Goal: Task Accomplishment & Management: Manage account settings

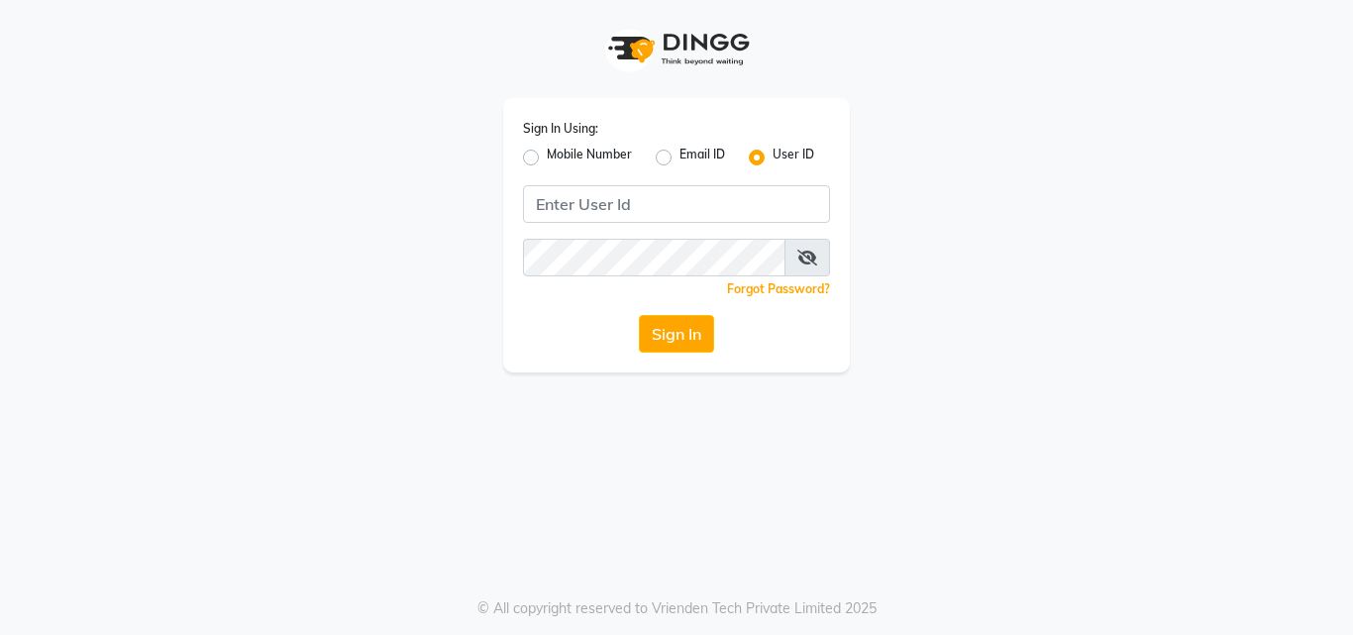
click at [547, 162] on label "Mobile Number" at bounding box center [589, 158] width 85 height 24
click at [547, 158] on input "Mobile Number" at bounding box center [553, 152] width 13 height 13
radio input "true"
radio input "false"
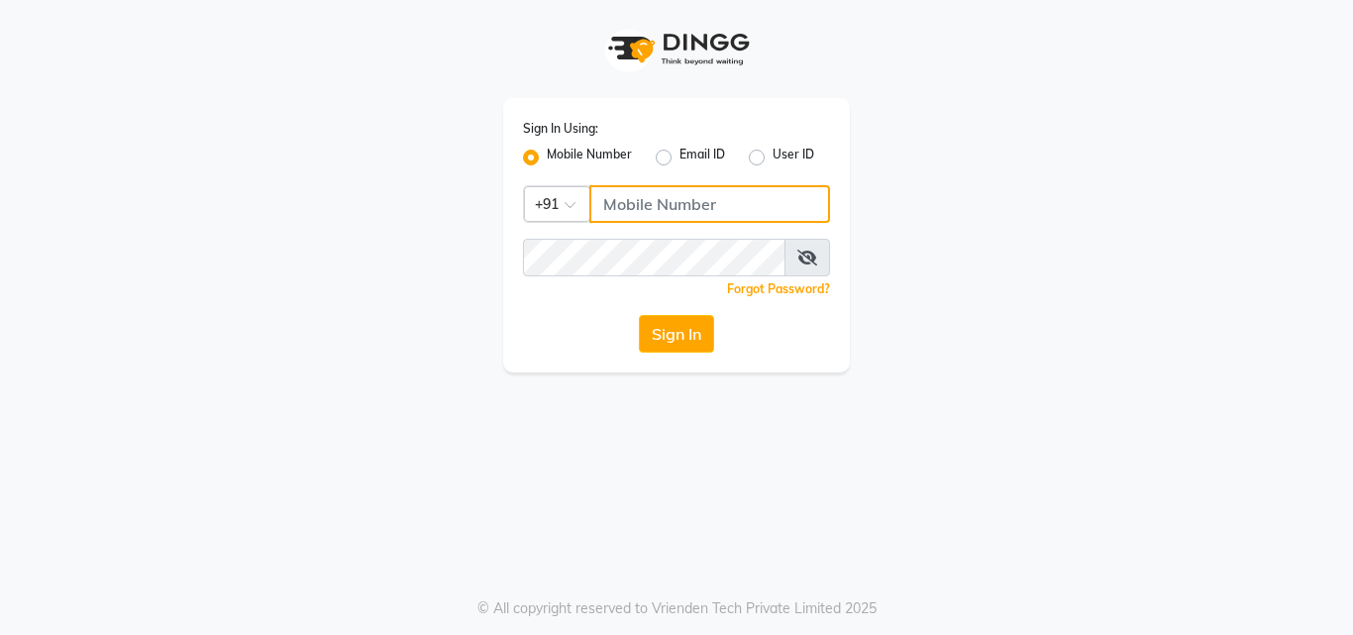
click at [615, 208] on input "Username" at bounding box center [709, 204] width 241 height 38
type input "8805000650"
click at [812, 257] on icon at bounding box center [807, 258] width 20 height 16
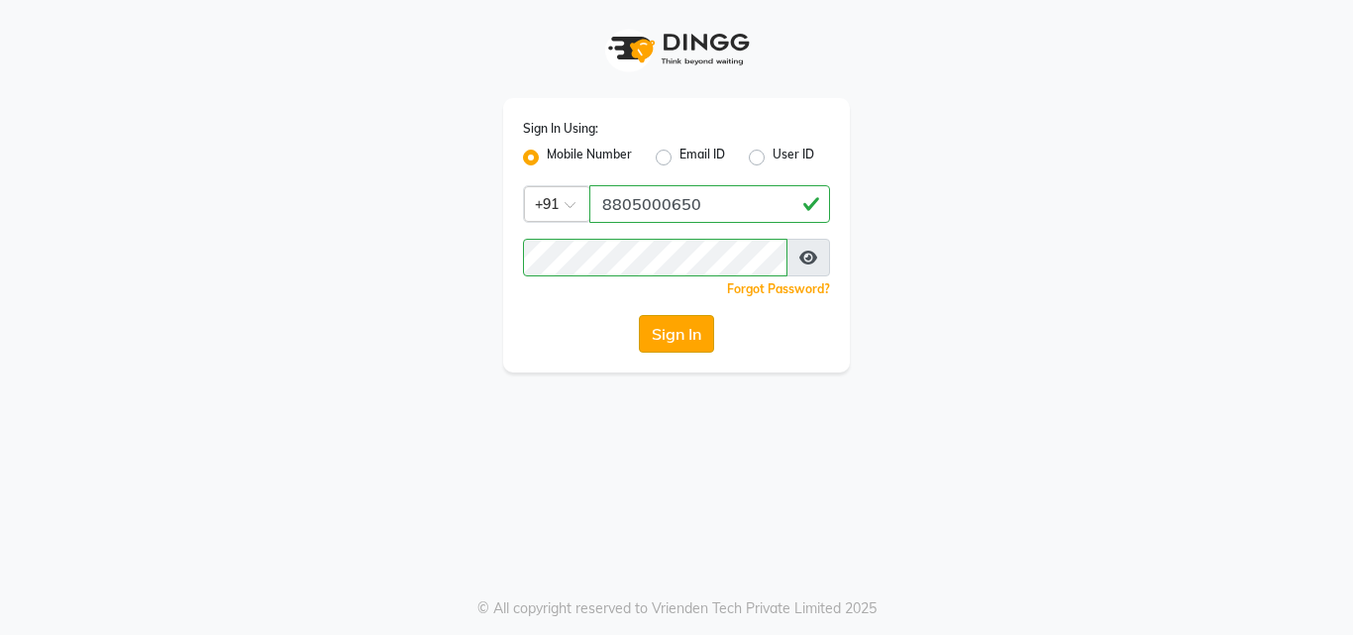
click at [657, 337] on button "Sign In" at bounding box center [676, 334] width 75 height 38
click at [657, 337] on div "Sign In" at bounding box center [676, 334] width 307 height 38
click at [657, 337] on button "Sign In" at bounding box center [676, 334] width 75 height 38
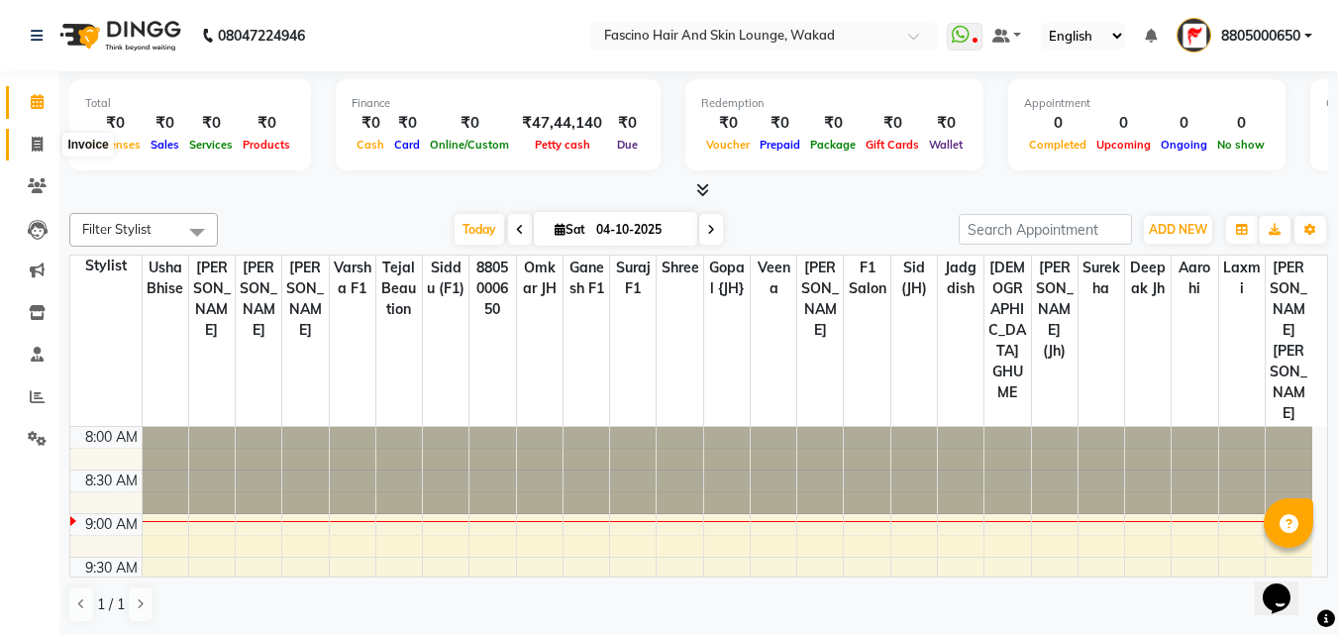
click at [32, 138] on icon at bounding box center [37, 144] width 11 height 15
select select "service"
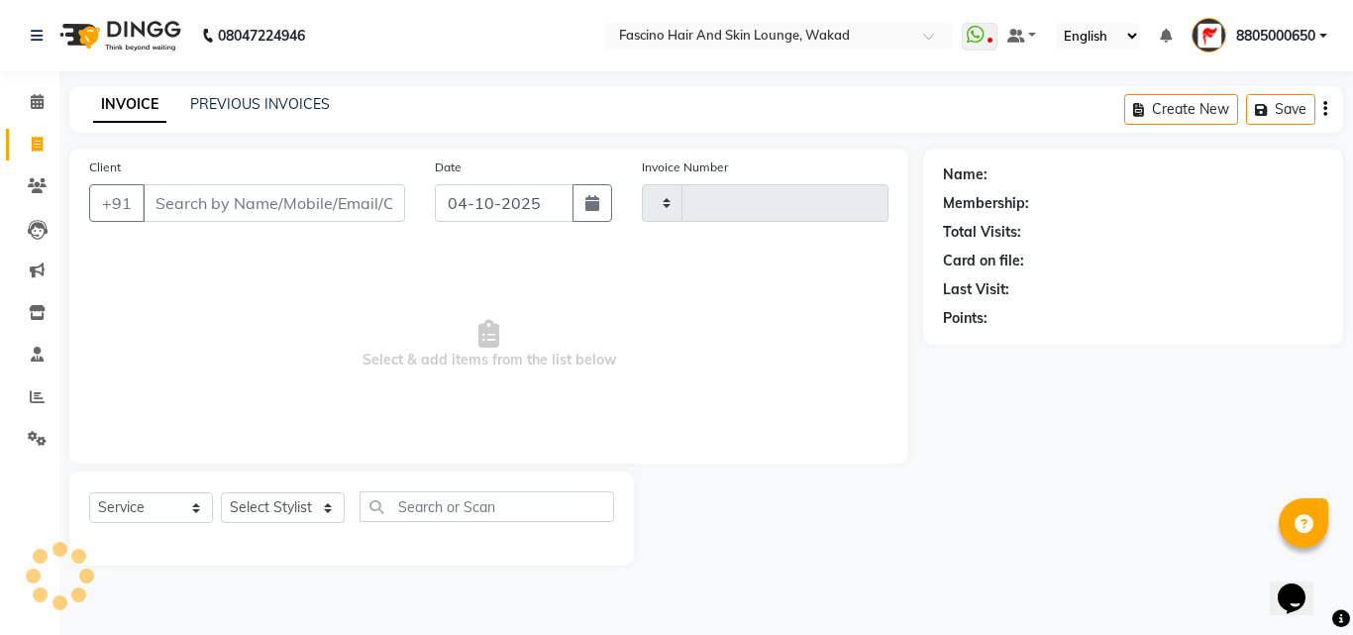
type input "8393"
select select "126"
click at [589, 193] on button "button" at bounding box center [592, 203] width 40 height 38
select select "10"
select select "2025"
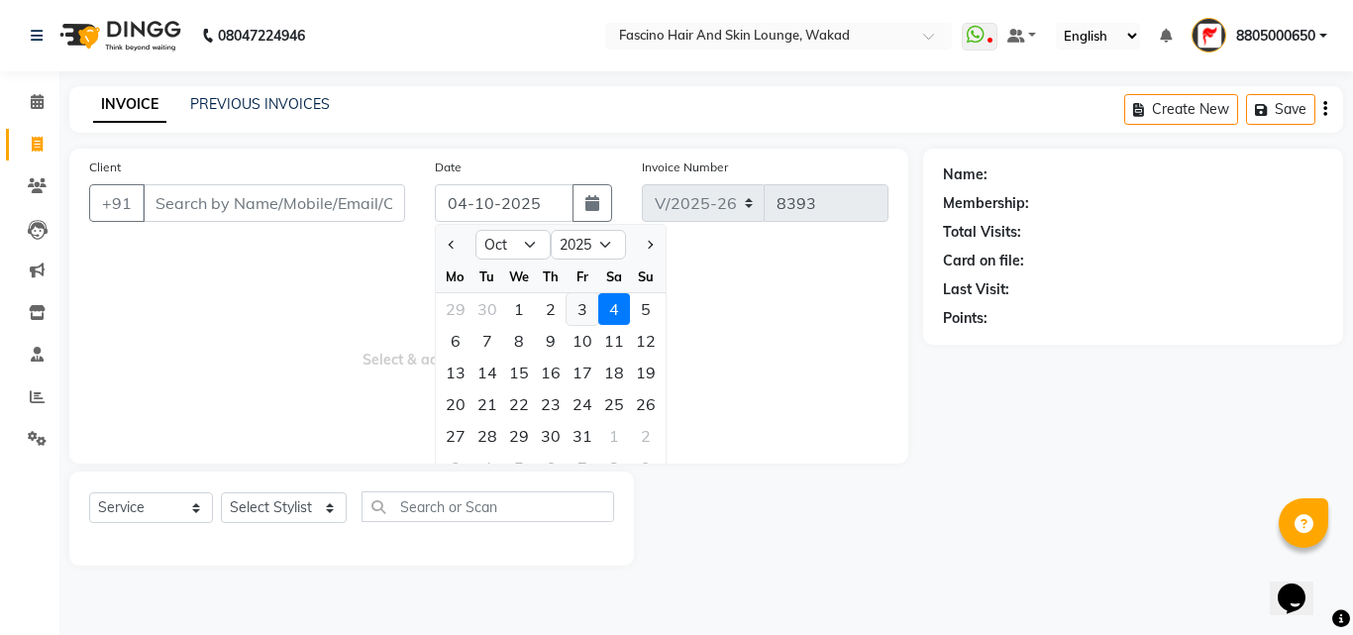
click at [583, 311] on div "3" at bounding box center [582, 309] width 32 height 32
type input "03-10-2025"
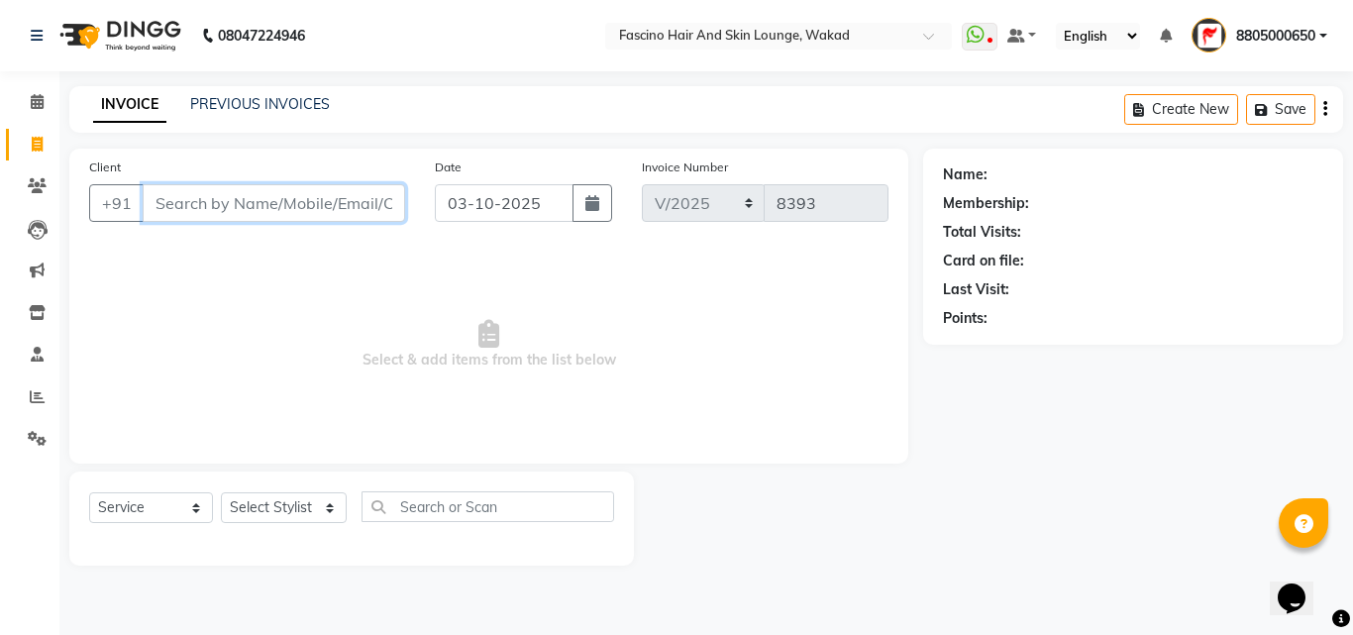
click at [324, 206] on input "Client" at bounding box center [274, 203] width 262 height 38
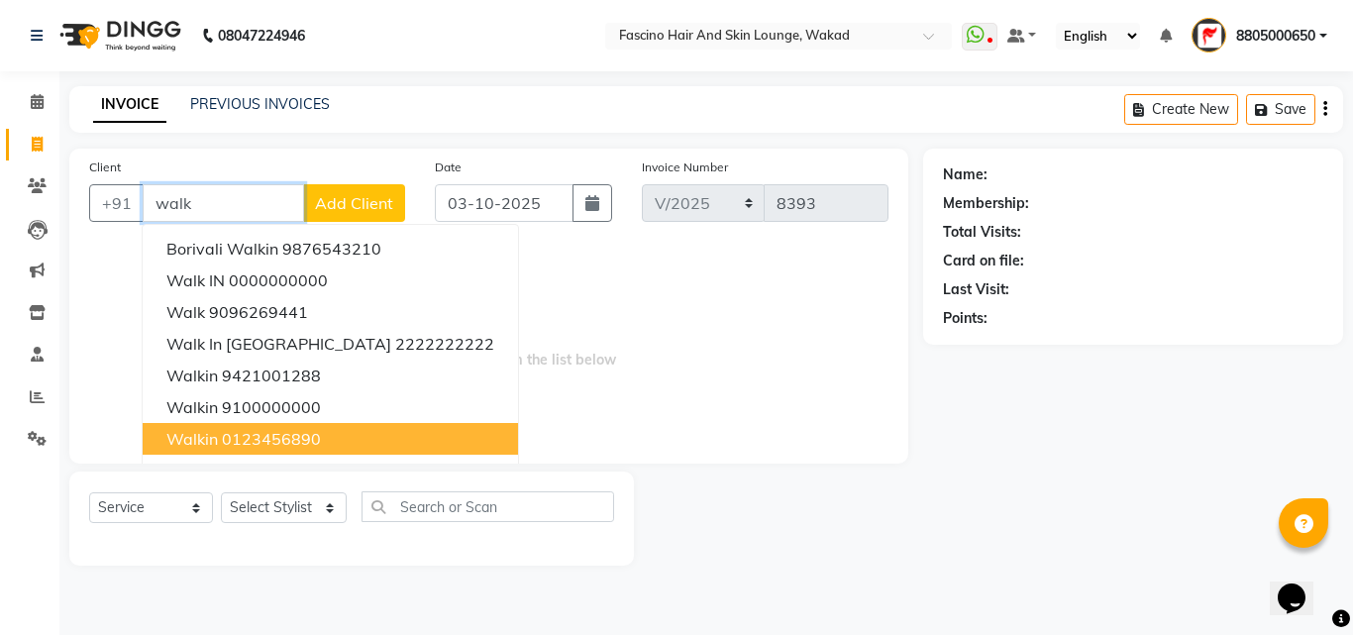
click at [250, 439] on ngb-highlight "0123456890" at bounding box center [271, 439] width 99 height 20
type input "0123456890"
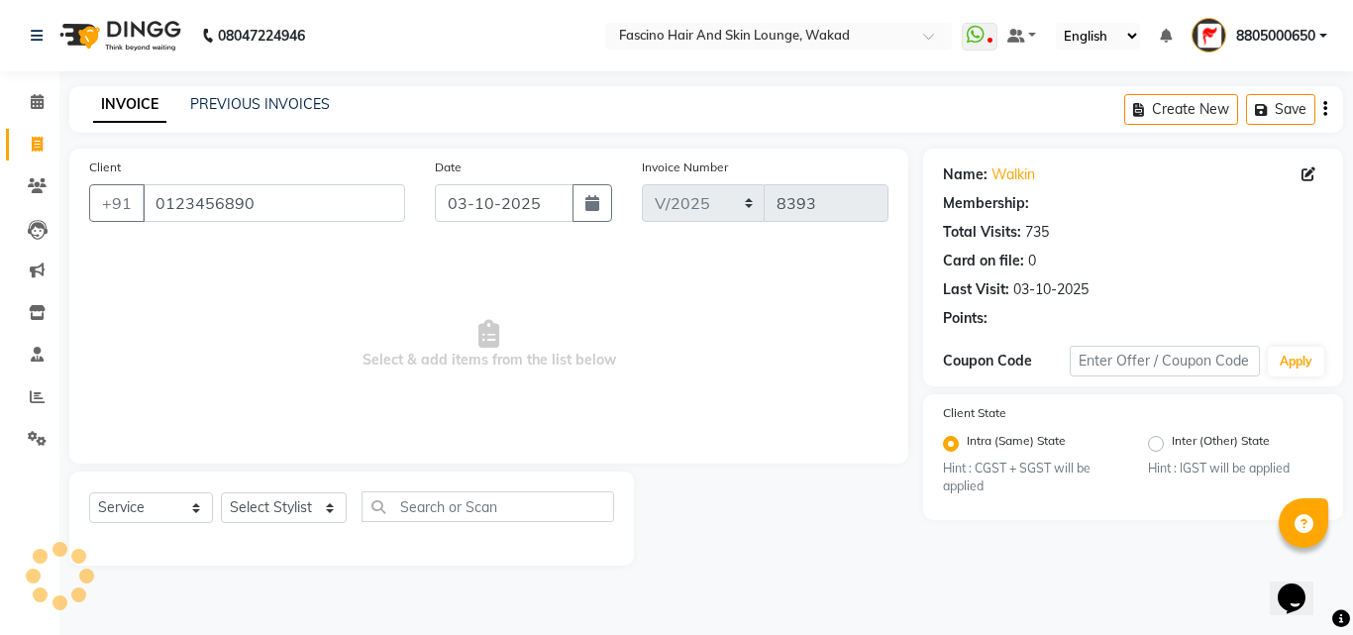
select select "1: Object"
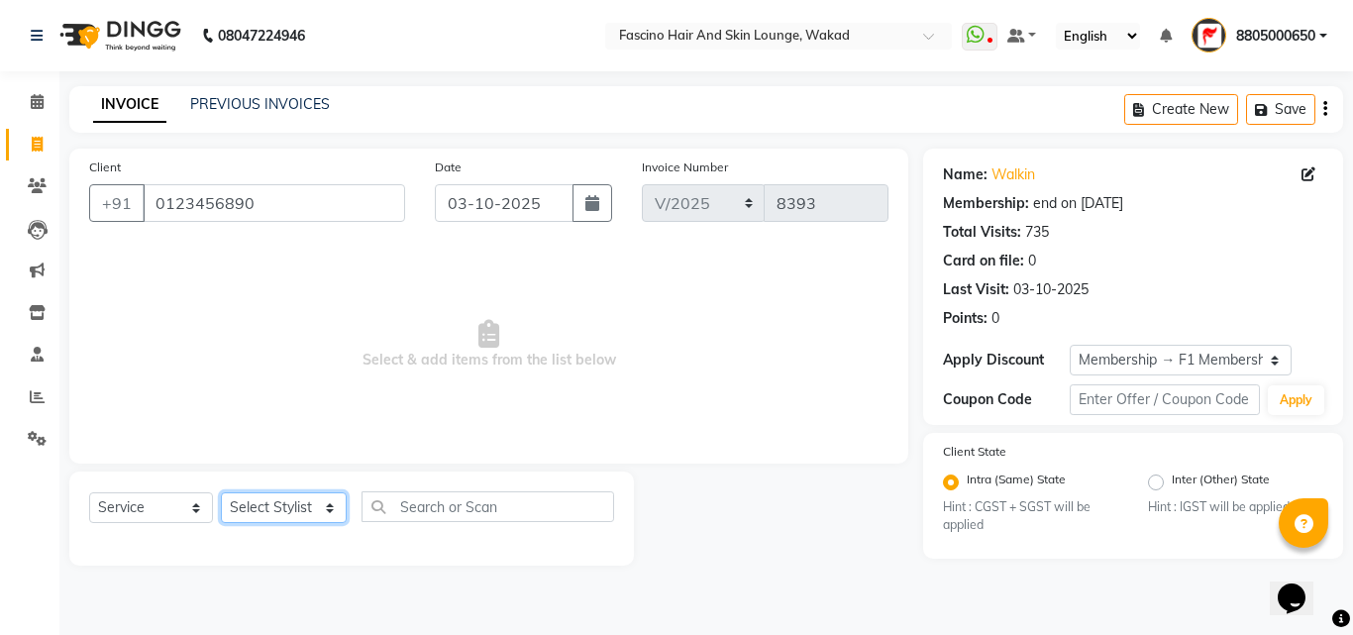
click at [284, 515] on select "Select Stylist 8805000650 Aarohi Chimu Ingale Deepak jh F1 Salon Ganesh F1 Gopa…" at bounding box center [284, 507] width 126 height 31
select select "15980"
click at [221, 492] on select "Select Stylist 8805000650 Aarohi Chimu Ingale Deepak jh F1 Salon Ganesh F1 Gopa…" at bounding box center [284, 507] width 126 height 31
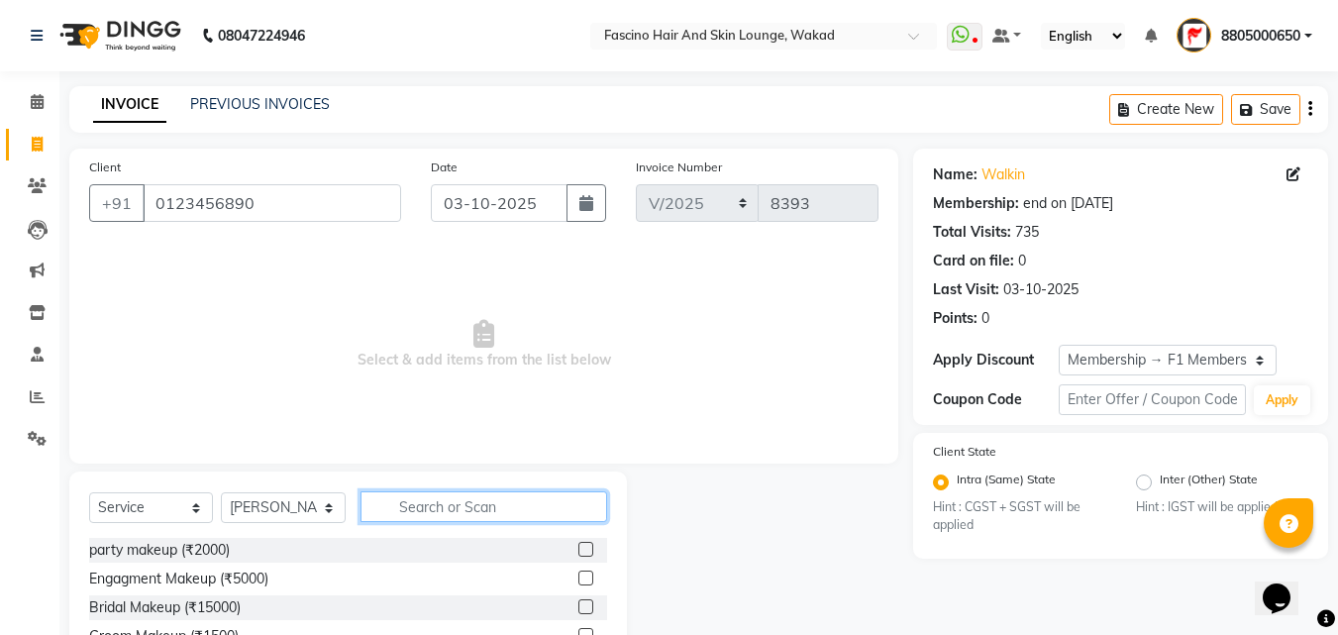
click at [426, 512] on input "text" at bounding box center [483, 506] width 247 height 31
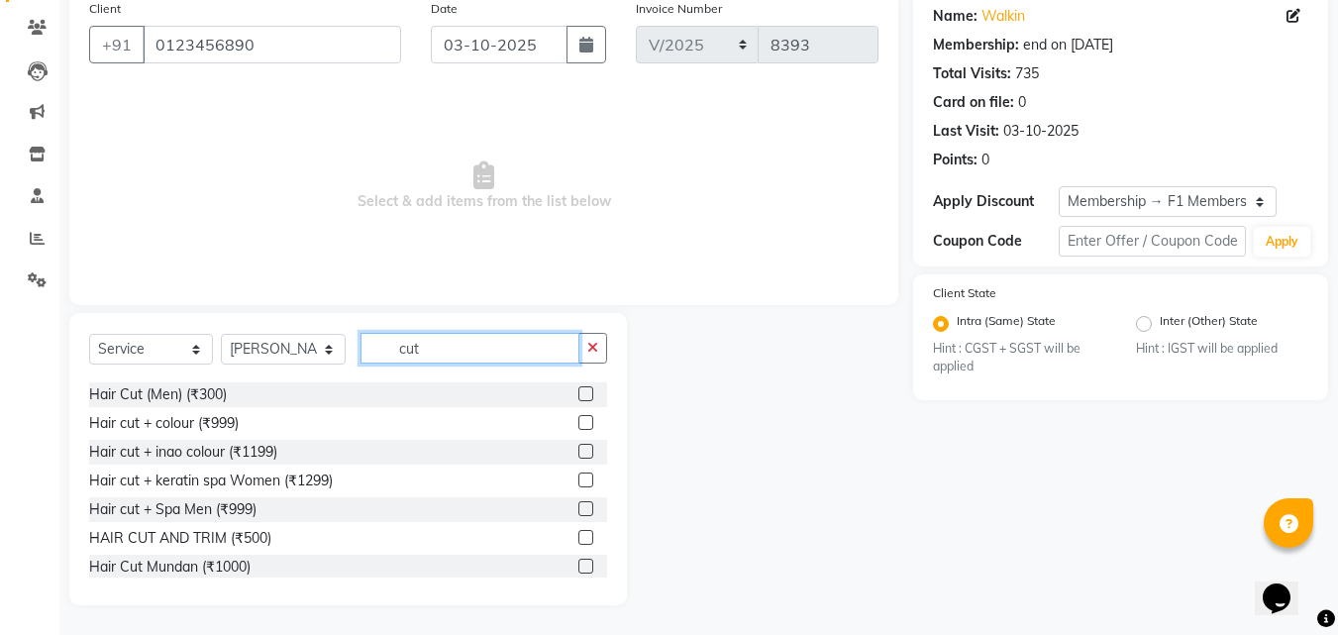
scroll to position [118, 0]
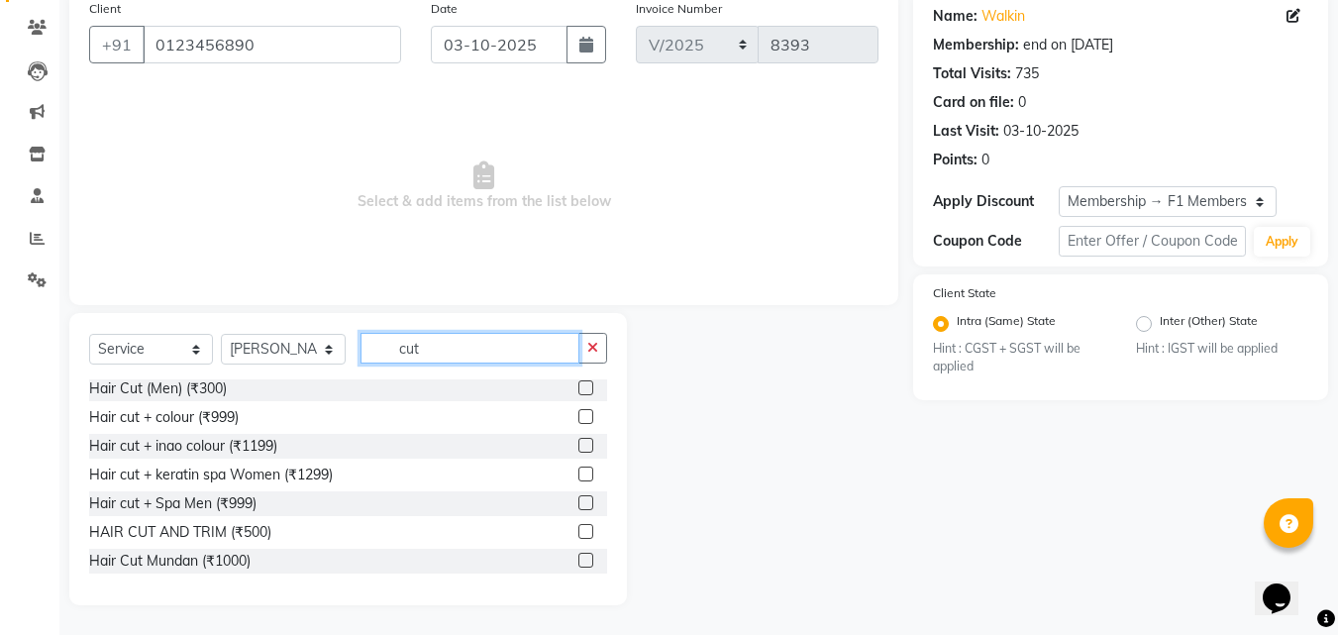
type input "cut"
click at [578, 530] on label at bounding box center [585, 531] width 15 height 15
click at [578, 530] on input "checkbox" at bounding box center [584, 532] width 13 height 13
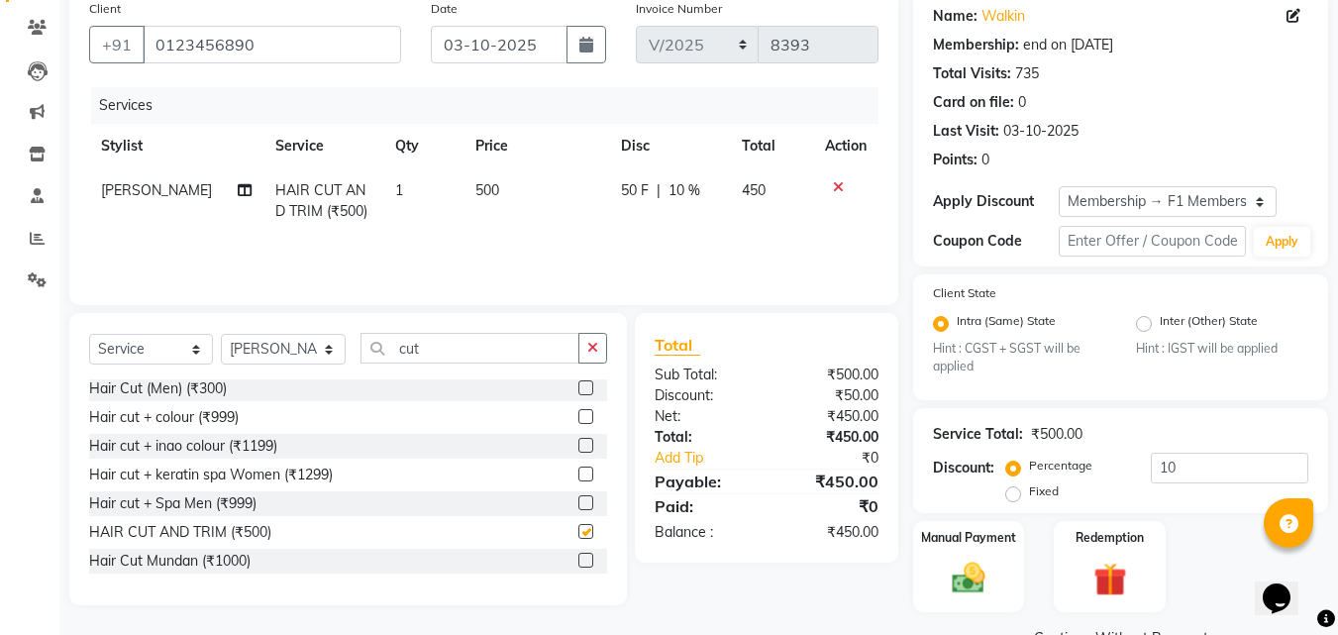
checkbox input "false"
click at [1224, 470] on input "10" at bounding box center [1229, 468] width 157 height 31
type input "1"
click at [995, 574] on img at bounding box center [968, 579] width 55 height 40
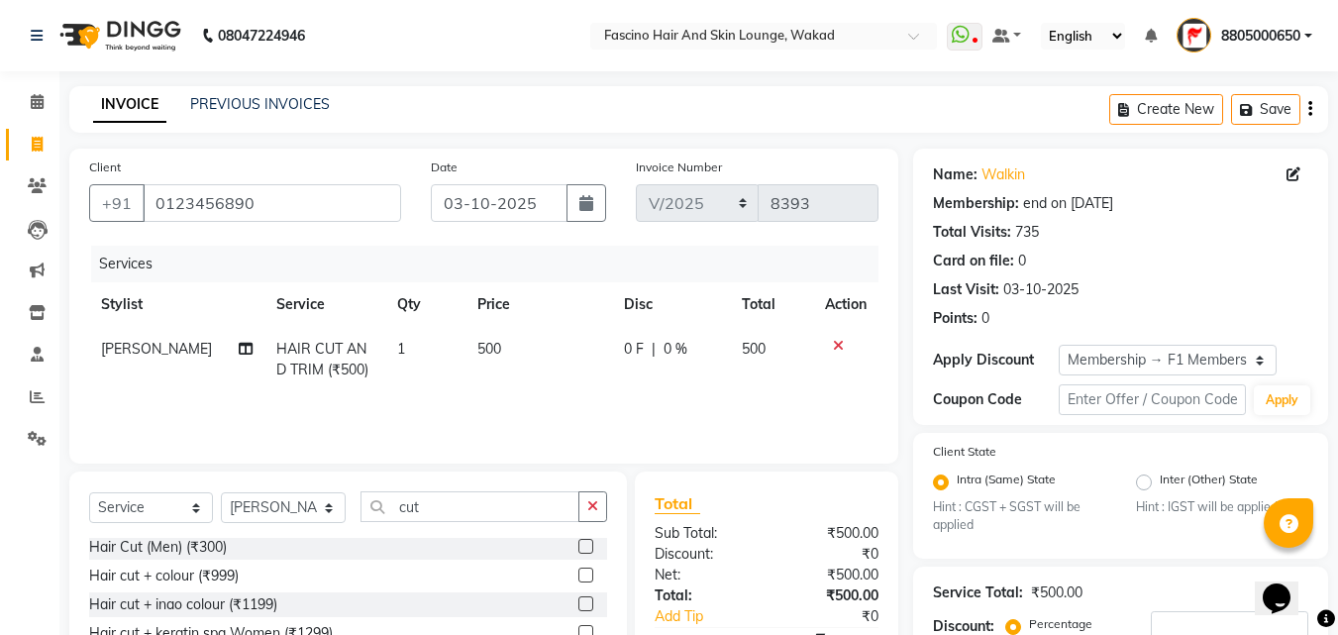
scroll to position [333, 0]
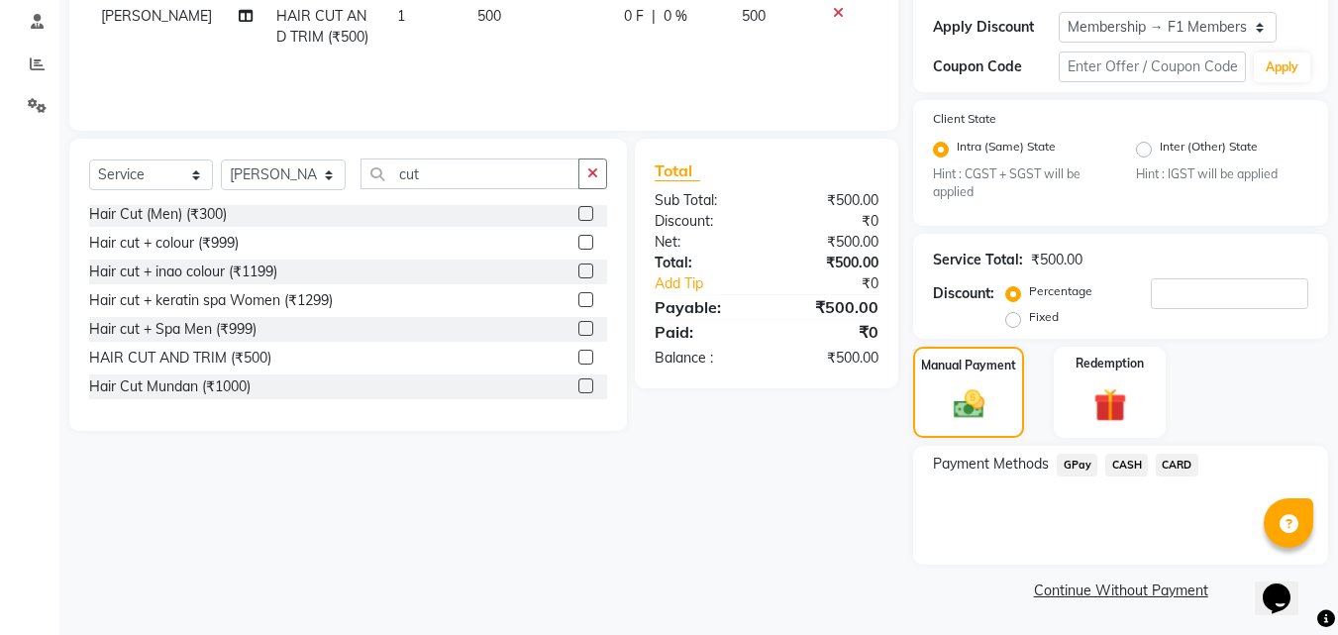
click at [1071, 463] on span "GPay" at bounding box center [1077, 465] width 41 height 23
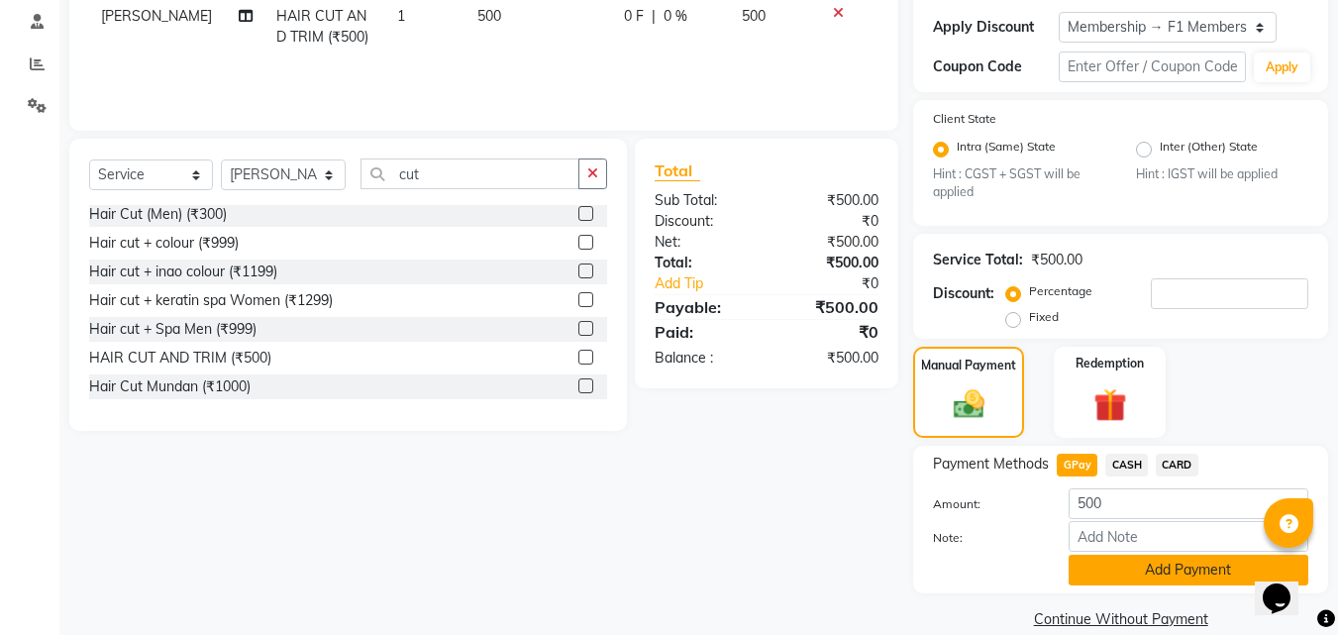
click at [1128, 575] on button "Add Payment" at bounding box center [1189, 570] width 240 height 31
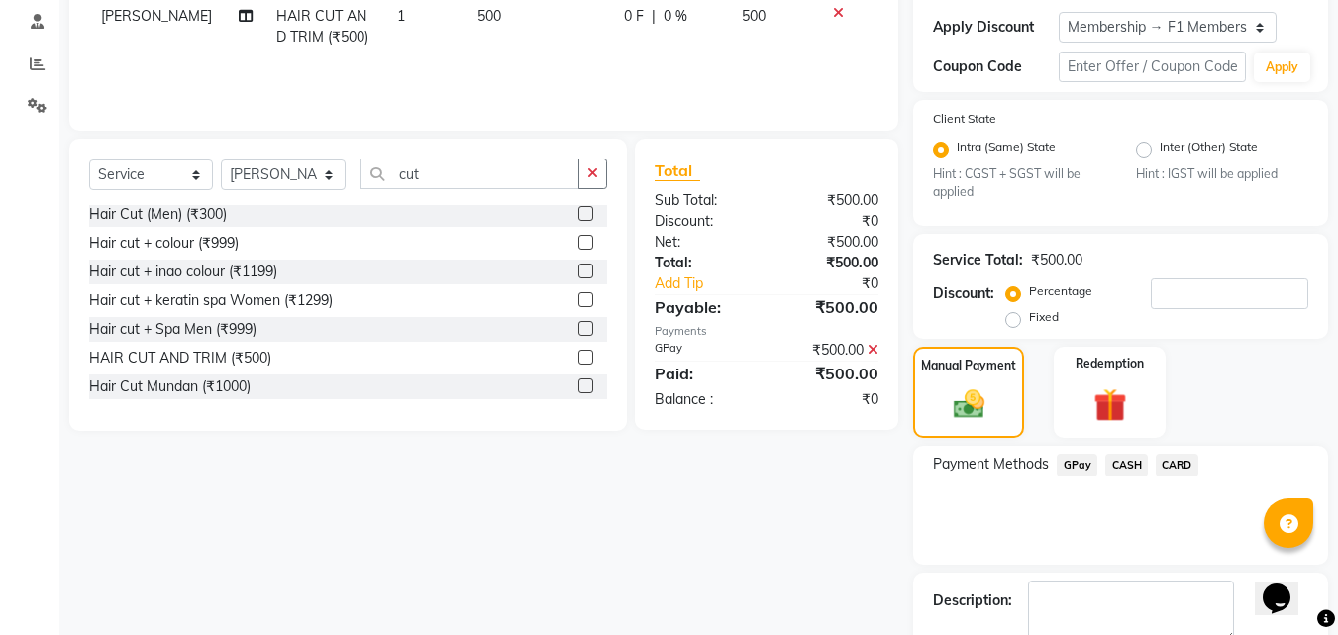
scroll to position [445, 0]
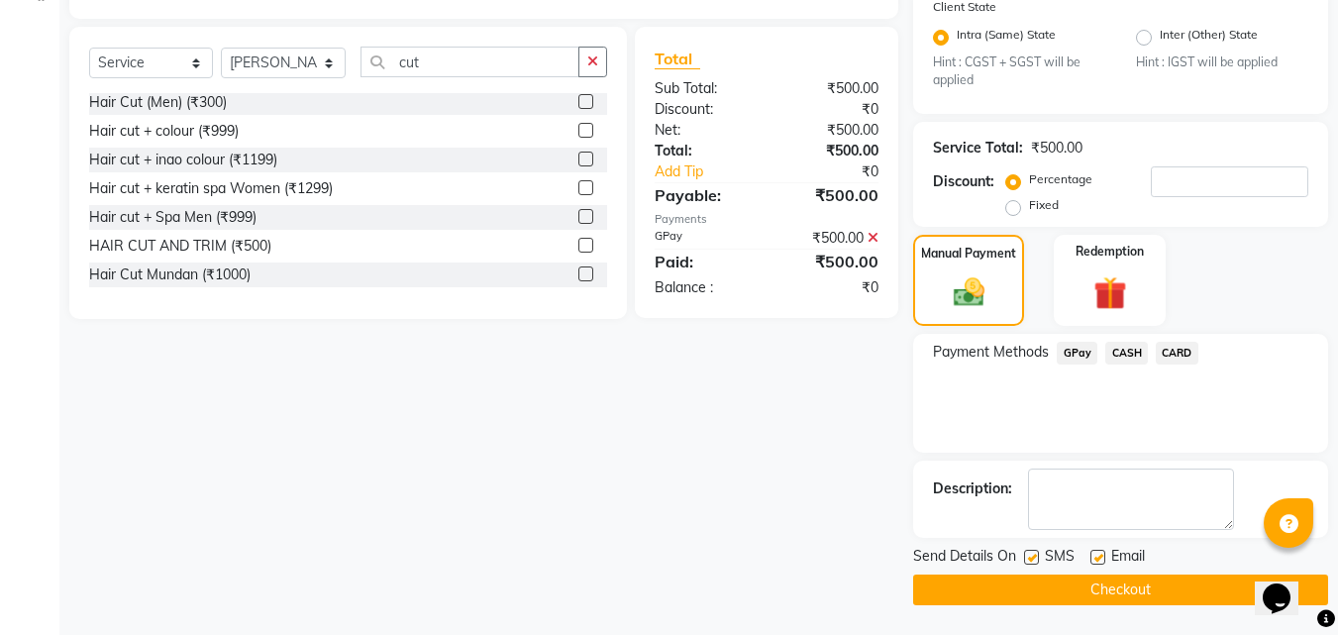
click at [1034, 553] on label at bounding box center [1031, 557] width 15 height 15
click at [1034, 553] on input "checkbox" at bounding box center [1030, 558] width 13 height 13
checkbox input "false"
click at [1086, 575] on button "Checkout" at bounding box center [1120, 589] width 415 height 31
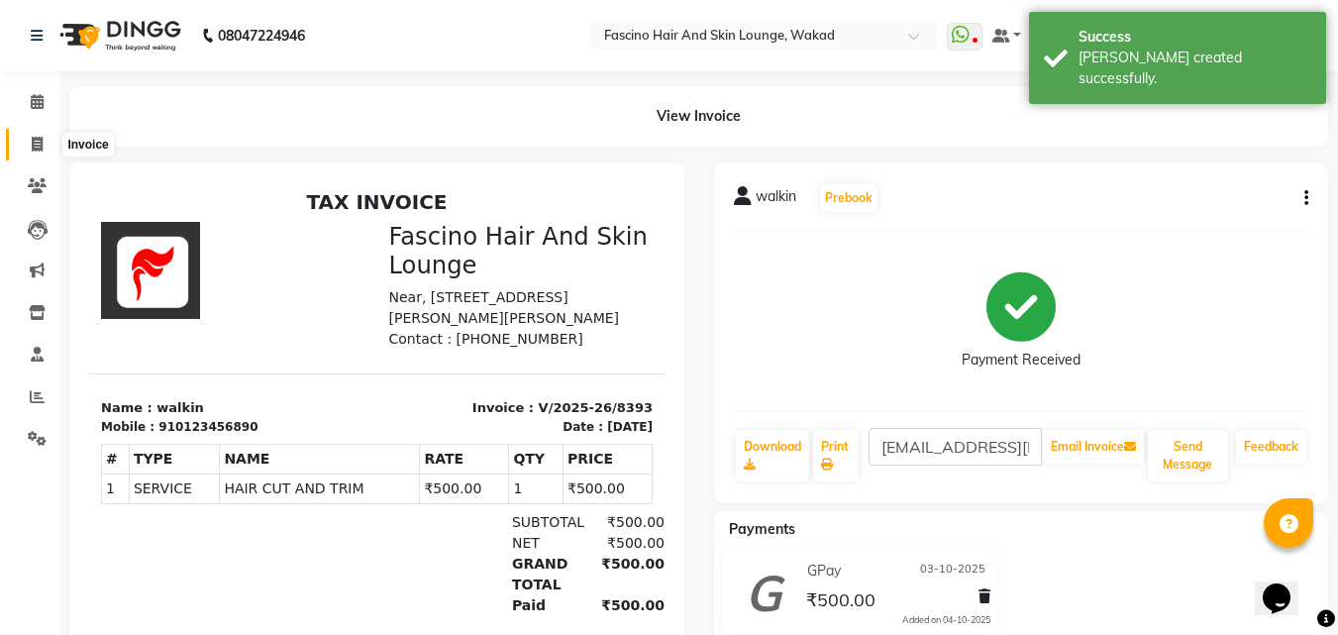
click at [34, 151] on icon at bounding box center [37, 144] width 11 height 15
select select "126"
select select "service"
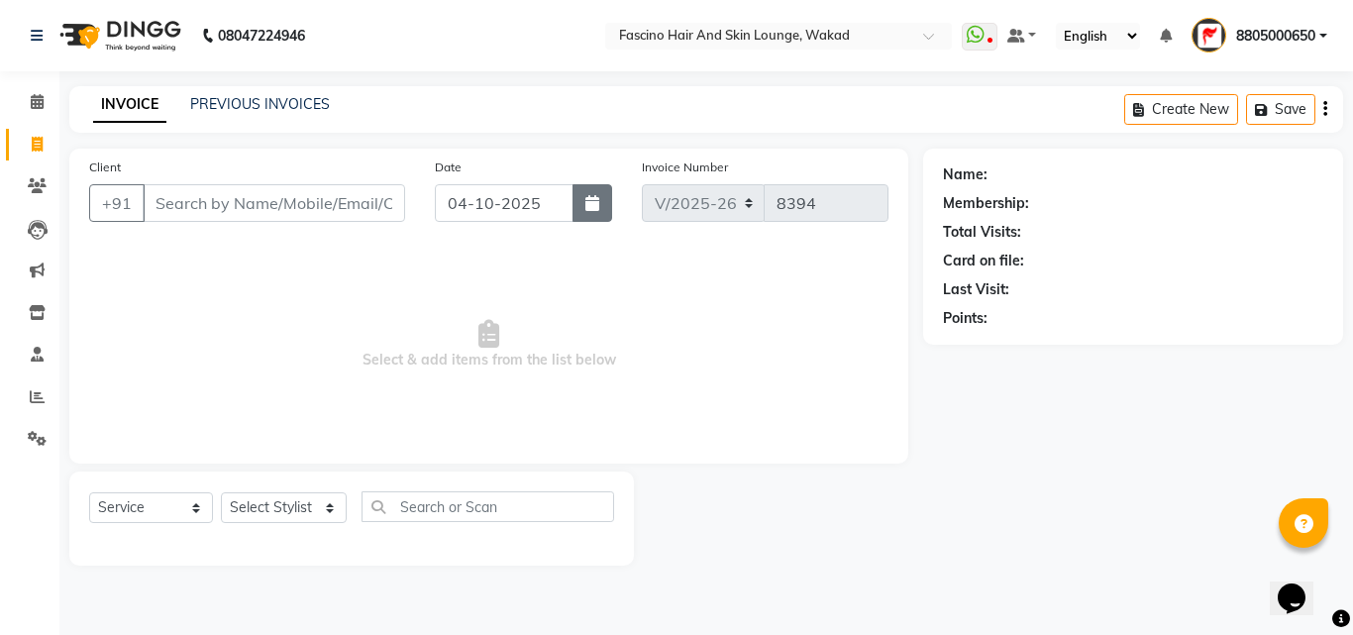
click at [596, 213] on button "button" at bounding box center [592, 203] width 40 height 38
select select "10"
select select "2025"
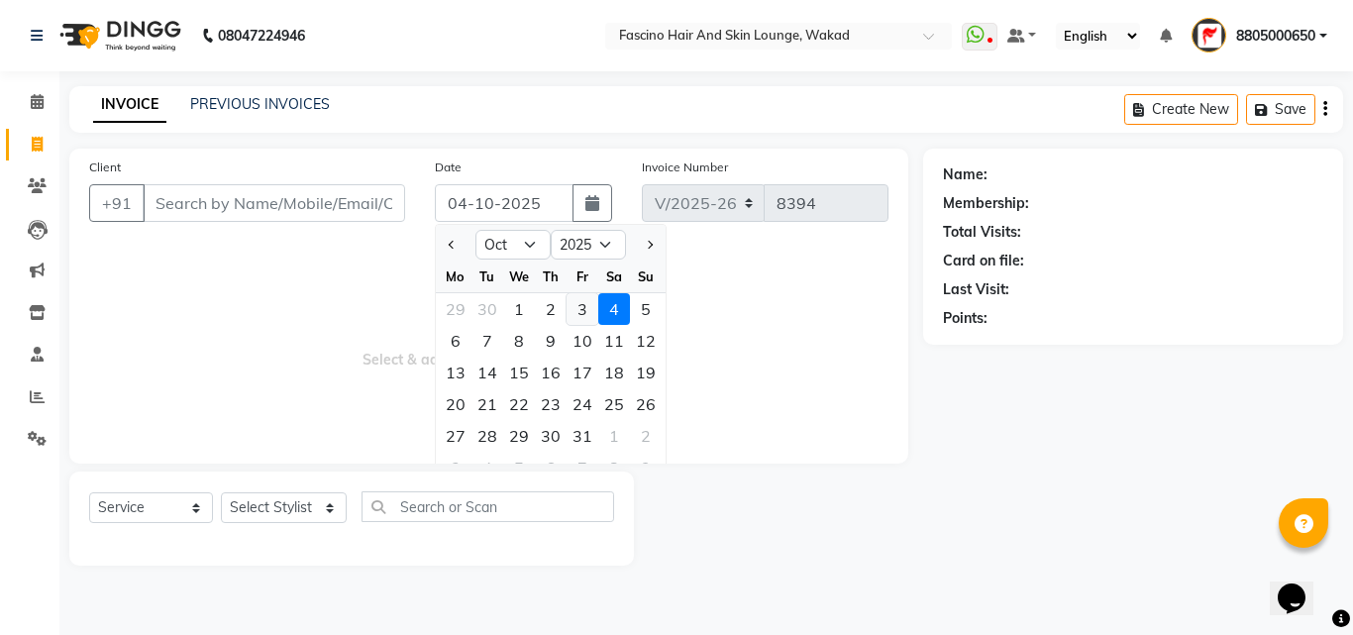
click at [586, 311] on div "3" at bounding box center [582, 309] width 32 height 32
type input "03-10-2025"
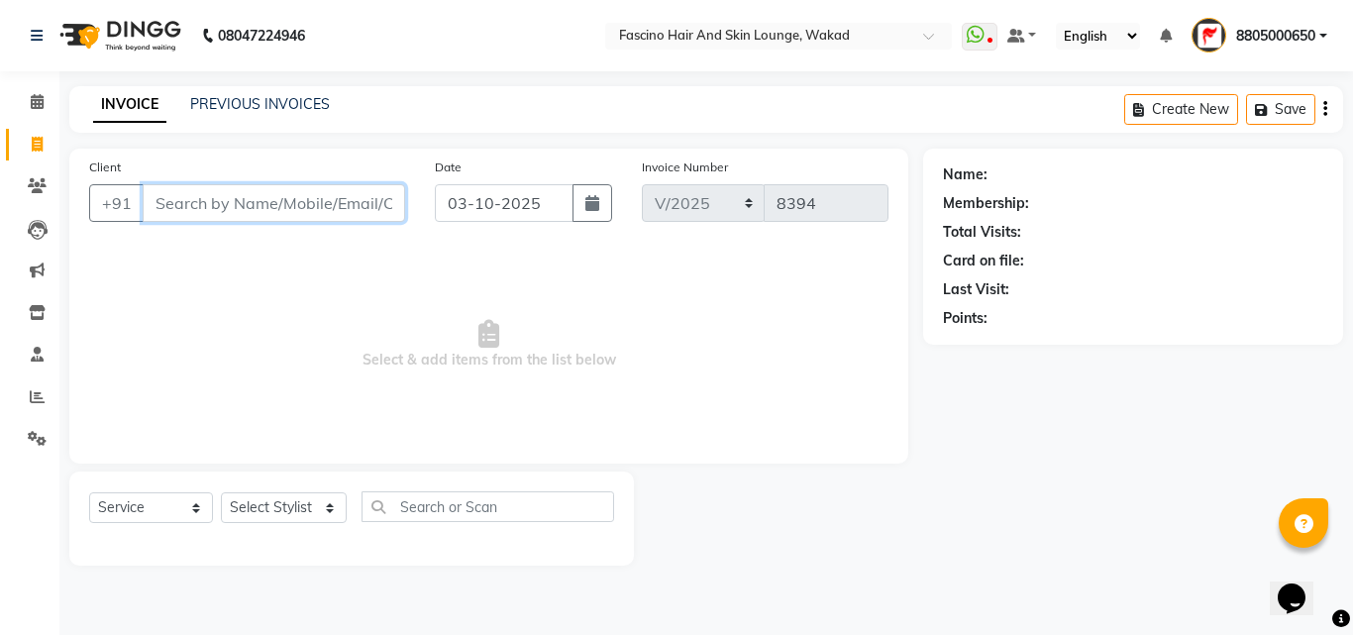
click at [329, 194] on input "Client" at bounding box center [274, 203] width 262 height 38
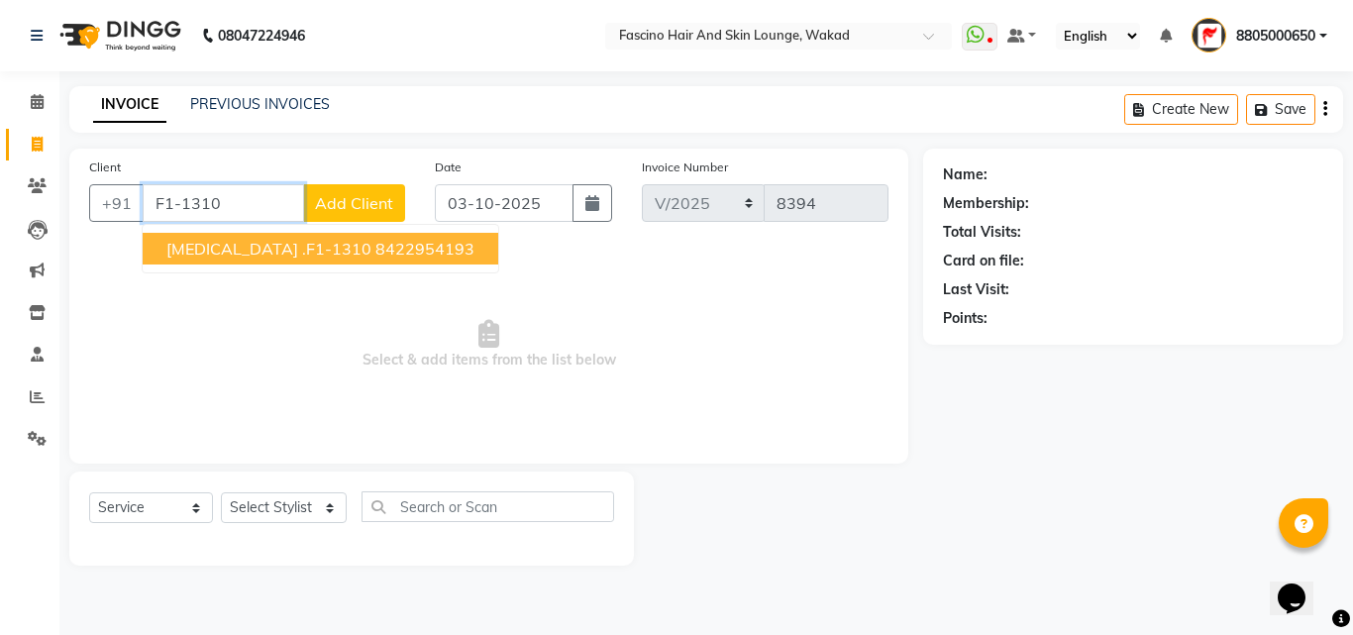
click at [302, 236] on button "Nikita .F1-1310 8422954193" at bounding box center [321, 249] width 356 height 32
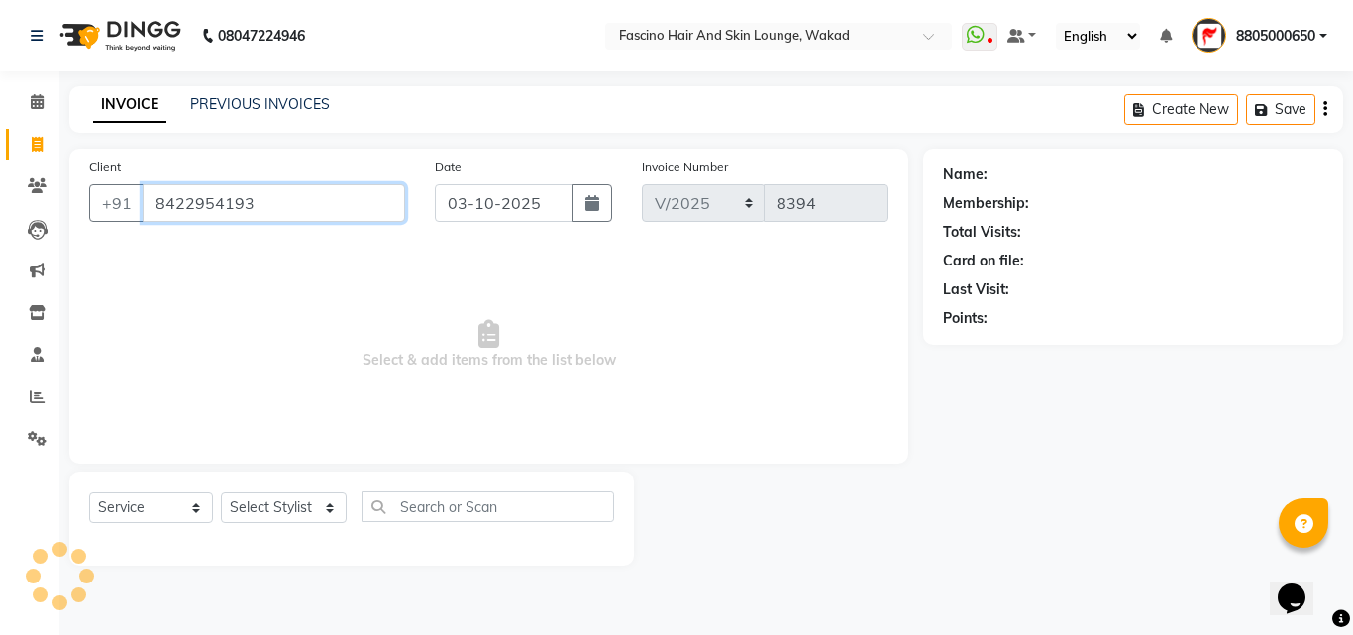
type input "8422954193"
select select "1: Object"
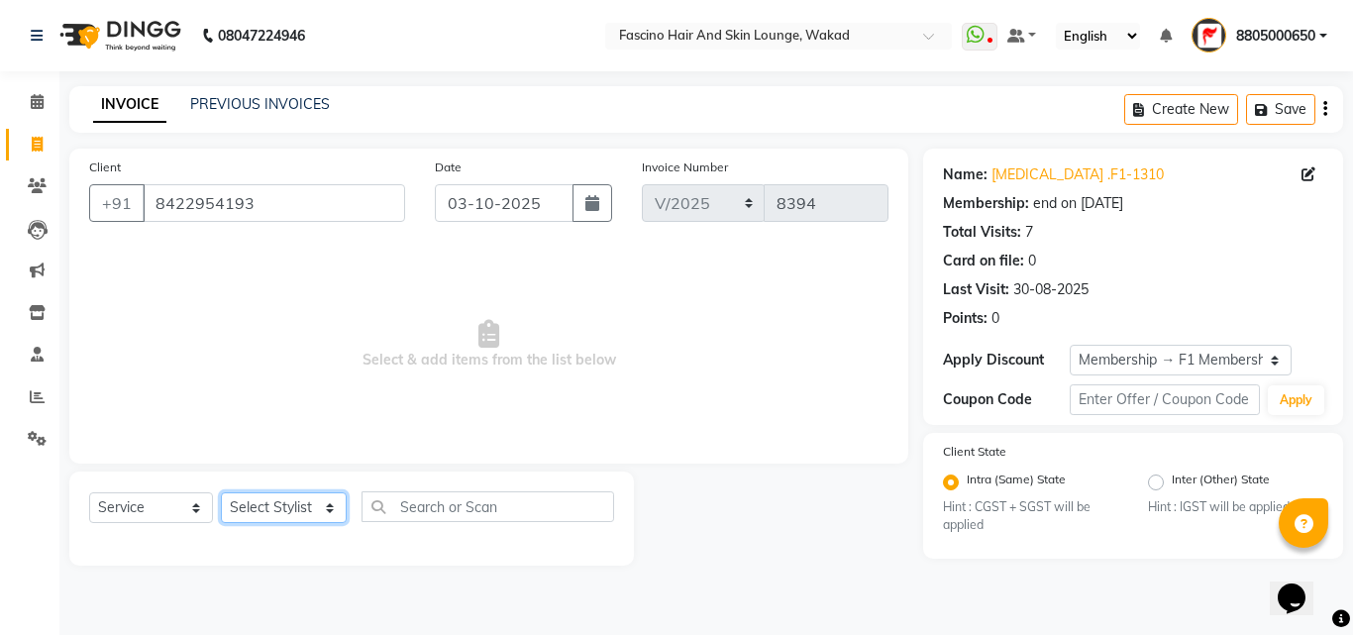
click at [339, 510] on select "Select Stylist 8805000650 Aarohi Chimu Ingale Deepak jh F1 Salon Ganesh F1 Gopa…" at bounding box center [284, 507] width 126 height 31
select select "57606"
click at [221, 492] on select "Select Stylist 8805000650 Aarohi Chimu Ingale Deepak jh F1 Salon Ganesh F1 Gopa…" at bounding box center [284, 507] width 126 height 31
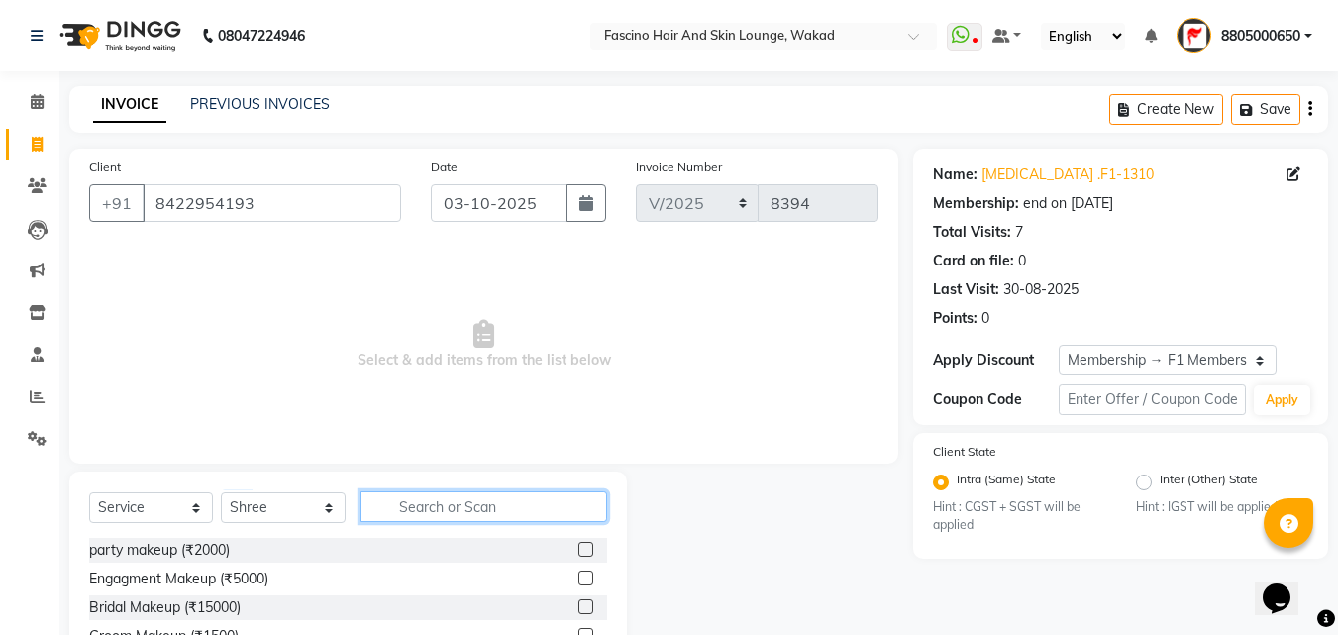
click at [447, 502] on input "text" at bounding box center [483, 506] width 247 height 31
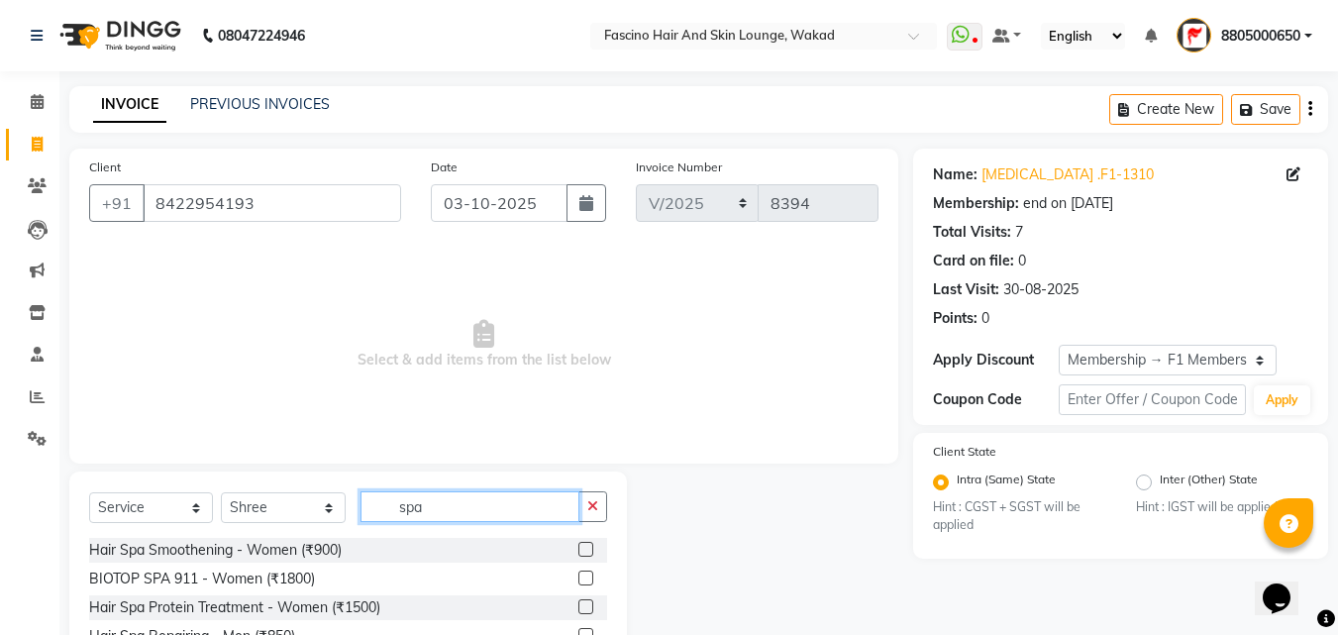
type input "spa"
click at [578, 579] on label at bounding box center [585, 577] width 15 height 15
click at [578, 579] on input "checkbox" at bounding box center [584, 578] width 13 height 13
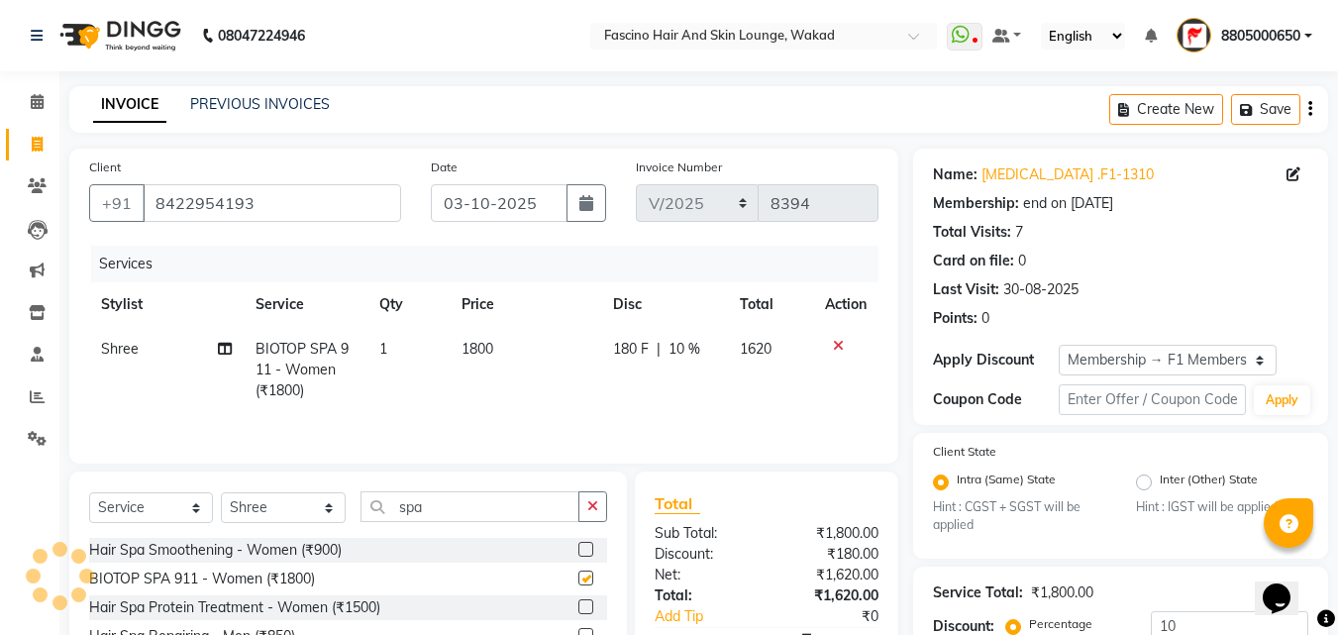
checkbox input "false"
click at [1194, 613] on input "10" at bounding box center [1229, 626] width 157 height 31
type input "1"
click at [537, 352] on td "1800" at bounding box center [529, 370] width 153 height 86
select select "57606"
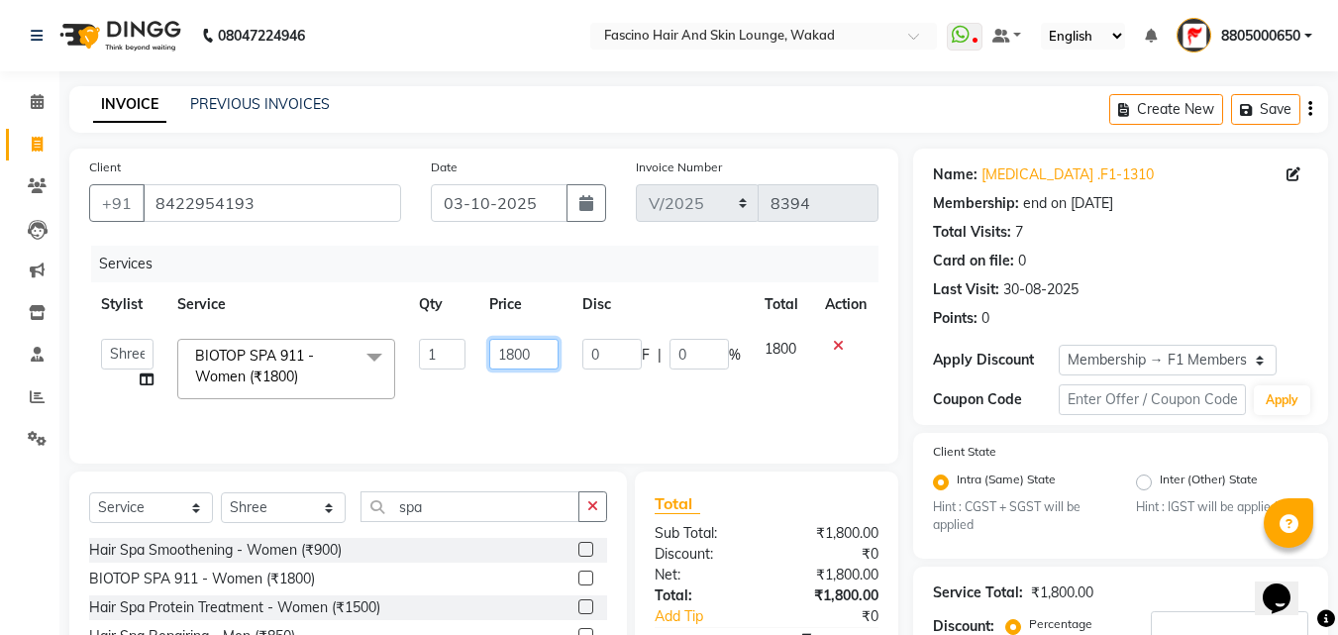
click at [537, 352] on input "1800" at bounding box center [523, 354] width 68 height 31
type input "1"
type input "2150"
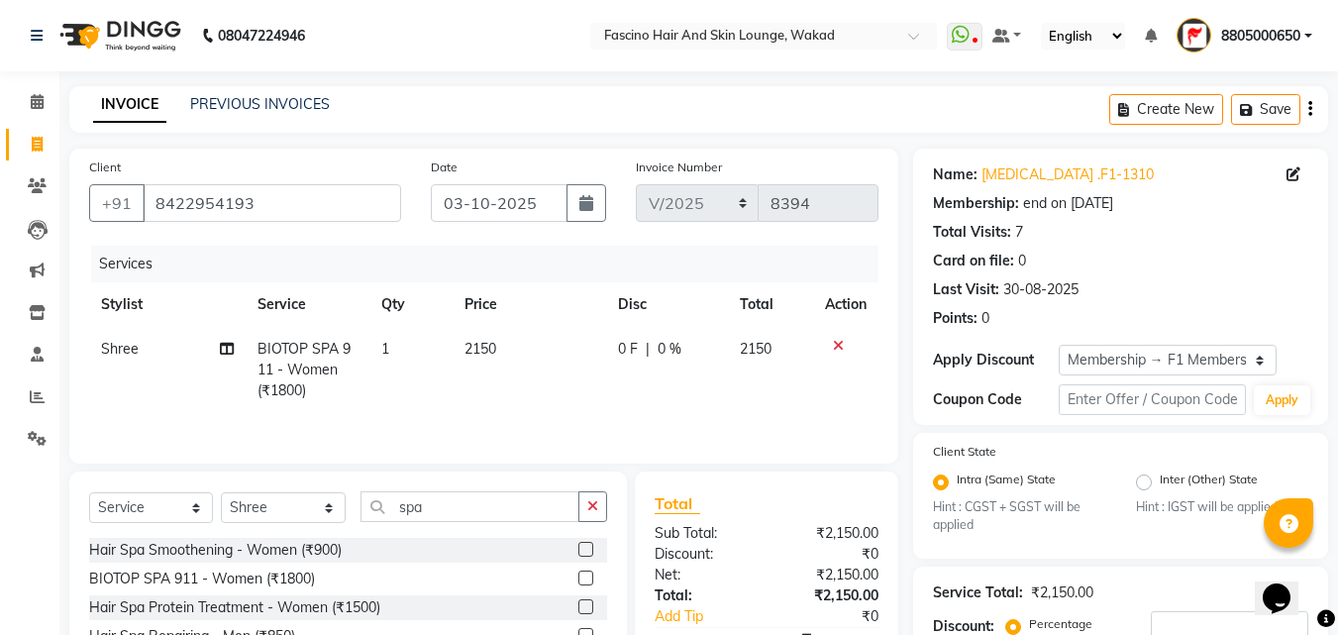
click at [558, 377] on td "2150" at bounding box center [529, 370] width 153 height 86
select select "57606"
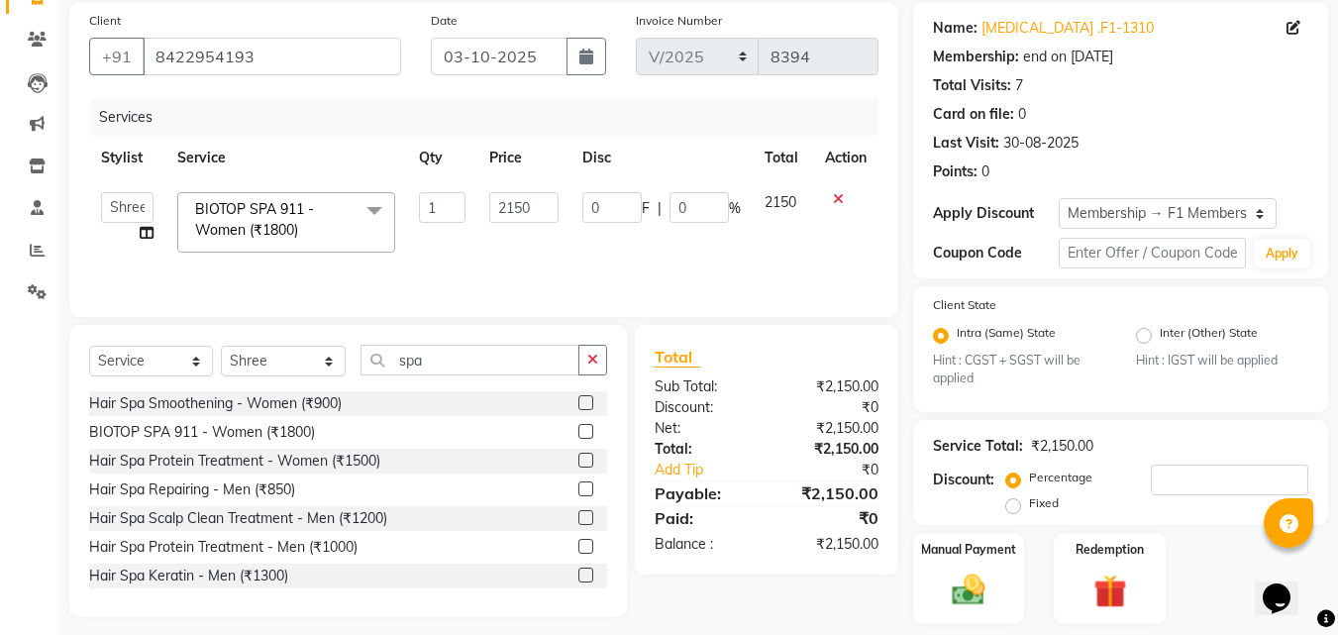
scroll to position [206, 0]
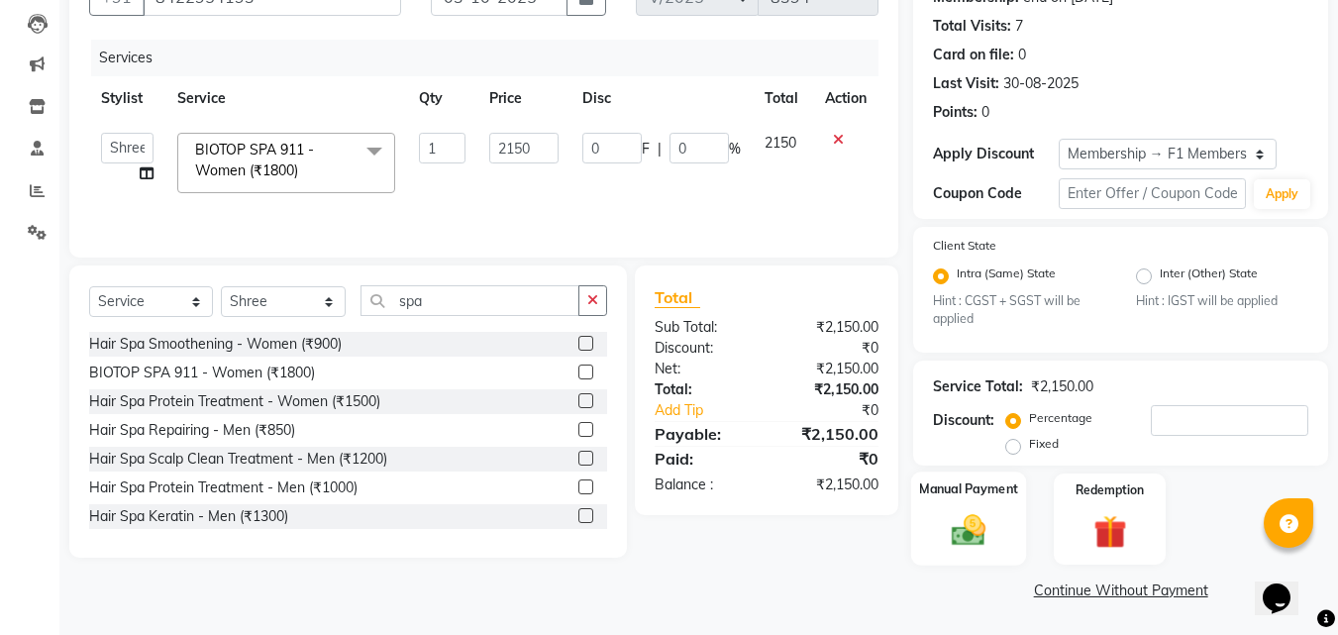
click at [961, 546] on img at bounding box center [968, 531] width 55 height 40
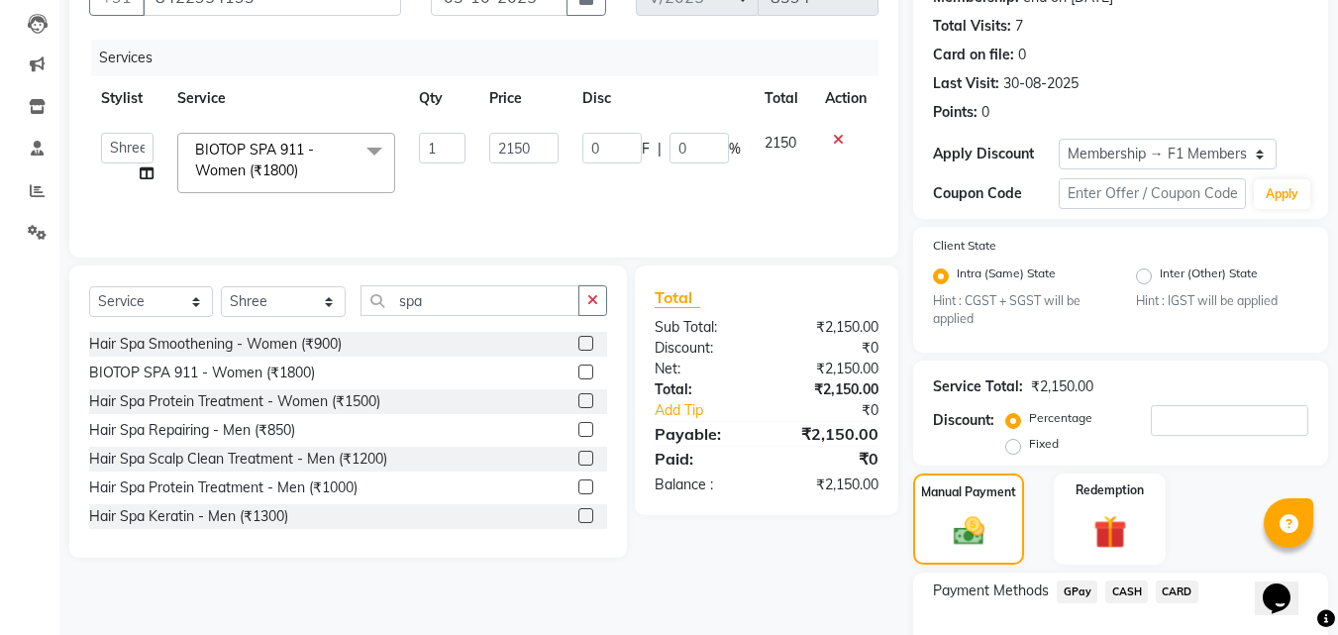
click at [1065, 593] on span "GPay" at bounding box center [1077, 591] width 41 height 23
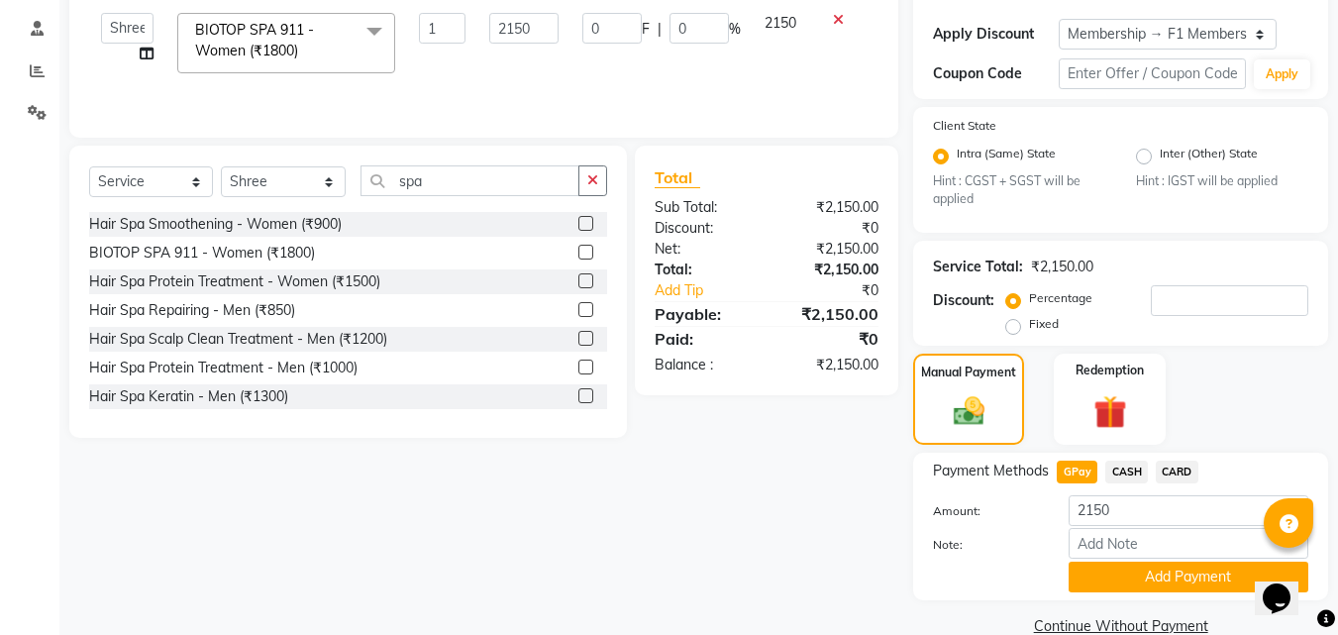
scroll to position [361, 0]
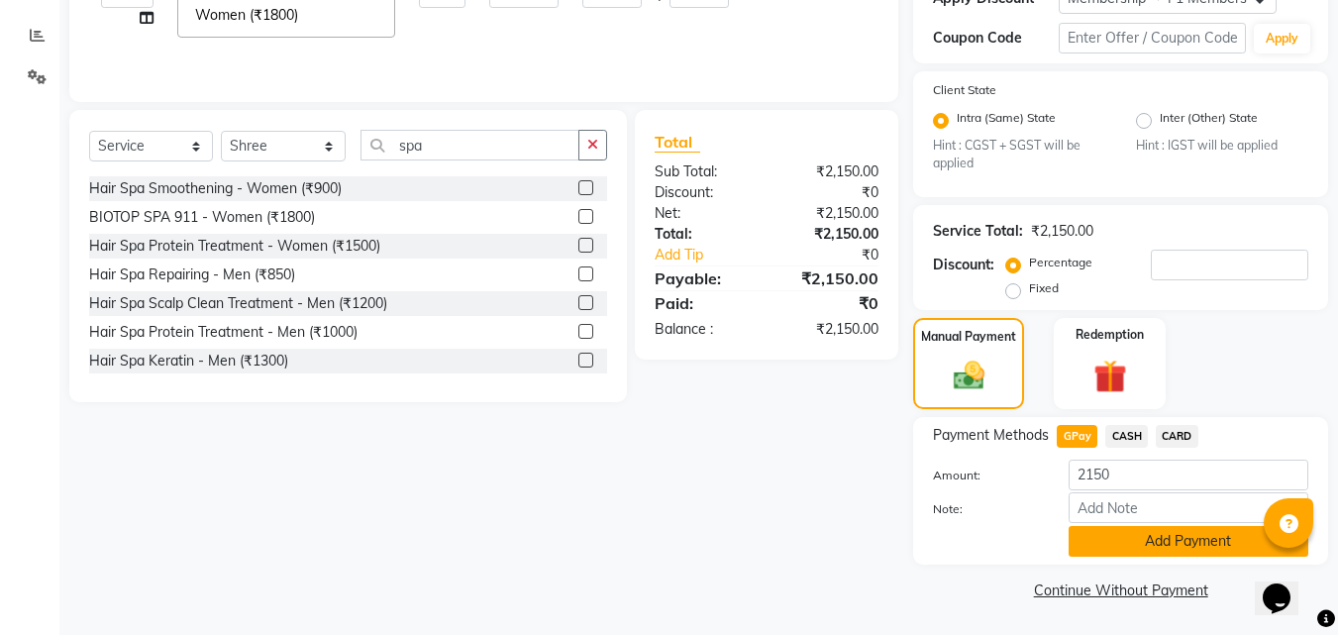
click at [1118, 535] on button "Add Payment" at bounding box center [1189, 541] width 240 height 31
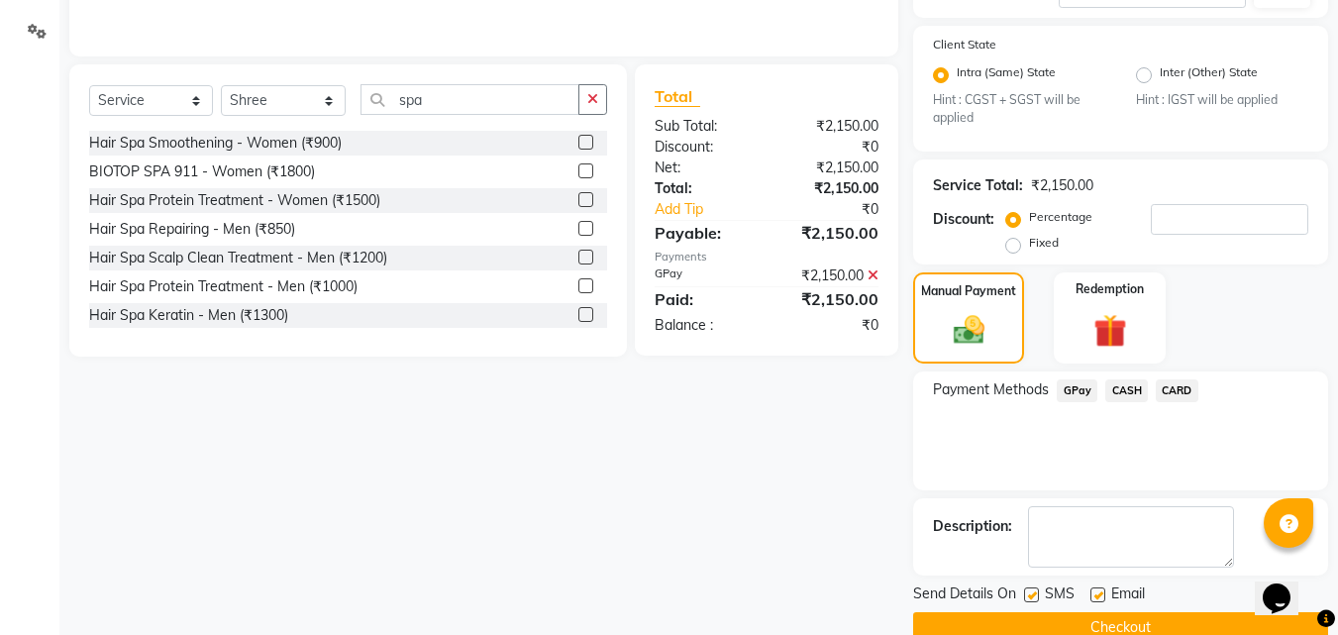
scroll to position [445, 0]
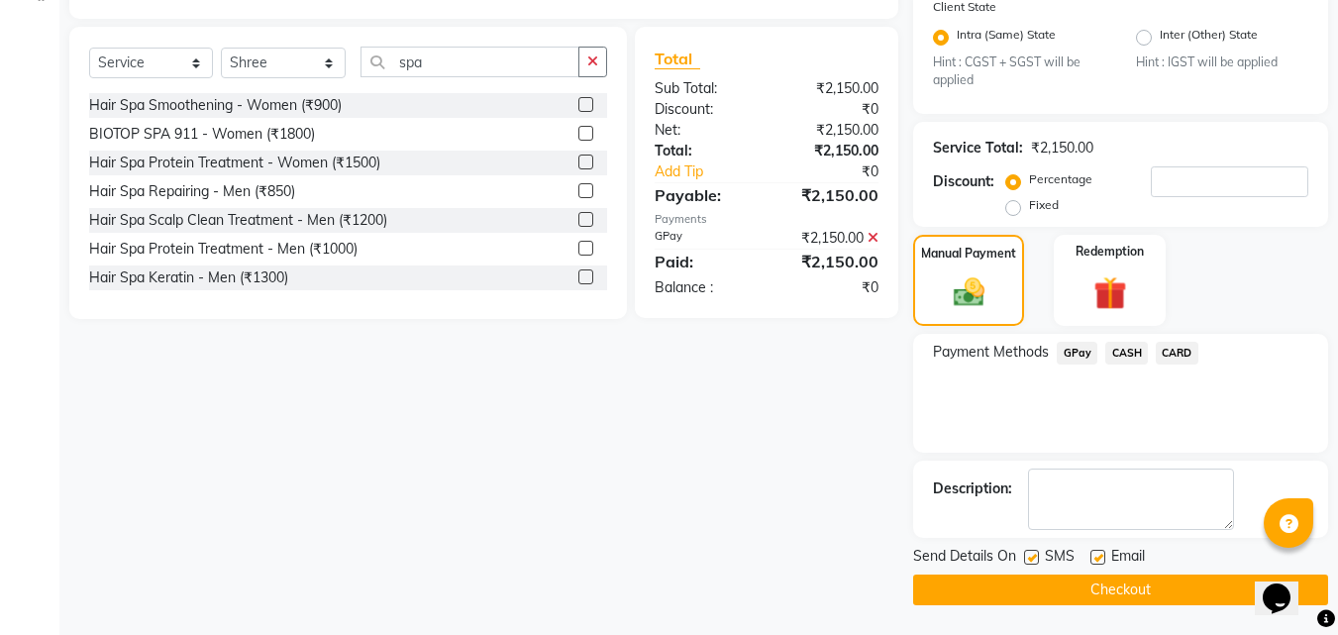
click at [1037, 556] on label at bounding box center [1031, 557] width 15 height 15
click at [1037, 556] on input "checkbox" at bounding box center [1030, 558] width 13 height 13
checkbox input "false"
click at [982, 589] on button "Checkout" at bounding box center [1120, 589] width 415 height 31
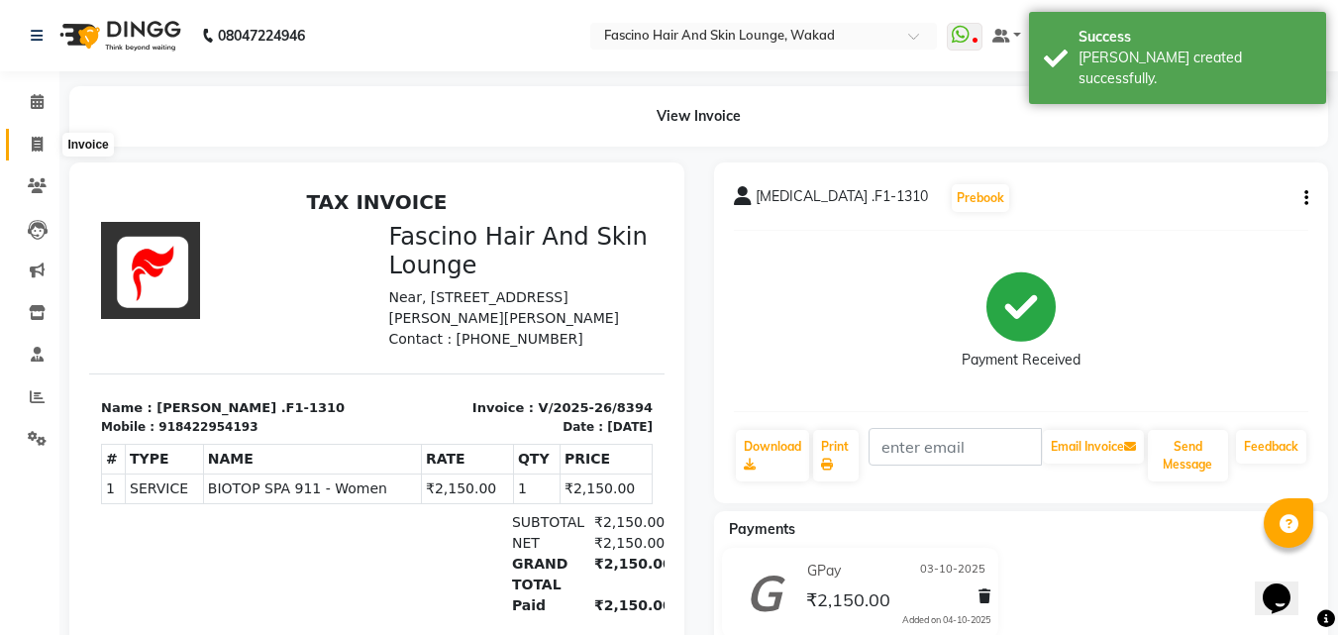
click at [36, 146] on icon at bounding box center [37, 144] width 11 height 15
select select "126"
select select "service"
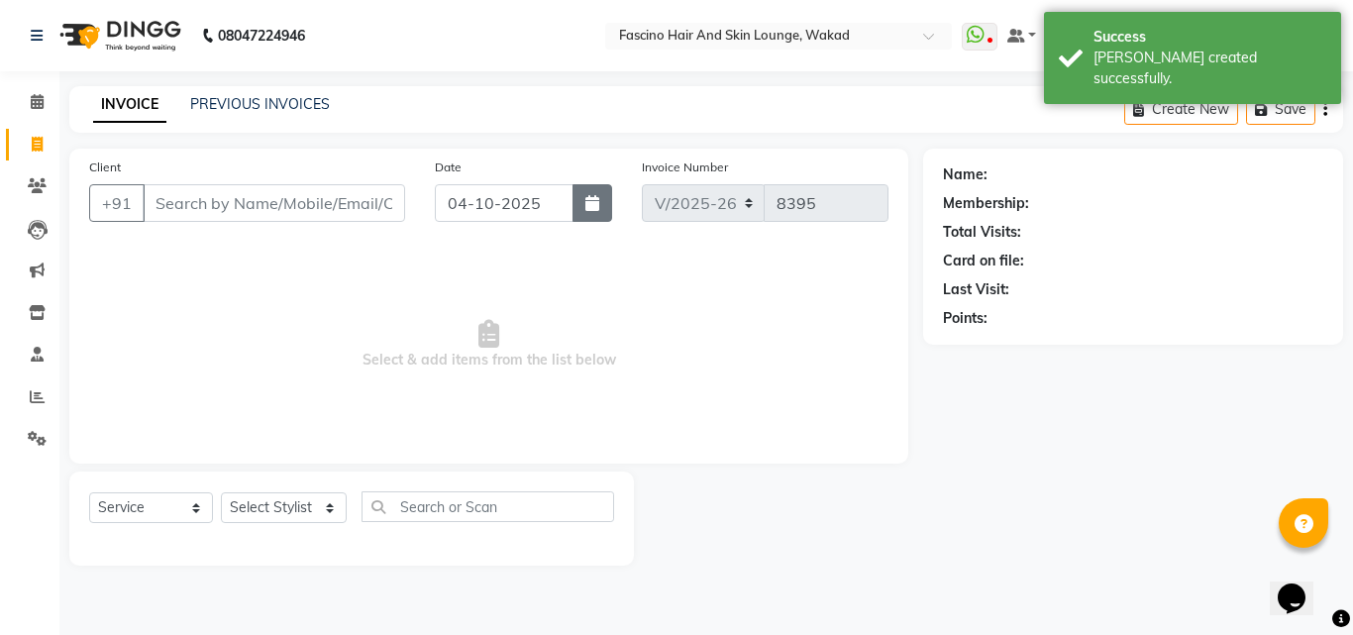
click at [588, 209] on icon "button" at bounding box center [592, 203] width 14 height 16
select select "10"
select select "2025"
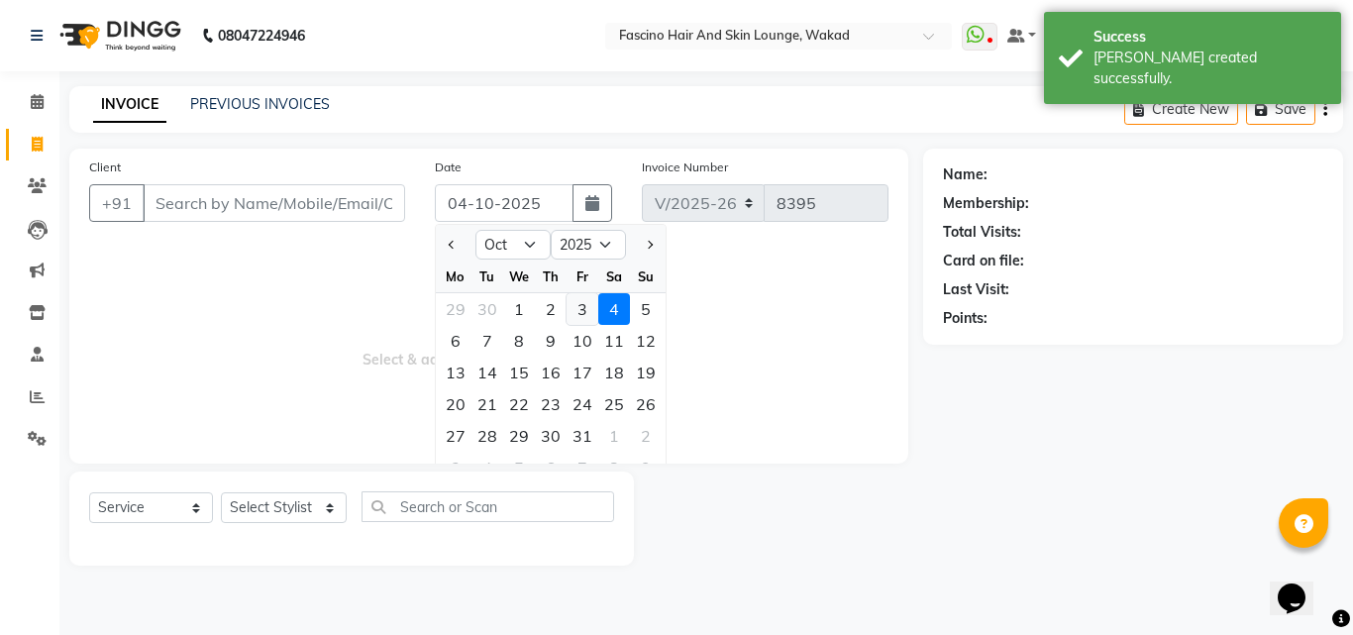
click at [584, 302] on div "3" at bounding box center [582, 309] width 32 height 32
type input "03-10-2025"
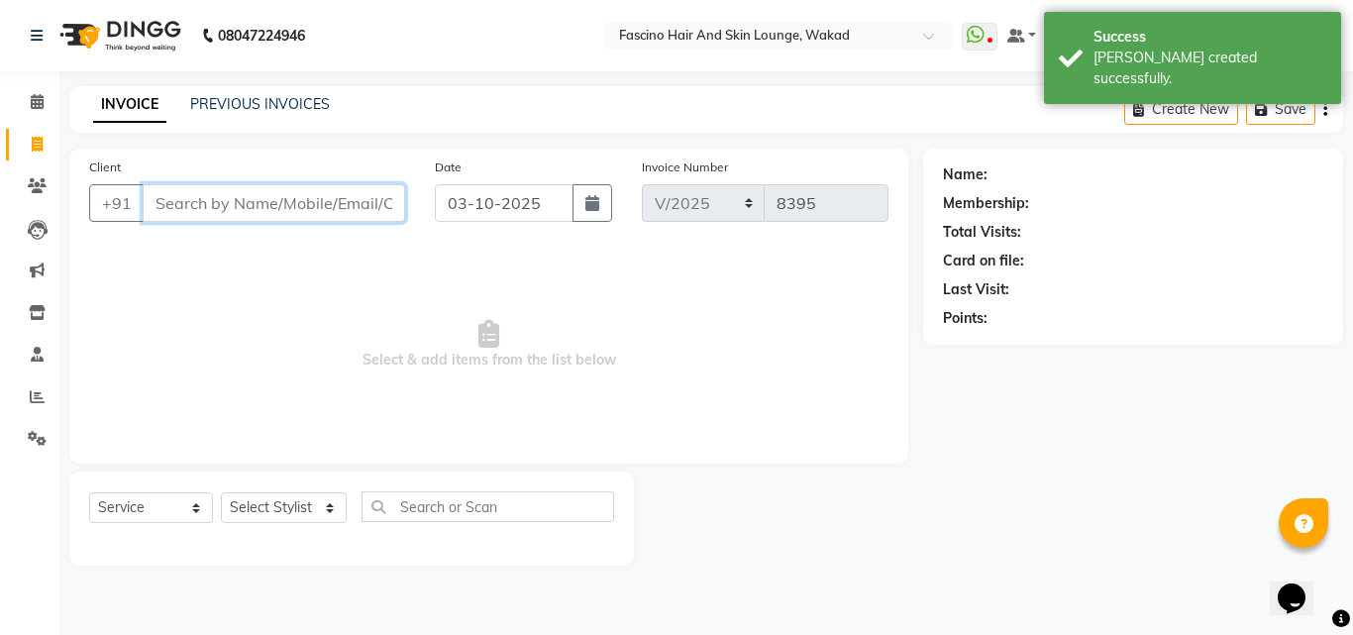
click at [345, 202] on input "Client" at bounding box center [274, 203] width 262 height 38
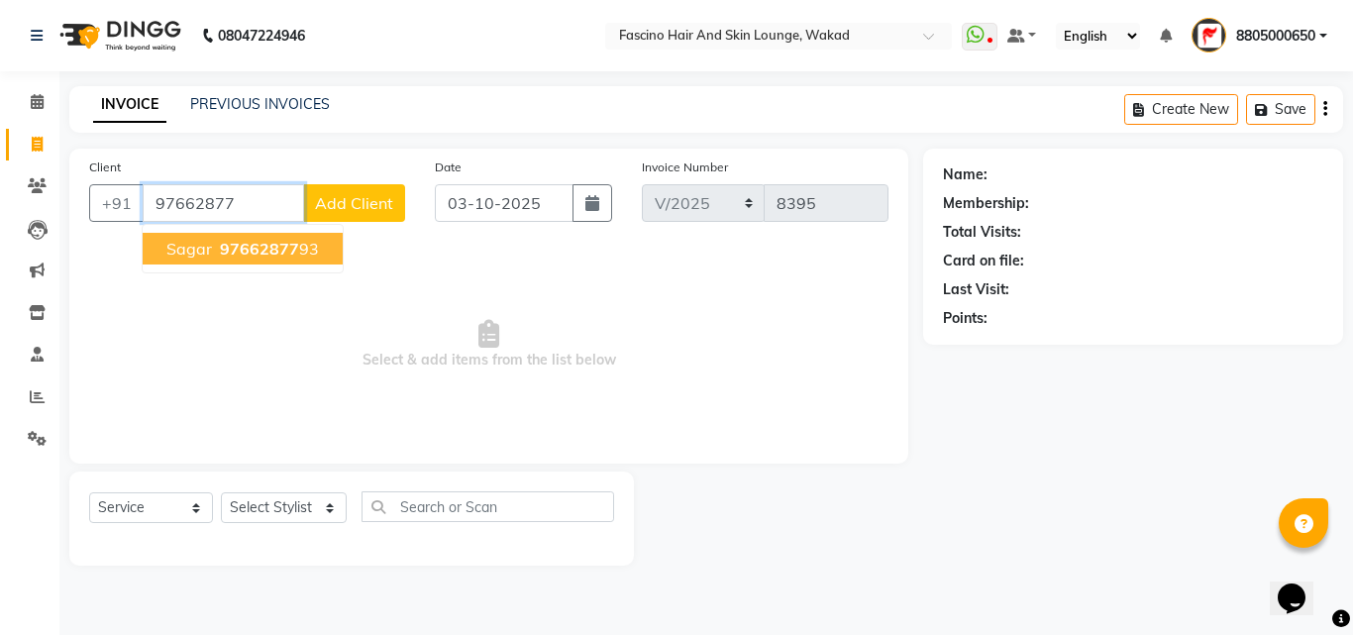
click at [250, 252] on span "97662877" at bounding box center [259, 249] width 79 height 20
type input "9766287793"
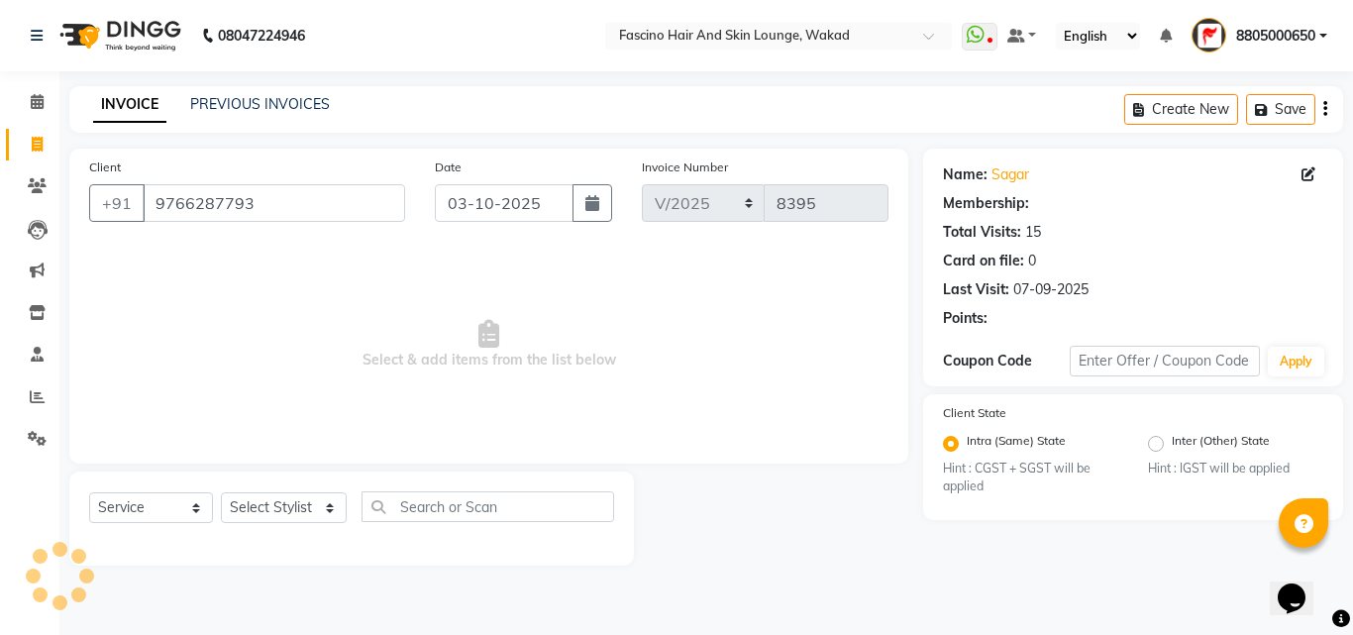
select select "1: Object"
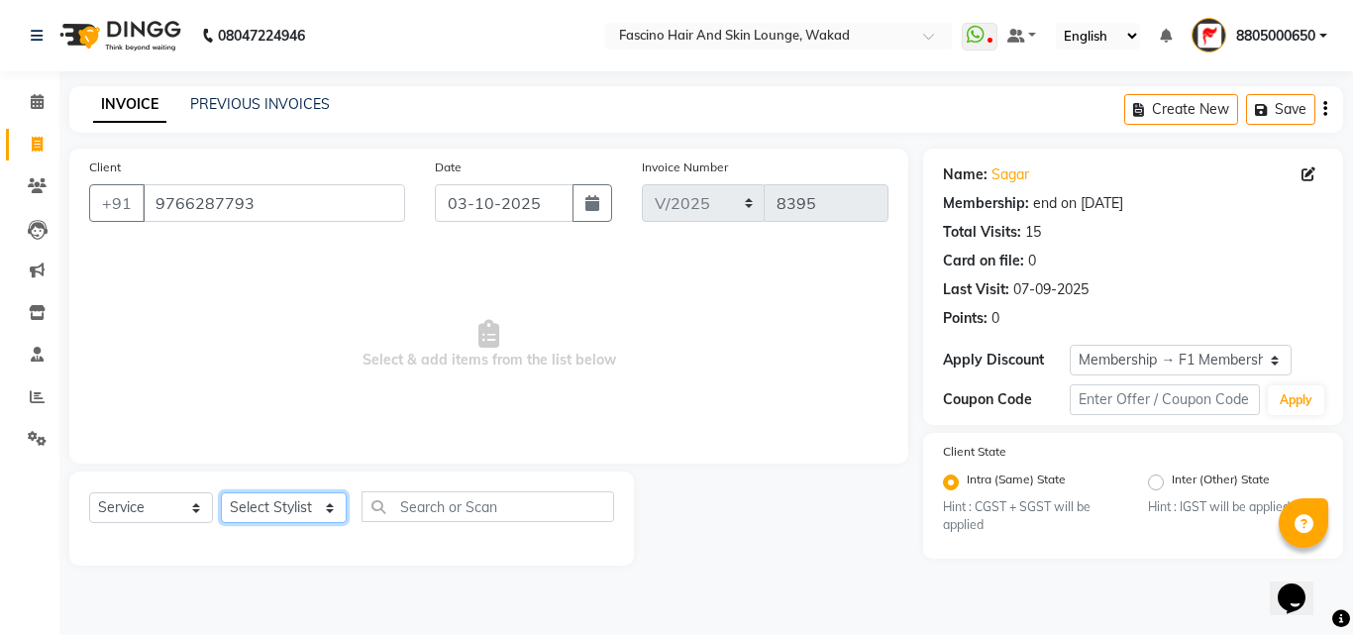
click at [274, 514] on select "Select Stylist 8805000650 Aarohi Chimu Ingale Deepak jh F1 Salon Ganesh F1 Gopa…" at bounding box center [284, 507] width 126 height 31
select select "57172"
click at [221, 492] on select "Select Stylist 8805000650 Aarohi Chimu Ingale Deepak jh F1 Salon Ganesh F1 Gopa…" at bounding box center [284, 507] width 126 height 31
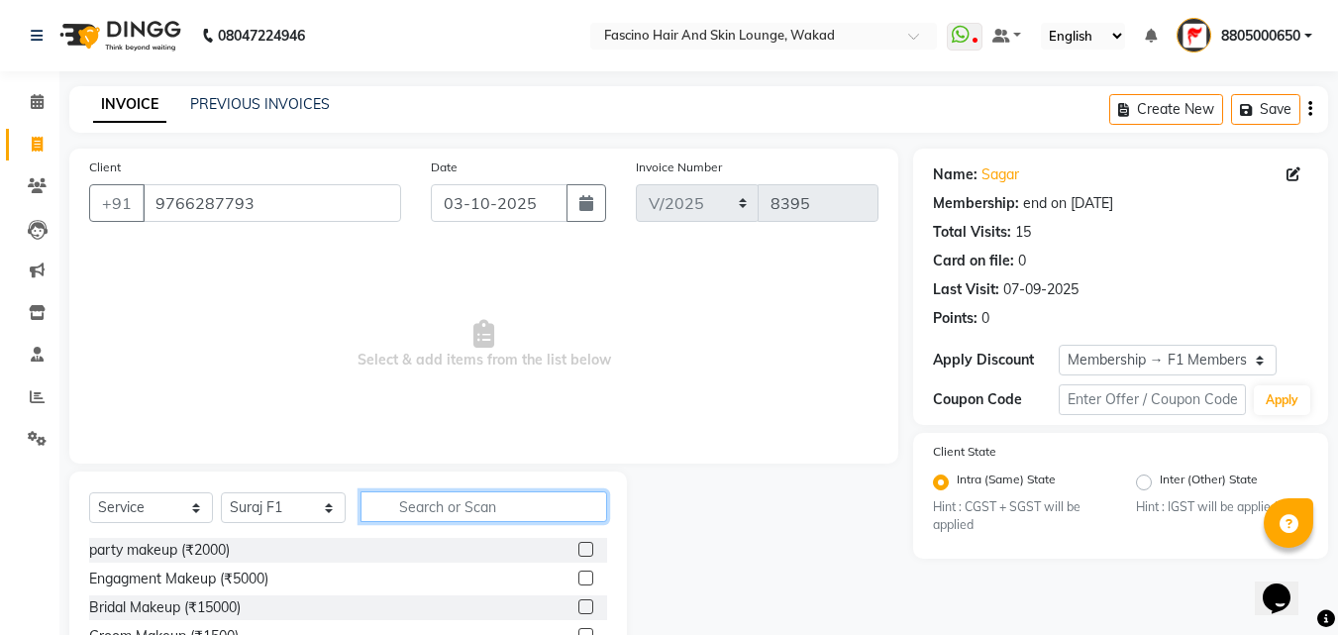
click at [430, 509] on input "text" at bounding box center [483, 506] width 247 height 31
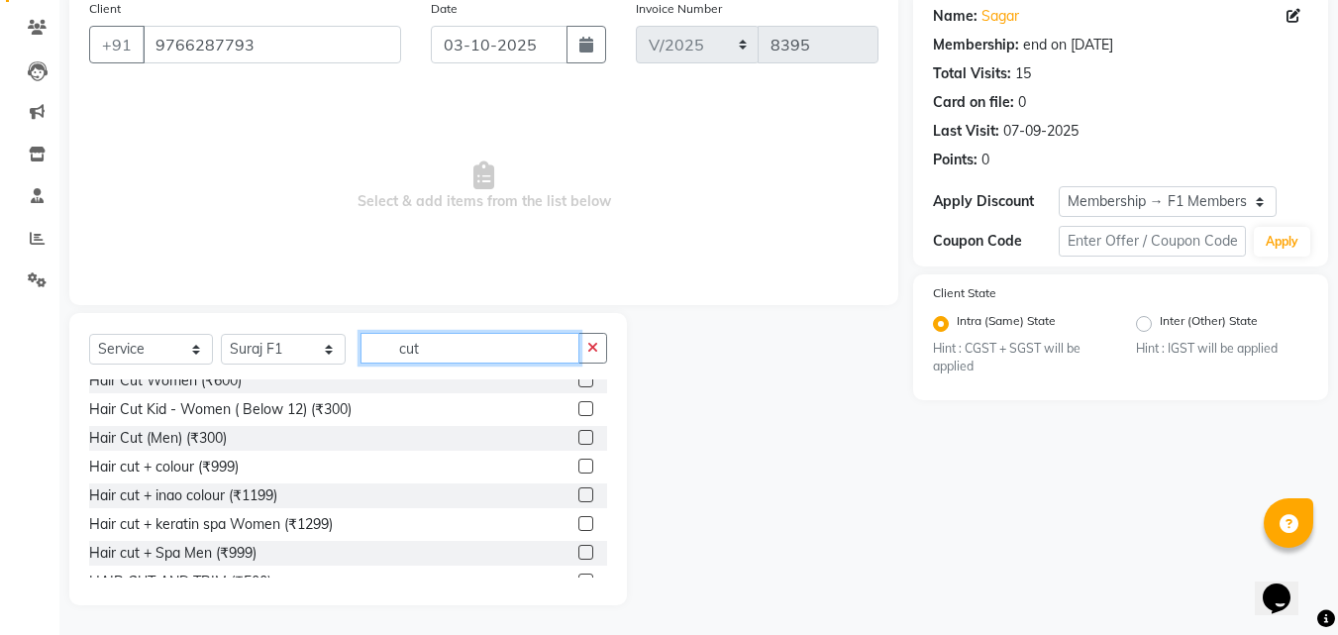
scroll to position [118, 0]
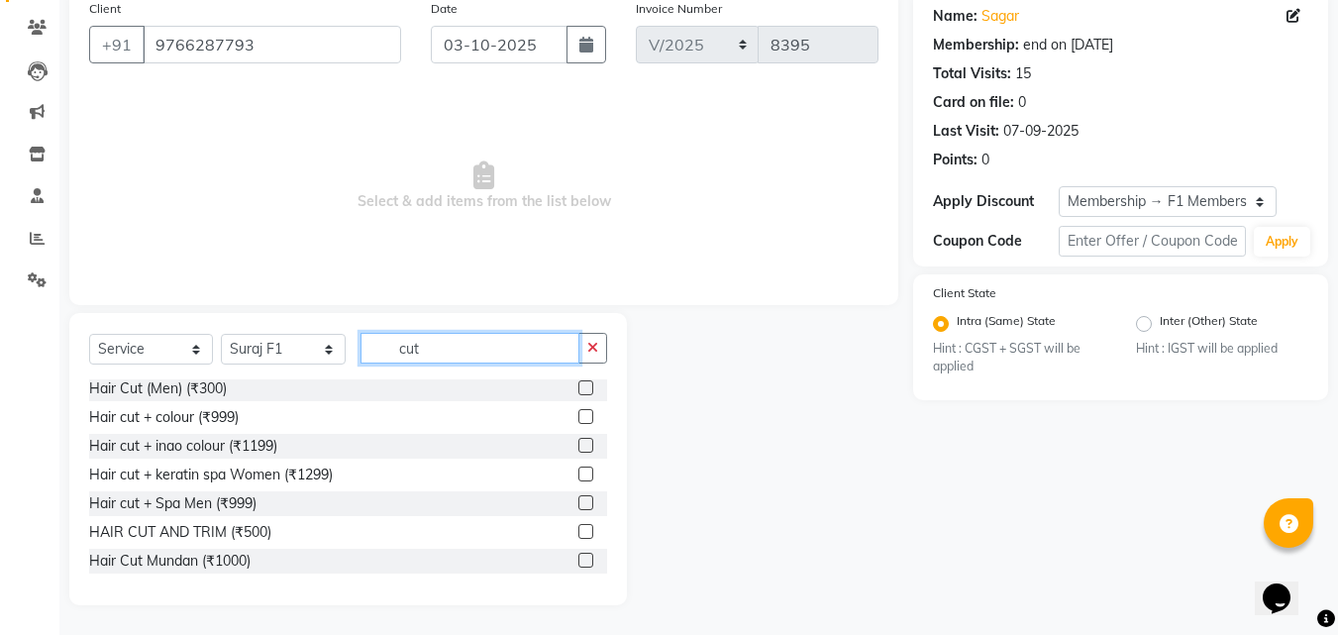
type input "cut"
click at [578, 531] on label at bounding box center [585, 531] width 15 height 15
click at [578, 531] on input "checkbox" at bounding box center [584, 532] width 13 height 13
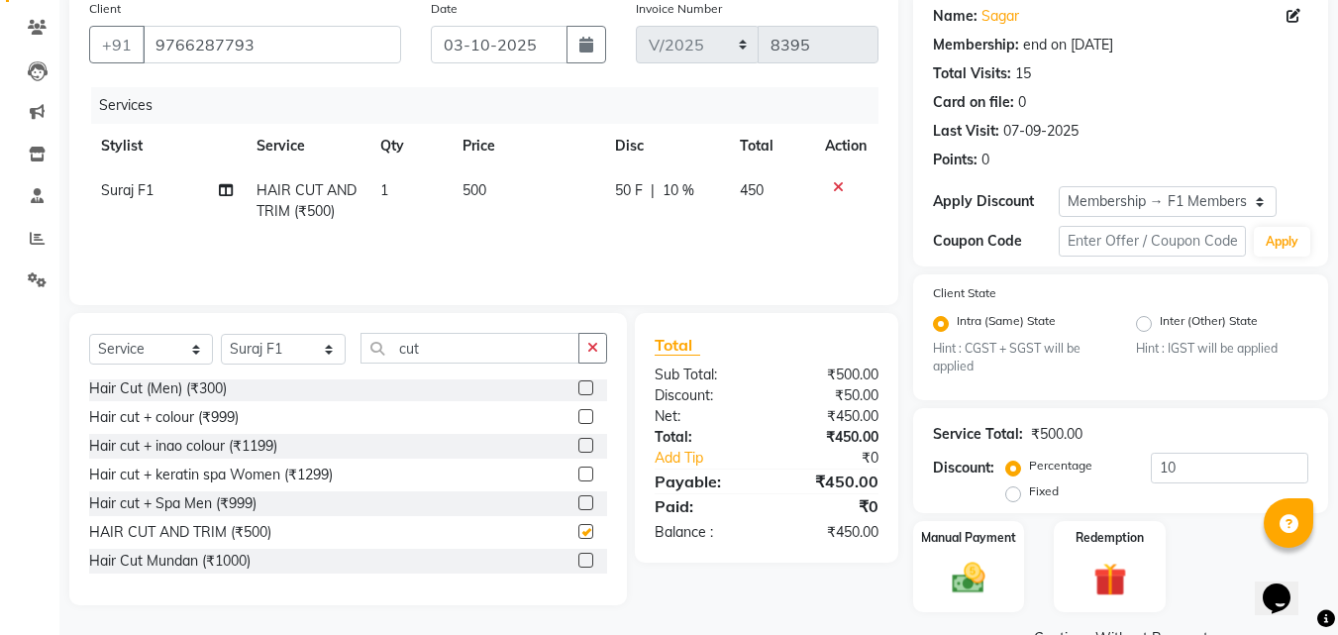
checkbox input "false"
click at [1187, 458] on input "10" at bounding box center [1229, 468] width 157 height 31
type input "1"
click at [533, 208] on td "500" at bounding box center [529, 200] width 153 height 65
select select "57172"
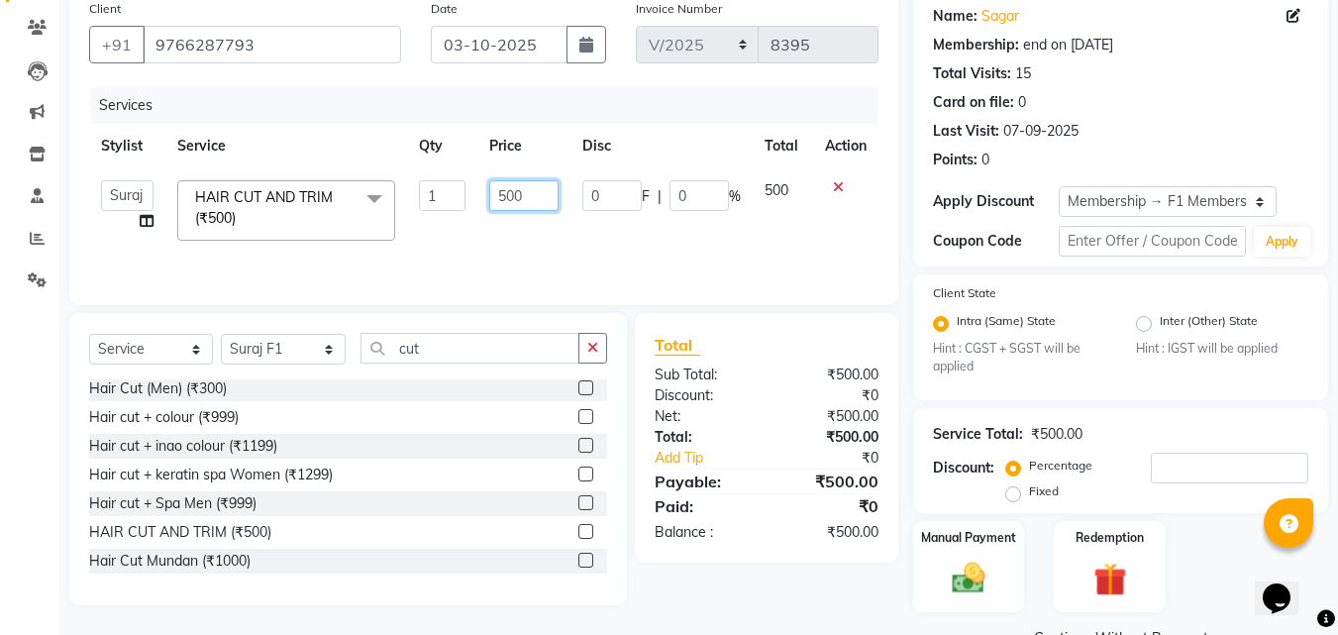
click at [534, 200] on input "500" at bounding box center [523, 195] width 68 height 31
type input "5"
type input "400"
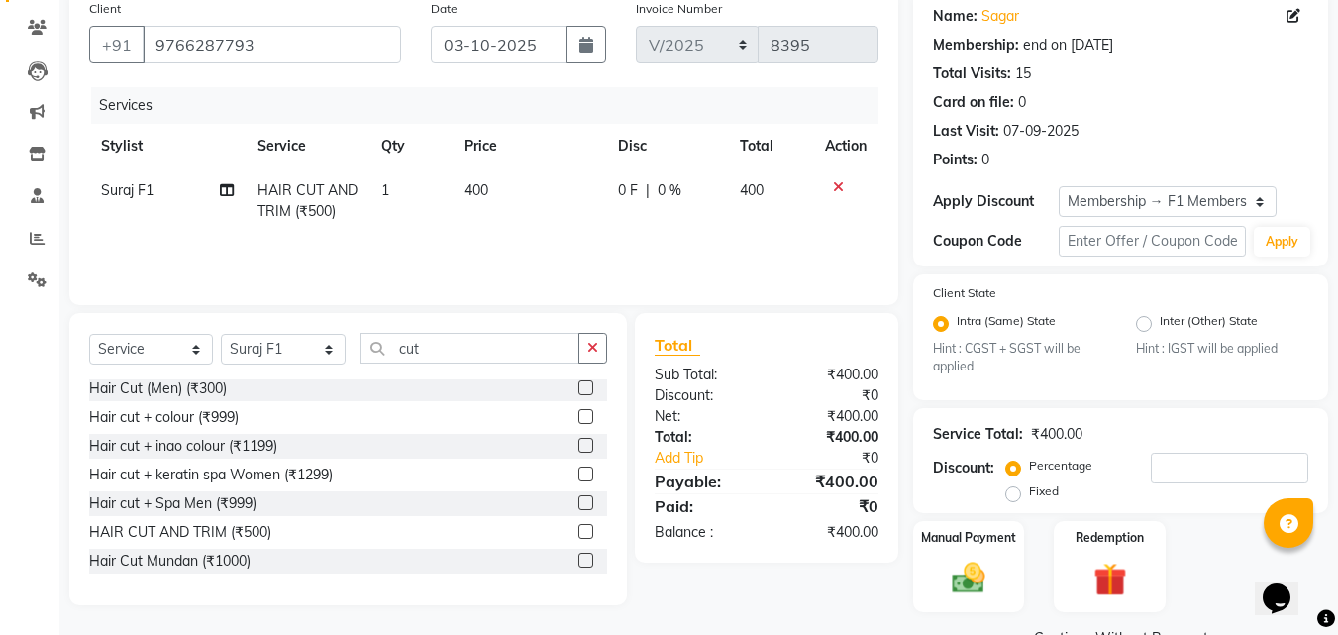
click at [554, 242] on div "Services Stylist Service Qty Price Disc Total Action Suraj F1 HAIR CUT AND TRIM…" at bounding box center [483, 186] width 789 height 198
click at [960, 569] on img at bounding box center [968, 579] width 55 height 40
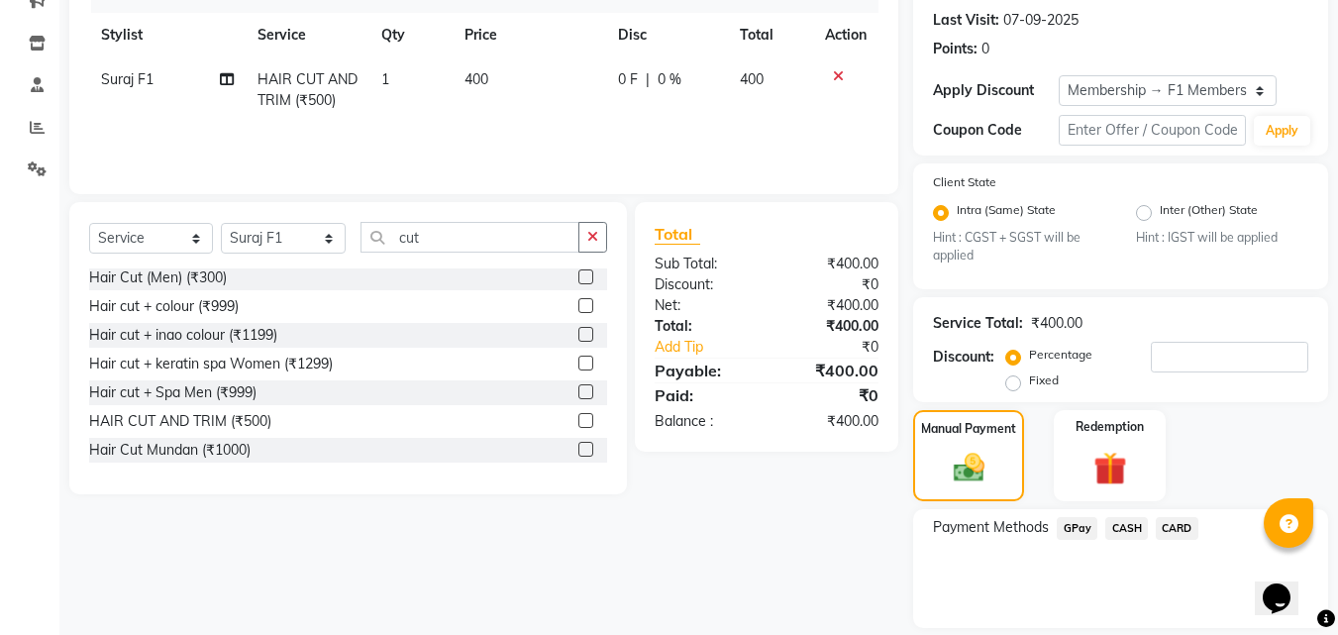
scroll to position [333, 0]
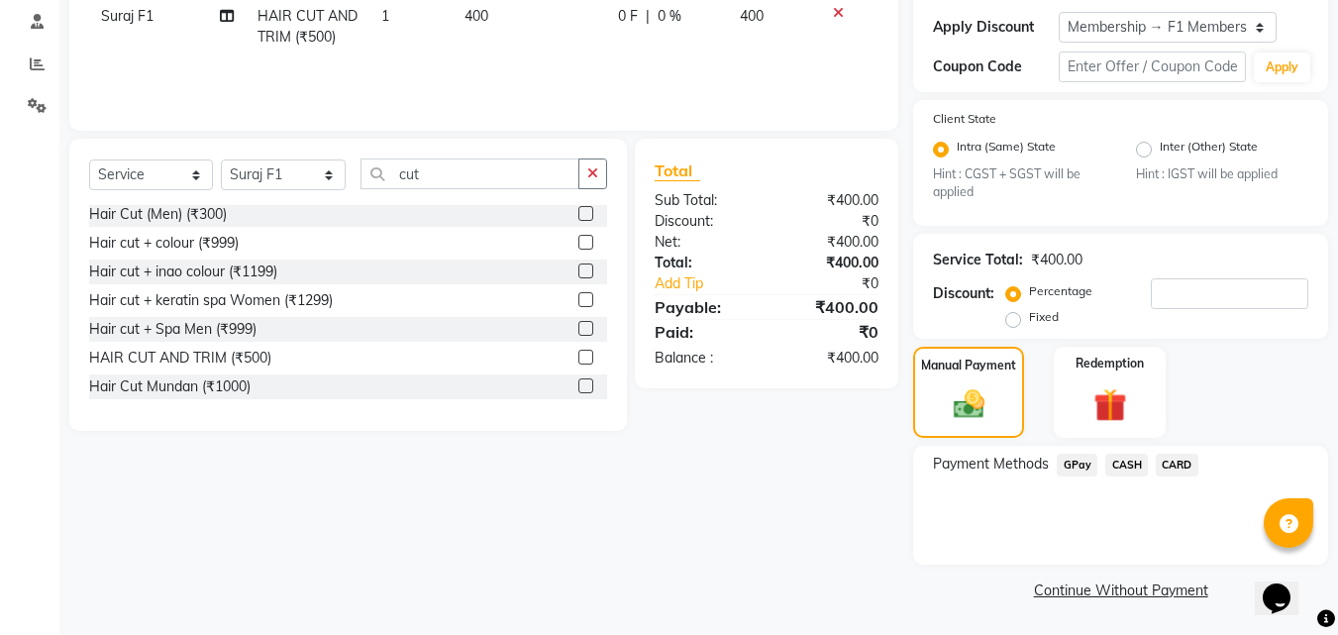
click at [1084, 469] on span "GPay" at bounding box center [1077, 465] width 41 height 23
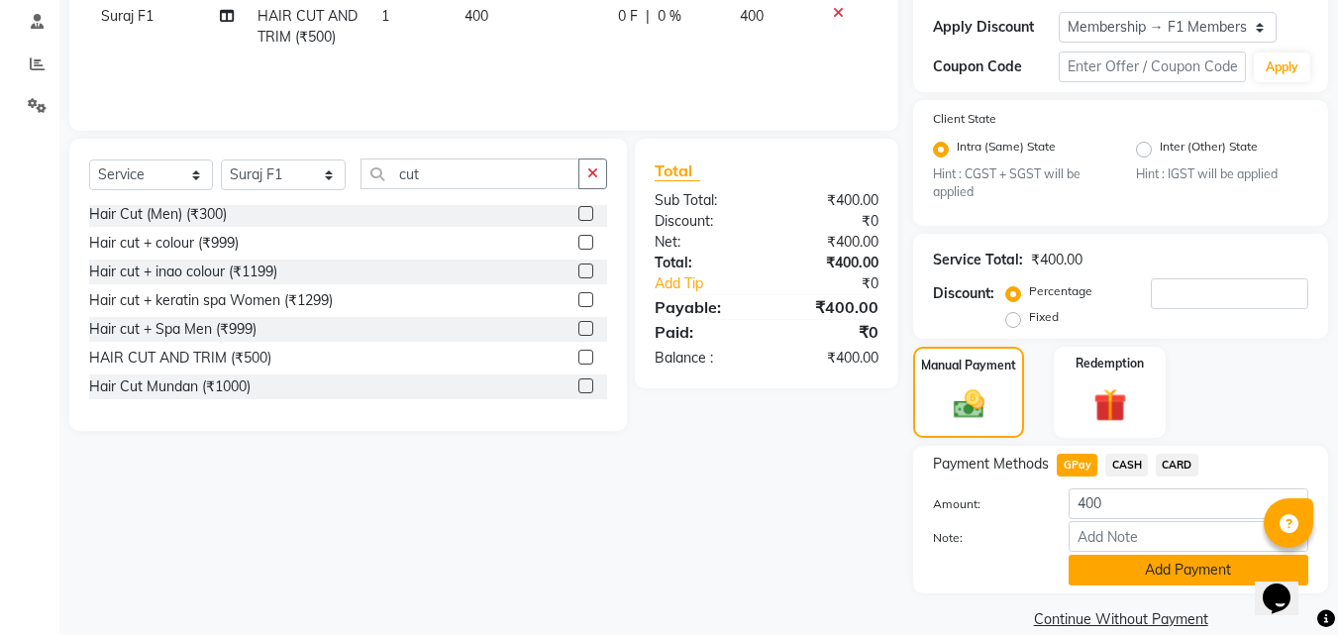
click at [1124, 564] on button "Add Payment" at bounding box center [1189, 570] width 240 height 31
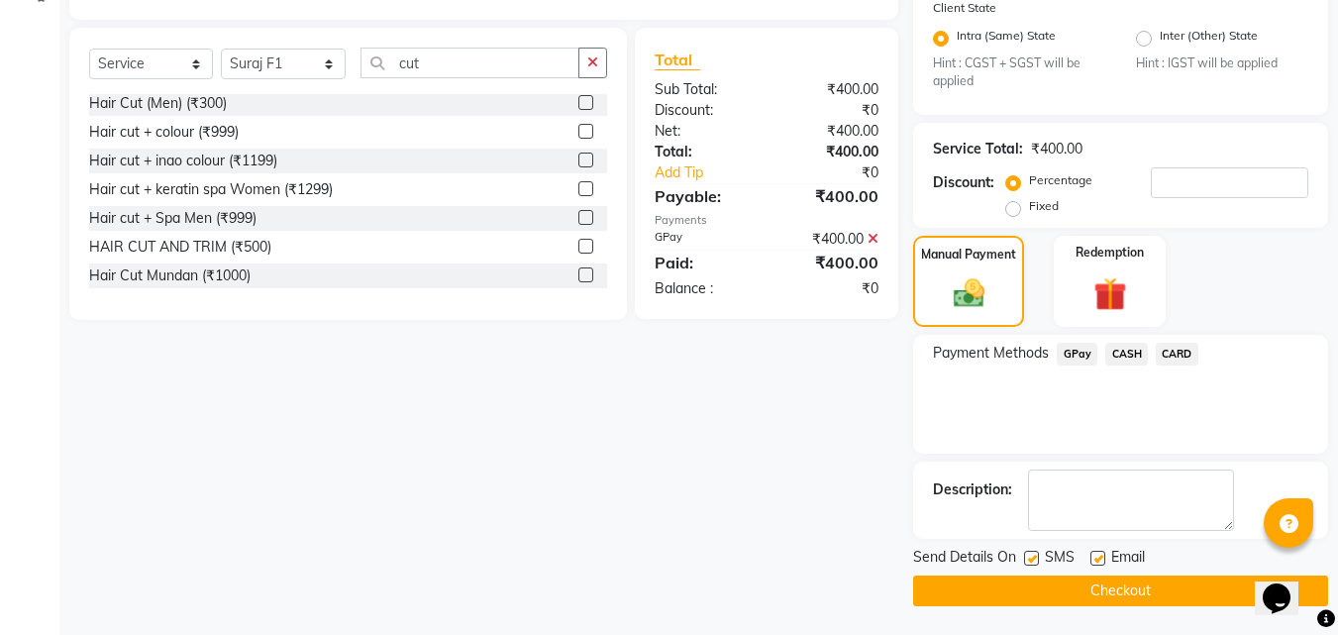
scroll to position [445, 0]
click at [1031, 558] on label at bounding box center [1031, 557] width 15 height 15
click at [1031, 558] on input "checkbox" at bounding box center [1030, 558] width 13 height 13
checkbox input "false"
click at [964, 594] on button "Checkout" at bounding box center [1120, 589] width 415 height 31
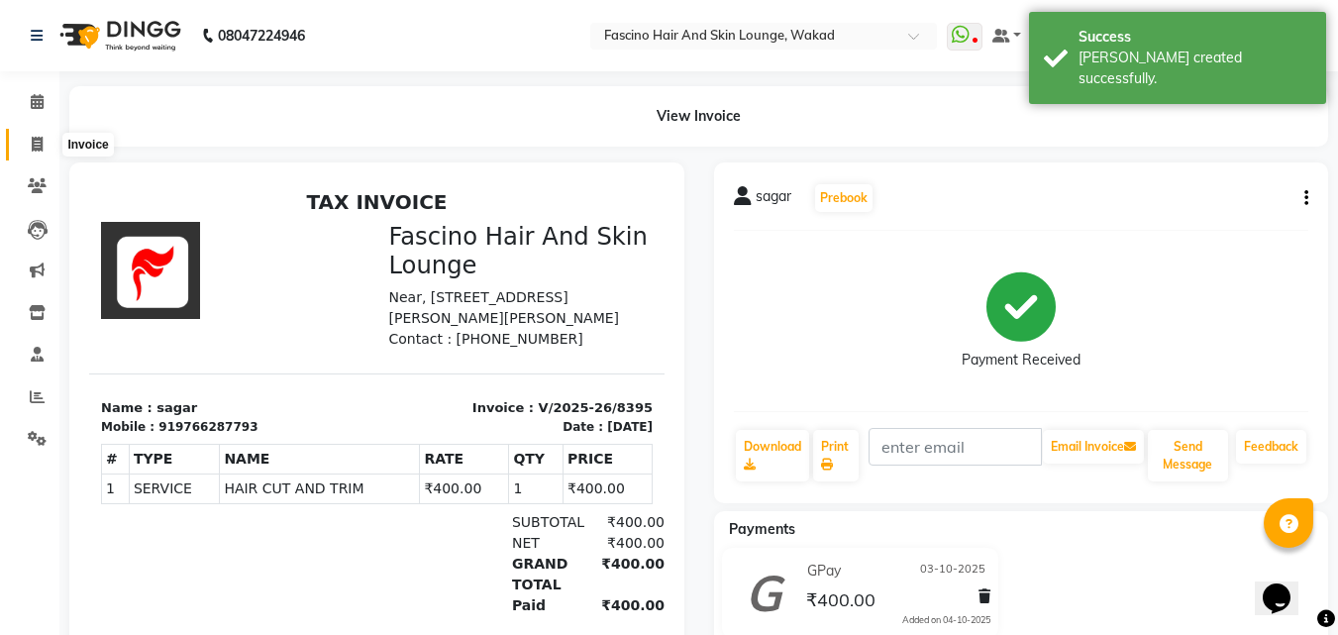
click at [36, 146] on icon at bounding box center [37, 144] width 11 height 15
select select "service"
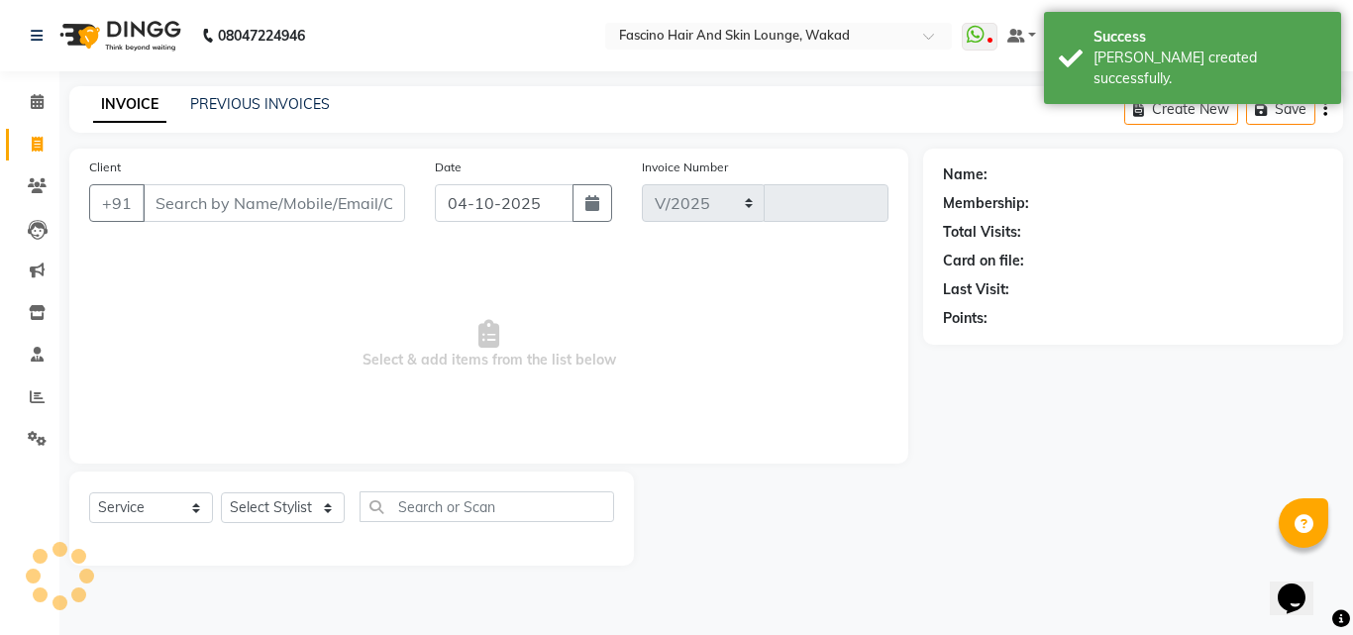
select select "126"
type input "8396"
click at [585, 211] on button "button" at bounding box center [592, 203] width 40 height 38
select select "10"
select select "2025"
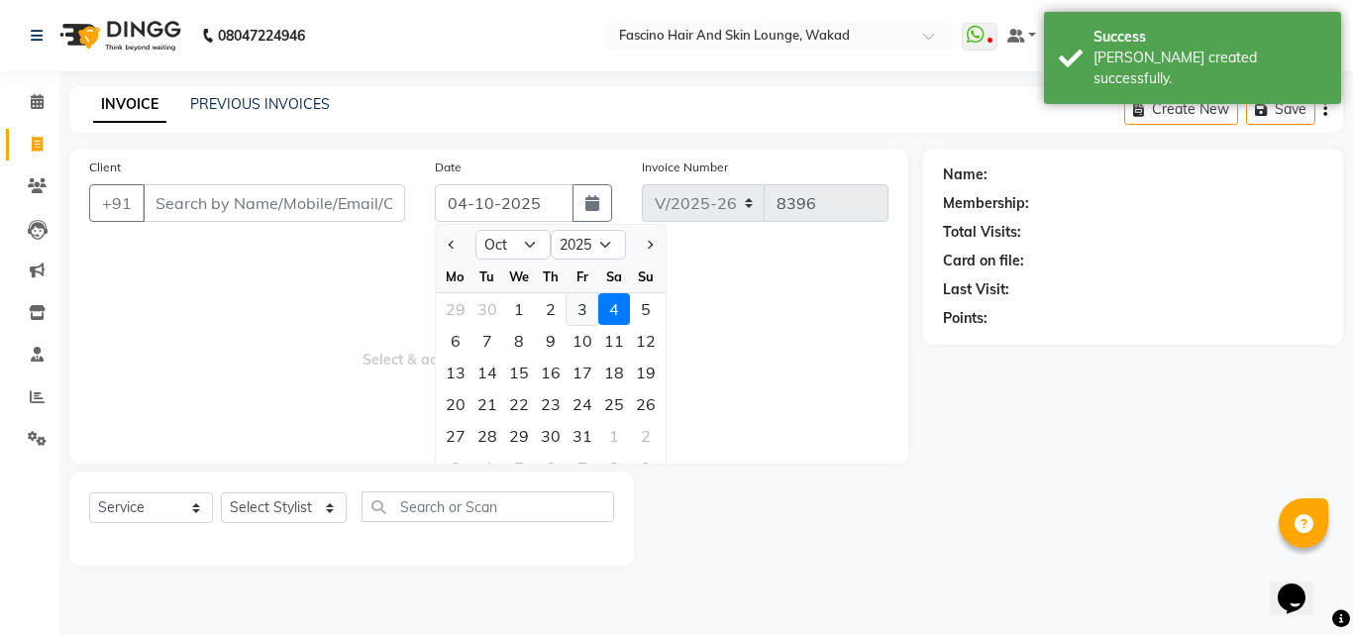
click at [576, 314] on div "3" at bounding box center [582, 309] width 32 height 32
type input "03-10-2025"
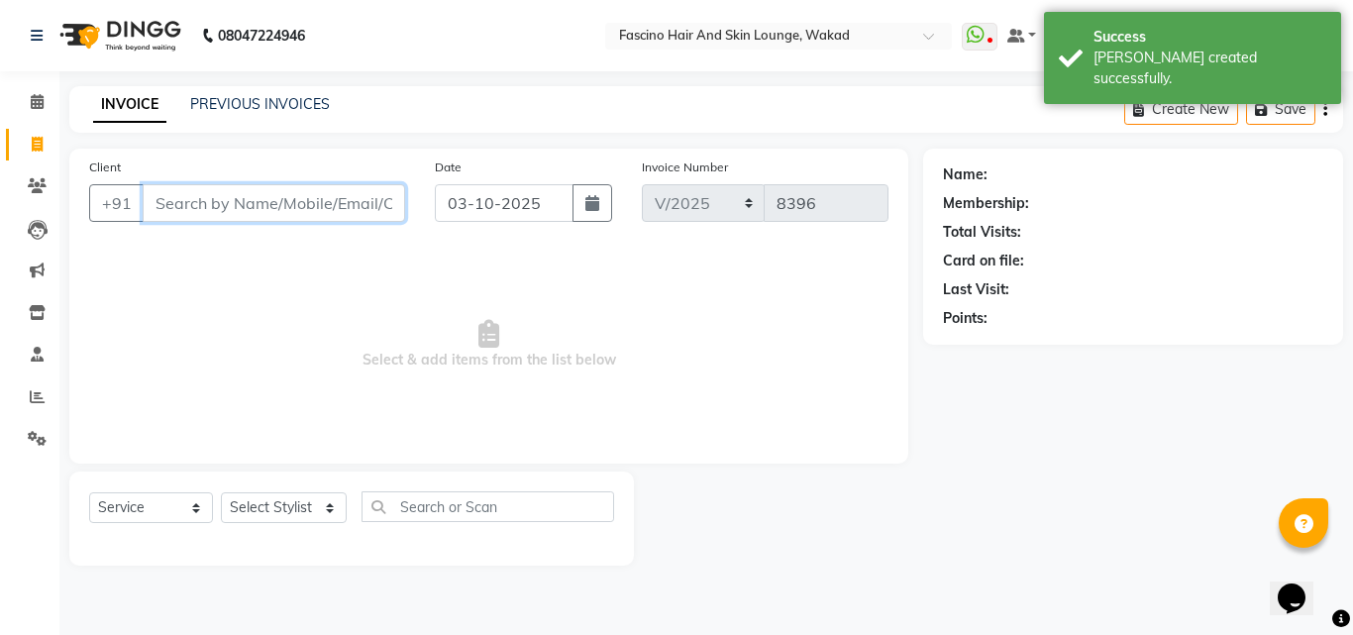
click at [326, 205] on input "Client" at bounding box center [274, 203] width 262 height 38
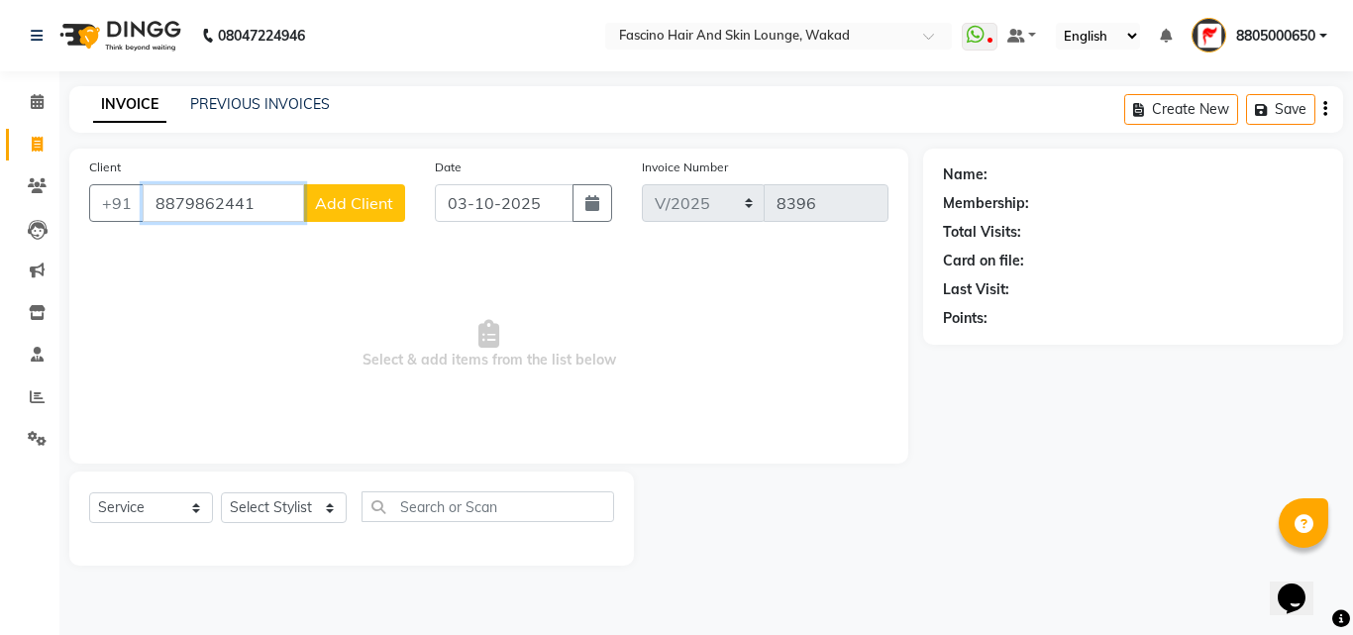
type input "8879862441"
click at [366, 213] on button "Add Client" at bounding box center [354, 203] width 102 height 38
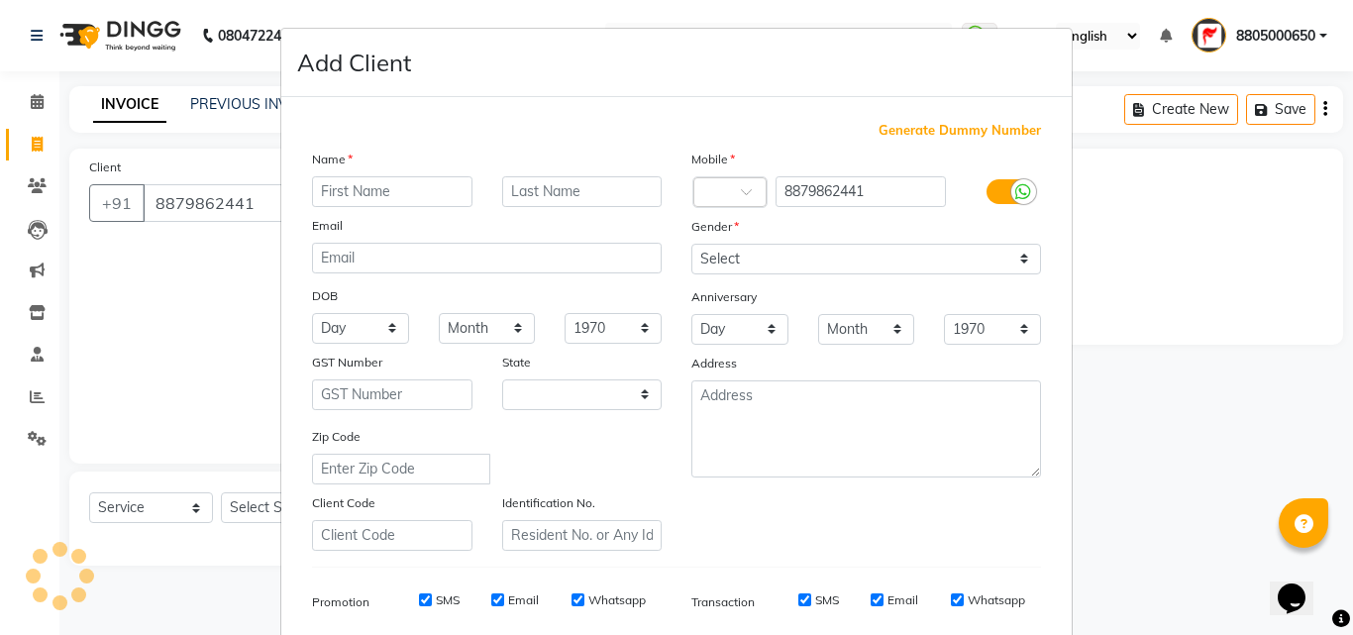
select select "22"
click at [358, 189] on input "text" at bounding box center [392, 191] width 160 height 31
type input "Snehal"
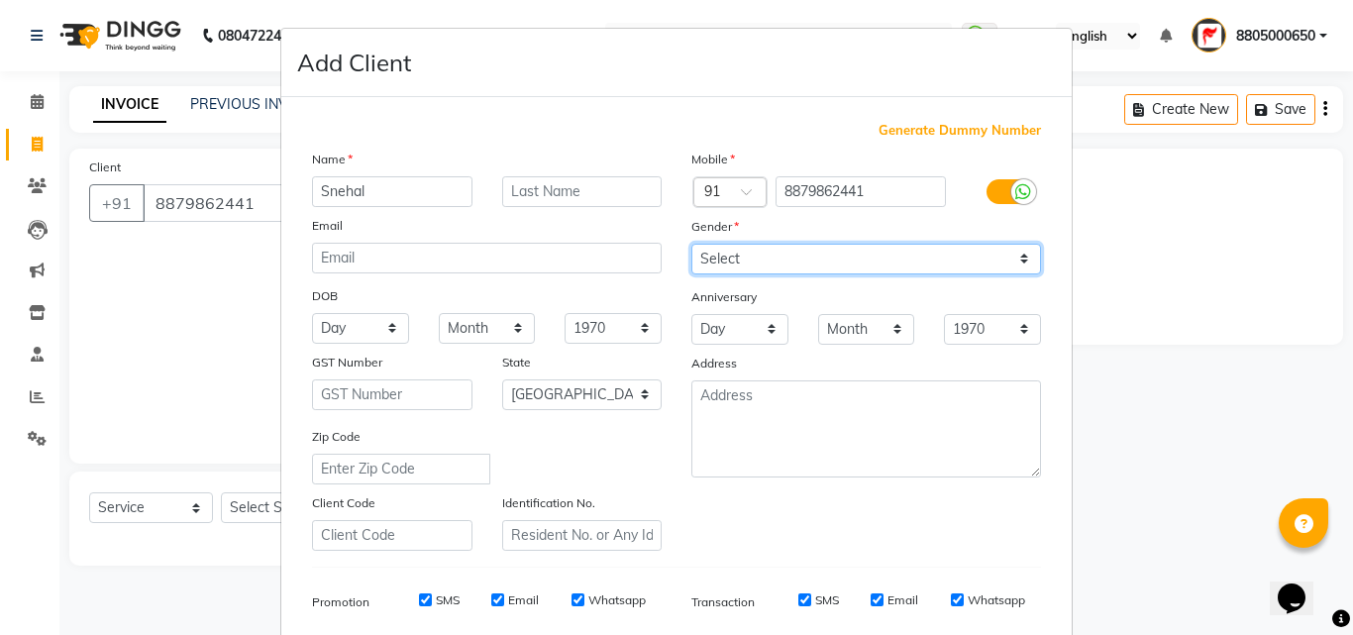
click at [725, 251] on select "Select Male Female Other Prefer Not To Say" at bounding box center [866, 259] width 350 height 31
select select "female"
click at [691, 244] on select "Select Male Female Other Prefer Not To Say" at bounding box center [866, 259] width 350 height 31
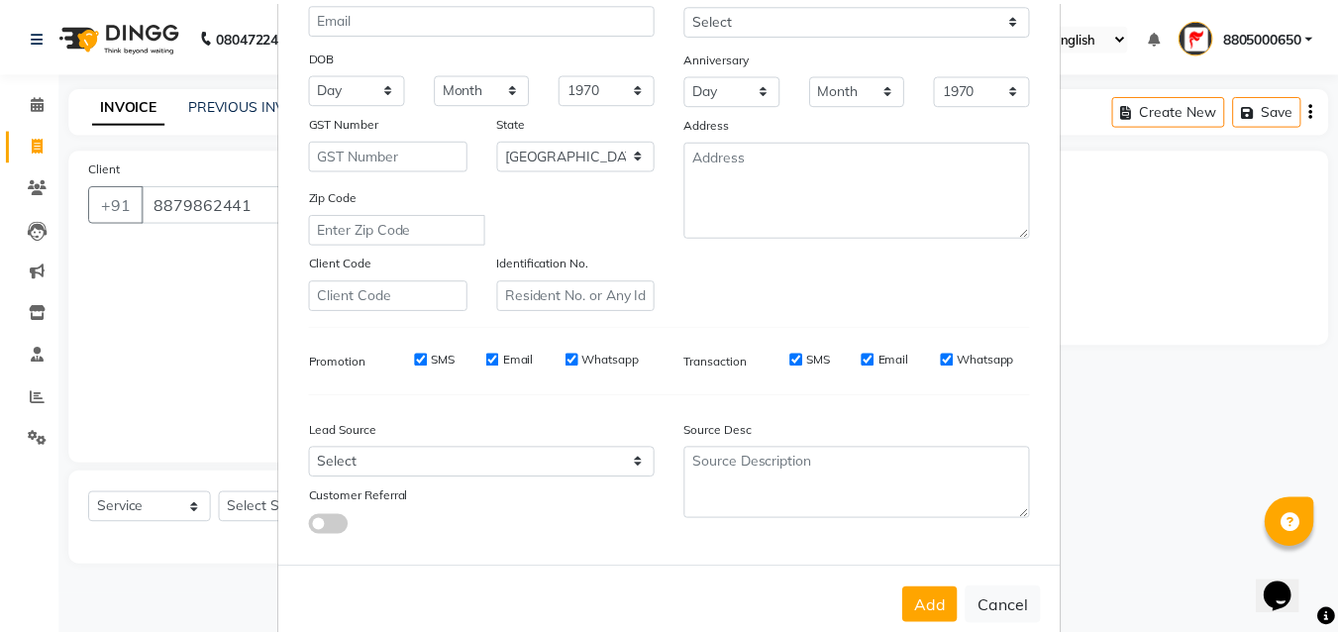
scroll to position [279, 0]
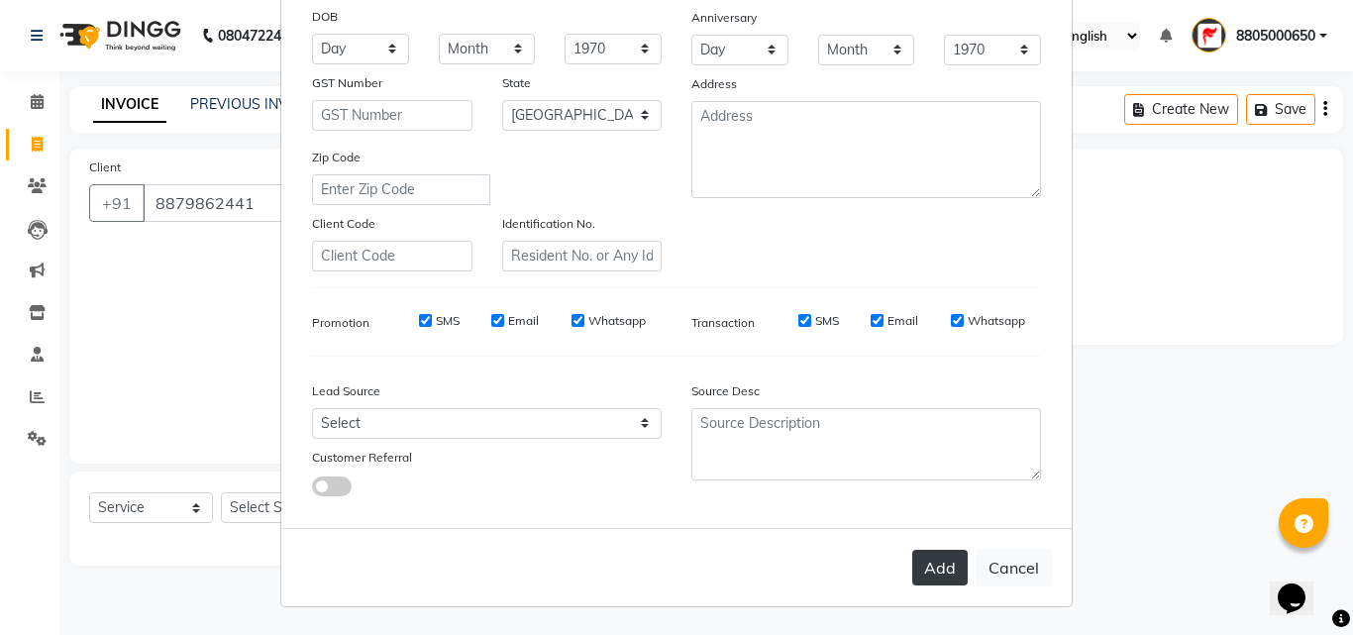
click at [952, 568] on button "Add" at bounding box center [939, 568] width 55 height 36
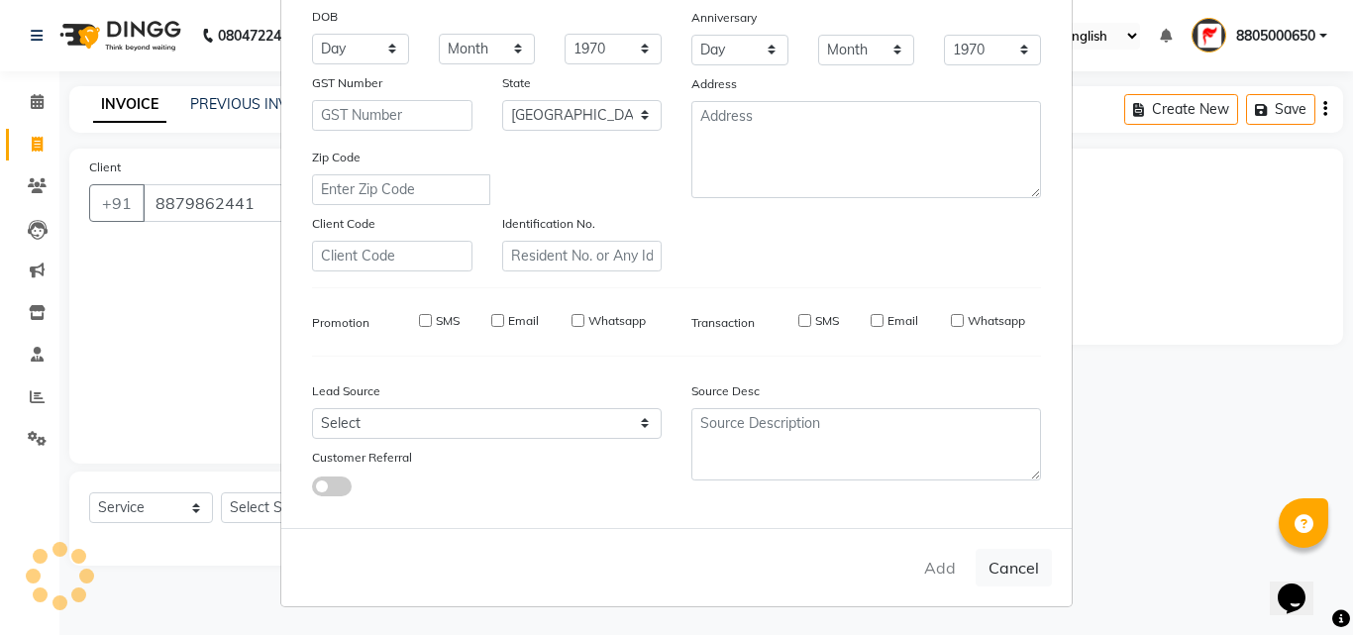
select select
select select "null"
select select
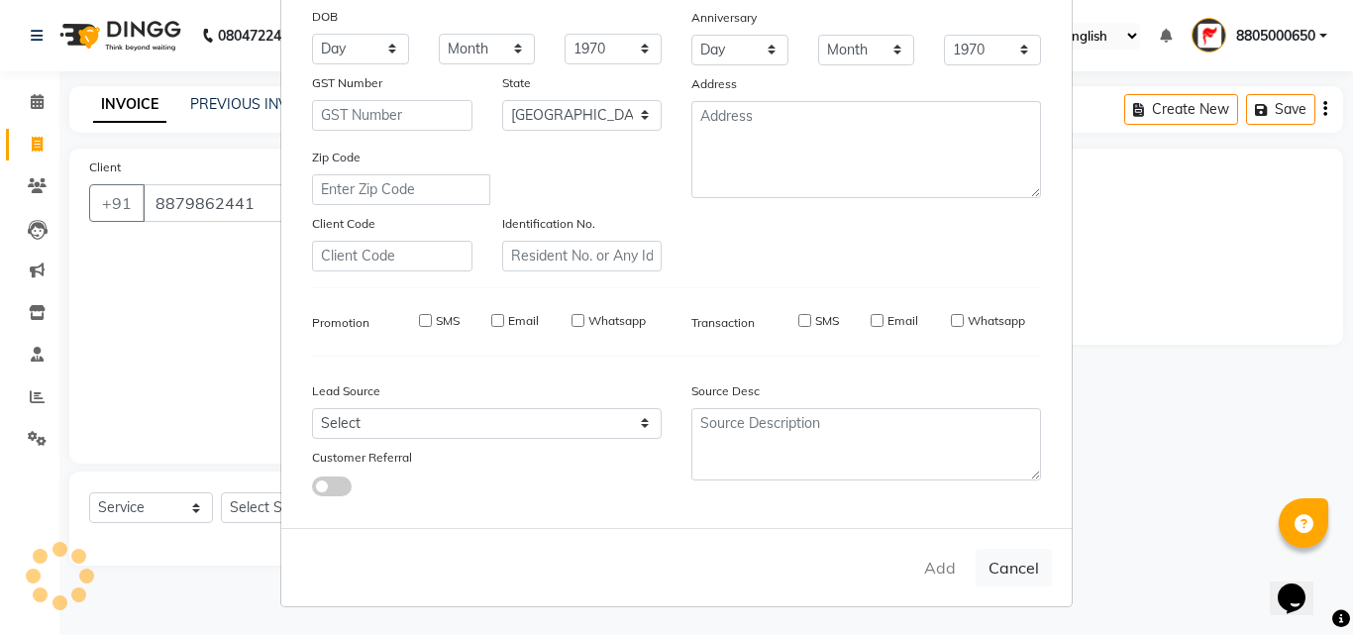
select select
checkbox input "false"
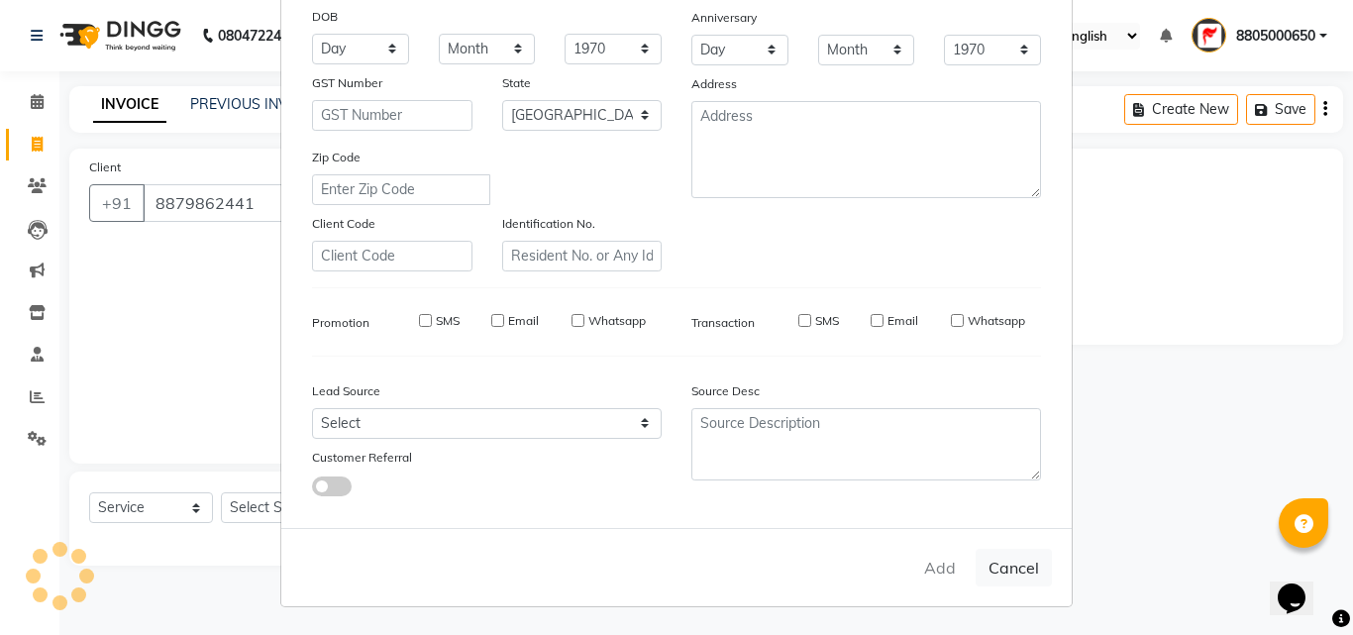
checkbox input "false"
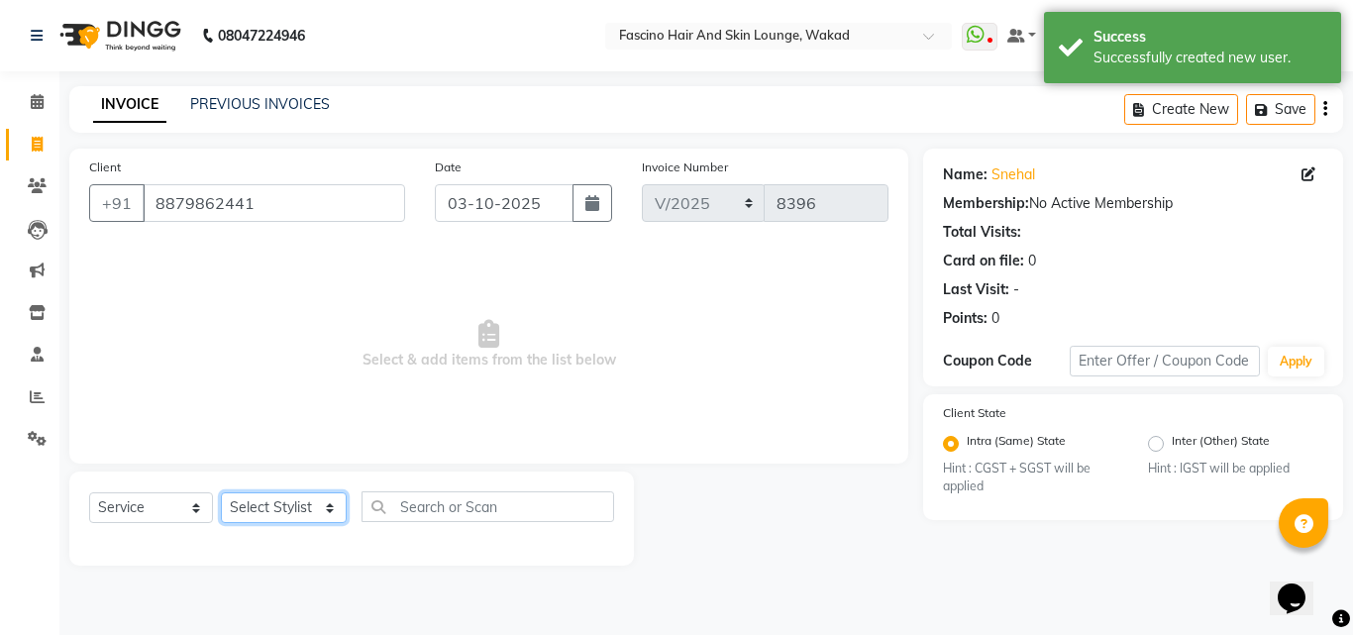
click at [299, 507] on select "Select Stylist 8805000650 Aarohi Chimu Ingale Deepak jh F1 Salon Ganesh F1 Gopa…" at bounding box center [284, 507] width 126 height 31
select select "90910"
click at [221, 492] on select "Select Stylist 8805000650 Aarohi Chimu Ingale Deepak jh F1 Salon Ganesh F1 Gopa…" at bounding box center [284, 507] width 126 height 31
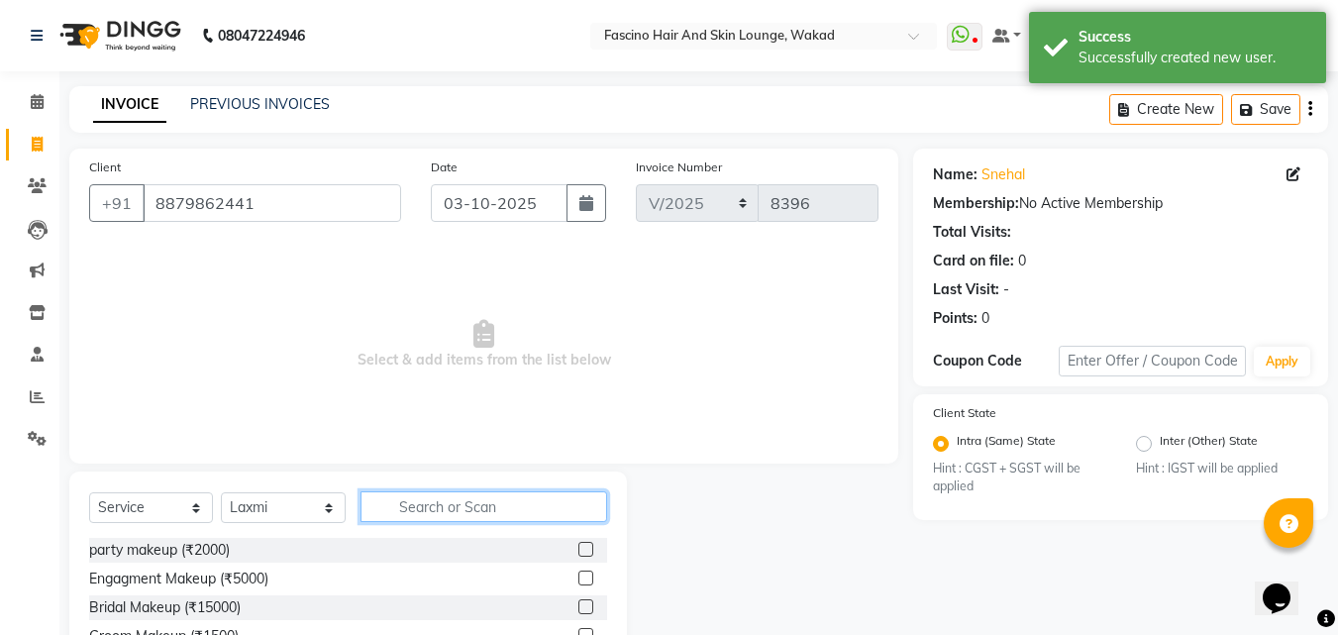
click at [448, 508] on input "text" at bounding box center [483, 506] width 247 height 31
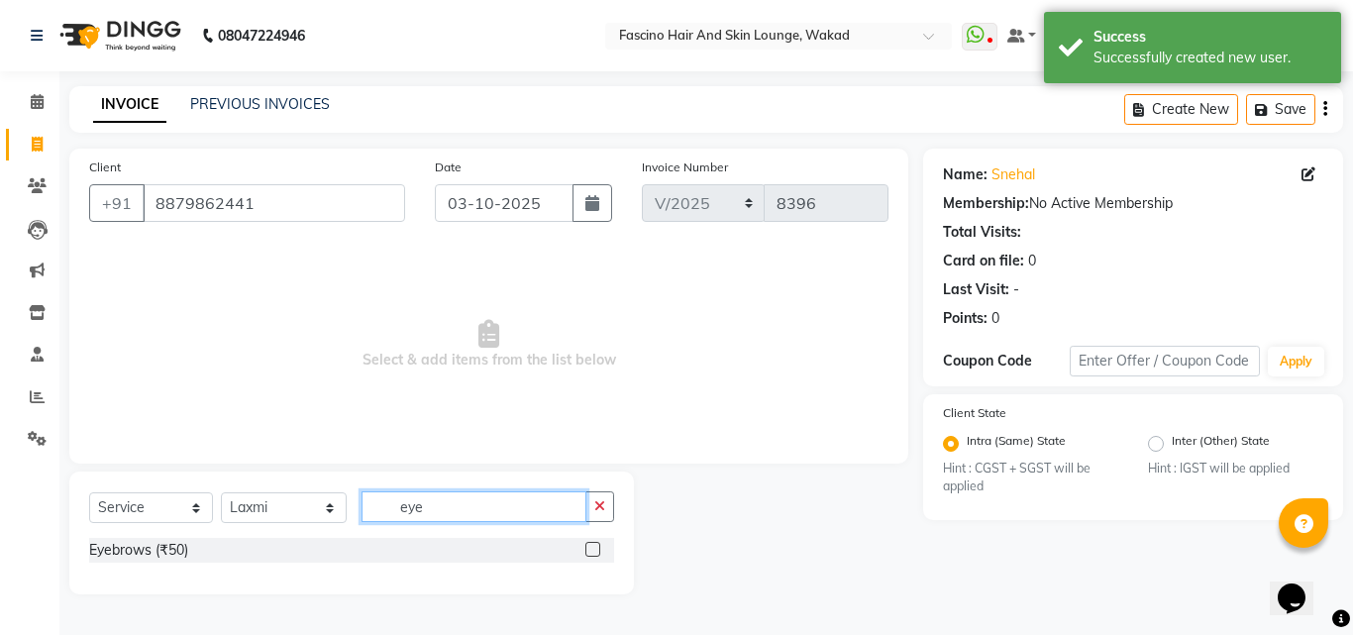
type input "eye"
click at [593, 551] on label at bounding box center [592, 549] width 15 height 15
click at [593, 551] on input "checkbox" at bounding box center [591, 550] width 13 height 13
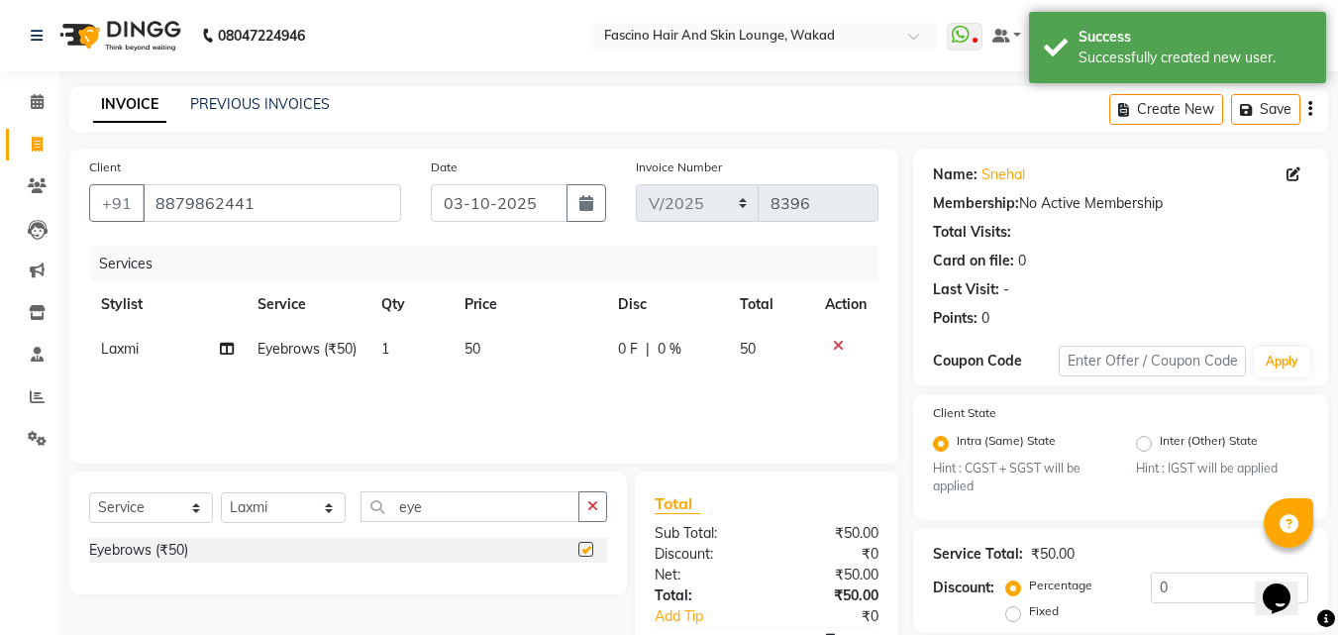
checkbox input "false"
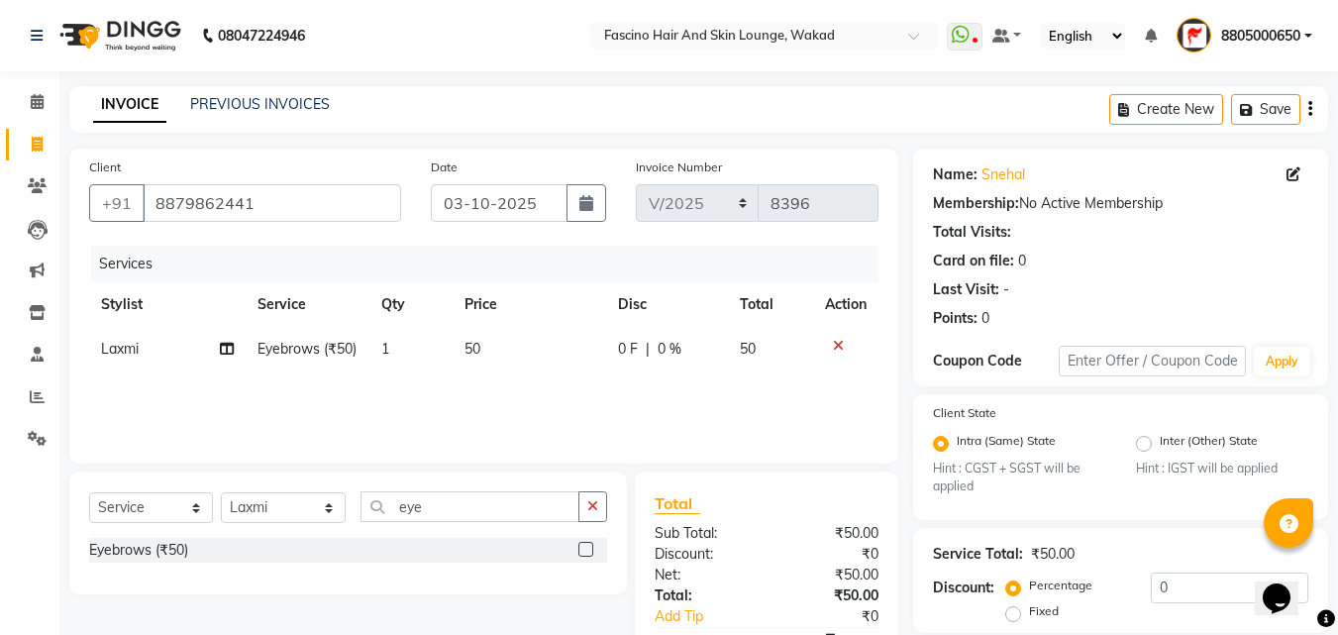
click at [545, 344] on td "50" at bounding box center [529, 349] width 153 height 45
select select "90910"
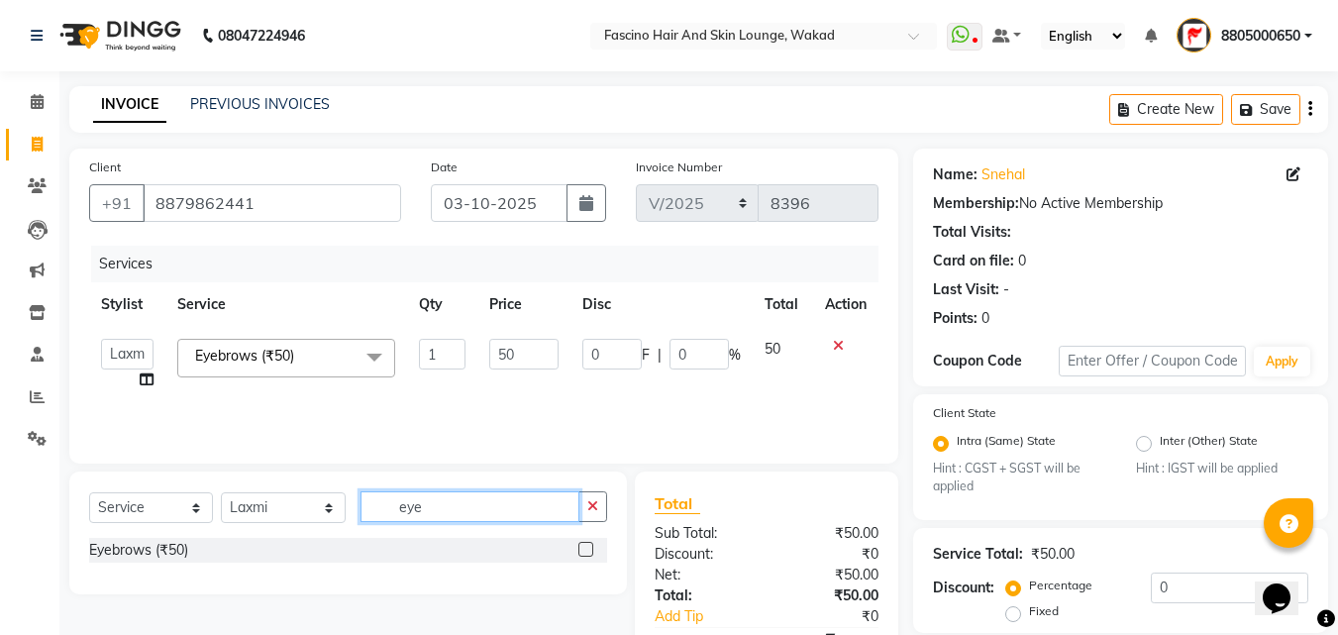
click at [500, 517] on input "eye" at bounding box center [469, 506] width 219 height 31
type input "e"
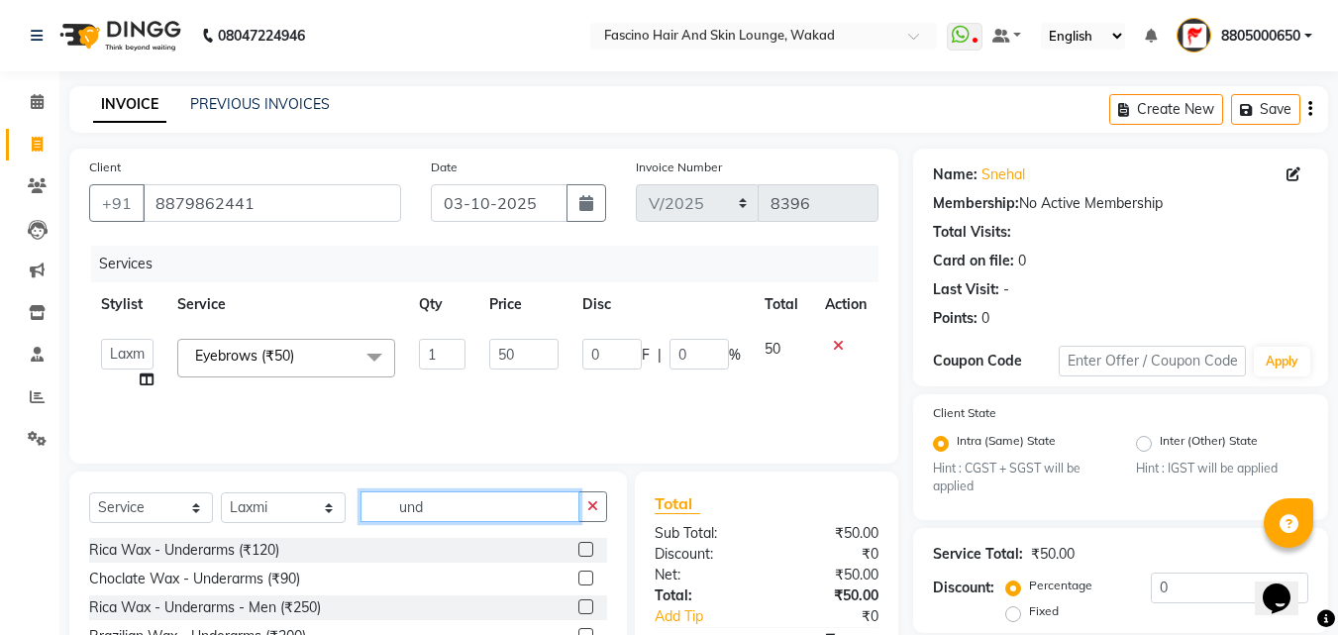
scroll to position [167, 0]
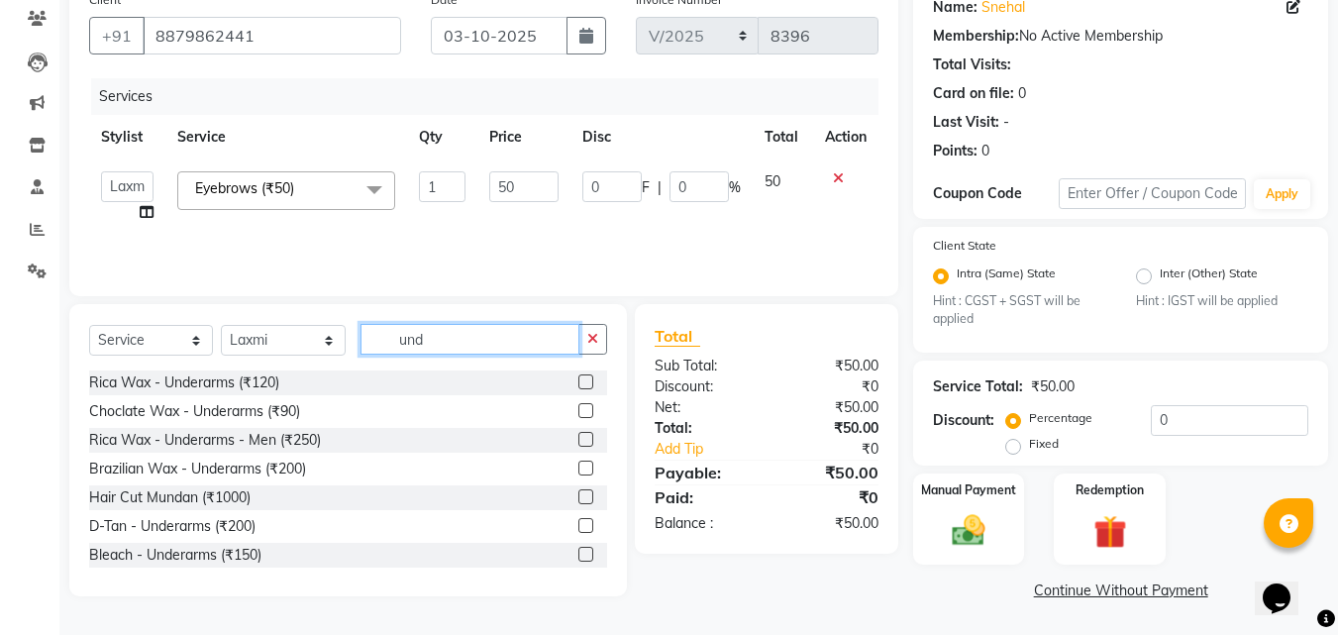
type input "und"
click at [578, 465] on label at bounding box center [585, 467] width 15 height 15
click at [578, 465] on input "checkbox" at bounding box center [584, 468] width 13 height 13
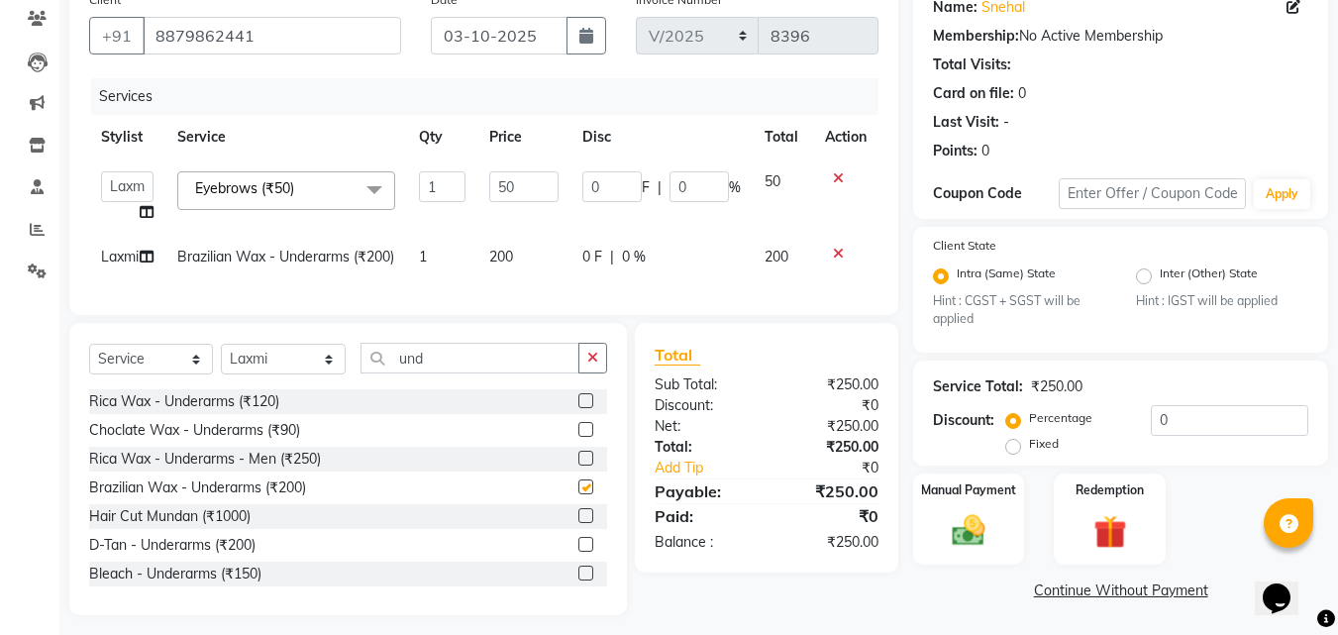
checkbox input "false"
click at [531, 279] on td "200" at bounding box center [523, 257] width 92 height 45
select select "90910"
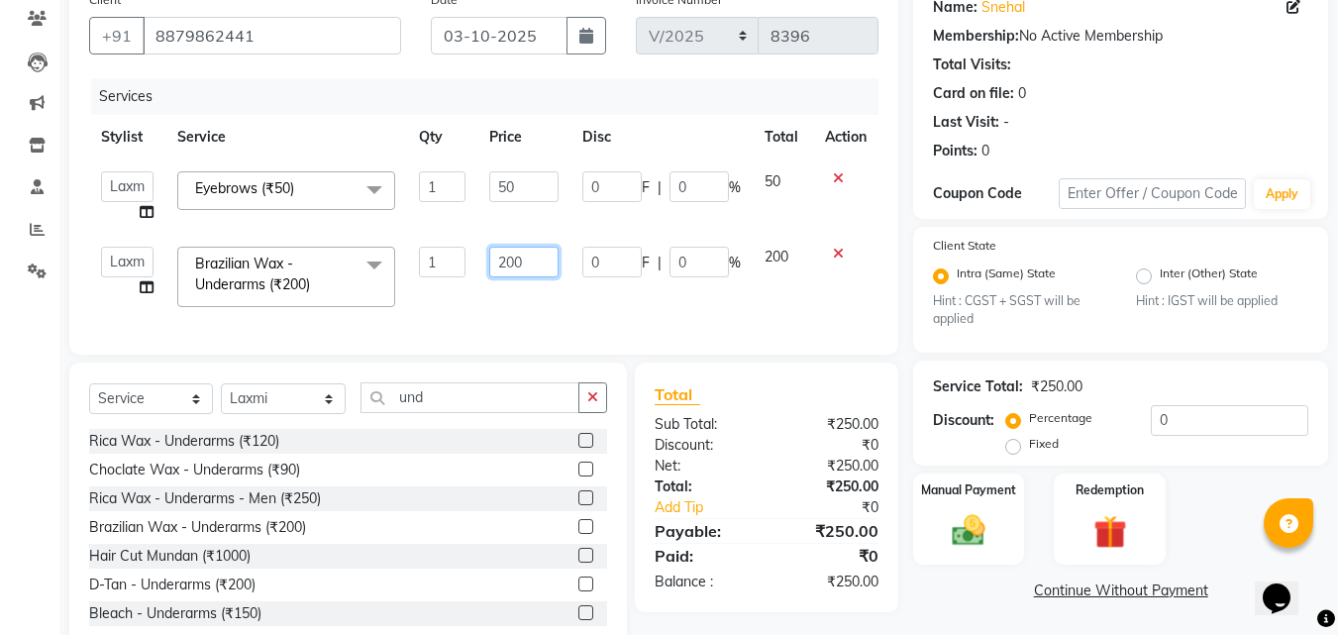
click at [547, 256] on input "200" at bounding box center [523, 262] width 68 height 31
type input "2"
type input "330"
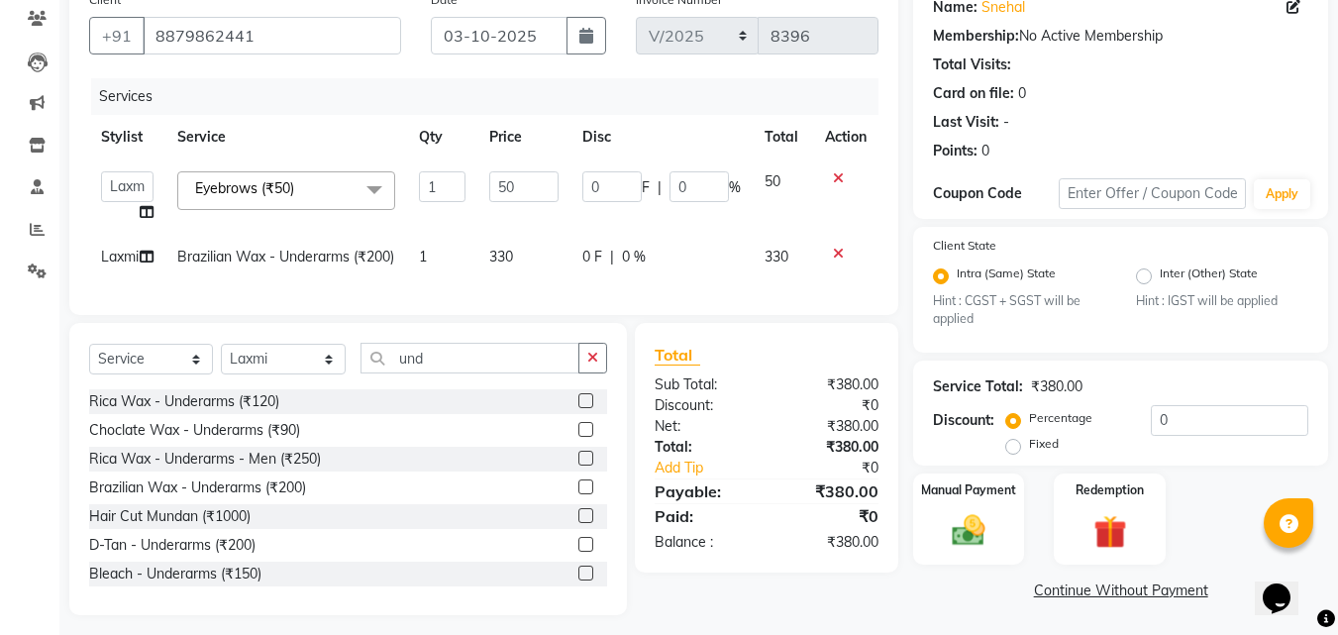
click at [837, 184] on icon at bounding box center [838, 178] width 11 height 14
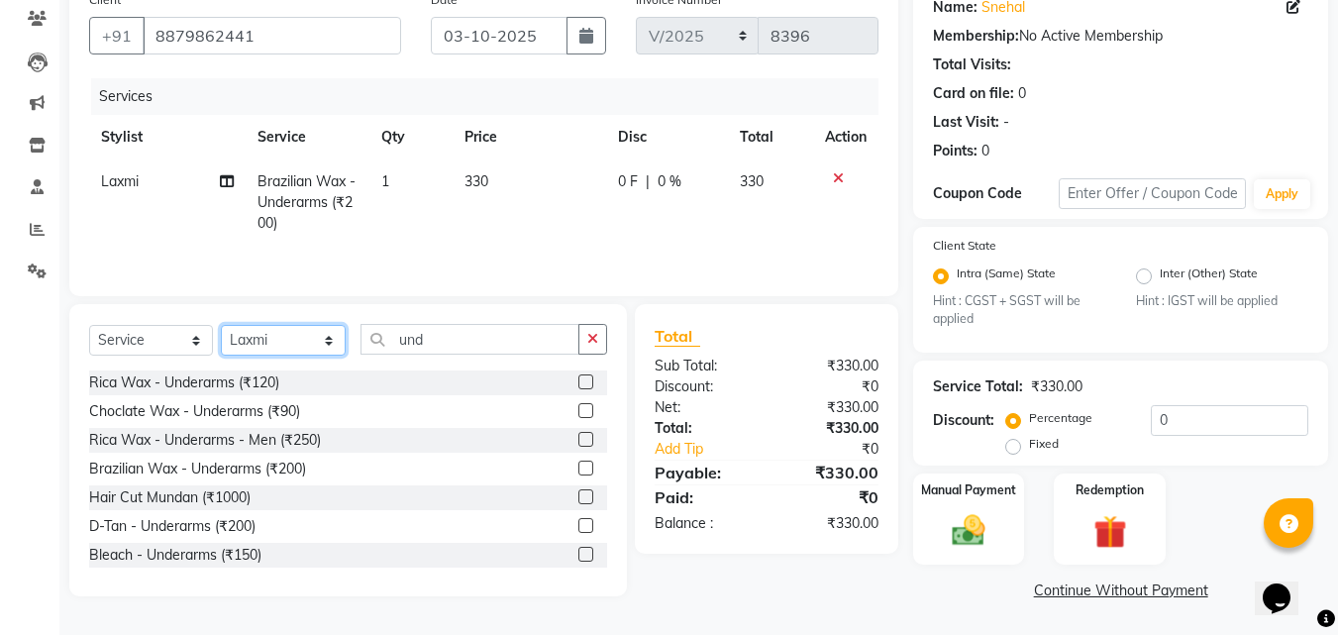
click at [306, 339] on select "Select Stylist 8805000650 Aarohi Chimu Ingale Deepak jh F1 Salon Ganesh F1 Gopa…" at bounding box center [283, 340] width 125 height 31
select select "15980"
click at [221, 325] on select "Select Stylist 8805000650 Aarohi Chimu Ingale Deepak jh F1 Salon Ganesh F1 Gopa…" at bounding box center [283, 340] width 125 height 31
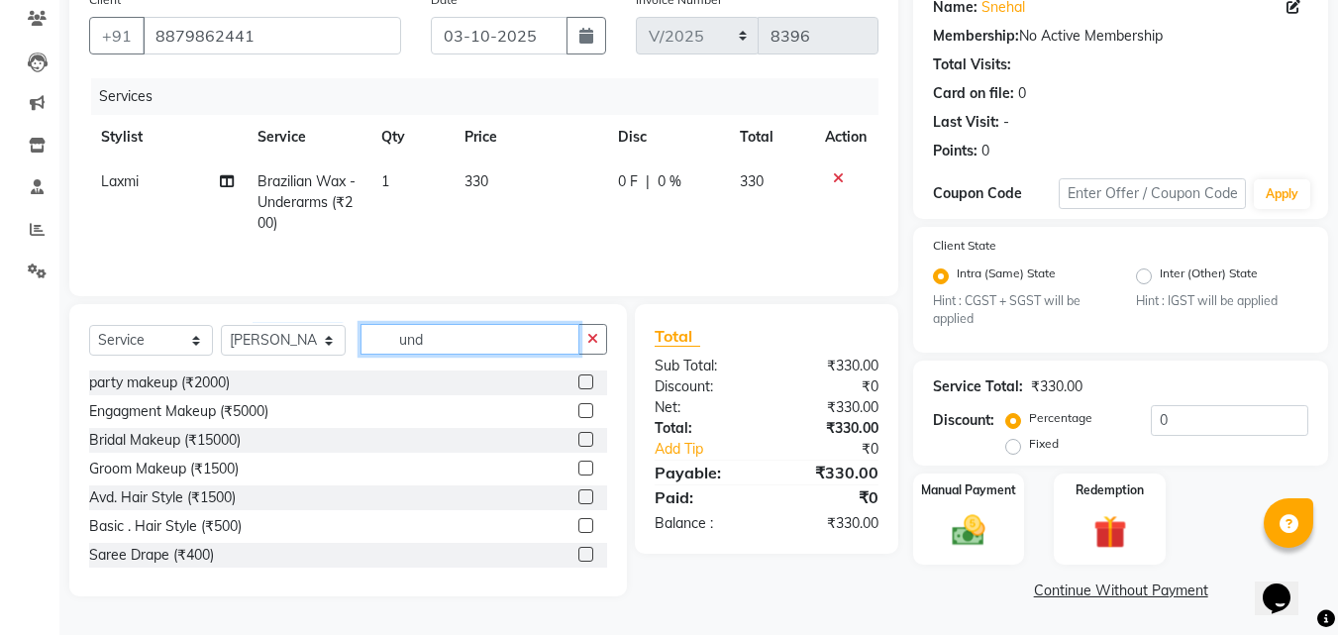
click at [489, 343] on input "und" at bounding box center [469, 339] width 219 height 31
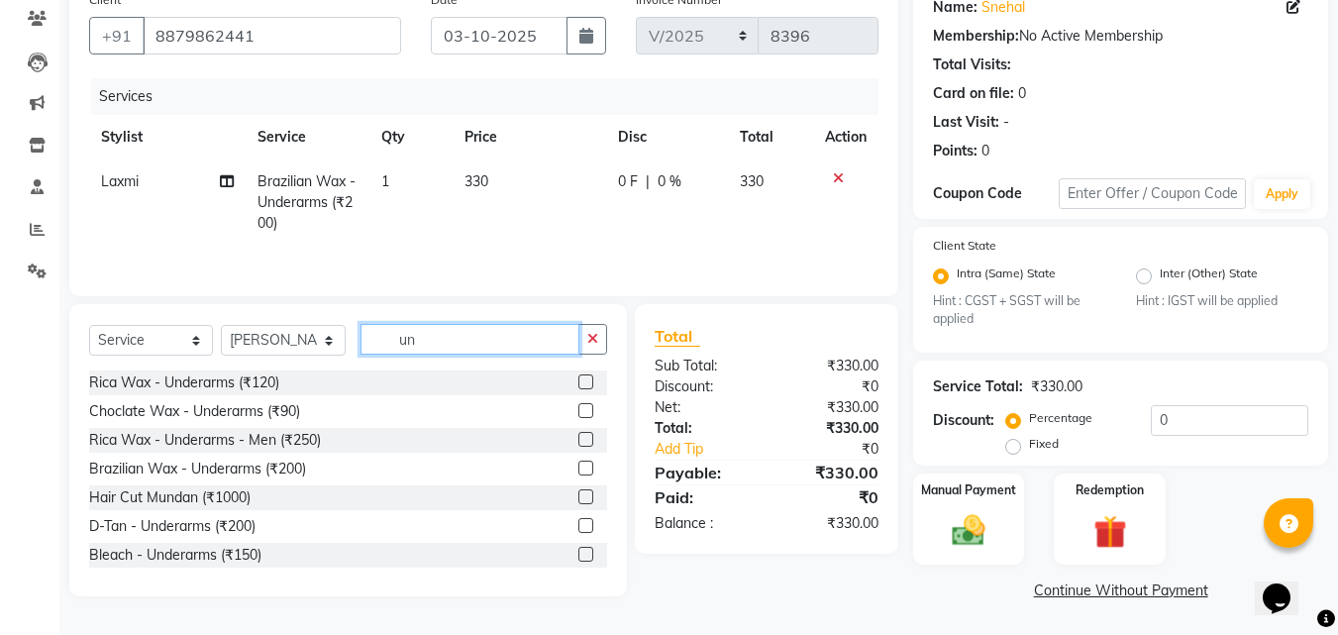
type input "u"
type input "cut"
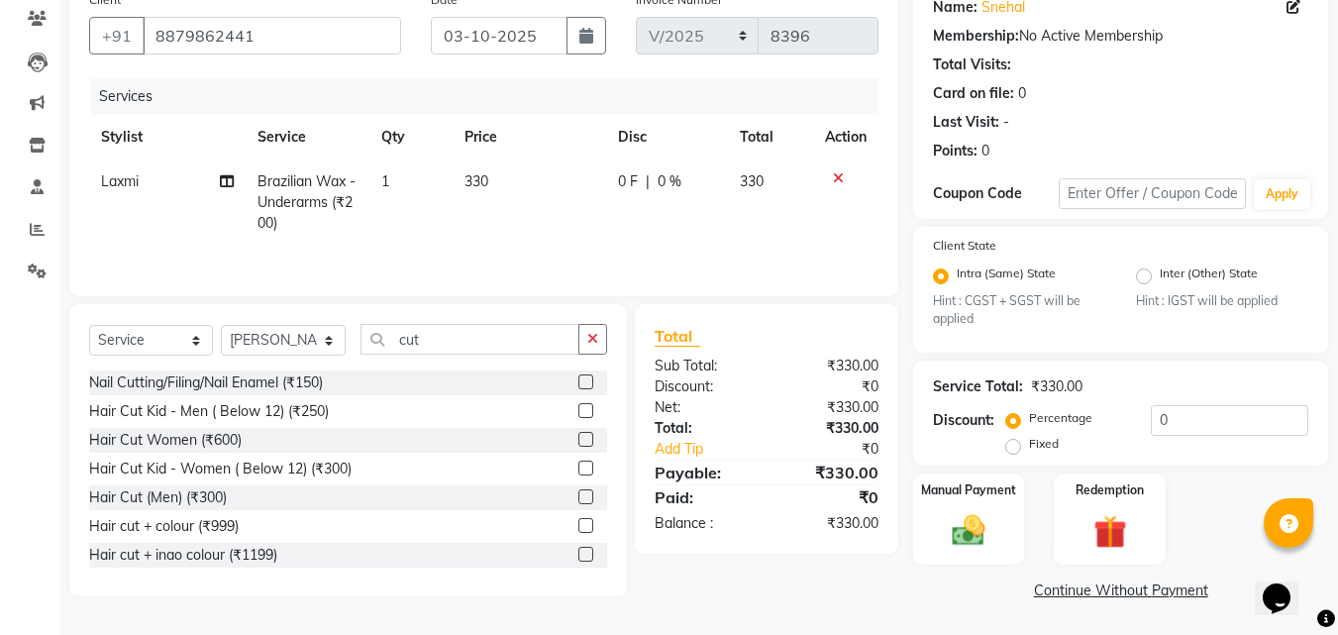
click at [578, 500] on label at bounding box center [585, 496] width 15 height 15
click at [578, 500] on input "checkbox" at bounding box center [584, 497] width 13 height 13
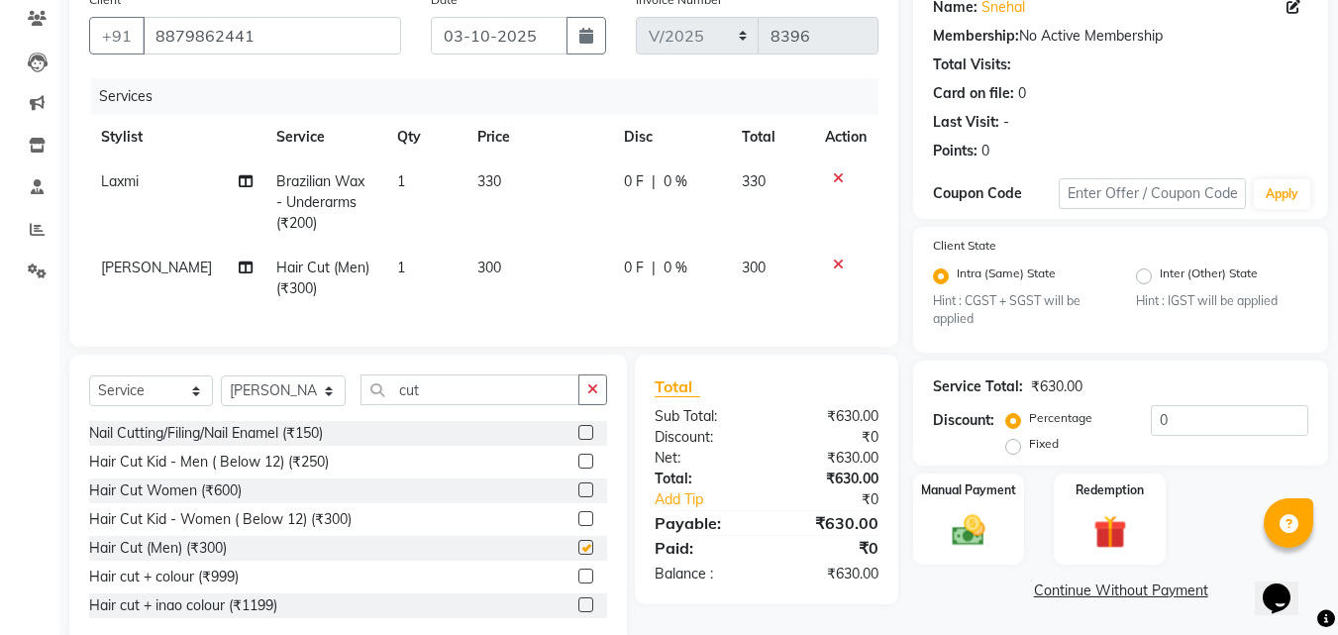
checkbox input "false"
click at [987, 533] on img at bounding box center [968, 531] width 55 height 40
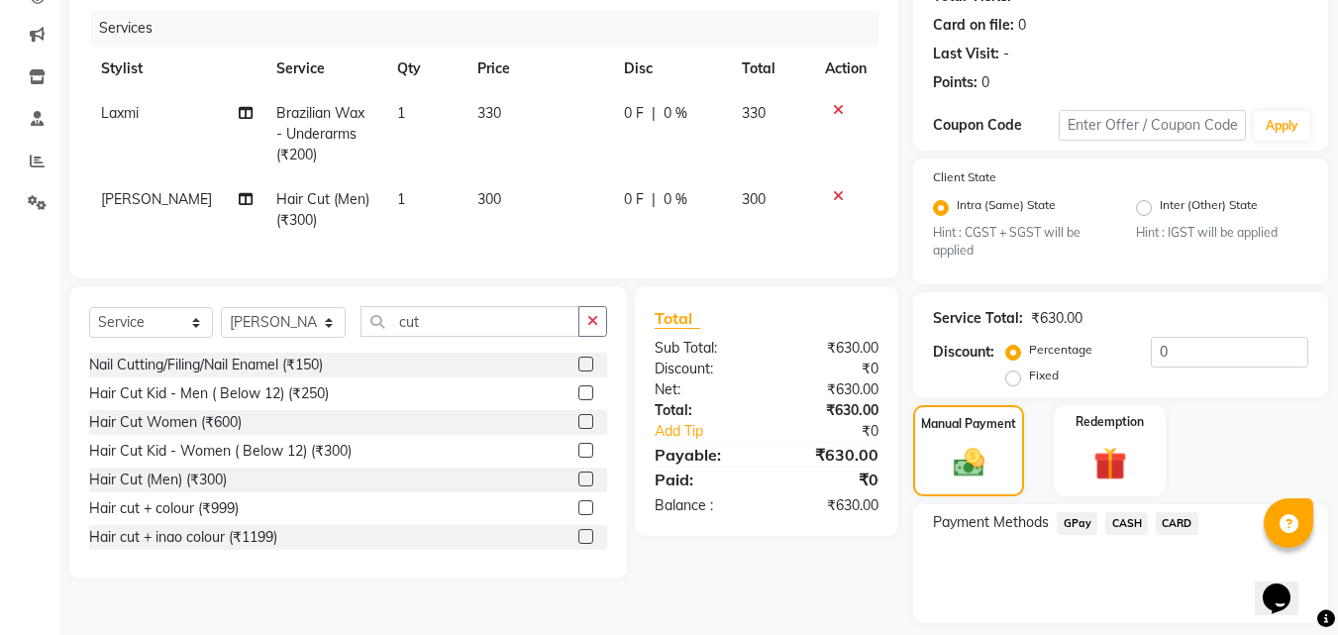
scroll to position [294, 0]
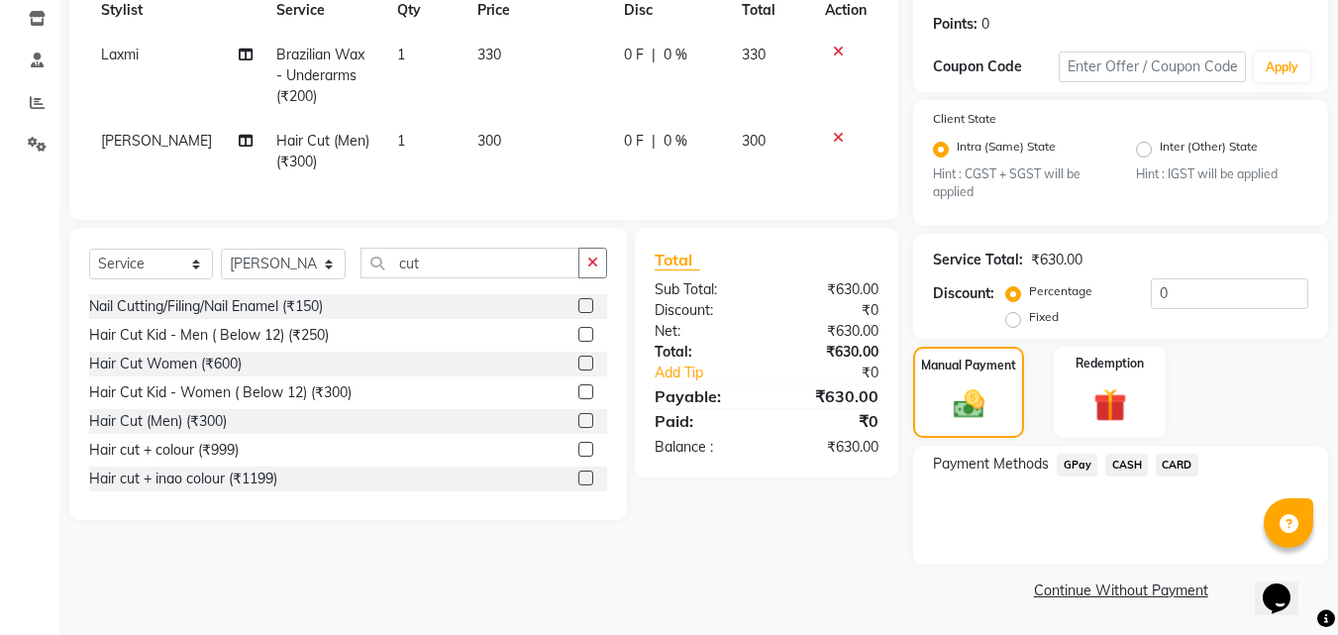
click at [1079, 467] on span "GPay" at bounding box center [1077, 465] width 41 height 23
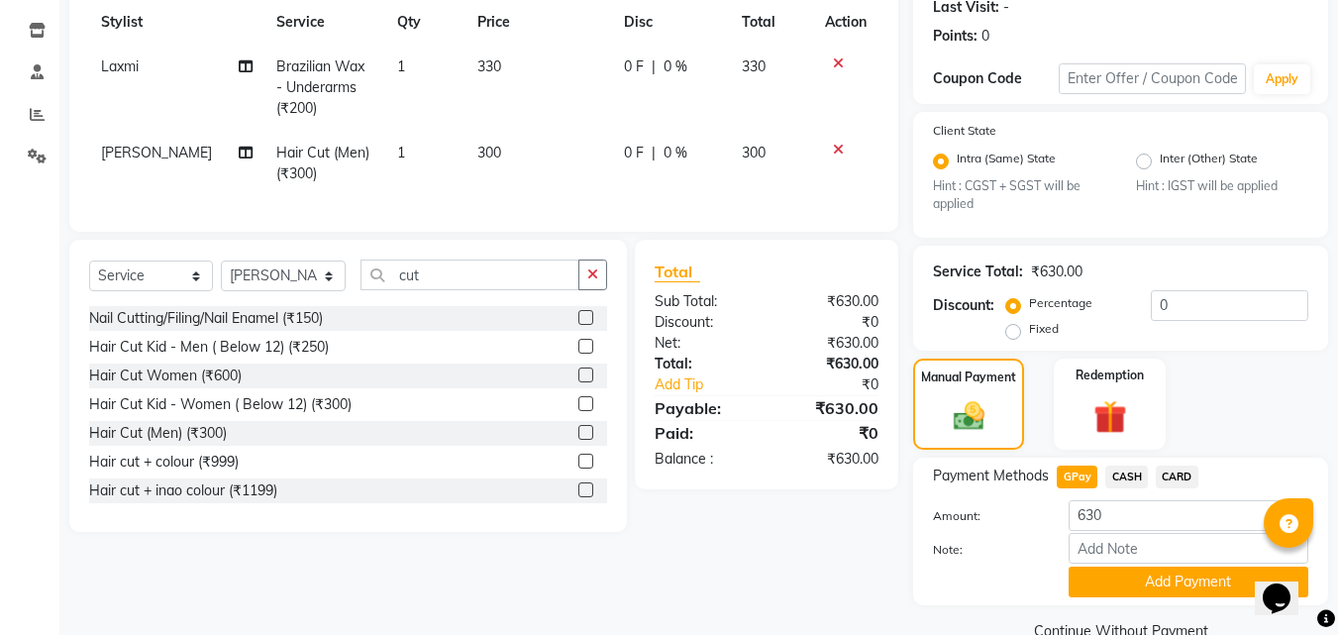
scroll to position [323, 0]
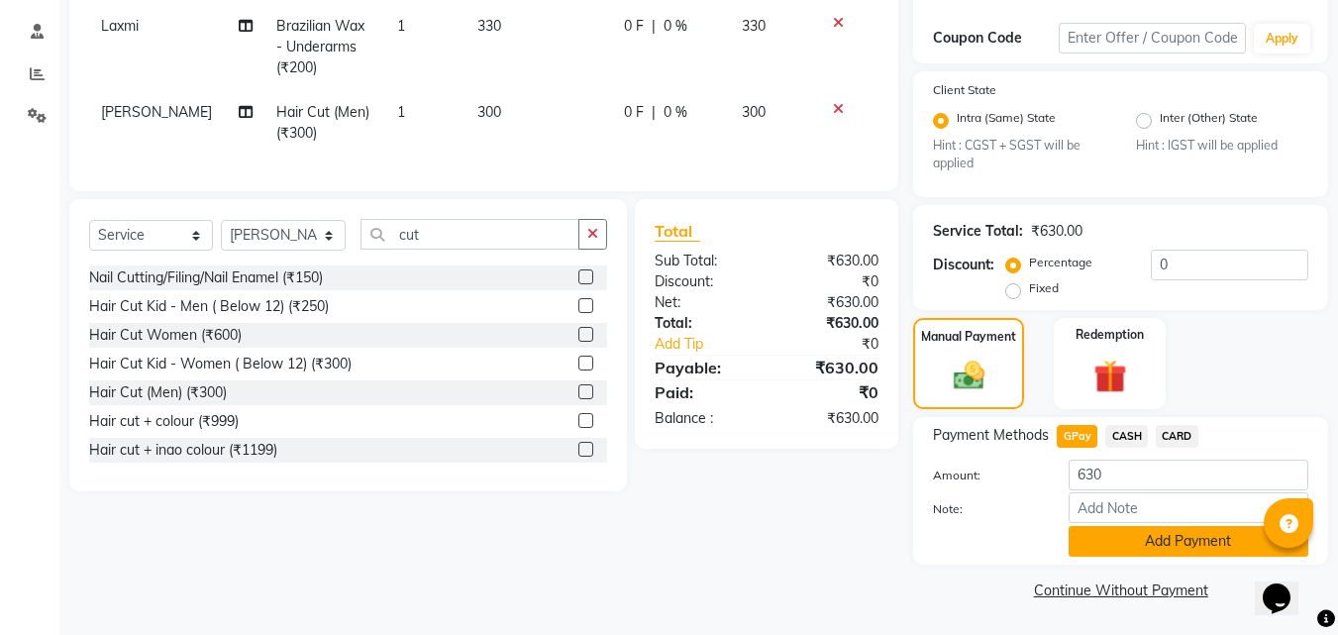
click at [1165, 547] on button "Add Payment" at bounding box center [1189, 541] width 240 height 31
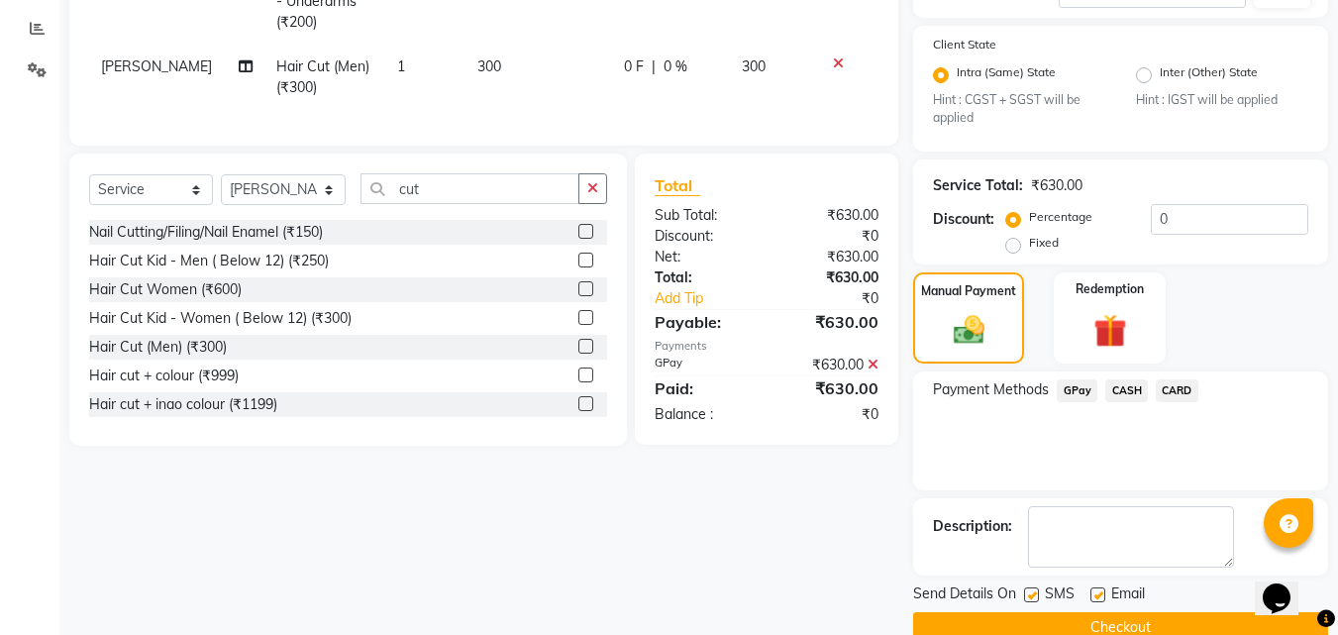
scroll to position [406, 0]
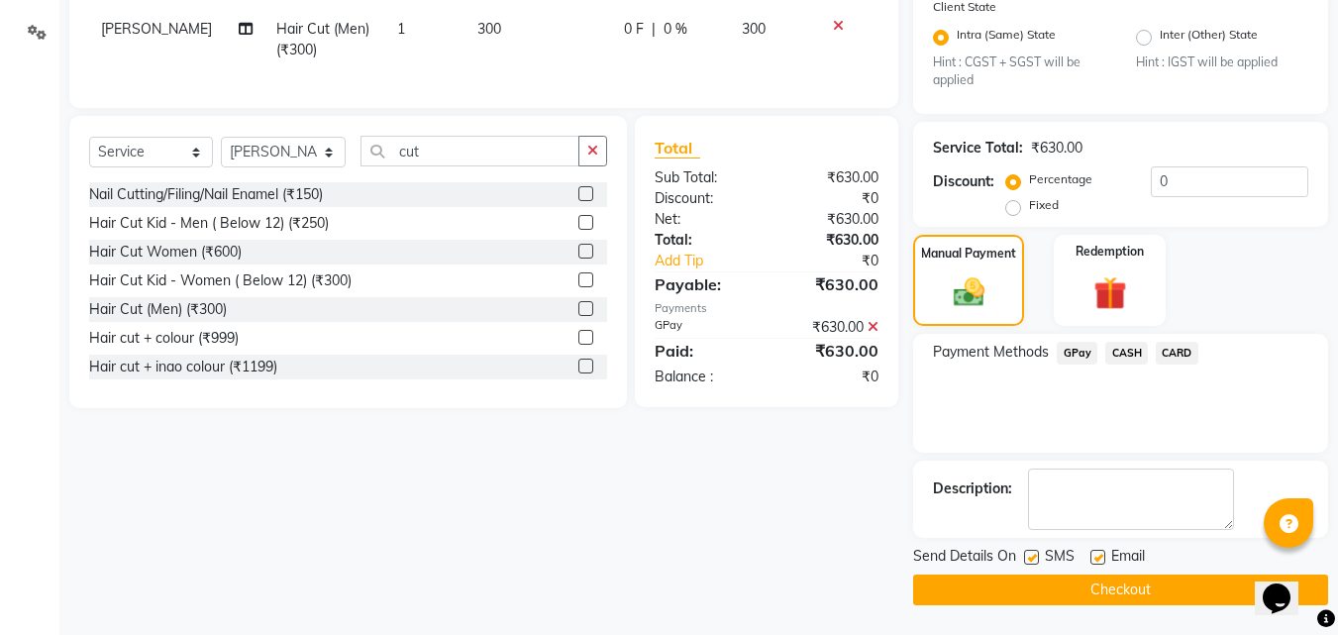
click at [1031, 557] on label at bounding box center [1031, 557] width 15 height 15
click at [1031, 557] on input "checkbox" at bounding box center [1030, 558] width 13 height 13
checkbox input "false"
click at [991, 586] on button "Checkout" at bounding box center [1120, 589] width 415 height 31
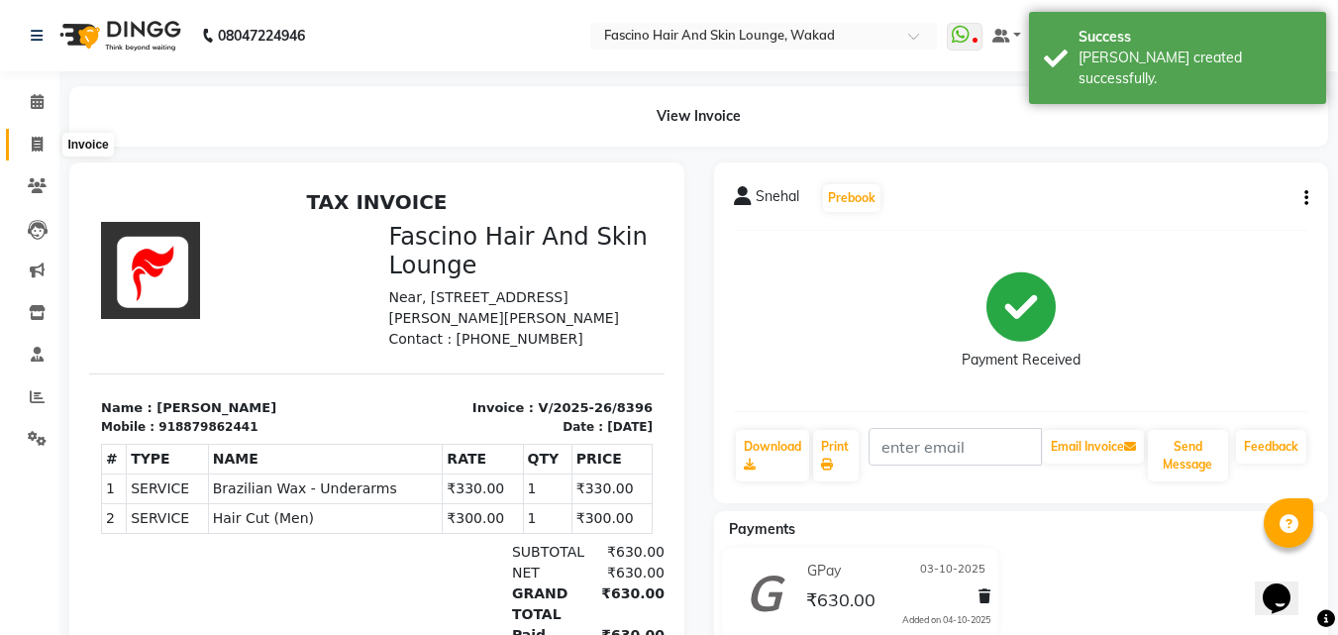
click at [43, 143] on icon at bounding box center [37, 144] width 11 height 15
select select "service"
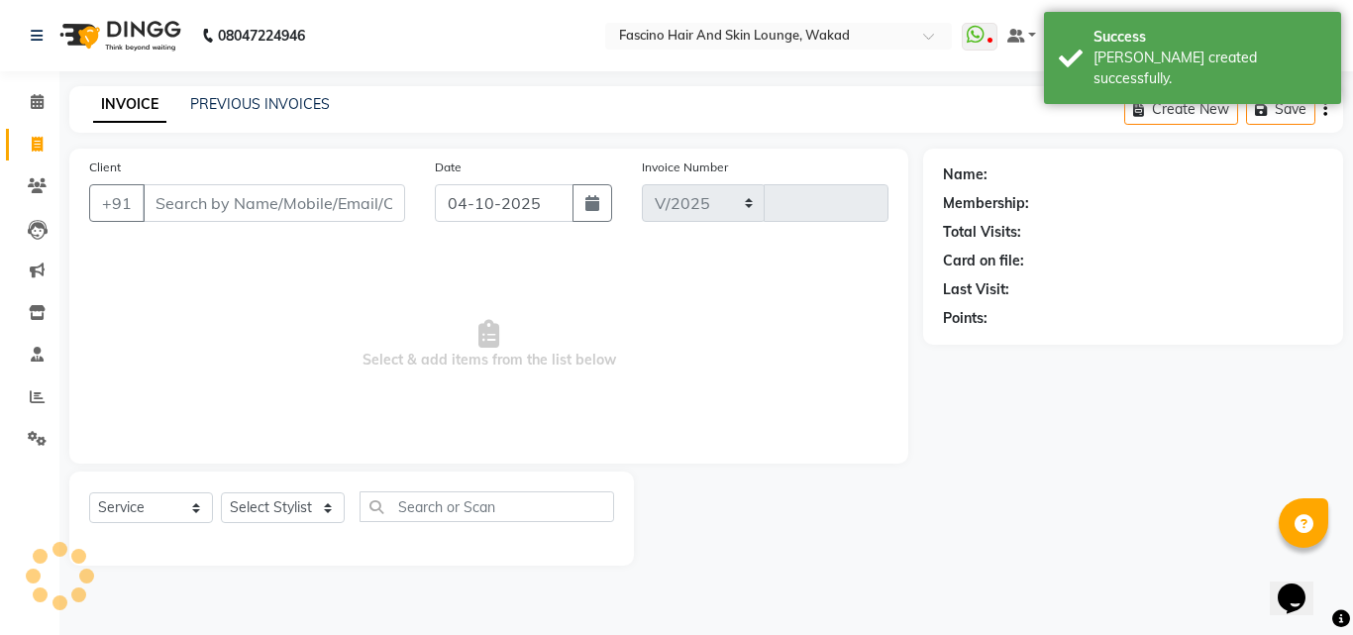
select select "126"
type input "8397"
click at [591, 211] on button "button" at bounding box center [592, 203] width 40 height 38
select select "10"
select select "2025"
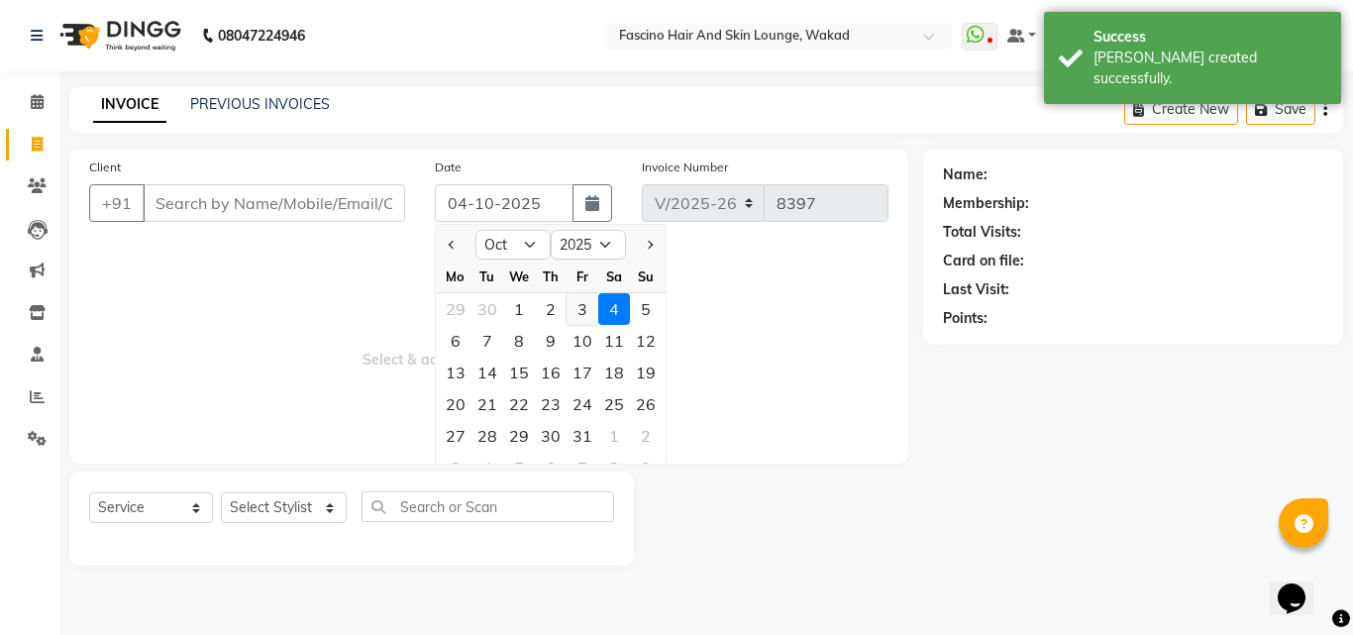
click at [583, 304] on div "3" at bounding box center [582, 309] width 32 height 32
type input "03-10-2025"
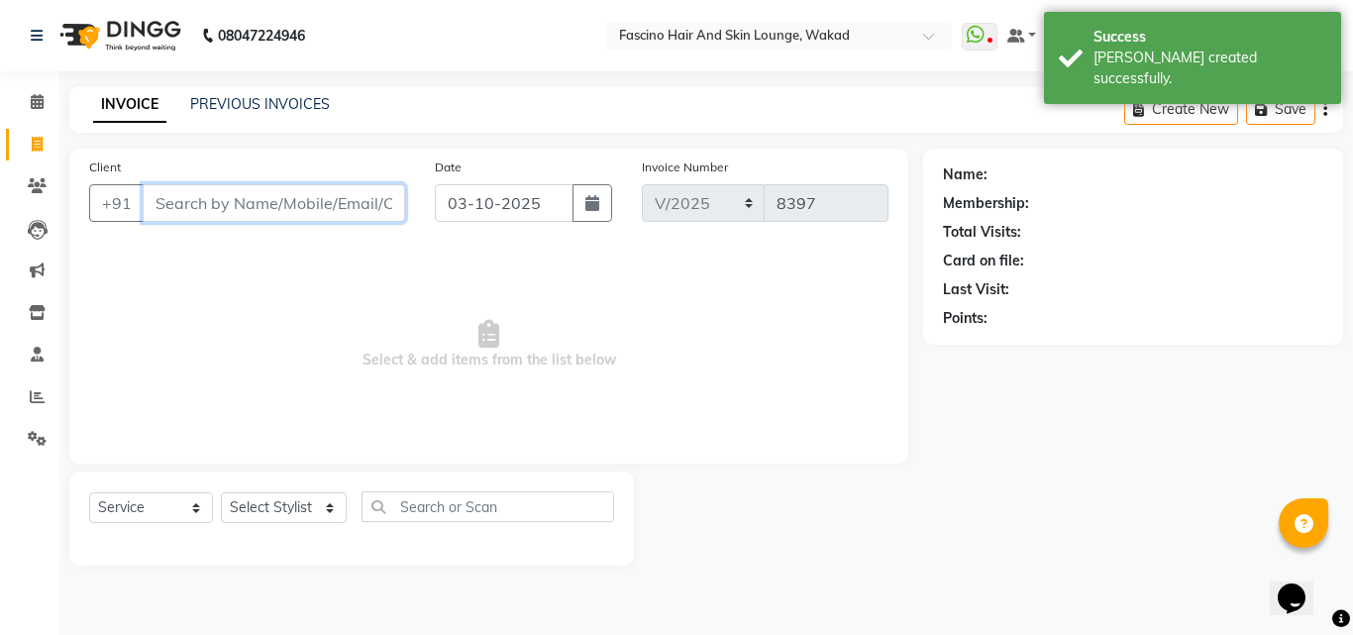
click at [370, 196] on input "Client" at bounding box center [274, 203] width 262 height 38
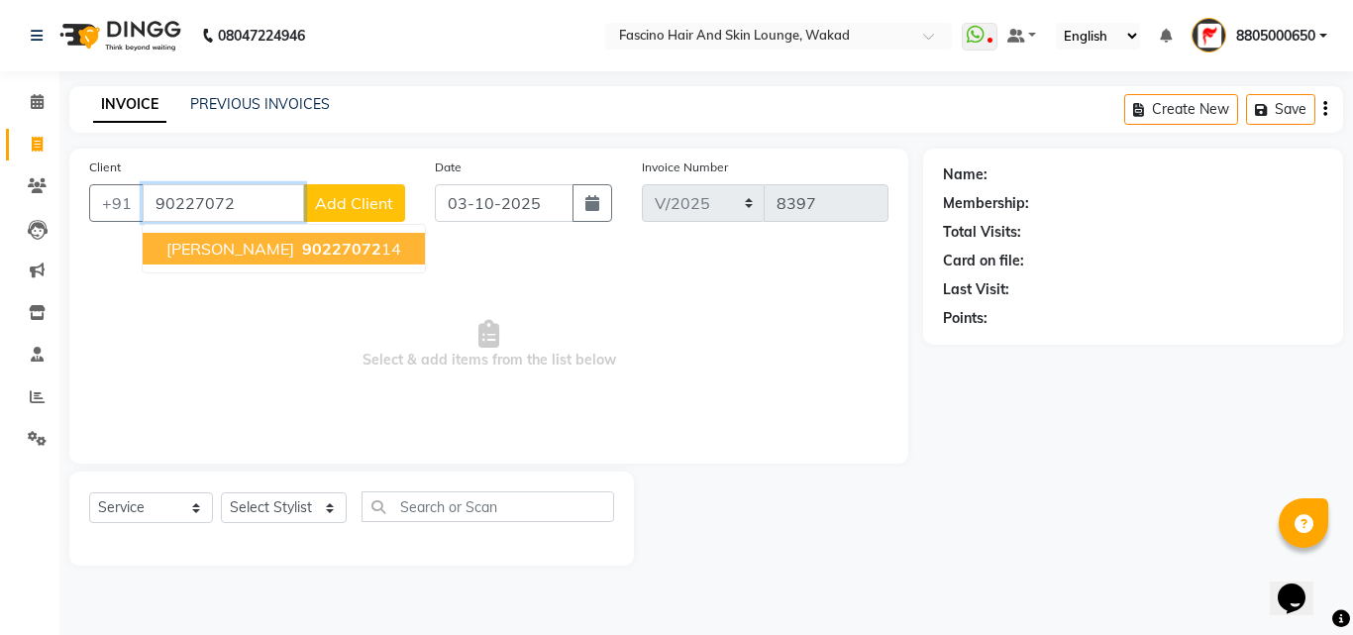
click at [310, 256] on ngb-highlight "90227072 14" at bounding box center [349, 249] width 103 height 20
type input "9022707214"
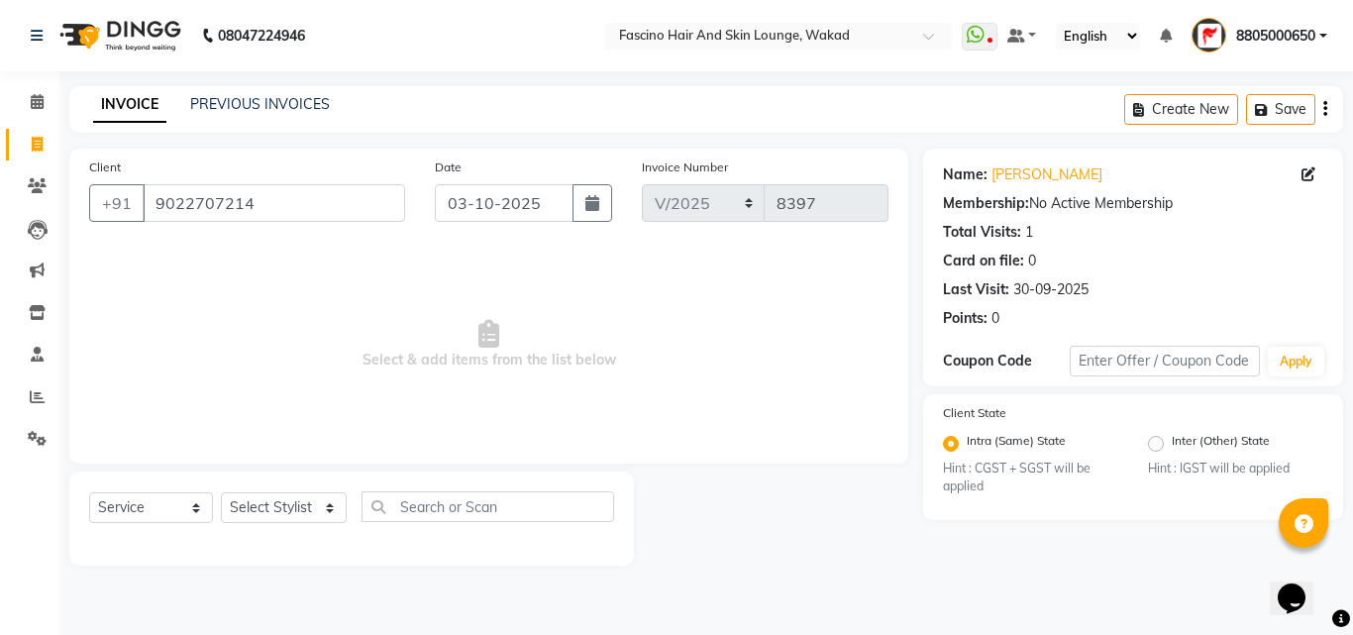
click at [1298, 180] on div "Name: Jaydeep" at bounding box center [1133, 174] width 380 height 21
click at [1309, 172] on icon at bounding box center [1308, 174] width 14 height 14
select select "22"
select select "male"
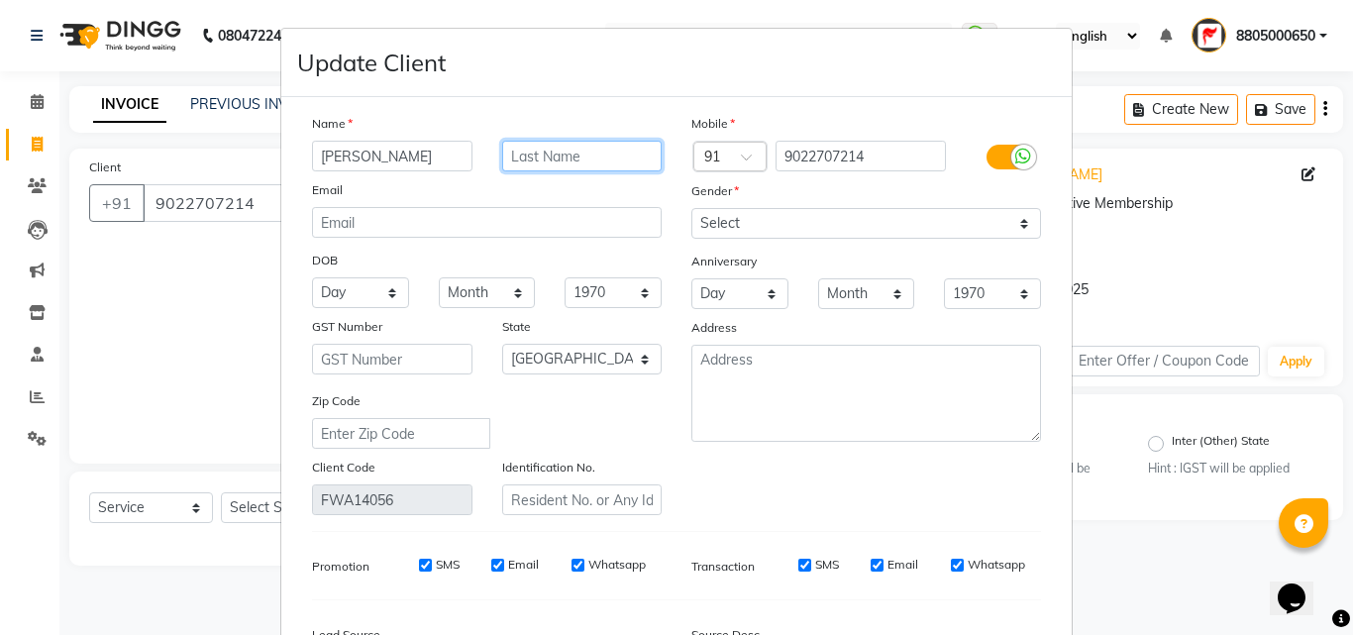
click at [600, 157] on input "text" at bounding box center [582, 156] width 160 height 31
type input "F1-1454"
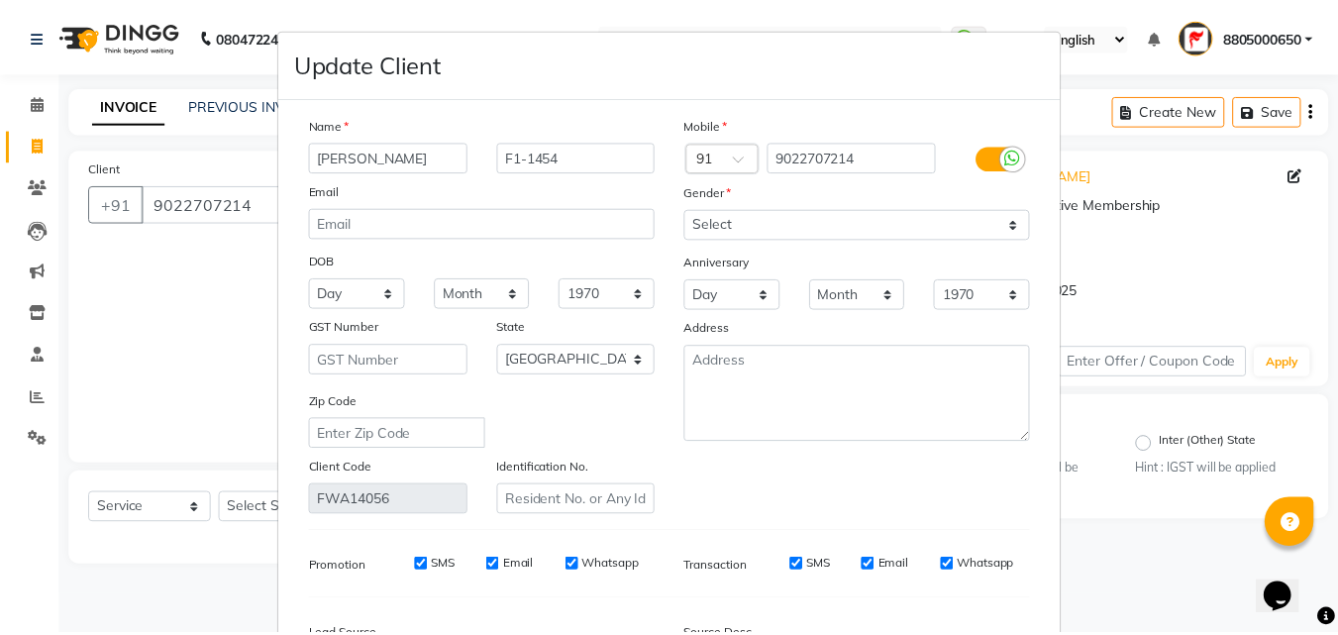
scroll to position [244, 0]
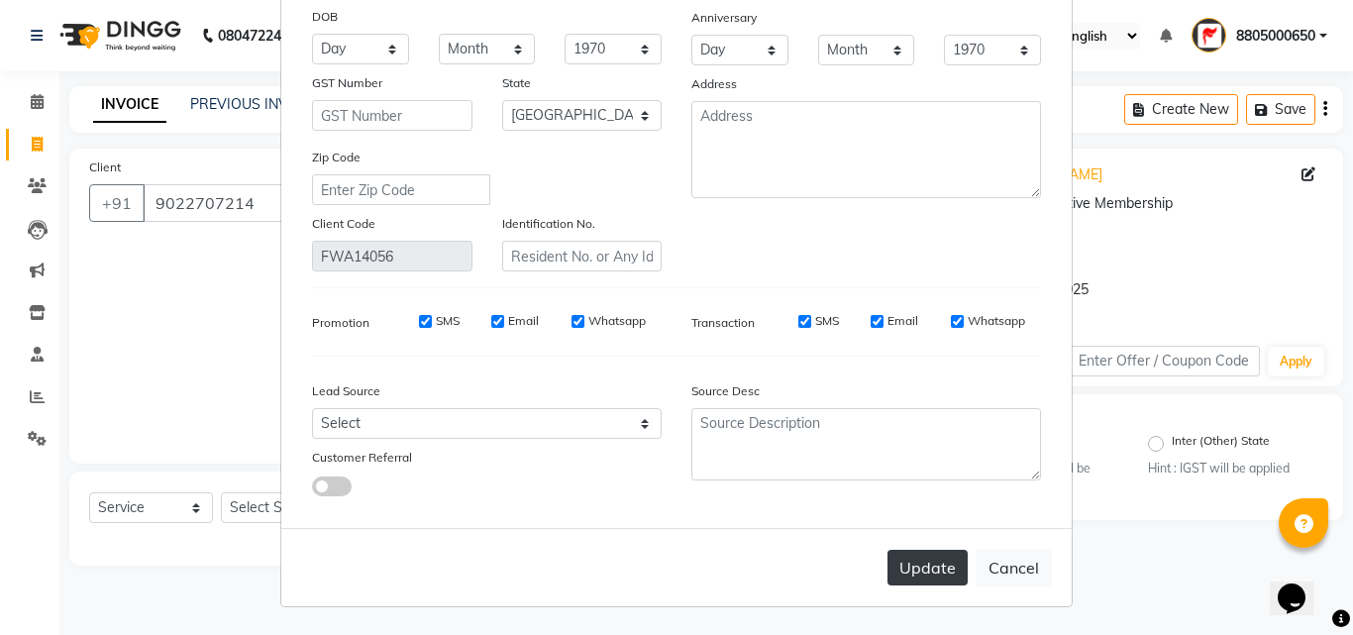
click at [942, 565] on button "Update" at bounding box center [927, 568] width 80 height 36
select select
select select "null"
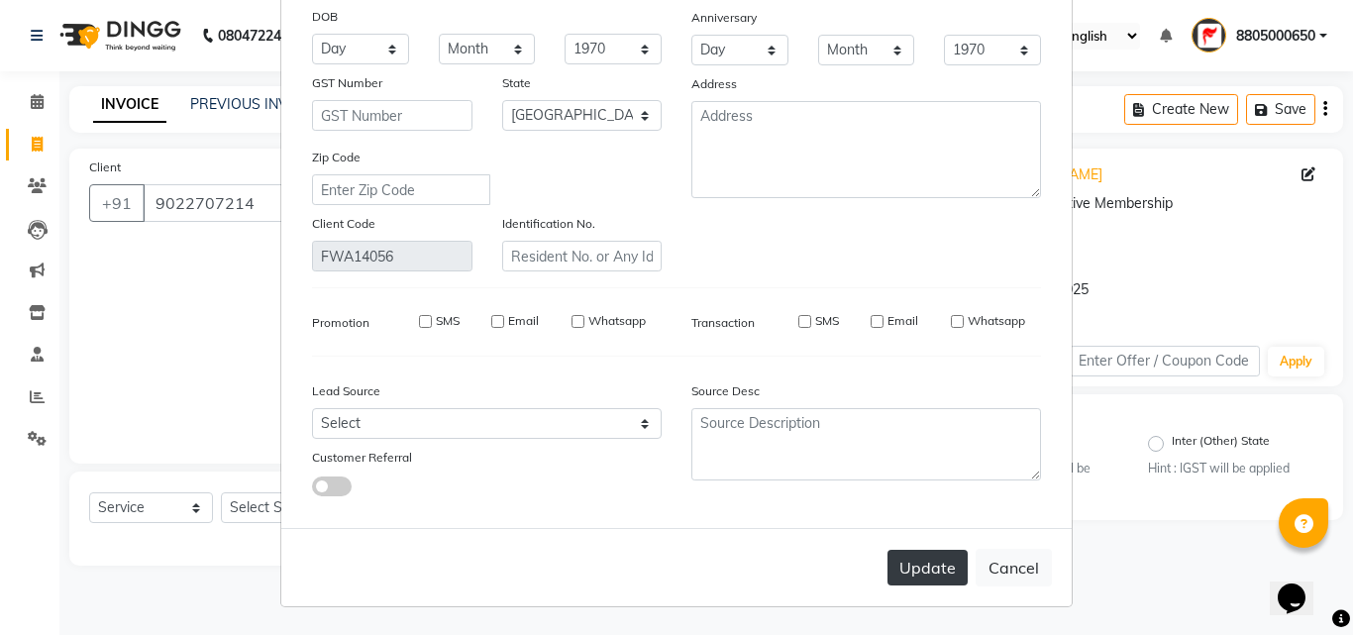
select select
checkbox input "false"
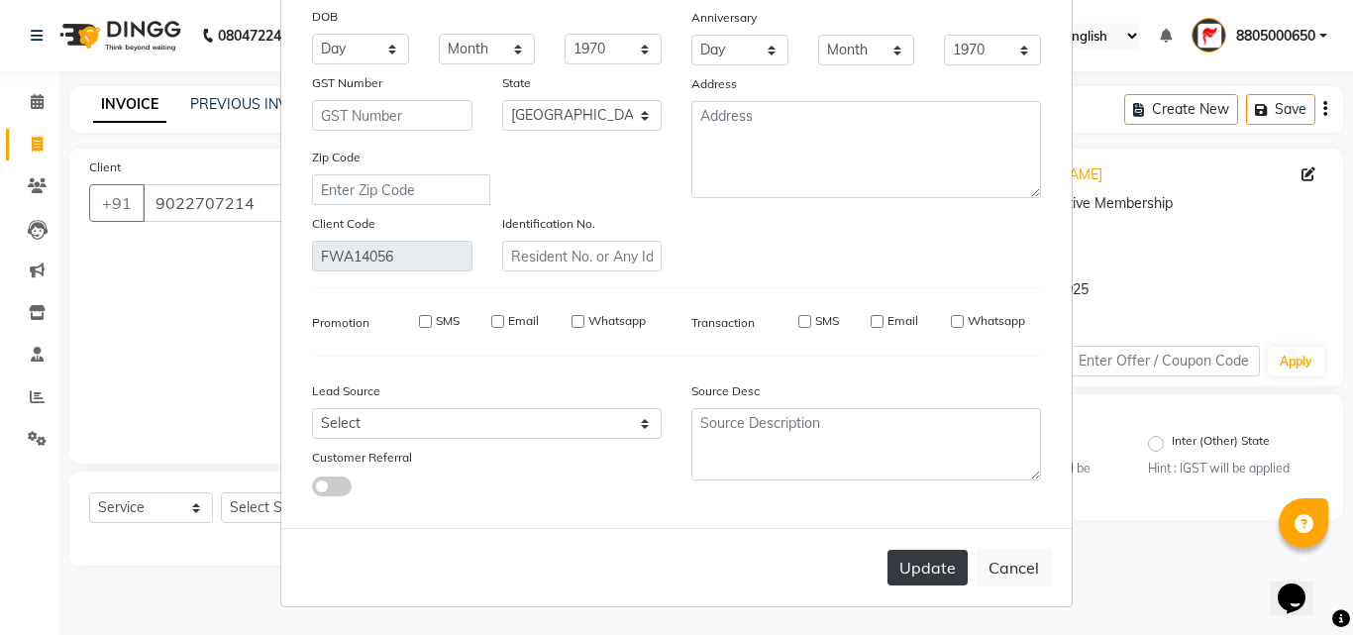
checkbox input "false"
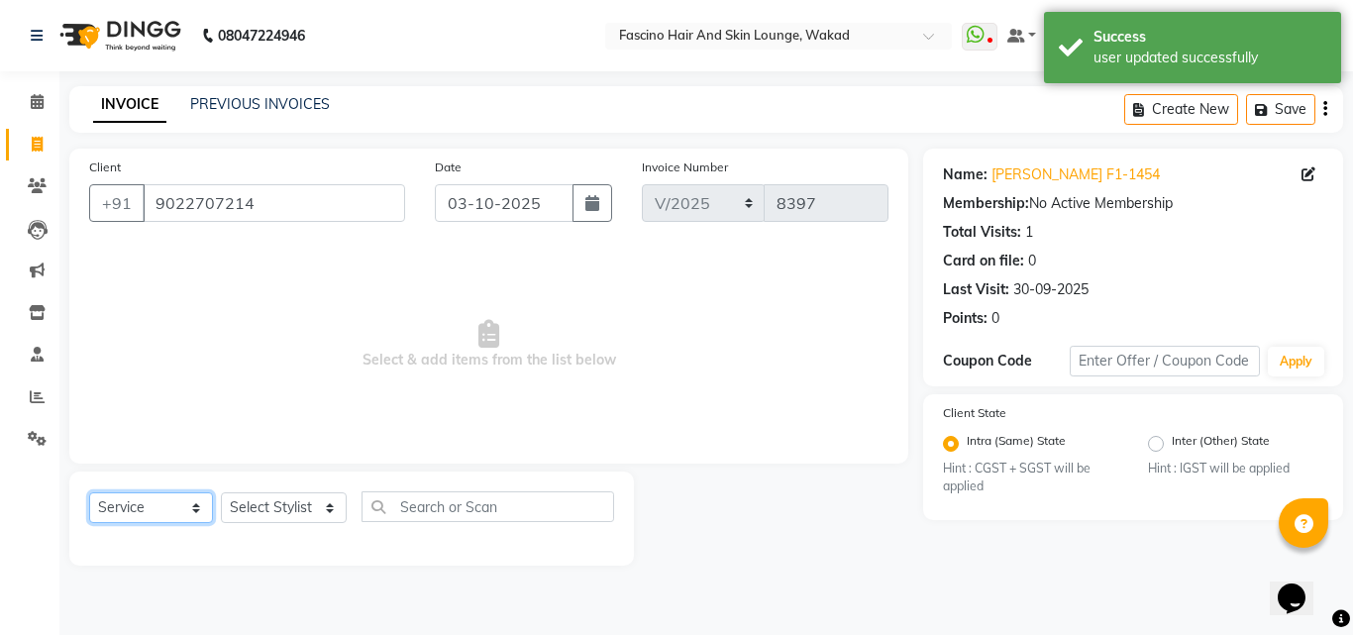
click at [193, 498] on select "Select Service Product Membership Package Voucher Prepaid Gift Card" at bounding box center [151, 507] width 124 height 31
select select "membership"
click at [89, 492] on select "Select Service Product Membership Package Voucher Prepaid Gift Card" at bounding box center [151, 507] width 124 height 31
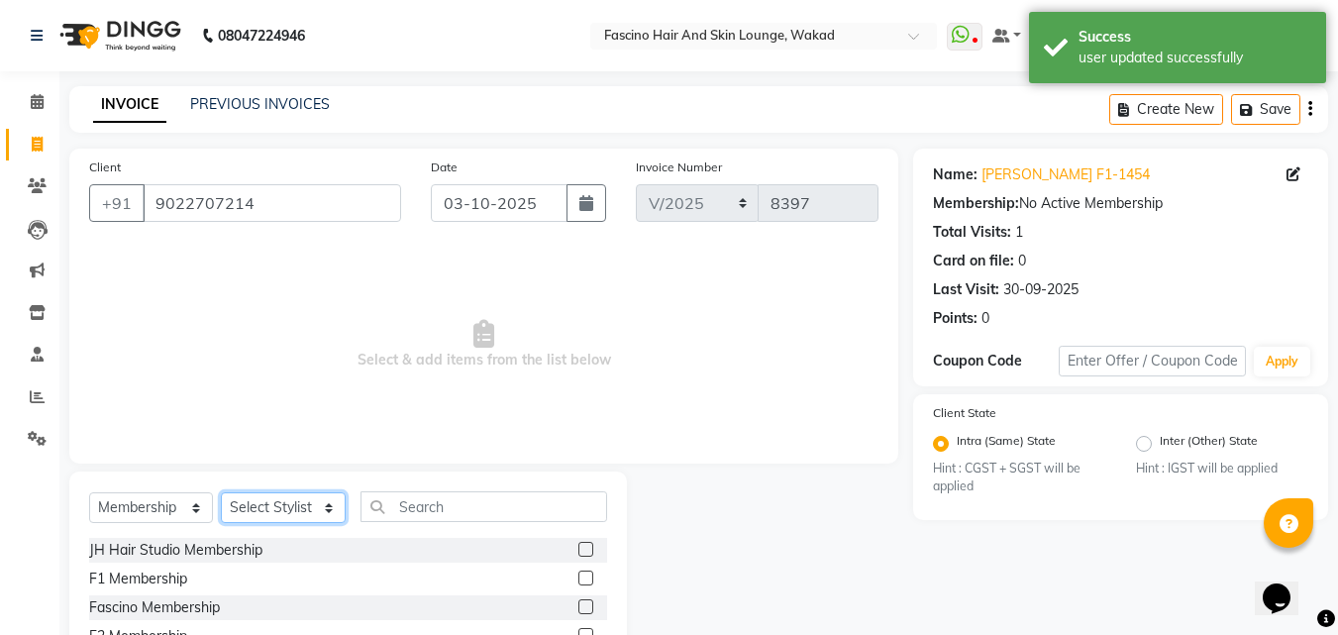
click at [273, 508] on select "Select Stylist 8805000650 Aarohi Chimu Ingale Deepak jh F1 Salon Ganesh F1 Gopa…" at bounding box center [283, 507] width 125 height 31
select select "57172"
click at [221, 492] on select "Select Stylist 8805000650 Aarohi Chimu Ingale Deepak jh F1 Salon Ganesh F1 Gopa…" at bounding box center [283, 507] width 125 height 31
click at [581, 577] on label at bounding box center [585, 577] width 15 height 15
click at [581, 577] on input "checkbox" at bounding box center [584, 578] width 13 height 13
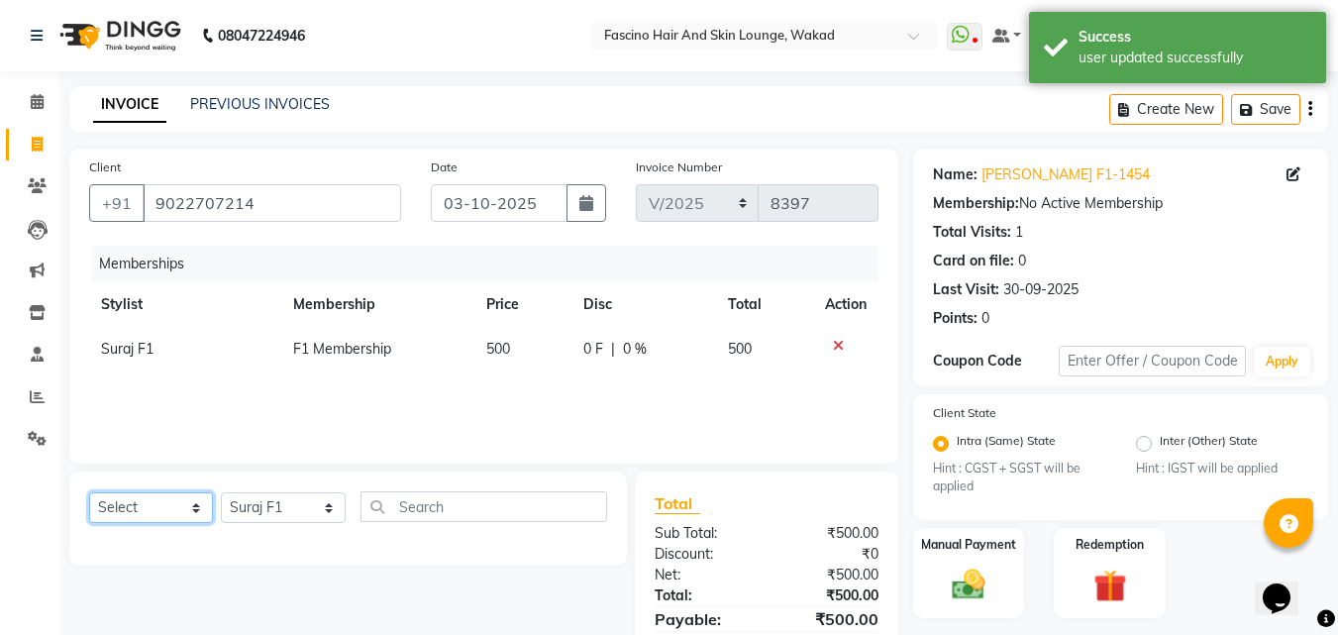
click at [194, 513] on select "Select Service Product Package Voucher Prepaid Gift Card" at bounding box center [151, 507] width 124 height 31
select select "service"
click at [89, 492] on select "Select Service Product Package Voucher Prepaid Gift Card" at bounding box center [151, 507] width 124 height 31
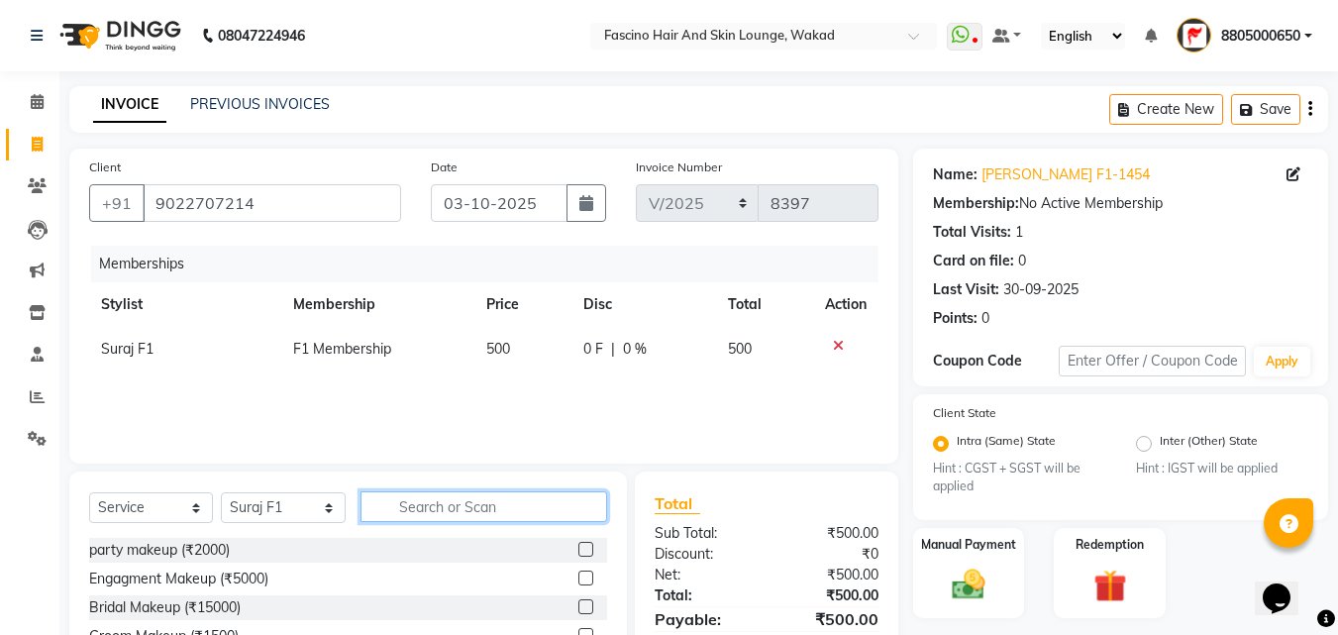
click at [414, 510] on input "text" at bounding box center [483, 506] width 247 height 31
type input "999"
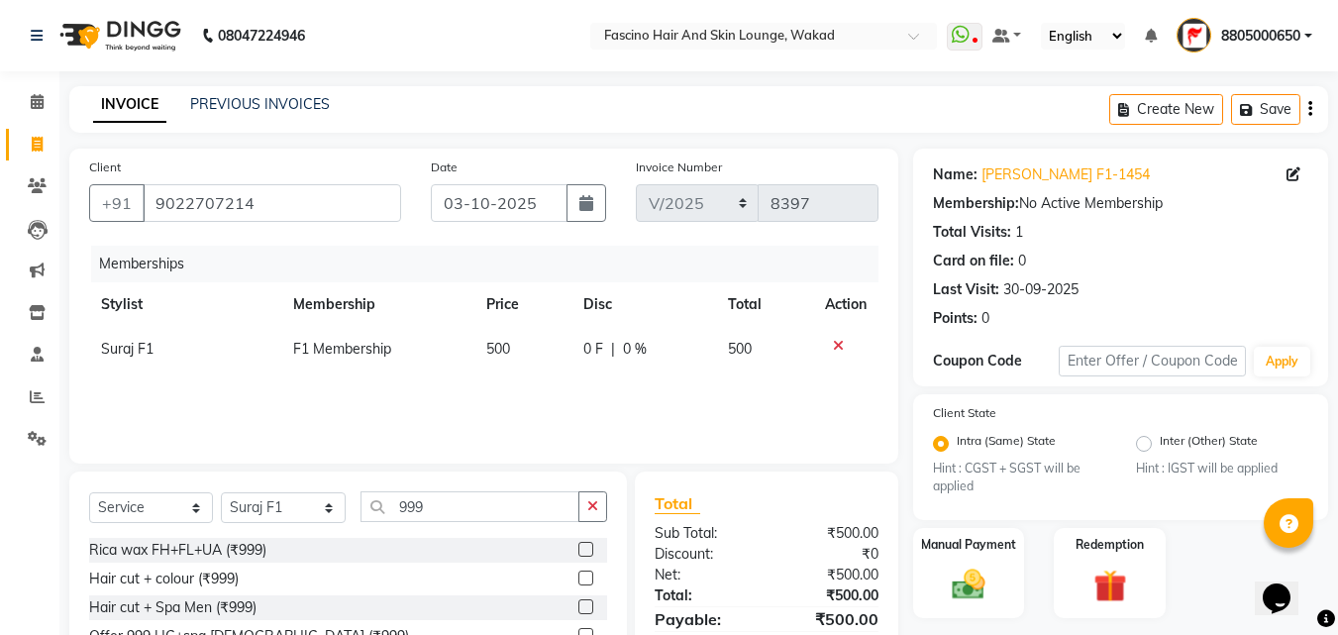
click at [587, 577] on label at bounding box center [585, 577] width 15 height 15
click at [587, 577] on input "checkbox" at bounding box center [584, 578] width 13 height 13
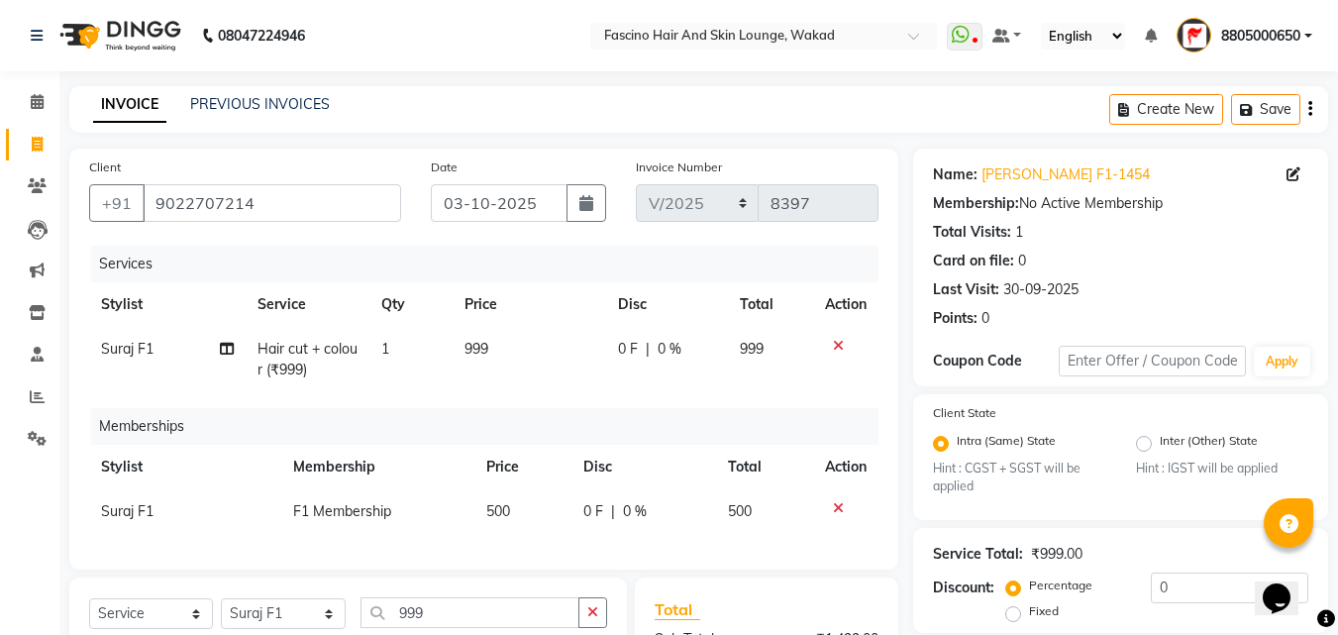
checkbox input "false"
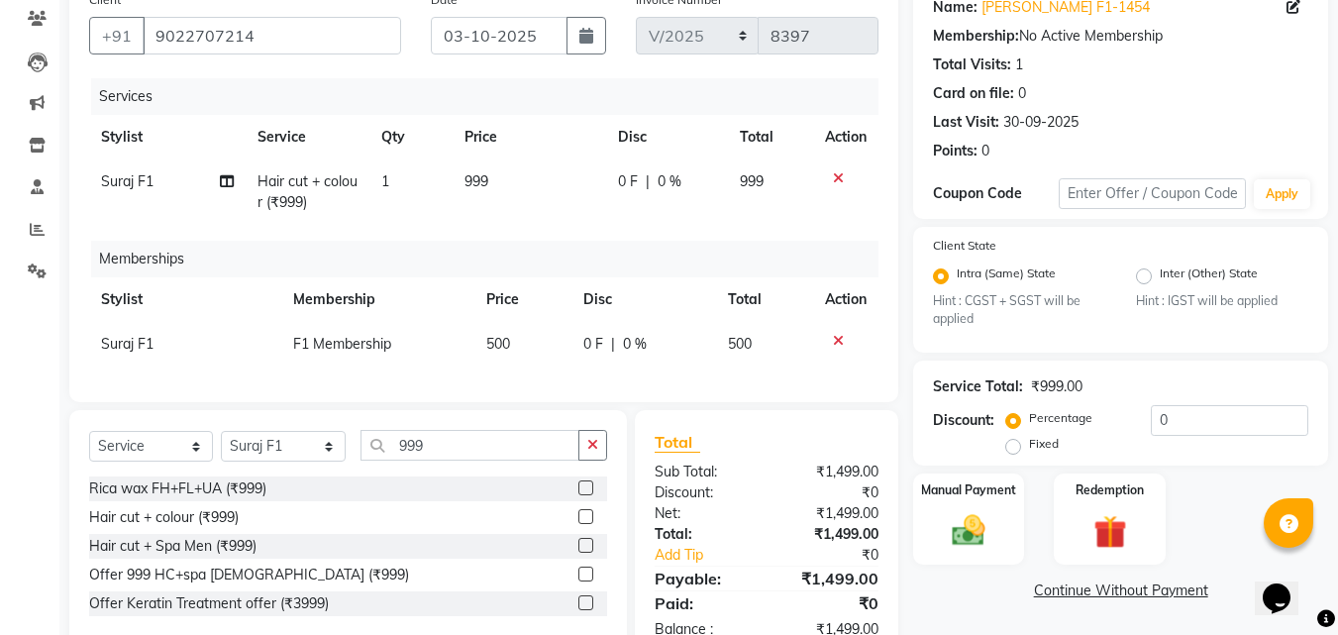
scroll to position [237, 0]
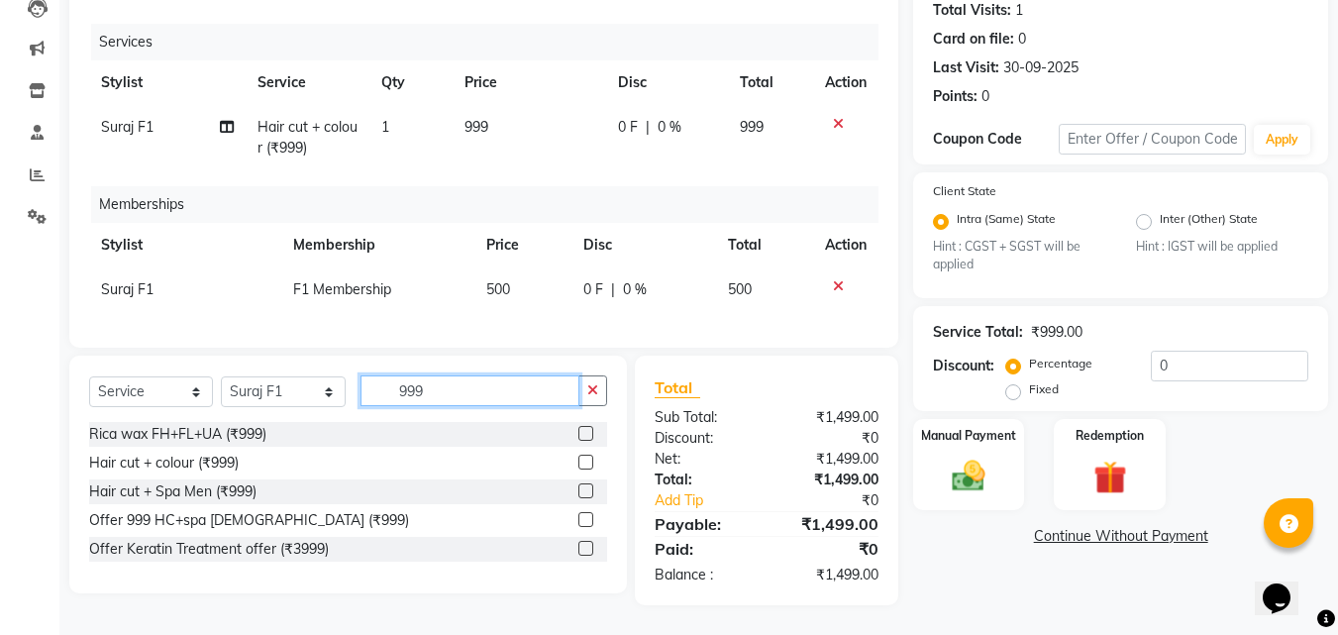
click at [476, 393] on input "999" at bounding box center [469, 390] width 219 height 31
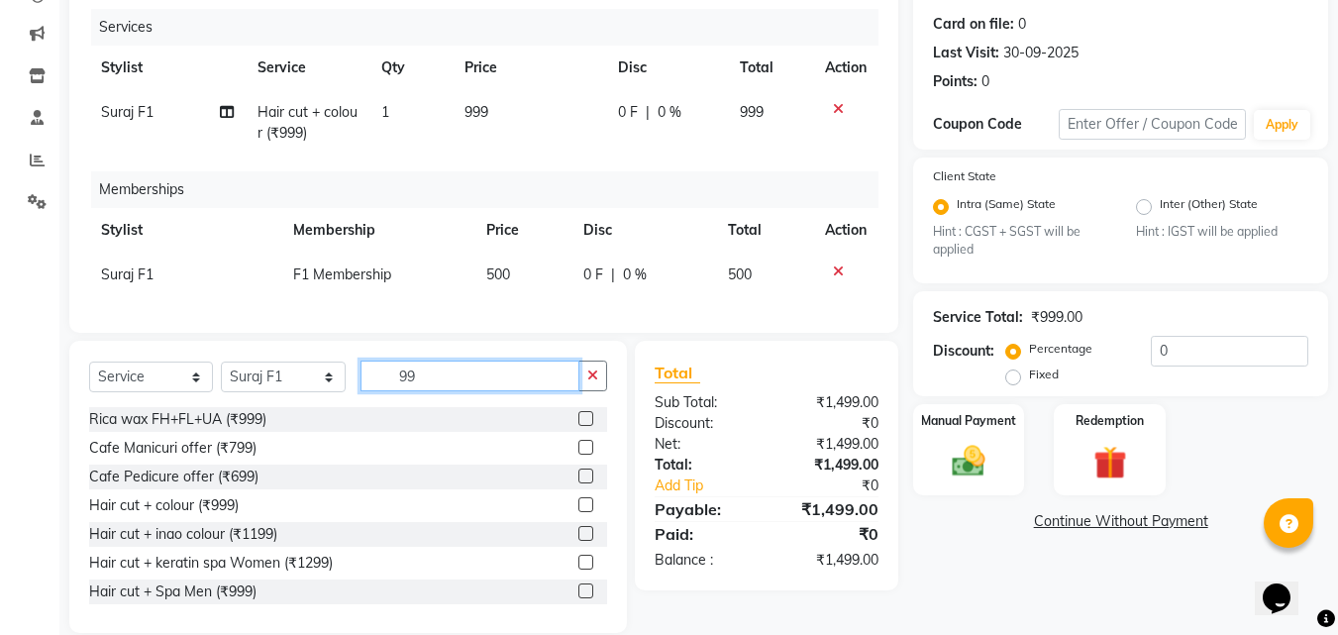
type input "9"
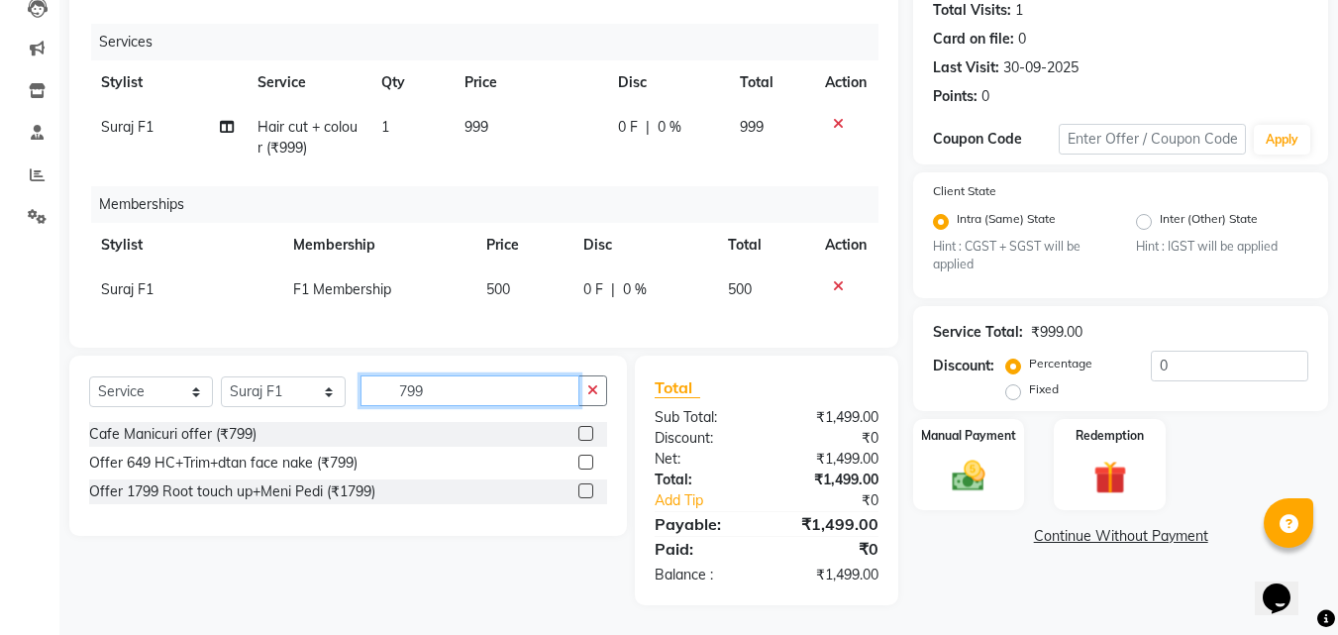
type input "799"
click at [587, 461] on label at bounding box center [585, 462] width 15 height 15
click at [587, 461] on input "checkbox" at bounding box center [584, 463] width 13 height 13
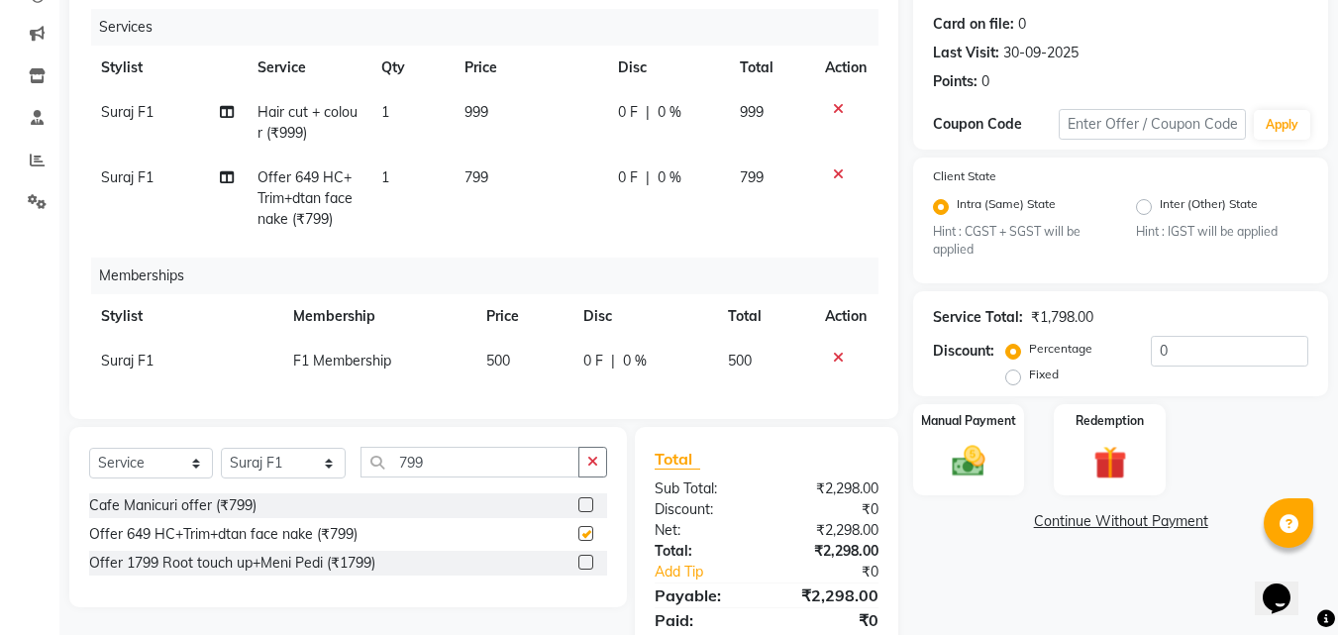
checkbox input "false"
click at [833, 115] on icon at bounding box center [838, 109] width 11 height 14
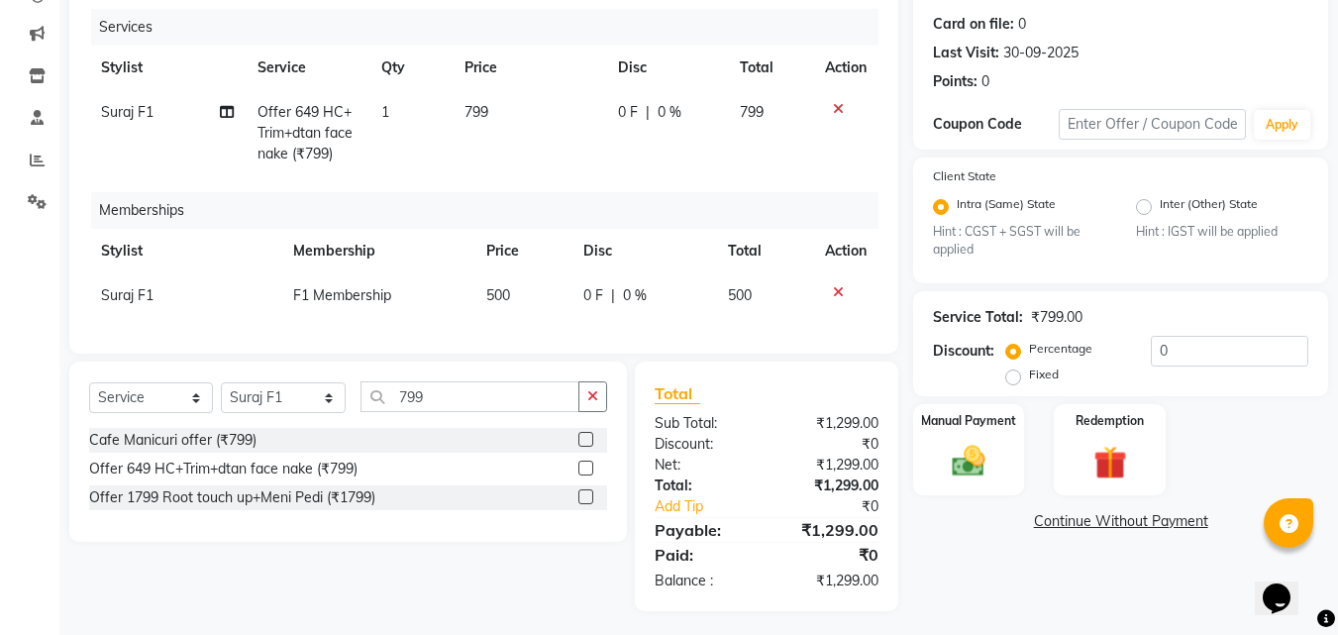
click at [543, 102] on td "799" at bounding box center [529, 133] width 153 height 86
select select "57172"
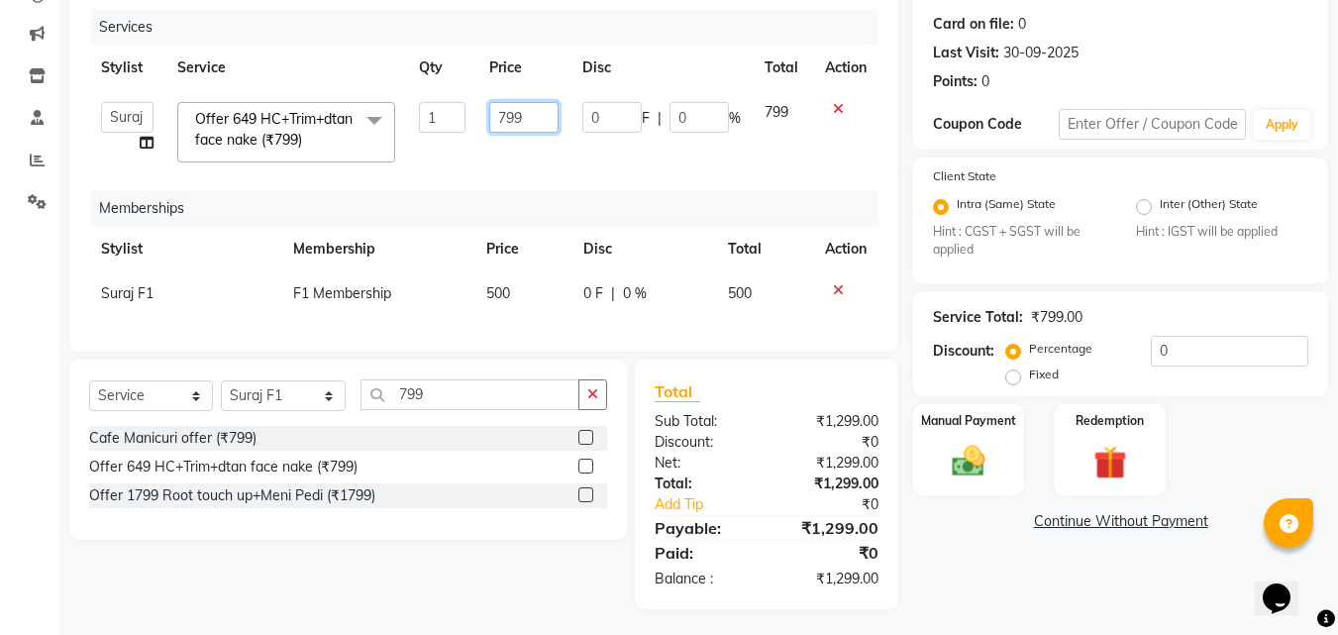
click at [547, 109] on input "799" at bounding box center [523, 117] width 68 height 31
type input "7"
type input "1500"
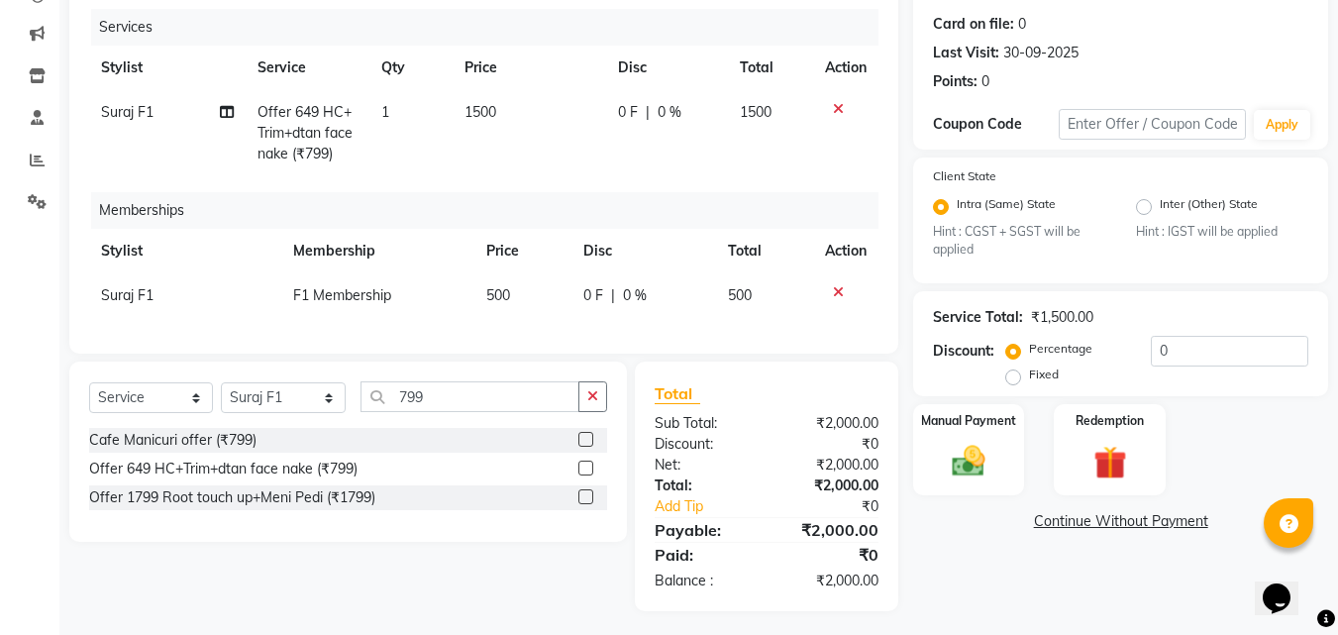
click at [554, 135] on td "1500" at bounding box center [529, 133] width 153 height 86
select select "57172"
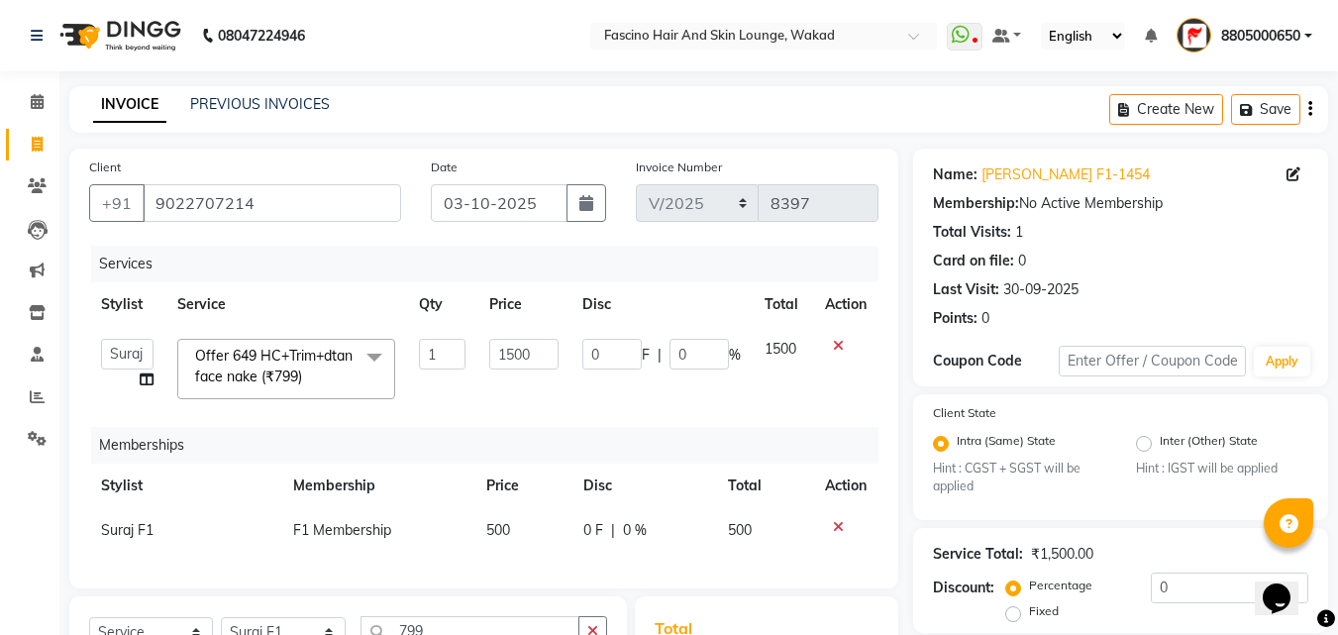
scroll to position [256, 0]
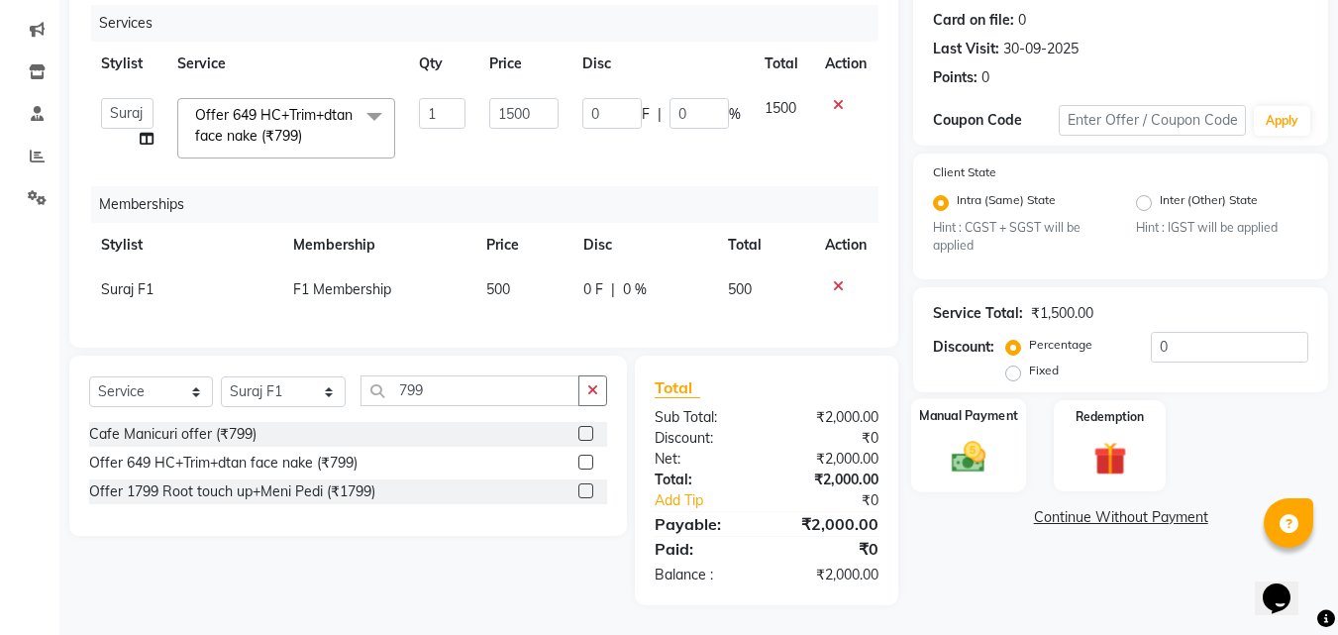
click at [965, 462] on div "Manual Payment" at bounding box center [969, 445] width 116 height 94
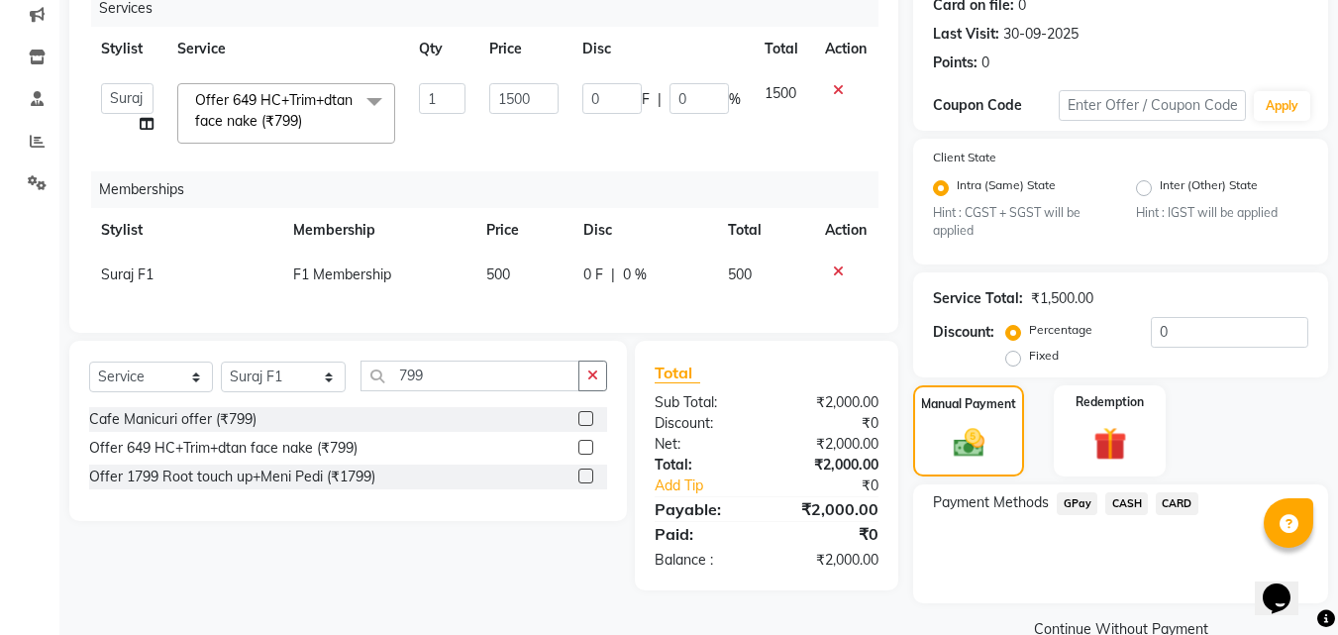
click at [1071, 505] on span "GPay" at bounding box center [1077, 503] width 41 height 23
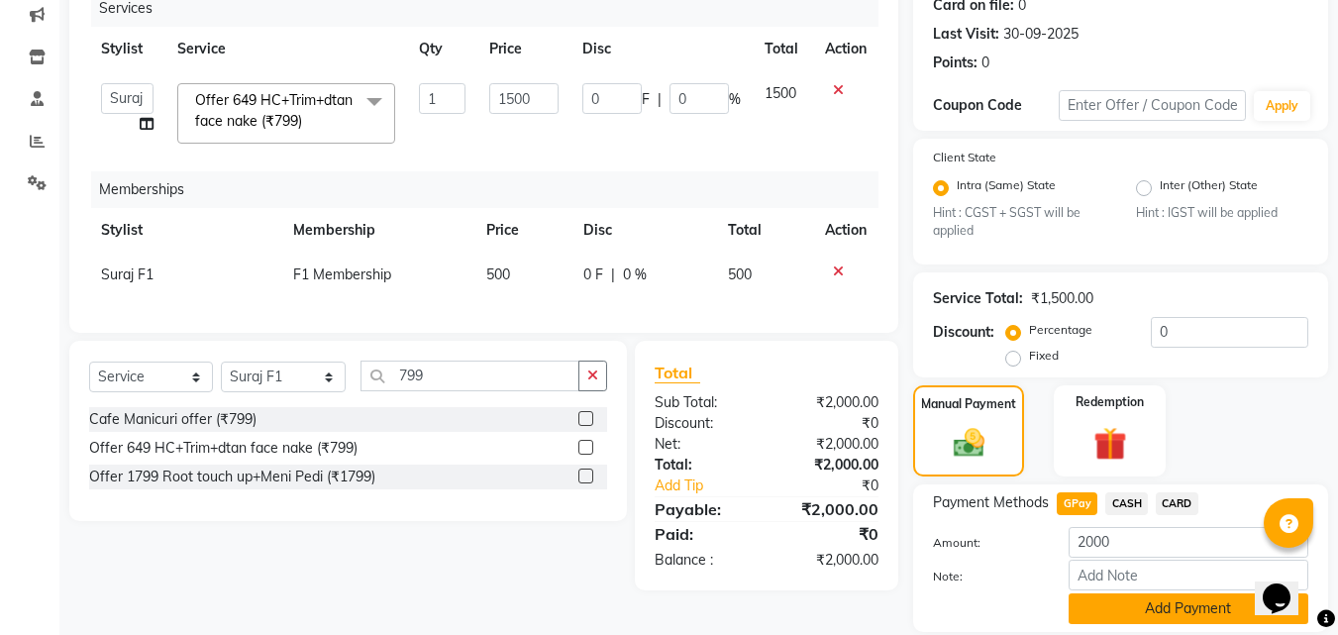
click at [1168, 607] on button "Add Payment" at bounding box center [1189, 608] width 240 height 31
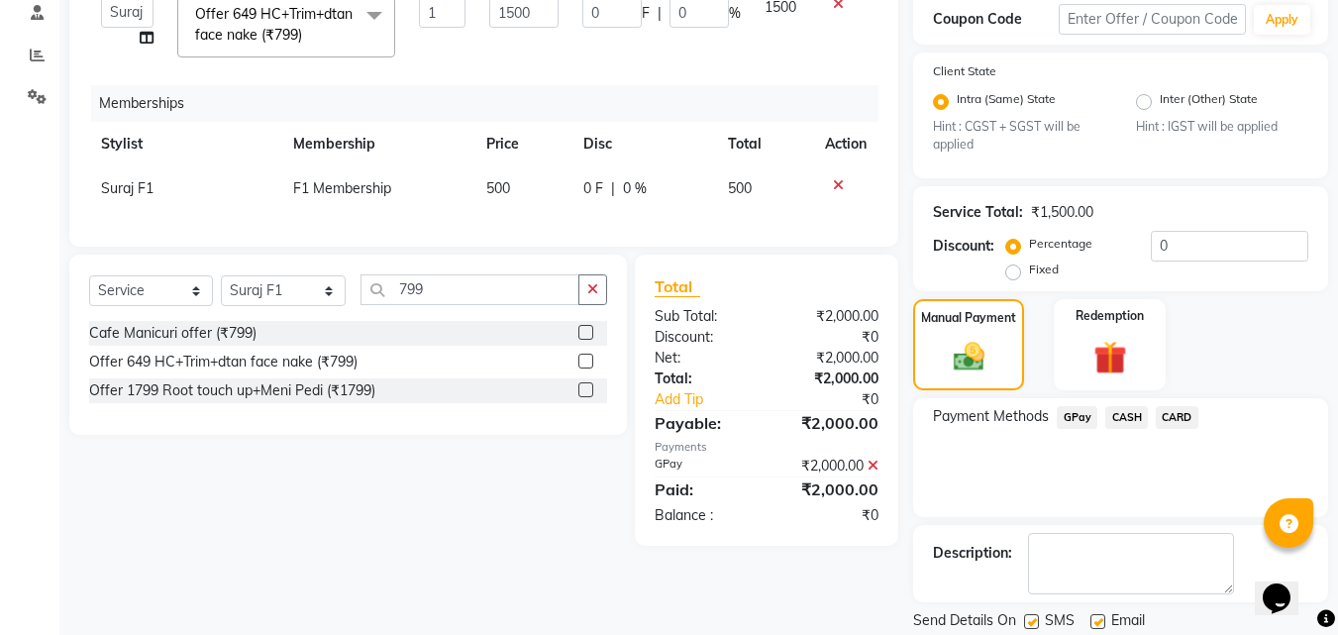
scroll to position [406, 0]
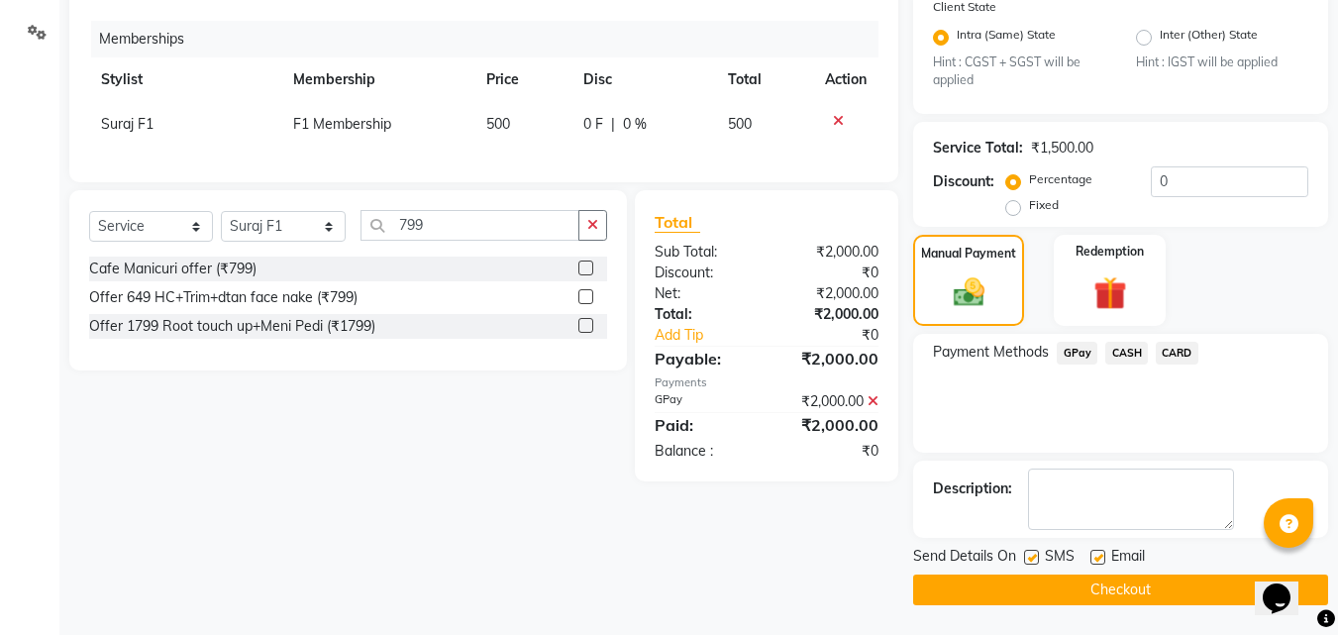
click at [1040, 557] on div "SMS" at bounding box center [1057, 558] width 66 height 25
click at [1031, 552] on label at bounding box center [1031, 557] width 15 height 15
click at [1031, 552] on input "checkbox" at bounding box center [1030, 558] width 13 height 13
checkbox input "false"
click at [998, 581] on button "Checkout" at bounding box center [1120, 589] width 415 height 31
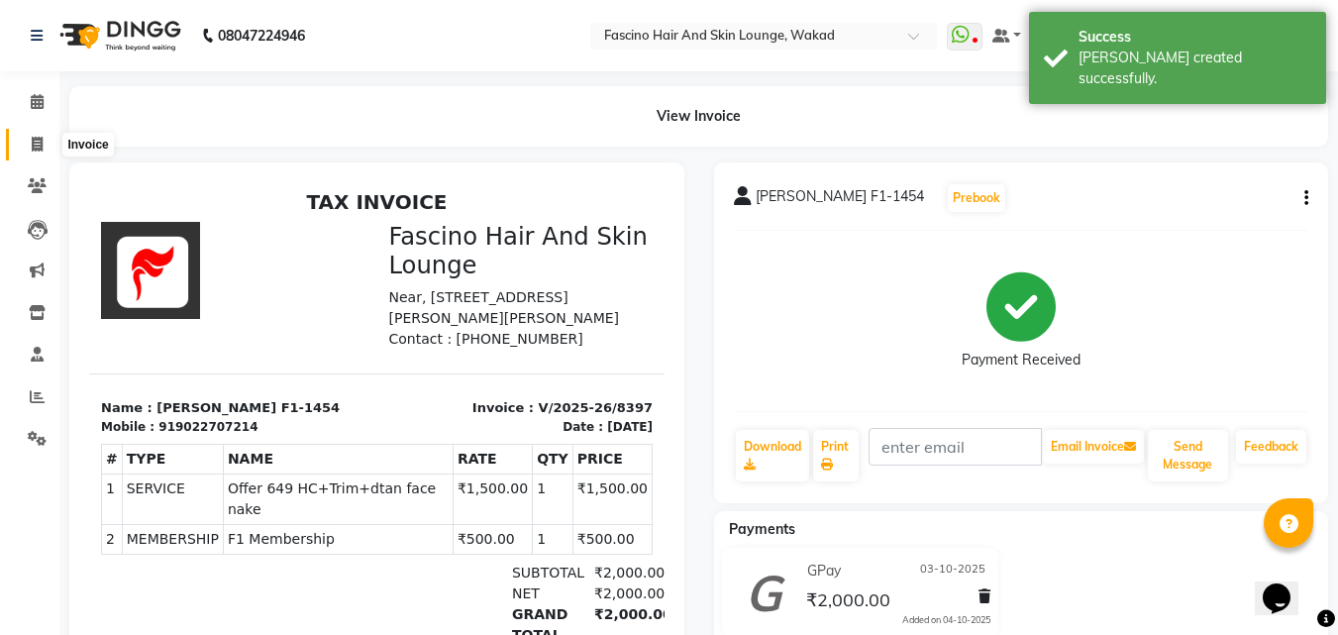
click at [34, 145] on icon at bounding box center [37, 144] width 11 height 15
select select "service"
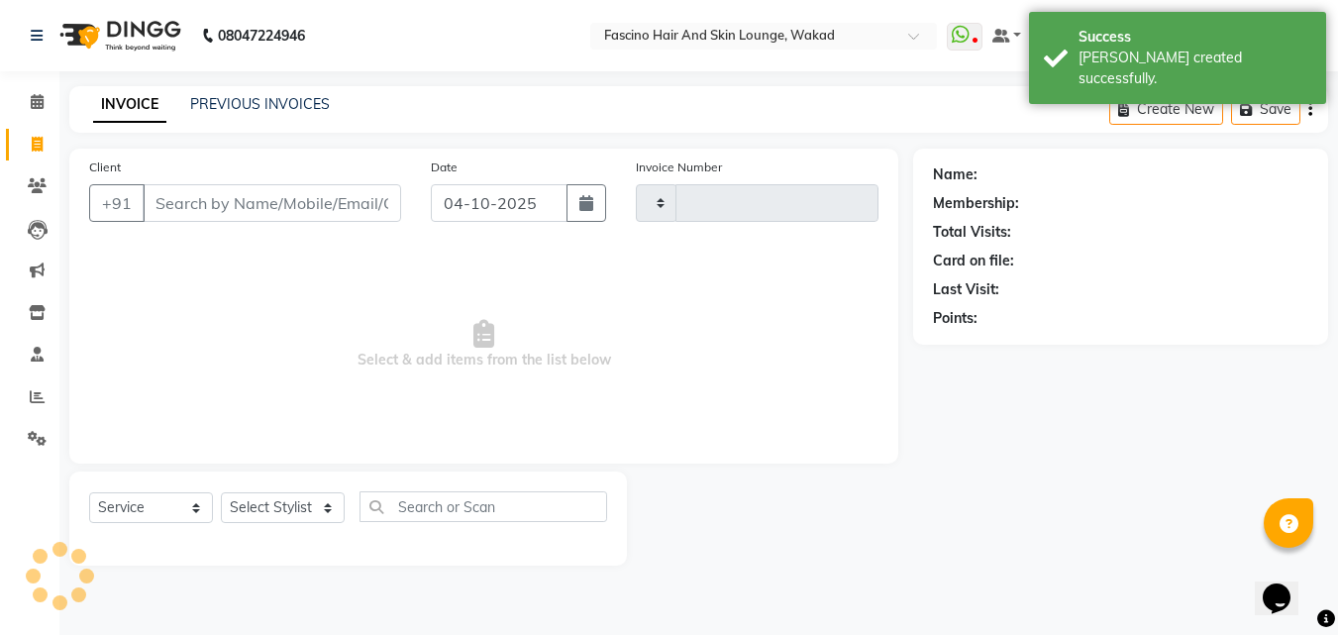
type input "8398"
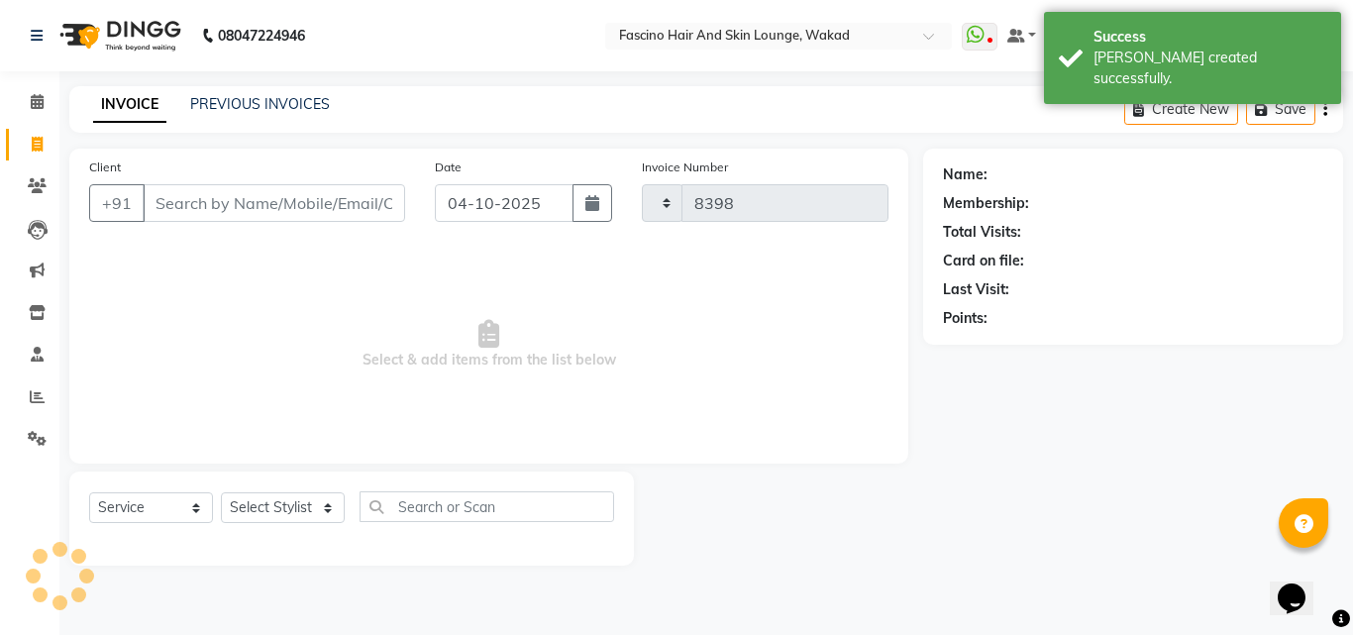
select select "126"
click at [242, 112] on link "PREVIOUS INVOICES" at bounding box center [260, 104] width 140 height 18
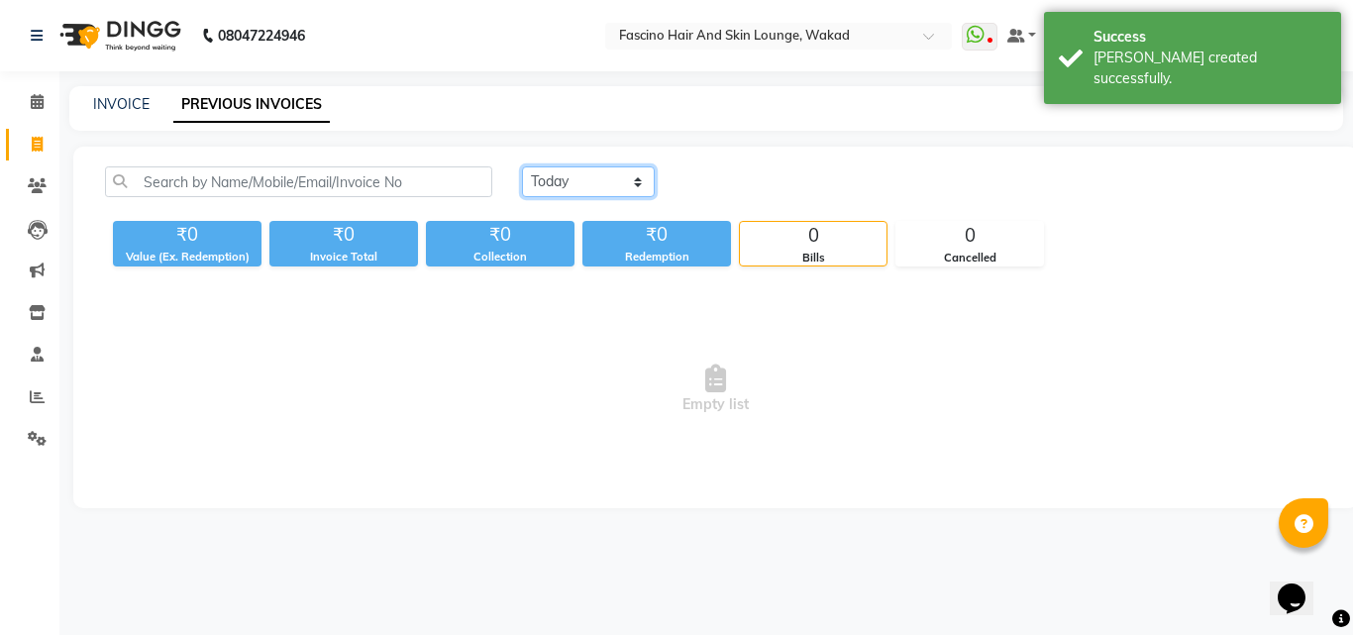
click at [577, 191] on select "Today Yesterday Custom Range" at bounding box center [588, 181] width 133 height 31
select select "yesterday"
click at [522, 166] on select "Today Yesterday Custom Range" at bounding box center [588, 181] width 133 height 31
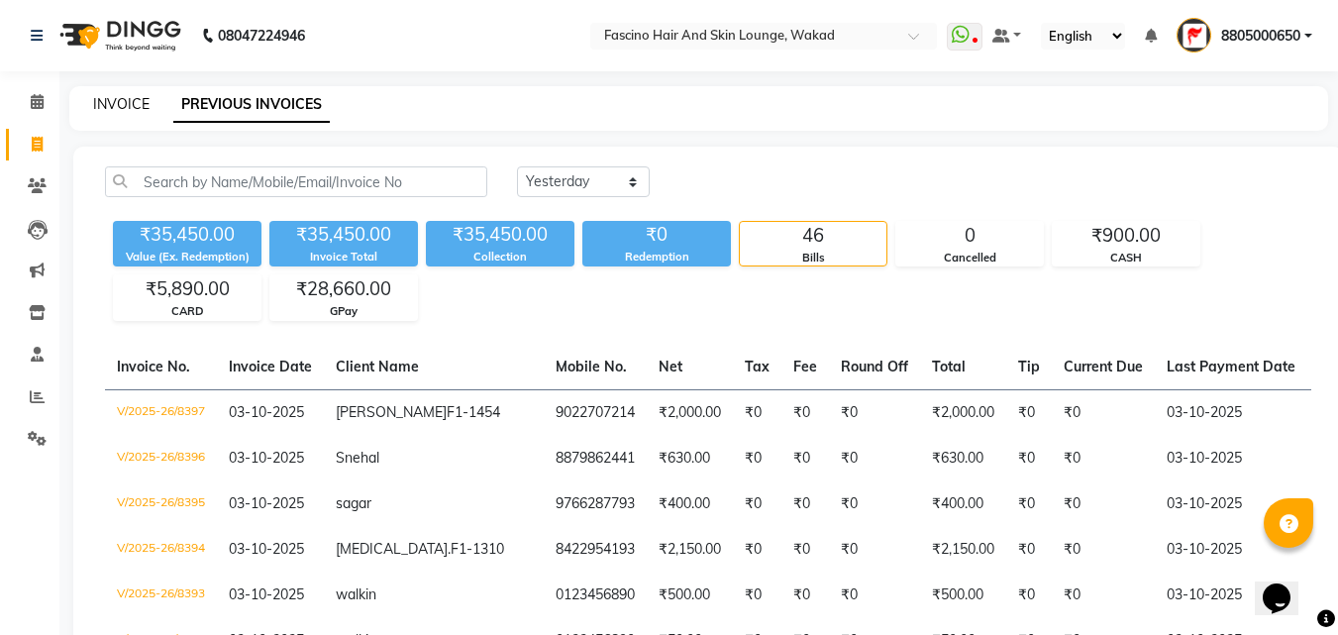
click at [129, 106] on link "INVOICE" at bounding box center [121, 104] width 56 height 18
select select "service"
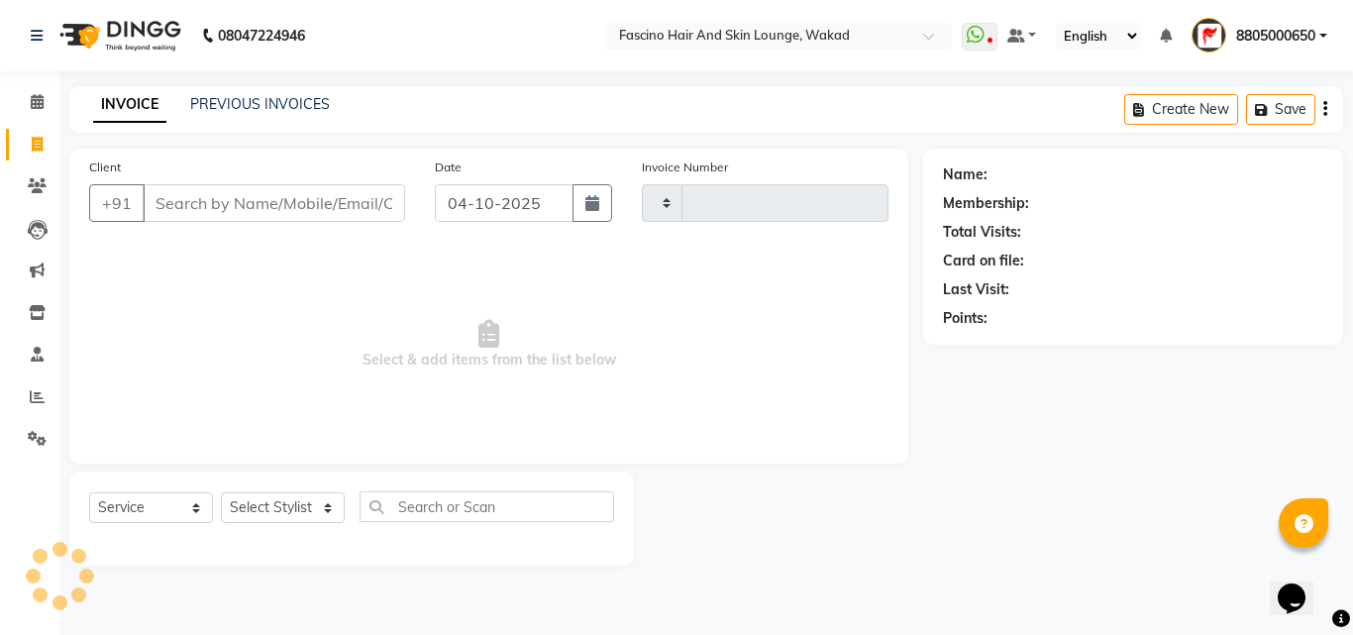
type input "8398"
select select "126"
click at [211, 207] on input "Client" at bounding box center [274, 203] width 262 height 38
click at [253, 107] on link "PREVIOUS INVOICES" at bounding box center [260, 104] width 140 height 18
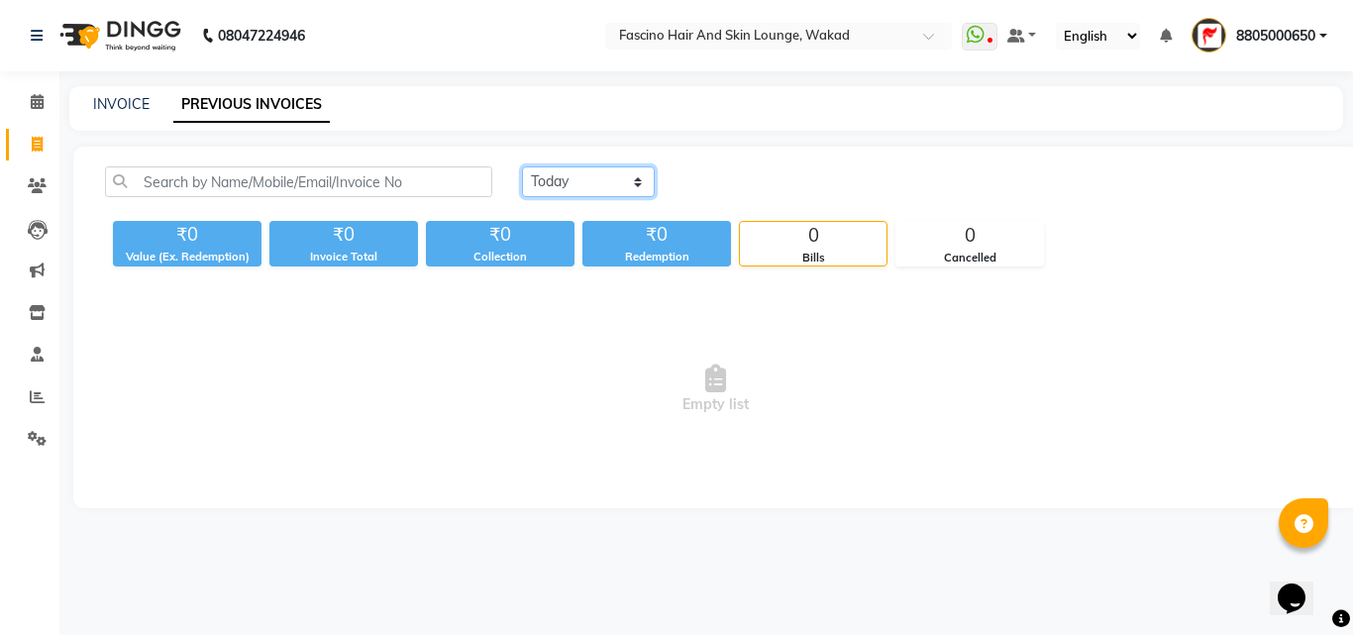
click at [564, 180] on select "Today Yesterday Custom Range" at bounding box center [588, 181] width 133 height 31
select select "yesterday"
click at [522, 166] on select "Today Yesterday Custom Range" at bounding box center [588, 181] width 133 height 31
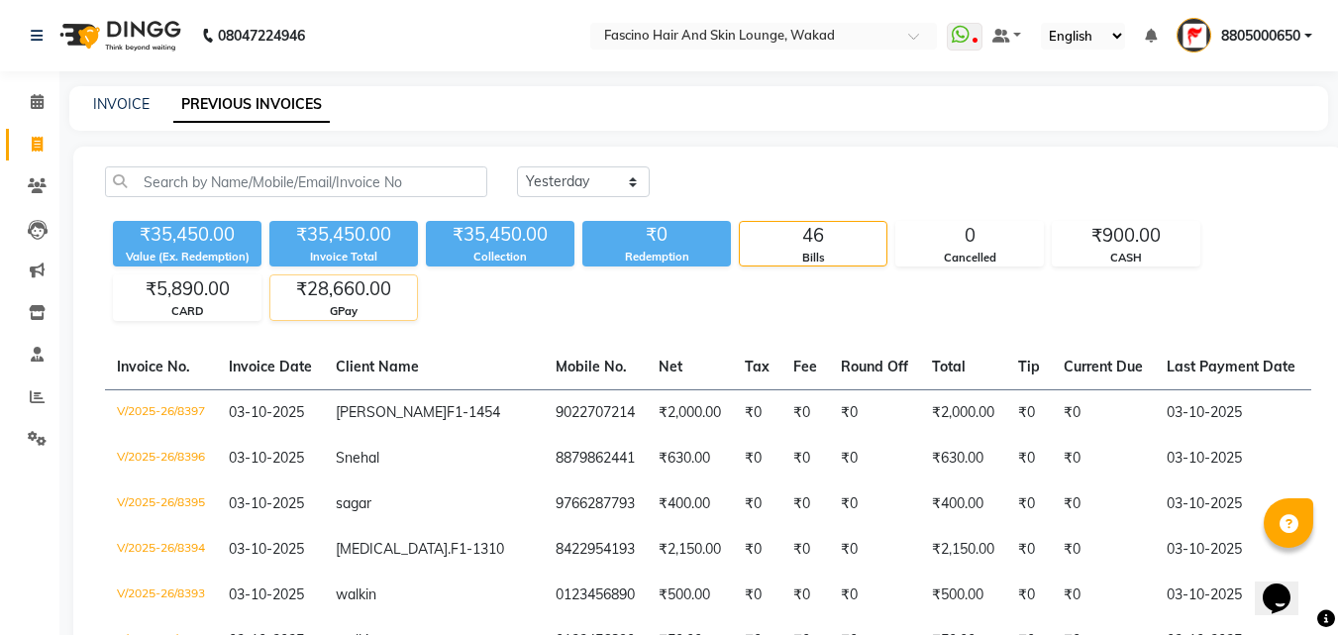
click at [340, 300] on div "₹28,660.00" at bounding box center [343, 289] width 147 height 28
click at [358, 296] on div "₹28,660.00" at bounding box center [343, 289] width 147 height 28
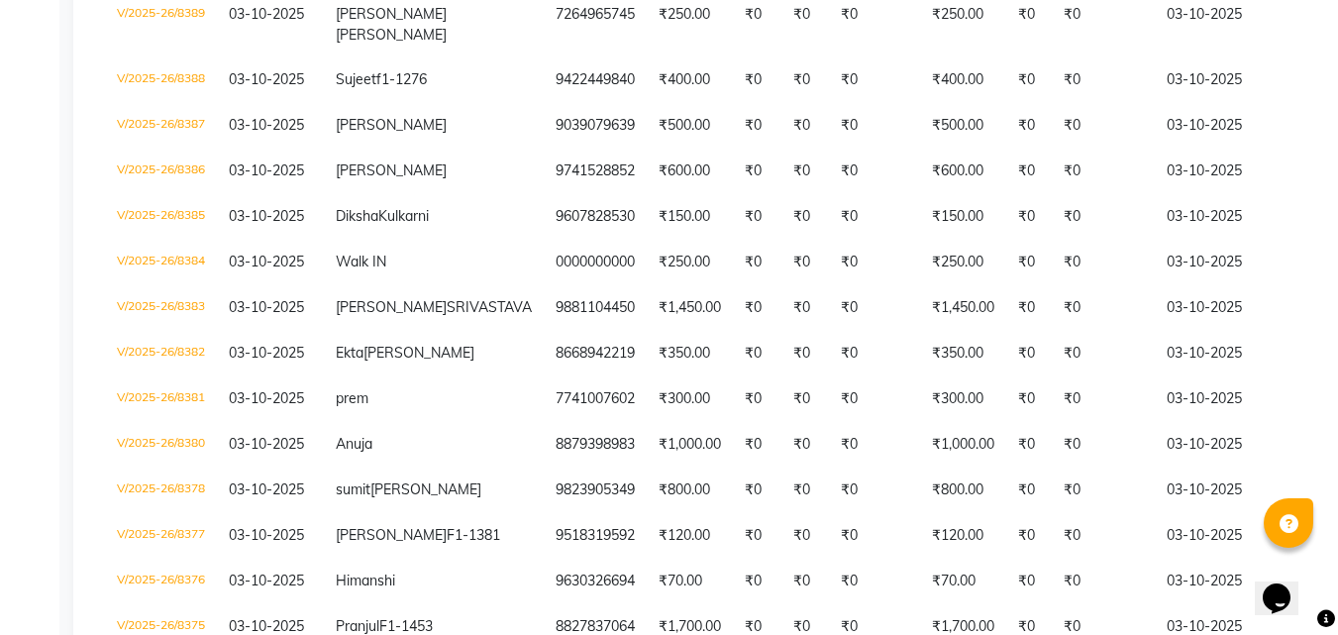
scroll to position [697, 0]
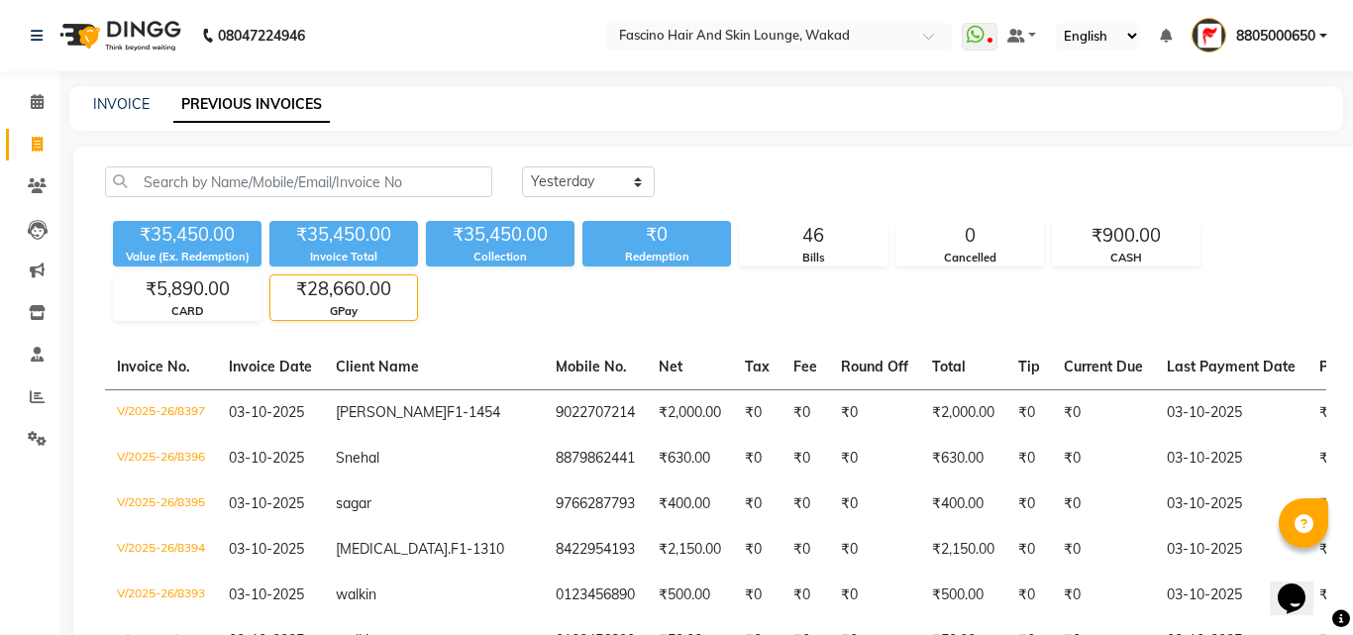
select select "service"
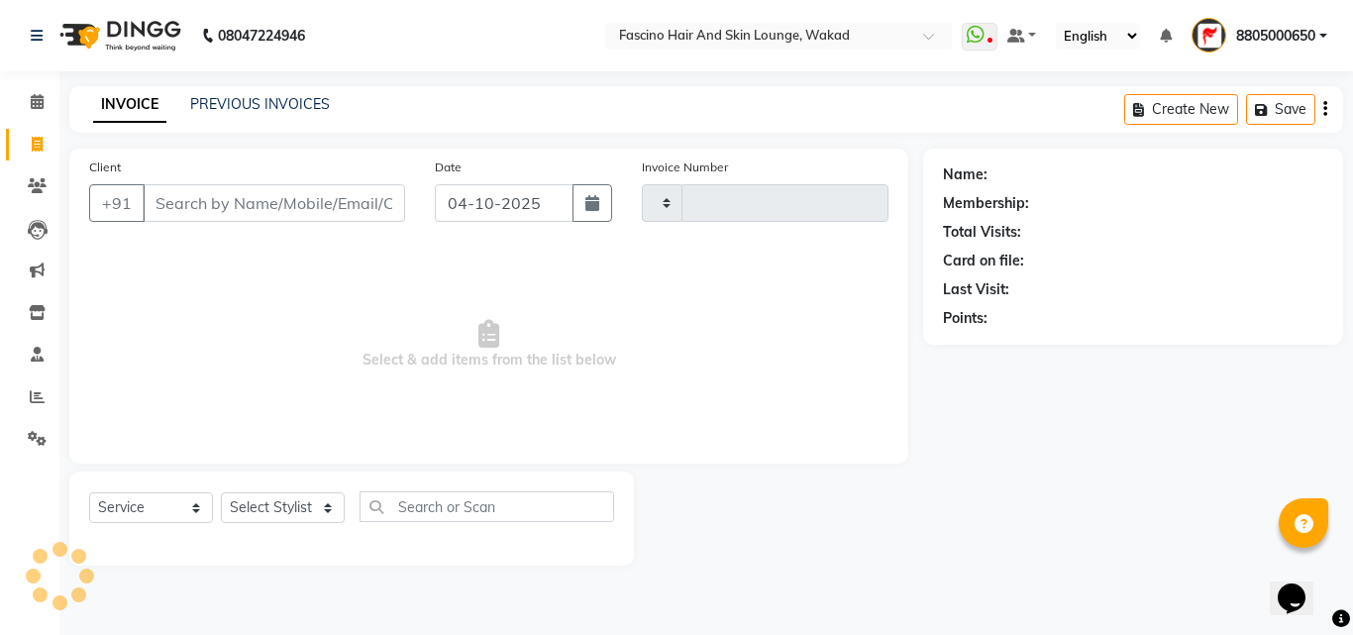
type input "8398"
select select "126"
click at [596, 208] on icon "button" at bounding box center [592, 203] width 14 height 16
select select "10"
select select "2025"
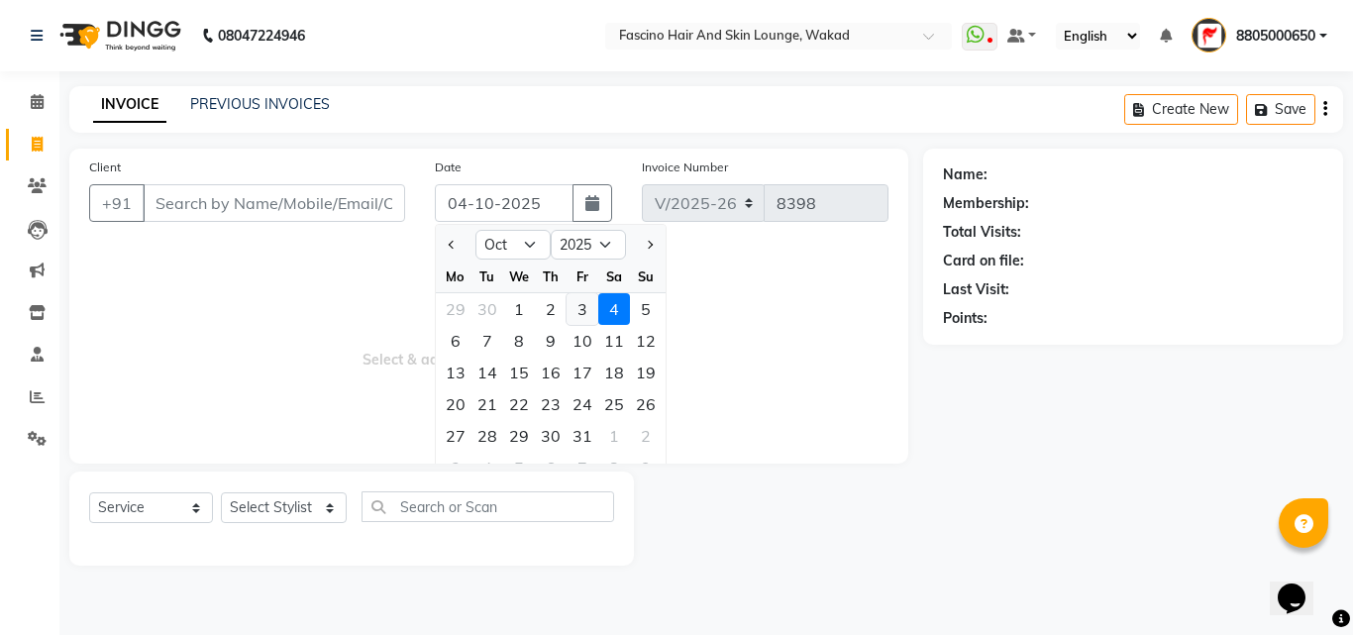
click at [585, 313] on div "3" at bounding box center [582, 309] width 32 height 32
type input "03-10-2025"
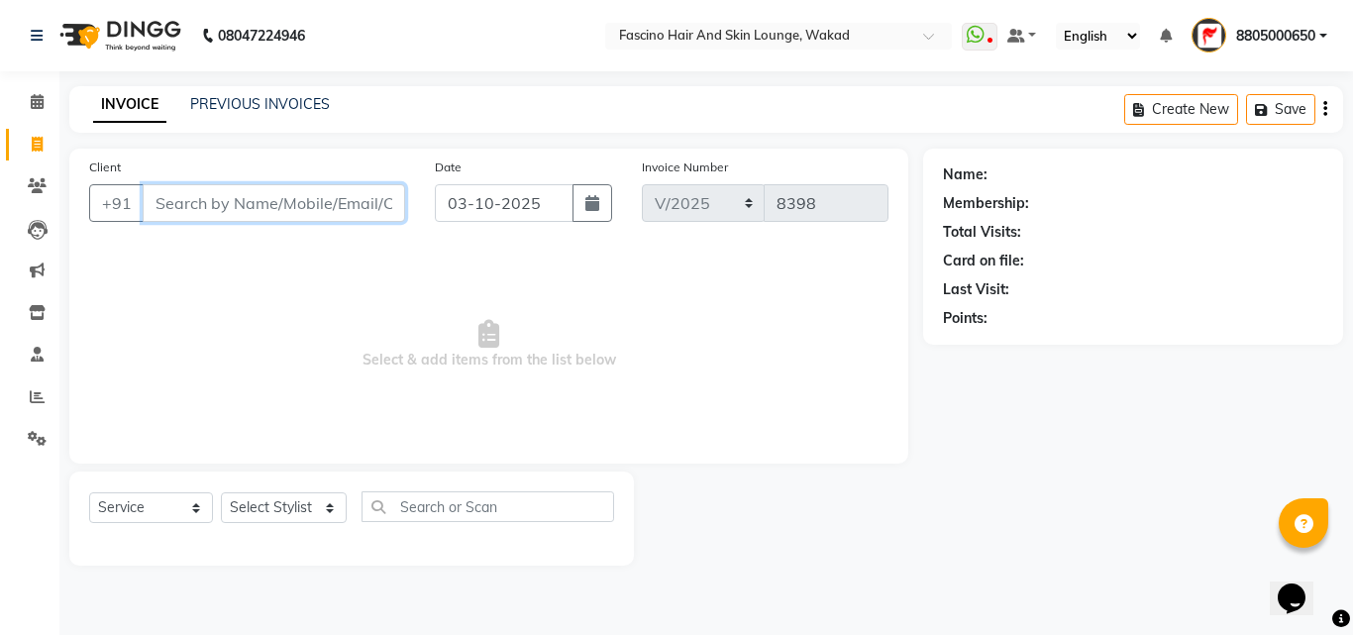
click at [230, 192] on input "Client" at bounding box center [274, 203] width 262 height 38
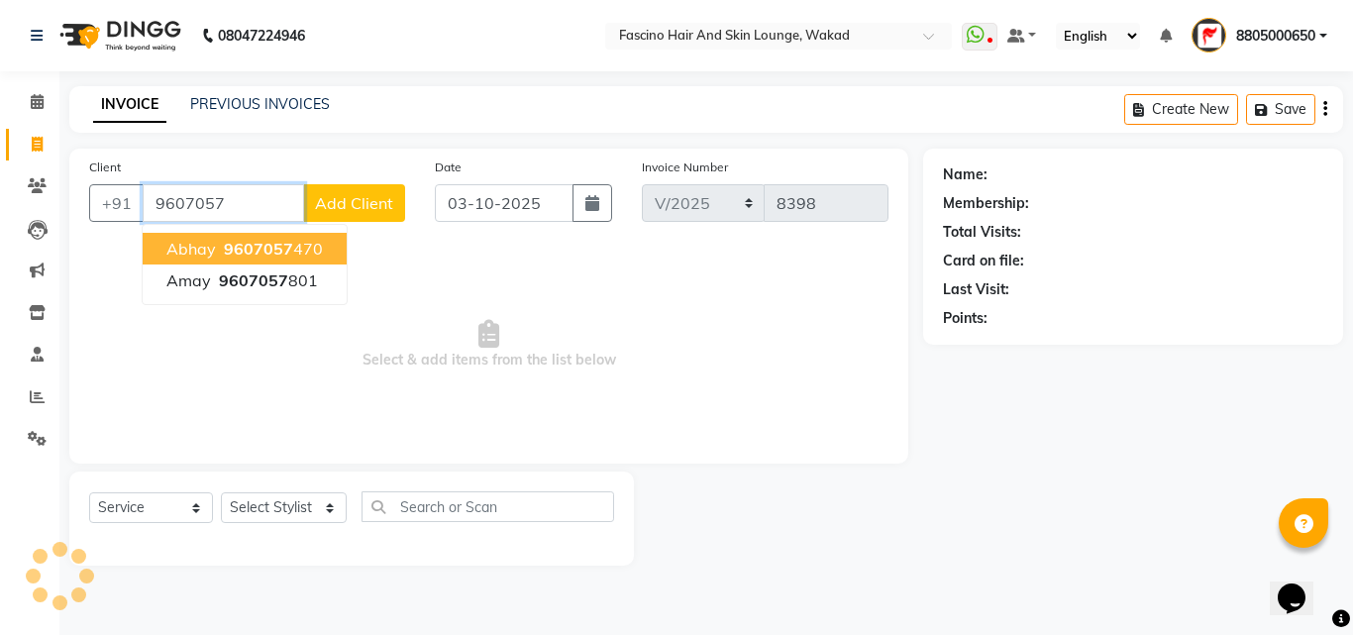
click at [226, 257] on span "9607057" at bounding box center [258, 249] width 69 height 20
type input "9607057470"
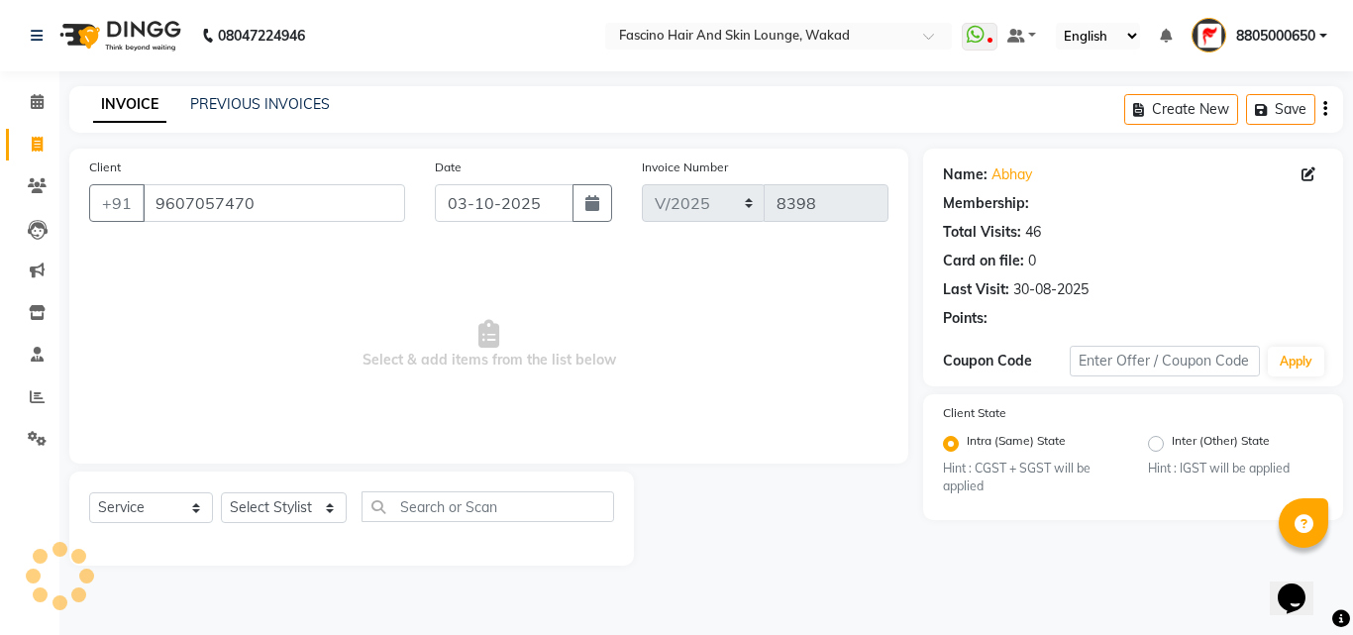
select select "1: Object"
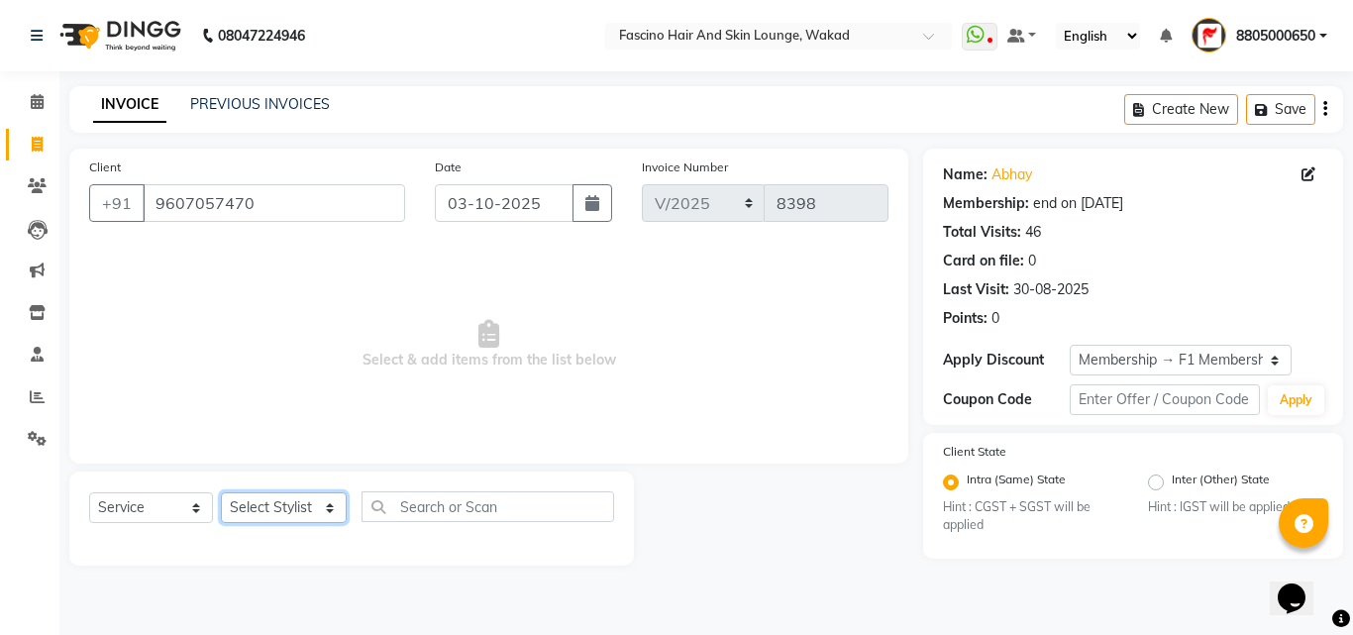
click at [287, 507] on select "Select Stylist 8805000650 Aarohi Chimu Ingale Deepak jh F1 Salon Ganesh F1 Gopa…" at bounding box center [284, 507] width 126 height 31
select select "4042"
click at [221, 492] on select "Select Stylist 8805000650 Aarohi Chimu Ingale Deepak jh F1 Salon Ganesh F1 Gopa…" at bounding box center [284, 507] width 126 height 31
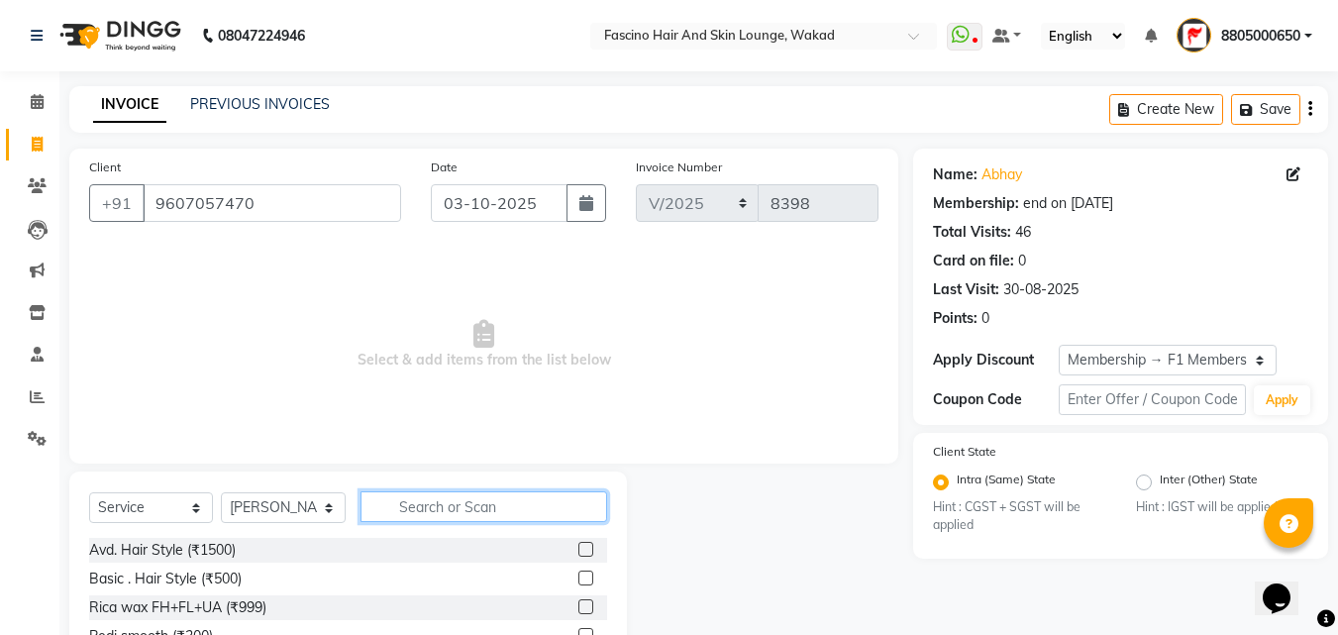
click at [424, 513] on input "text" at bounding box center [483, 506] width 247 height 31
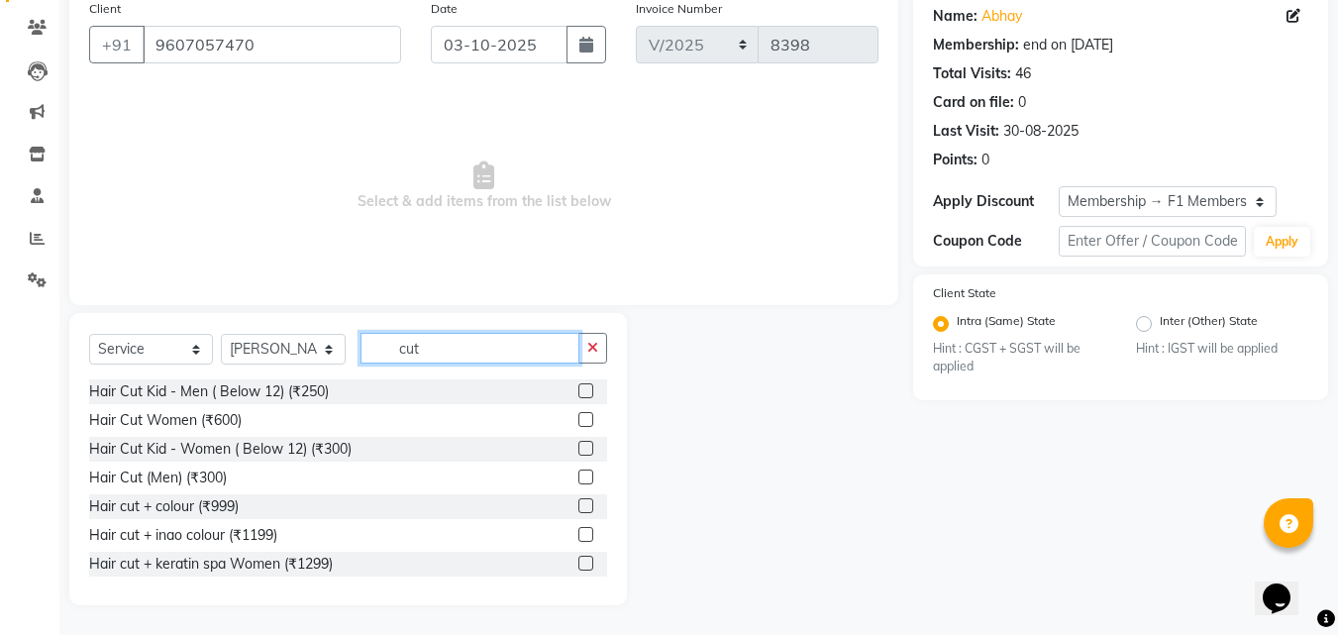
scroll to position [89, 0]
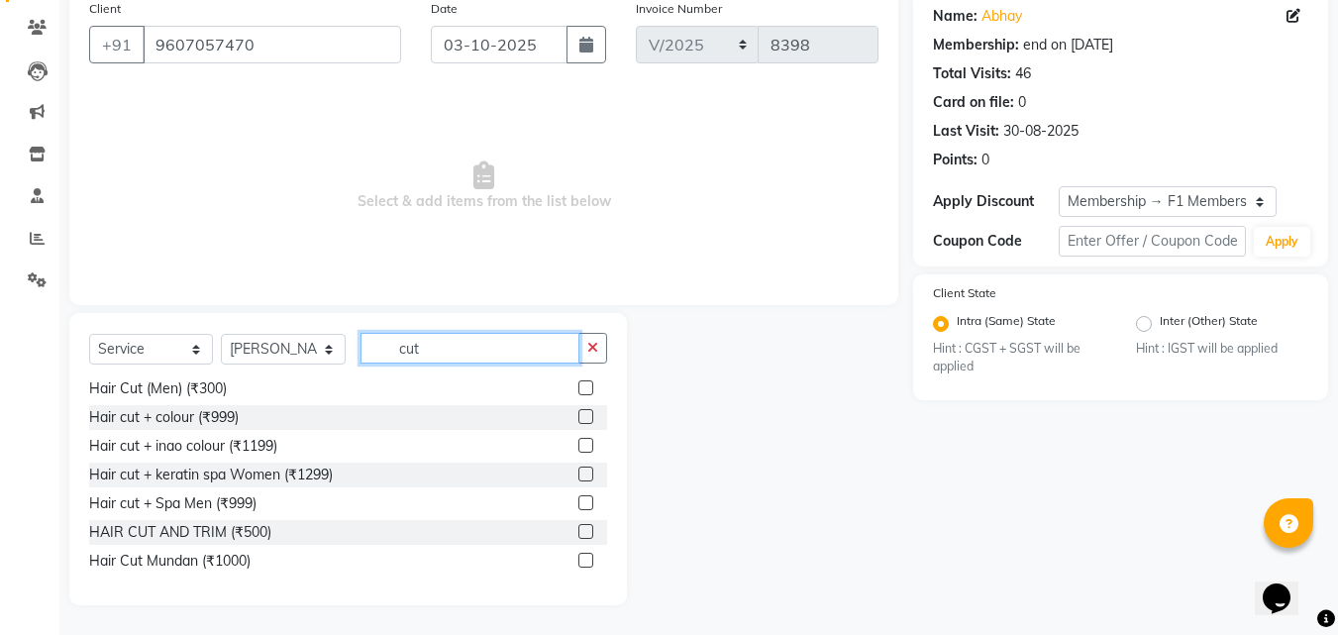
type input "cut"
click at [578, 534] on label at bounding box center [585, 531] width 15 height 15
click at [578, 534] on input "checkbox" at bounding box center [584, 532] width 13 height 13
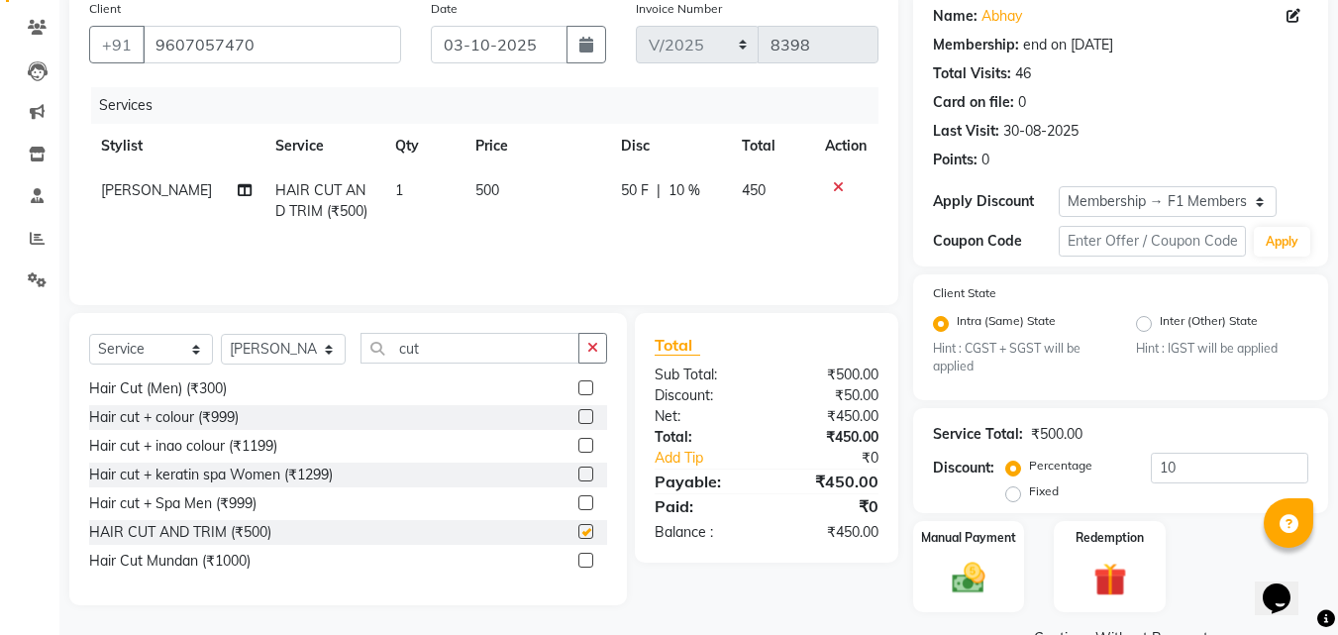
checkbox input "false"
click at [1188, 462] on input "10" at bounding box center [1229, 468] width 157 height 31
type input "1"
click at [560, 196] on td "500" at bounding box center [538, 200] width 147 height 65
select select "4042"
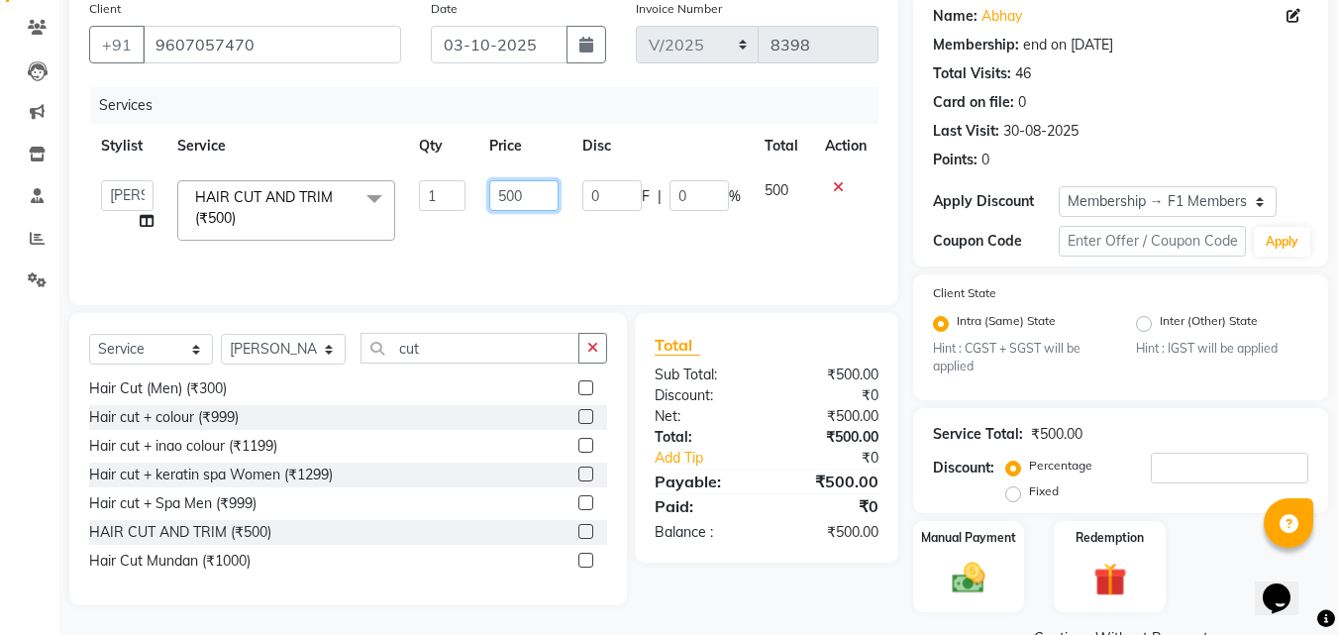
click at [555, 194] on input "500" at bounding box center [523, 195] width 68 height 31
type input "5"
type input "800"
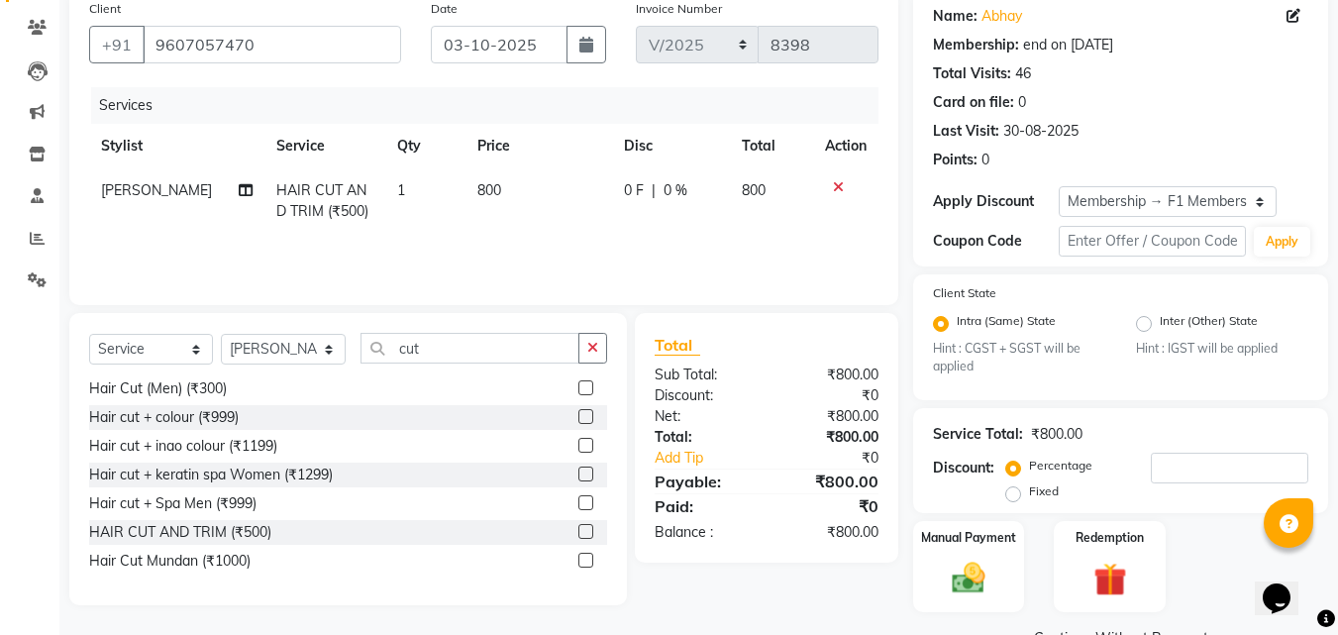
click at [543, 254] on div "Services Stylist Service Qty Price Disc Total Action Sanjay muley HAIR CUT AND …" at bounding box center [483, 186] width 789 height 198
click at [458, 350] on input "cut" at bounding box center [469, 348] width 219 height 31
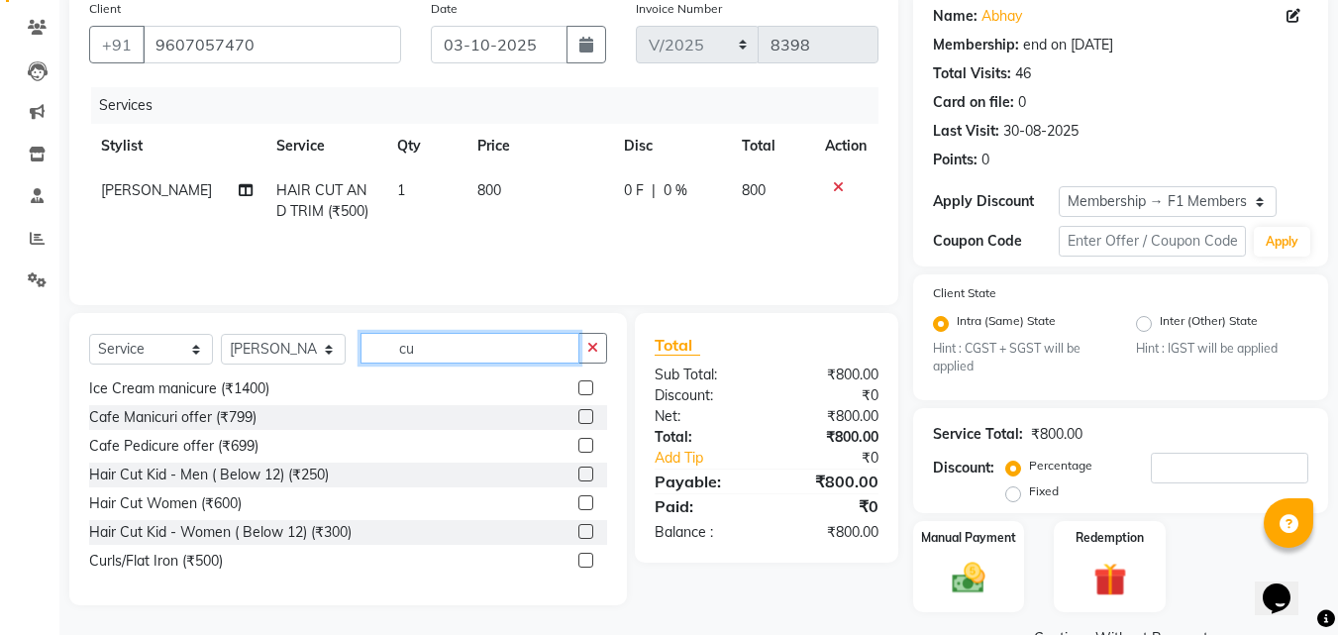
type input "c"
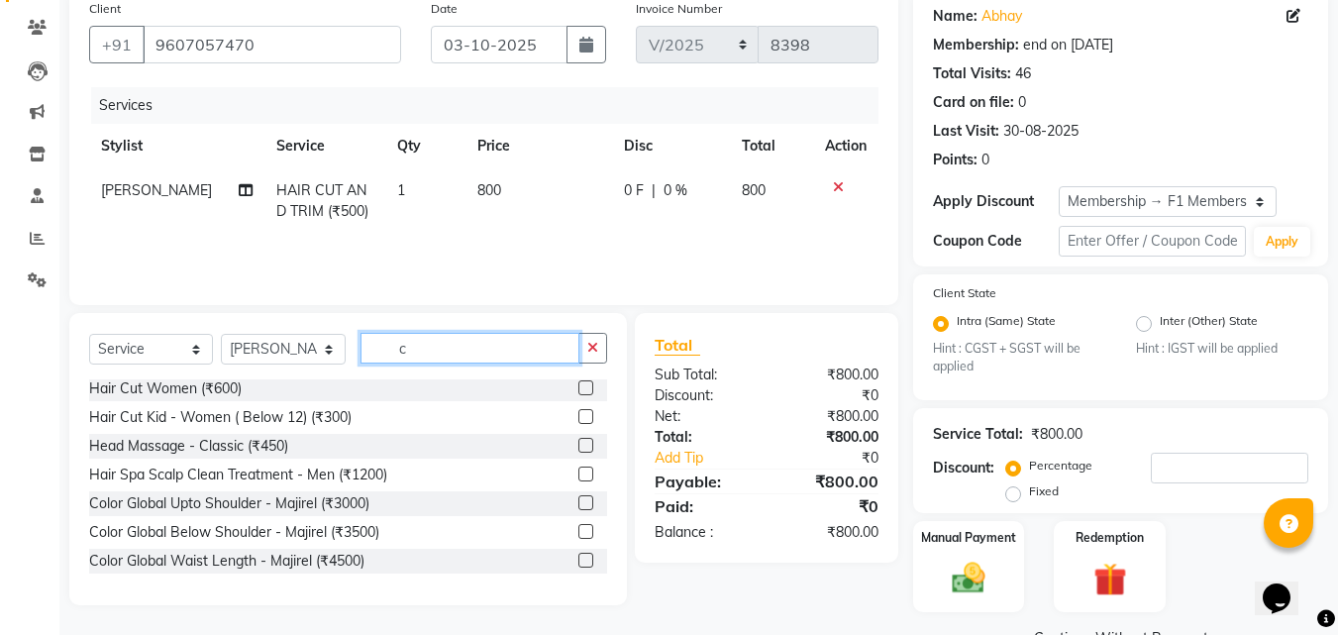
scroll to position [893, 0]
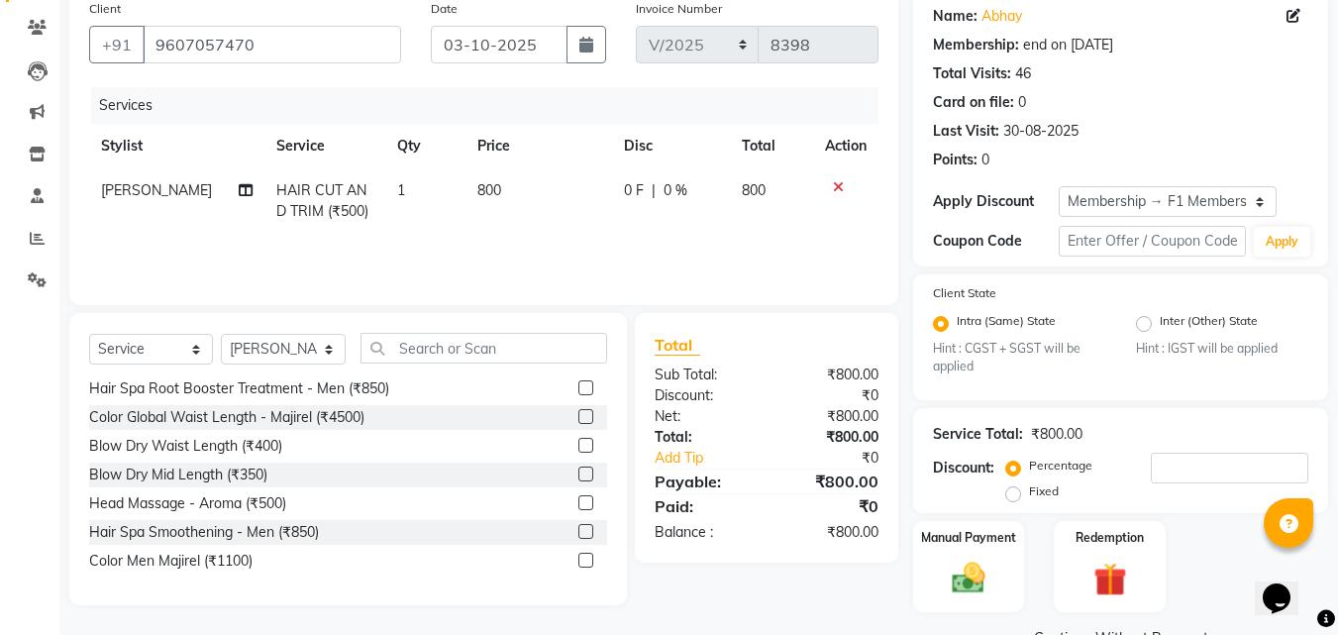
click at [530, 227] on td "800" at bounding box center [538, 200] width 147 height 65
select select "4042"
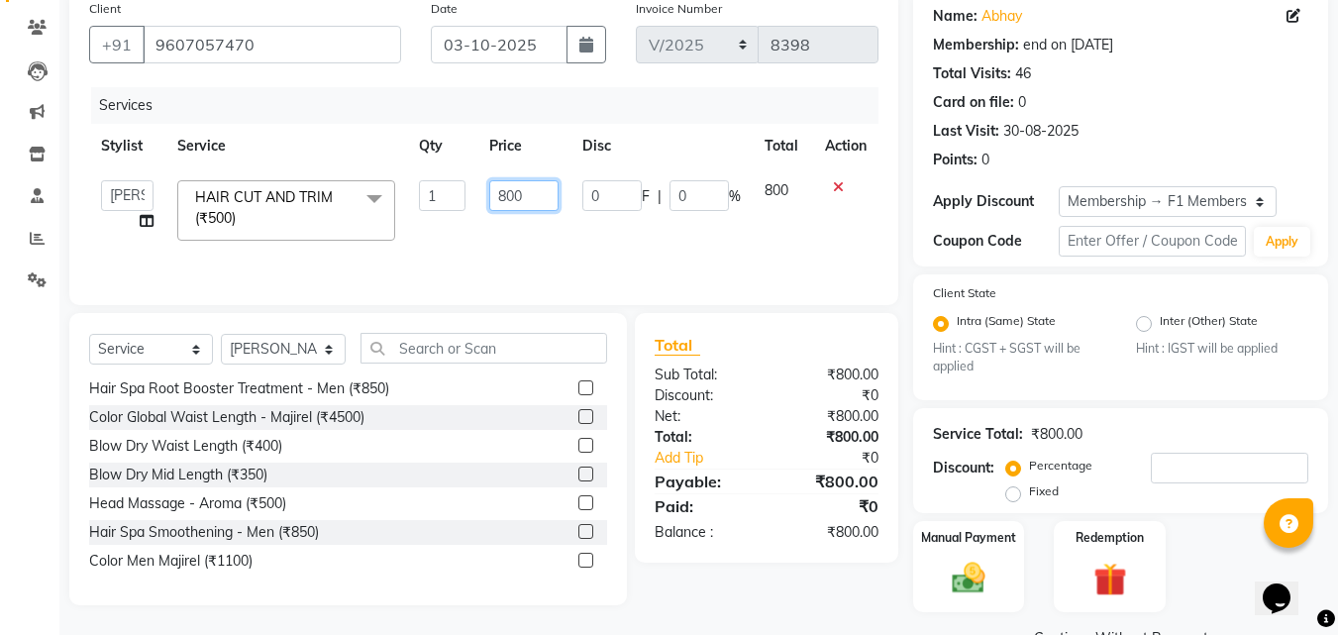
click at [544, 200] on input "800" at bounding box center [523, 195] width 68 height 31
type input "8"
type input "400"
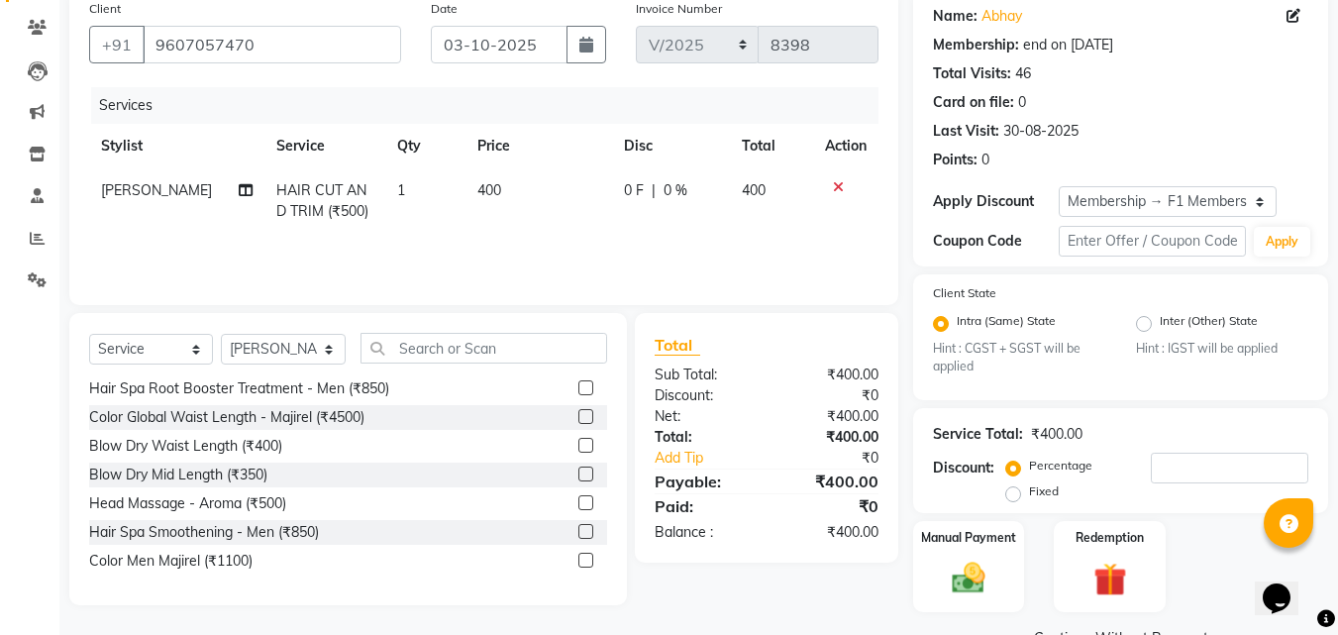
click at [537, 218] on td "400" at bounding box center [538, 200] width 147 height 65
select select "4042"
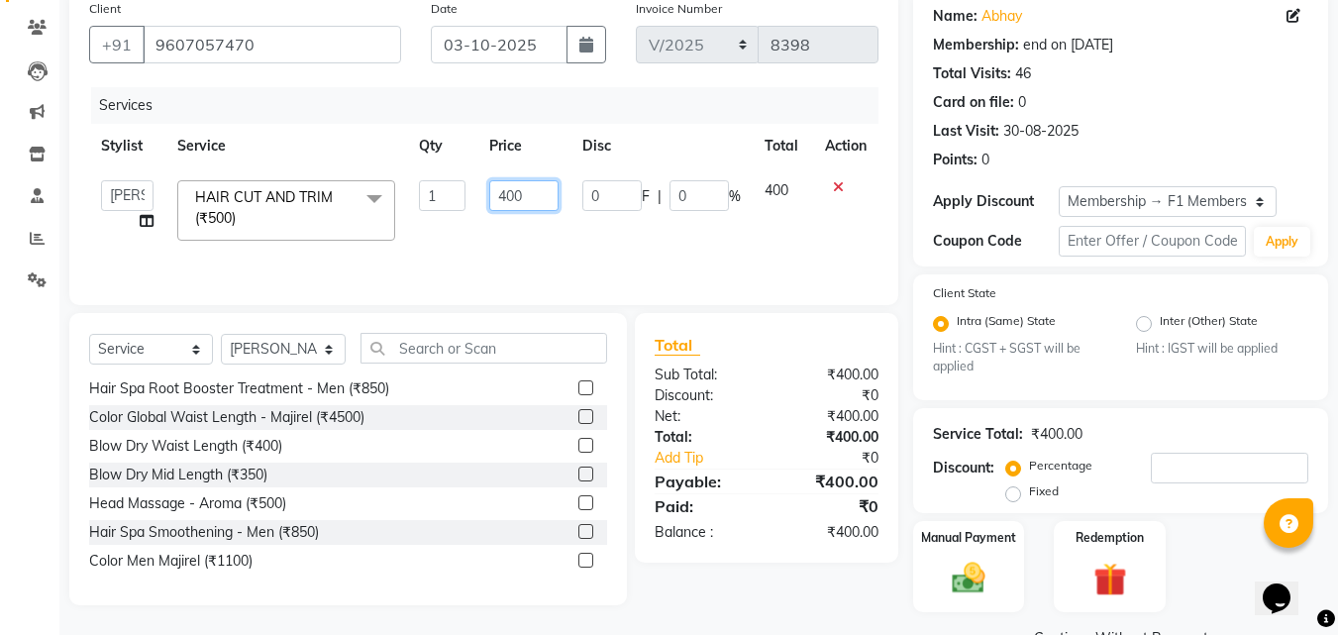
click at [550, 196] on input "400" at bounding box center [523, 195] width 68 height 31
type input "4"
type input "750"
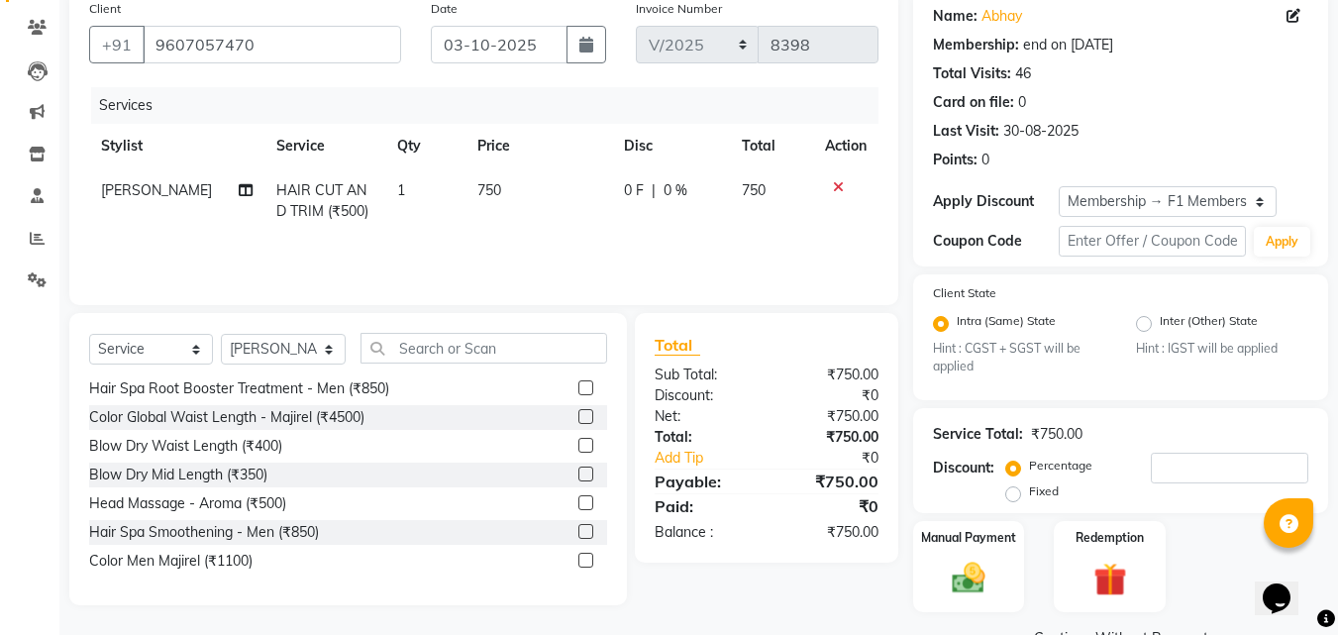
click at [543, 232] on td "750" at bounding box center [538, 200] width 147 height 65
select select "4042"
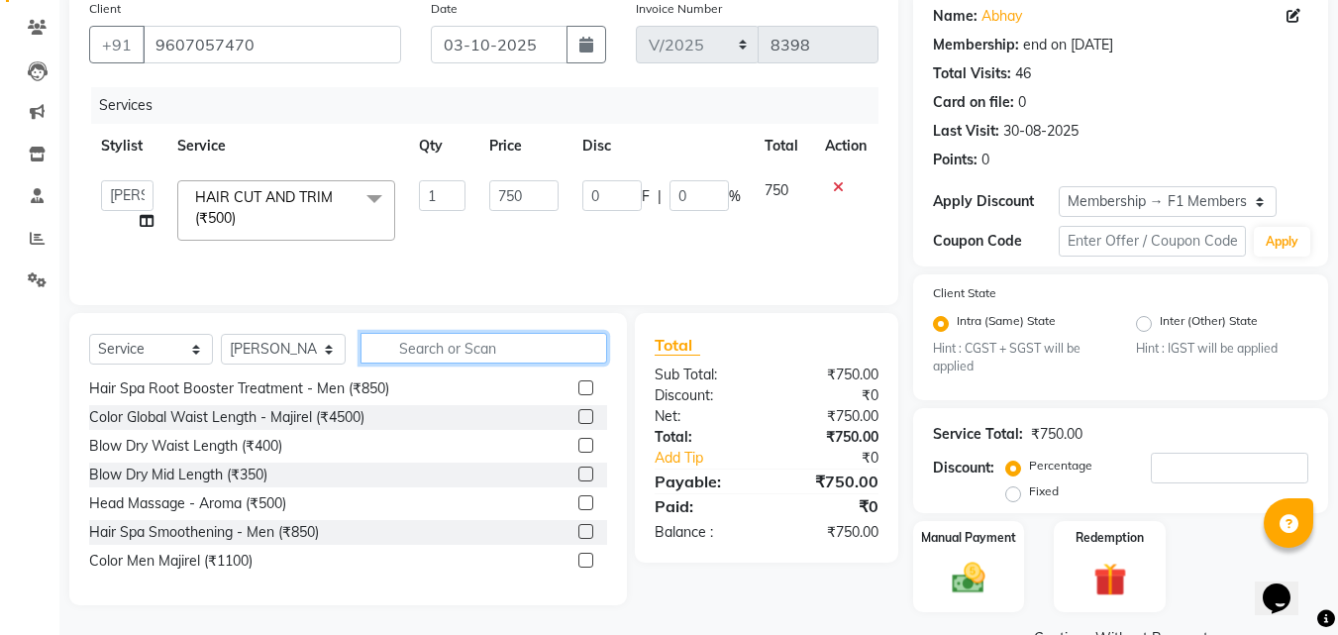
click at [424, 350] on input "text" at bounding box center [483, 348] width 247 height 31
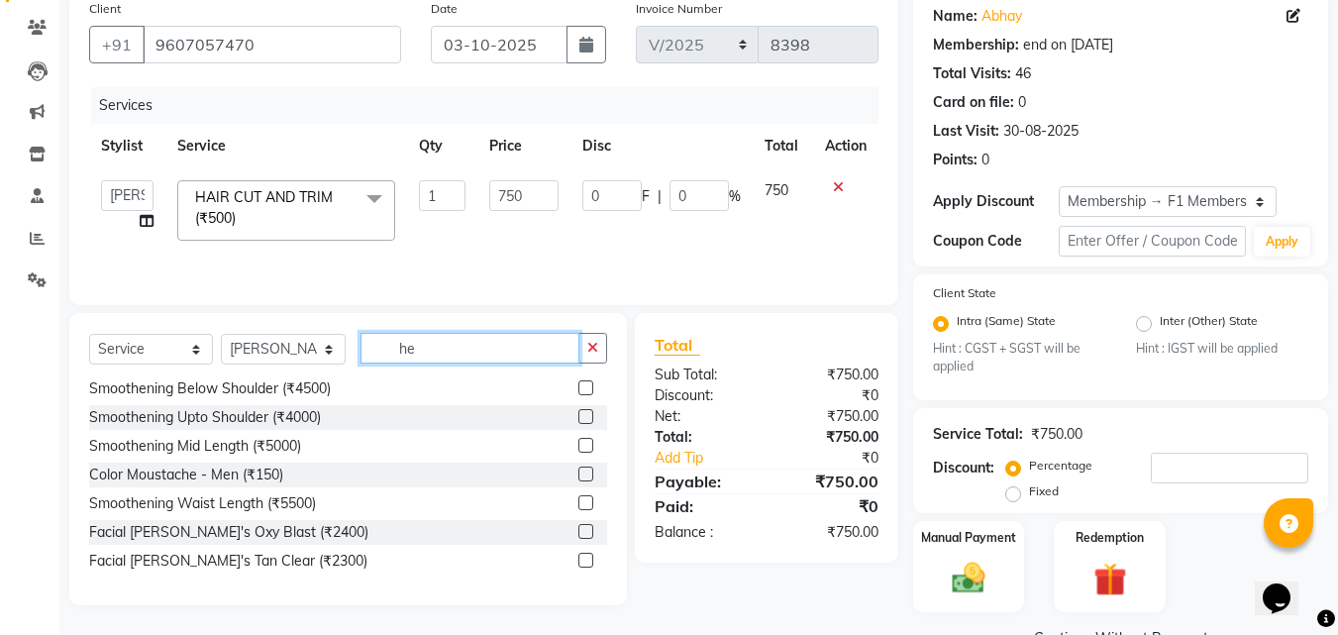
scroll to position [0, 0]
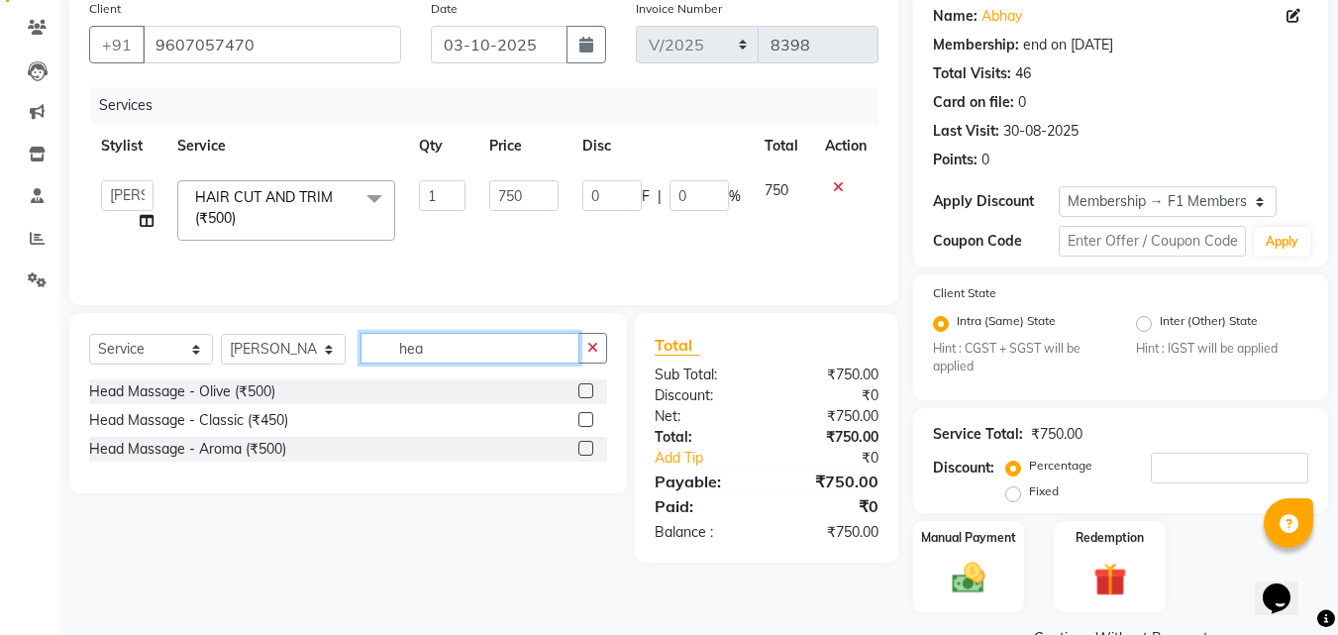
type input "hea"
click at [588, 421] on label at bounding box center [585, 419] width 15 height 15
click at [588, 421] on input "checkbox" at bounding box center [584, 420] width 13 height 13
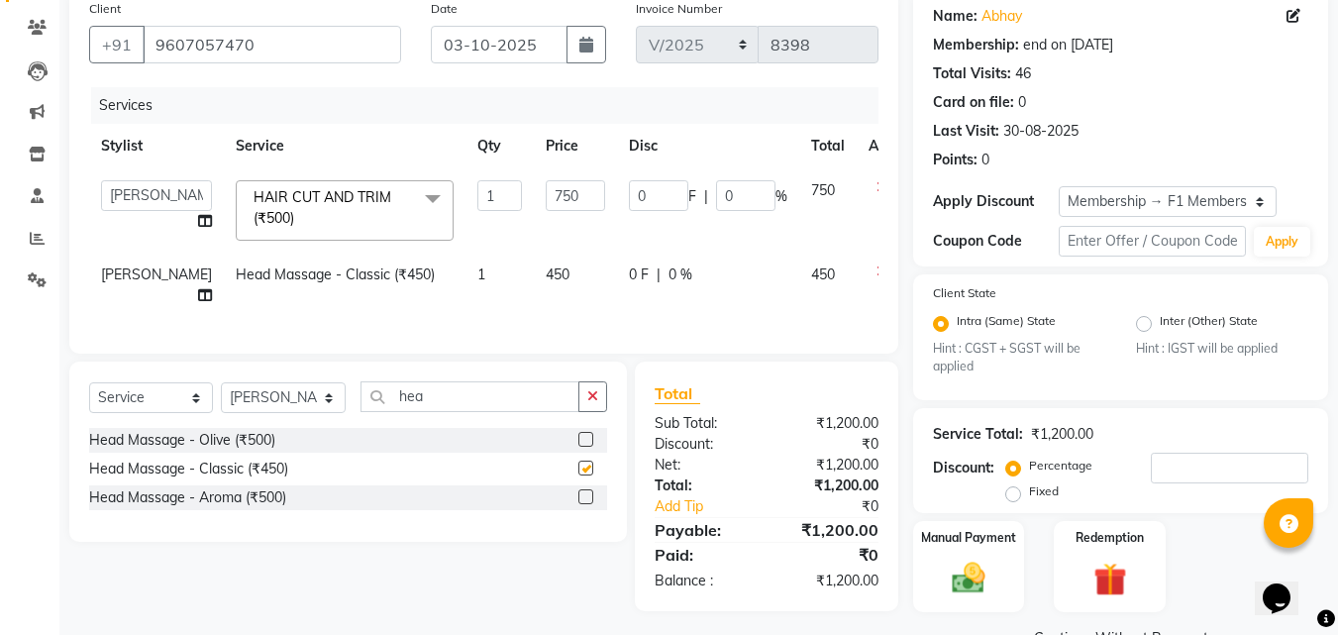
checkbox input "false"
click at [543, 280] on td "450" at bounding box center [575, 285] width 83 height 65
select select "4042"
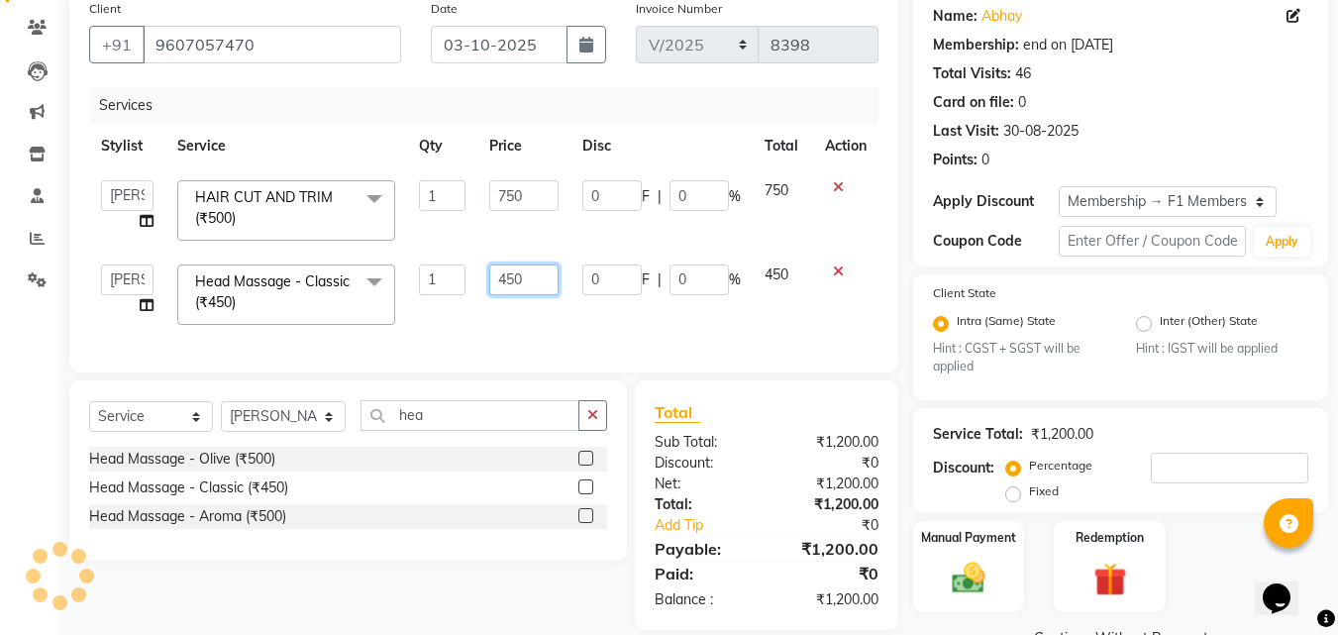
click at [543, 280] on input "450" at bounding box center [523, 279] width 68 height 31
type input "4"
type input "500"
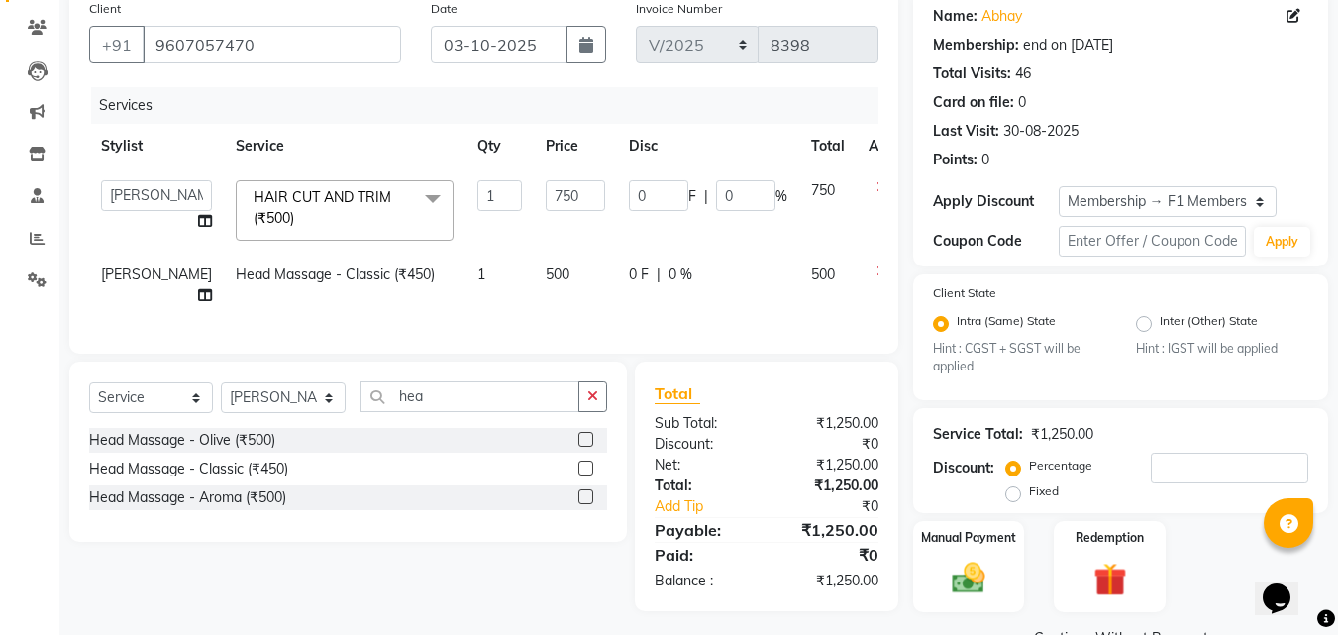
click at [559, 334] on div "Services Stylist Service Qty Price Disc Total Action 8805000650 Aarohi Chimu In…" at bounding box center [483, 210] width 789 height 247
click at [546, 189] on input "750" at bounding box center [575, 195] width 59 height 31
type input "7"
type input "800"
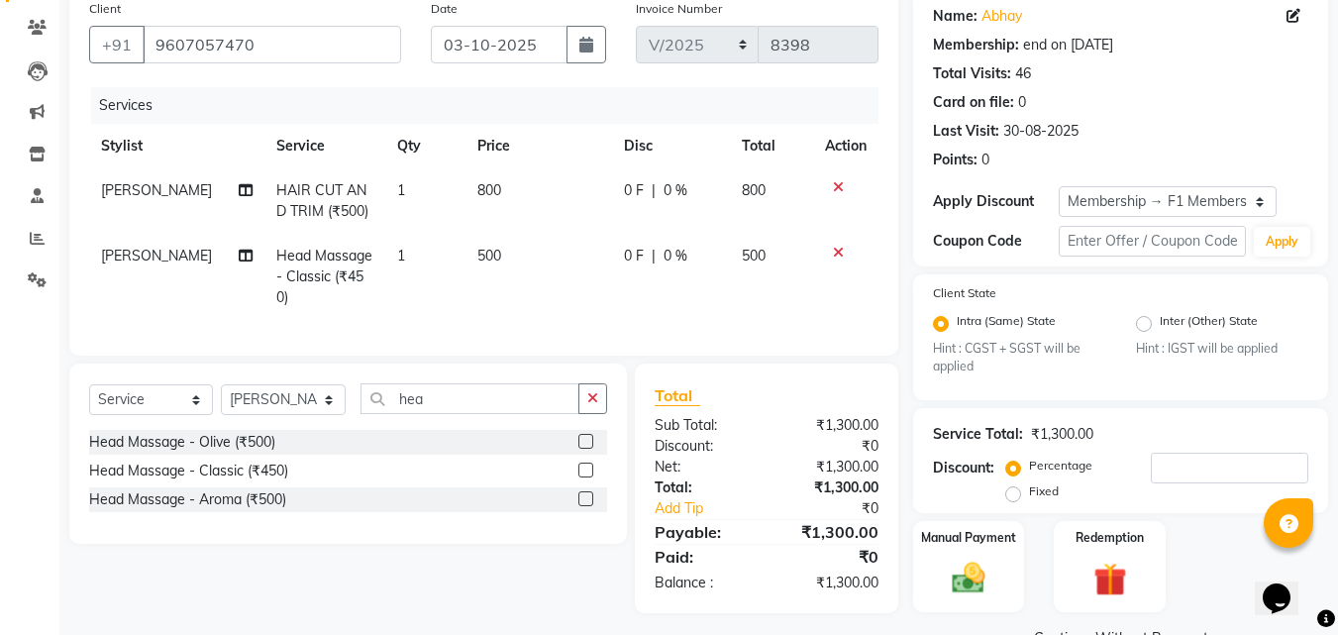
click at [553, 216] on td "800" at bounding box center [538, 200] width 147 height 65
select select "4042"
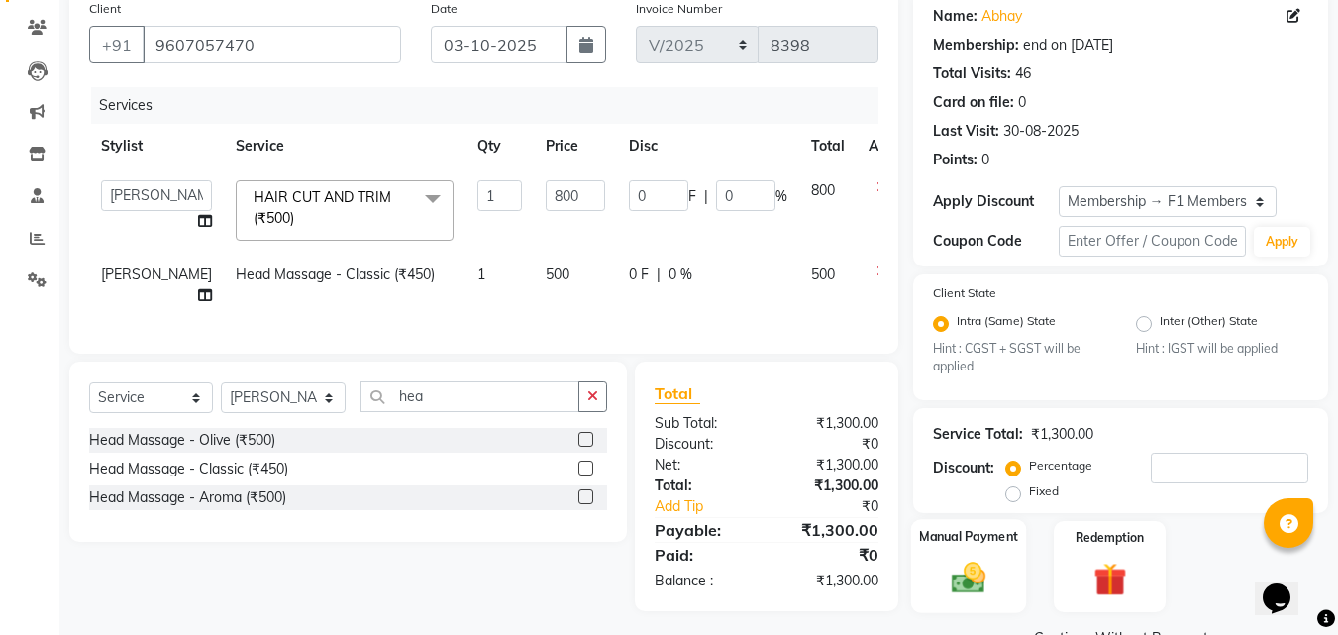
click at [967, 583] on img at bounding box center [968, 579] width 55 height 40
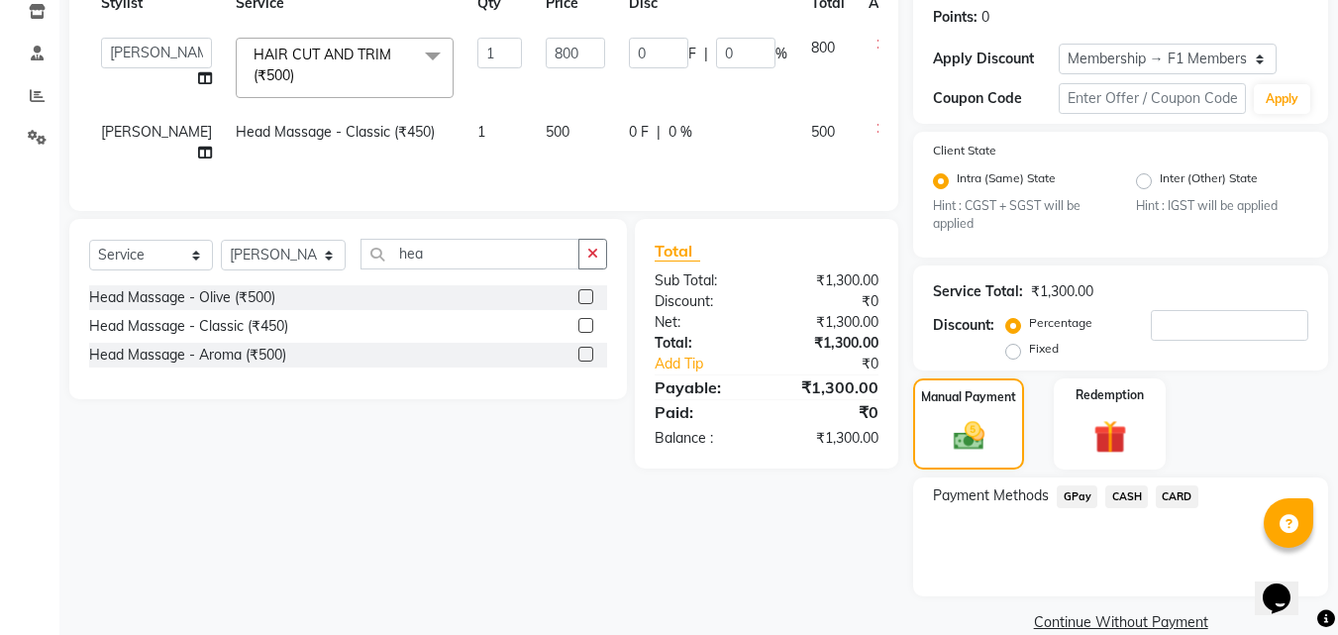
scroll to position [333, 0]
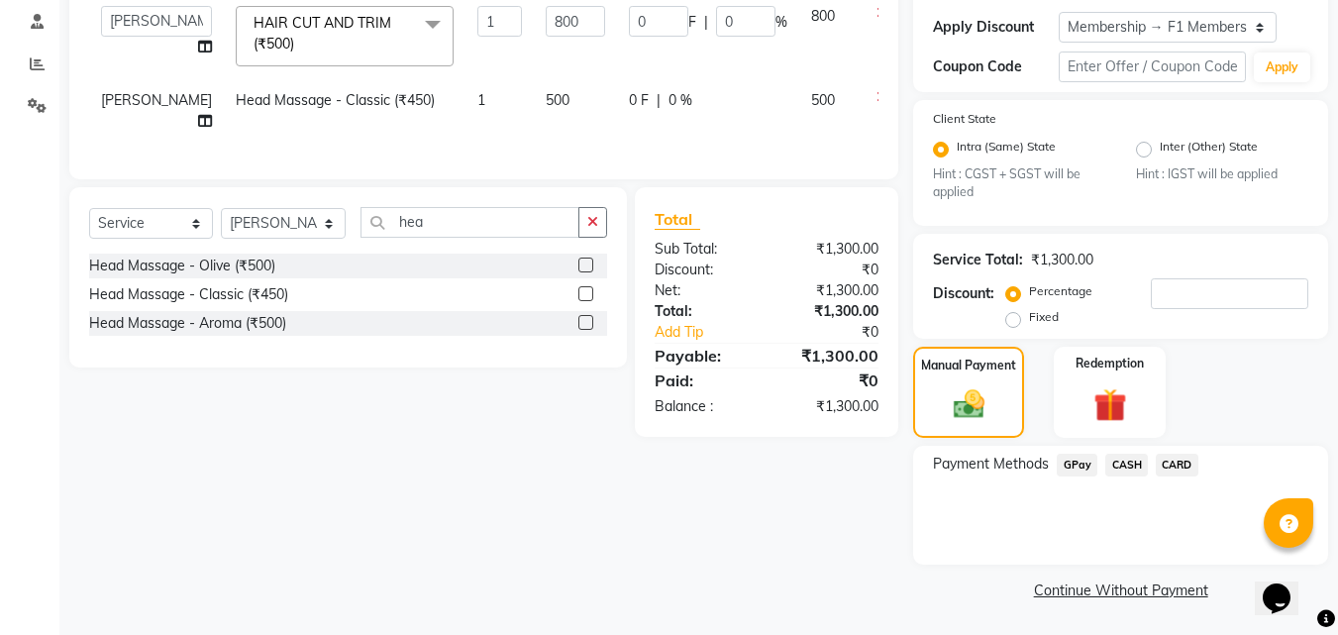
click at [1082, 456] on span "GPay" at bounding box center [1077, 465] width 41 height 23
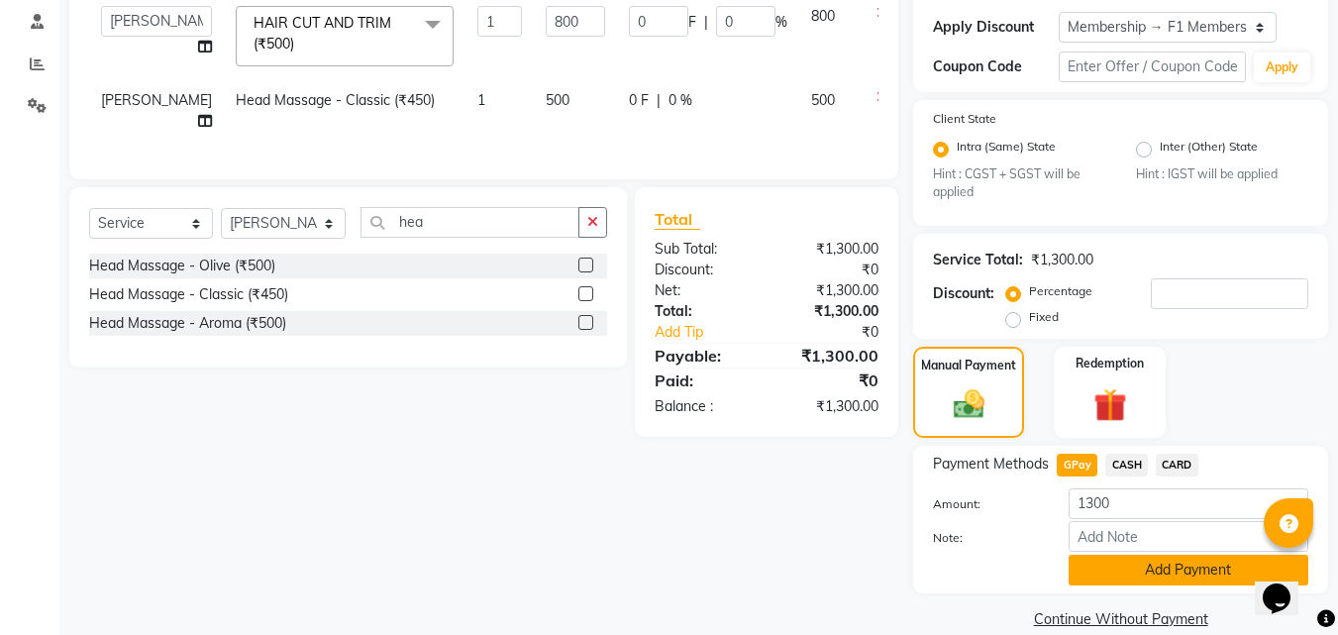
click at [1145, 575] on button "Add Payment" at bounding box center [1189, 570] width 240 height 31
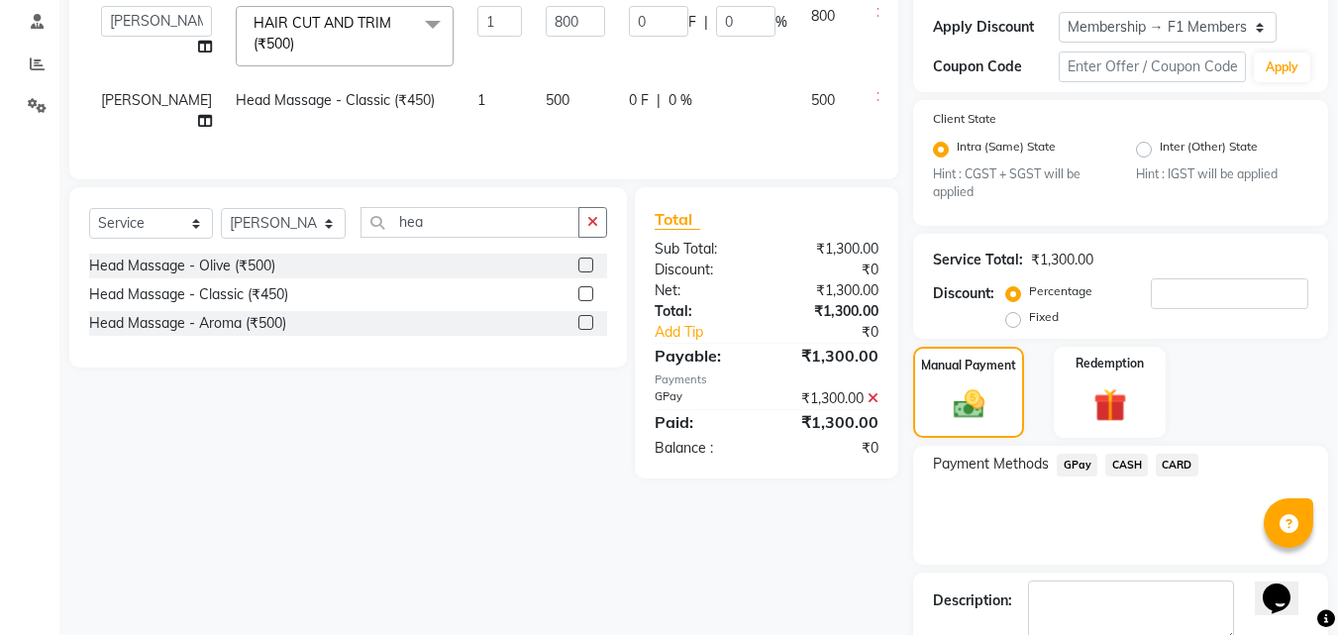
scroll to position [445, 0]
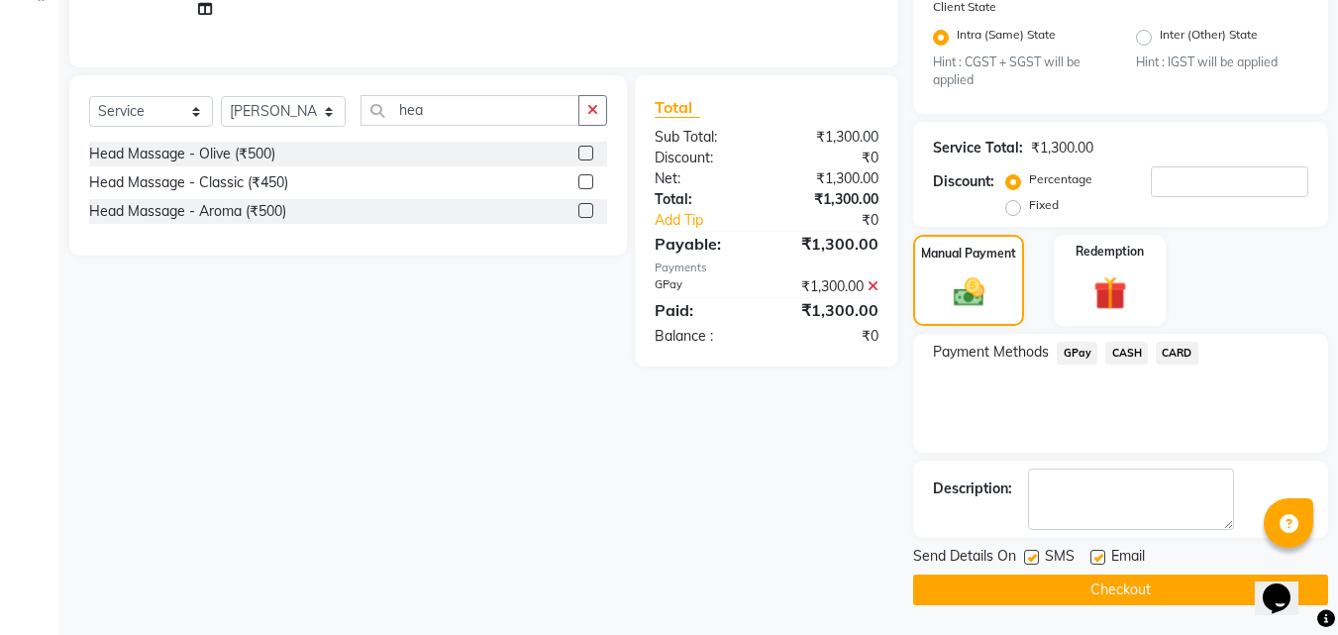
click at [1034, 561] on label at bounding box center [1031, 557] width 15 height 15
click at [1034, 561] on input "checkbox" at bounding box center [1030, 558] width 13 height 13
checkbox input "false"
click at [1004, 574] on button "Checkout" at bounding box center [1120, 589] width 415 height 31
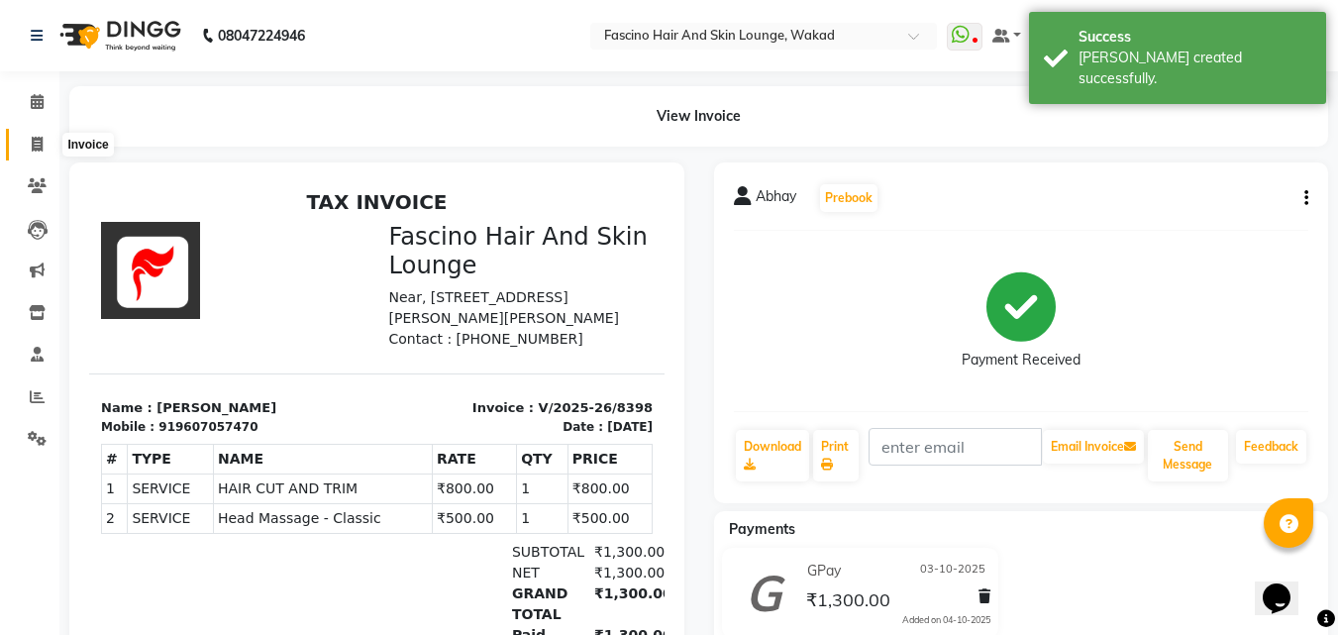
click at [40, 140] on icon at bounding box center [37, 144] width 11 height 15
select select "126"
select select "service"
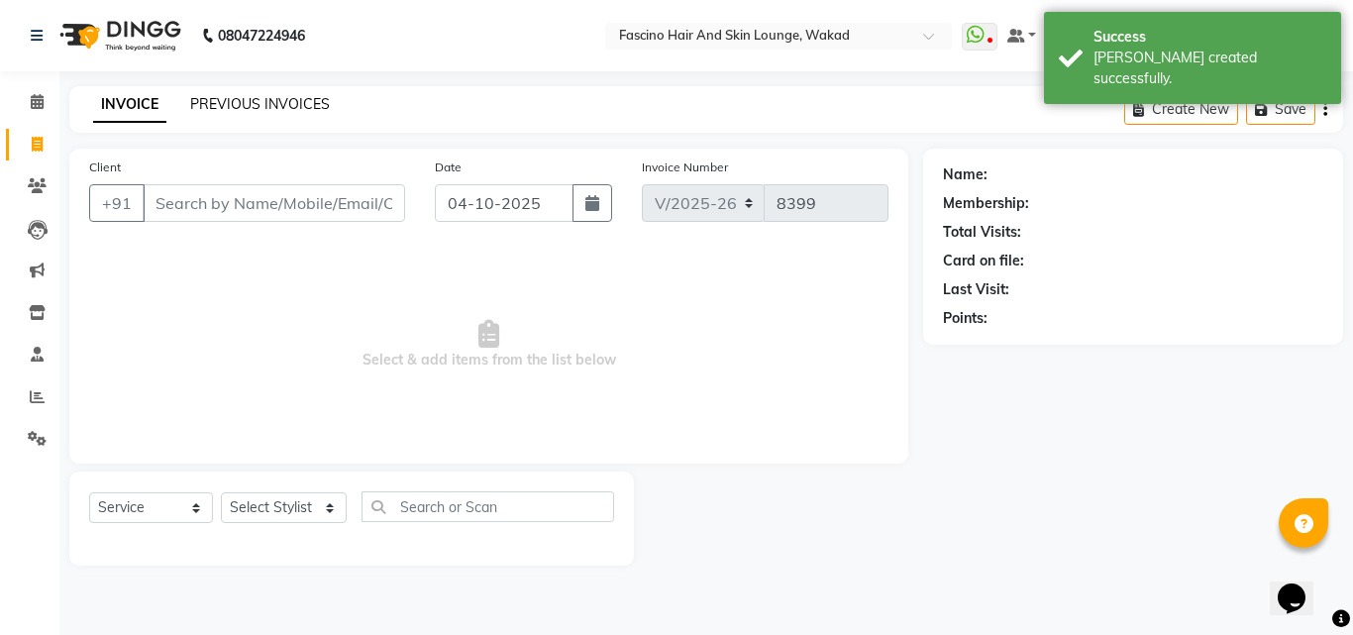
click at [229, 110] on link "PREVIOUS INVOICES" at bounding box center [260, 104] width 140 height 18
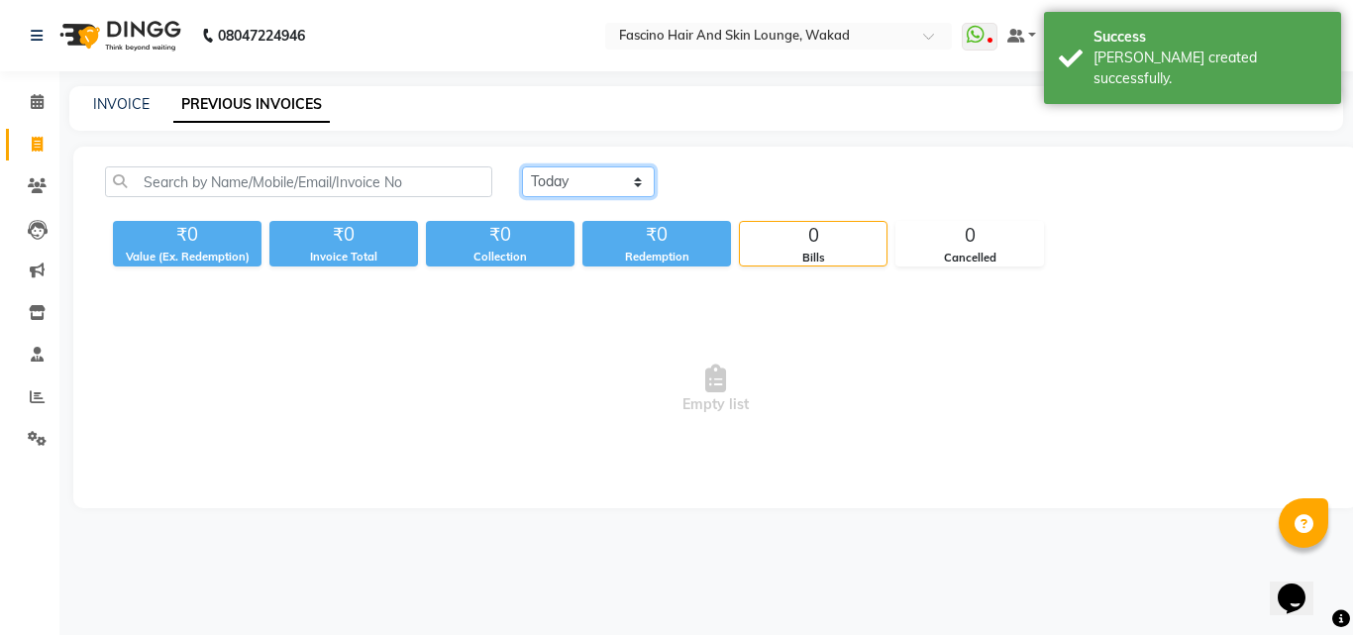
click at [572, 173] on select "Today Yesterday Custom Range" at bounding box center [588, 181] width 133 height 31
select select "yesterday"
click at [522, 166] on select "Today Yesterday Custom Range" at bounding box center [588, 181] width 133 height 31
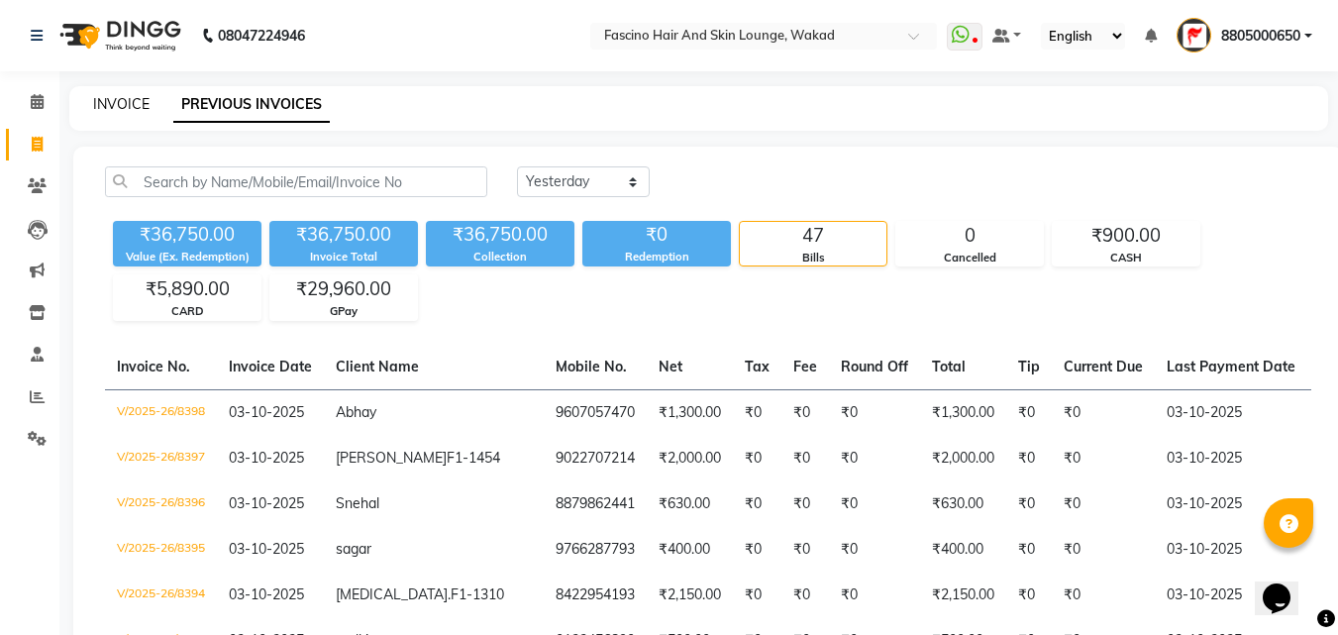
click at [134, 104] on link "INVOICE" at bounding box center [121, 104] width 56 height 18
select select "126"
select select "service"
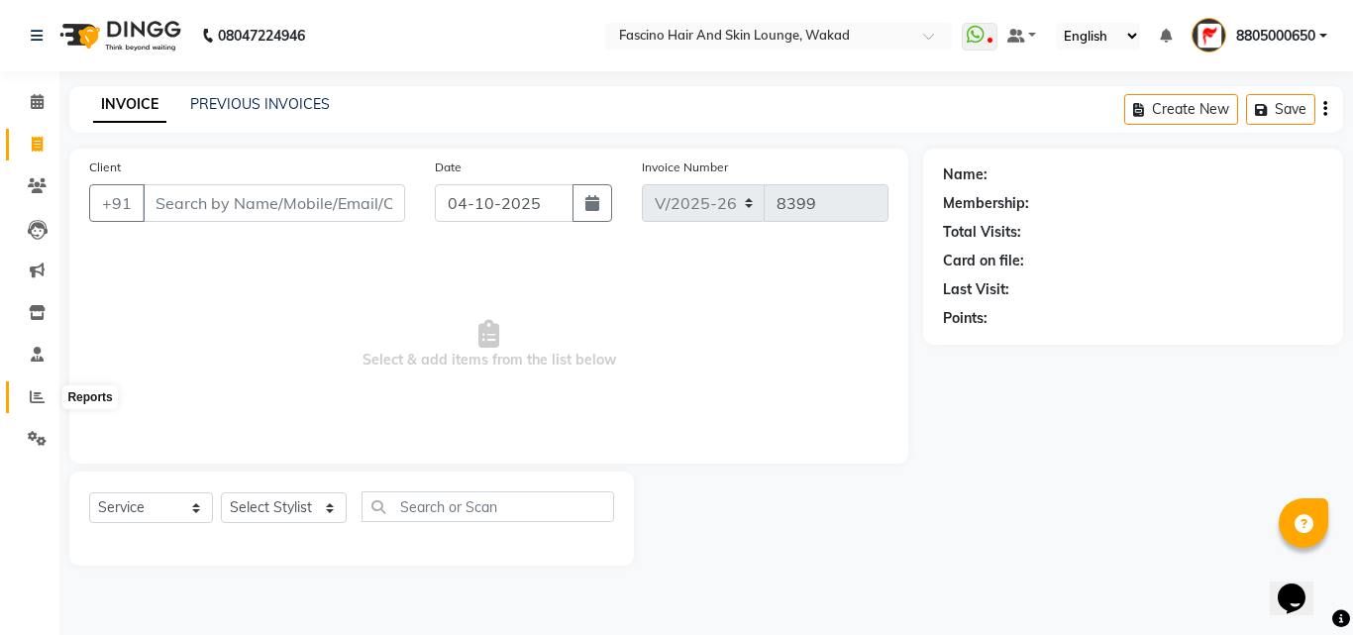
click at [38, 396] on icon at bounding box center [37, 396] width 15 height 15
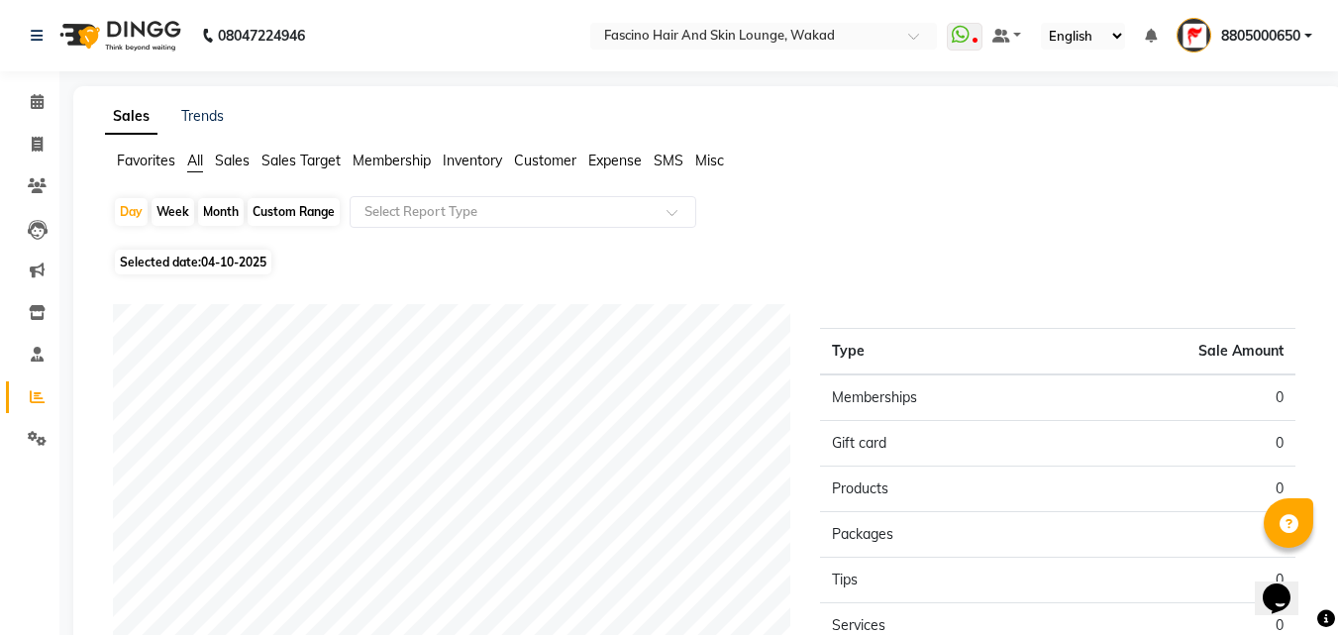
click at [212, 210] on div "Month" at bounding box center [221, 212] width 46 height 28
select select "10"
select select "2025"
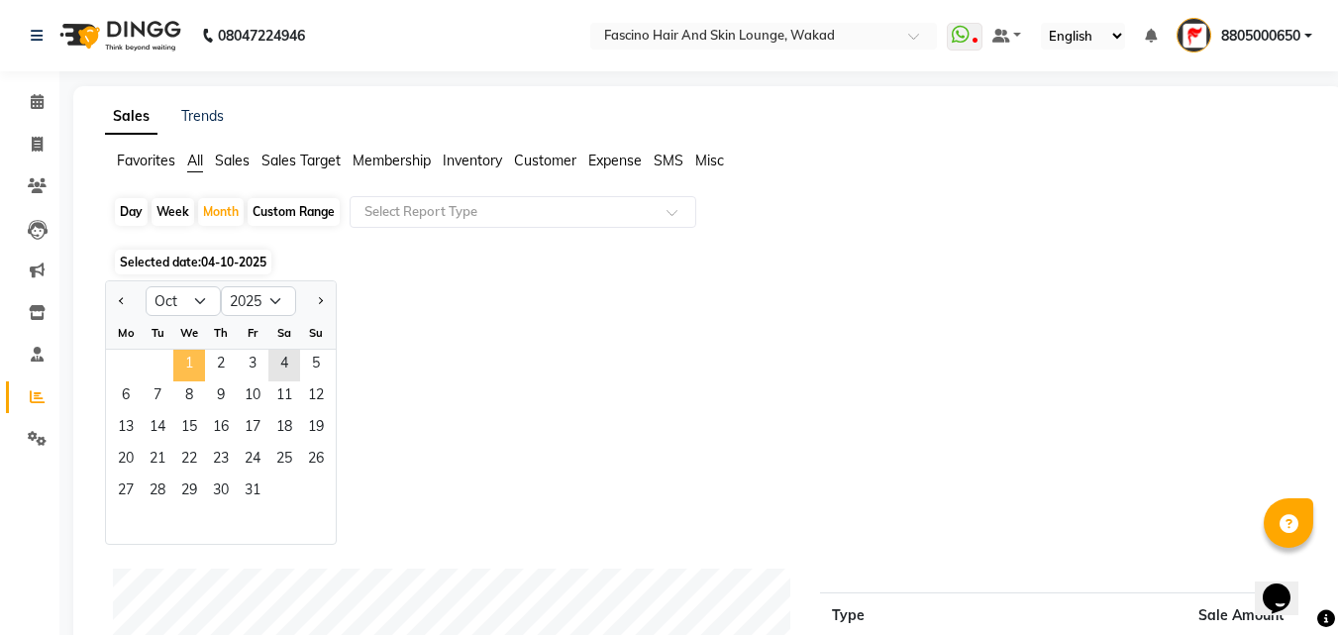
click at [192, 355] on span "1" at bounding box center [189, 366] width 32 height 32
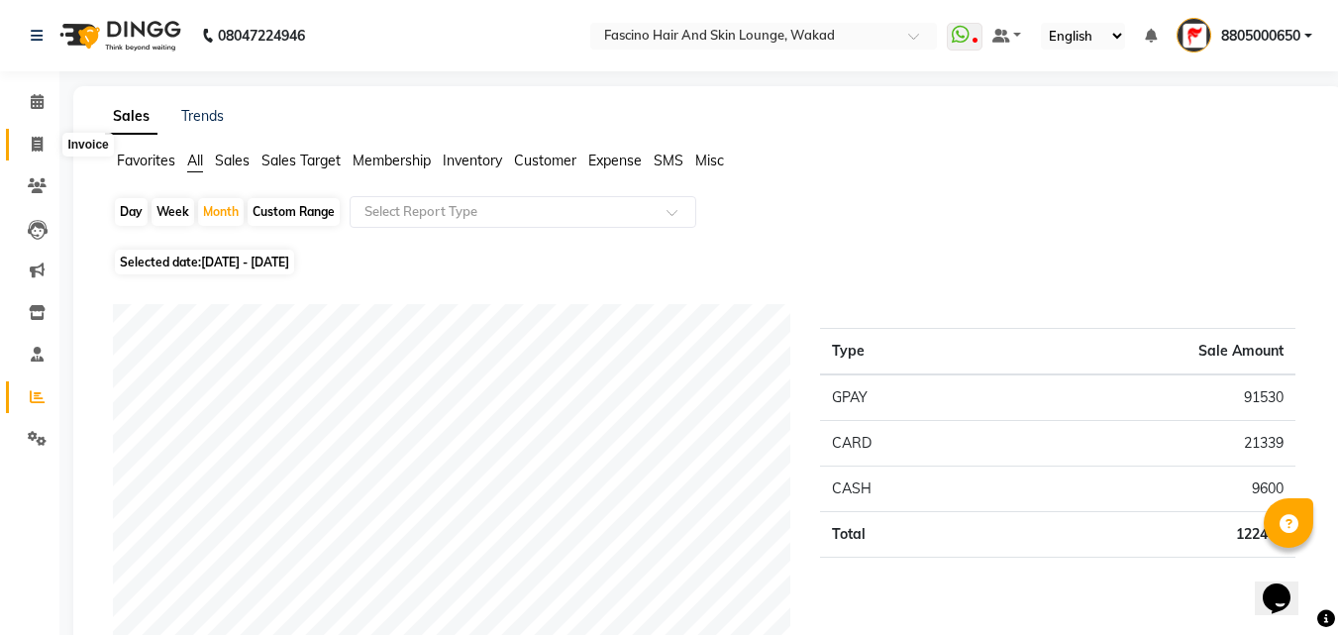
click at [41, 147] on icon at bounding box center [37, 144] width 11 height 15
select select "126"
select select "service"
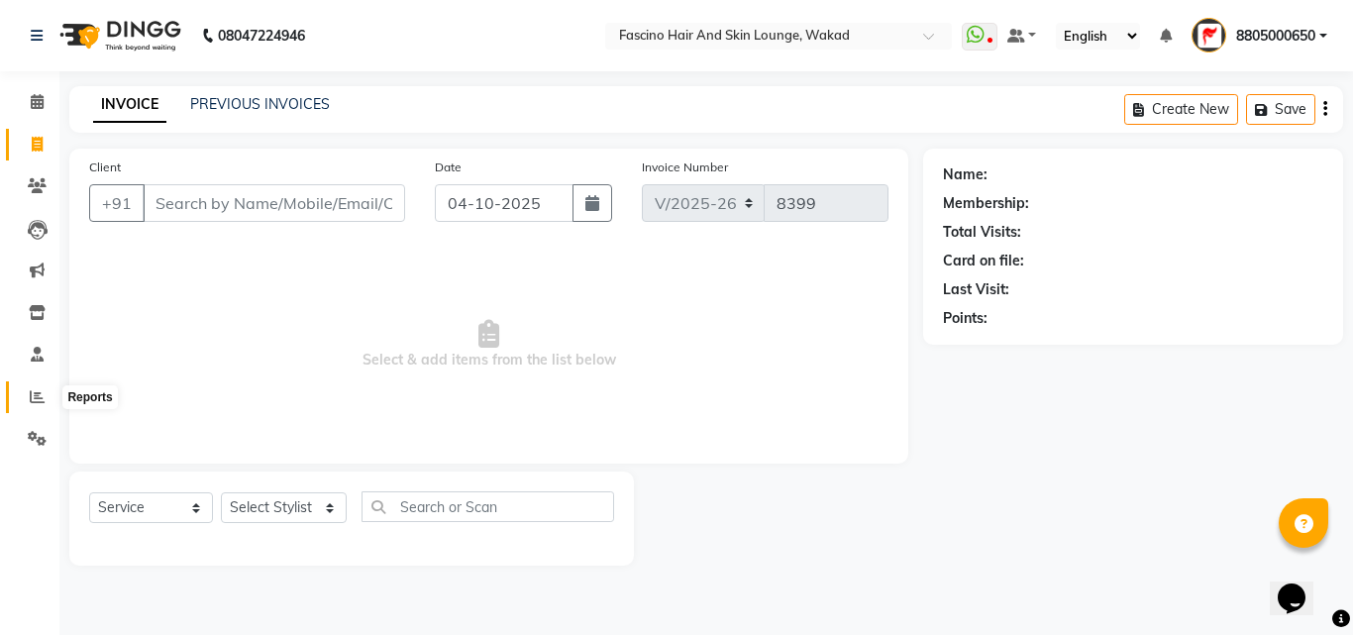
click at [41, 397] on icon at bounding box center [37, 396] width 15 height 15
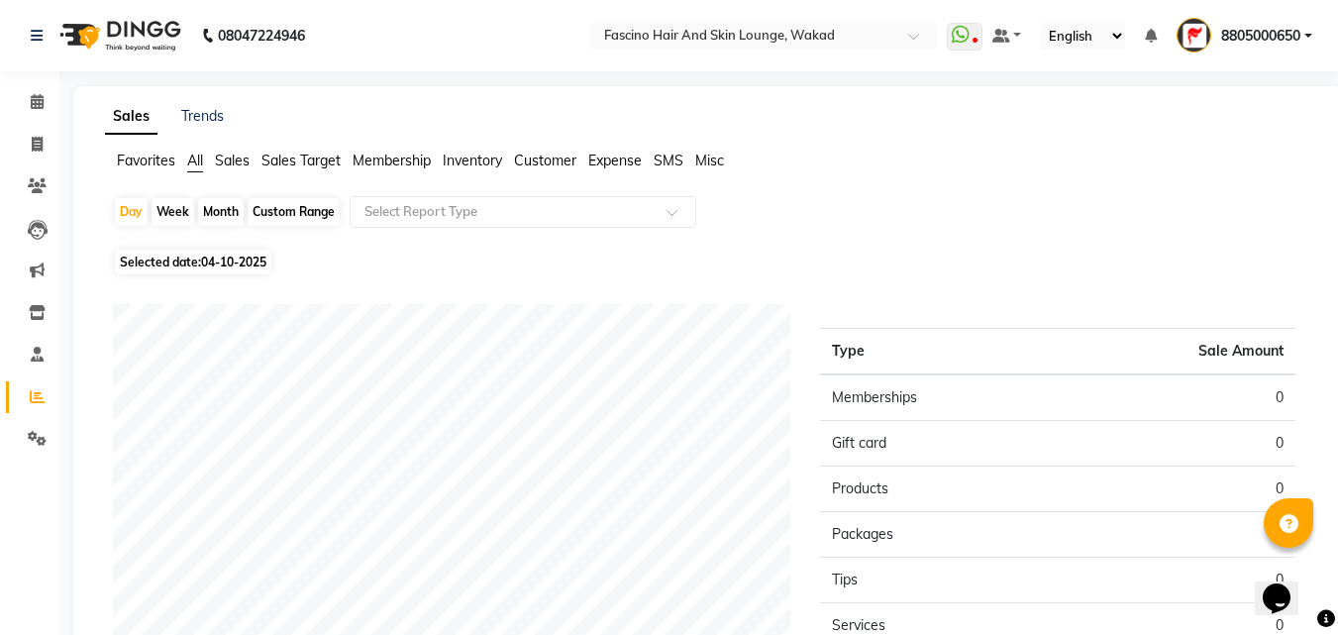
click at [211, 216] on div "Month" at bounding box center [221, 212] width 46 height 28
select select "10"
select select "2025"
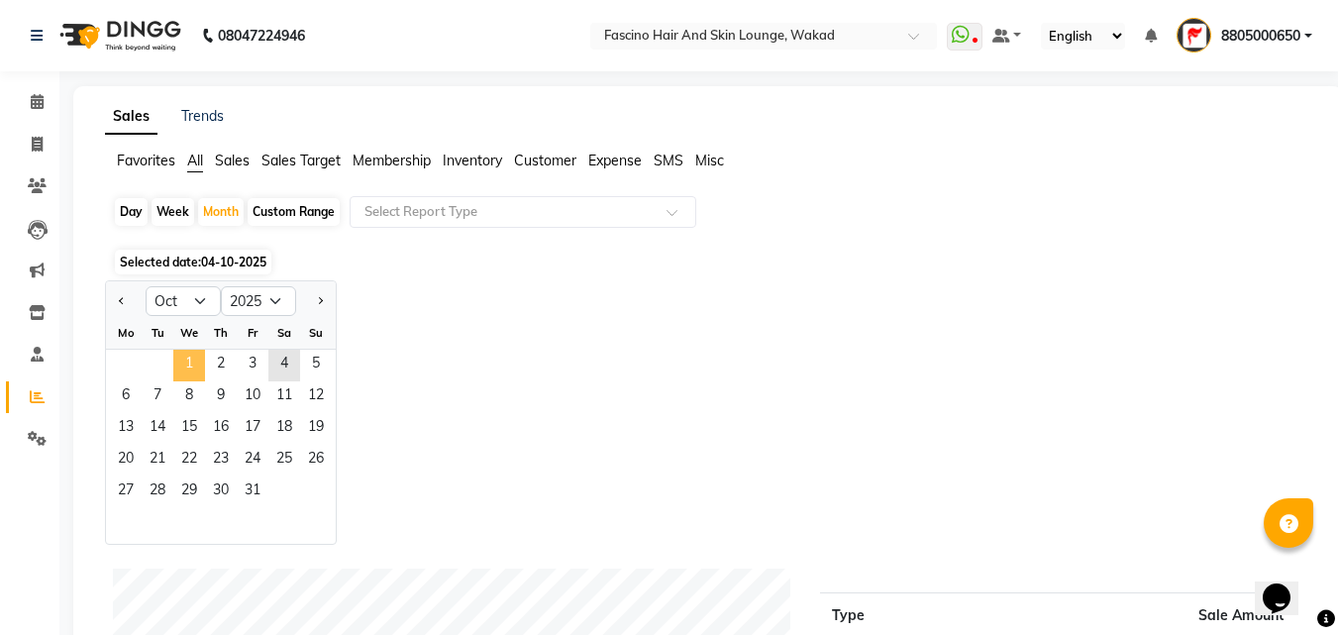
click at [191, 362] on span "1" at bounding box center [189, 366] width 32 height 32
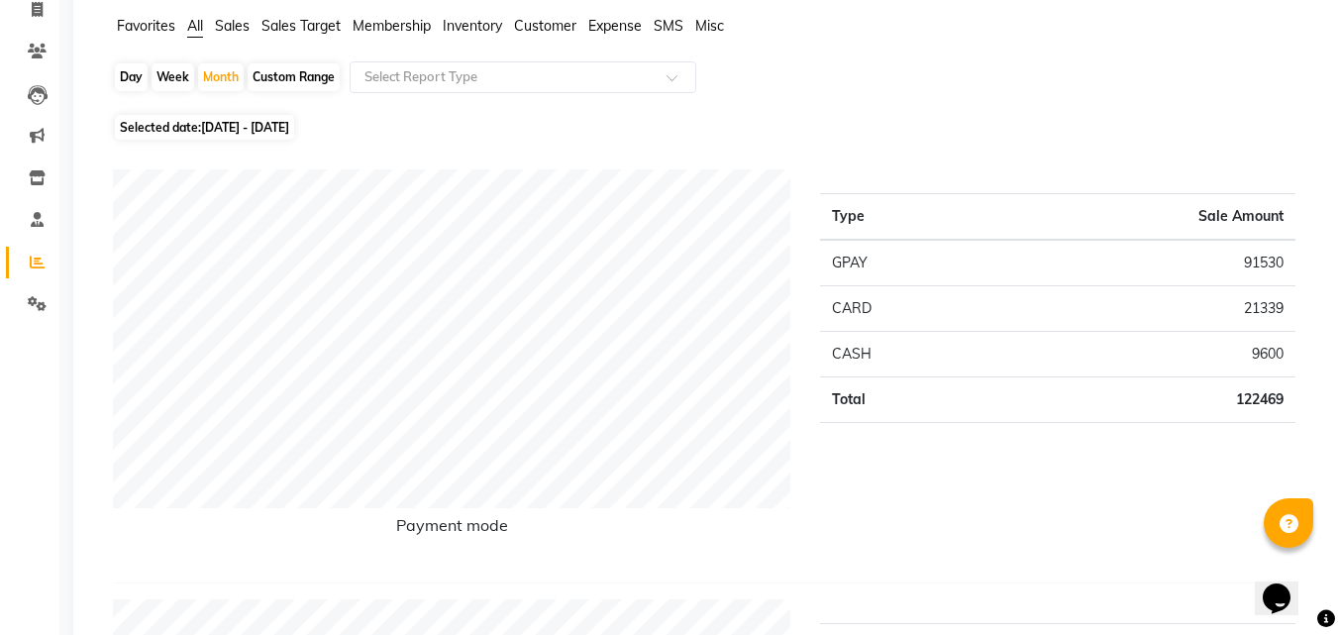
scroll to position [99, 0]
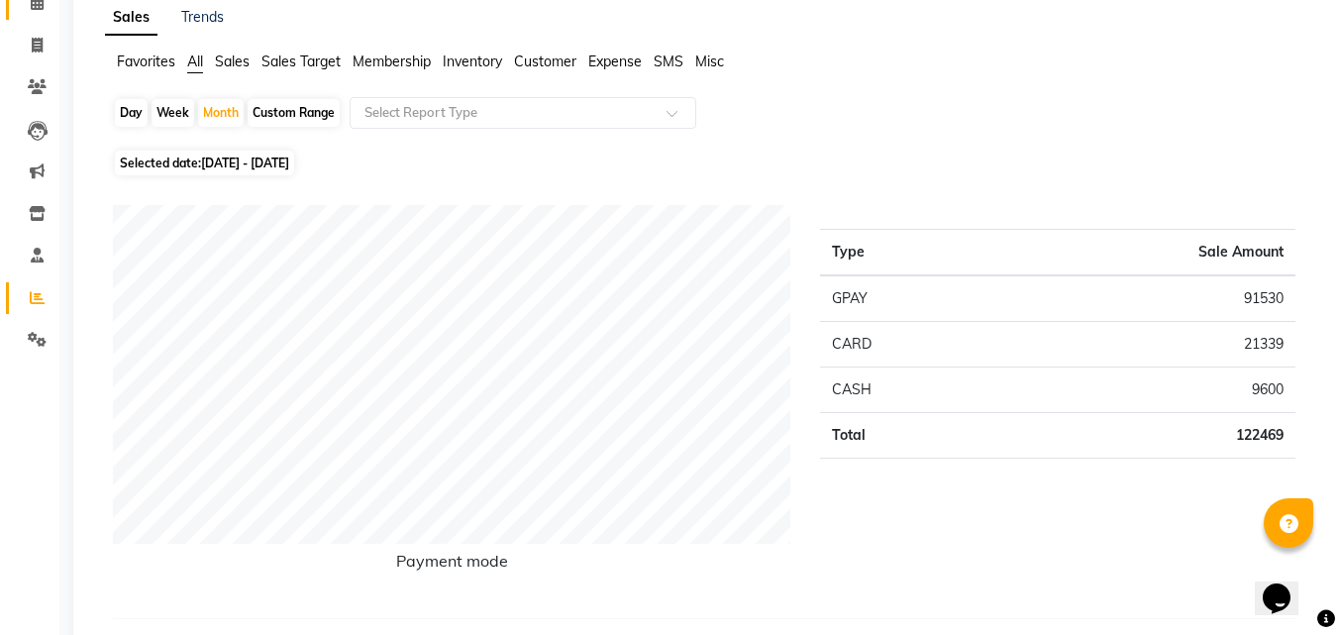
select select "service"
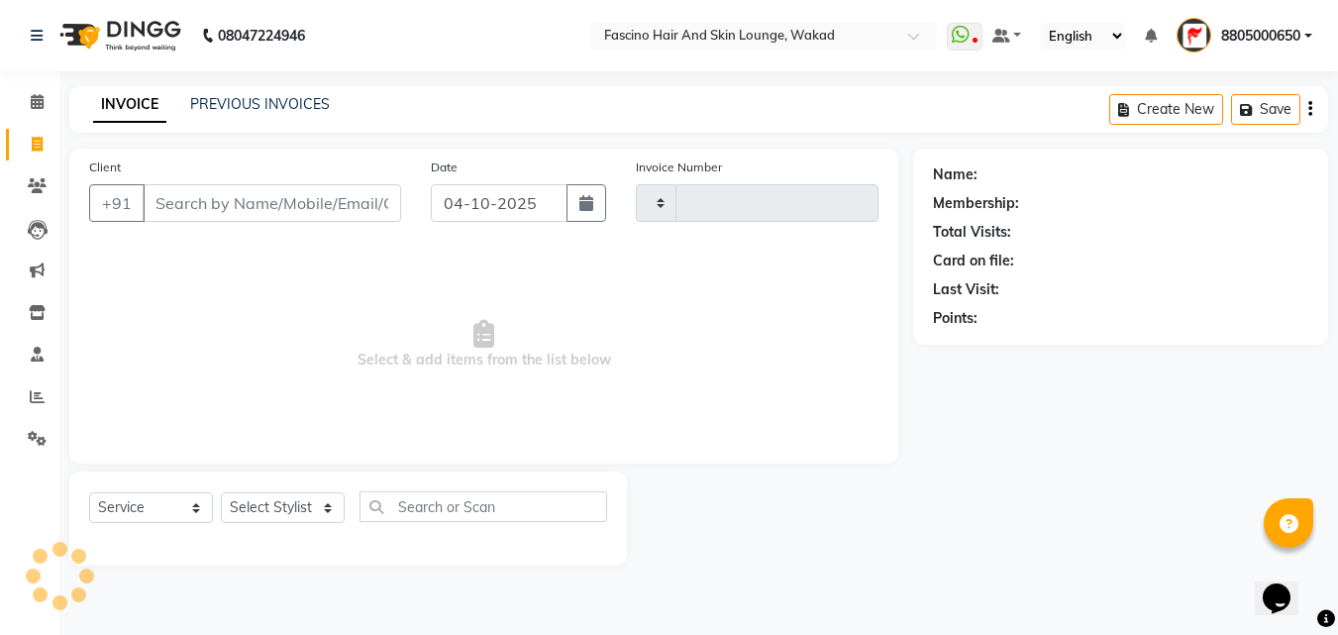
type input "8399"
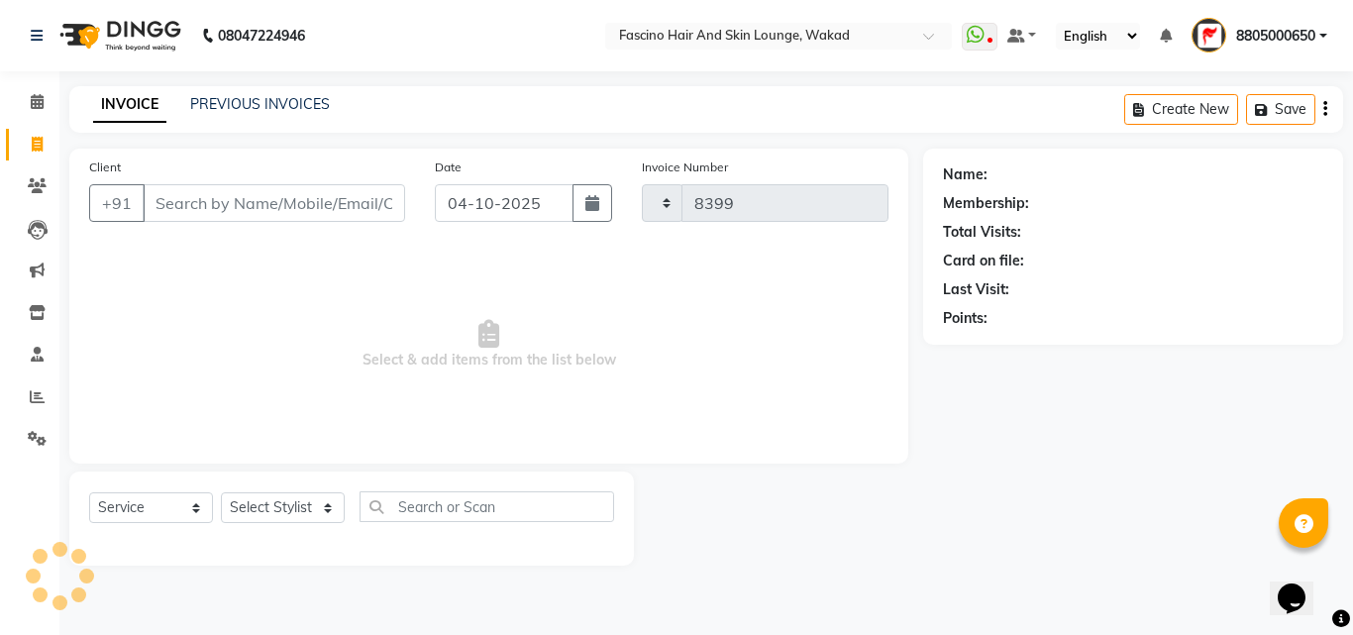
select select "126"
click at [207, 208] on input "Client" at bounding box center [274, 203] width 262 height 38
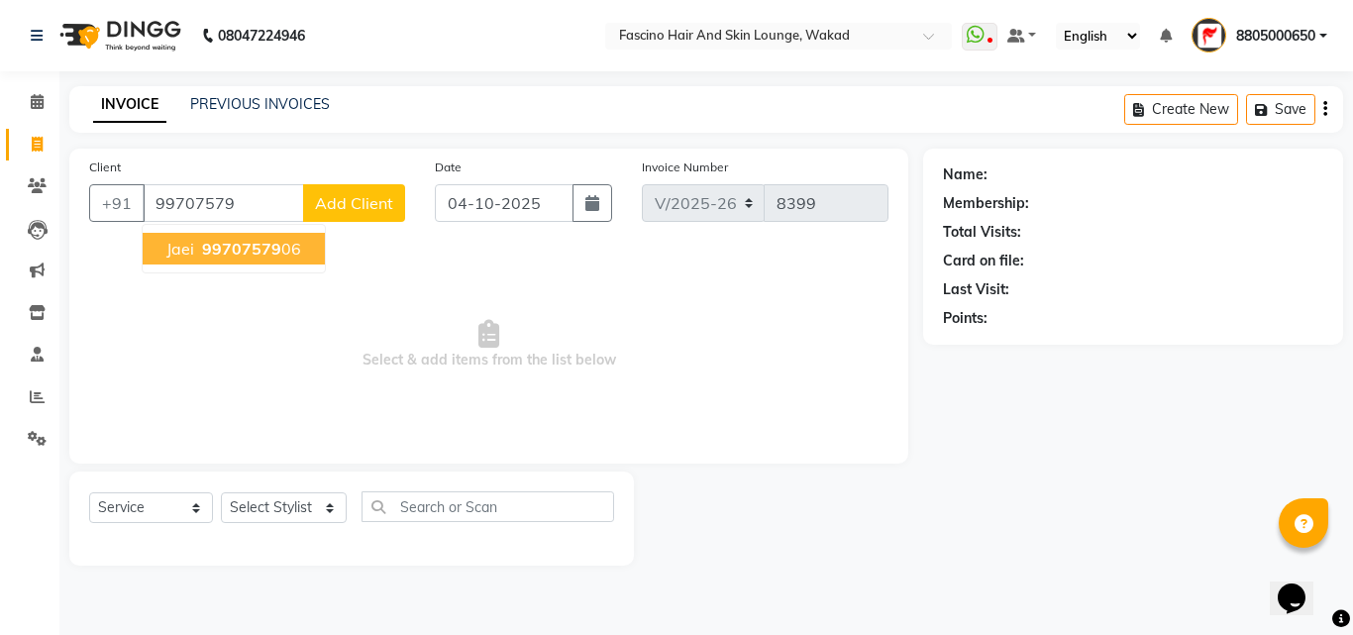
click at [205, 250] on span "99707579" at bounding box center [241, 249] width 79 height 20
type input "9970757906"
select select "1: Object"
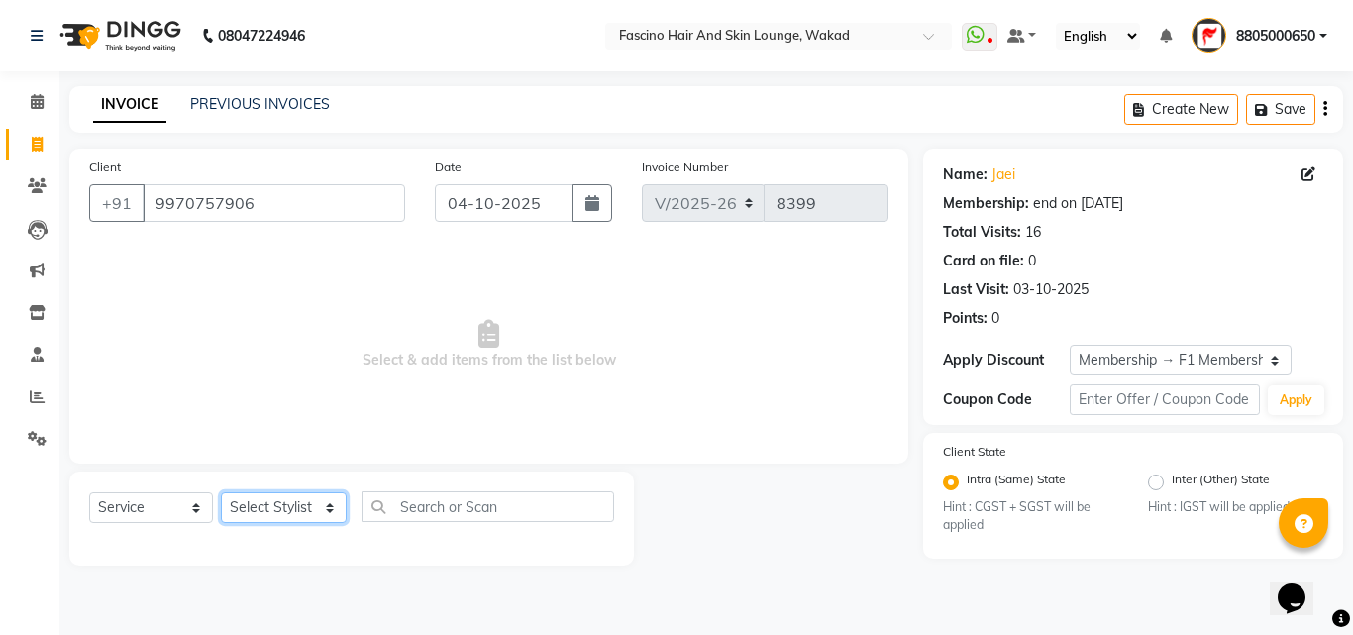
click at [294, 521] on select "Select Stylist 8805000650 Aarohi Chimu Ingale Deepak jh F1 Salon Ganesh F1 Gopa…" at bounding box center [284, 507] width 126 height 31
select select "57172"
click at [221, 492] on select "Select Stylist 8805000650 Aarohi Chimu Ingale Deepak jh F1 Salon Ganesh F1 Gopa…" at bounding box center [284, 507] width 126 height 31
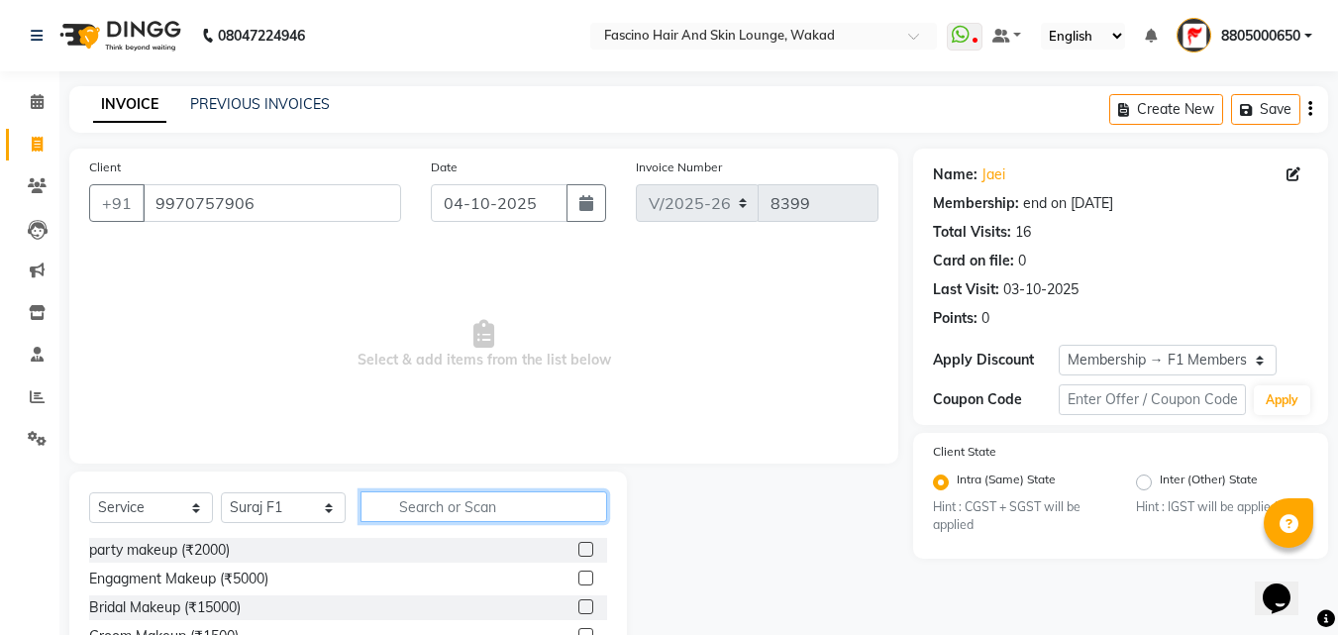
click at [424, 501] on input "text" at bounding box center [483, 506] width 247 height 31
type input "cut"
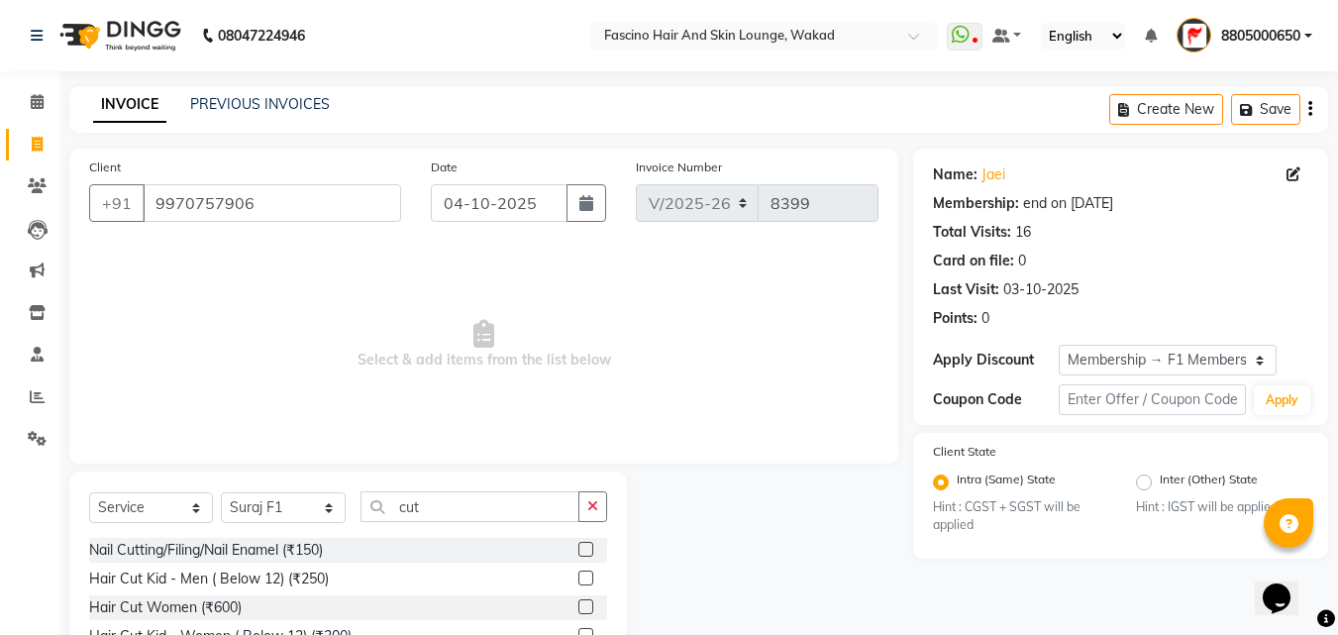
click at [578, 575] on label at bounding box center [585, 577] width 15 height 15
click at [578, 575] on input "checkbox" at bounding box center [584, 578] width 13 height 13
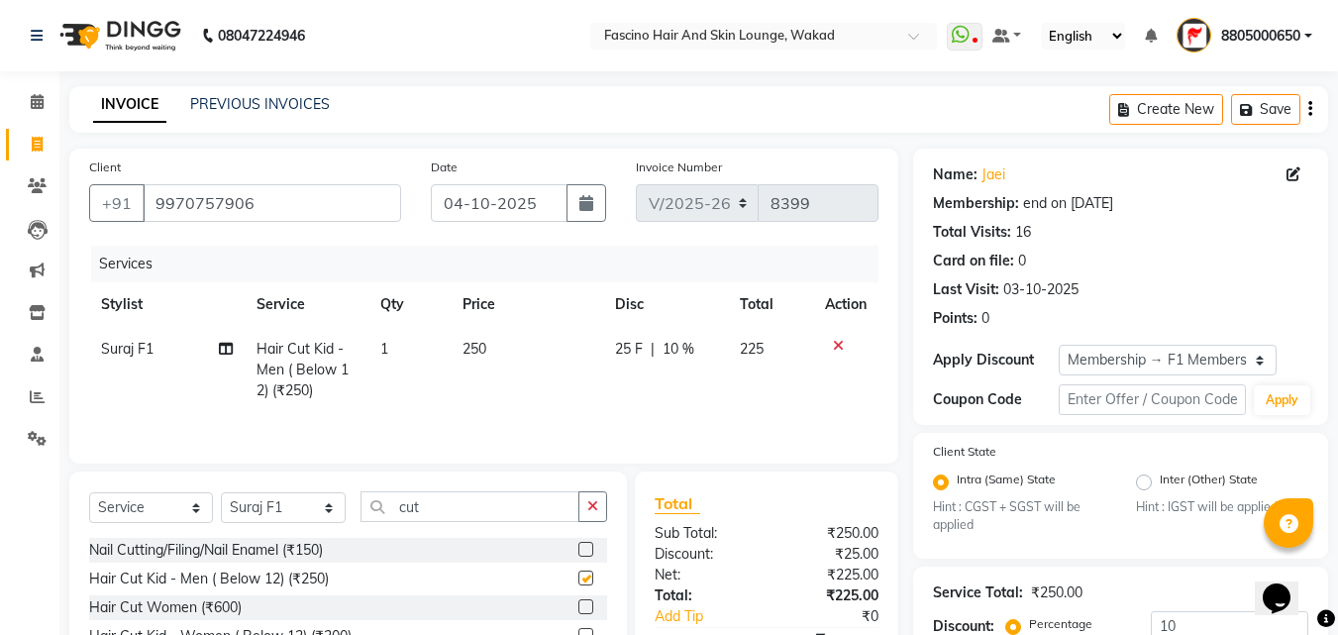
checkbox input "false"
click at [1174, 624] on input "10" at bounding box center [1229, 626] width 157 height 31
type input "1"
click at [544, 344] on td "250" at bounding box center [529, 370] width 153 height 86
select select "57172"
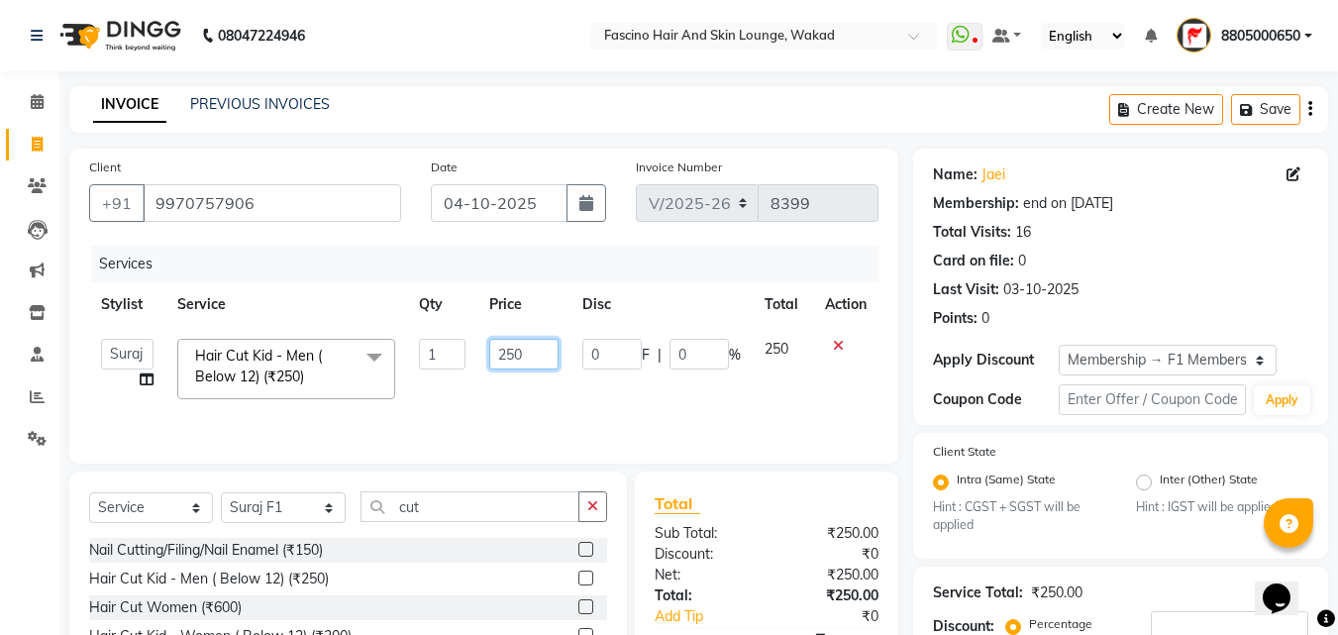
click at [544, 344] on input "250" at bounding box center [523, 354] width 68 height 31
type input "200"
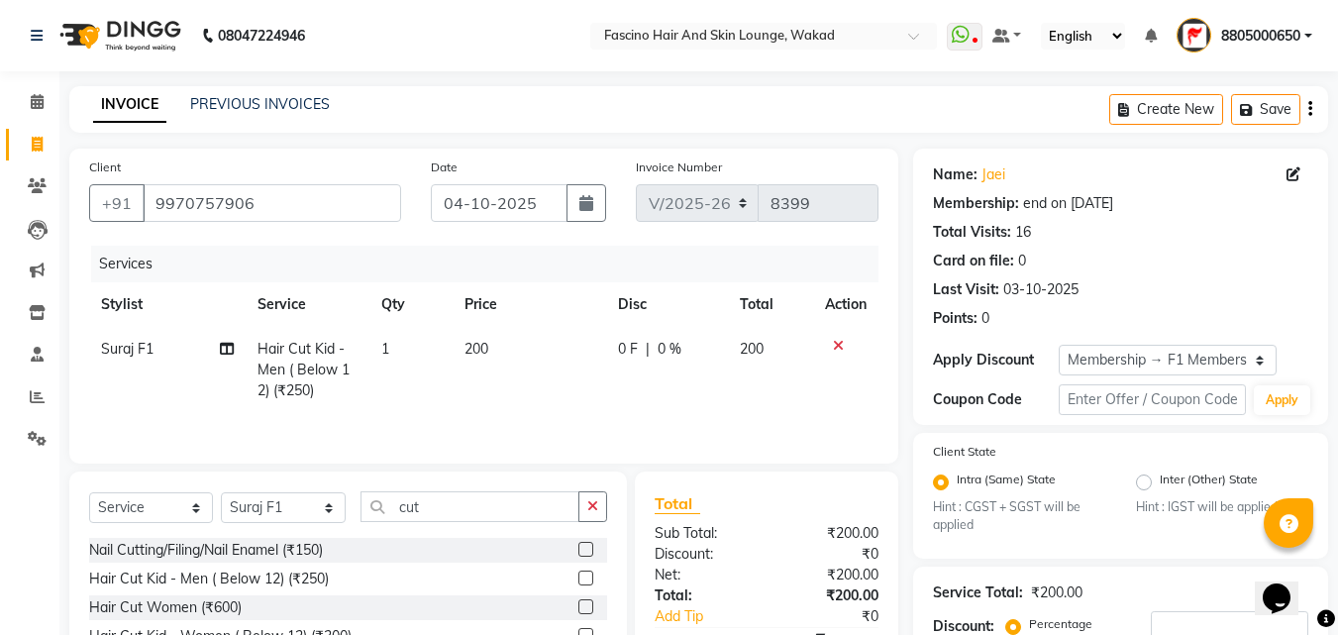
click at [570, 393] on tr "Suraj F1 Hair Cut Kid - Men ( Below 12) (₹250) 1 200 0 F | 0 % 200" at bounding box center [483, 370] width 789 height 86
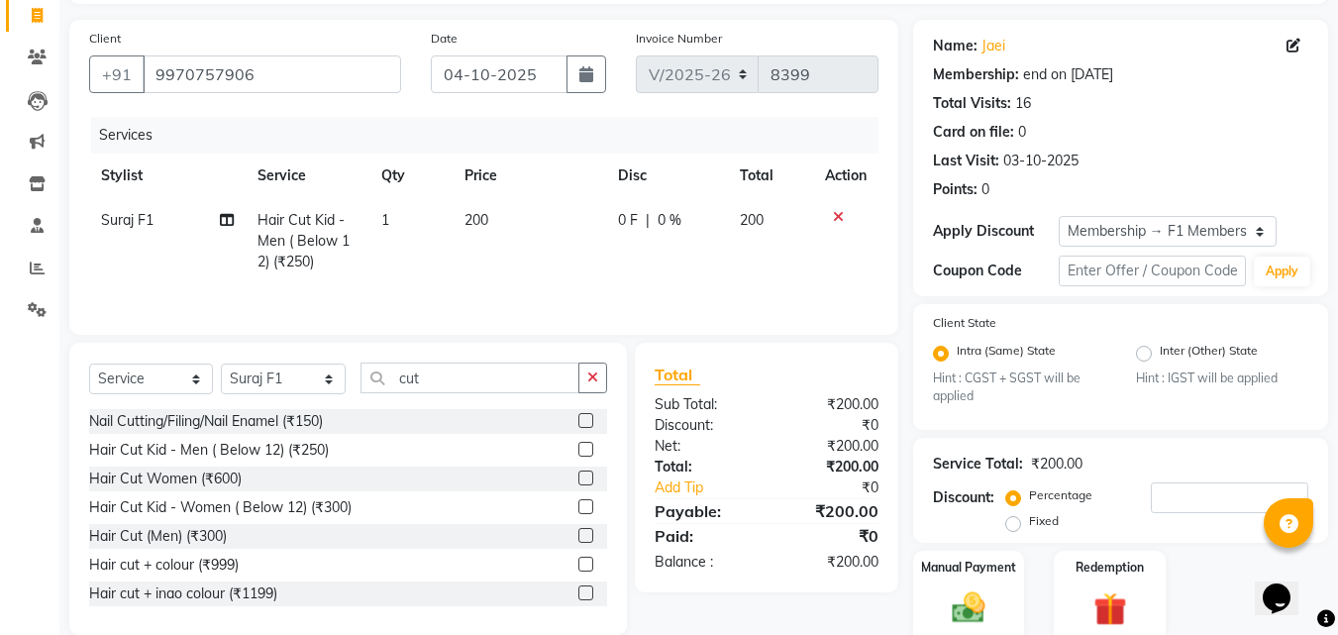
scroll to position [206, 0]
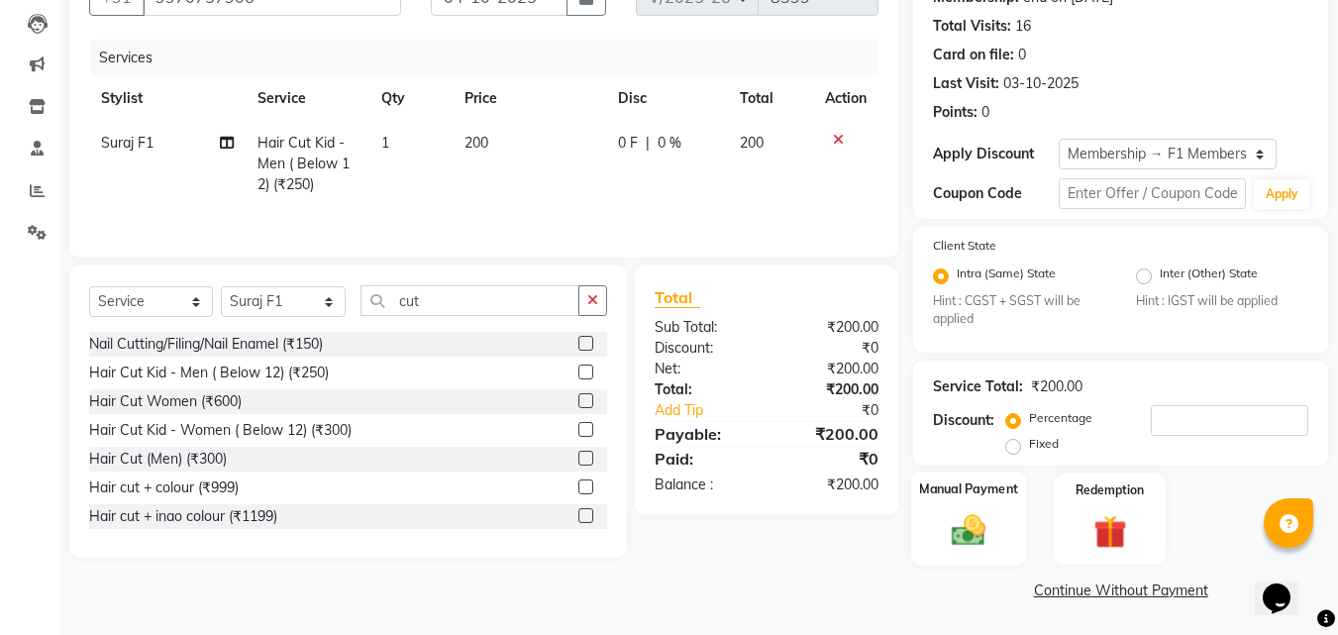
click at [964, 541] on img at bounding box center [968, 531] width 55 height 40
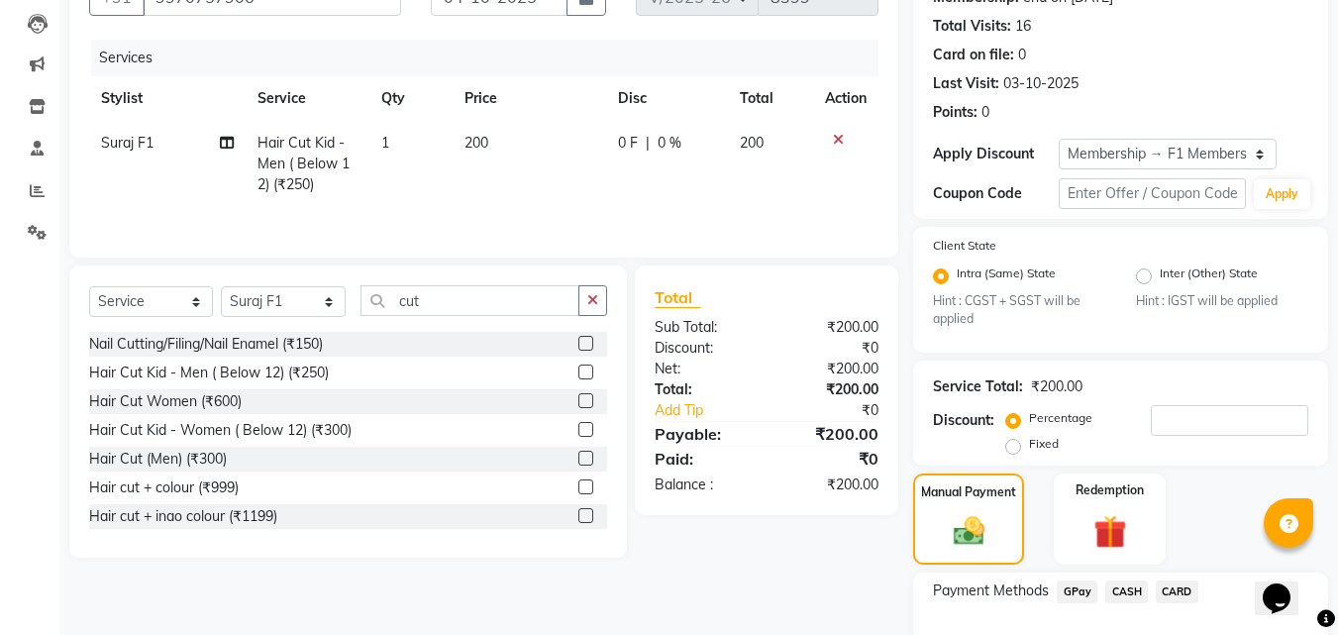
click at [1075, 586] on span "GPay" at bounding box center [1077, 591] width 41 height 23
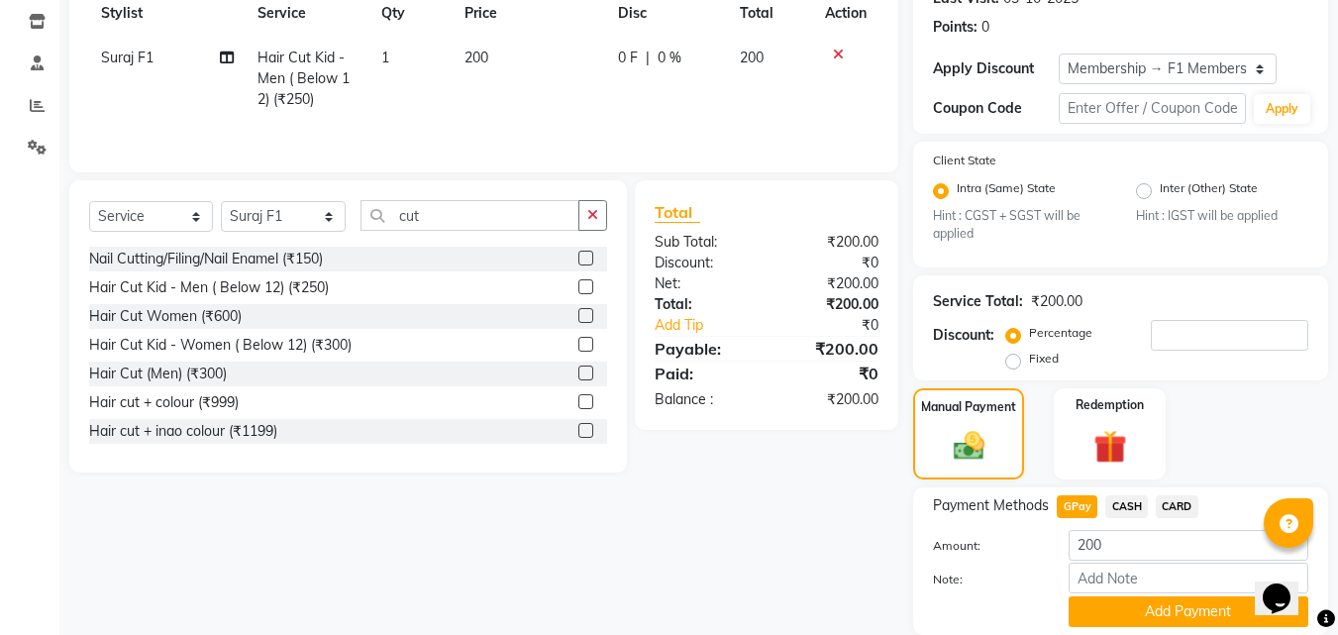
scroll to position [361, 0]
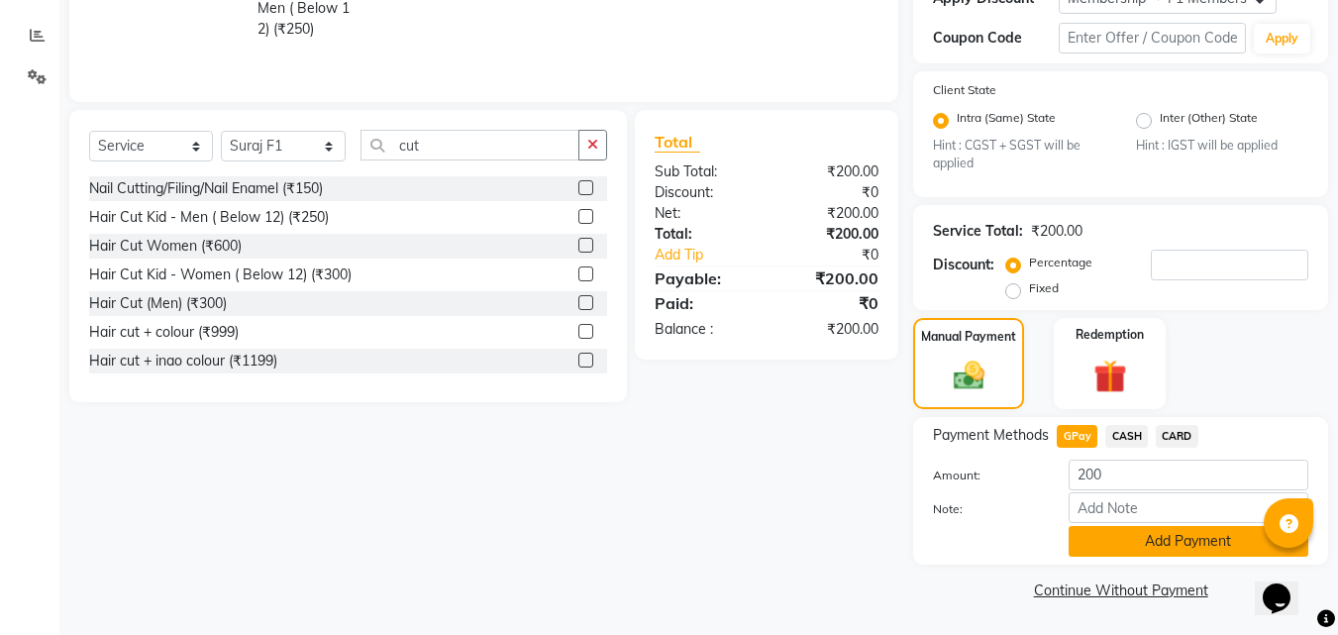
click at [1189, 544] on button "Add Payment" at bounding box center [1189, 541] width 240 height 31
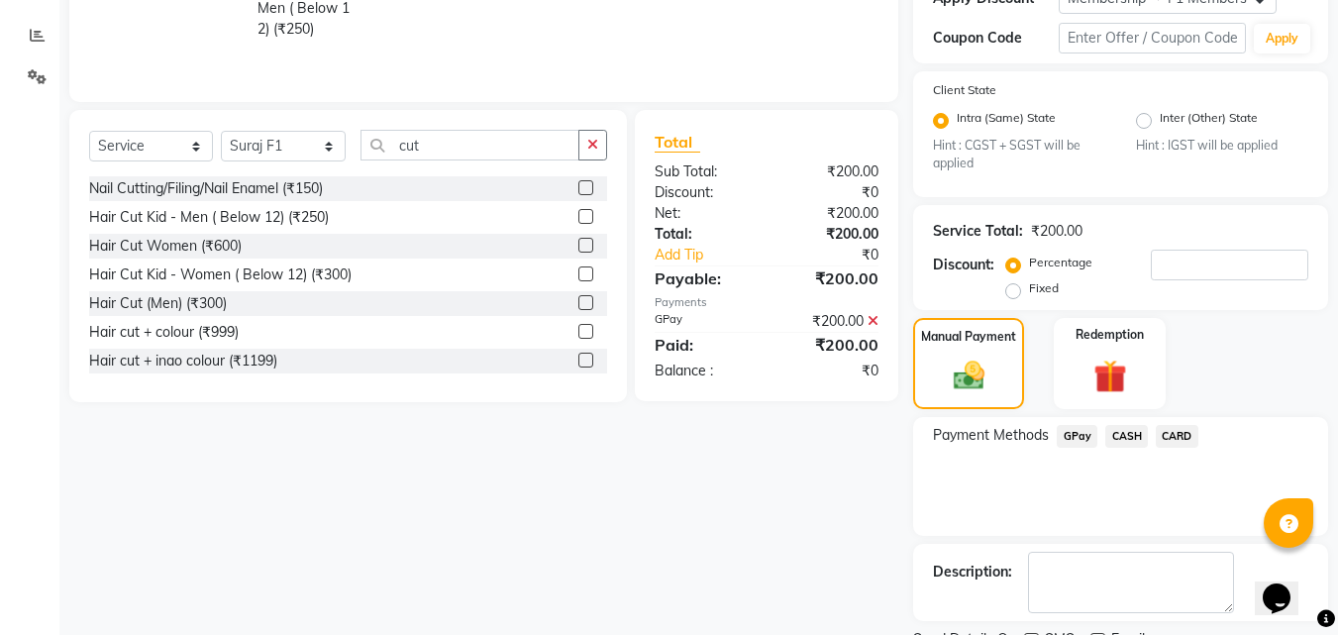
scroll to position [445, 0]
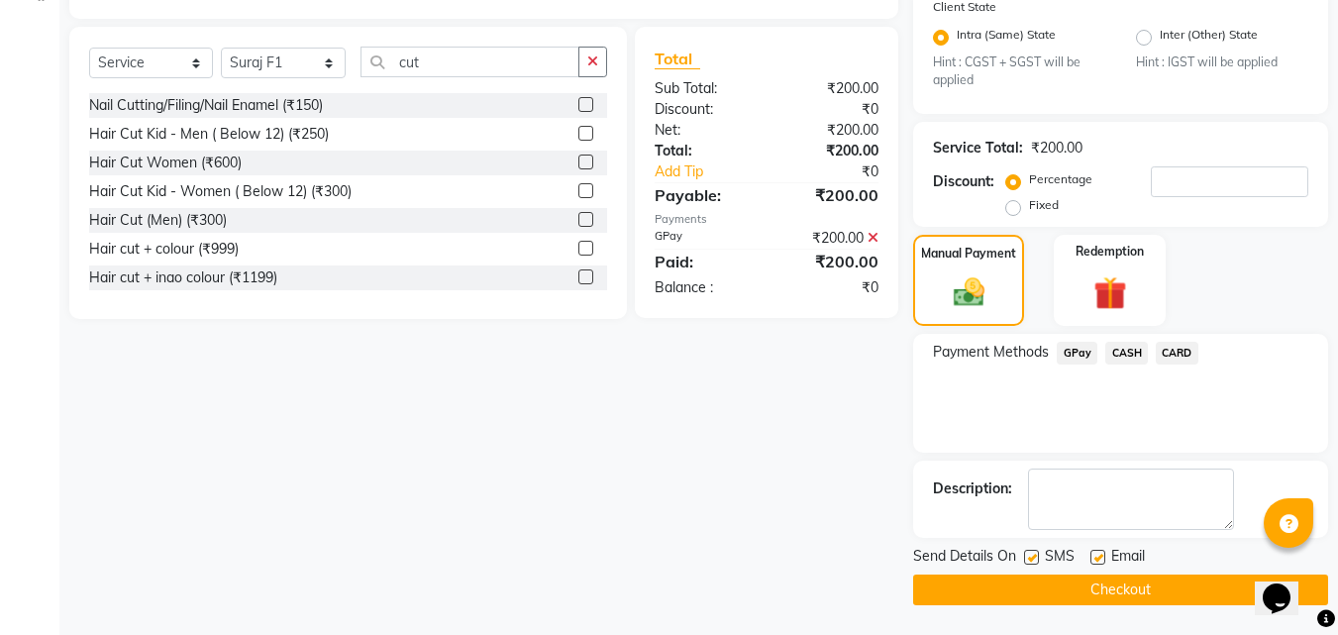
click at [1131, 584] on button "Checkout" at bounding box center [1120, 589] width 415 height 31
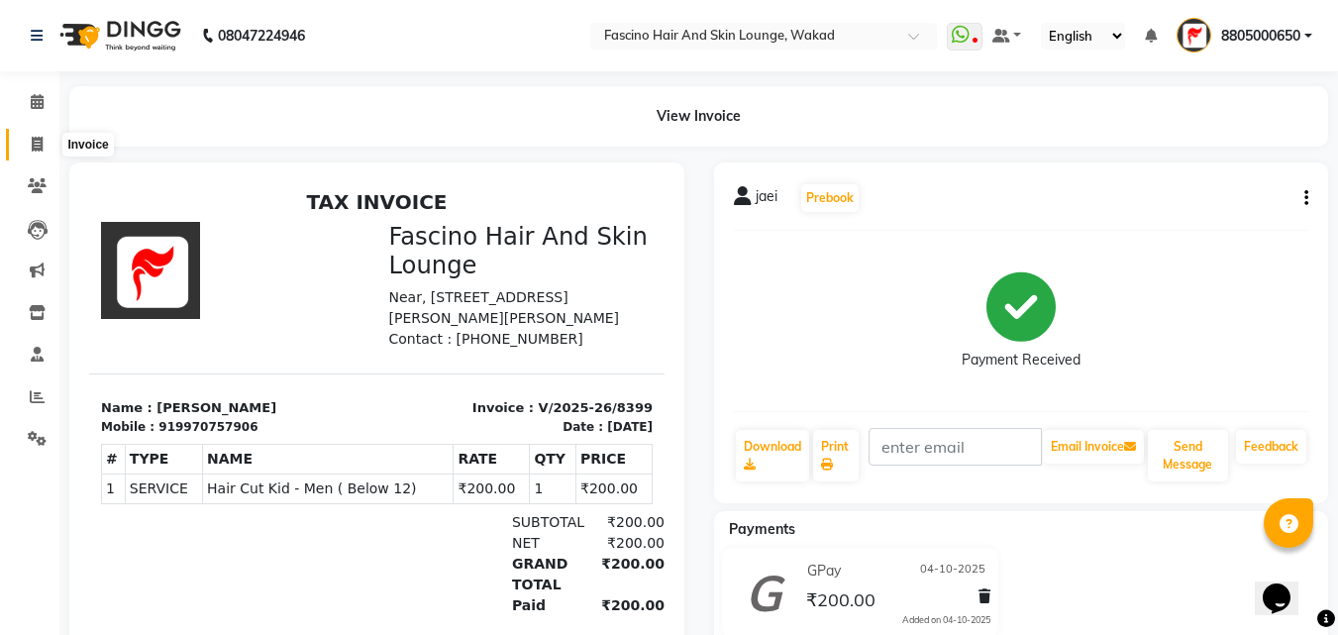
click at [37, 142] on icon at bounding box center [37, 144] width 11 height 15
select select "126"
select select "service"
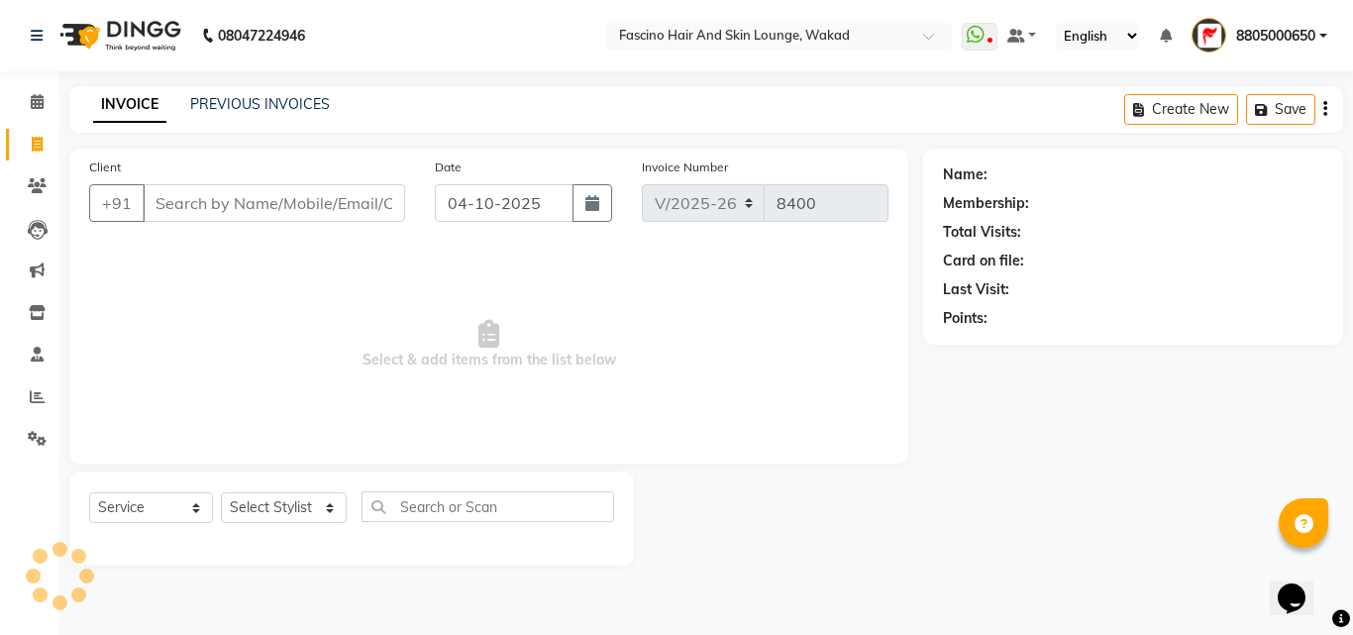
click at [184, 209] on input "Client" at bounding box center [274, 203] width 262 height 38
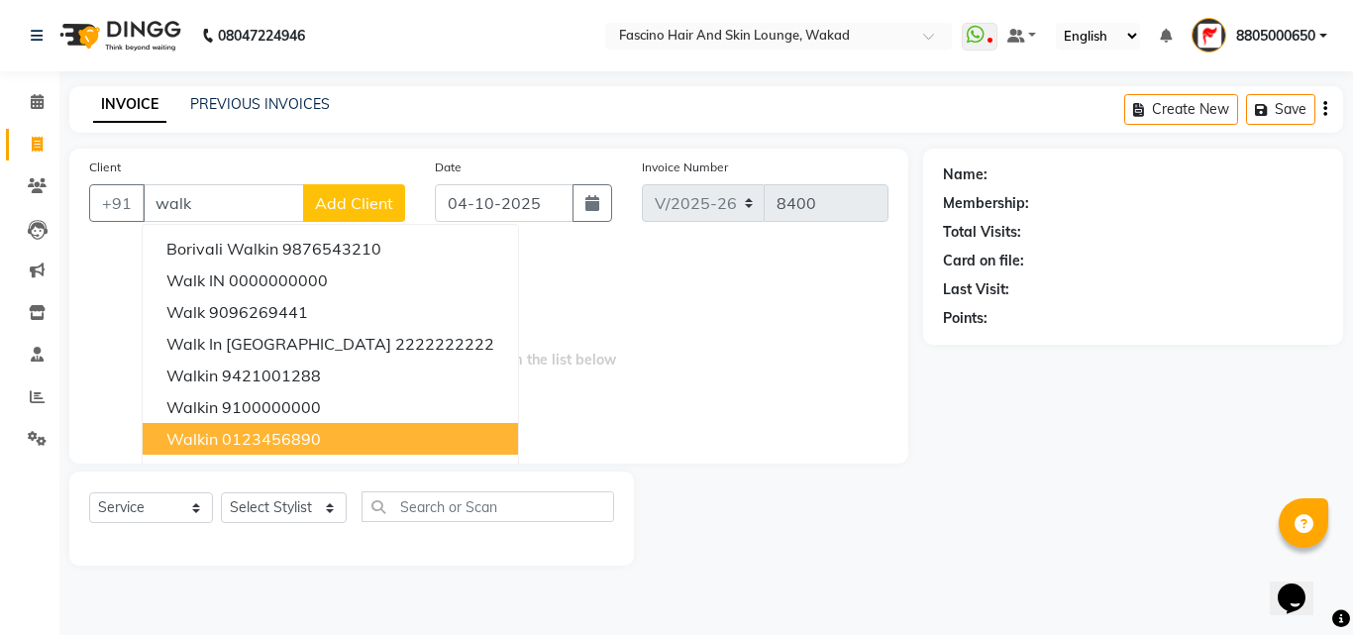
click at [219, 448] on button "walkin 0123456890" at bounding box center [330, 439] width 375 height 32
type input "0123456890"
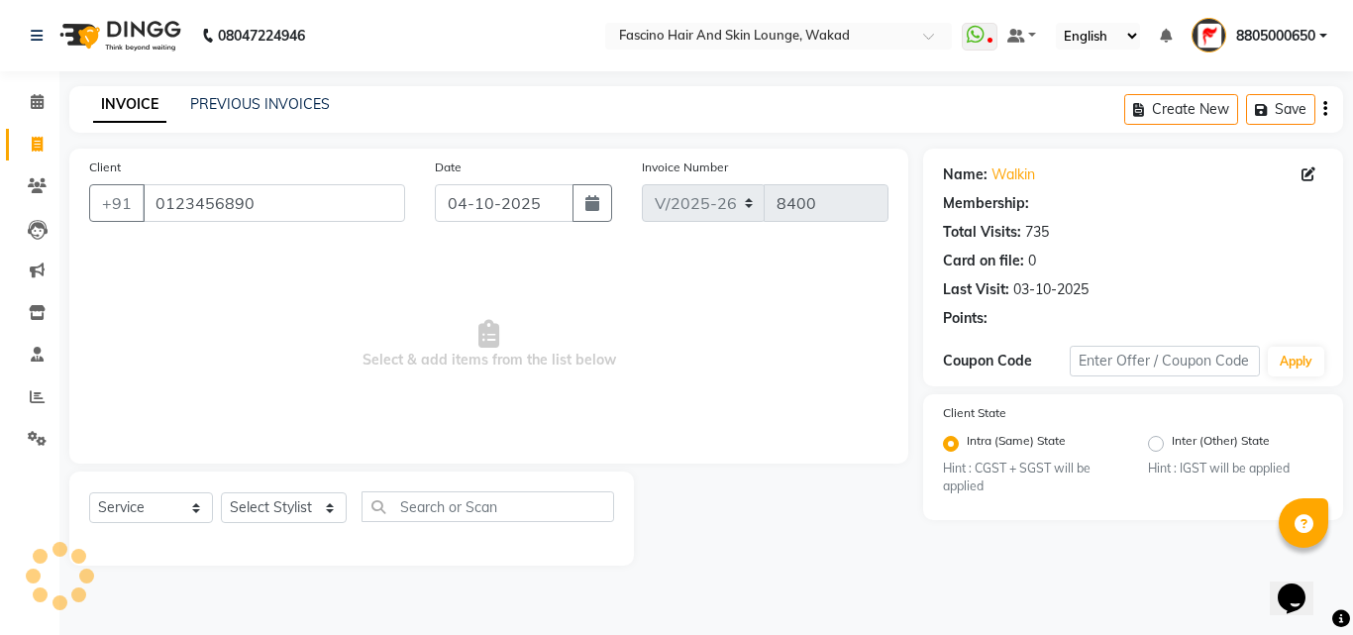
select select "1: Object"
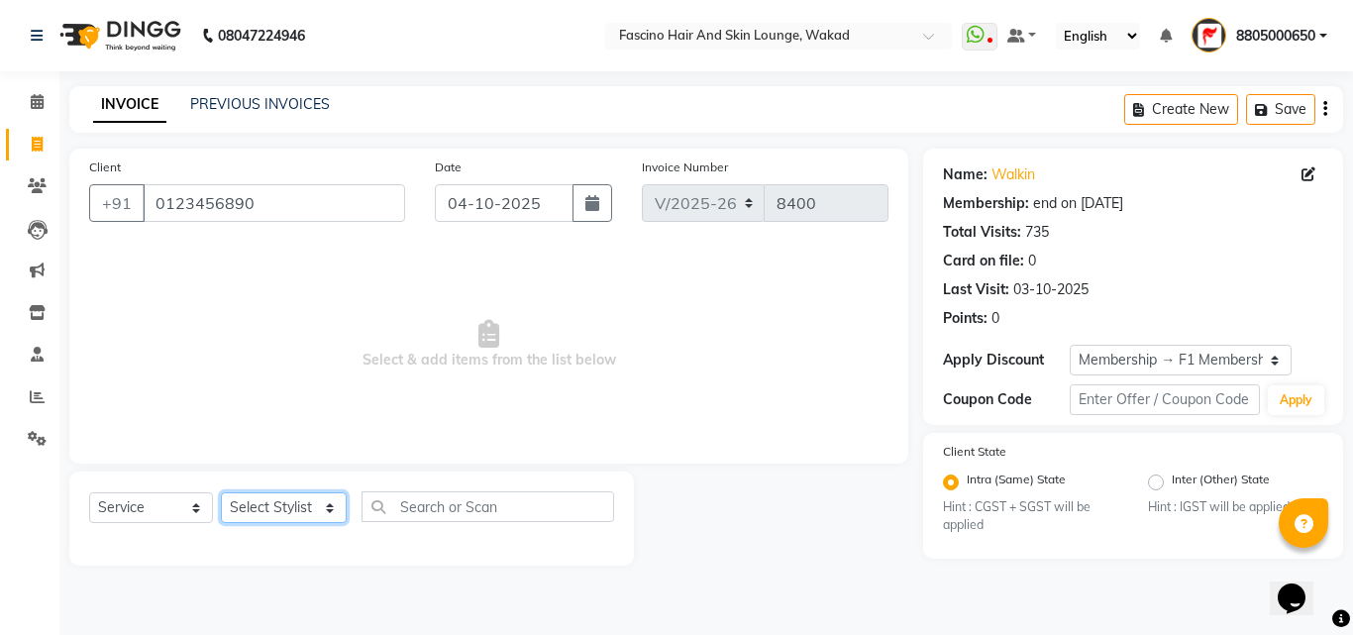
click at [283, 507] on select "Select Stylist 8805000650 Aarohi Chimu Ingale Deepak jh F1 Salon Ganesh F1 Gopa…" at bounding box center [284, 507] width 126 height 31
select select "32272"
click at [221, 492] on select "Select Stylist 8805000650 Aarohi Chimu Ingale Deepak jh F1 Salon Ganesh F1 Gopa…" at bounding box center [284, 507] width 126 height 31
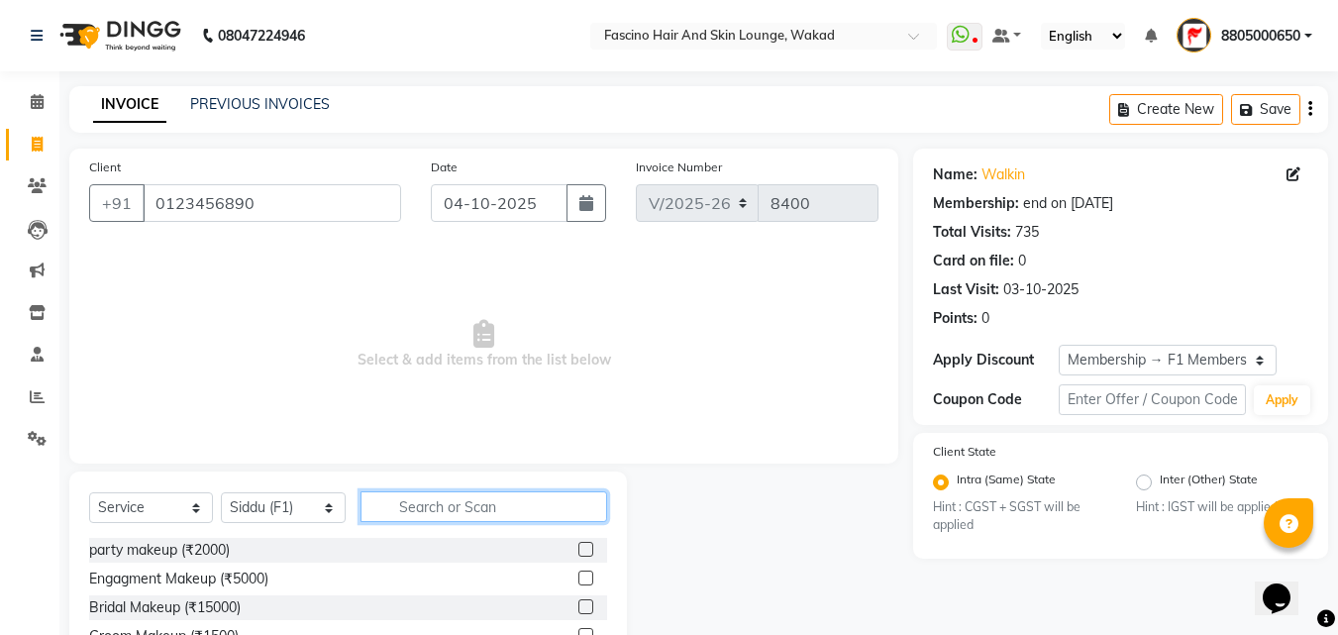
click at [411, 504] on input "text" at bounding box center [483, 506] width 247 height 31
type input "bea"
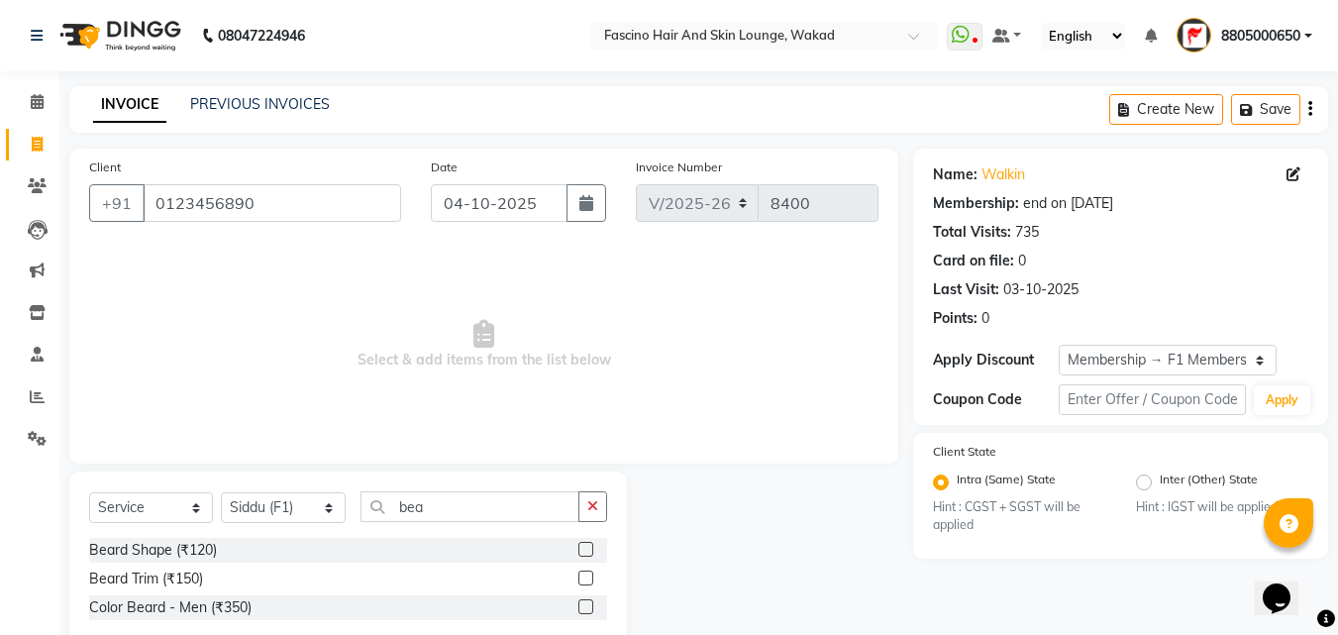
click at [588, 577] on label at bounding box center [585, 577] width 15 height 15
click at [588, 577] on input "checkbox" at bounding box center [584, 578] width 13 height 13
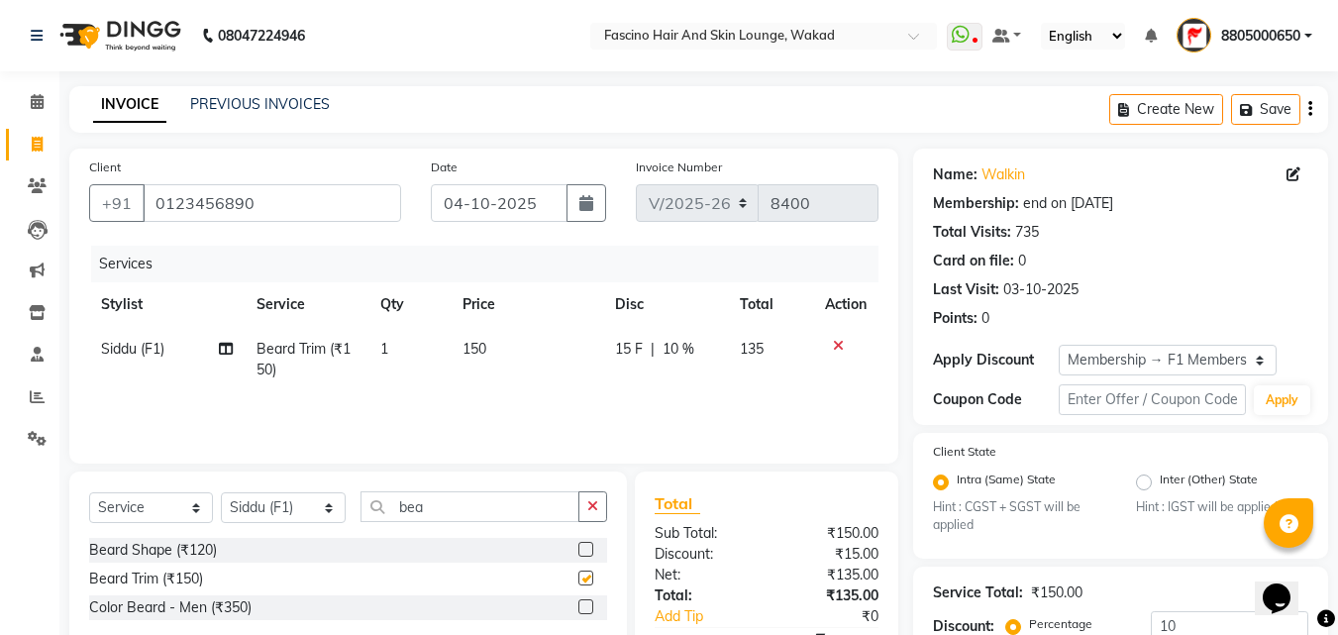
checkbox input "false"
click at [1202, 624] on input "10" at bounding box center [1229, 626] width 157 height 31
click at [525, 366] on td "150" at bounding box center [529, 359] width 153 height 65
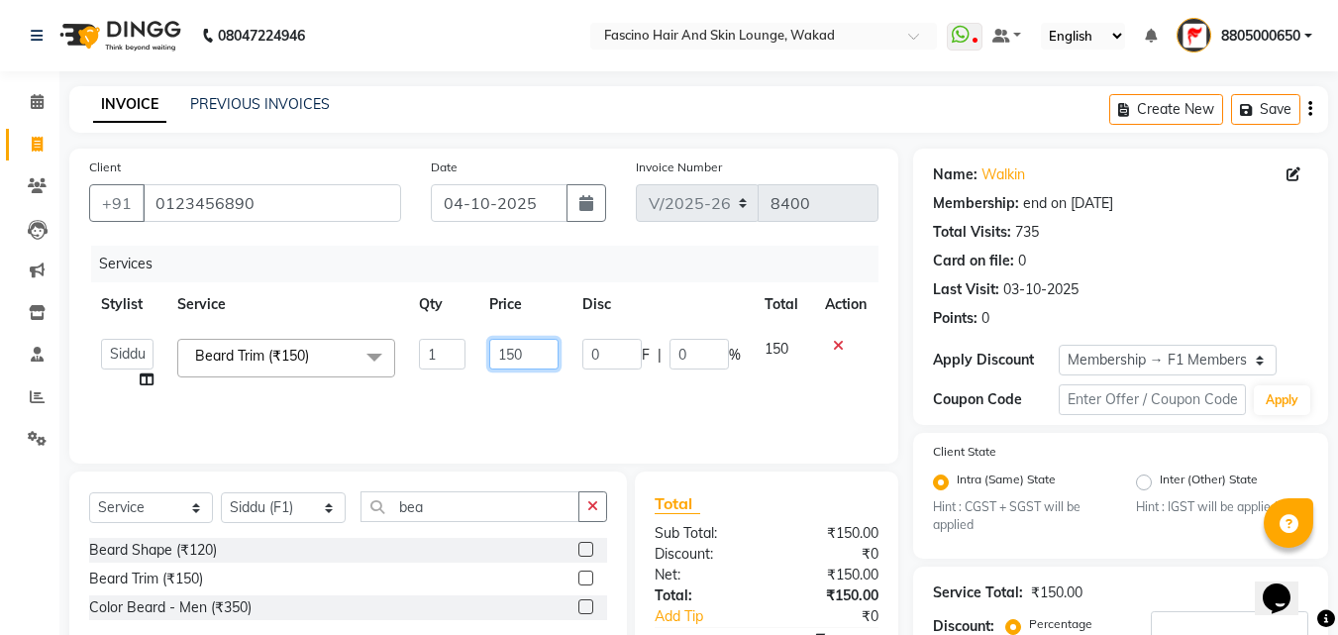
click at [538, 354] on input "150" at bounding box center [523, 354] width 68 height 31
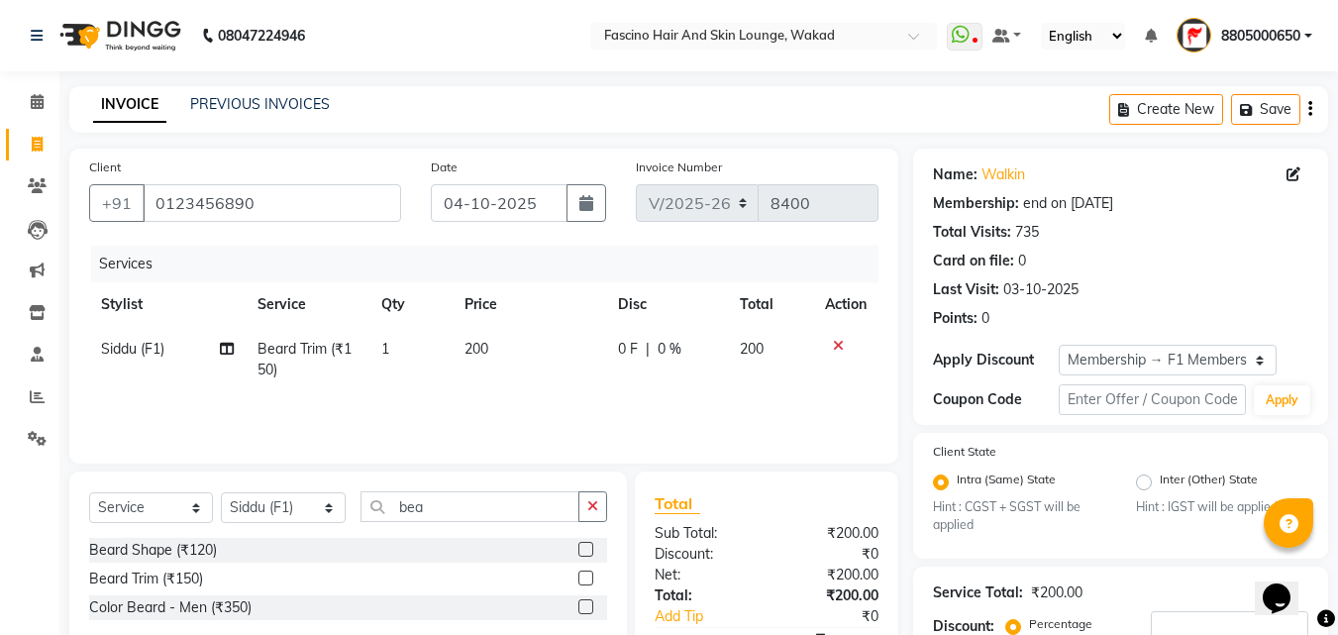
click at [547, 395] on div "Services Stylist Service Qty Price Disc Total Action Siddu (F1) Beard Trim (₹15…" at bounding box center [483, 345] width 789 height 198
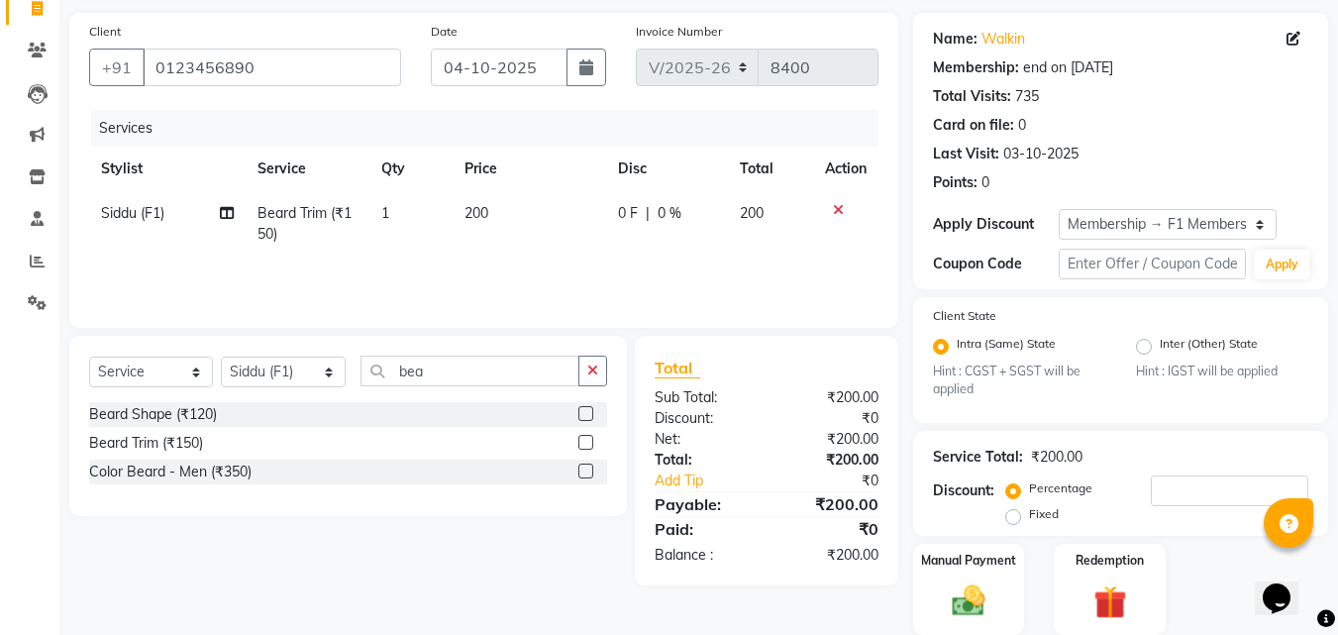
scroll to position [206, 0]
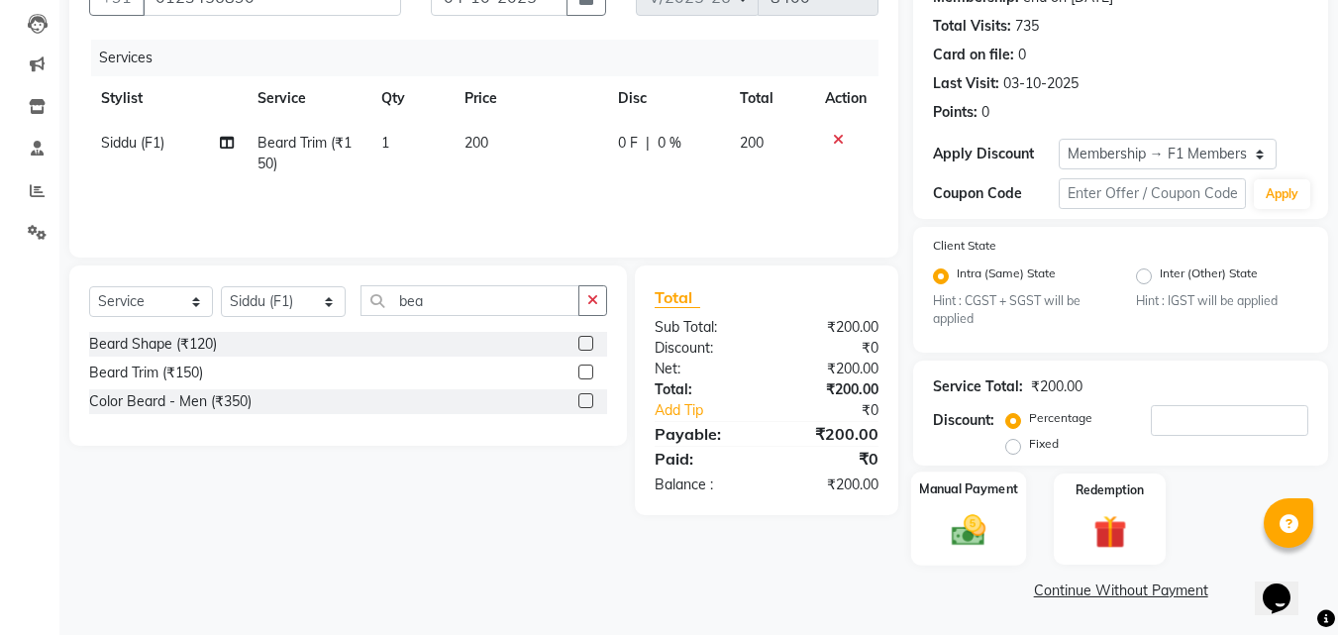
click at [988, 549] on img at bounding box center [968, 531] width 55 height 40
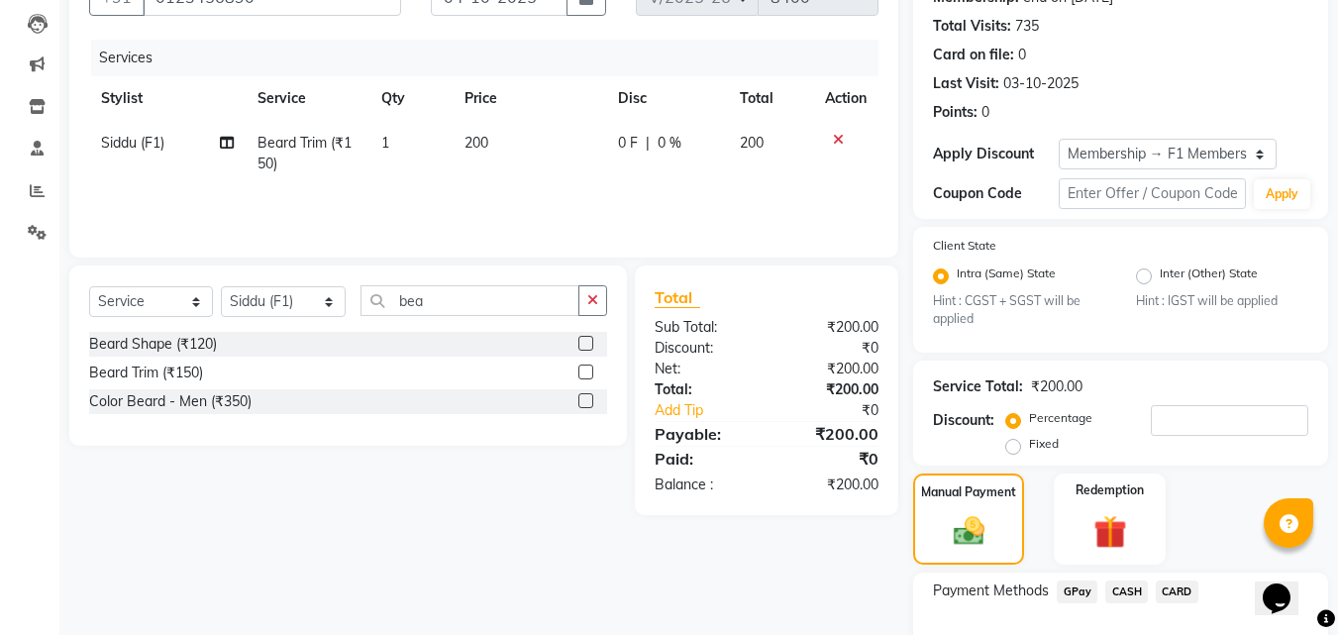
click at [1070, 587] on span "GPay" at bounding box center [1077, 591] width 41 height 23
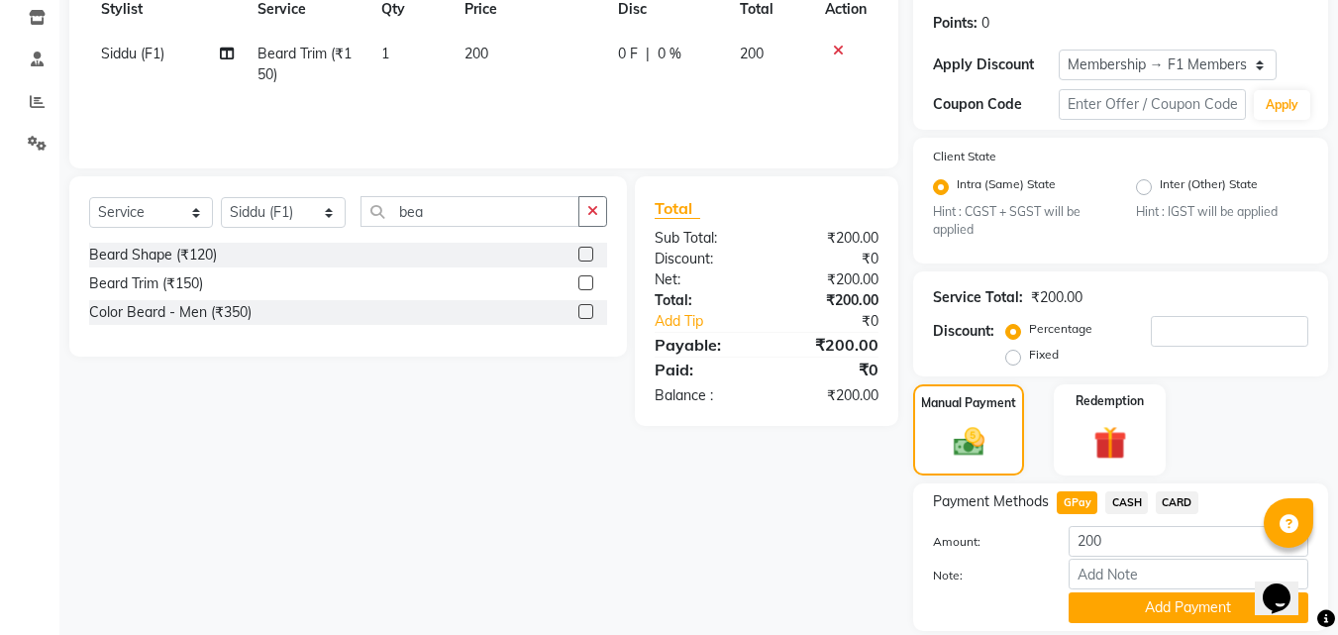
scroll to position [361, 0]
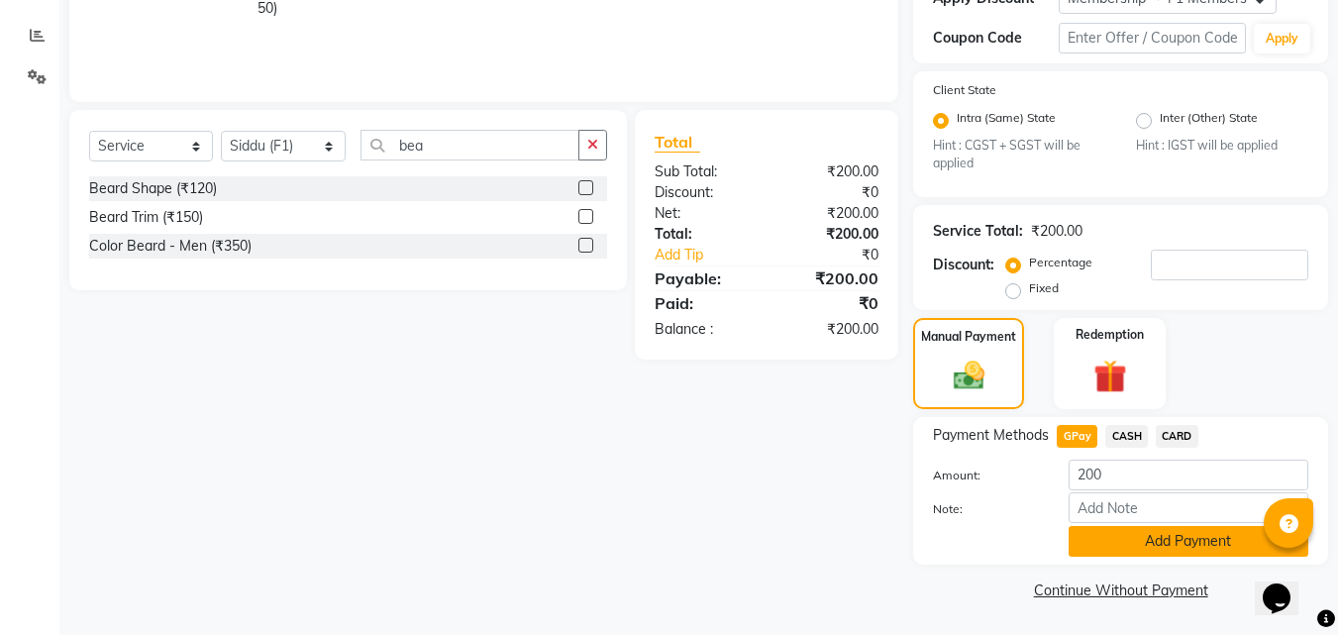
click at [1230, 532] on button "Add Payment" at bounding box center [1189, 541] width 240 height 31
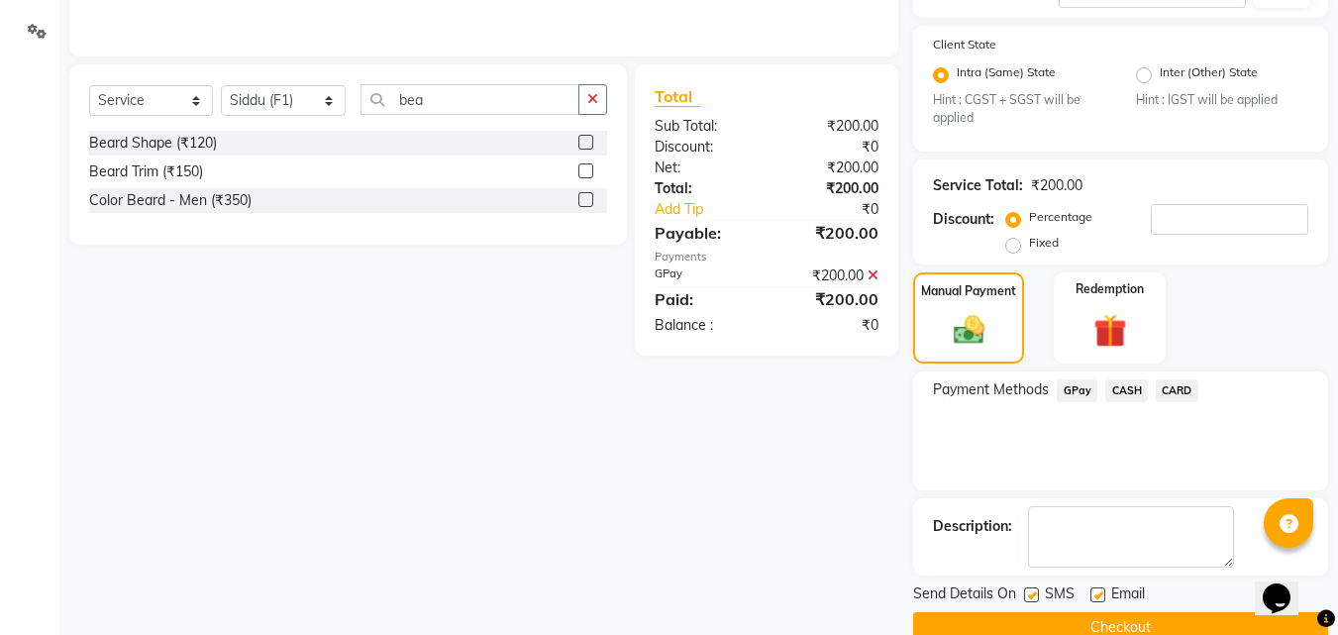
scroll to position [445, 0]
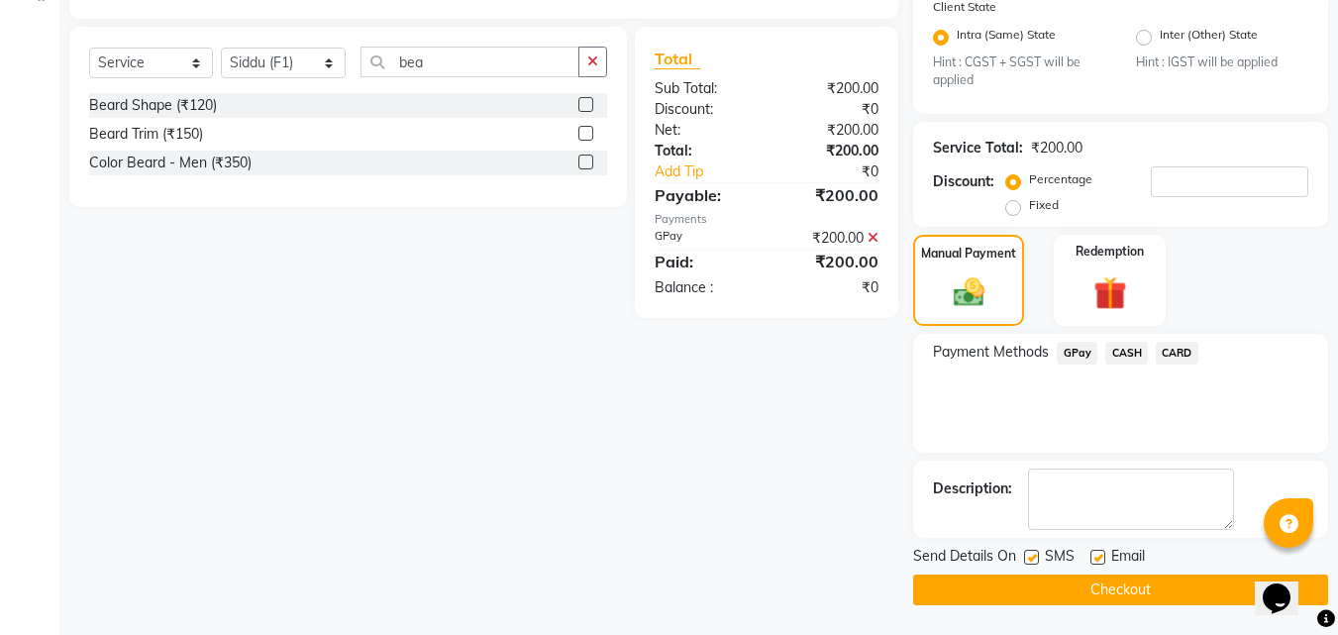
click at [1030, 554] on label at bounding box center [1031, 557] width 15 height 15
click at [1030, 554] on input "checkbox" at bounding box center [1030, 558] width 13 height 13
click at [1020, 583] on button "Checkout" at bounding box center [1120, 589] width 415 height 31
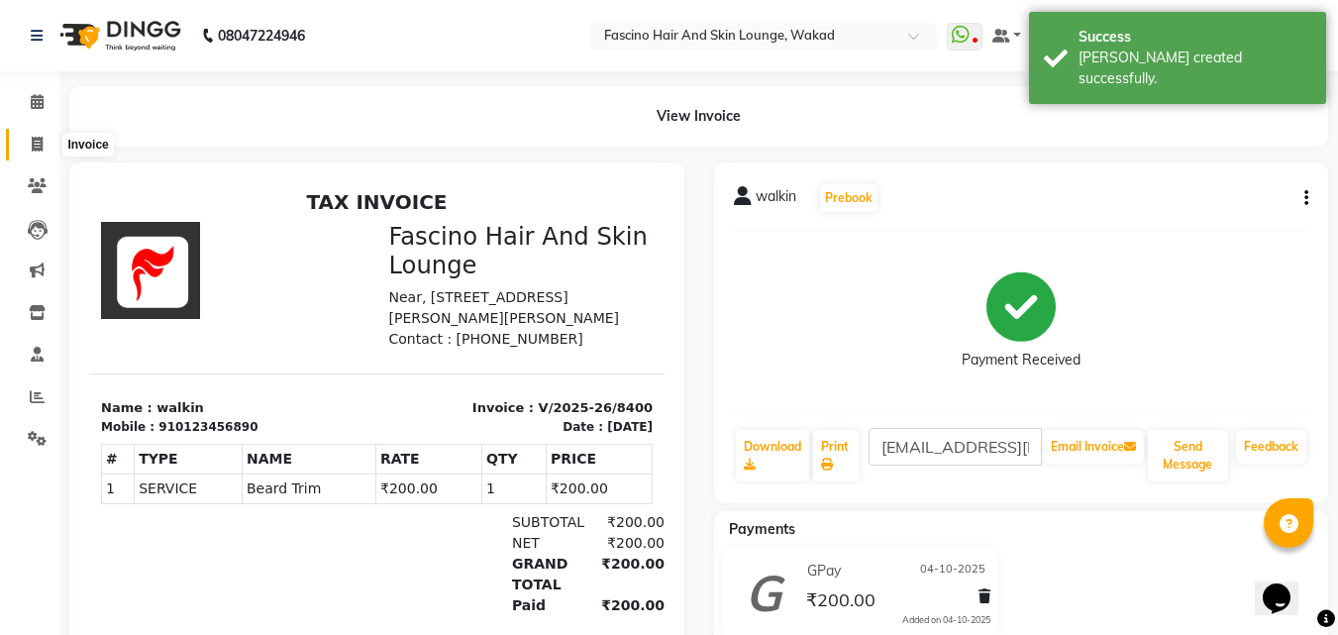
click at [32, 145] on icon at bounding box center [37, 144] width 11 height 15
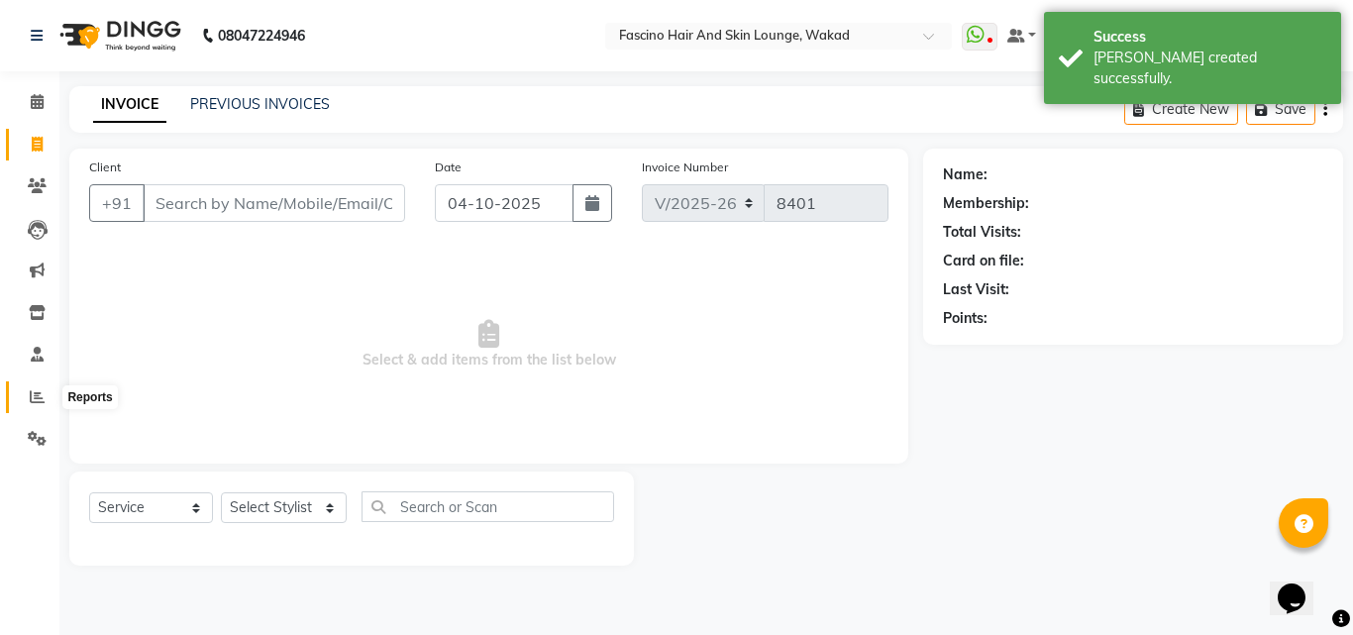
click at [32, 390] on icon at bounding box center [37, 396] width 15 height 15
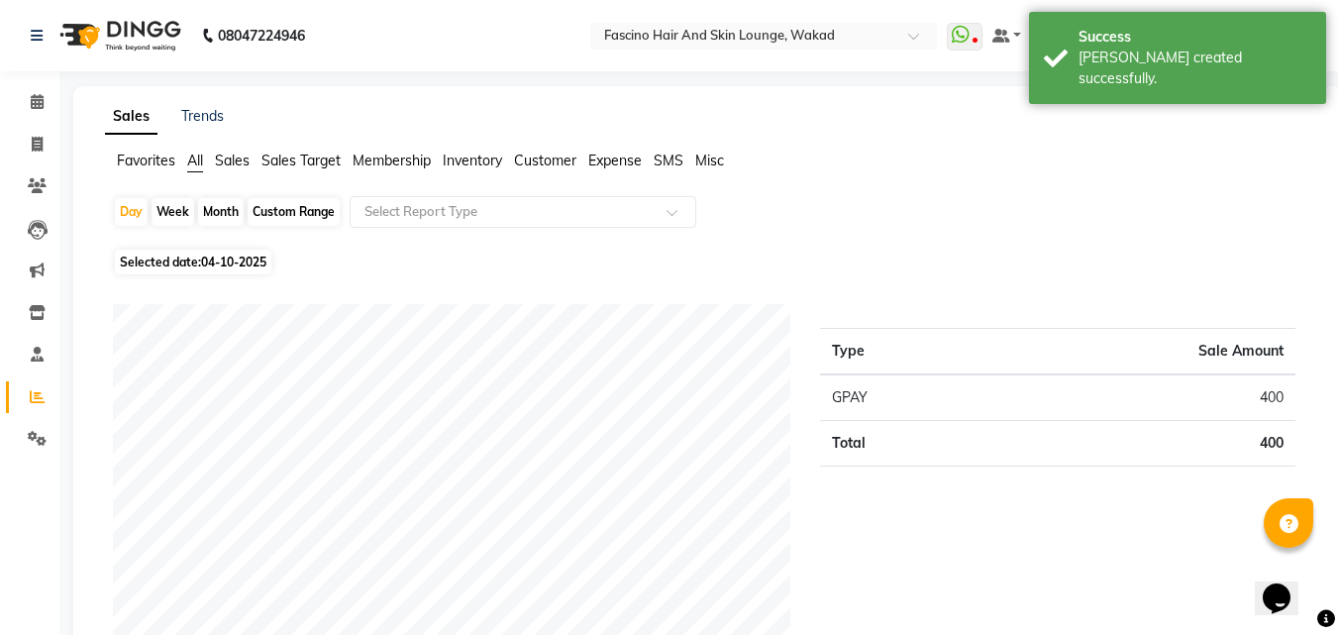
click at [217, 220] on div "Month" at bounding box center [221, 212] width 46 height 28
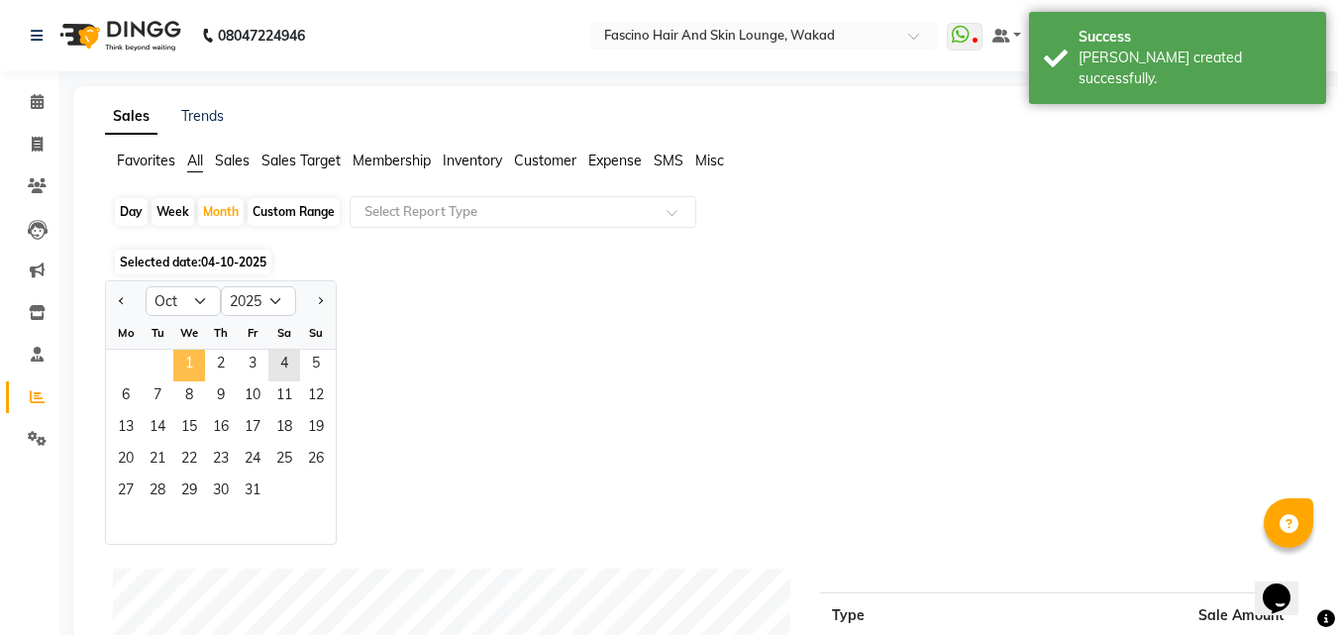
click at [188, 358] on span "1" at bounding box center [189, 366] width 32 height 32
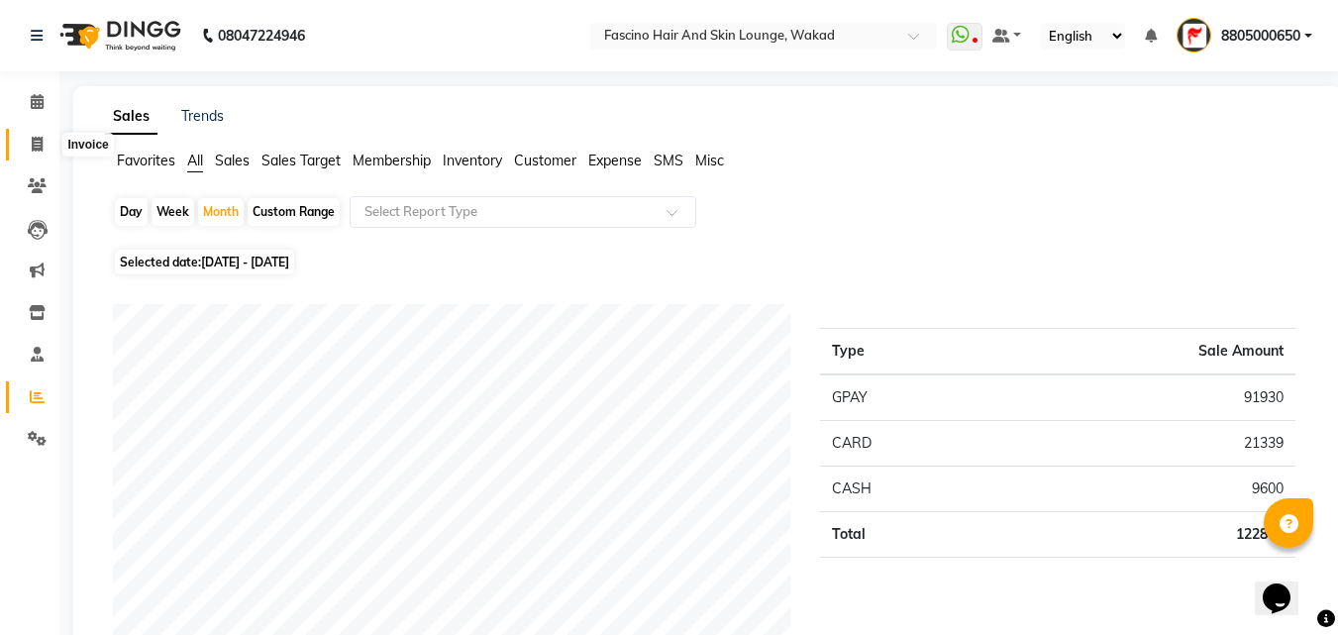
click at [30, 134] on span at bounding box center [37, 145] width 35 height 23
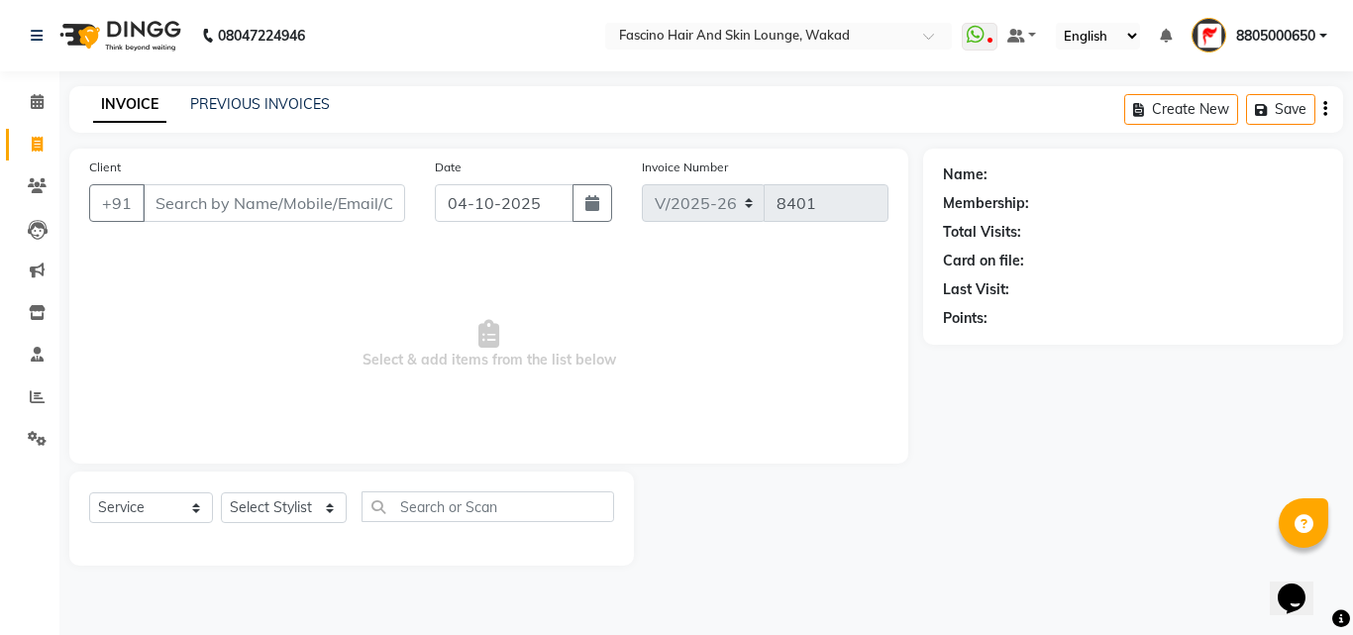
click at [170, 200] on input "Client" at bounding box center [274, 203] width 262 height 38
click at [188, 202] on input "Client" at bounding box center [274, 203] width 262 height 38
click at [35, 392] on icon at bounding box center [37, 396] width 15 height 15
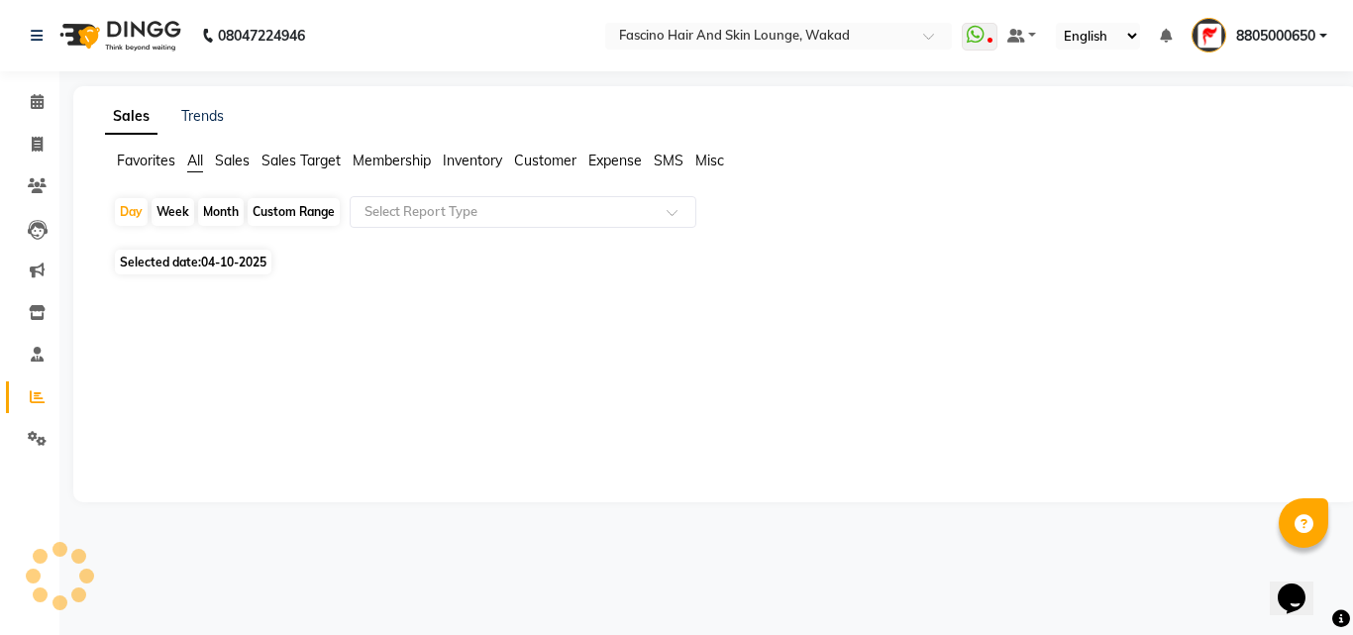
click at [223, 217] on div "Month" at bounding box center [221, 212] width 46 height 28
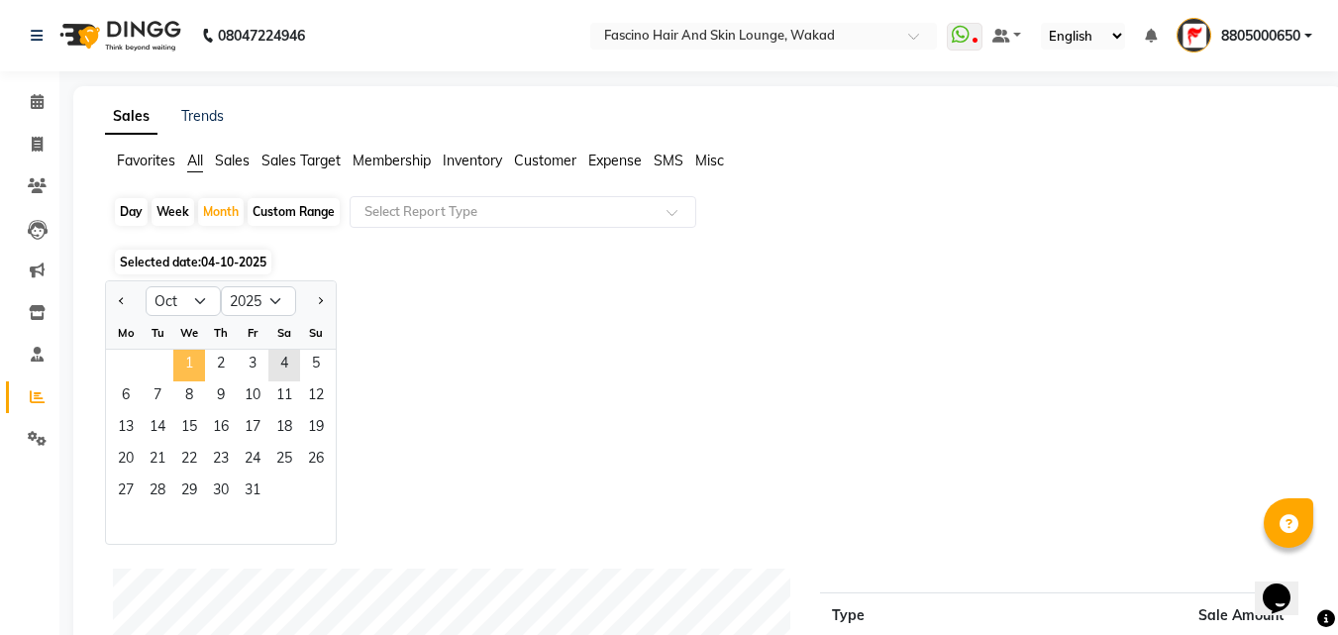
click at [190, 358] on span "1" at bounding box center [189, 366] width 32 height 32
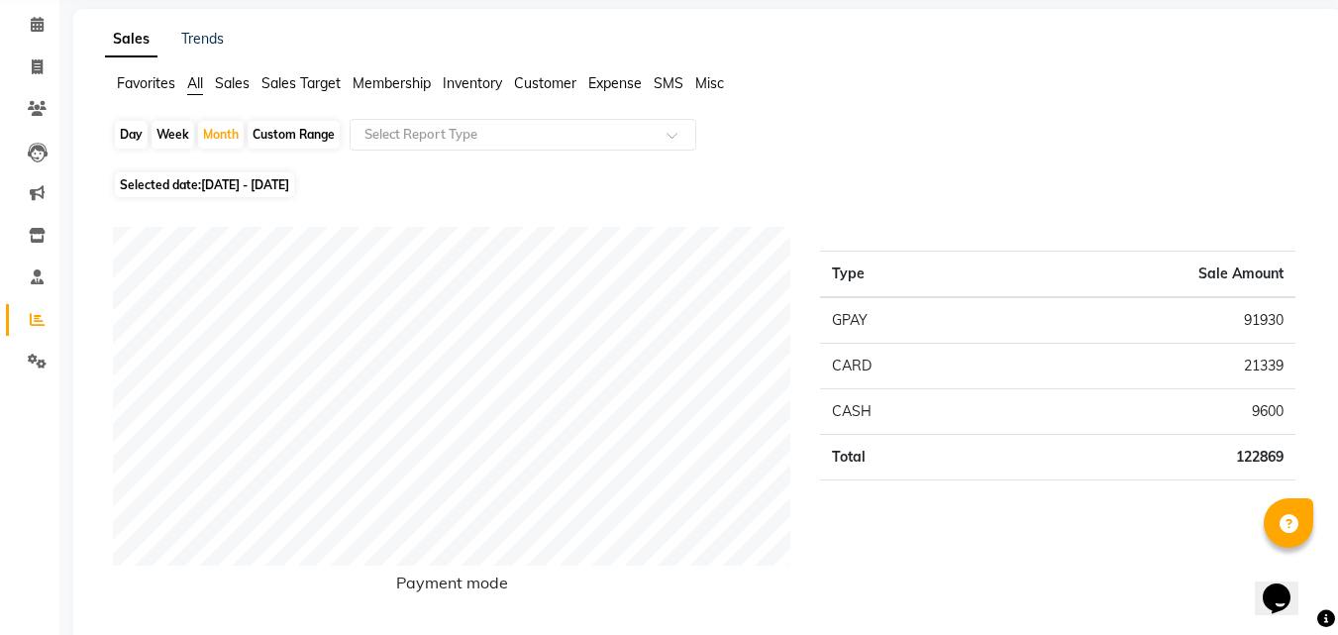
scroll to position [79, 0]
click at [40, 65] on icon at bounding box center [37, 64] width 11 height 15
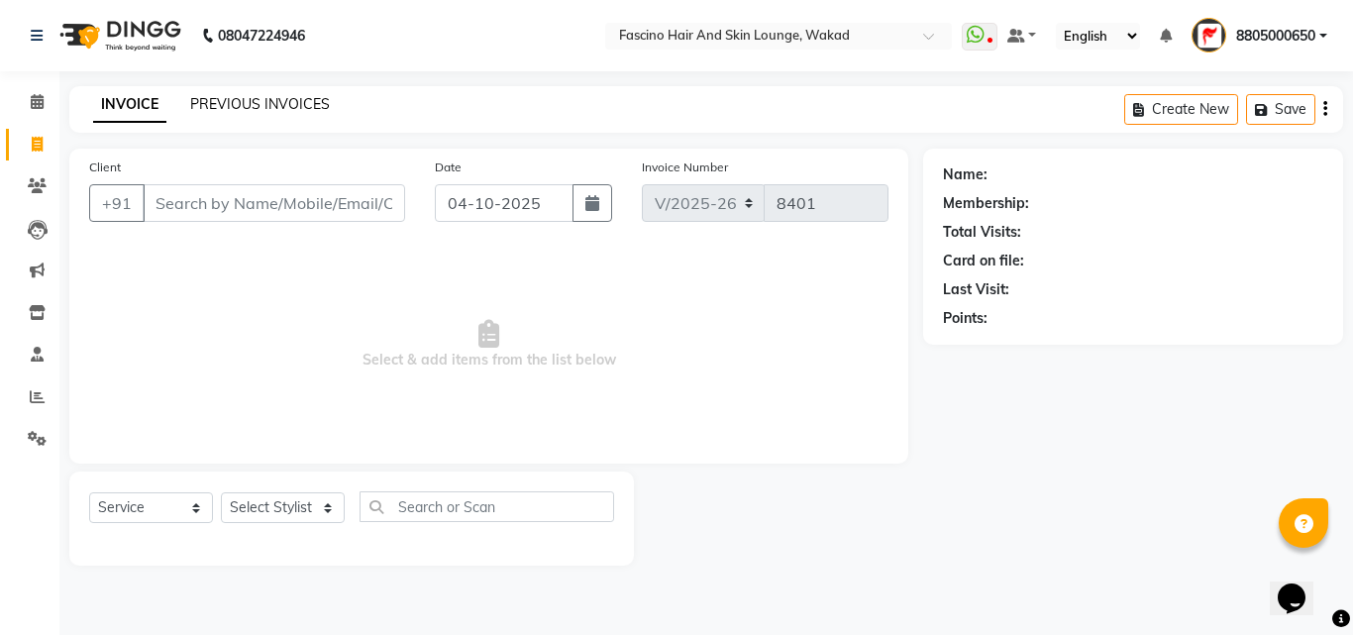
click at [239, 102] on link "PREVIOUS INVOICES" at bounding box center [260, 104] width 140 height 18
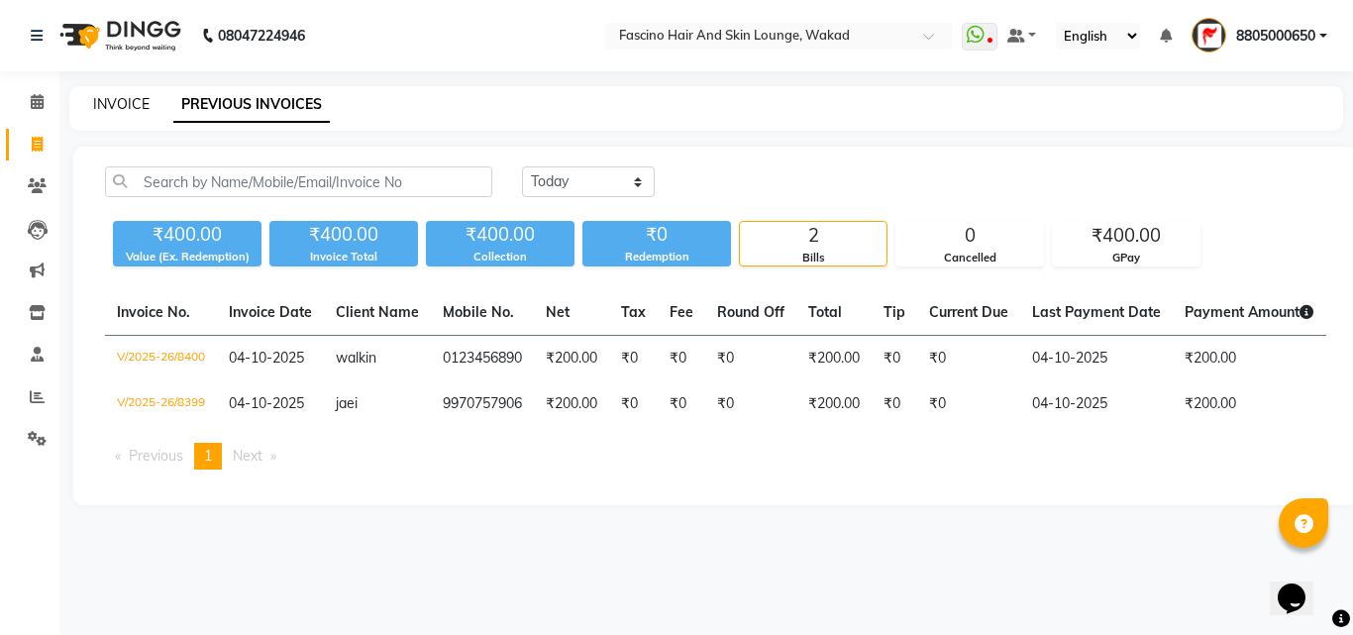
click at [114, 101] on link "INVOICE" at bounding box center [121, 104] width 56 height 18
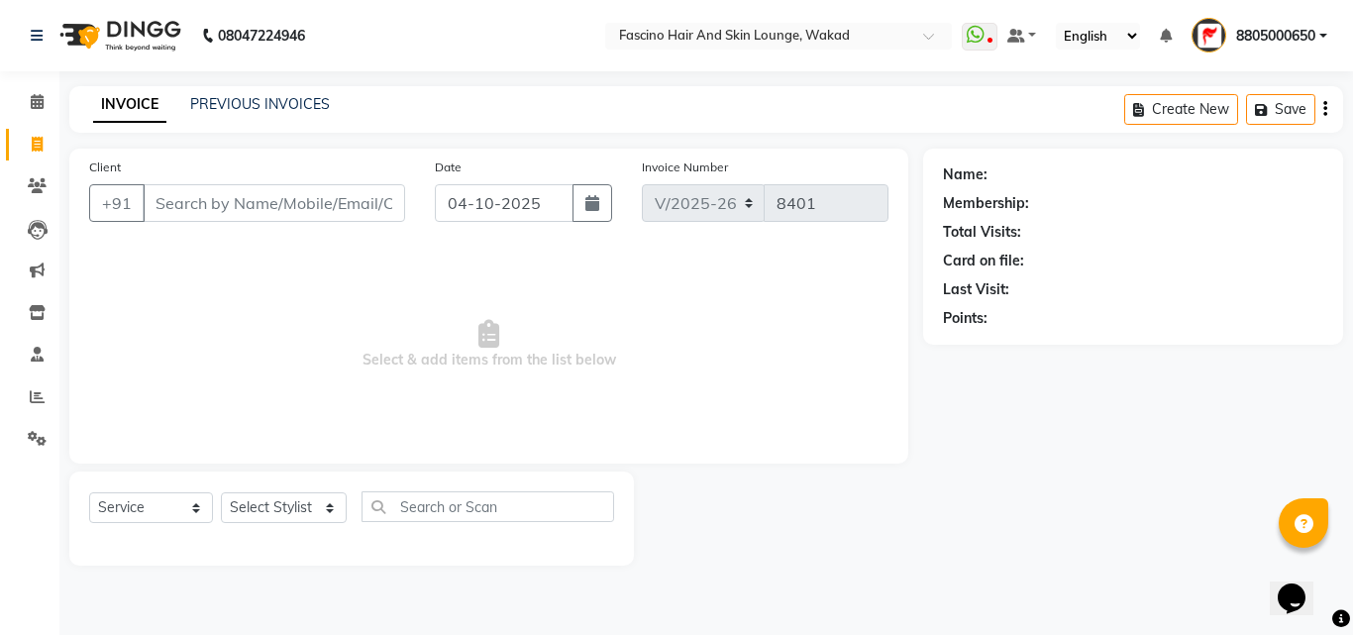
click at [194, 205] on input "Client" at bounding box center [274, 203] width 262 height 38
click at [260, 100] on link "PREVIOUS INVOICES" at bounding box center [260, 104] width 140 height 18
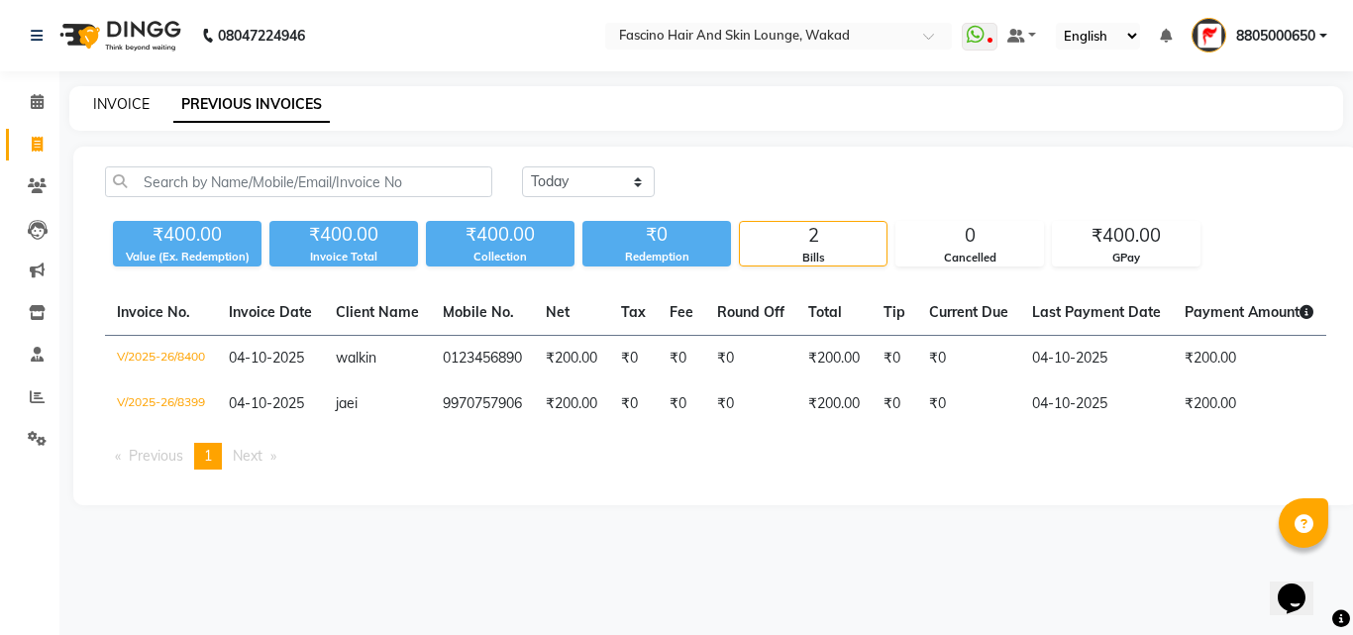
click at [124, 110] on link "INVOICE" at bounding box center [121, 104] width 56 height 18
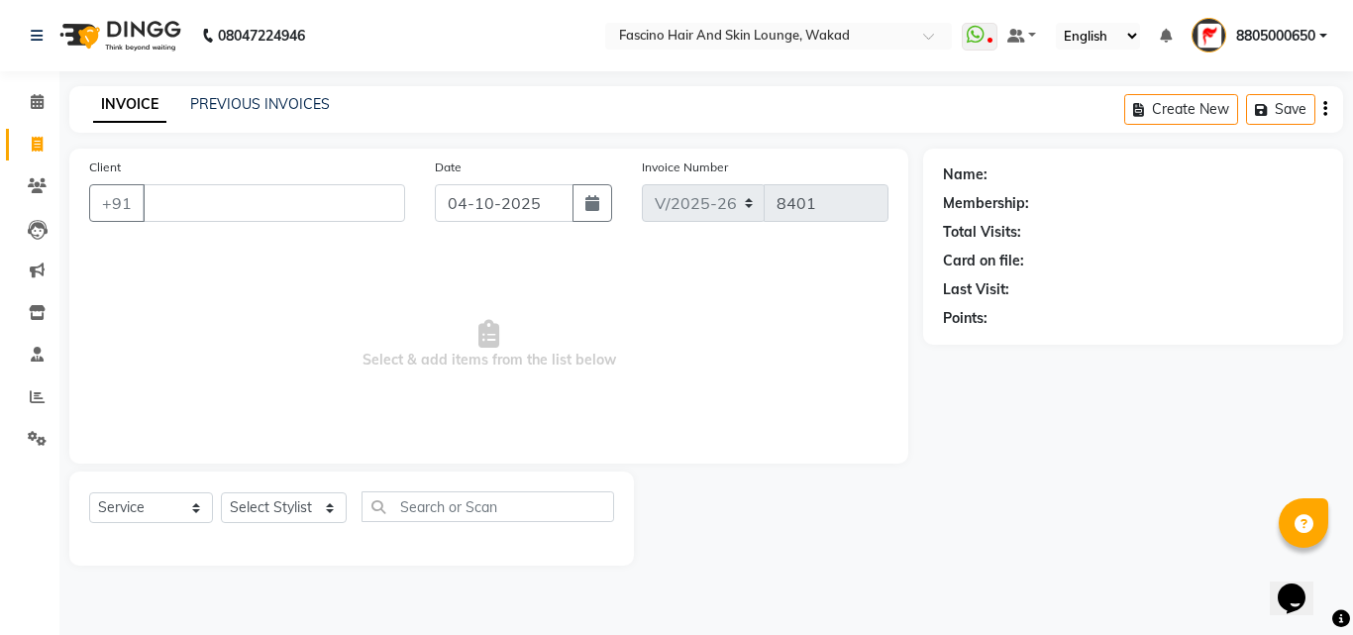
click at [228, 189] on input "Client" at bounding box center [274, 203] width 262 height 38
click at [249, 103] on link "PREVIOUS INVOICES" at bounding box center [260, 104] width 140 height 18
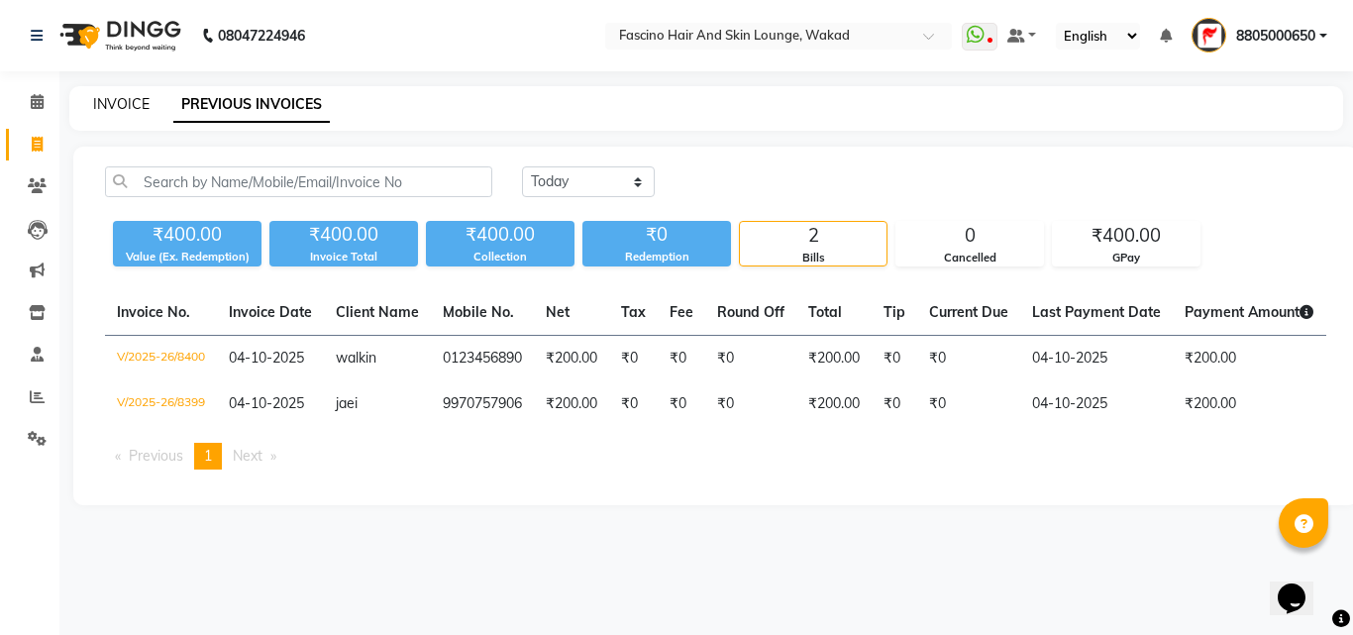
click at [119, 109] on link "INVOICE" at bounding box center [121, 104] width 56 height 18
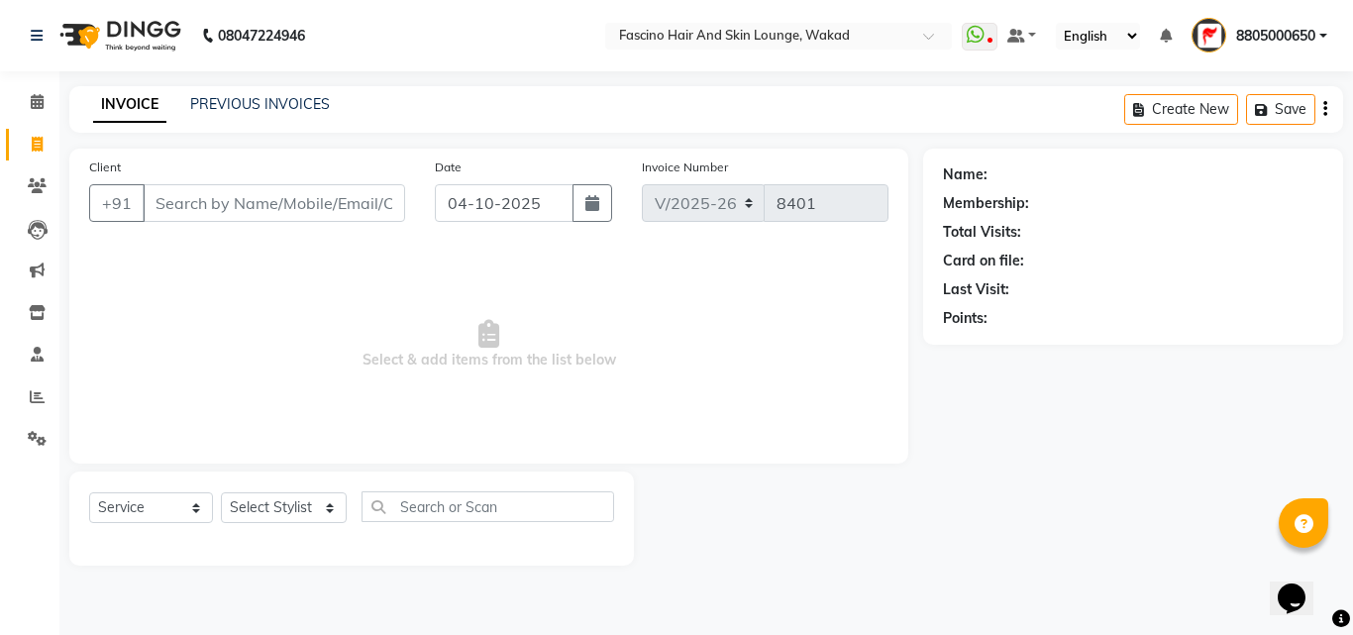
click at [201, 215] on input "Client" at bounding box center [274, 203] width 262 height 38
click at [259, 106] on link "PREVIOUS INVOICES" at bounding box center [260, 104] width 140 height 18
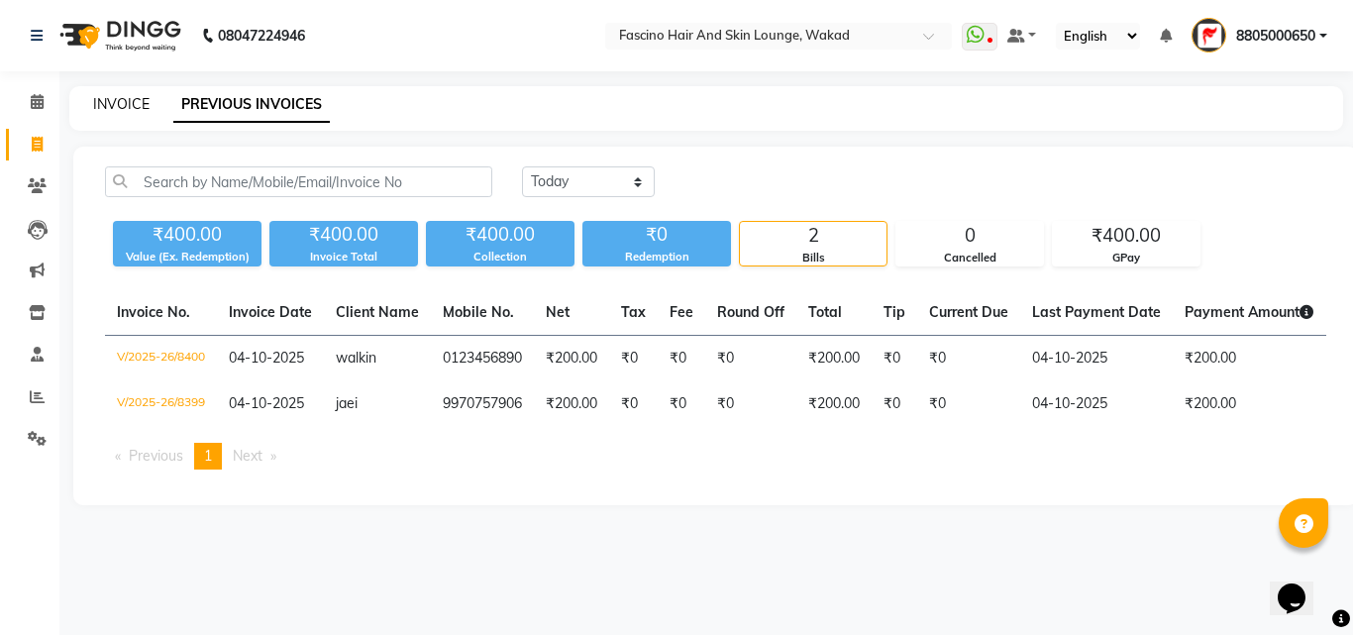
click at [129, 109] on link "INVOICE" at bounding box center [121, 104] width 56 height 18
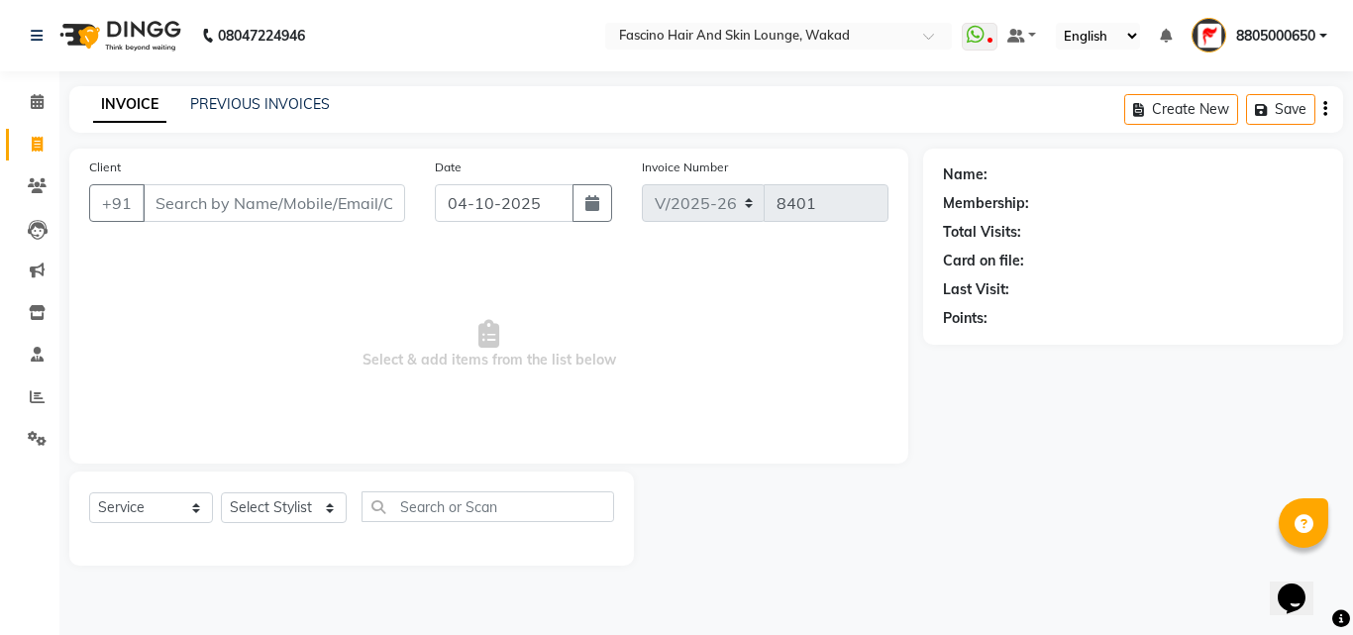
click at [202, 188] on input "Client" at bounding box center [274, 203] width 262 height 38
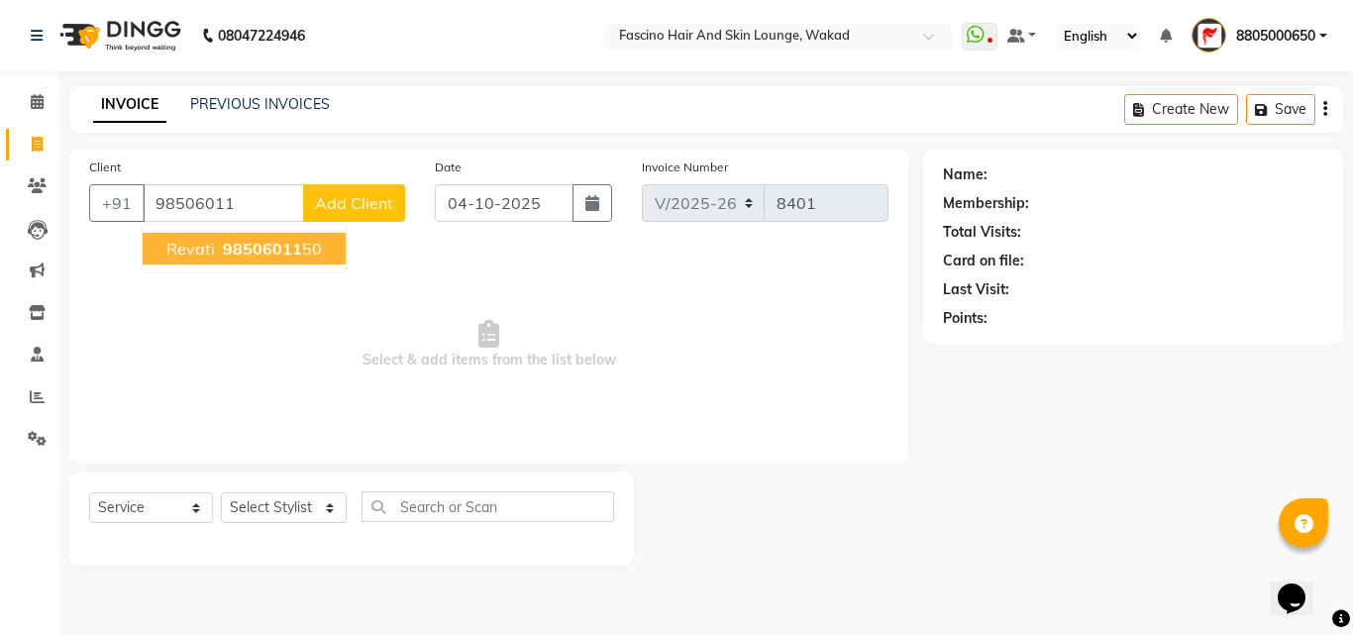
click at [219, 249] on ngb-highlight "98506011 50" at bounding box center [270, 249] width 103 height 20
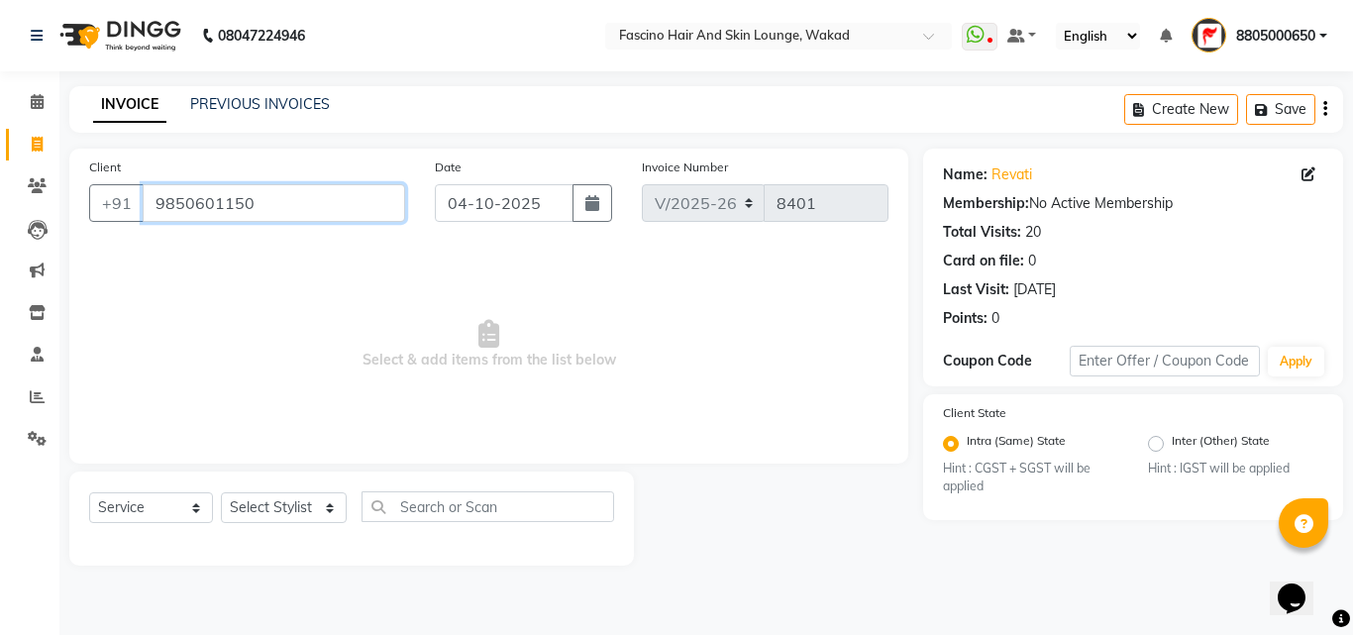
drag, startPoint x: 153, startPoint y: 198, endPoint x: 243, endPoint y: 203, distance: 89.3
click at [243, 203] on input "9850601150" at bounding box center [274, 203] width 262 height 38
click at [280, 256] on span "Select & add items from the list below" at bounding box center [488, 345] width 799 height 198
drag, startPoint x: 150, startPoint y: 199, endPoint x: 266, endPoint y: 220, distance: 118.7
click at [266, 220] on input "9850601150" at bounding box center [274, 203] width 262 height 38
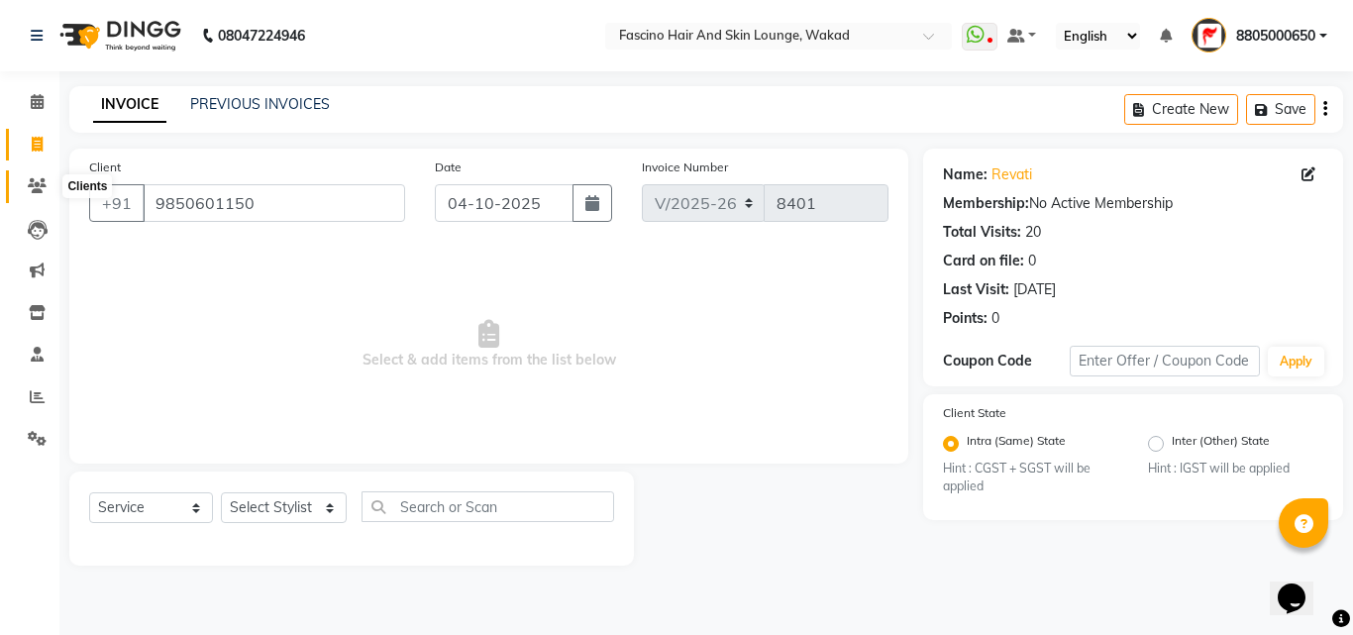
click at [44, 191] on icon at bounding box center [37, 185] width 19 height 15
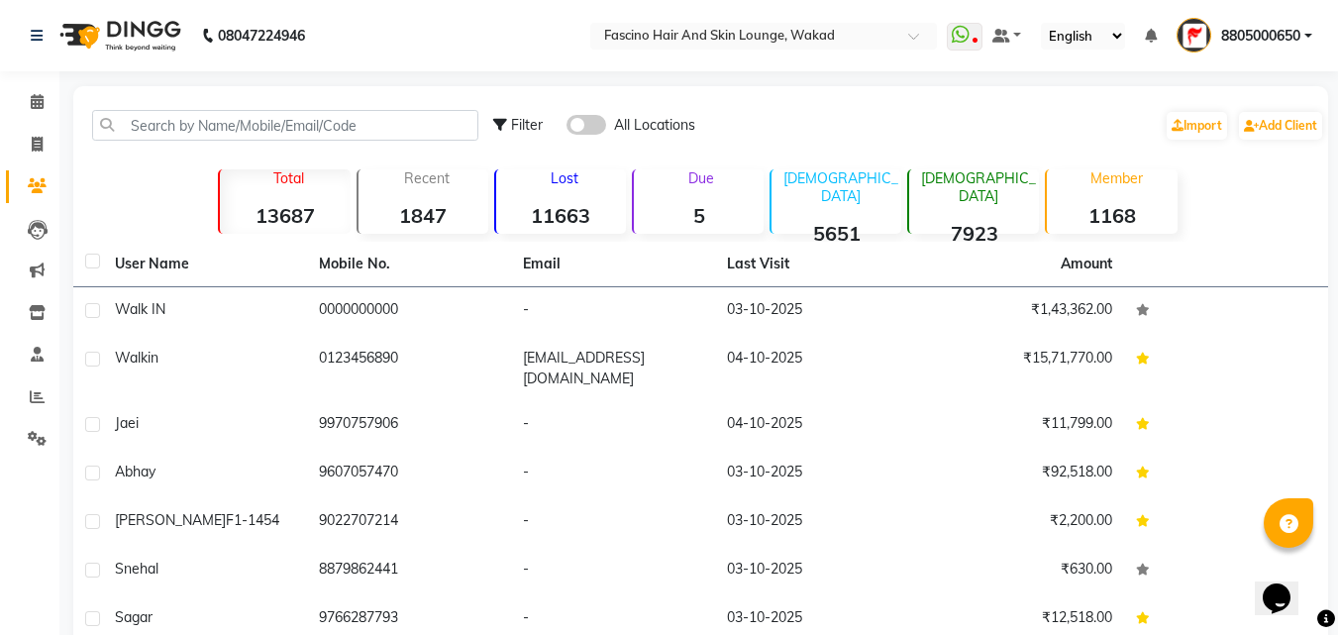
click at [585, 121] on span at bounding box center [586, 125] width 40 height 20
click at [566, 128] on input "checkbox" at bounding box center [566, 128] width 0 height 0
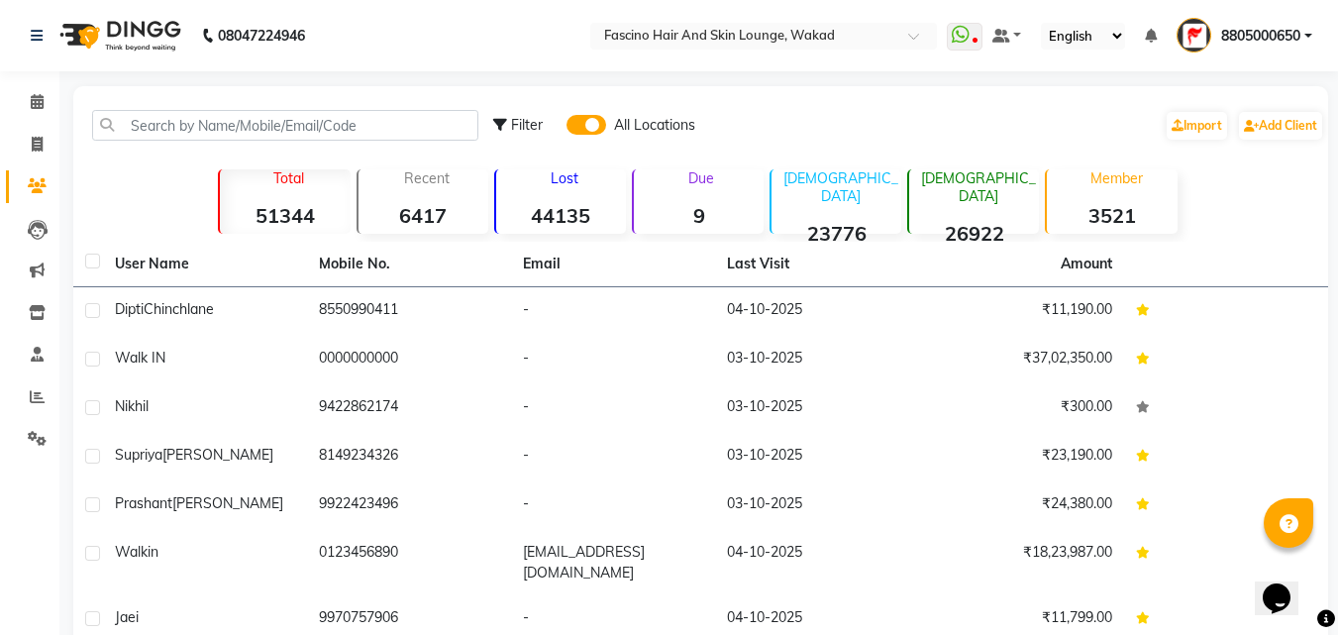
click at [380, 106] on div "Filter All Locations Import Add Client" at bounding box center [700, 125] width 1247 height 62
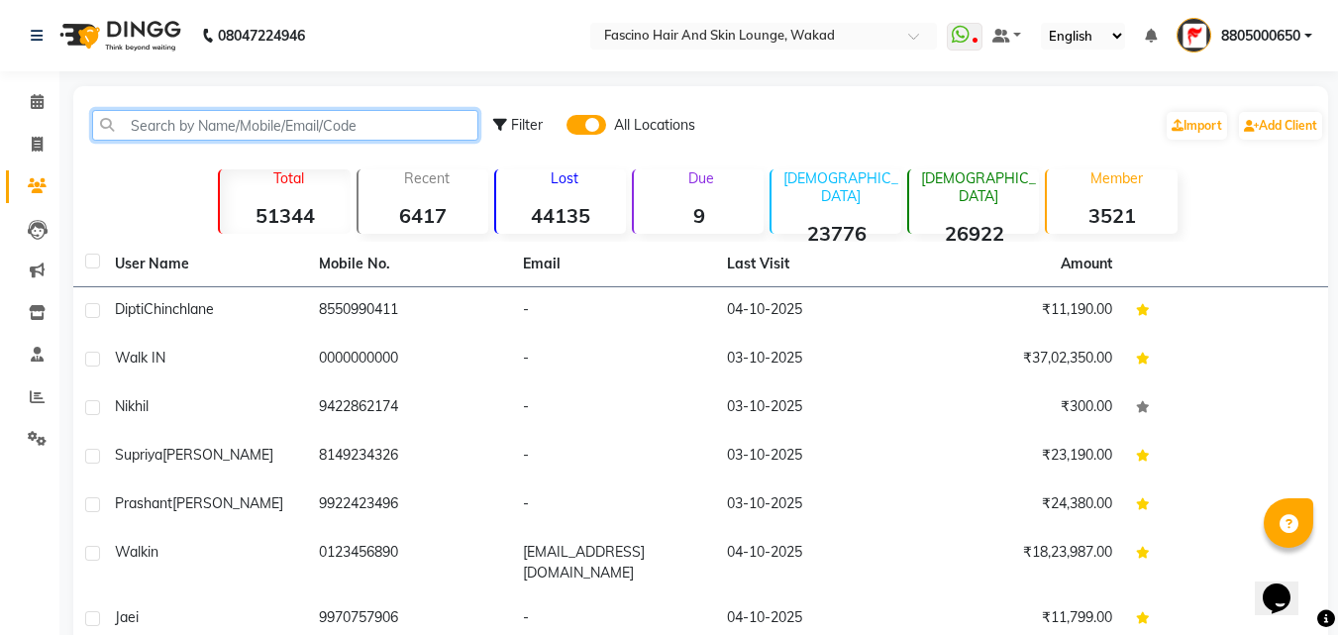
click at [381, 126] on input "text" at bounding box center [285, 125] width 386 height 31
paste input "9850601150"
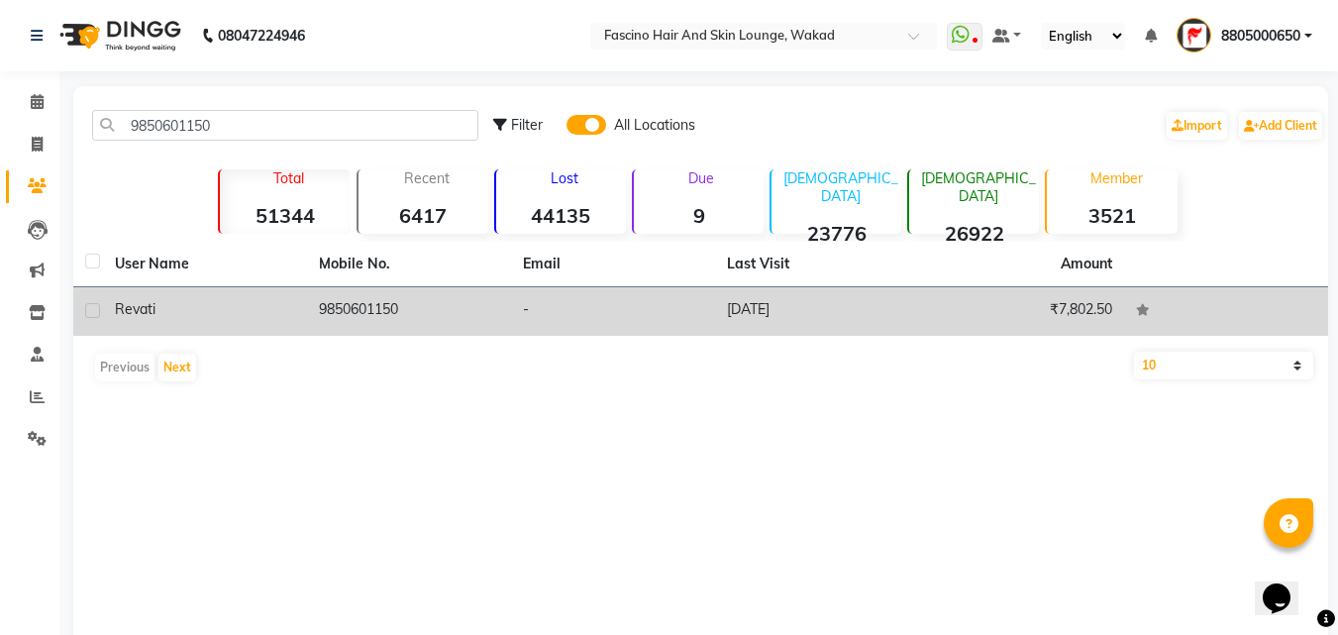
click at [380, 292] on td "9850601150" at bounding box center [409, 311] width 204 height 49
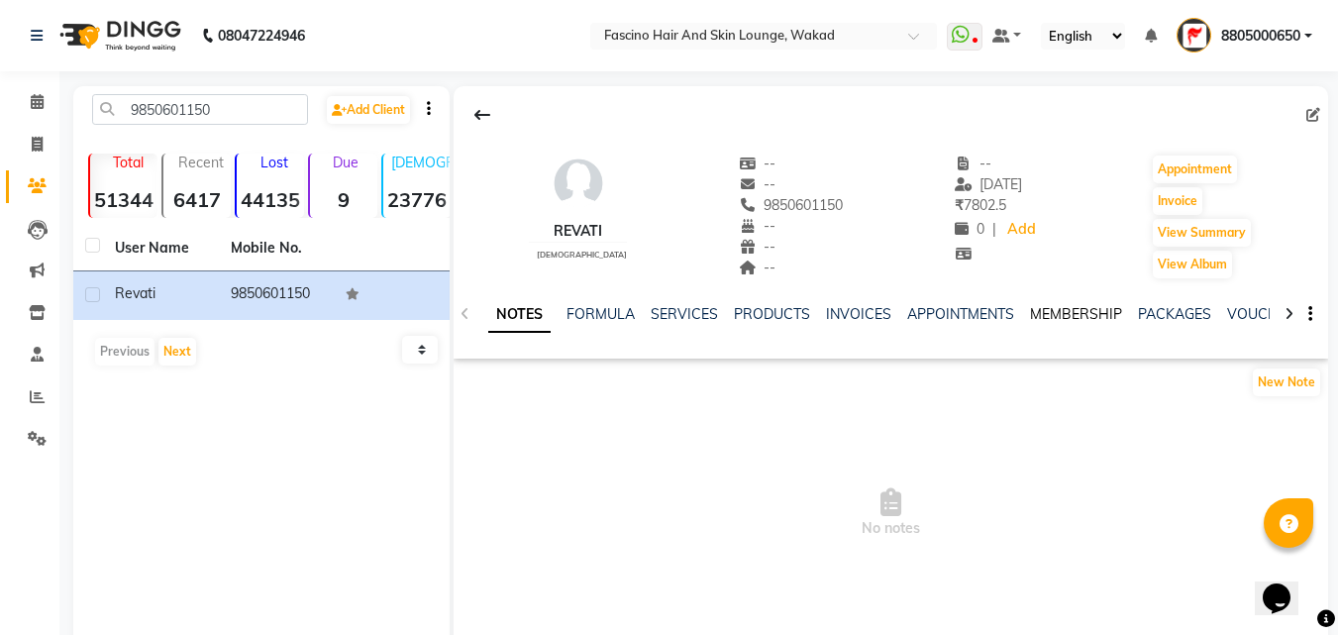
click at [1051, 311] on link "MEMBERSHIP" at bounding box center [1076, 314] width 92 height 18
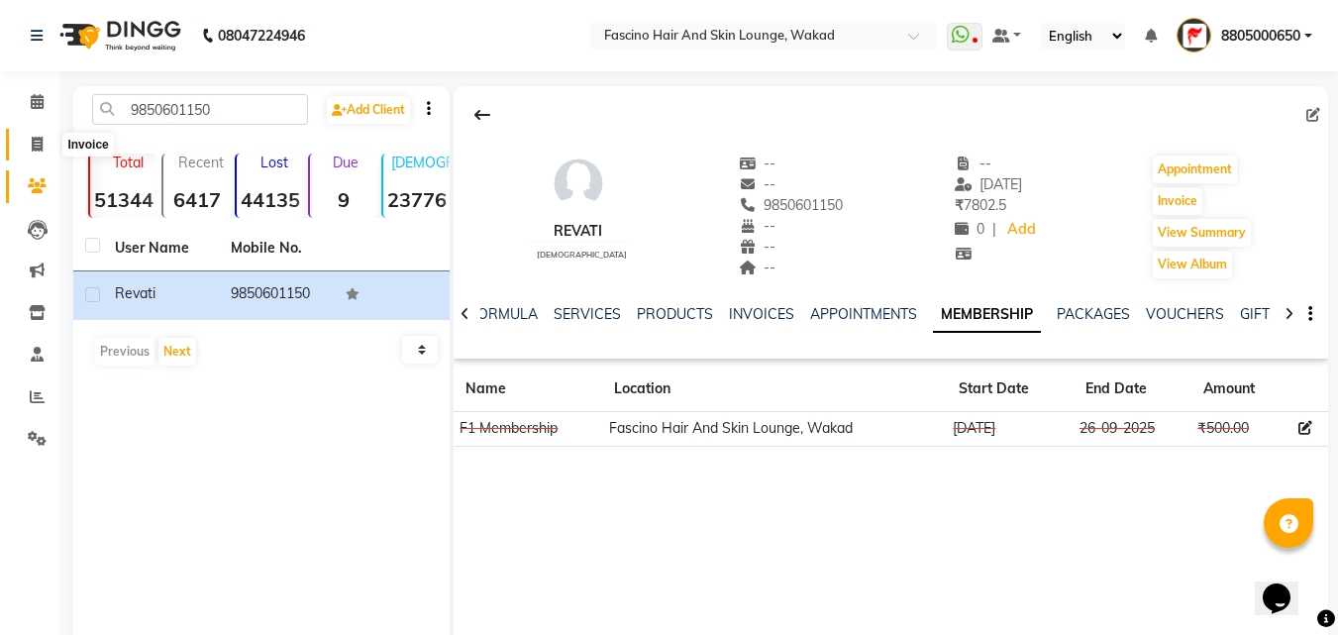
click at [32, 138] on icon at bounding box center [37, 144] width 11 height 15
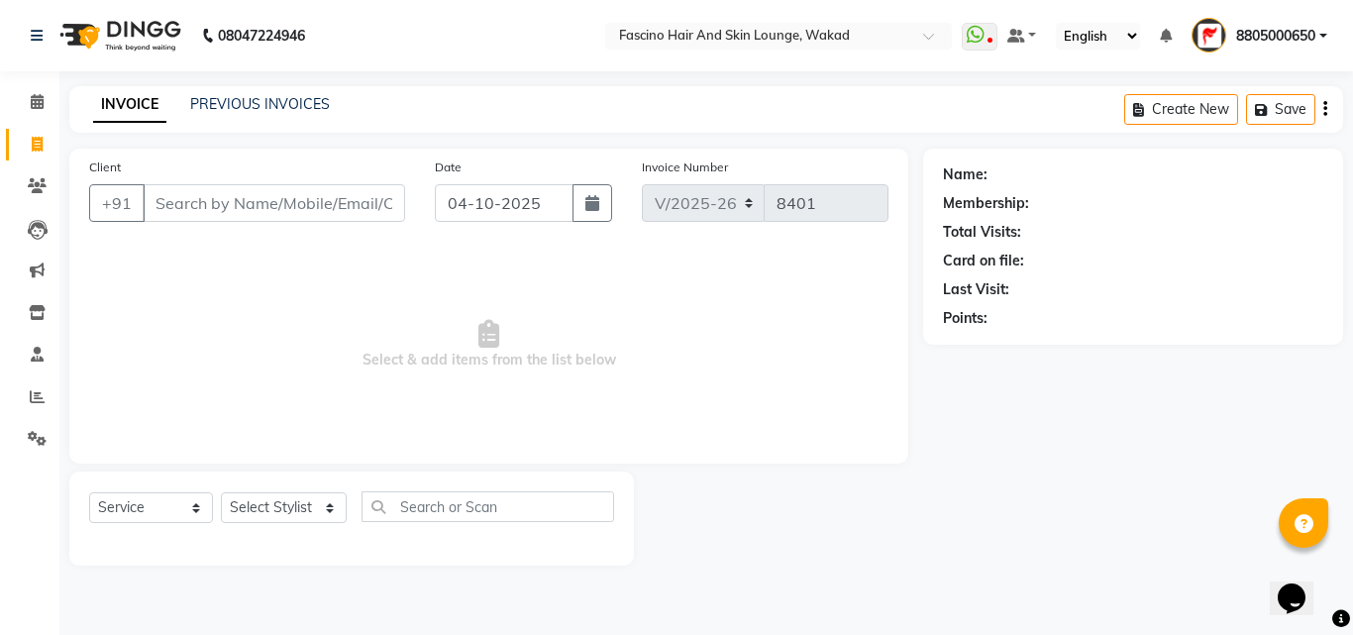
click at [216, 198] on input "Client" at bounding box center [274, 203] width 262 height 38
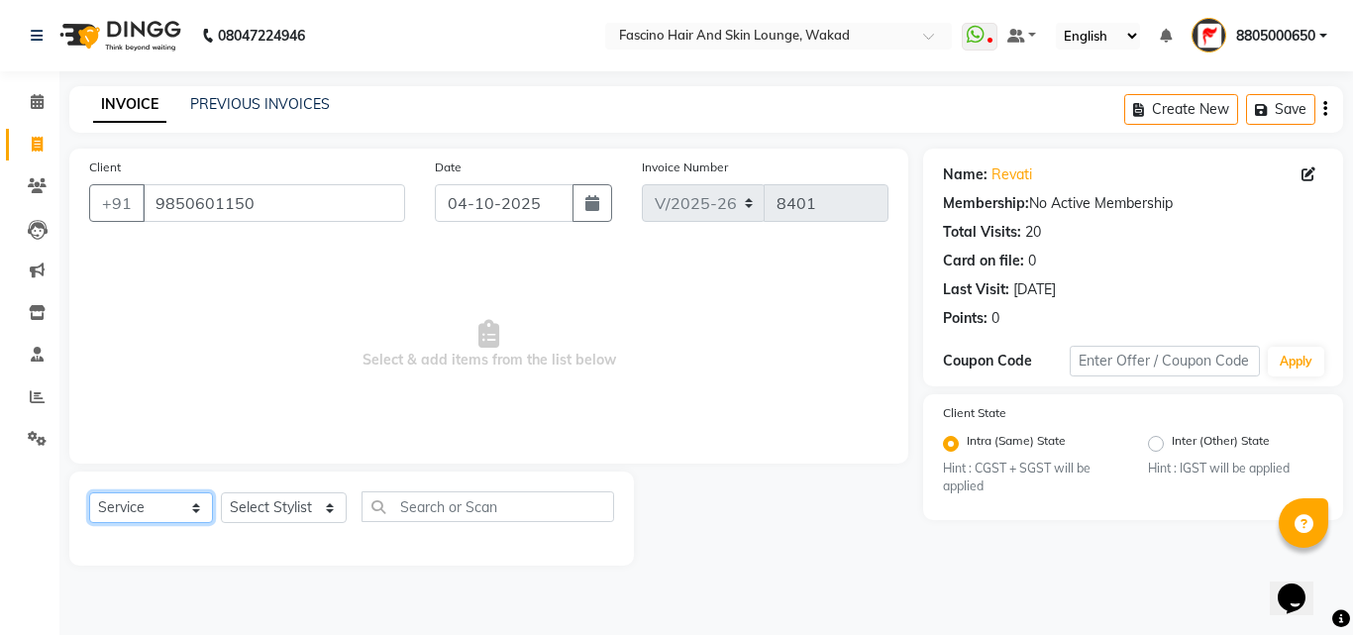
click at [182, 498] on select "Select Service Product Membership Package Voucher Prepaid Gift Card" at bounding box center [151, 507] width 124 height 31
click at [89, 492] on select "Select Service Product Membership Package Voucher Prepaid Gift Card" at bounding box center [151, 507] width 124 height 31
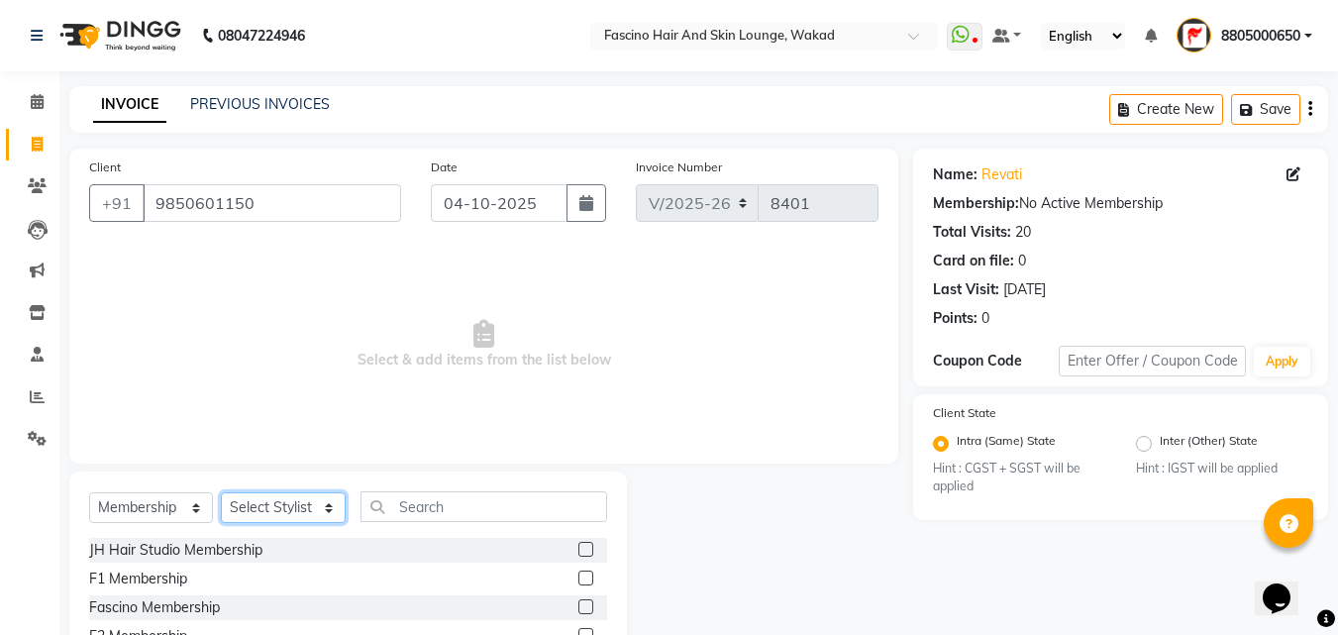
click at [288, 509] on select "Select Stylist 8805000650 Aarohi Chimu Ingale Deepak jh F1 Salon Ganesh F1 Gopa…" at bounding box center [283, 507] width 125 height 31
click at [221, 492] on select "Select Stylist 8805000650 Aarohi Chimu Ingale Deepak jh F1 Salon Ganesh F1 Gopa…" at bounding box center [283, 507] width 125 height 31
click at [587, 581] on label at bounding box center [585, 577] width 15 height 15
click at [587, 581] on input "checkbox" at bounding box center [584, 578] width 13 height 13
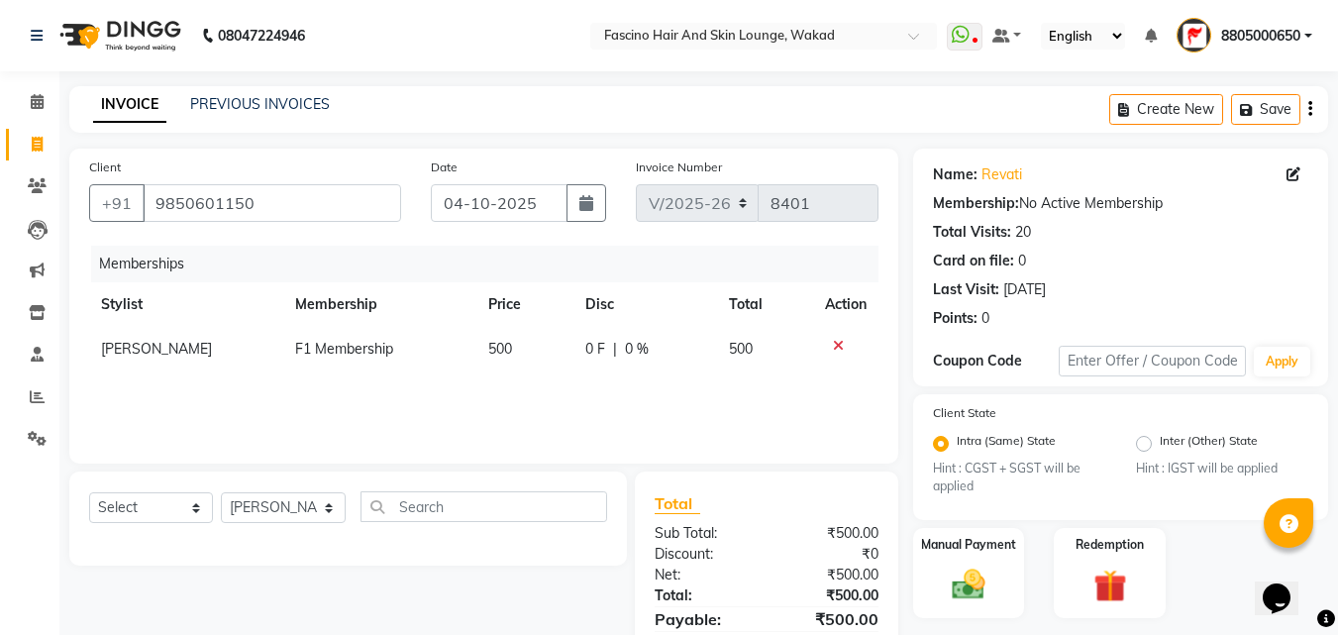
click at [550, 351] on td "500" at bounding box center [524, 349] width 97 height 45
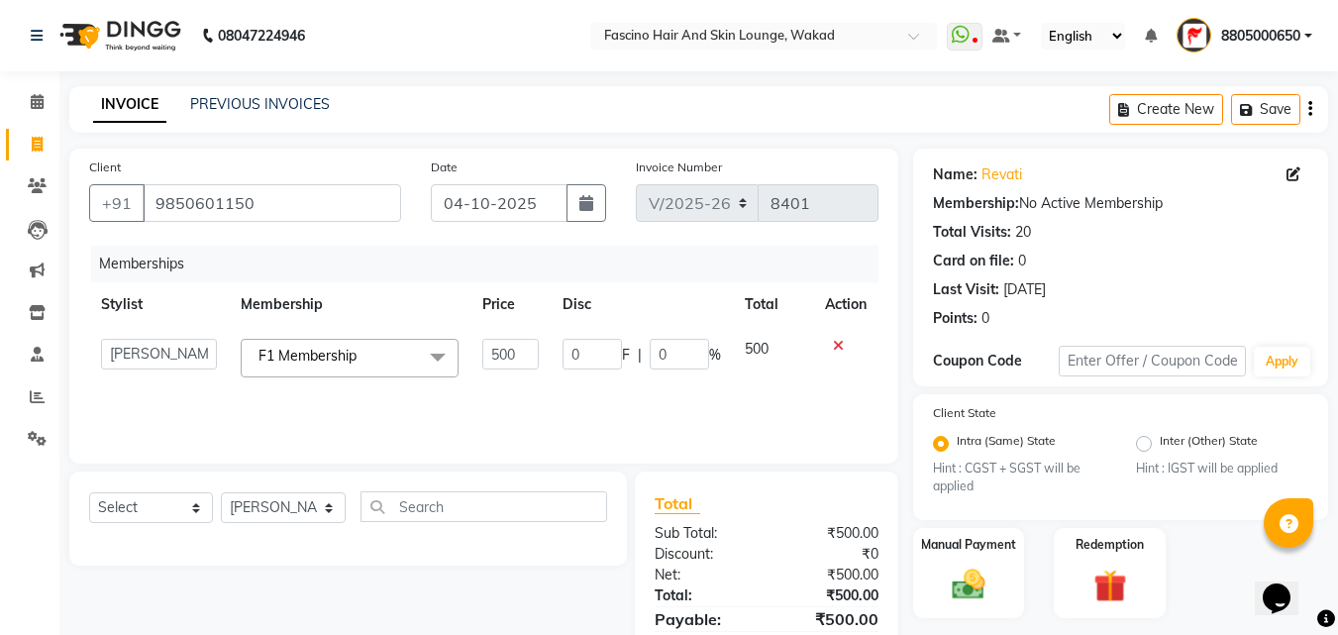
click at [551, 351] on td "0 F | 0 %" at bounding box center [642, 358] width 182 height 62
click at [537, 352] on input "500" at bounding box center [510, 354] width 56 height 31
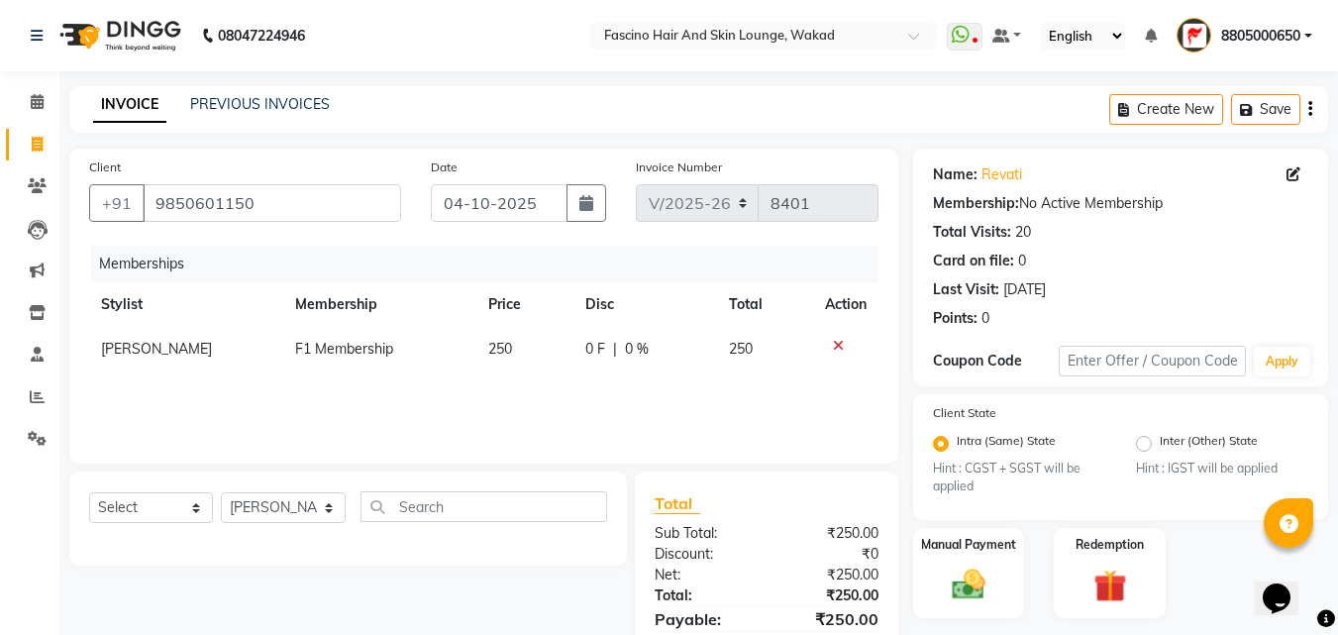
click at [514, 422] on div "Memberships Stylist Membership Price Disc Total Action Sukanya Sadiyan F1 Membe…" at bounding box center [483, 345] width 789 height 198
click at [189, 516] on select "Select Service Product Package Voucher Prepaid Gift Card" at bounding box center [151, 507] width 124 height 31
click at [89, 492] on select "Select Service Product Package Voucher Prepaid Gift Card" at bounding box center [151, 507] width 124 height 31
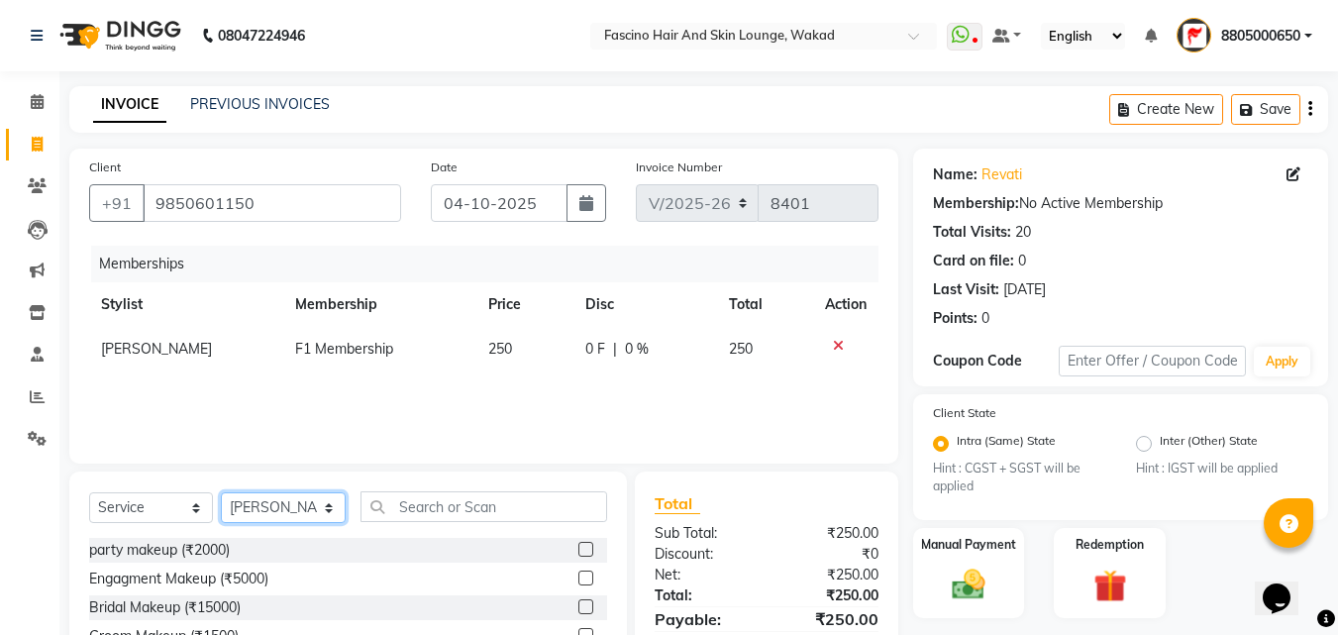
click at [294, 507] on select "Select Stylist 8805000650 Aarohi Chimu Ingale Deepak jh F1 Salon Ganesh F1 Gopa…" at bounding box center [283, 507] width 125 height 31
click at [221, 492] on select "Select Stylist 8805000650 Aarohi Chimu Ingale Deepak jh F1 Salon Ganesh F1 Gopa…" at bounding box center [283, 507] width 125 height 31
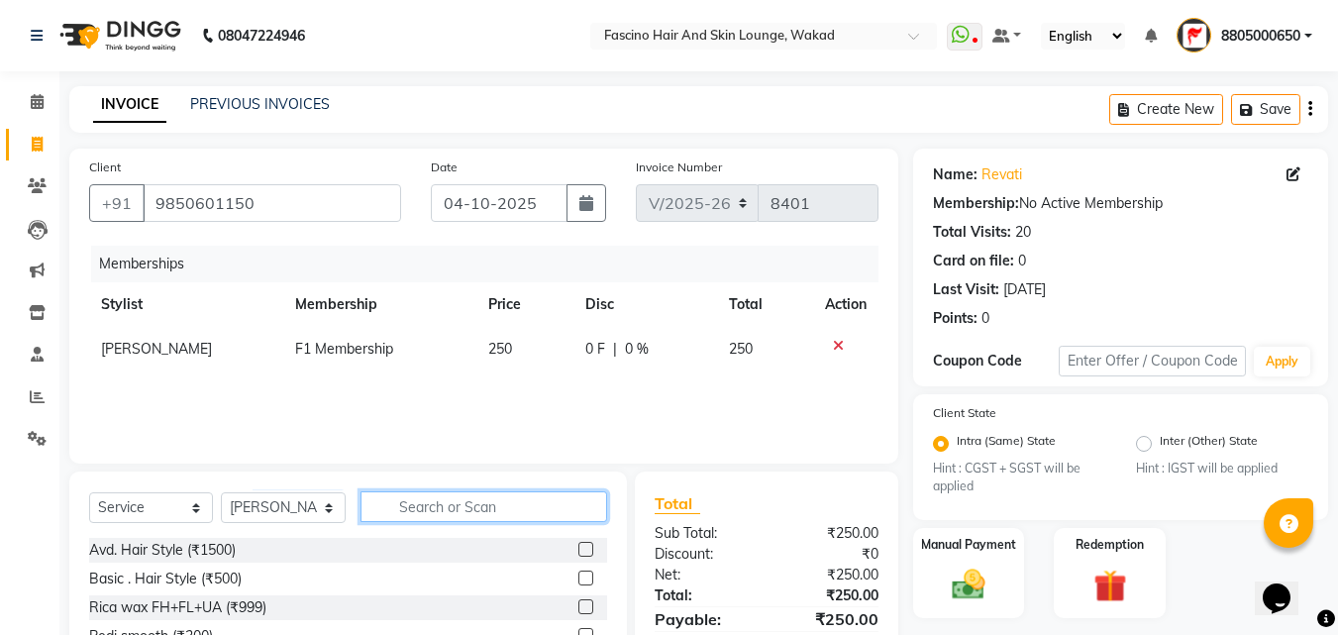
click at [408, 503] on input "text" at bounding box center [483, 506] width 247 height 31
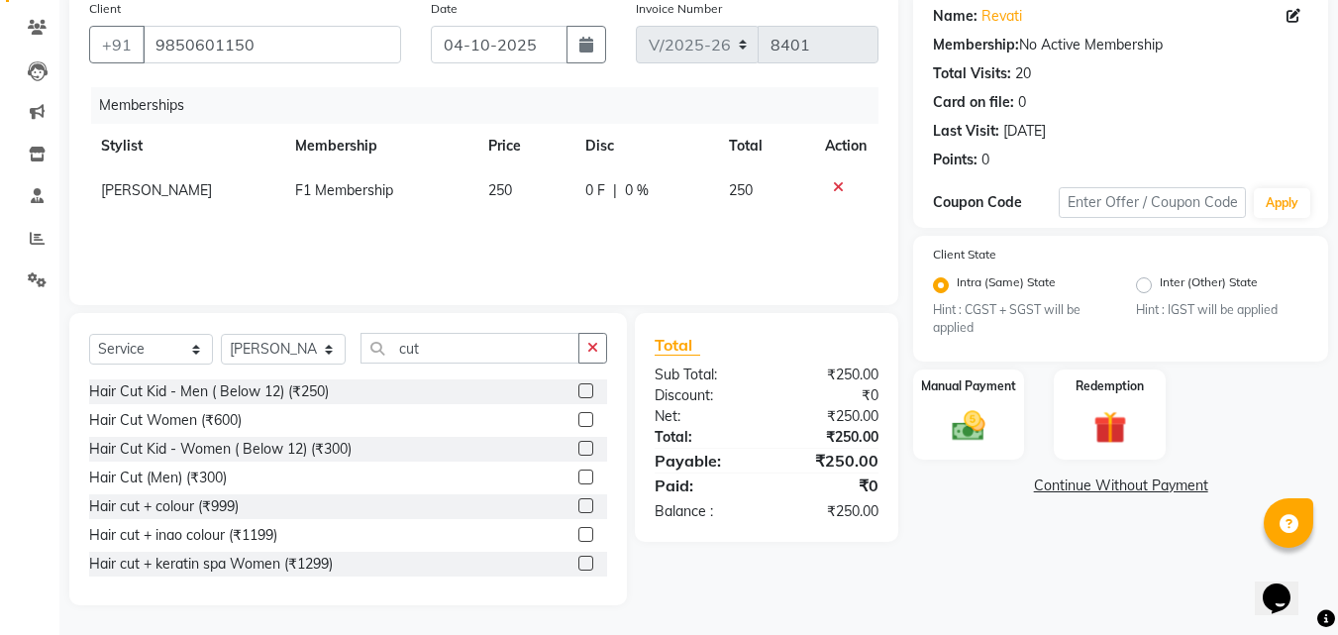
click at [578, 475] on label at bounding box center [585, 476] width 15 height 15
click at [578, 475] on input "checkbox" at bounding box center [584, 477] width 13 height 13
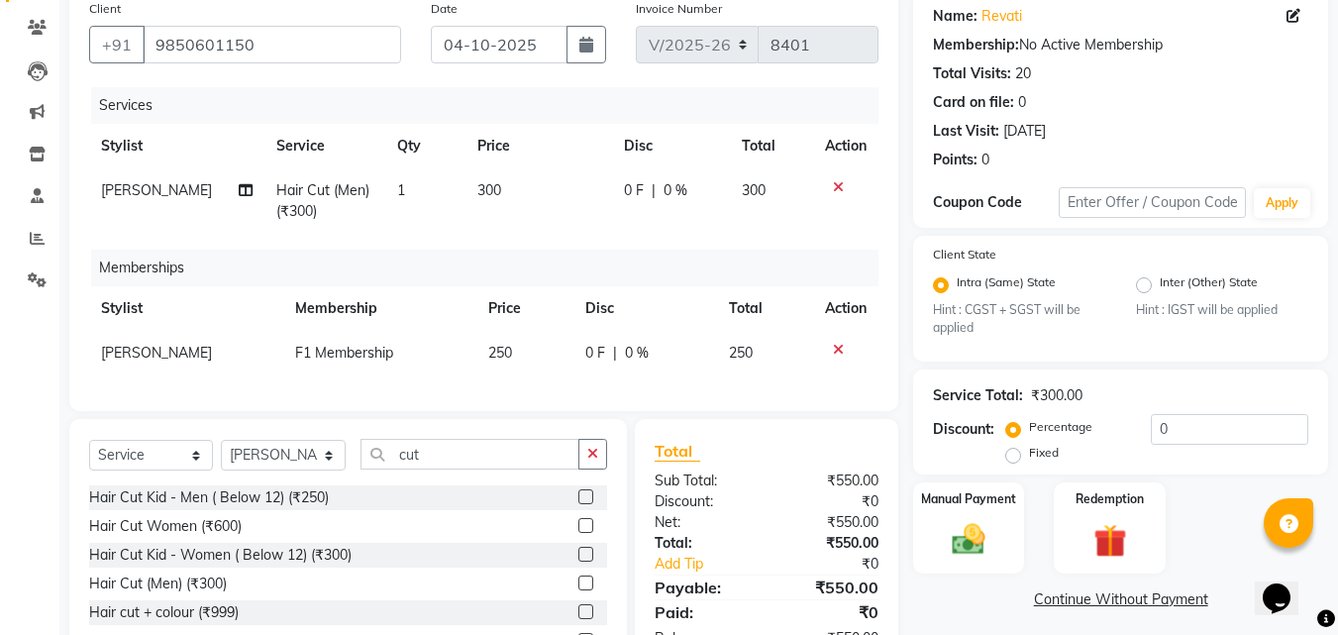
click at [518, 194] on td "300" at bounding box center [538, 200] width 147 height 65
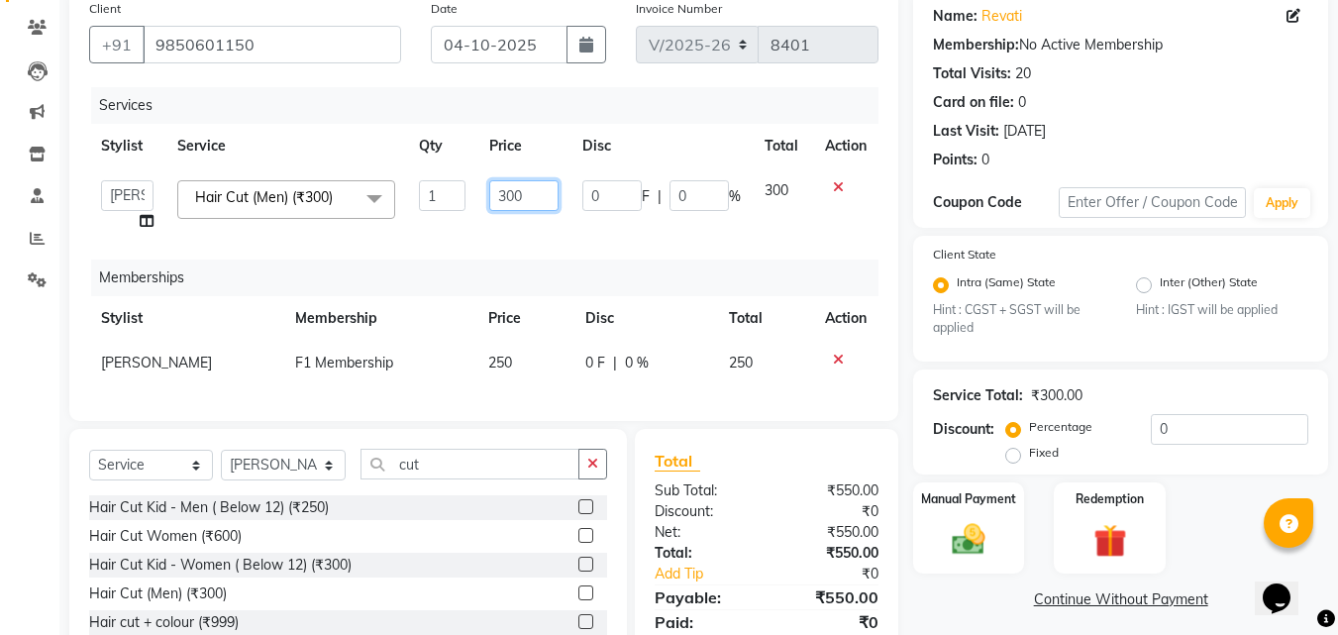
click at [522, 193] on input "300" at bounding box center [523, 195] width 68 height 31
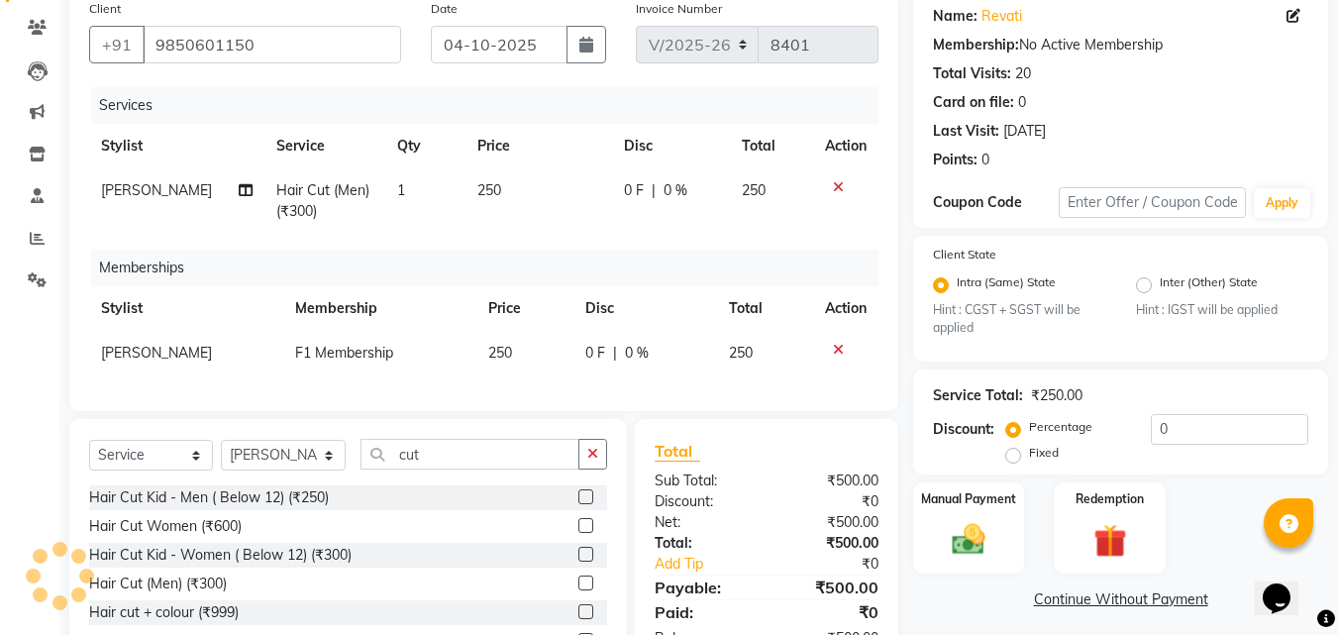
click at [533, 237] on div "Services Stylist Service Qty Price Disc Total Action Sanjay muley Hair Cut (Men…" at bounding box center [483, 239] width 789 height 304
click at [965, 564] on div "Manual Payment" at bounding box center [969, 527] width 116 height 94
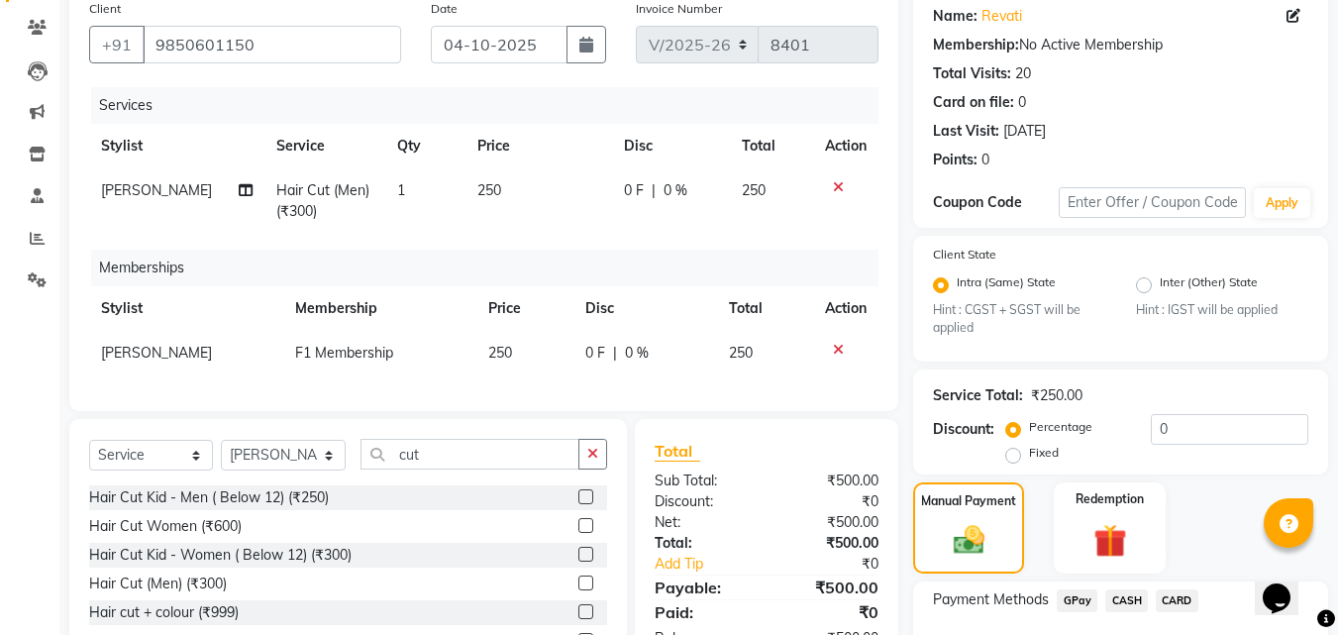
click at [1073, 603] on span "GPay" at bounding box center [1077, 600] width 41 height 23
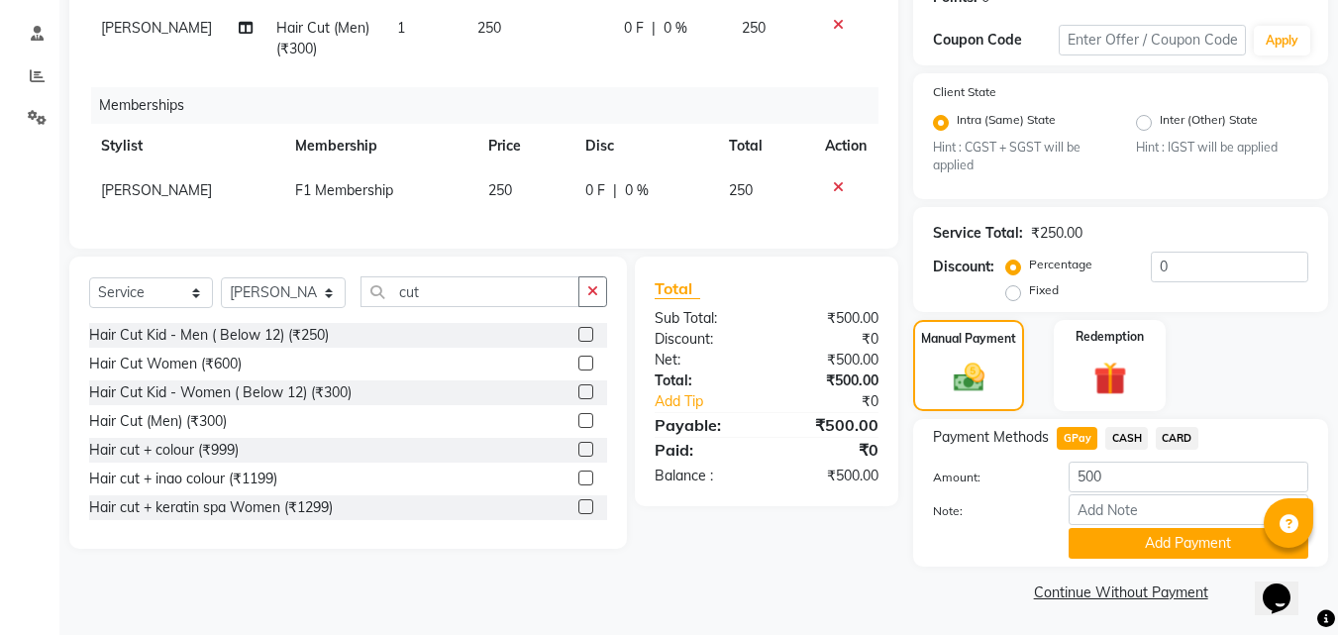
scroll to position [323, 0]
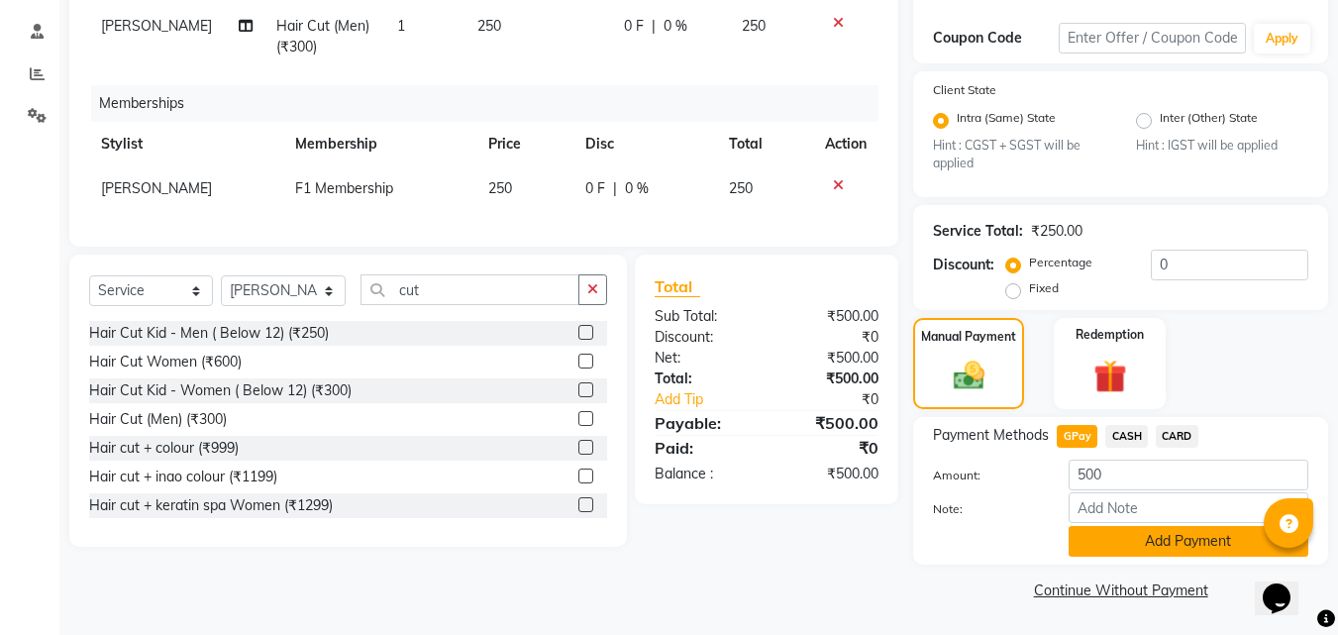
click at [1199, 540] on button "Add Payment" at bounding box center [1189, 541] width 240 height 31
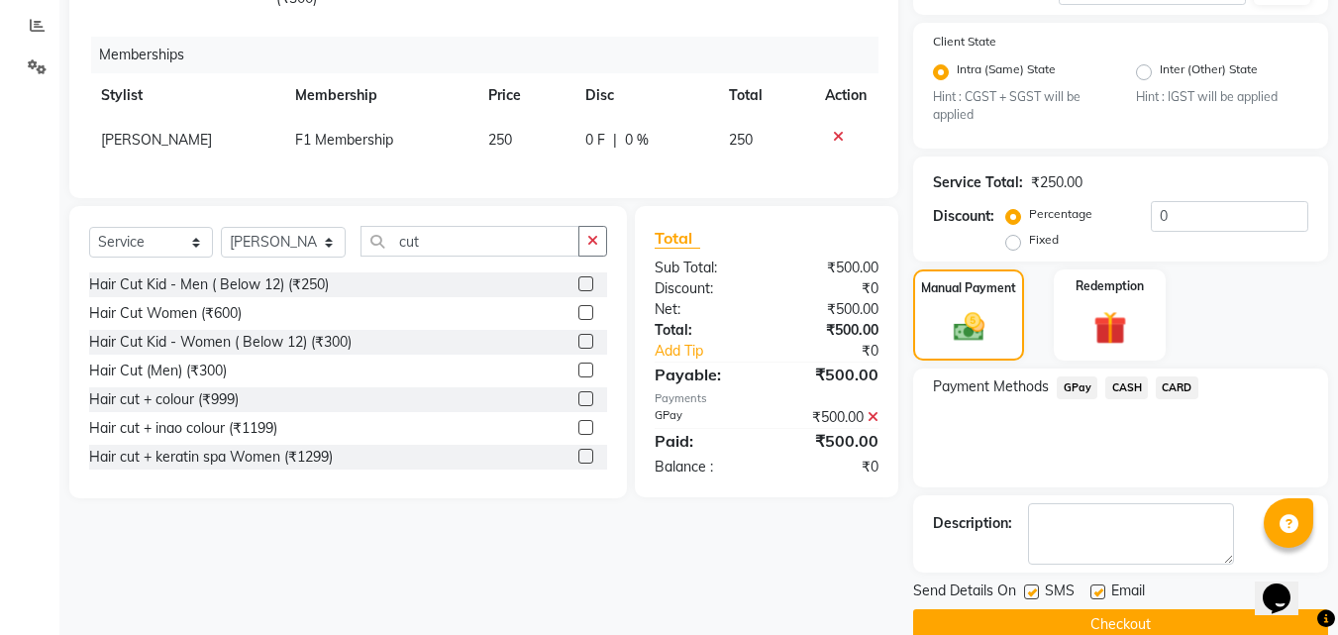
scroll to position [406, 0]
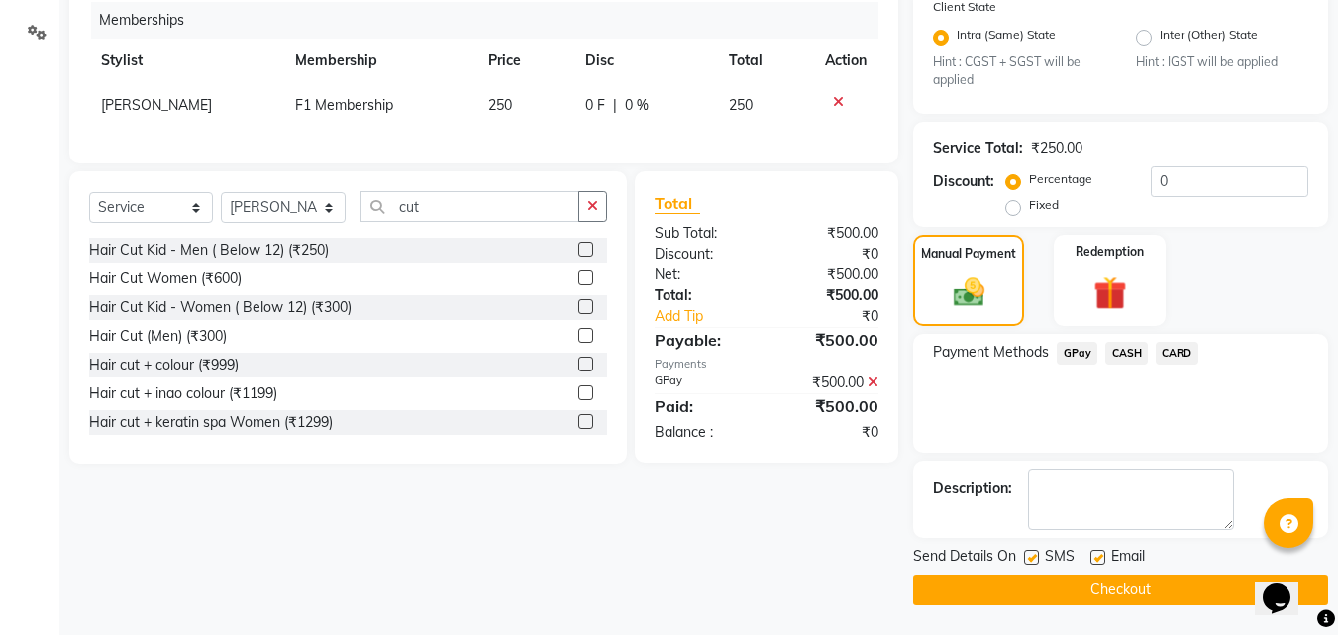
click at [1170, 590] on button "Checkout" at bounding box center [1120, 589] width 415 height 31
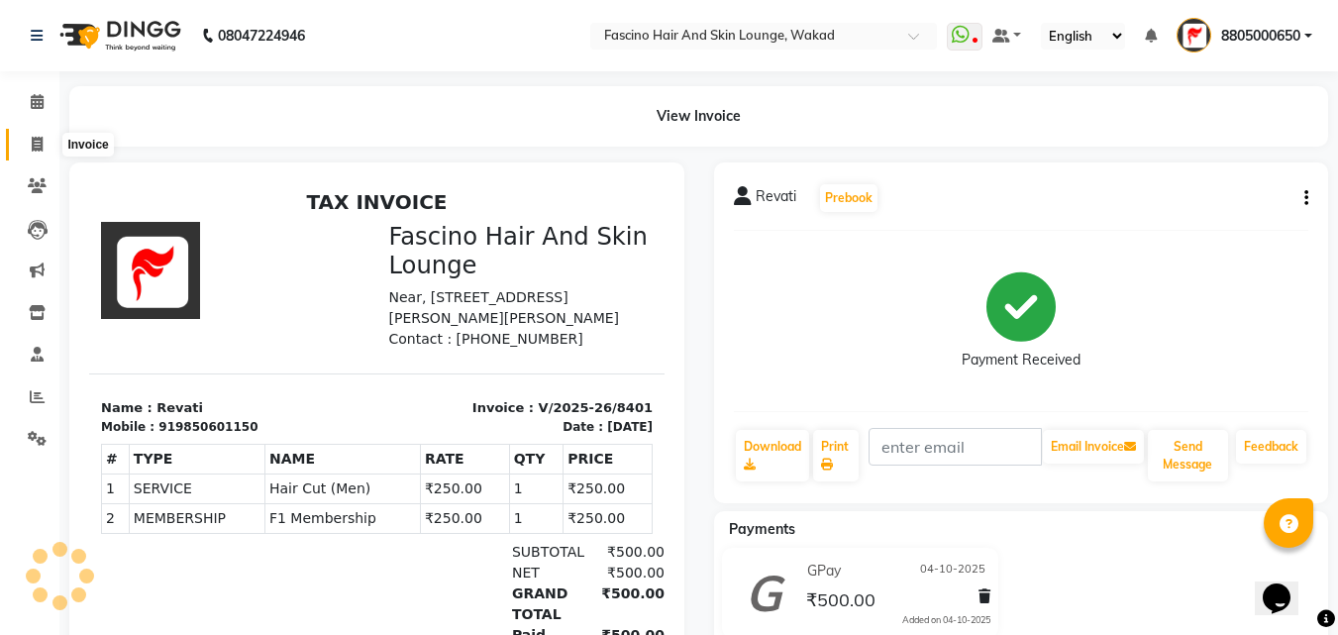
click at [45, 146] on span at bounding box center [37, 145] width 35 height 23
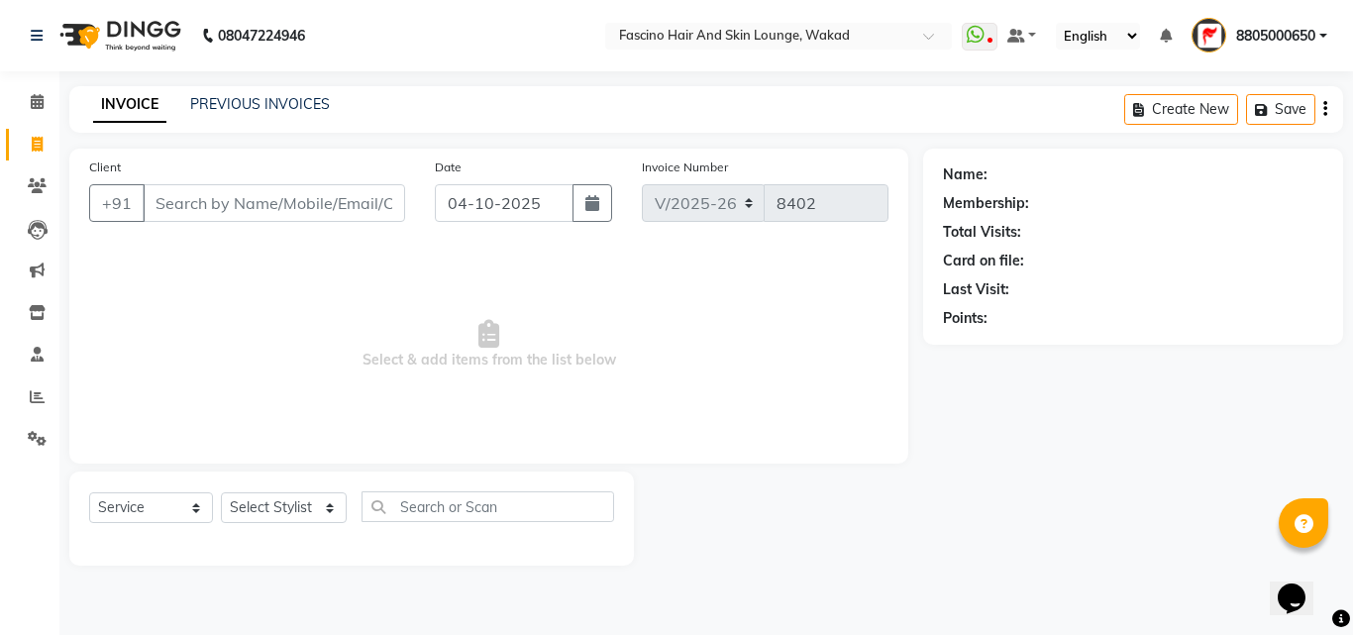
click at [190, 222] on div "Client +91" at bounding box center [247, 196] width 346 height 81
click at [264, 109] on link "PREVIOUS INVOICES" at bounding box center [260, 104] width 140 height 18
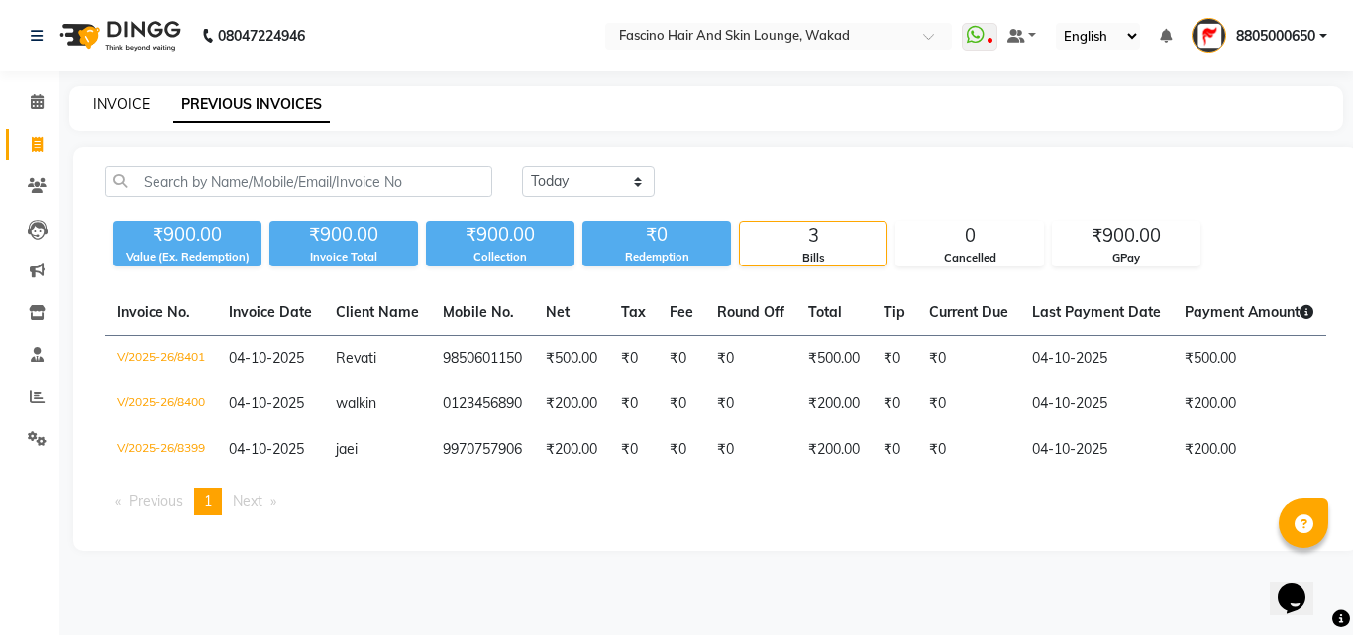
click at [137, 98] on link "INVOICE" at bounding box center [121, 104] width 56 height 18
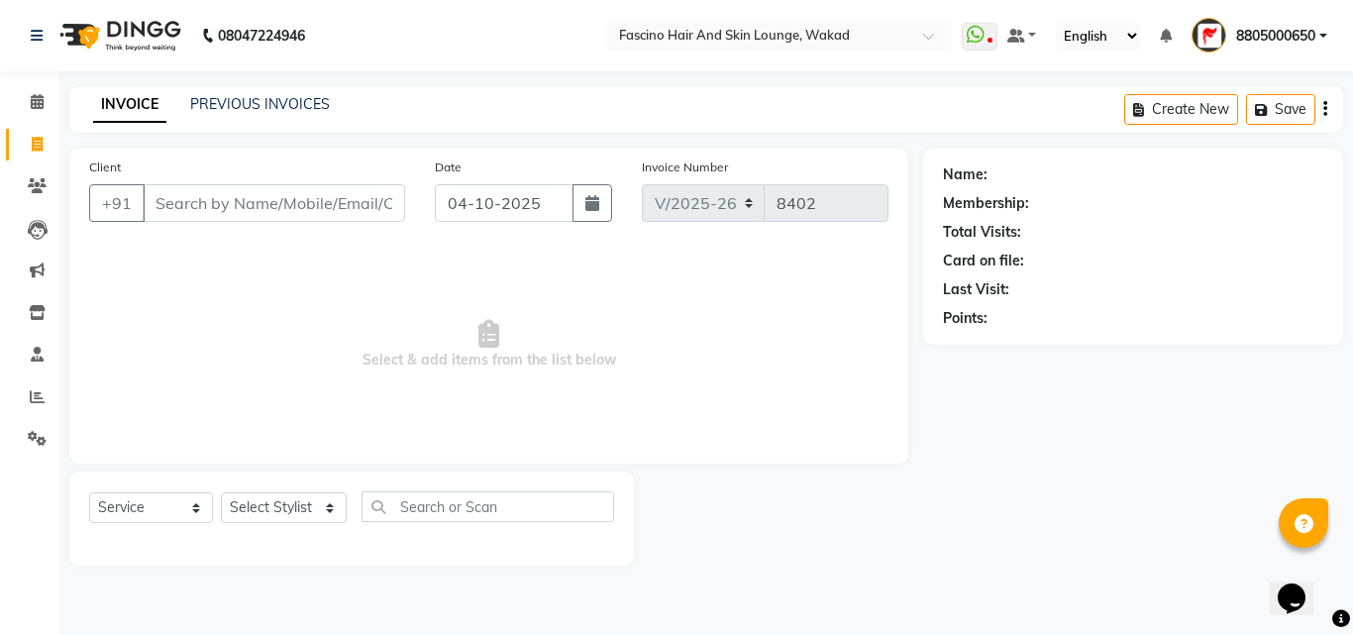
click at [260, 201] on input "Client" at bounding box center [274, 203] width 262 height 38
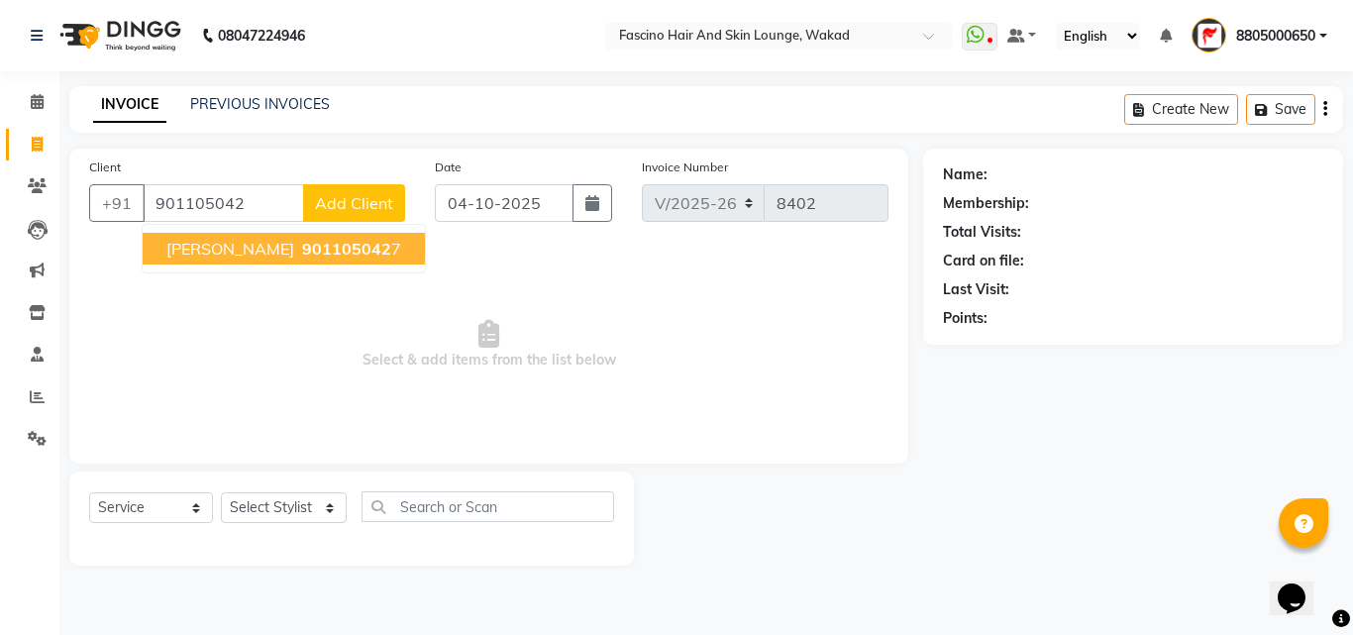
click at [230, 246] on span "Shantanu" at bounding box center [230, 249] width 128 height 20
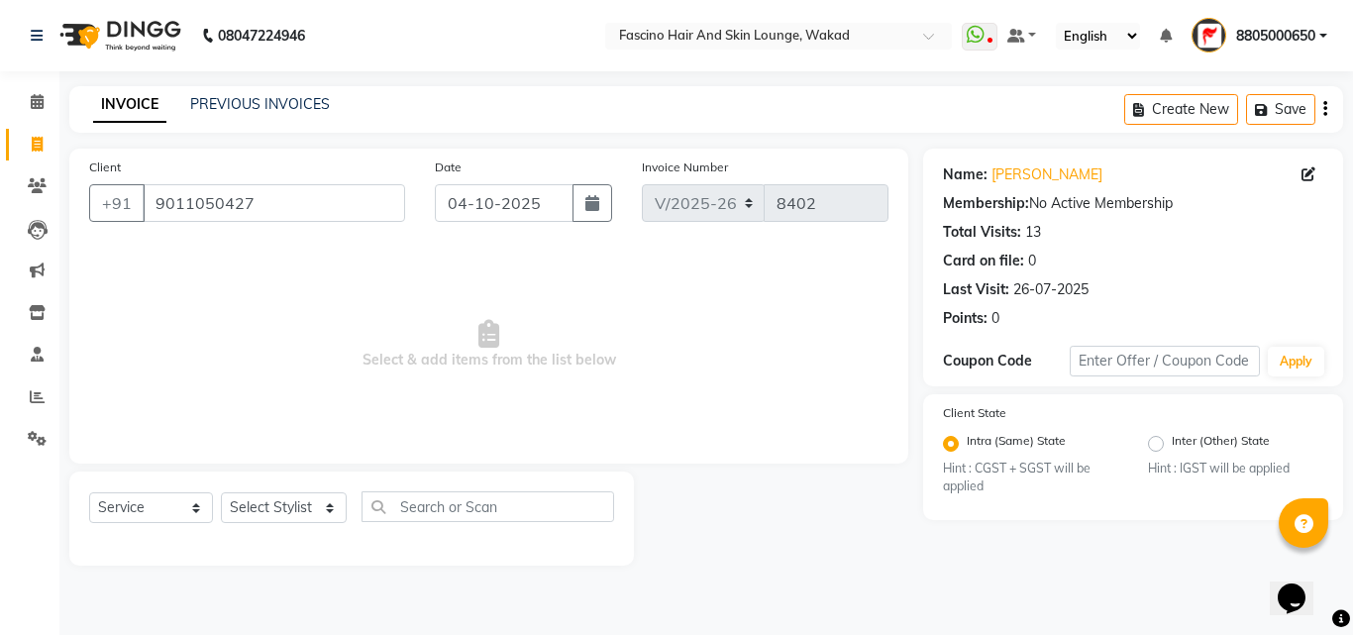
click at [296, 525] on div "Select Service Product Membership Package Voucher Prepaid Gift Card Select Styl…" at bounding box center [351, 514] width 525 height 47
click at [297, 512] on select "Select Stylist 8805000650 Aarohi Chimu Ingale Deepak jh F1 Salon Ganesh F1 Gopa…" at bounding box center [284, 507] width 126 height 31
click at [221, 492] on select "Select Stylist 8805000650 Aarohi Chimu Ingale Deepak jh F1 Salon Ganesh F1 Gopa…" at bounding box center [284, 507] width 126 height 31
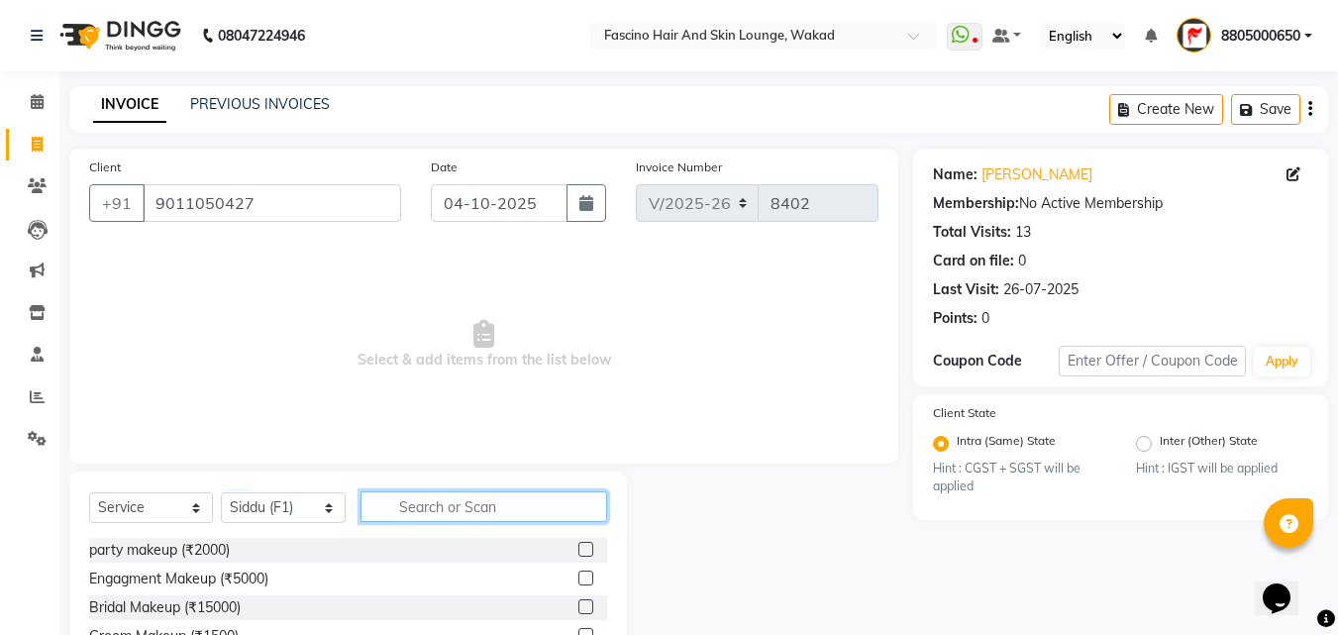
click at [412, 506] on input "text" at bounding box center [483, 506] width 247 height 31
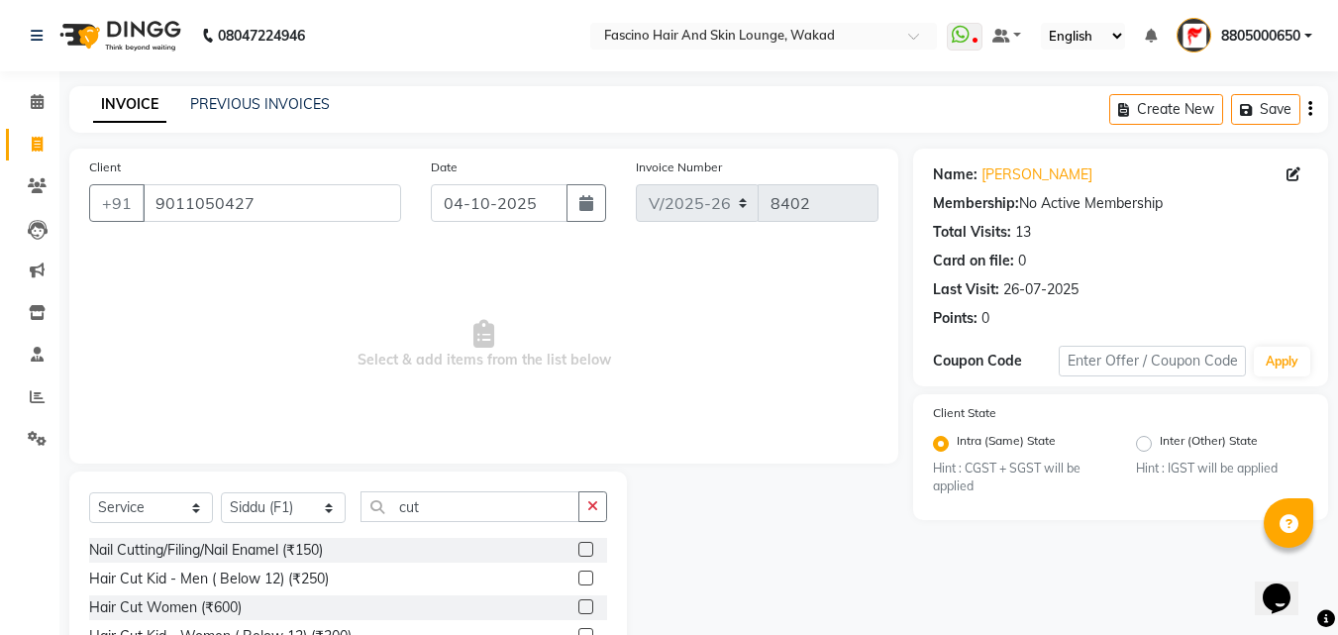
click at [578, 580] on label at bounding box center [585, 577] width 15 height 15
click at [578, 580] on input "checkbox" at bounding box center [584, 578] width 13 height 13
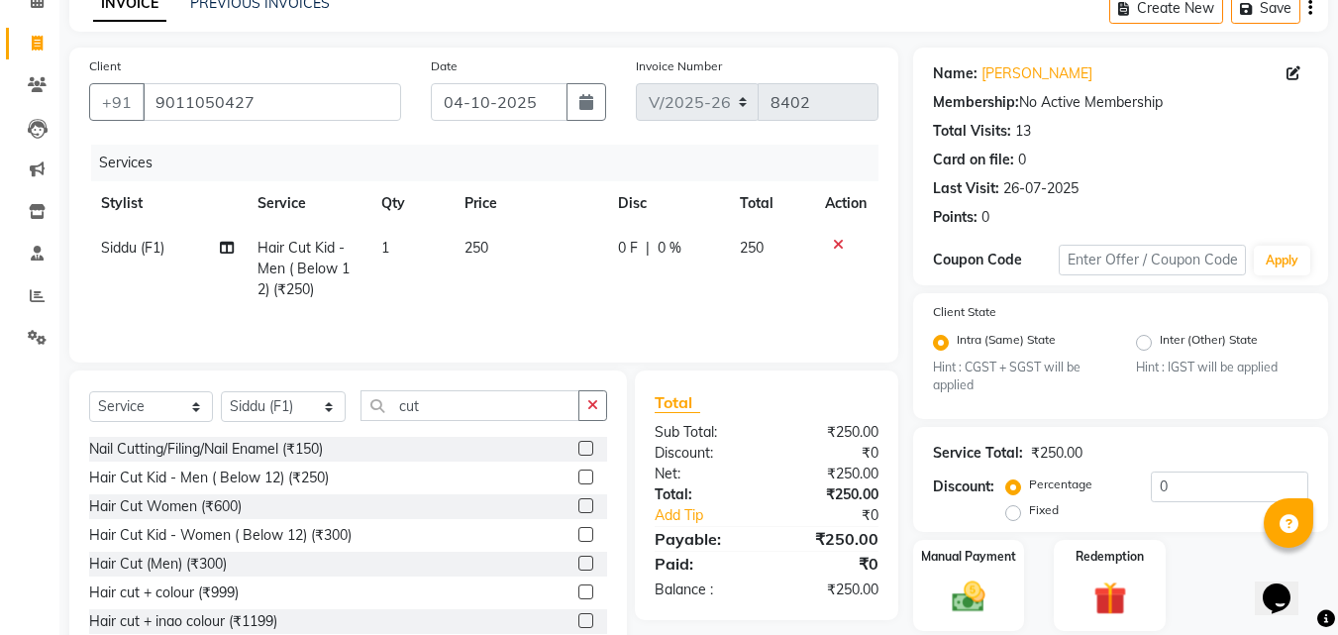
scroll to position [167, 0]
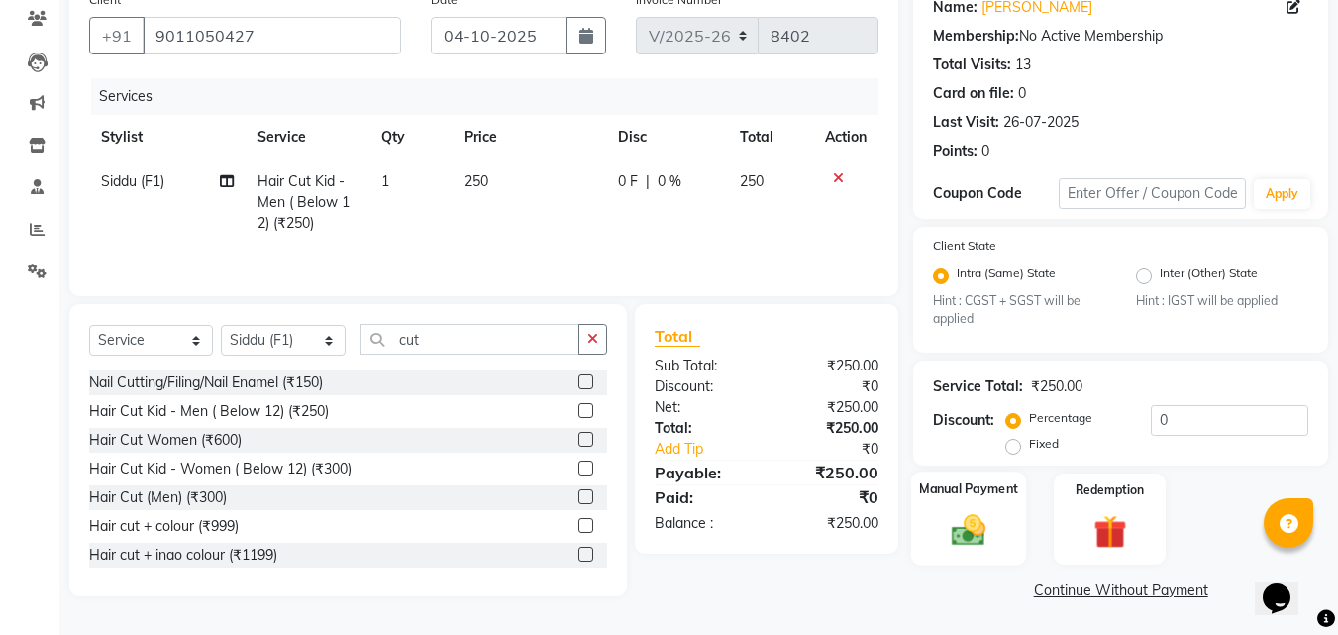
click at [976, 527] on img at bounding box center [968, 531] width 55 height 40
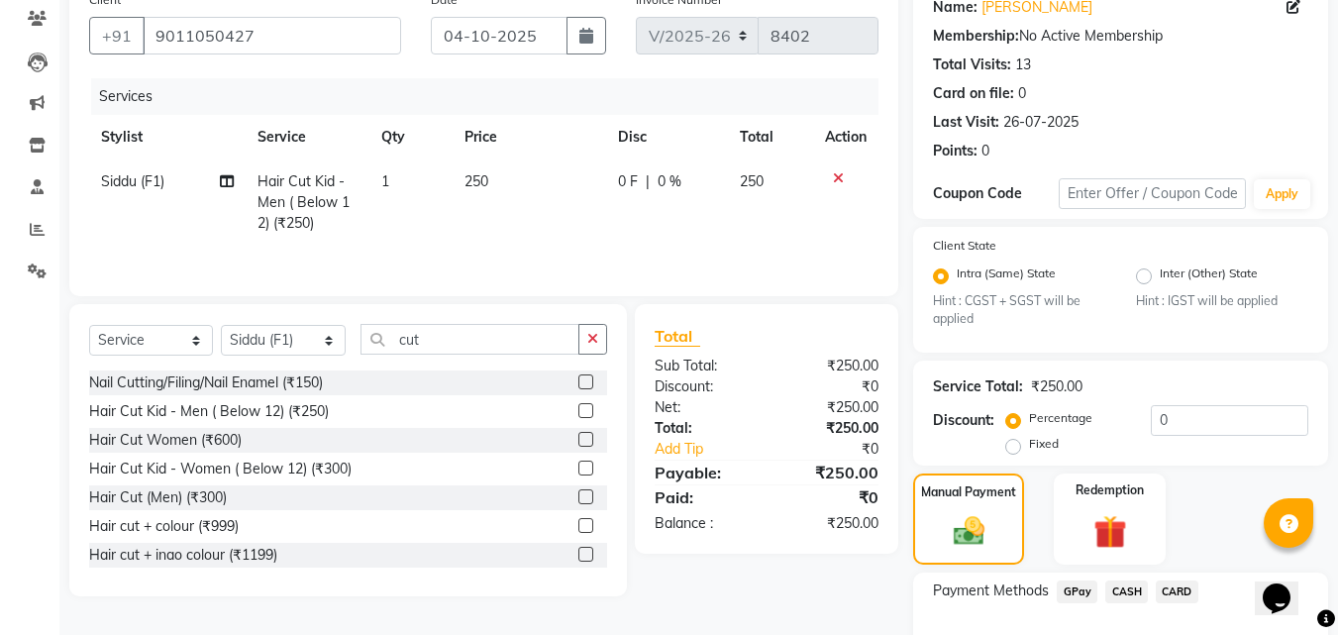
click at [1171, 594] on span "CARD" at bounding box center [1177, 591] width 43 height 23
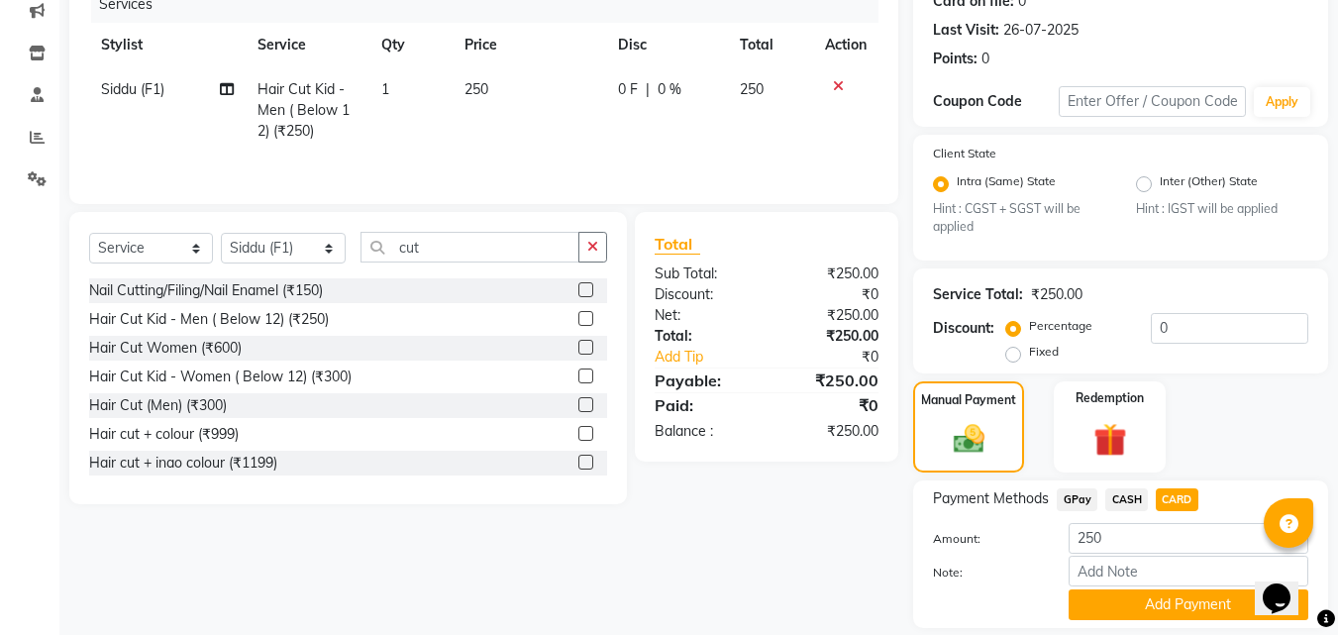
scroll to position [323, 0]
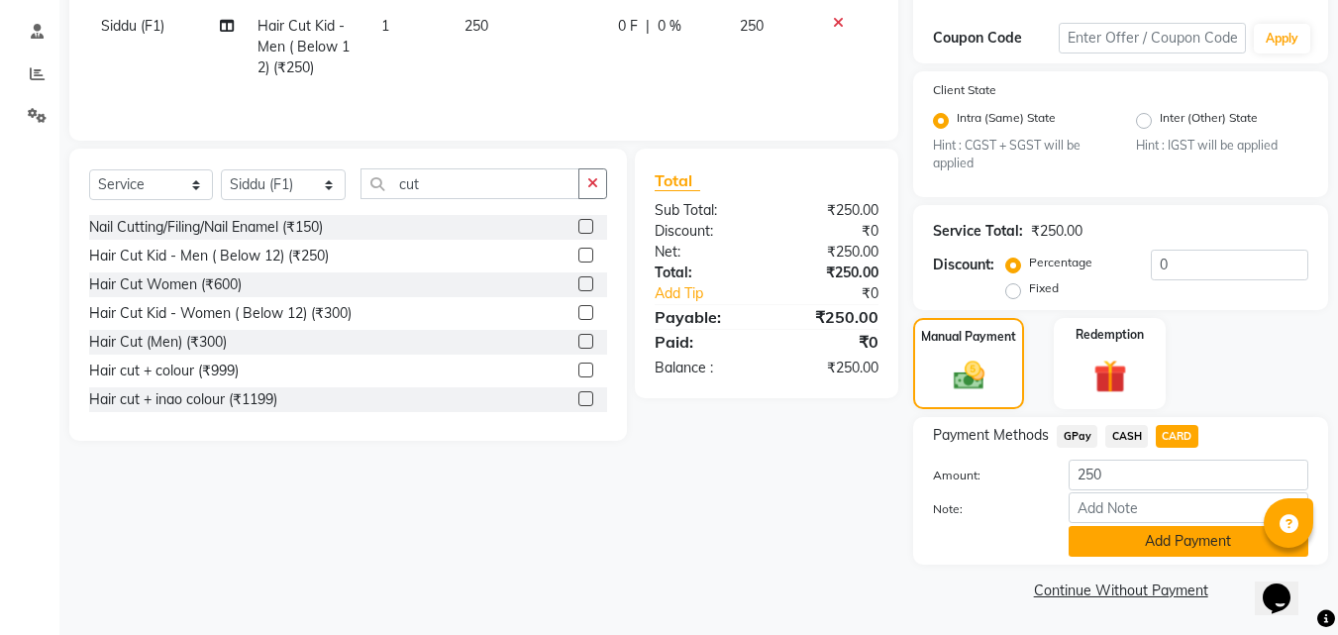
click at [1202, 544] on button "Add Payment" at bounding box center [1189, 541] width 240 height 31
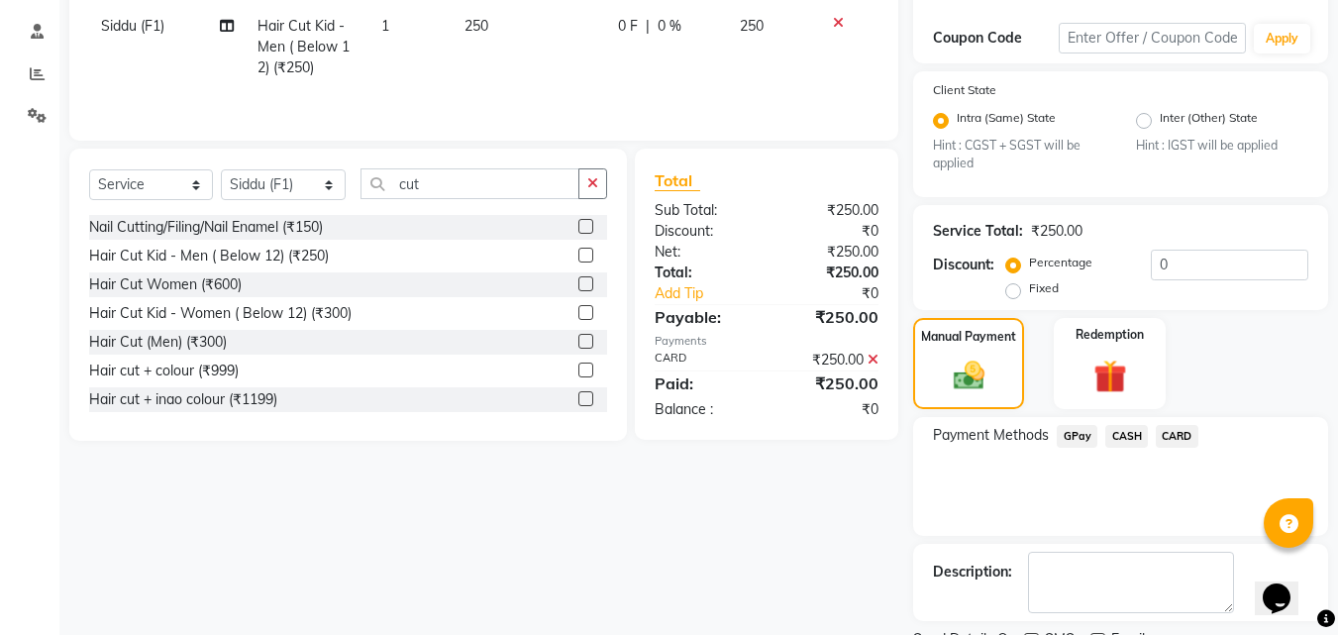
scroll to position [406, 0]
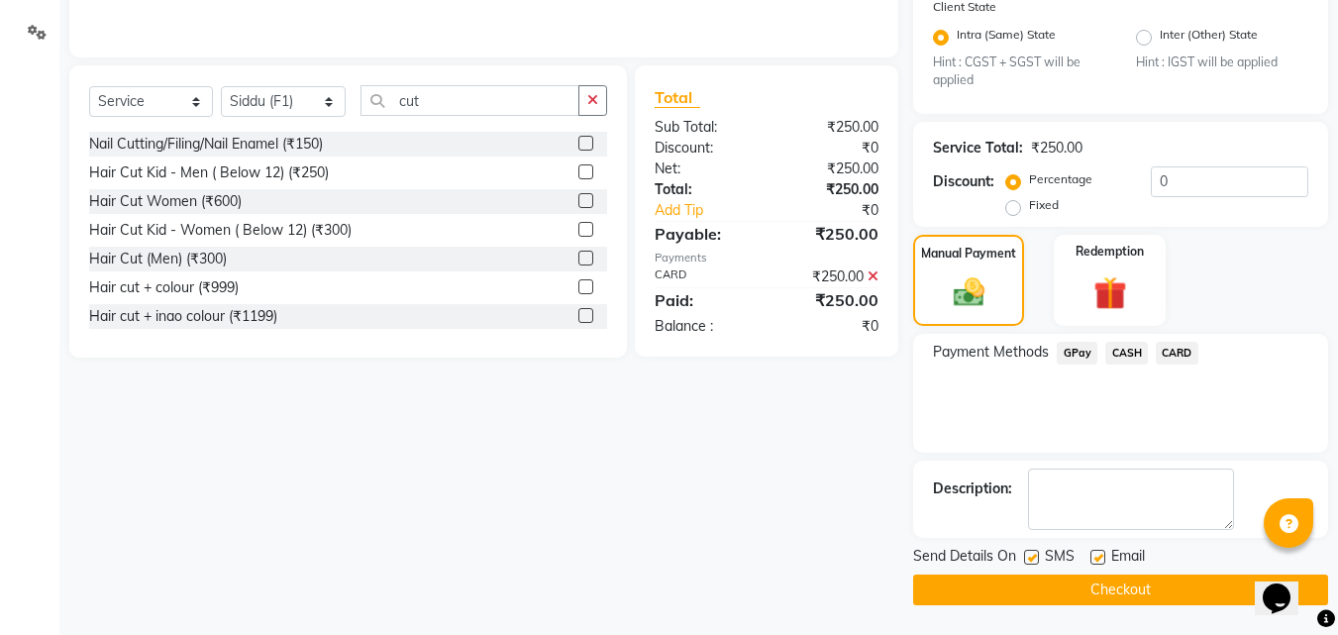
click at [1032, 560] on label at bounding box center [1031, 557] width 15 height 15
click at [1032, 560] on input "checkbox" at bounding box center [1030, 558] width 13 height 13
drag, startPoint x: 1044, startPoint y: 585, endPoint x: 1069, endPoint y: 604, distance: 31.1
click at [1048, 588] on button "Checkout" at bounding box center [1120, 589] width 415 height 31
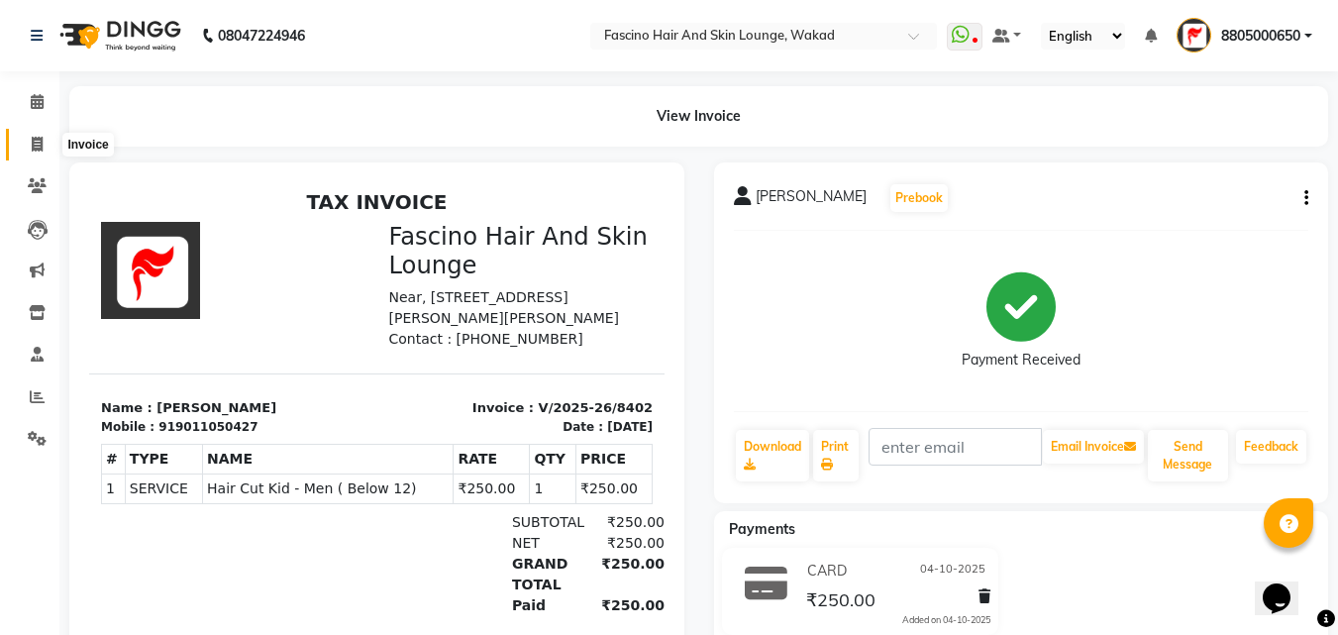
click at [49, 142] on span at bounding box center [37, 145] width 35 height 23
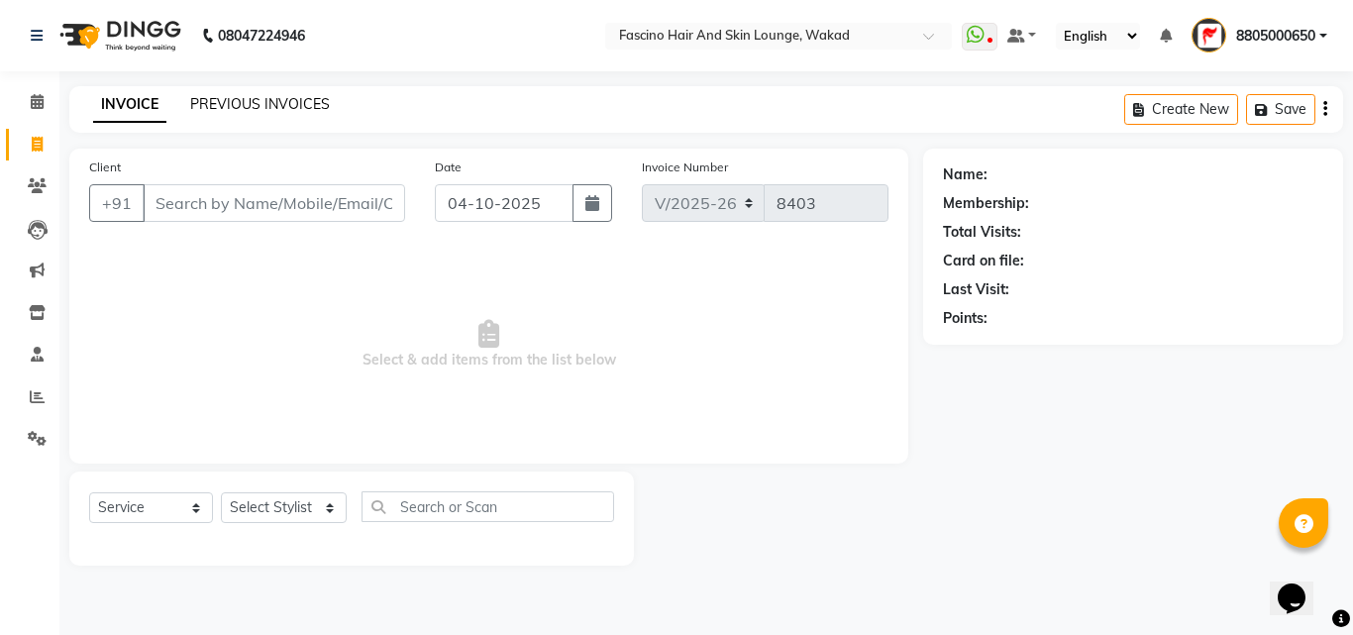
click at [295, 100] on link "PREVIOUS INVOICES" at bounding box center [260, 104] width 140 height 18
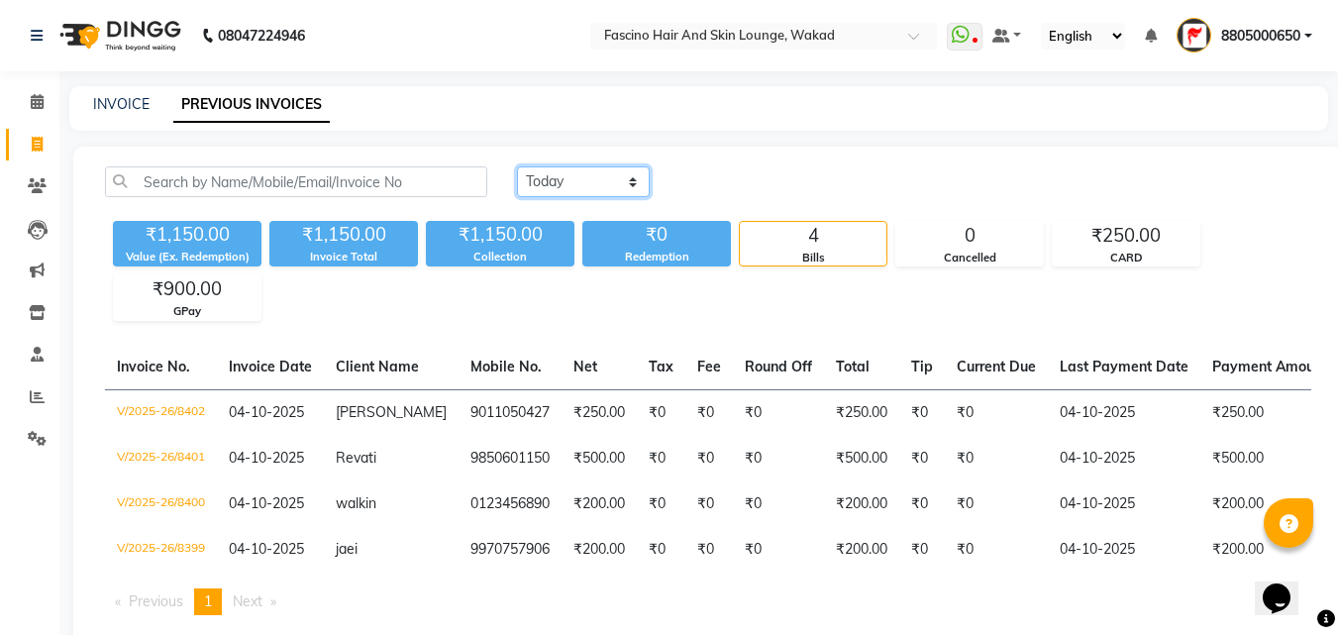
drag, startPoint x: 545, startPoint y: 178, endPoint x: 552, endPoint y: 196, distance: 19.1
click at [545, 178] on select "Today Yesterday Custom Range" at bounding box center [583, 181] width 133 height 31
click at [517, 166] on select "Today Yesterday Custom Range" at bounding box center [583, 181] width 133 height 31
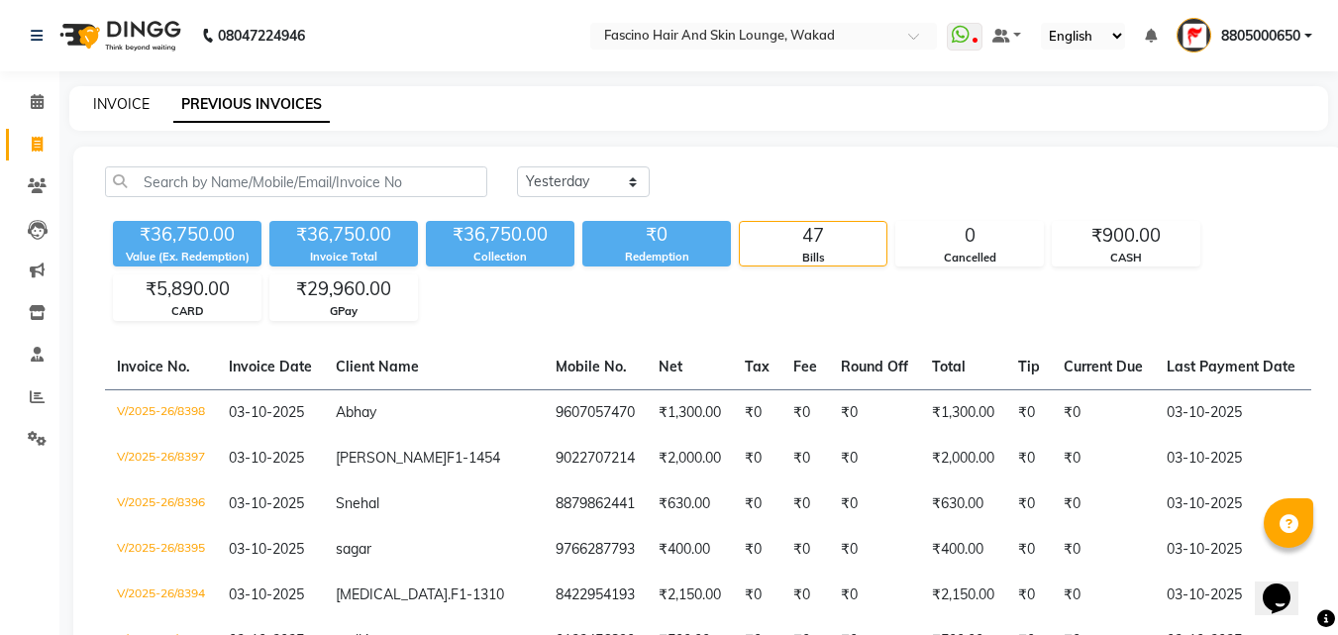
click at [125, 104] on link "INVOICE" at bounding box center [121, 104] width 56 height 18
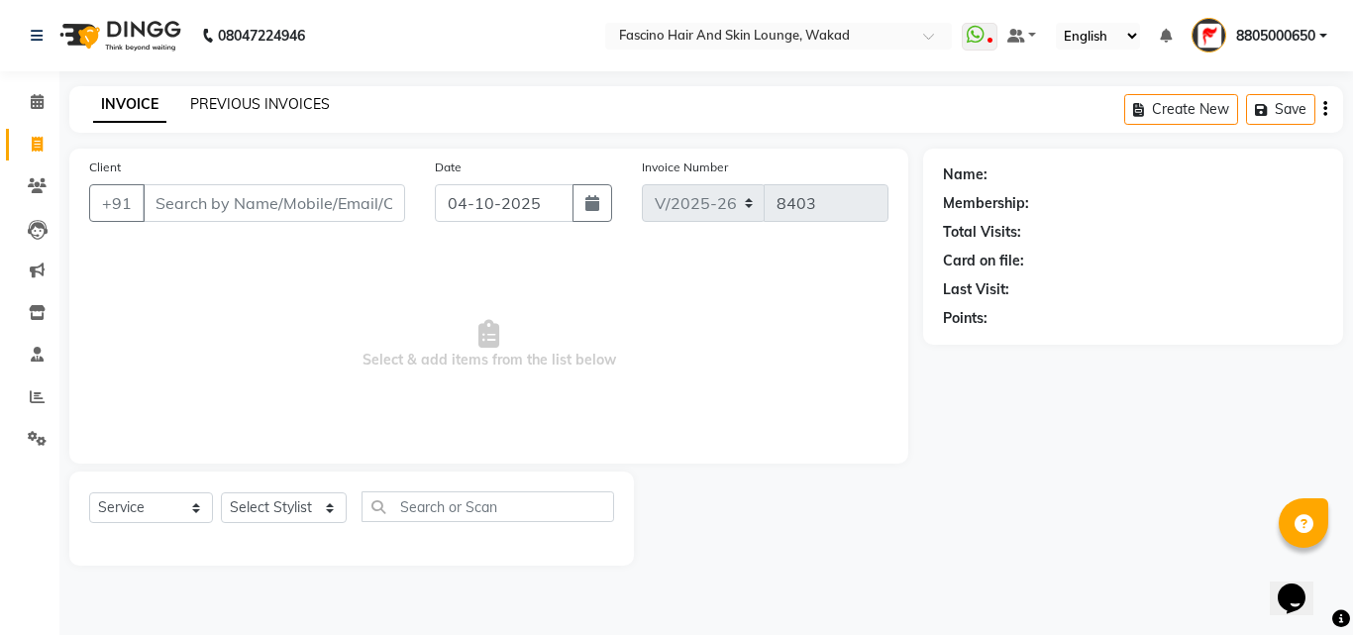
click at [272, 104] on link "PREVIOUS INVOICES" at bounding box center [260, 104] width 140 height 18
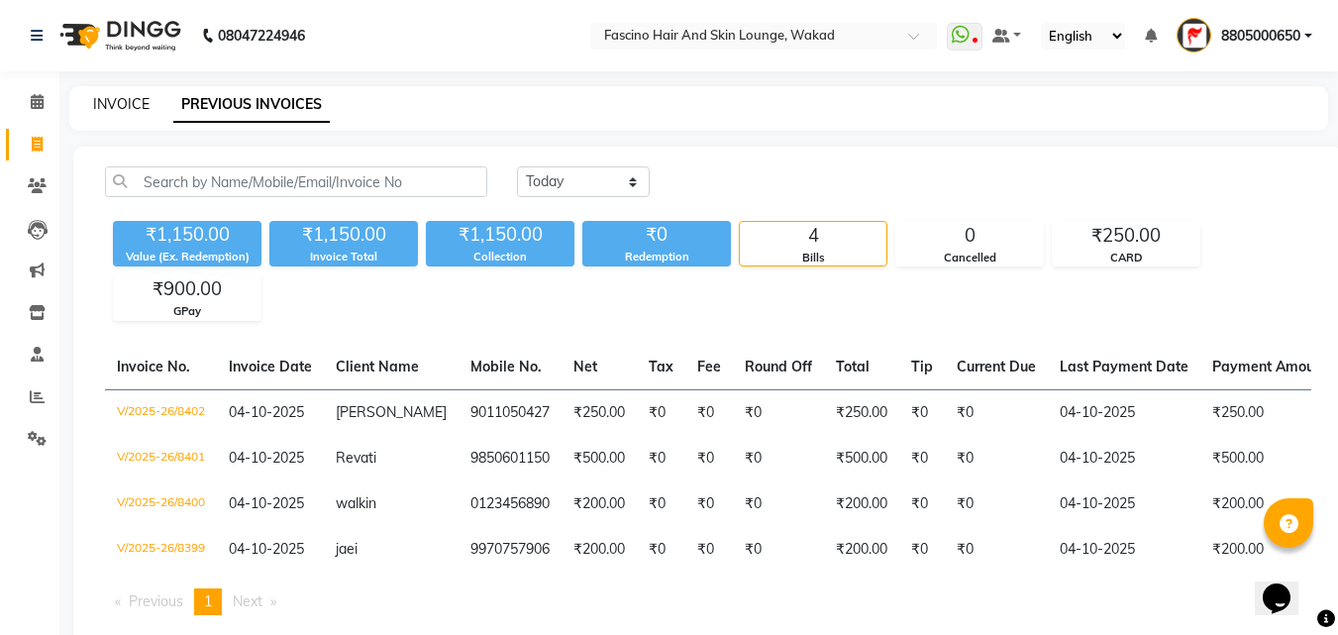
click at [121, 101] on link "INVOICE" at bounding box center [121, 104] width 56 height 18
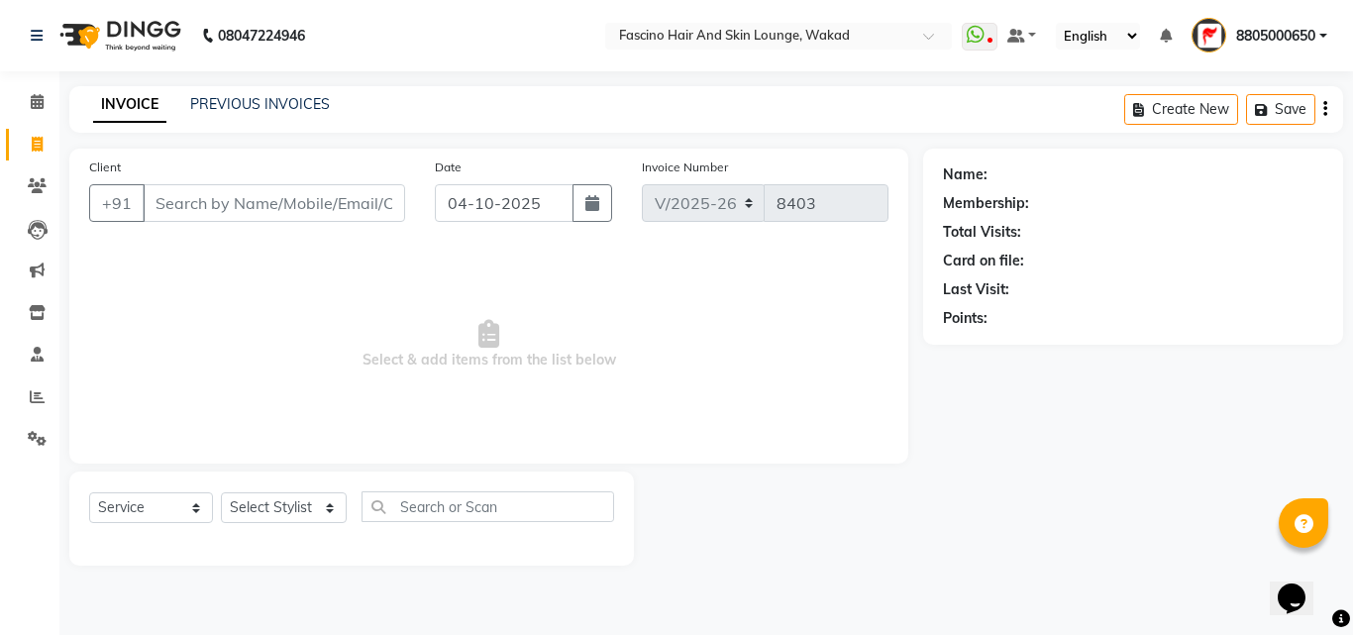
click at [219, 201] on input "Client" at bounding box center [274, 203] width 262 height 38
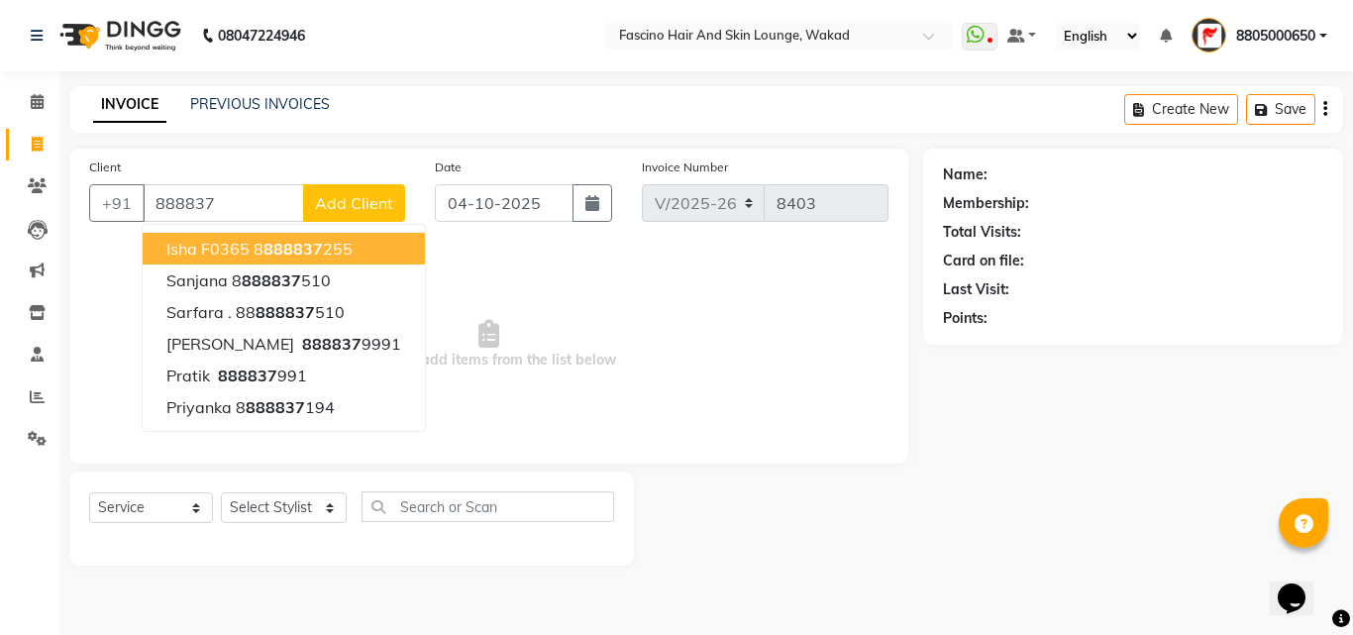
click at [246, 256] on span "Isha F0365" at bounding box center [207, 249] width 83 height 20
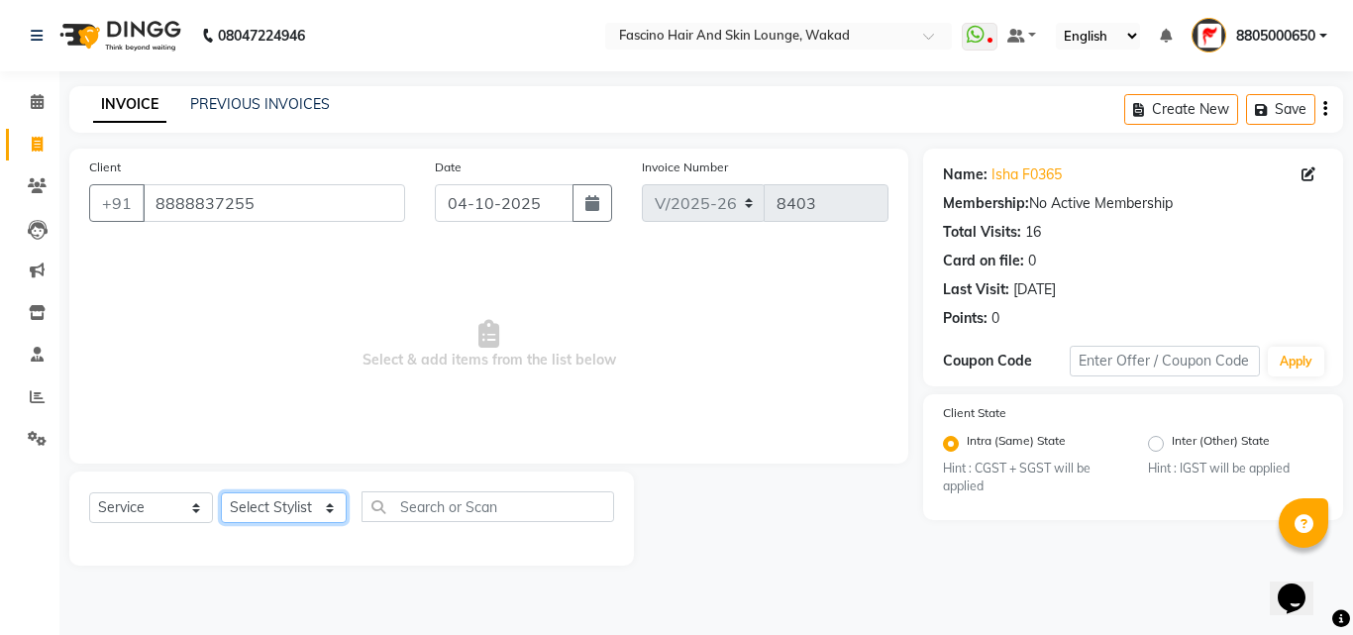
click at [315, 505] on select "Select Stylist 8805000650 Aarohi Chimu Ingale Deepak jh F1 Salon Ganesh F1 Gopa…" at bounding box center [284, 507] width 126 height 31
click at [221, 492] on select "Select Stylist 8805000650 Aarohi Chimu Ingale Deepak jh F1 Salon Ganesh F1 Gopa…" at bounding box center [284, 507] width 126 height 31
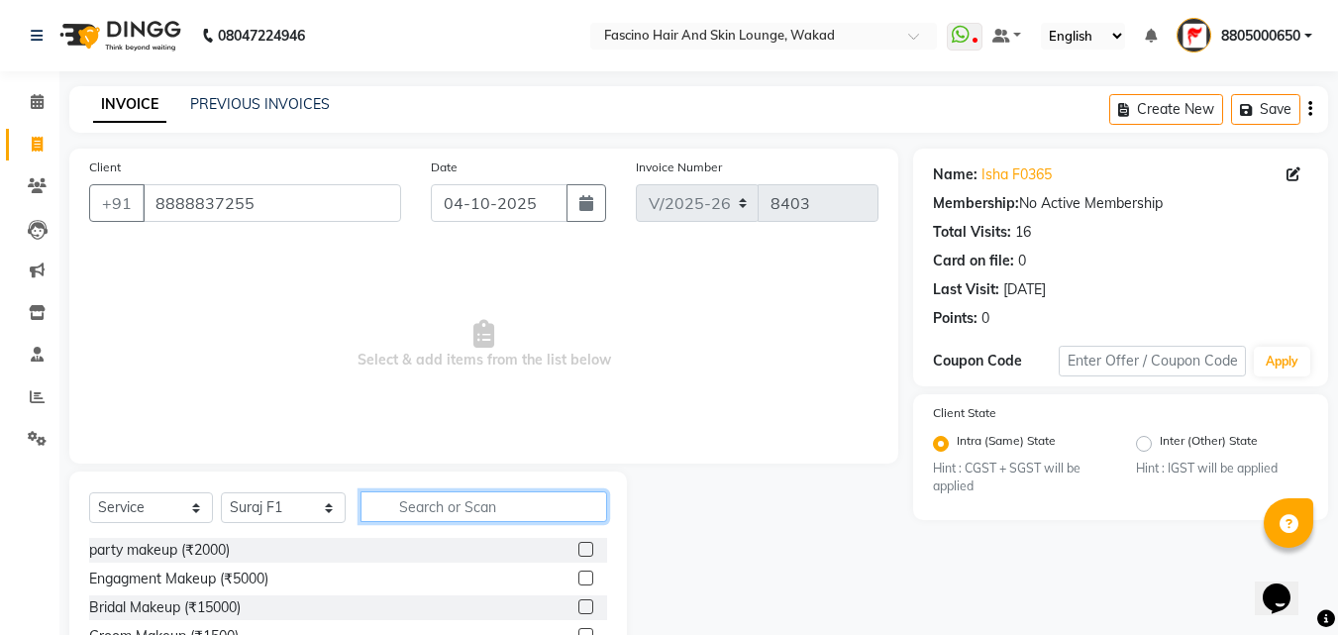
click at [411, 514] on input "text" at bounding box center [483, 506] width 247 height 31
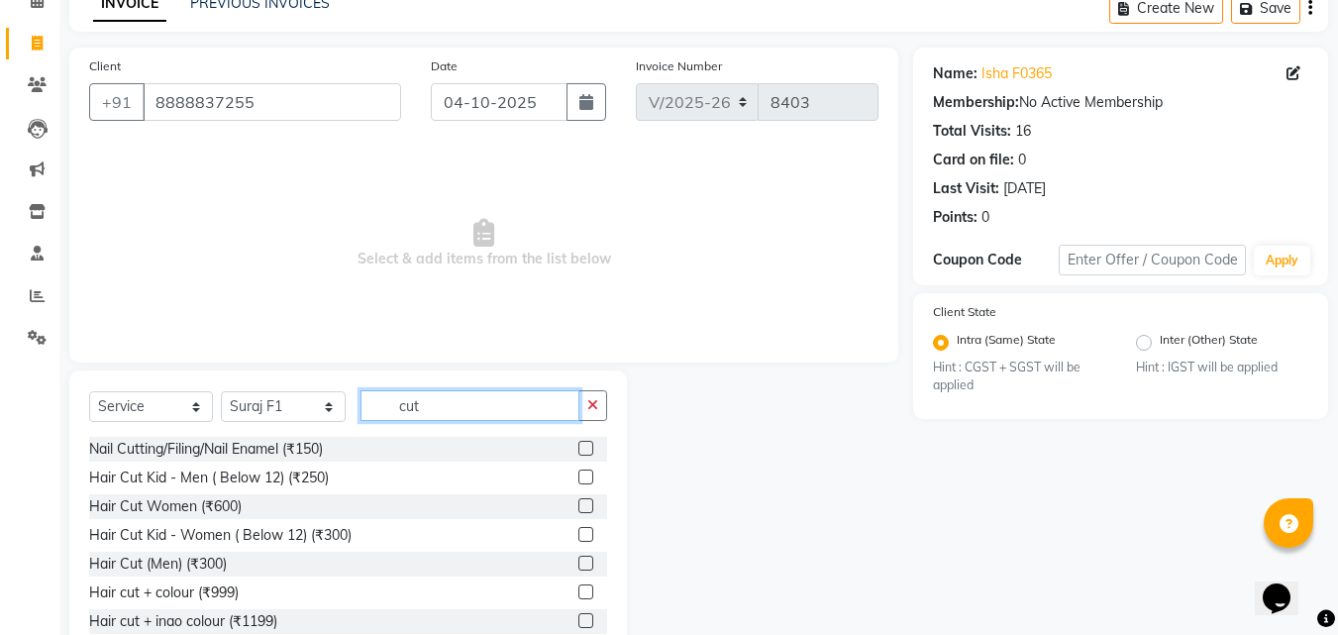
scroll to position [158, 0]
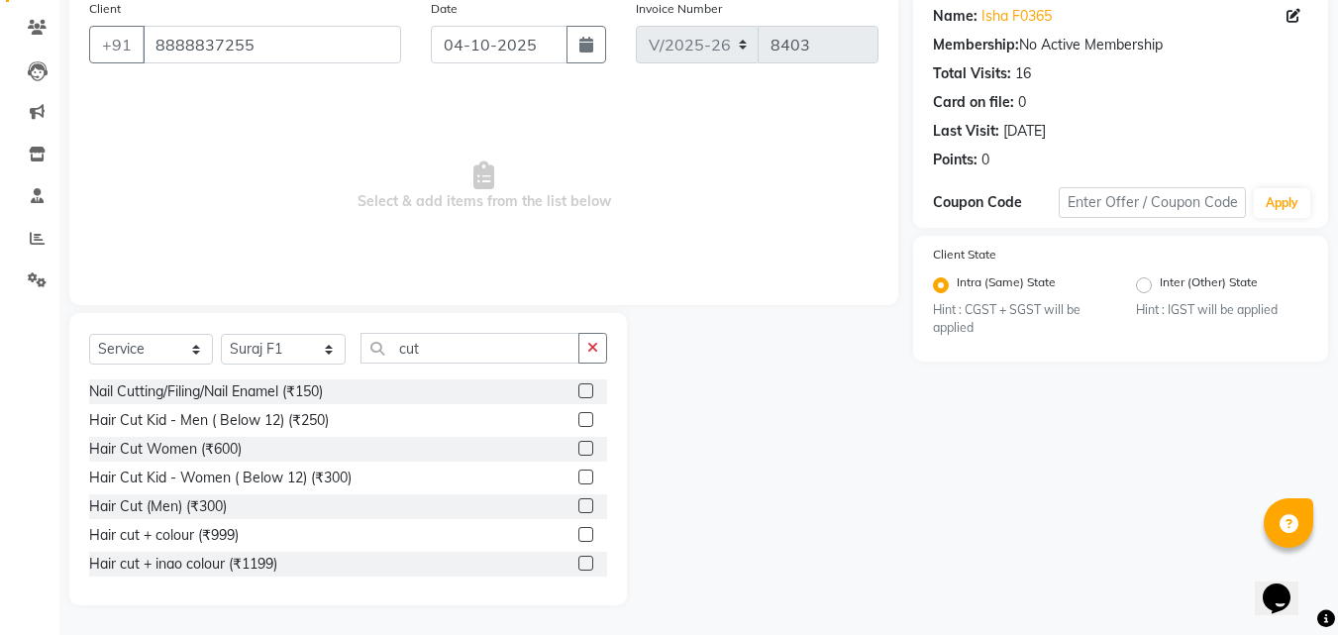
click at [578, 507] on label at bounding box center [585, 505] width 15 height 15
click at [578, 507] on input "checkbox" at bounding box center [584, 506] width 13 height 13
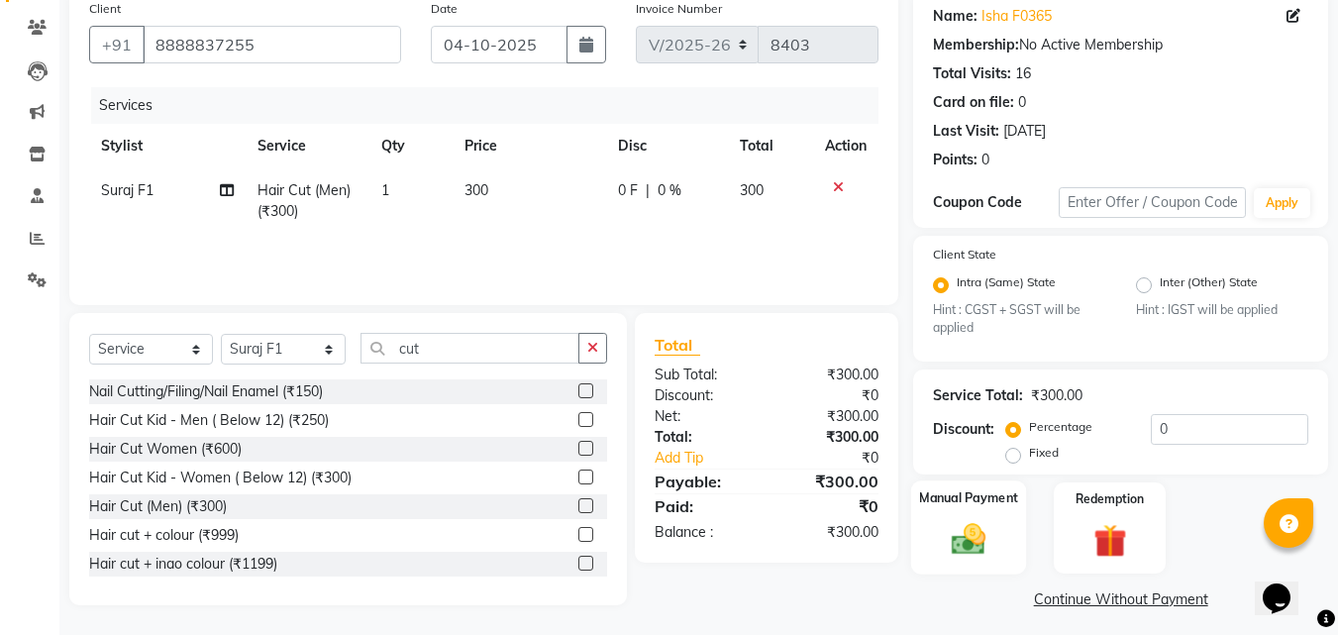
click at [967, 548] on img at bounding box center [968, 540] width 55 height 40
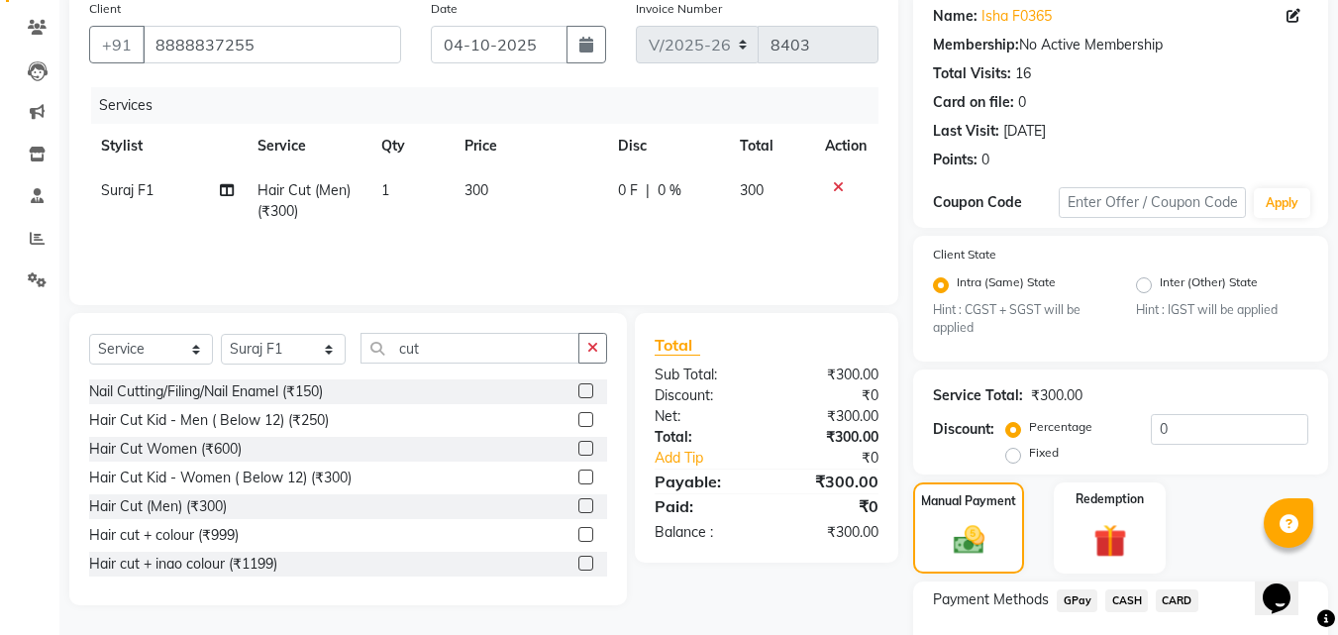
click at [1071, 602] on span "GPay" at bounding box center [1077, 600] width 41 height 23
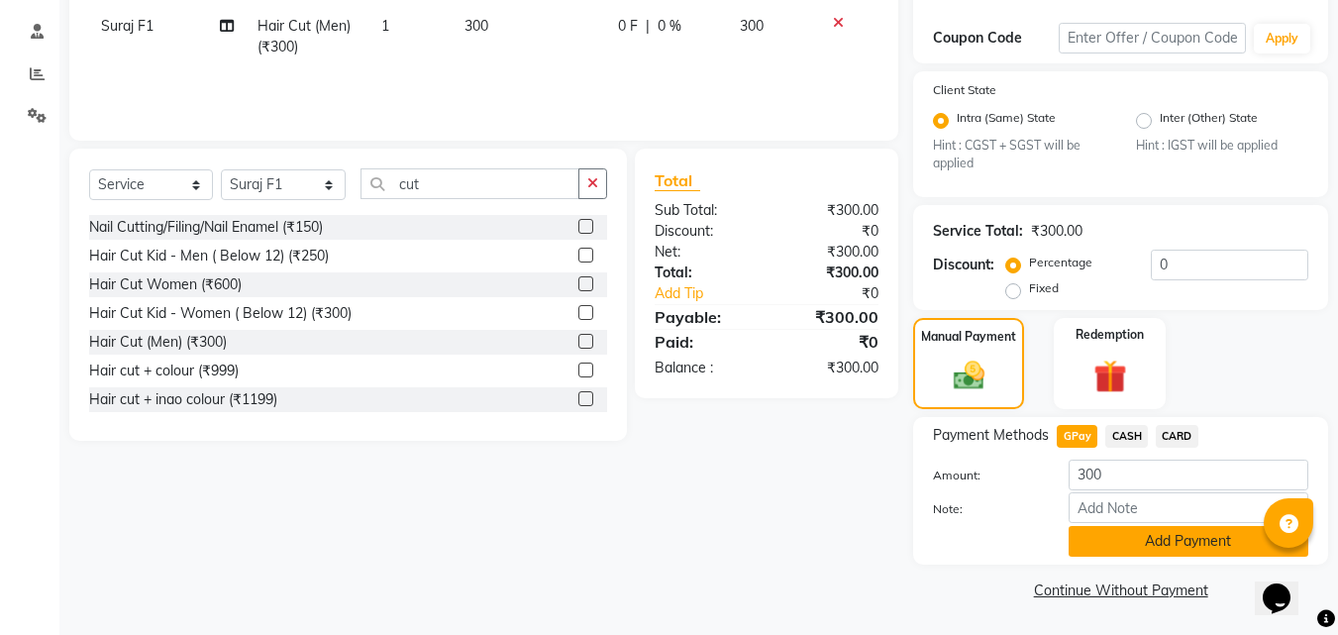
click at [1186, 546] on button "Add Payment" at bounding box center [1189, 541] width 240 height 31
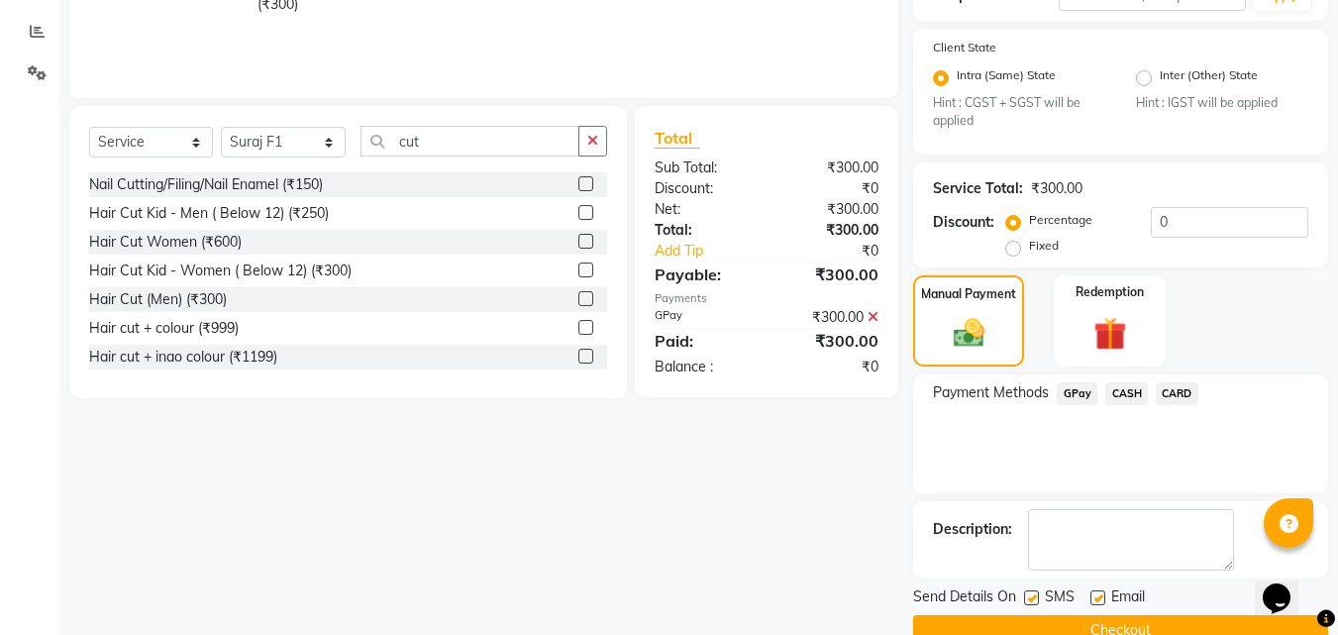
scroll to position [406, 0]
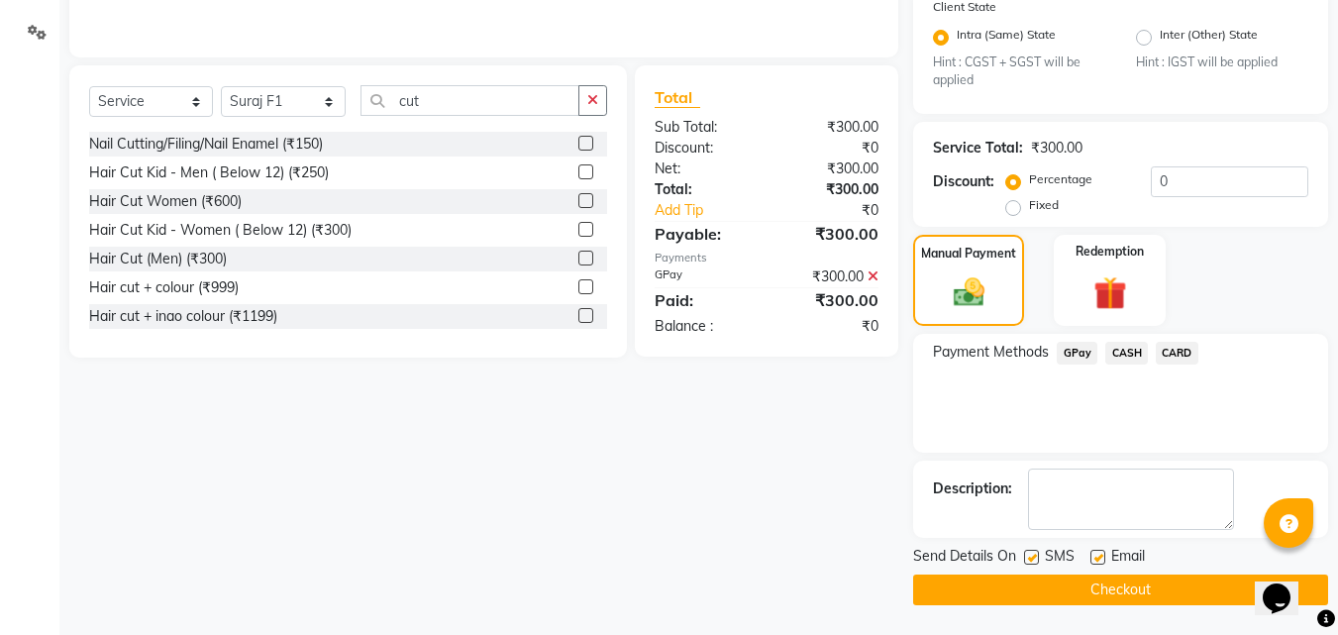
click at [1035, 563] on label at bounding box center [1031, 557] width 15 height 15
click at [1035, 563] on input "checkbox" at bounding box center [1030, 558] width 13 height 13
click at [996, 586] on button "Checkout" at bounding box center [1120, 589] width 415 height 31
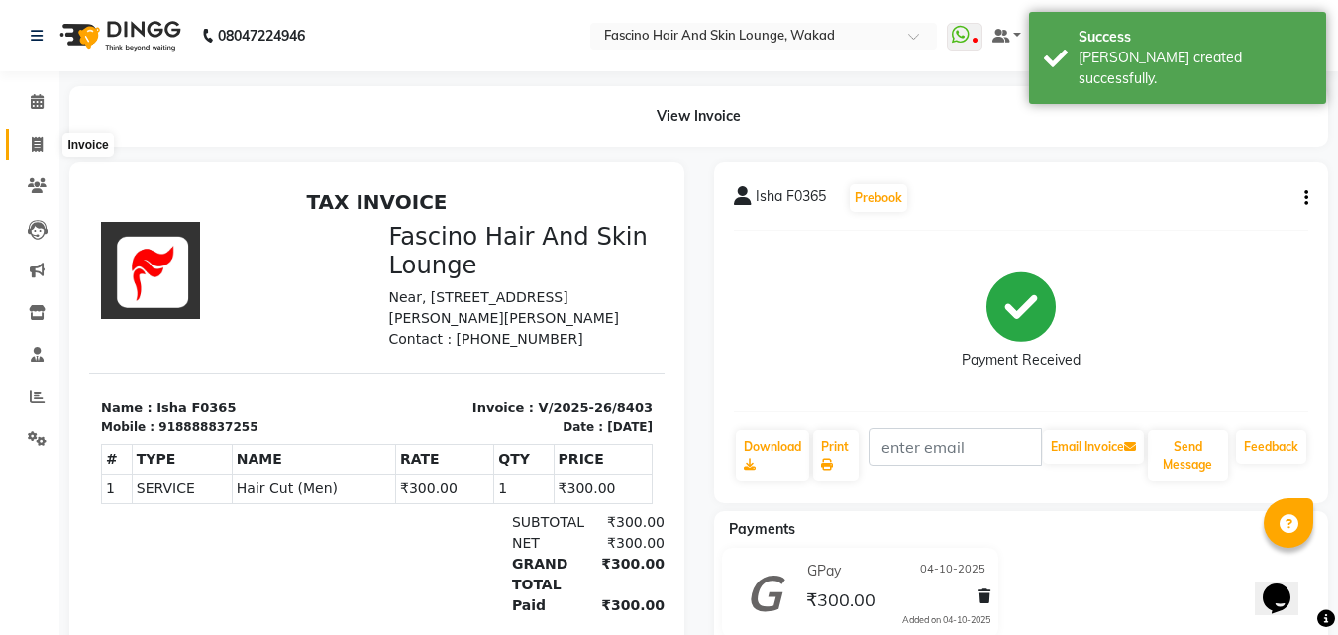
click at [37, 147] on icon at bounding box center [37, 144] width 11 height 15
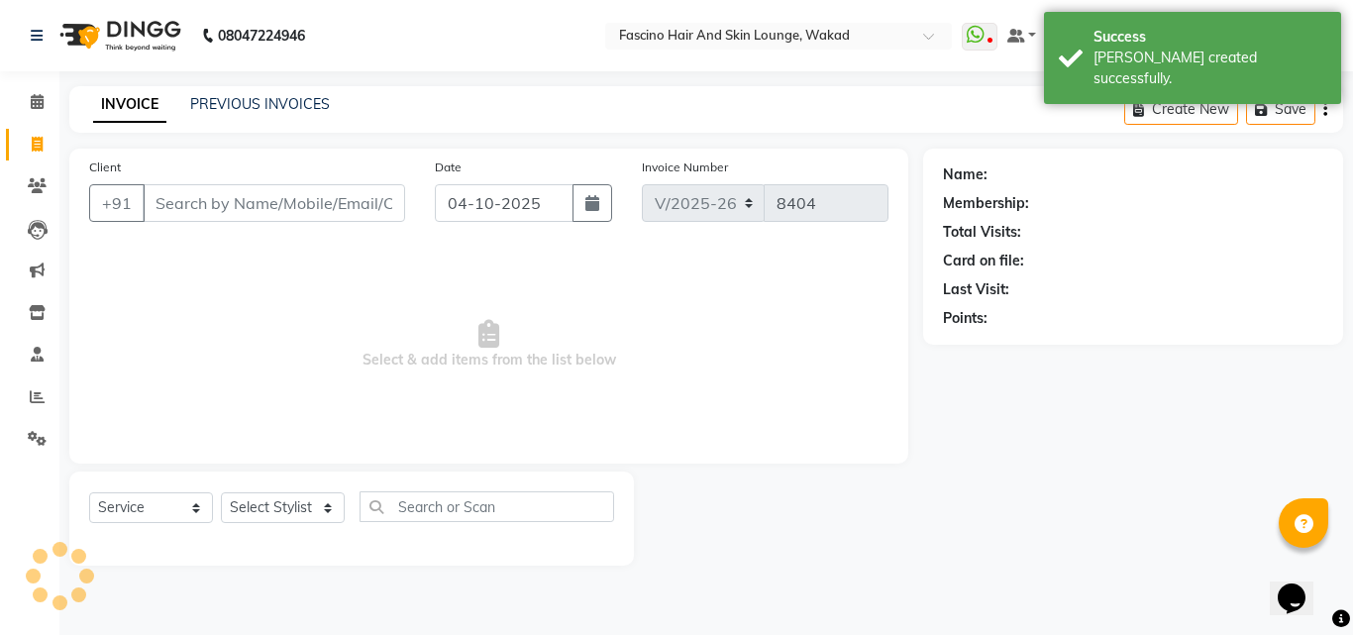
click at [188, 210] on input "Client" at bounding box center [274, 203] width 262 height 38
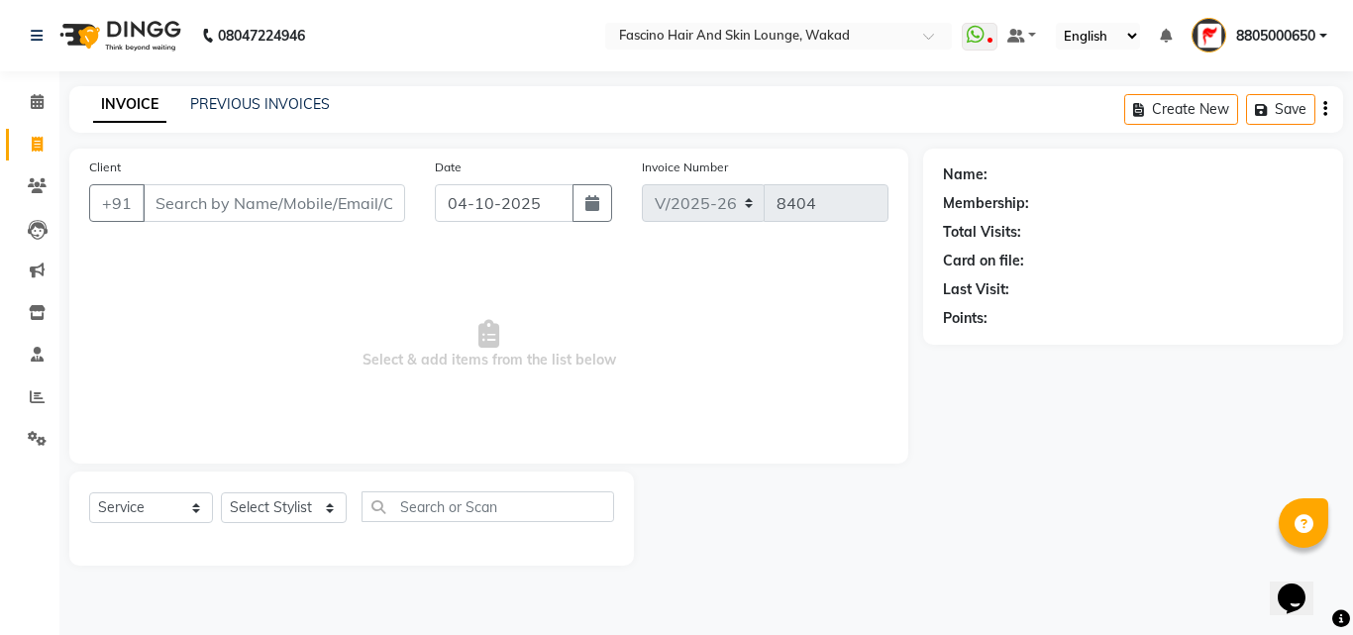
click at [703, 326] on span "Select & add items from the list below" at bounding box center [488, 345] width 799 height 198
click at [306, 198] on input "Client" at bounding box center [274, 203] width 262 height 38
click at [248, 101] on link "PREVIOUS INVOICES" at bounding box center [260, 104] width 140 height 18
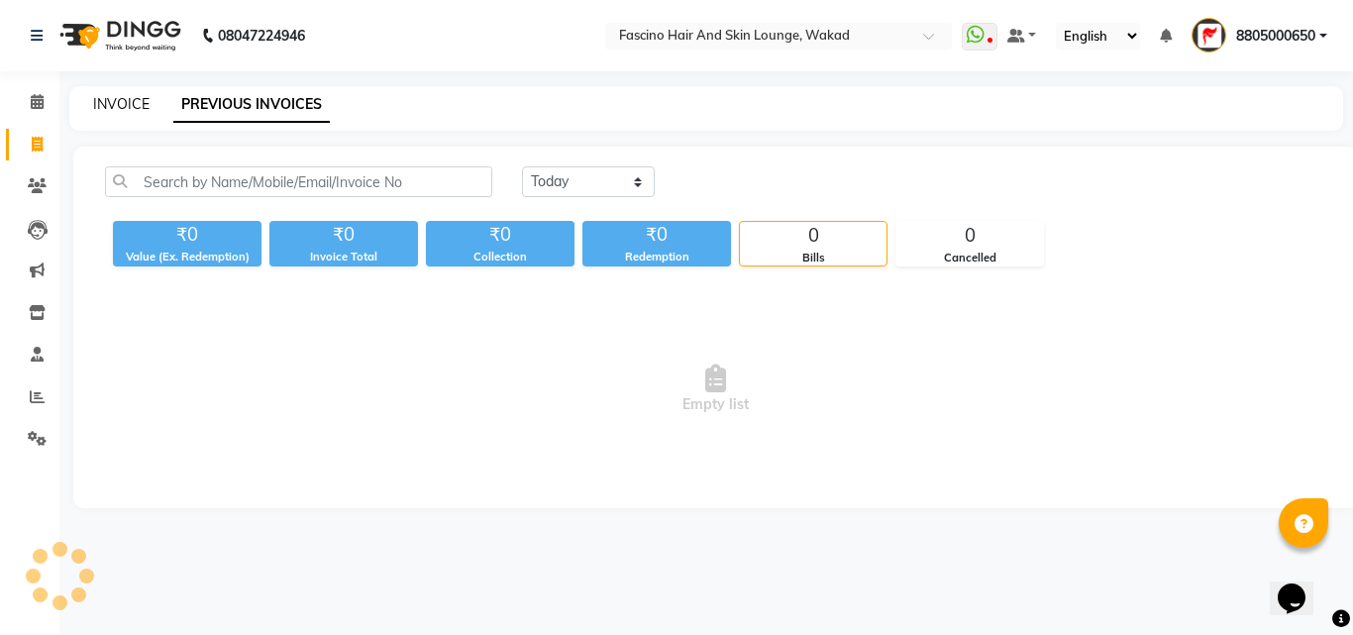
click at [120, 98] on link "INVOICE" at bounding box center [121, 104] width 56 height 18
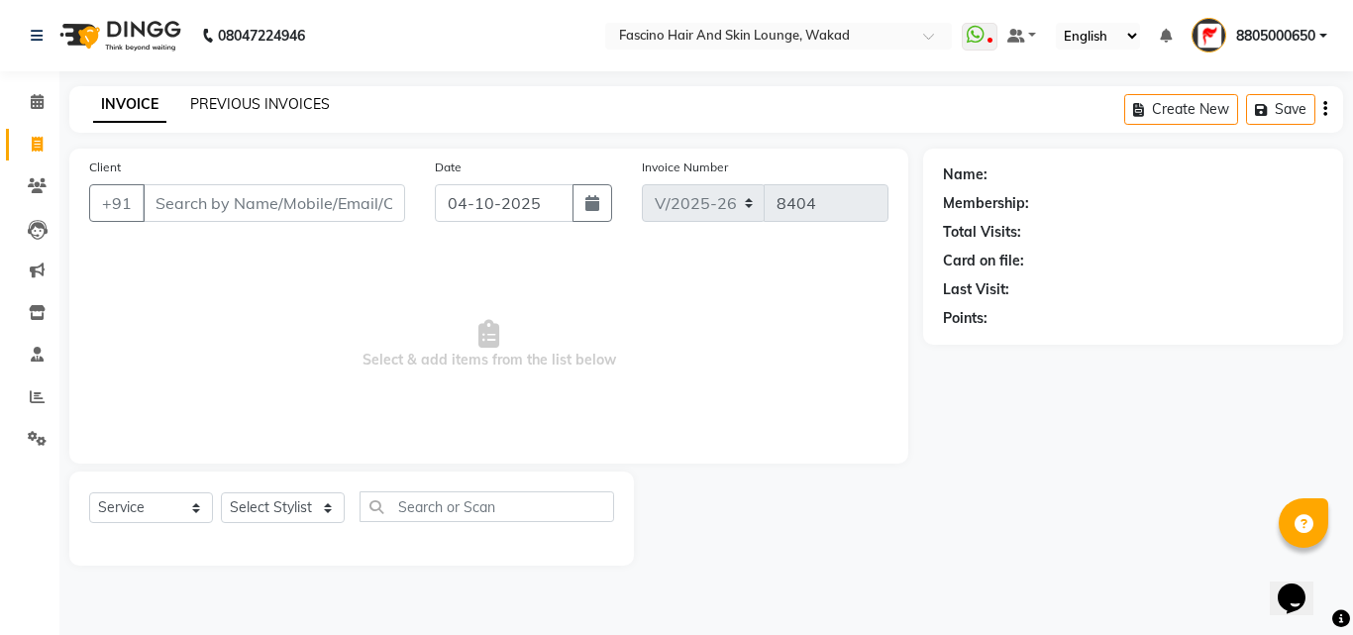
click at [231, 99] on link "PREVIOUS INVOICES" at bounding box center [260, 104] width 140 height 18
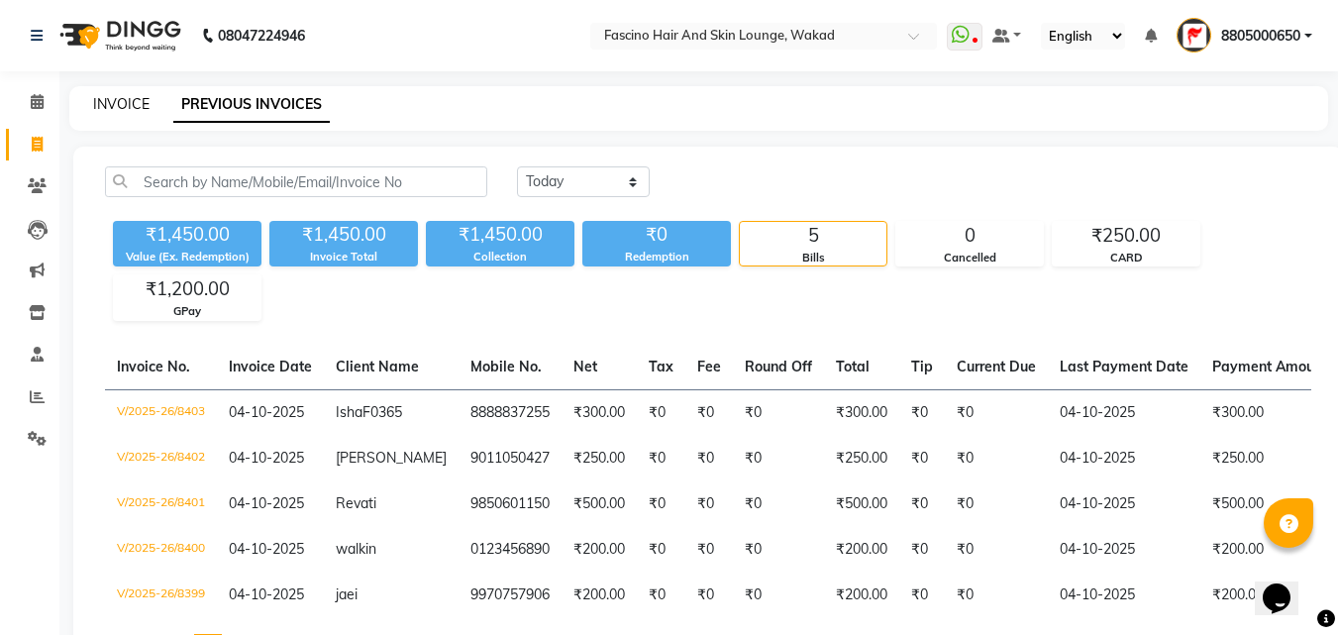
click at [119, 100] on link "INVOICE" at bounding box center [121, 104] width 56 height 18
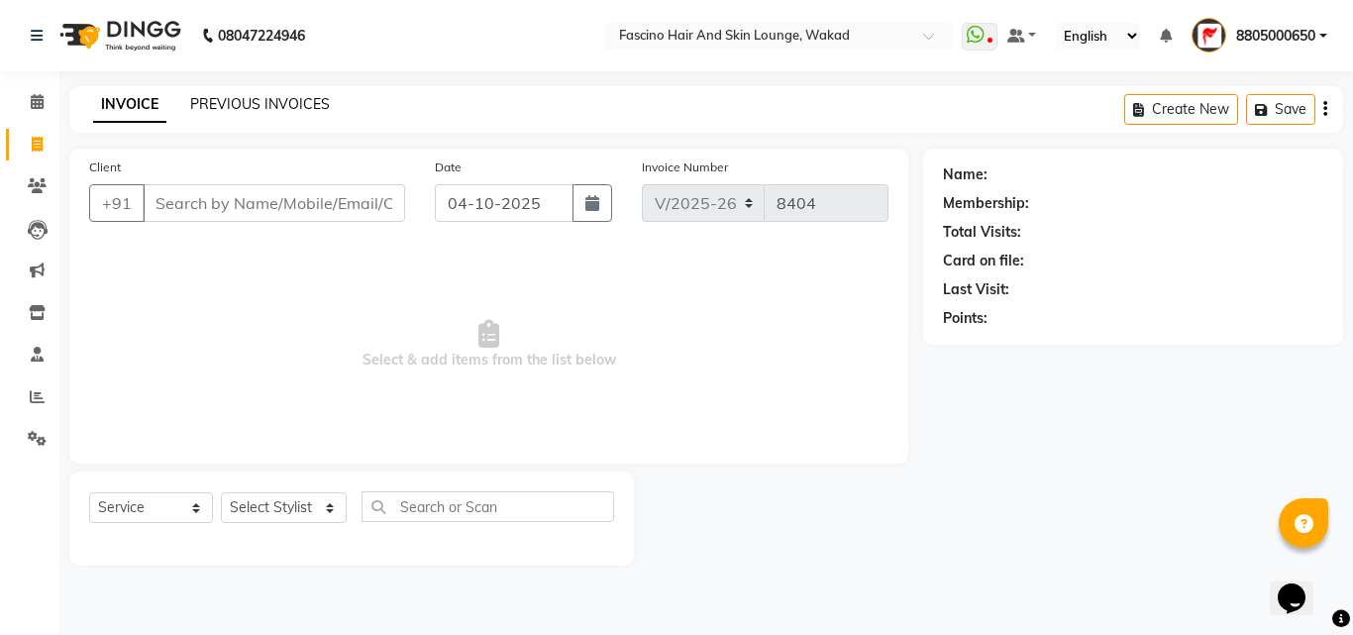
click at [240, 103] on link "PREVIOUS INVOICES" at bounding box center [260, 104] width 140 height 18
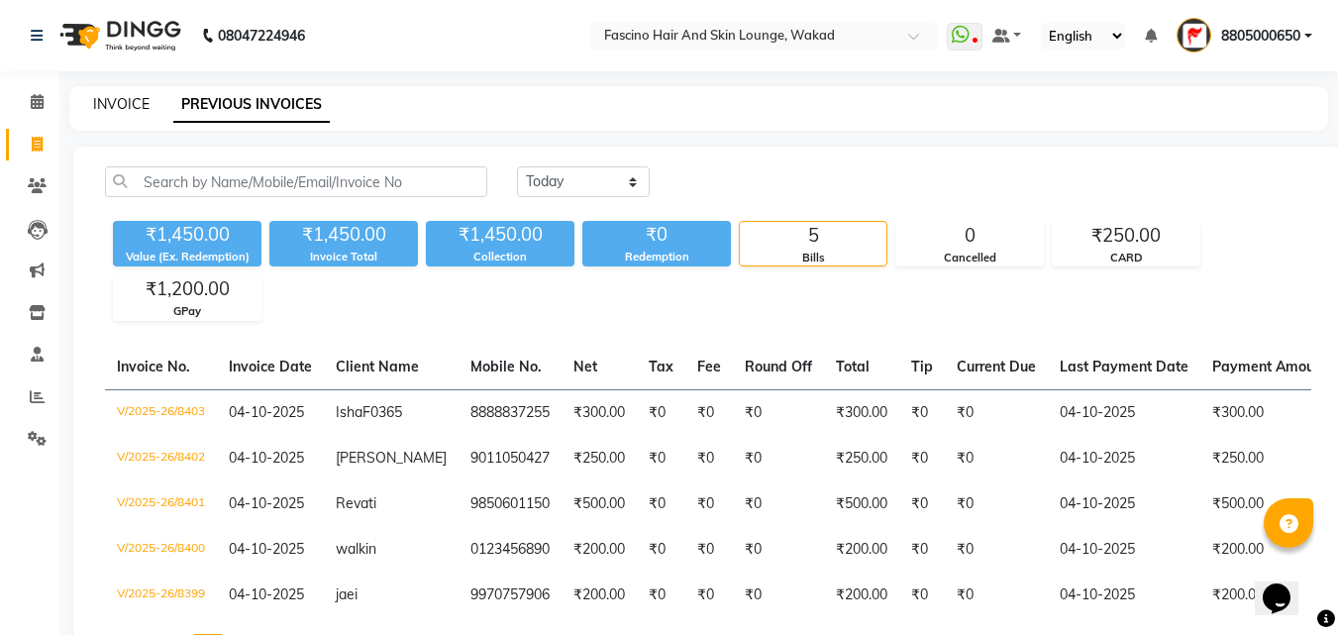
click at [117, 100] on link "INVOICE" at bounding box center [121, 104] width 56 height 18
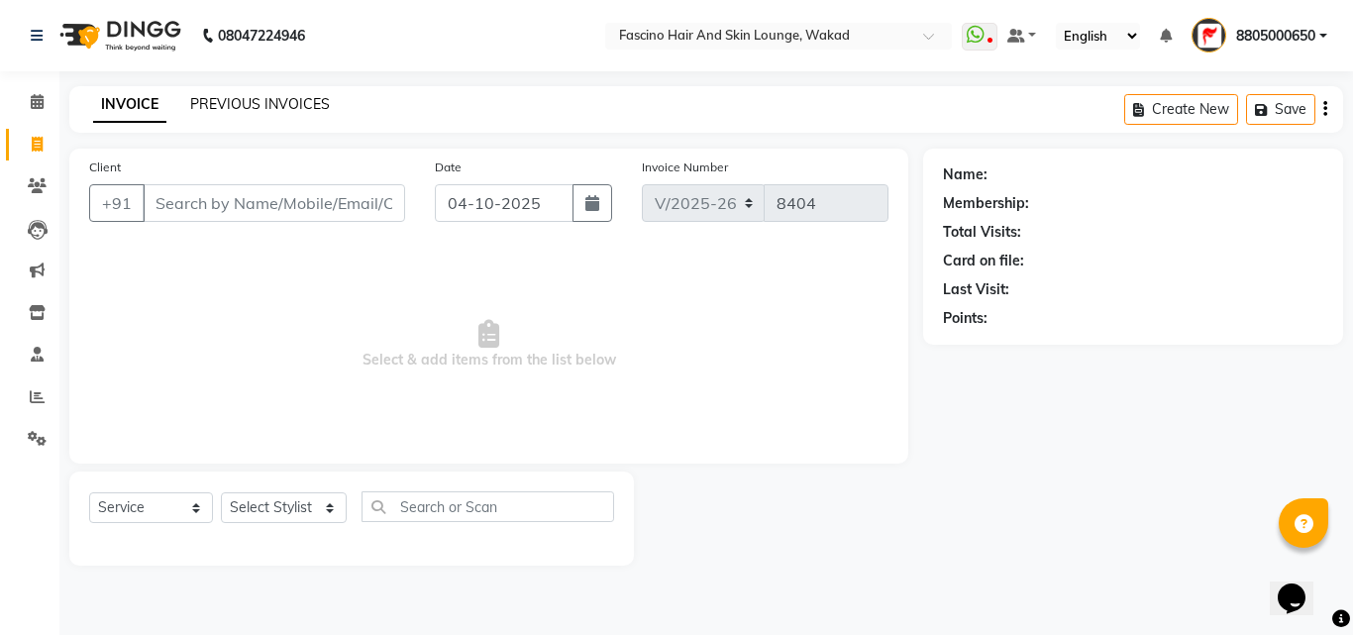
click at [240, 101] on link "PREVIOUS INVOICES" at bounding box center [260, 104] width 140 height 18
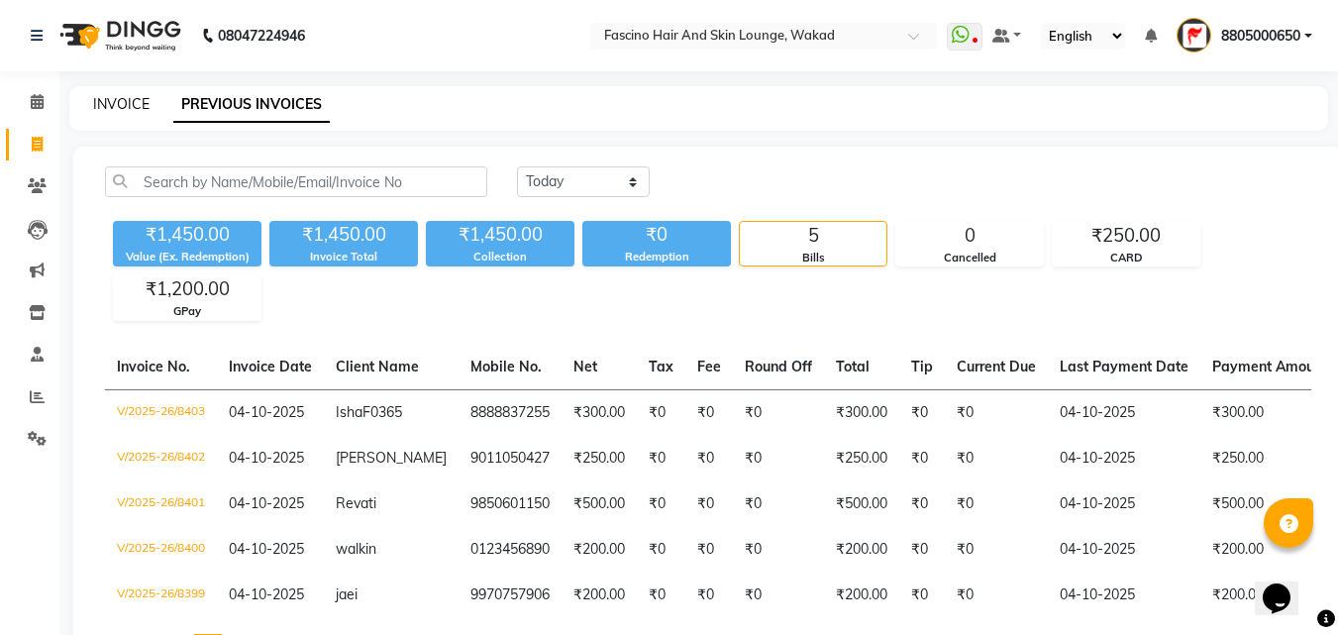
click at [124, 103] on link "INVOICE" at bounding box center [121, 104] width 56 height 18
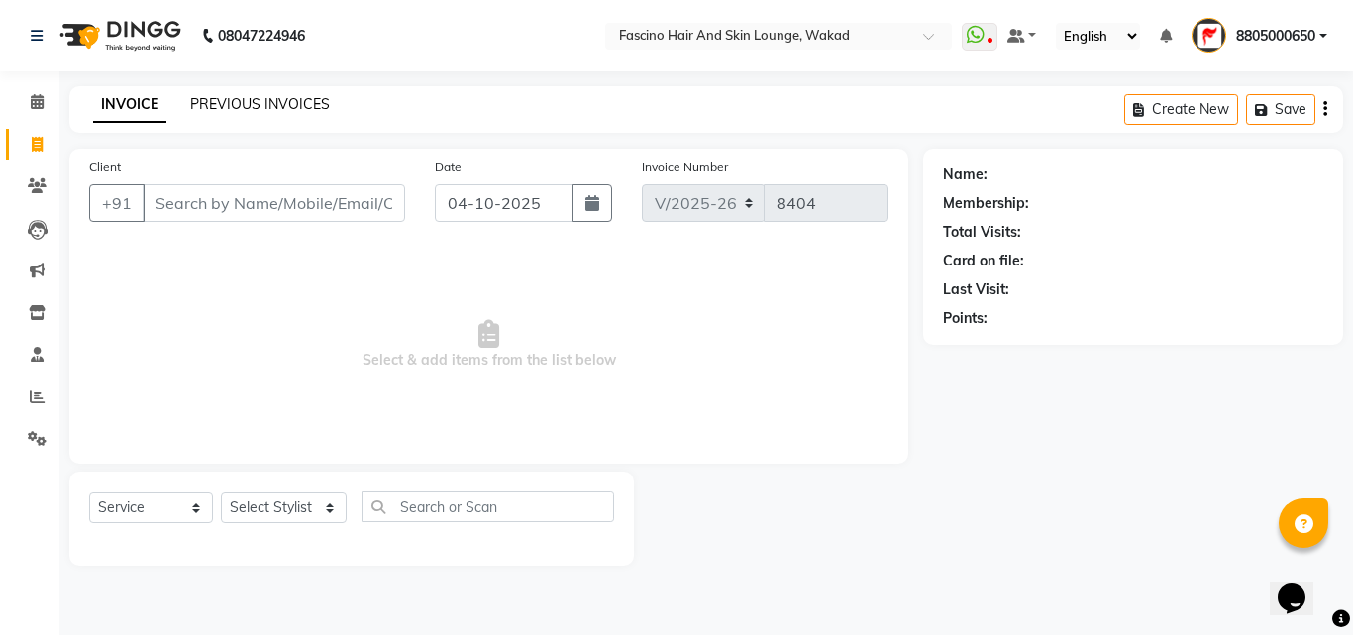
click at [243, 108] on link "PREVIOUS INVOICES" at bounding box center [260, 104] width 140 height 18
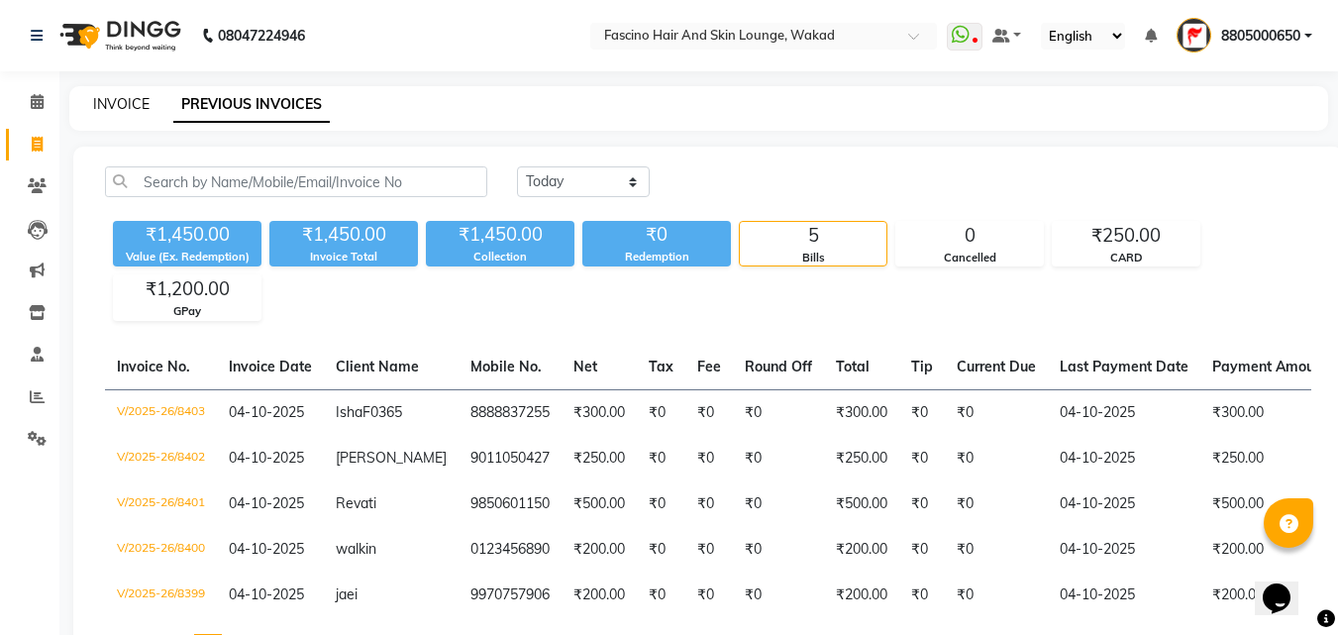
click at [118, 104] on link "INVOICE" at bounding box center [121, 104] width 56 height 18
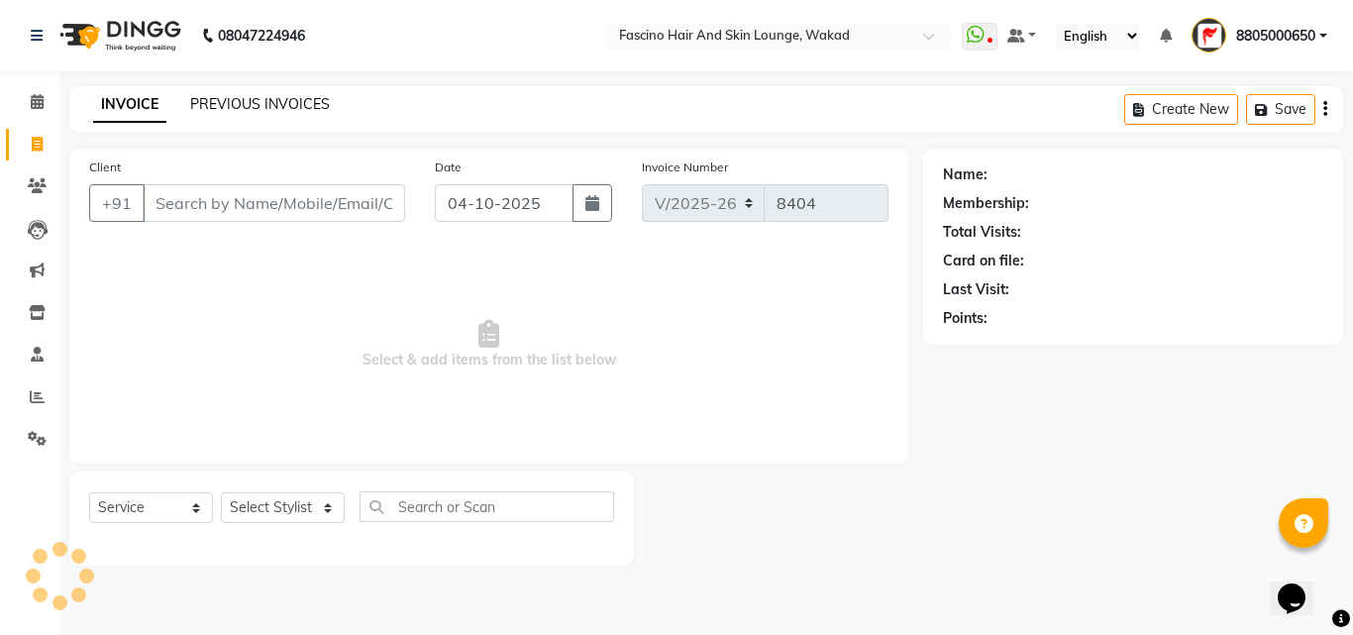
click at [236, 106] on link "PREVIOUS INVOICES" at bounding box center [260, 104] width 140 height 18
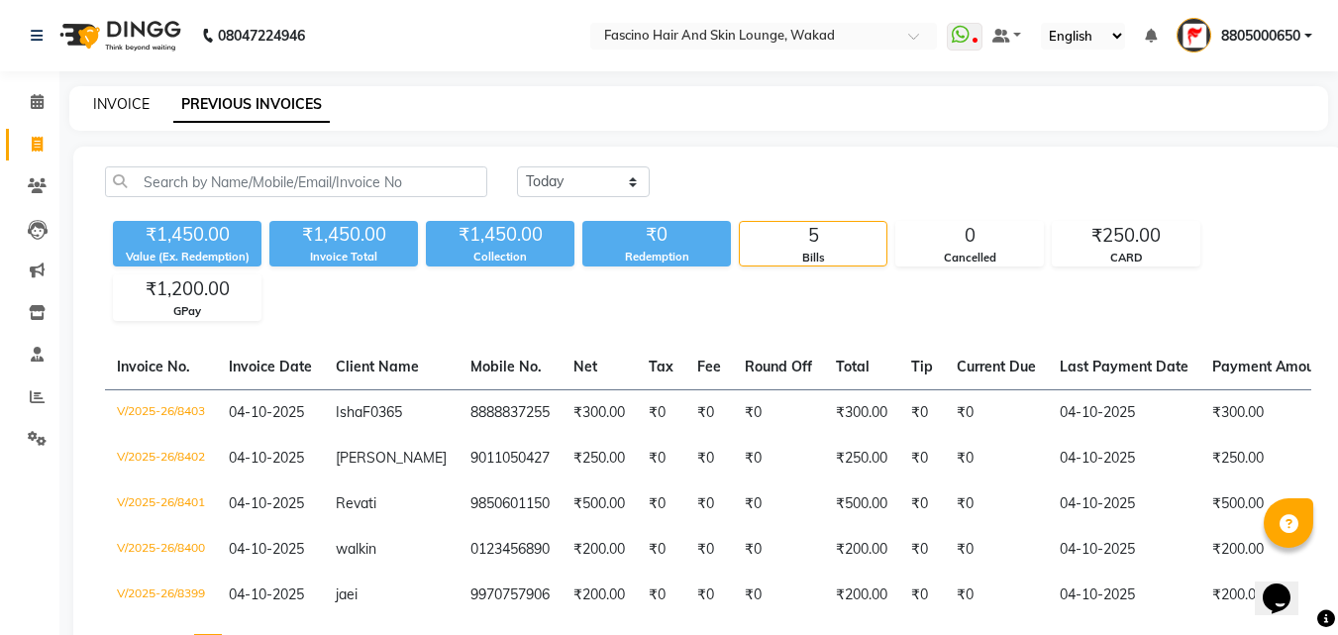
click at [117, 107] on link "INVOICE" at bounding box center [121, 104] width 56 height 18
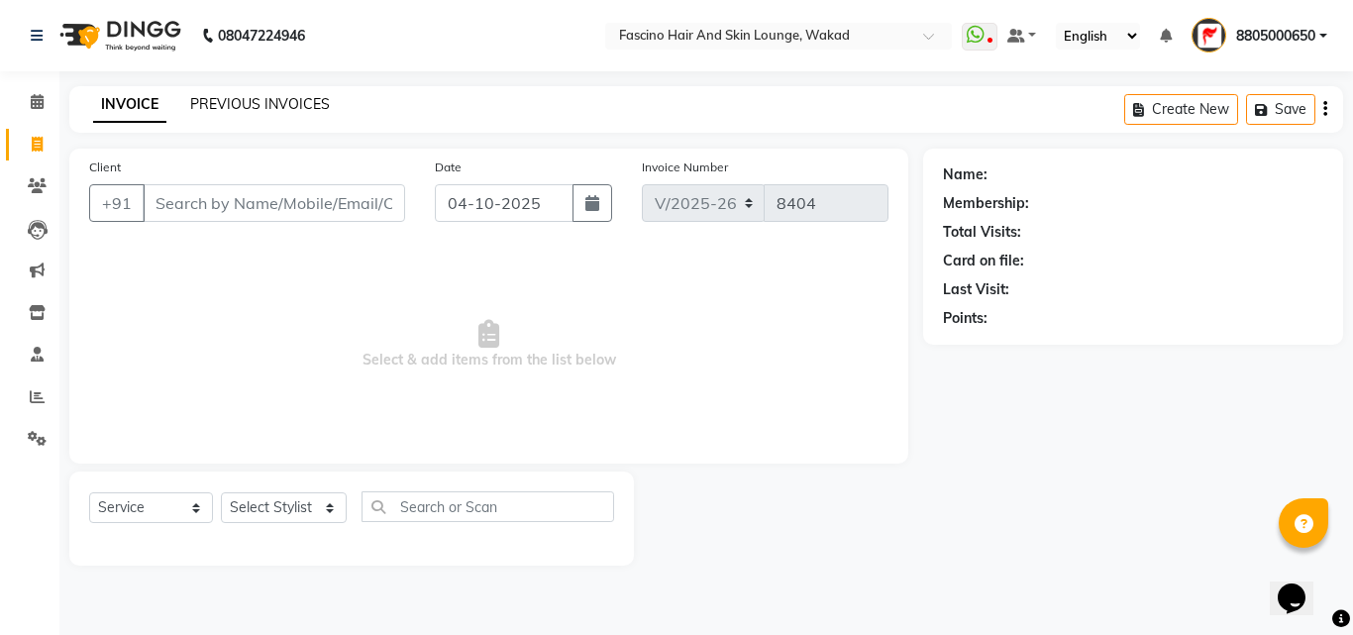
click at [233, 105] on link "PREVIOUS INVOICES" at bounding box center [260, 104] width 140 height 18
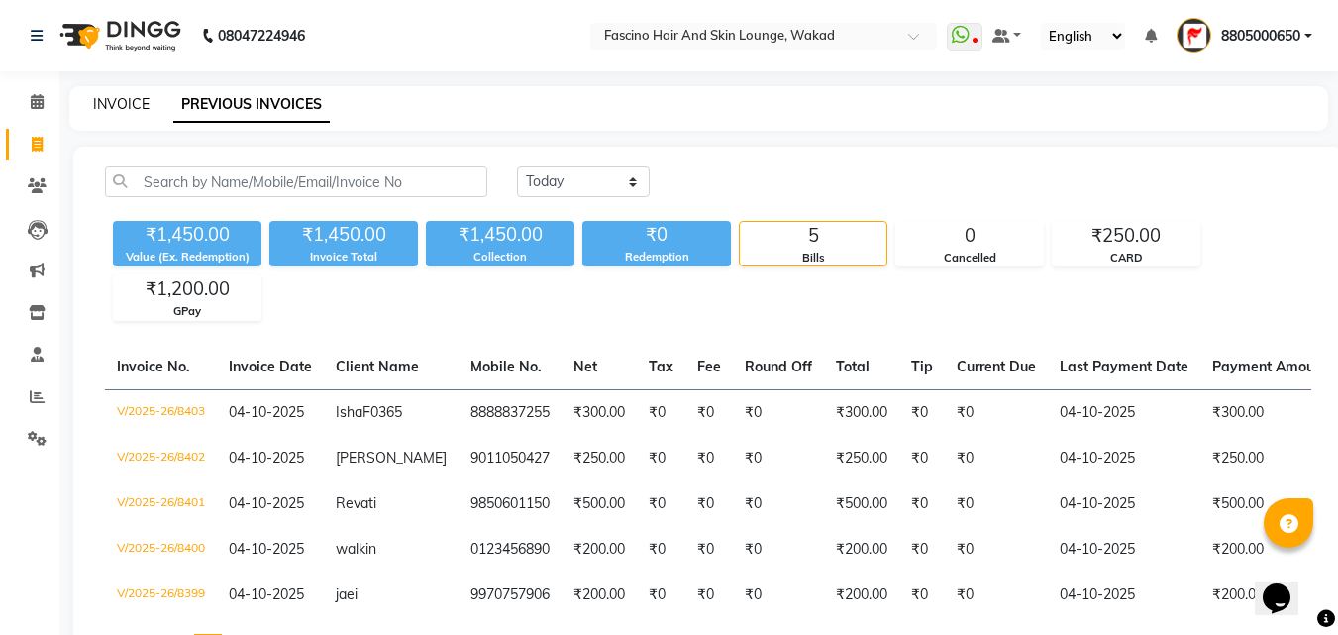
click at [121, 103] on link "INVOICE" at bounding box center [121, 104] width 56 height 18
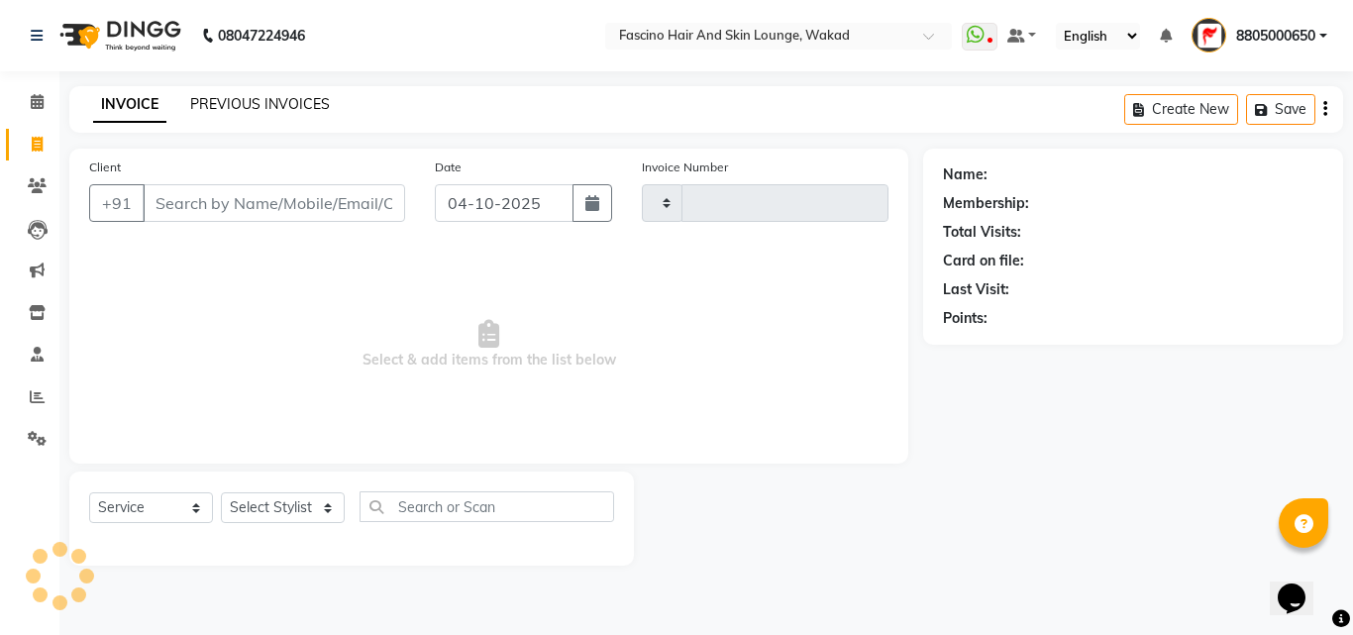
click at [235, 102] on link "PREVIOUS INVOICES" at bounding box center [260, 104] width 140 height 18
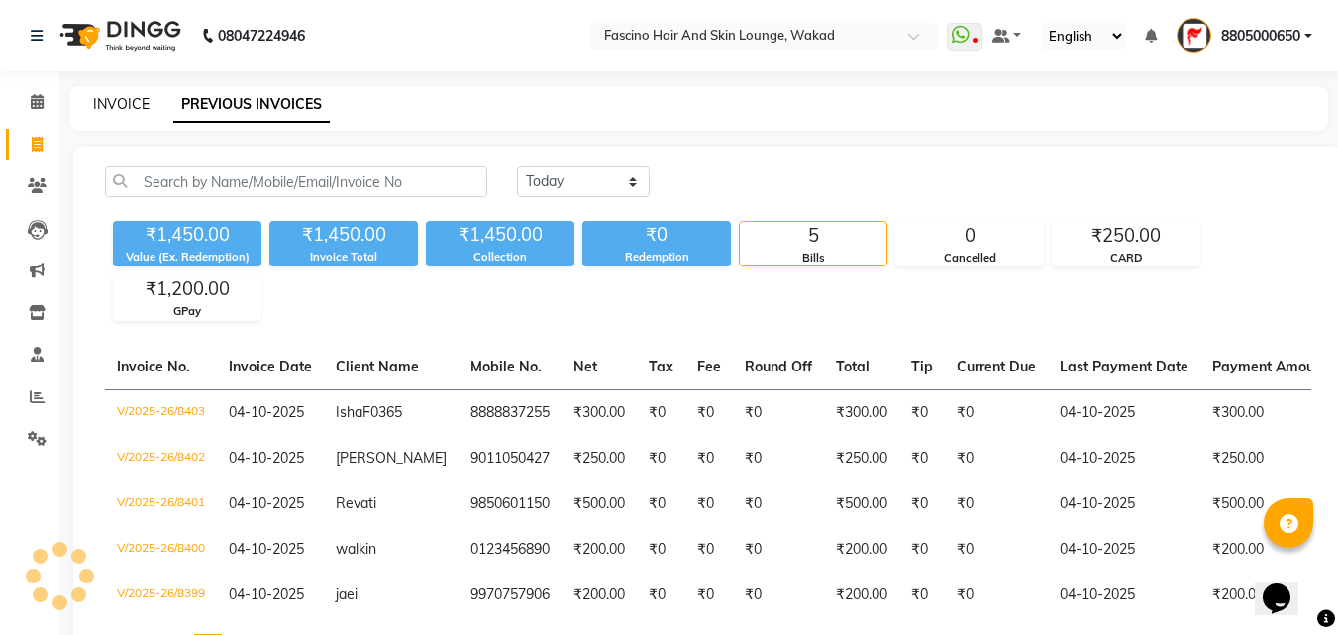
click at [119, 108] on link "INVOICE" at bounding box center [121, 104] width 56 height 18
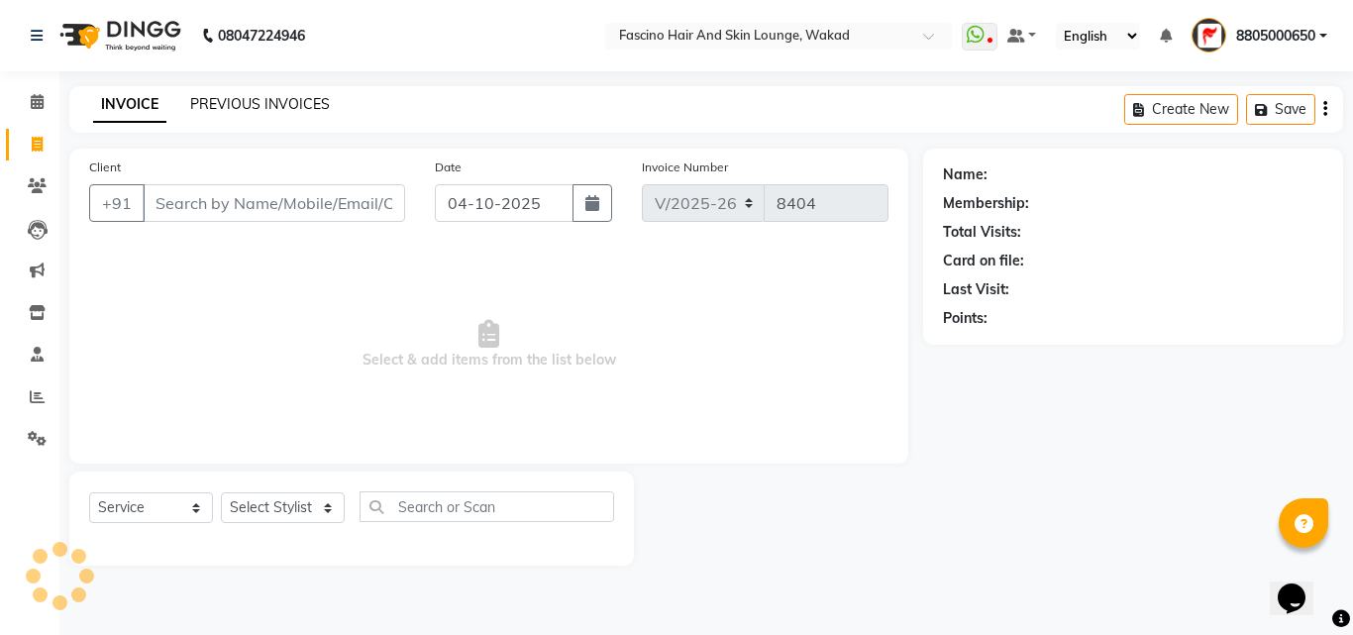
click at [234, 101] on link "PREVIOUS INVOICES" at bounding box center [260, 104] width 140 height 18
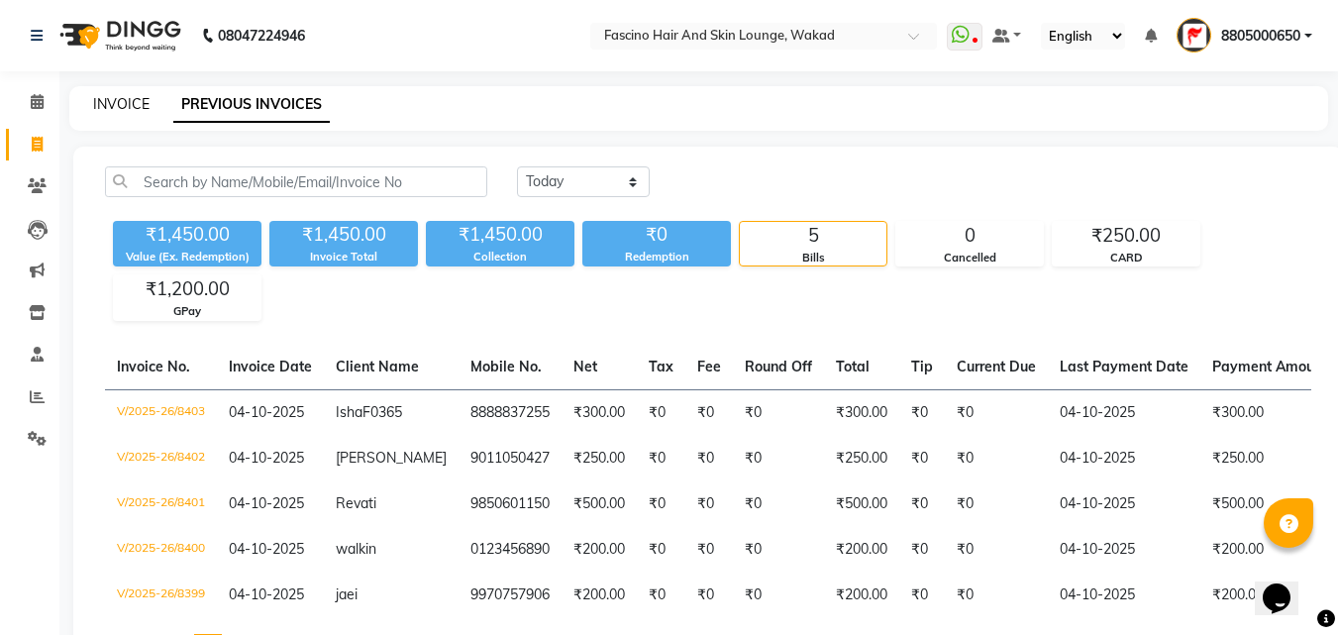
click at [121, 106] on link "INVOICE" at bounding box center [121, 104] width 56 height 18
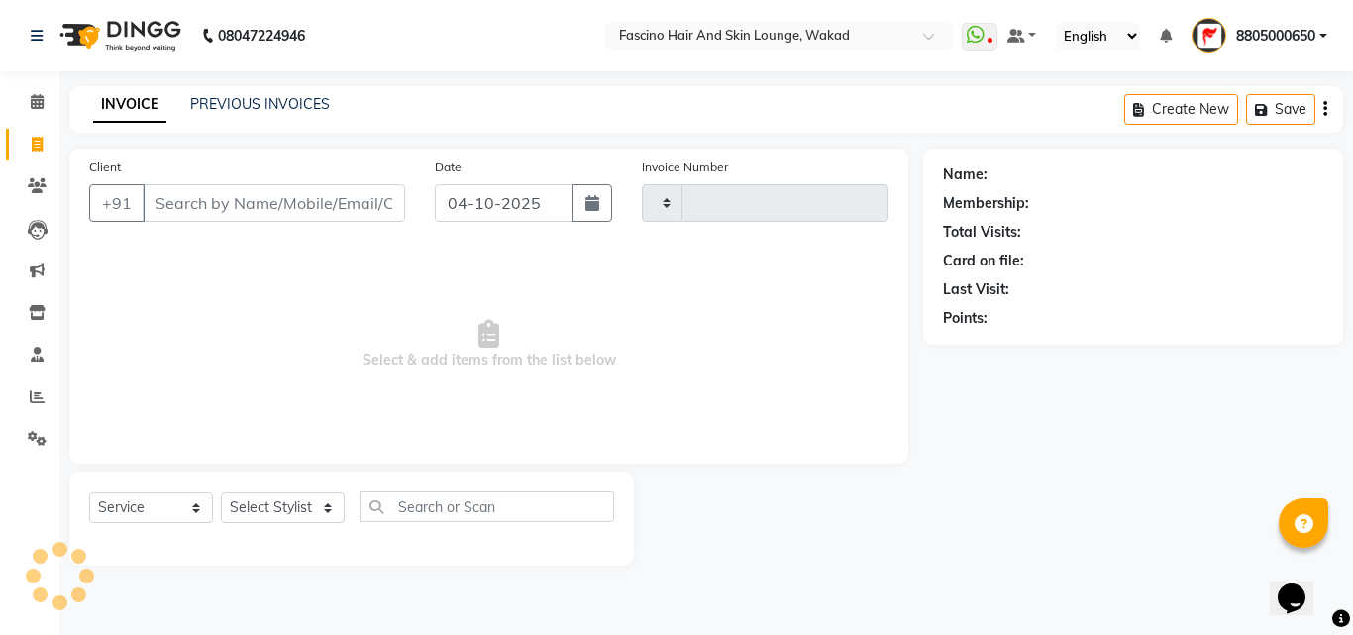
click at [189, 203] on input "Client" at bounding box center [274, 203] width 262 height 38
click at [234, 106] on link "PREVIOUS INVOICES" at bounding box center [260, 104] width 140 height 18
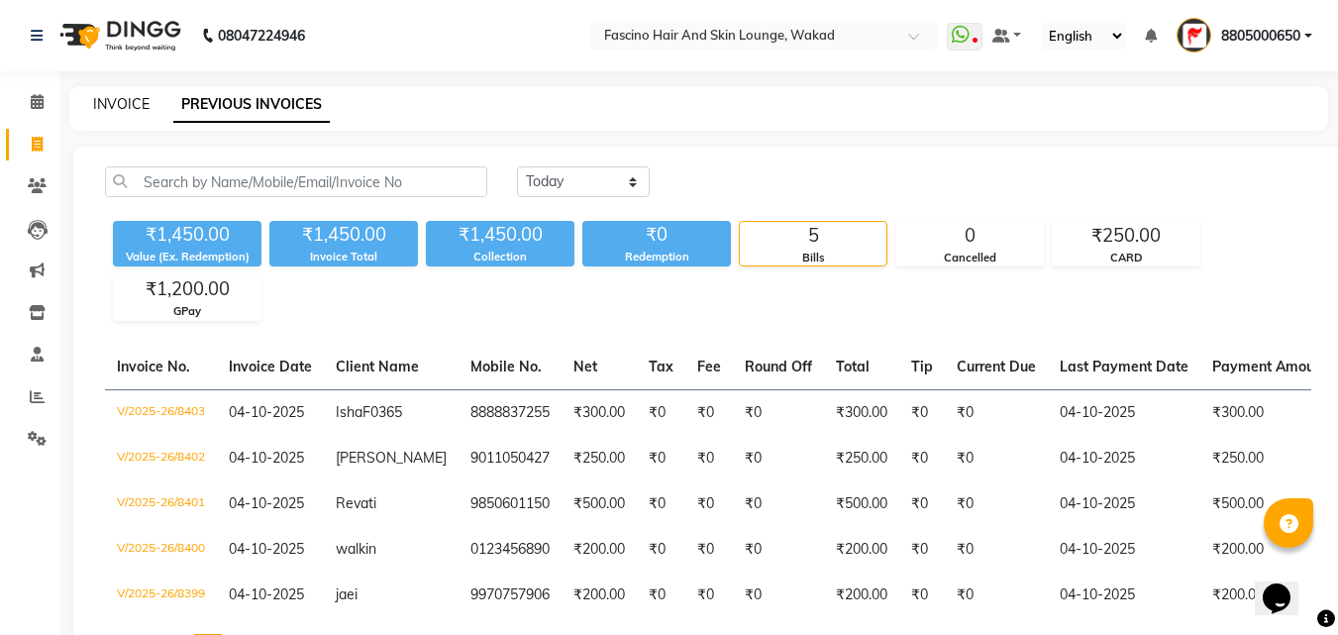
click at [135, 104] on link "INVOICE" at bounding box center [121, 104] width 56 height 18
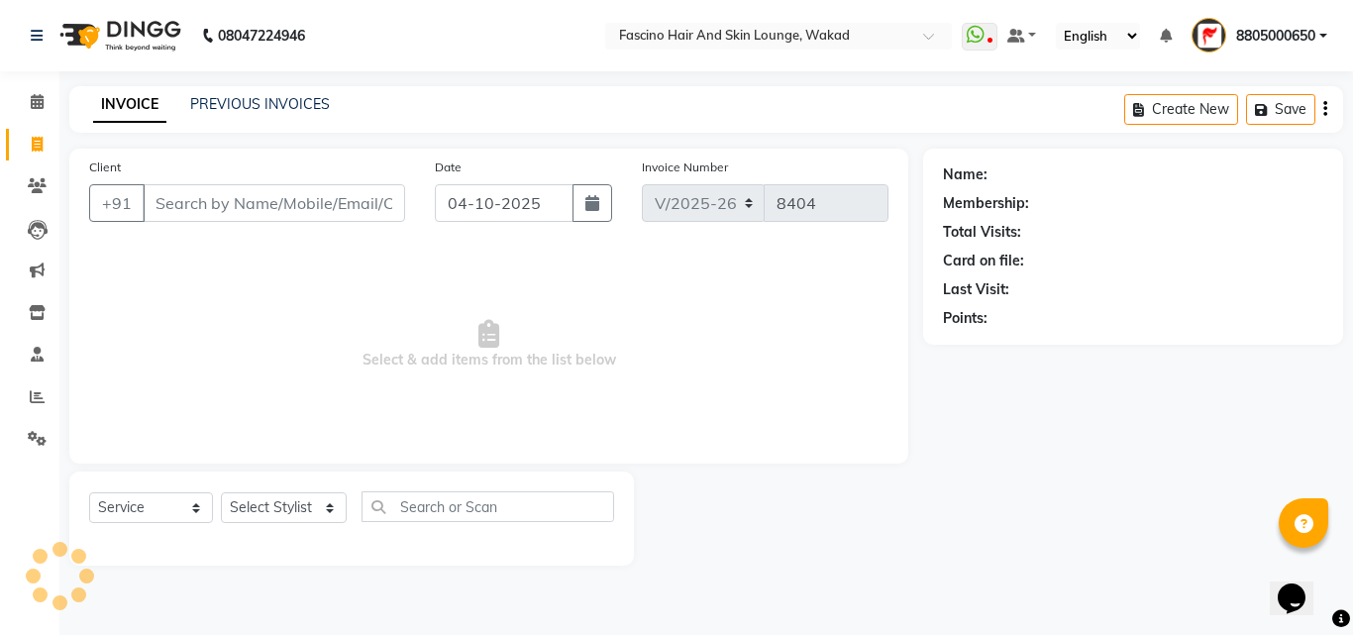
click at [199, 195] on input "Client" at bounding box center [274, 203] width 262 height 38
click at [247, 102] on link "PREVIOUS INVOICES" at bounding box center [260, 104] width 140 height 18
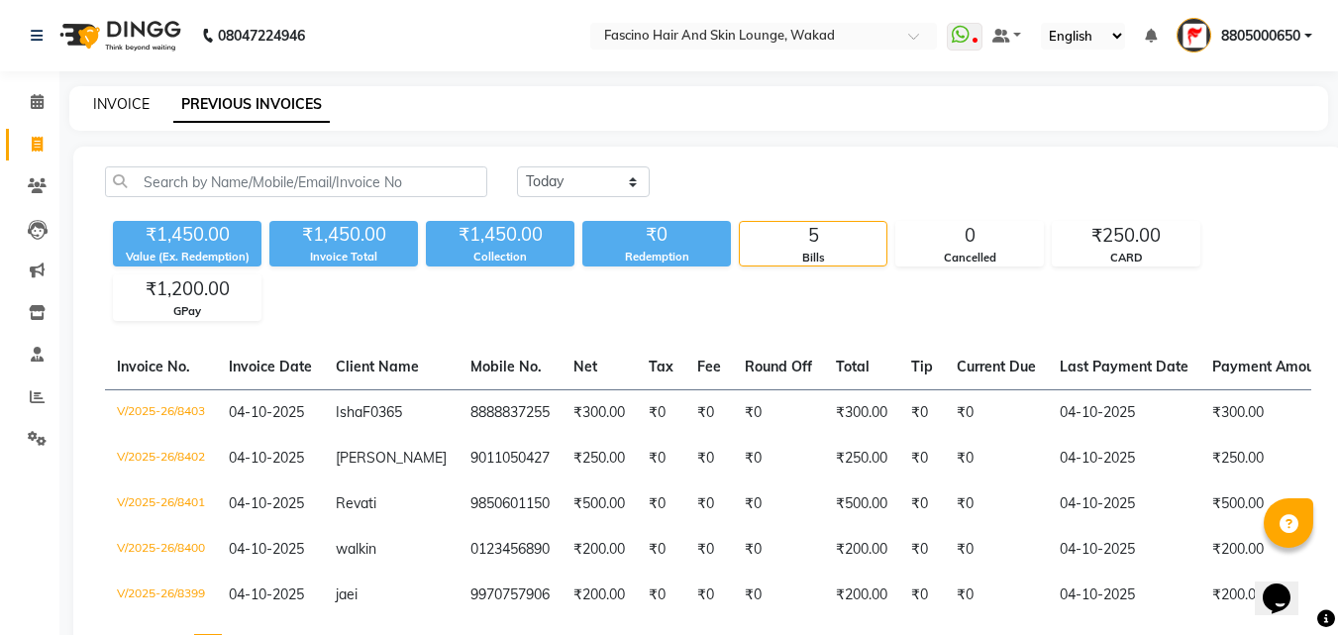
click at [122, 100] on link "INVOICE" at bounding box center [121, 104] width 56 height 18
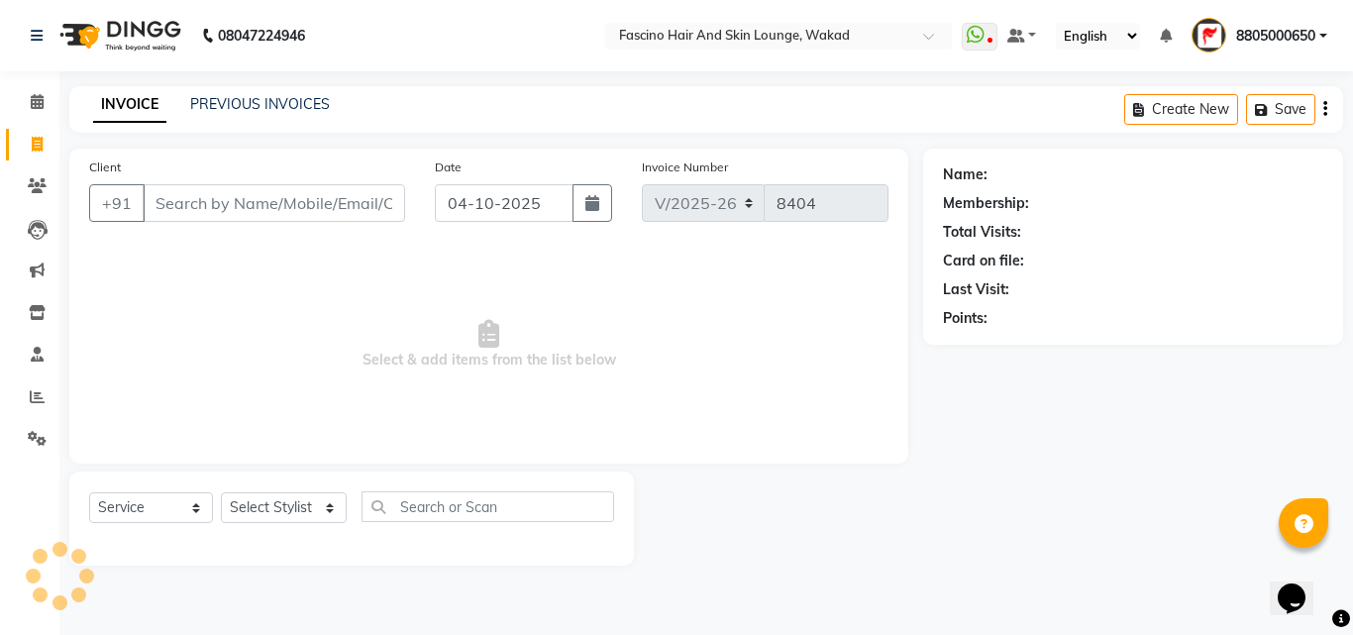
click at [193, 212] on input "Client" at bounding box center [274, 203] width 262 height 38
click at [0, 157] on li "Invoice" at bounding box center [29, 145] width 59 height 43
click at [220, 103] on link "PREVIOUS INVOICES" at bounding box center [260, 104] width 140 height 18
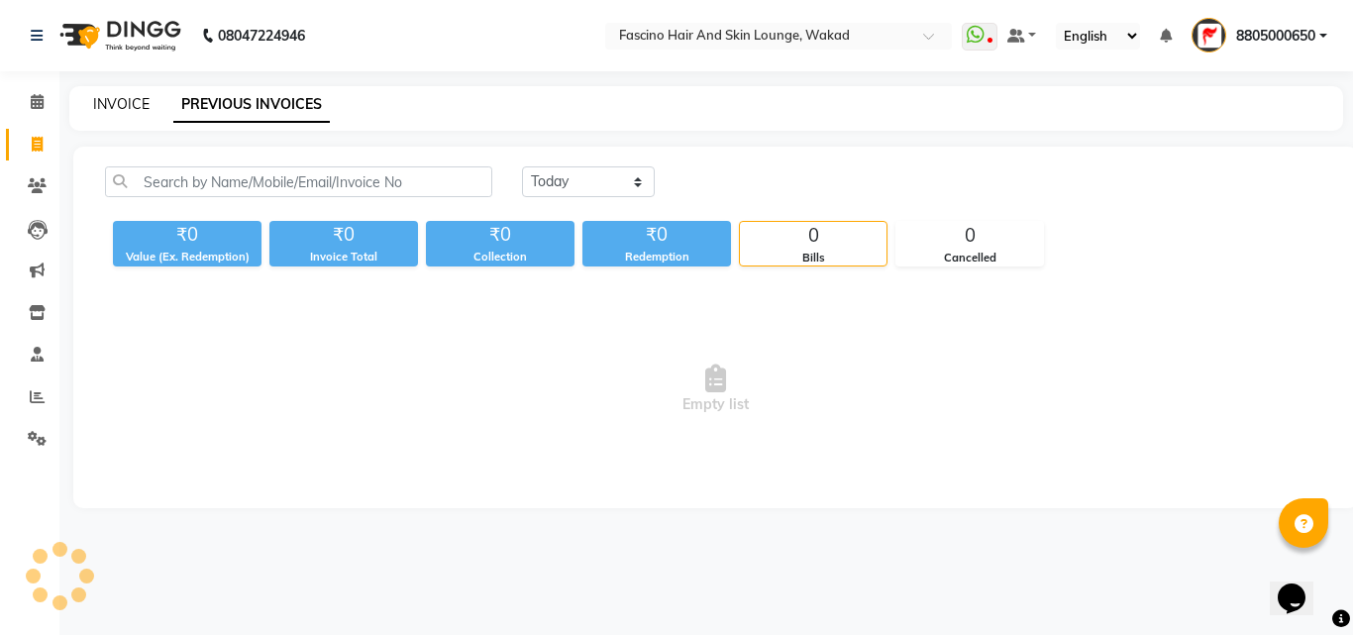
click at [123, 109] on link "INVOICE" at bounding box center [121, 104] width 56 height 18
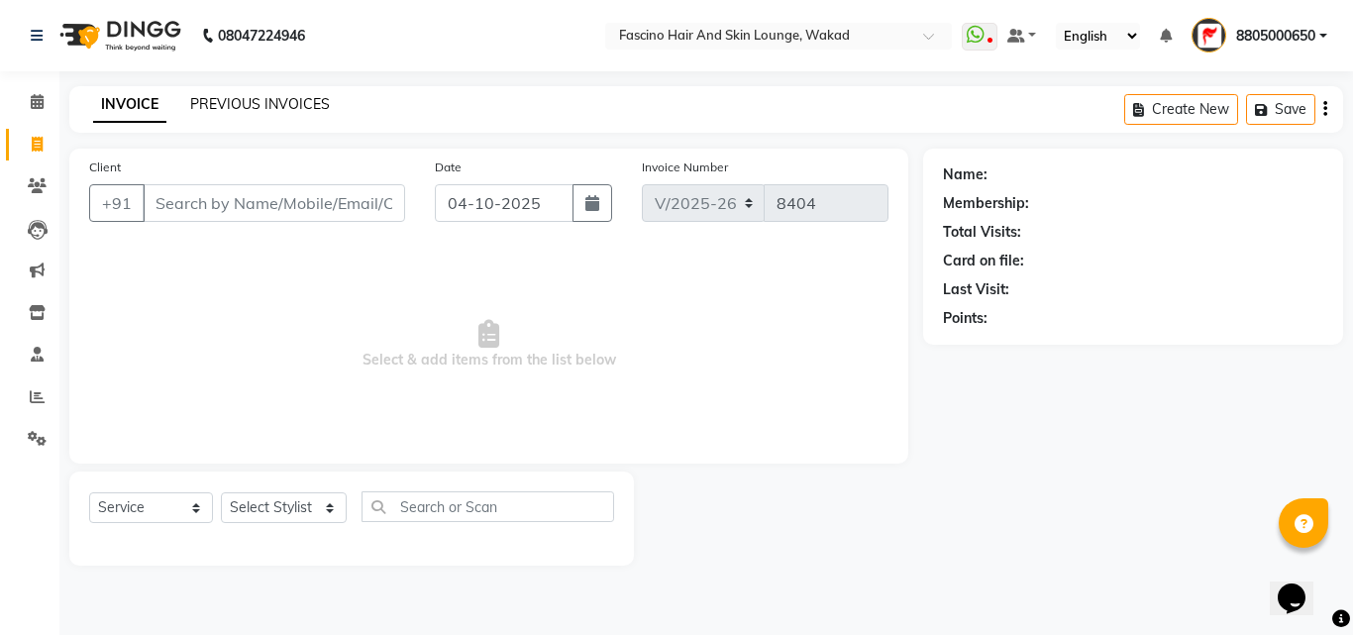
click at [231, 97] on link "PREVIOUS INVOICES" at bounding box center [260, 104] width 140 height 18
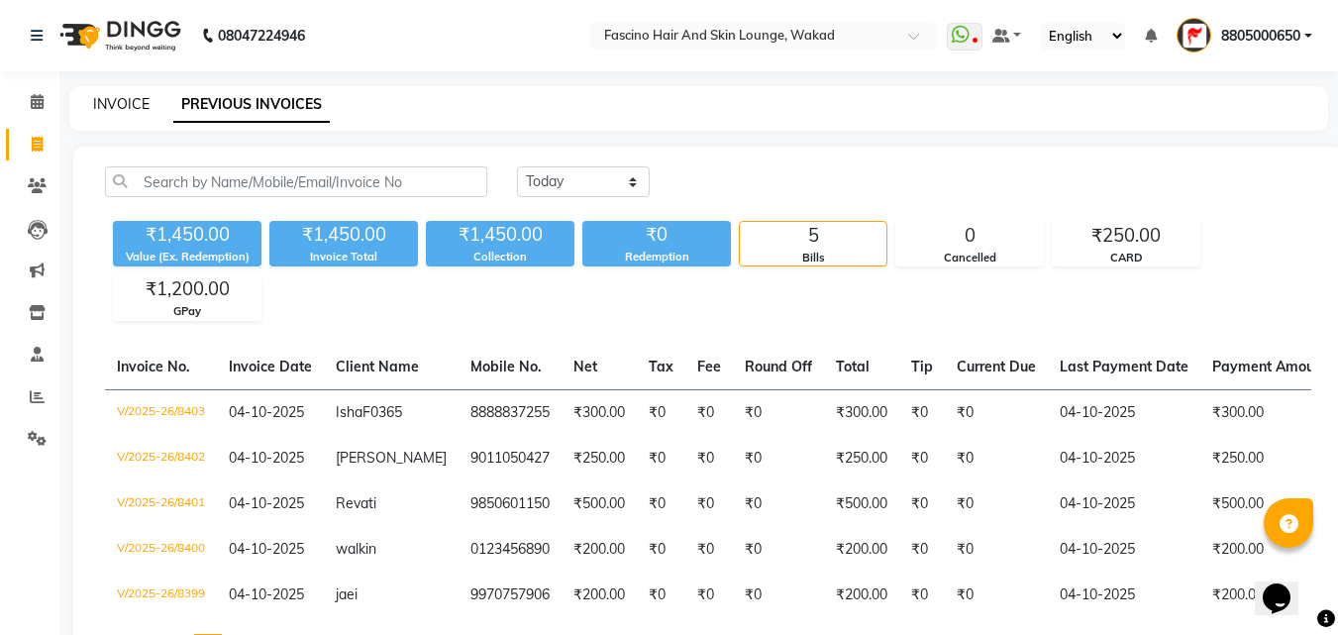
click at [125, 96] on link "INVOICE" at bounding box center [121, 104] width 56 height 18
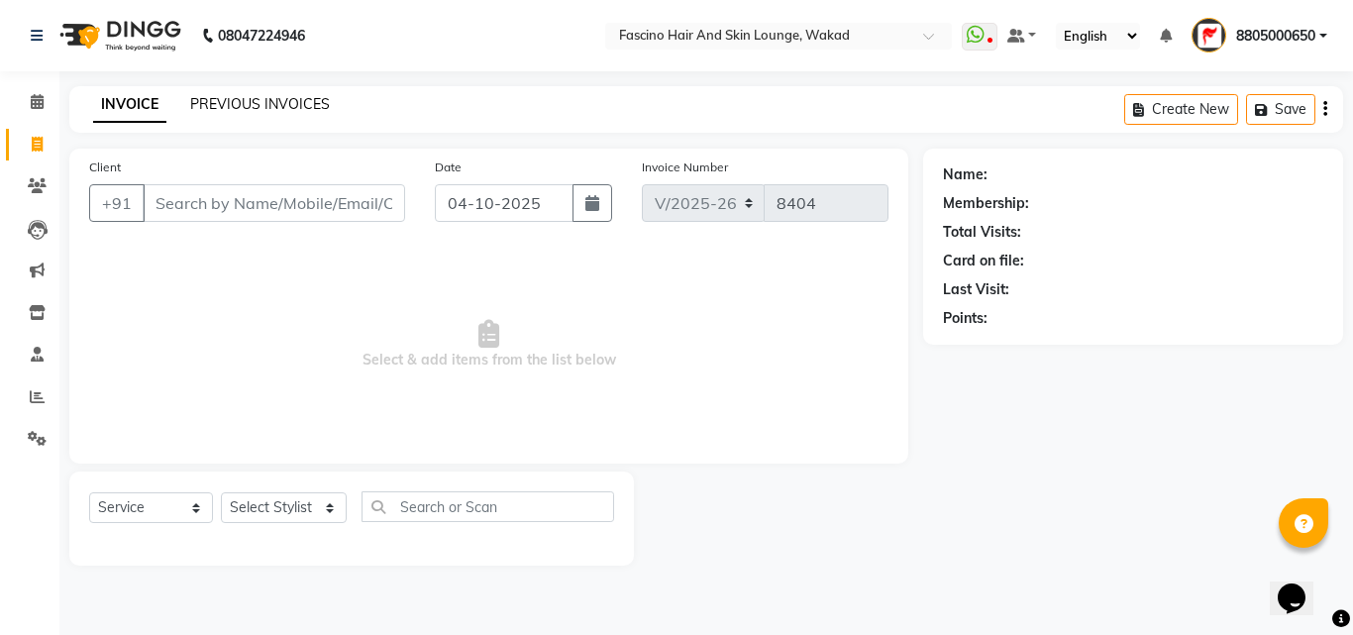
click at [252, 106] on link "PREVIOUS INVOICES" at bounding box center [260, 104] width 140 height 18
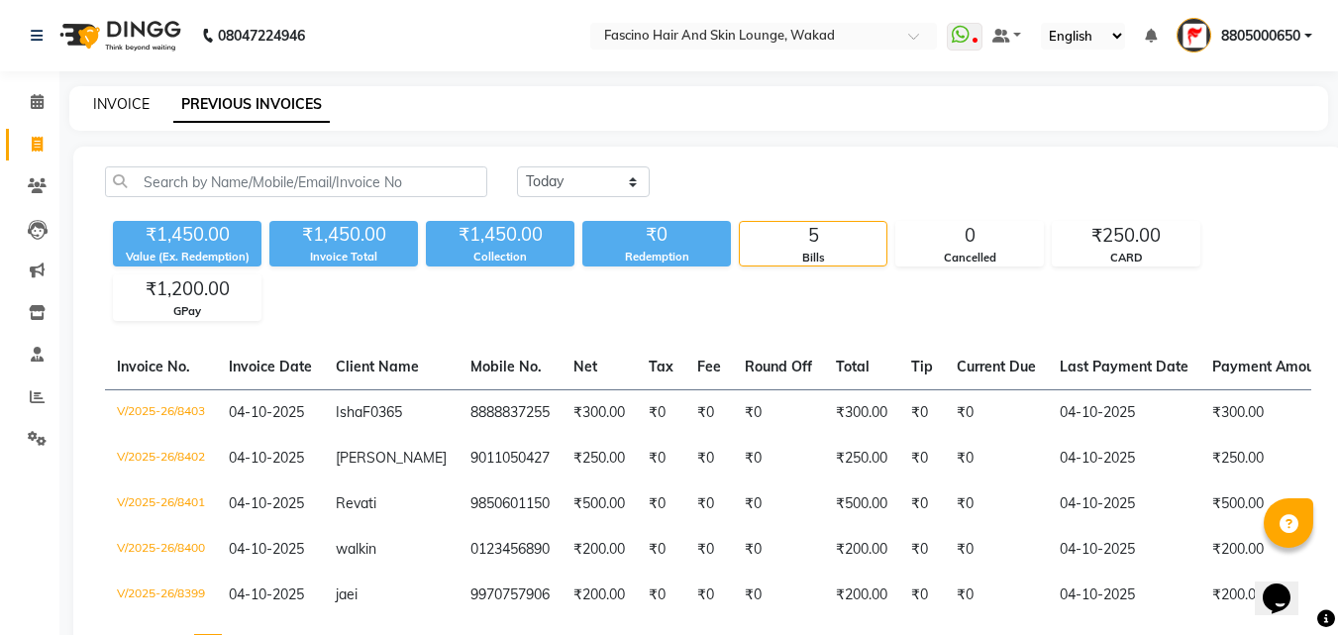
click at [119, 109] on link "INVOICE" at bounding box center [121, 104] width 56 height 18
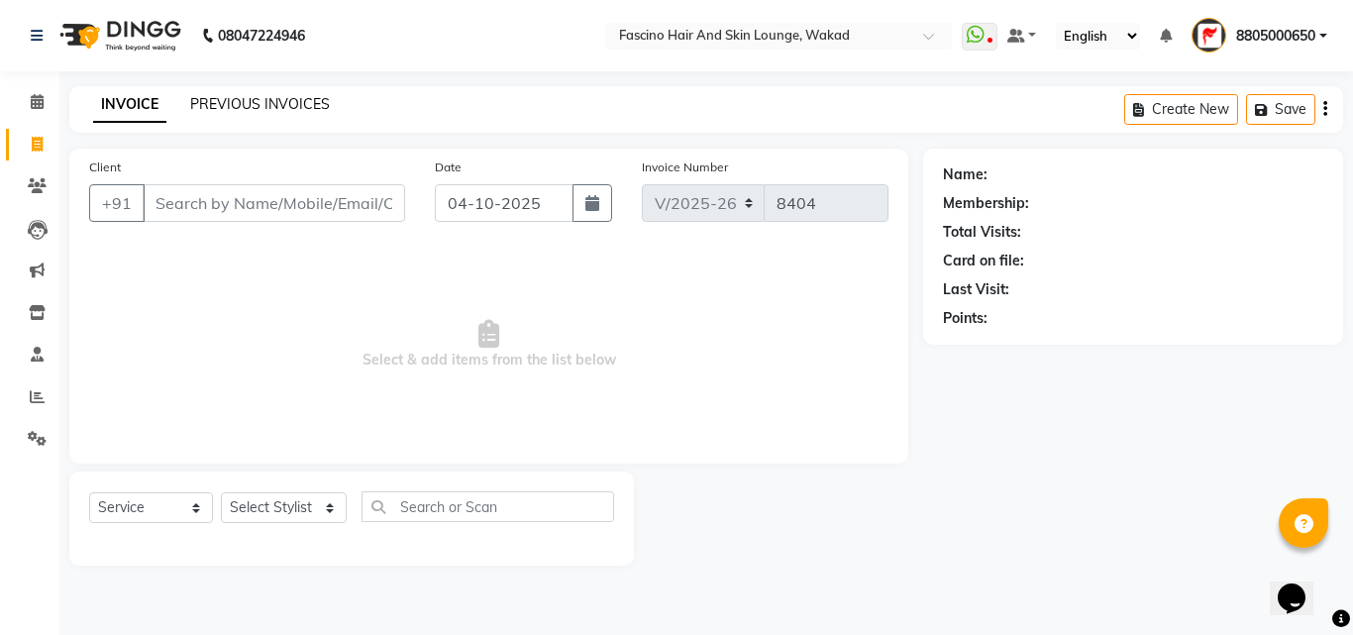
click at [237, 95] on link "PREVIOUS INVOICES" at bounding box center [260, 104] width 140 height 18
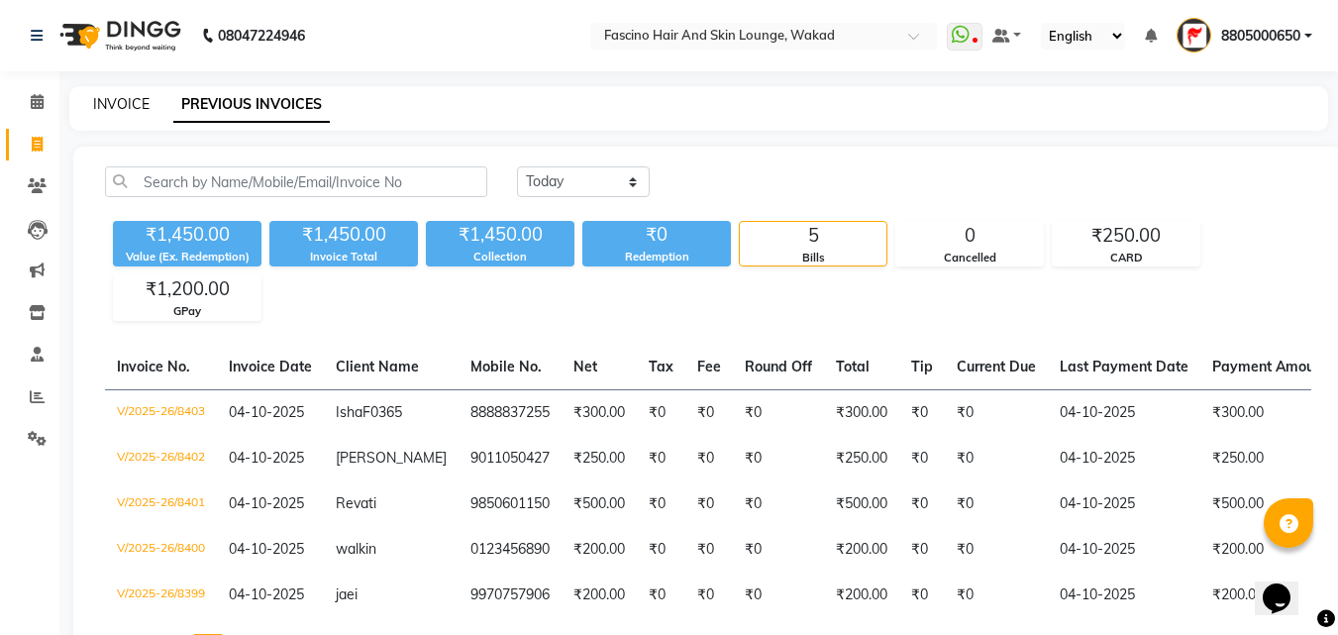
click at [124, 101] on link "INVOICE" at bounding box center [121, 104] width 56 height 18
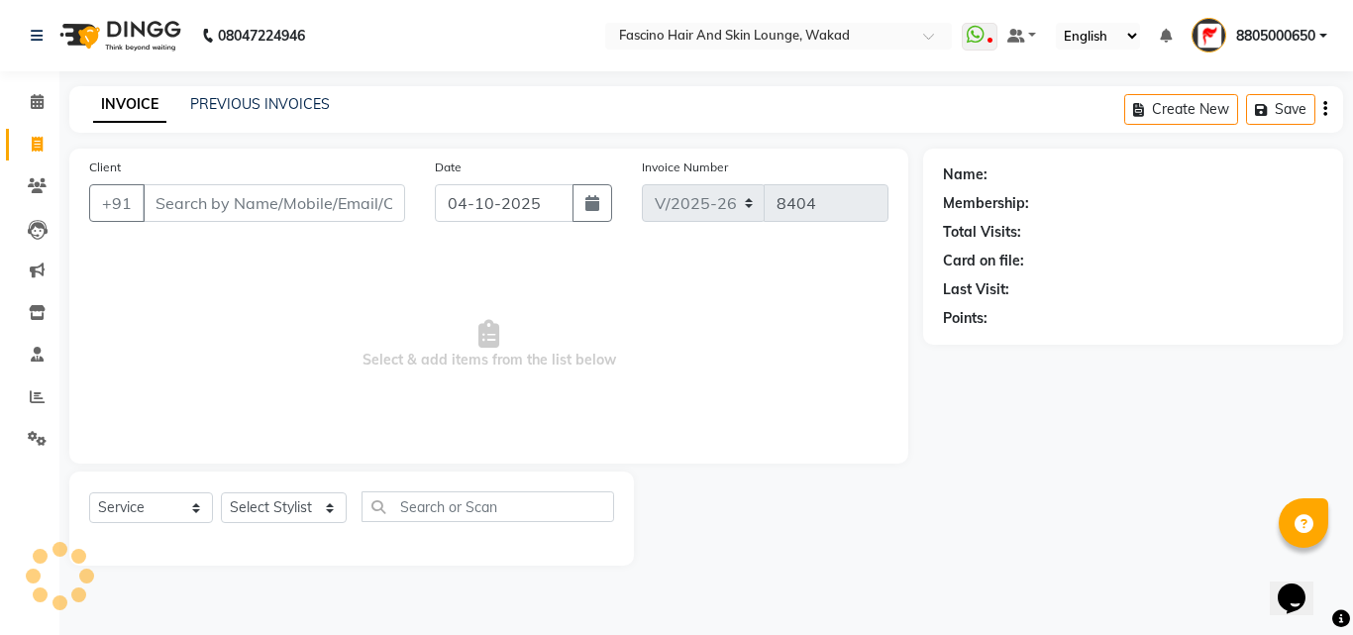
click at [223, 224] on div "Client +91" at bounding box center [247, 196] width 346 height 81
click at [226, 212] on input "Client" at bounding box center [274, 203] width 262 height 38
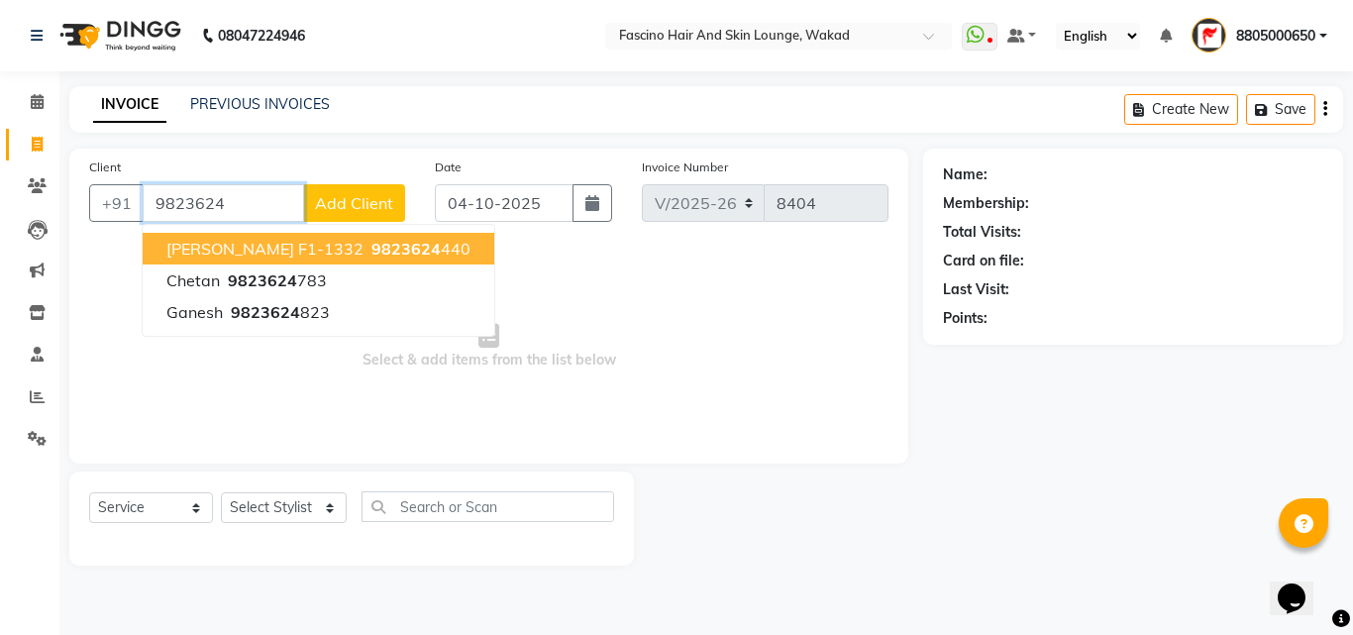
click at [241, 256] on span "Chandrakant F1-1332" at bounding box center [264, 249] width 197 height 20
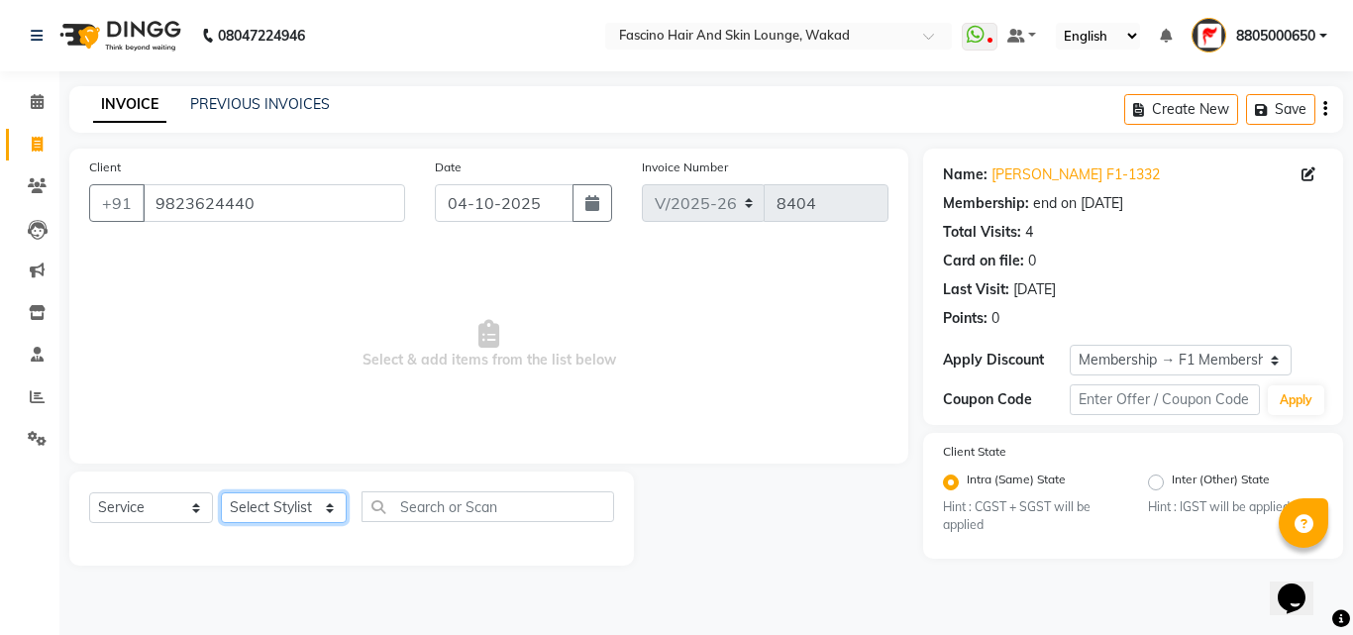
click at [281, 502] on select "Select Stylist 8805000650 Aarohi Chimu Ingale Deepak jh F1 Salon Ganesh F1 Gopa…" at bounding box center [284, 507] width 126 height 31
click at [221, 492] on select "Select Stylist 8805000650 Aarohi Chimu Ingale Deepak jh F1 Salon Ganesh F1 Gopa…" at bounding box center [284, 507] width 126 height 31
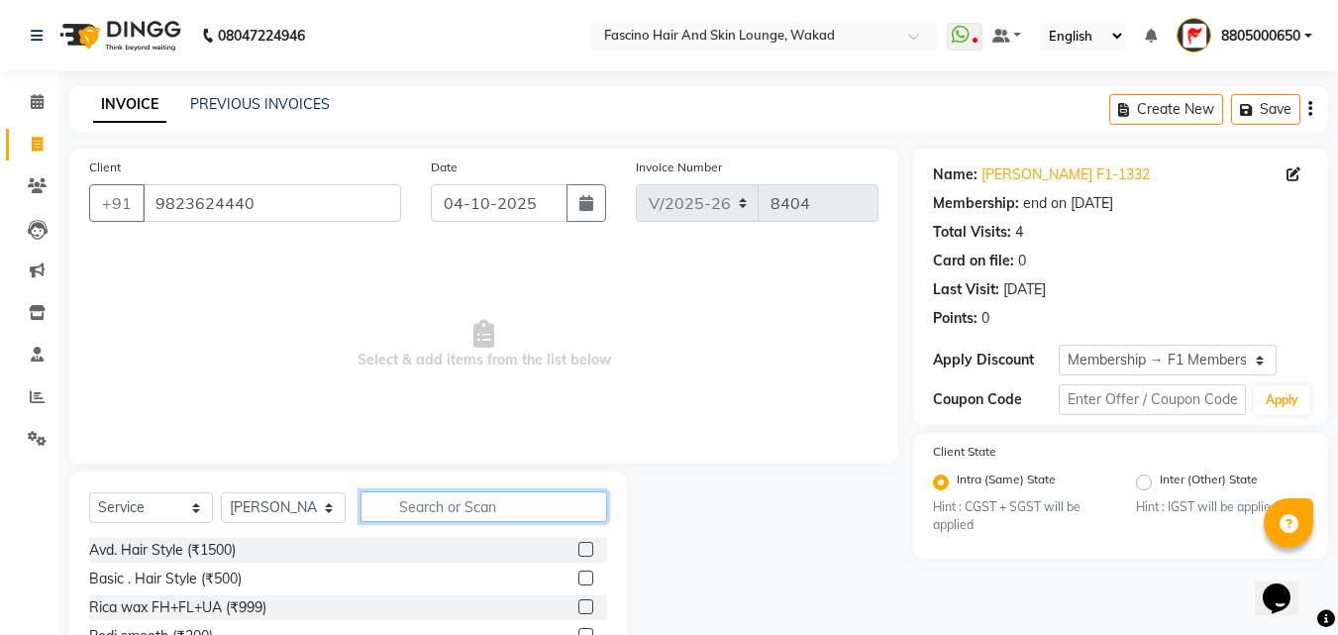
click at [431, 501] on input "text" at bounding box center [483, 506] width 247 height 31
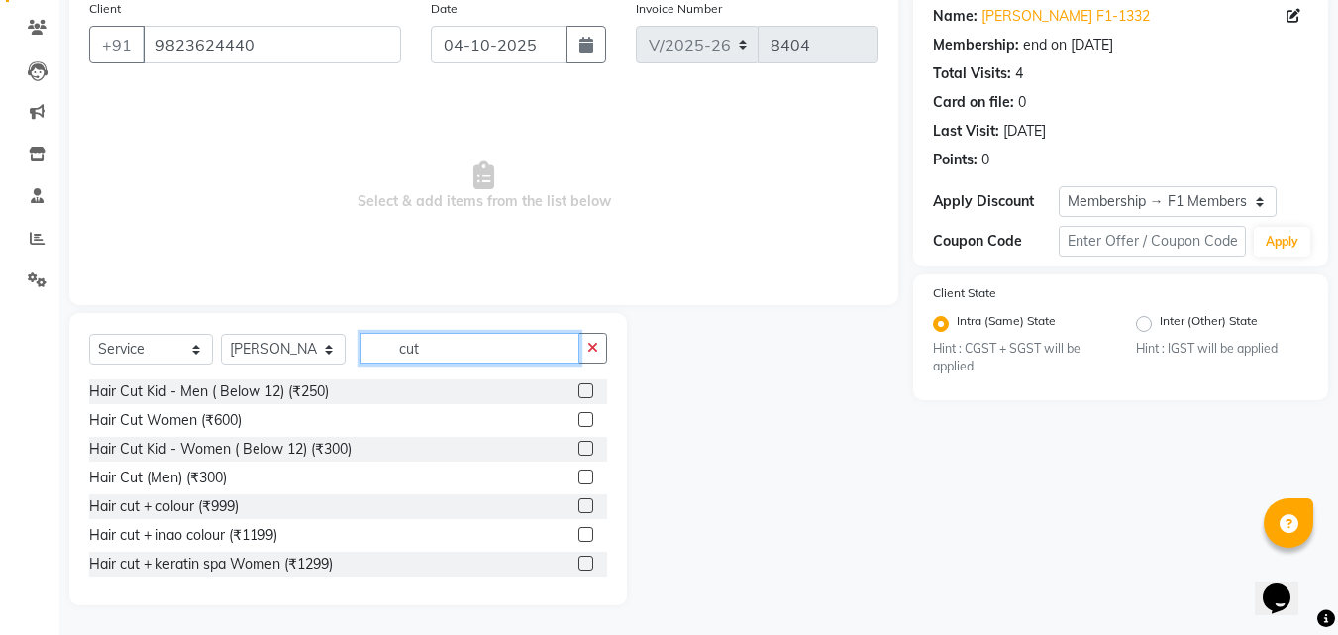
scroll to position [89, 0]
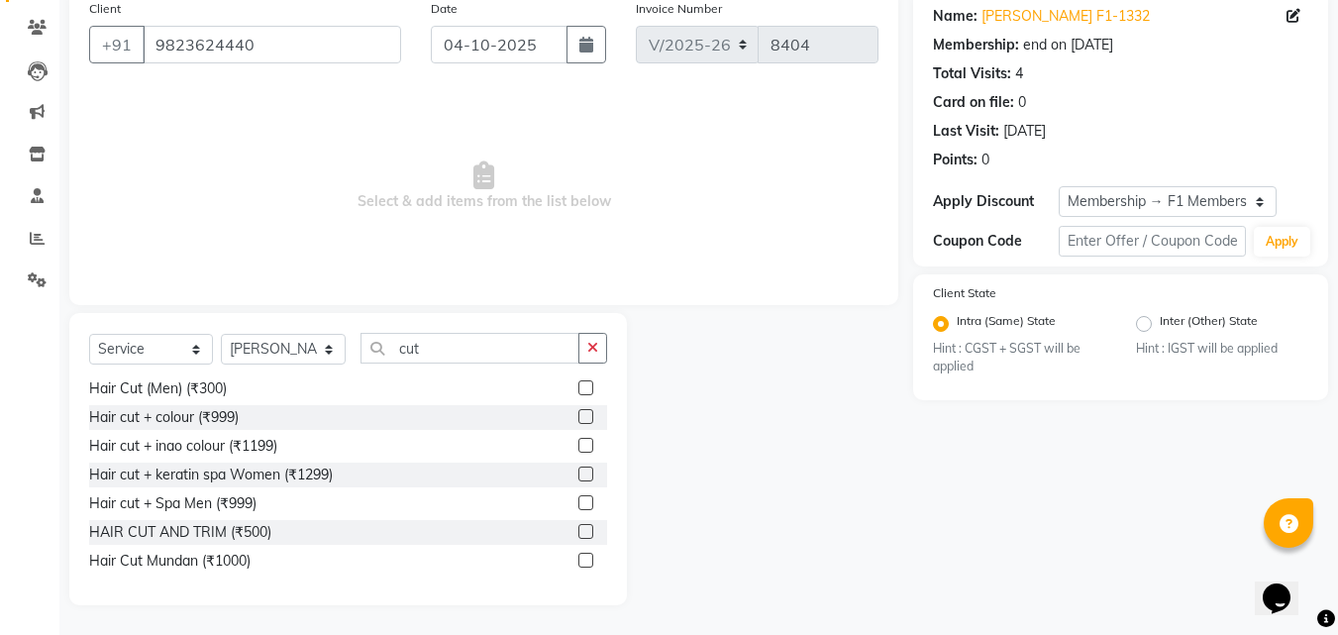
click at [578, 533] on label at bounding box center [585, 531] width 15 height 15
click at [578, 533] on input "checkbox" at bounding box center [584, 532] width 13 height 13
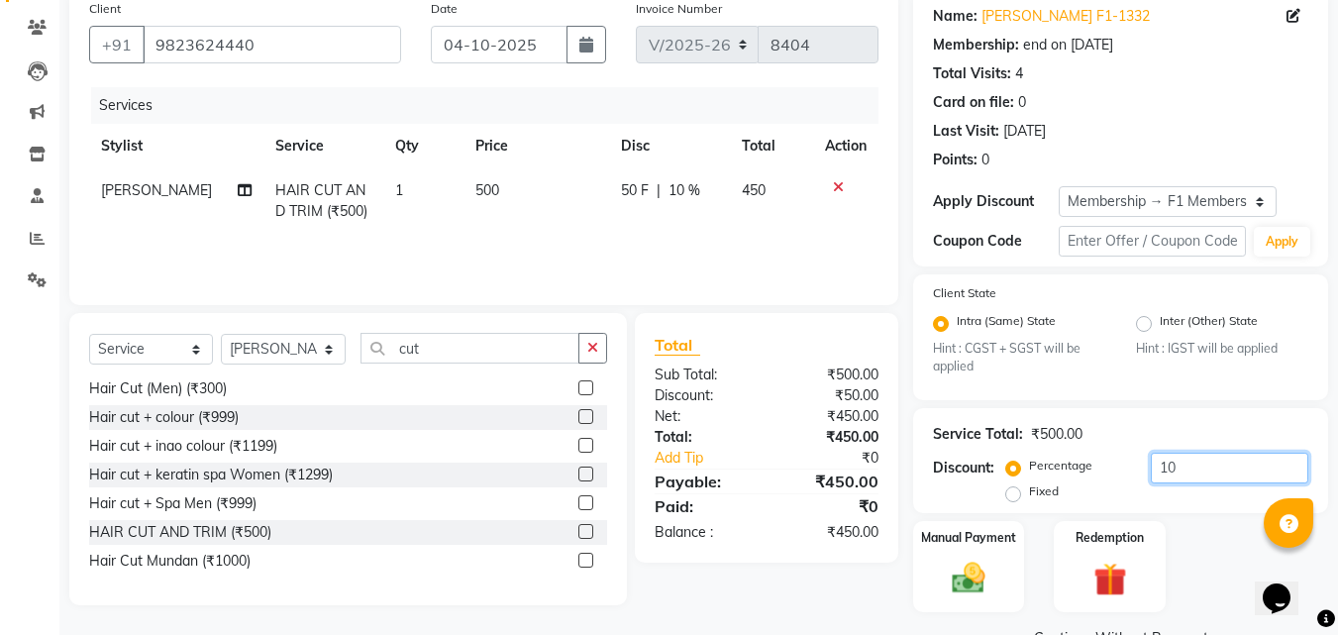
click at [1200, 462] on input "10" at bounding box center [1229, 468] width 157 height 31
click at [536, 198] on td "500" at bounding box center [538, 200] width 147 height 65
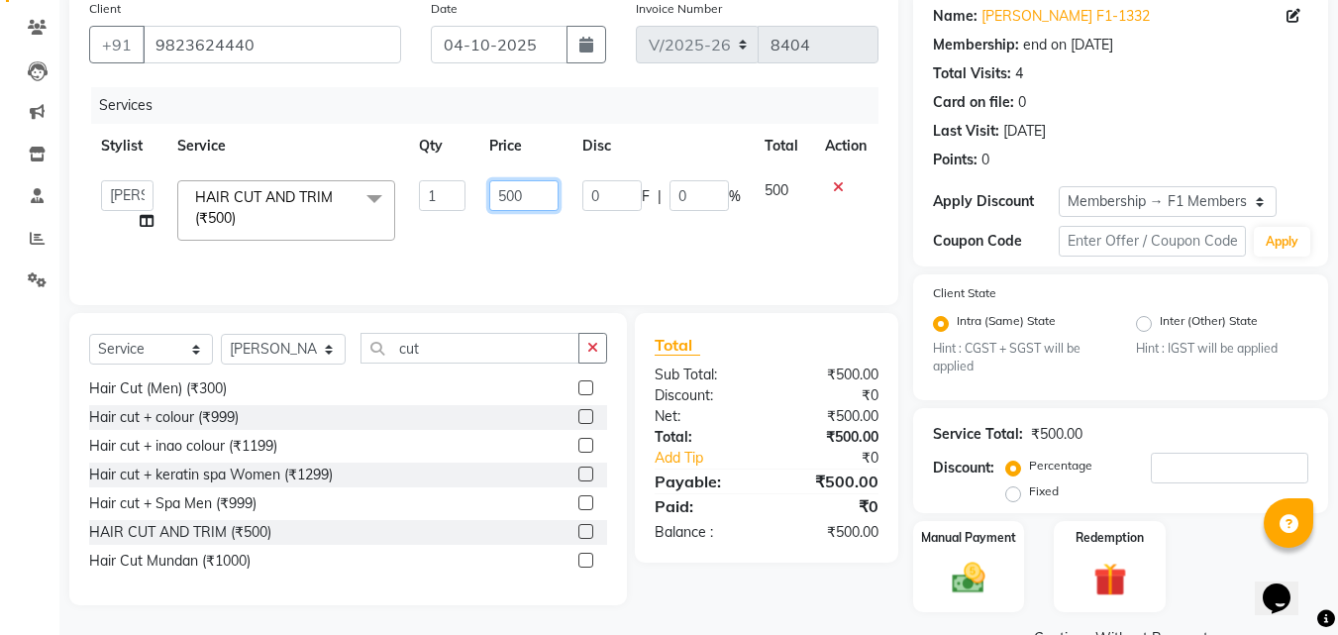
click at [536, 198] on input "500" at bounding box center [523, 195] width 68 height 31
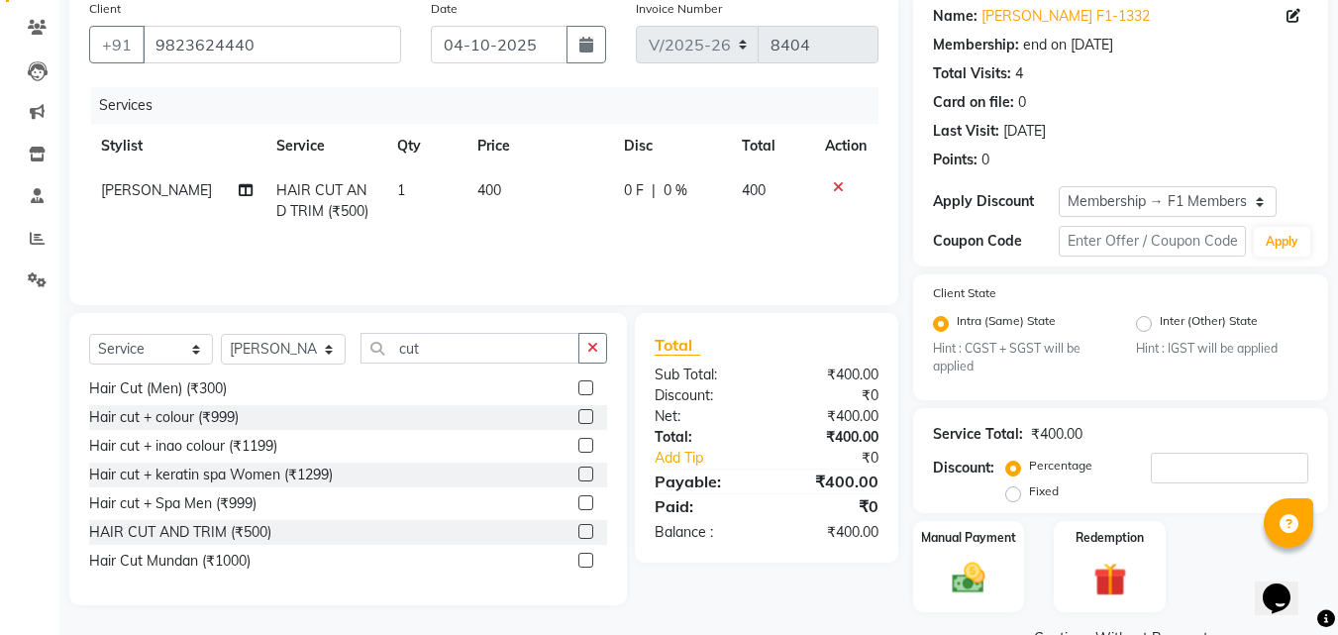
click at [565, 236] on div "Services Stylist Service Qty Price Disc Total Action Sanjay muley HAIR CUT AND …" at bounding box center [483, 186] width 789 height 198
click at [973, 578] on img at bounding box center [968, 579] width 55 height 40
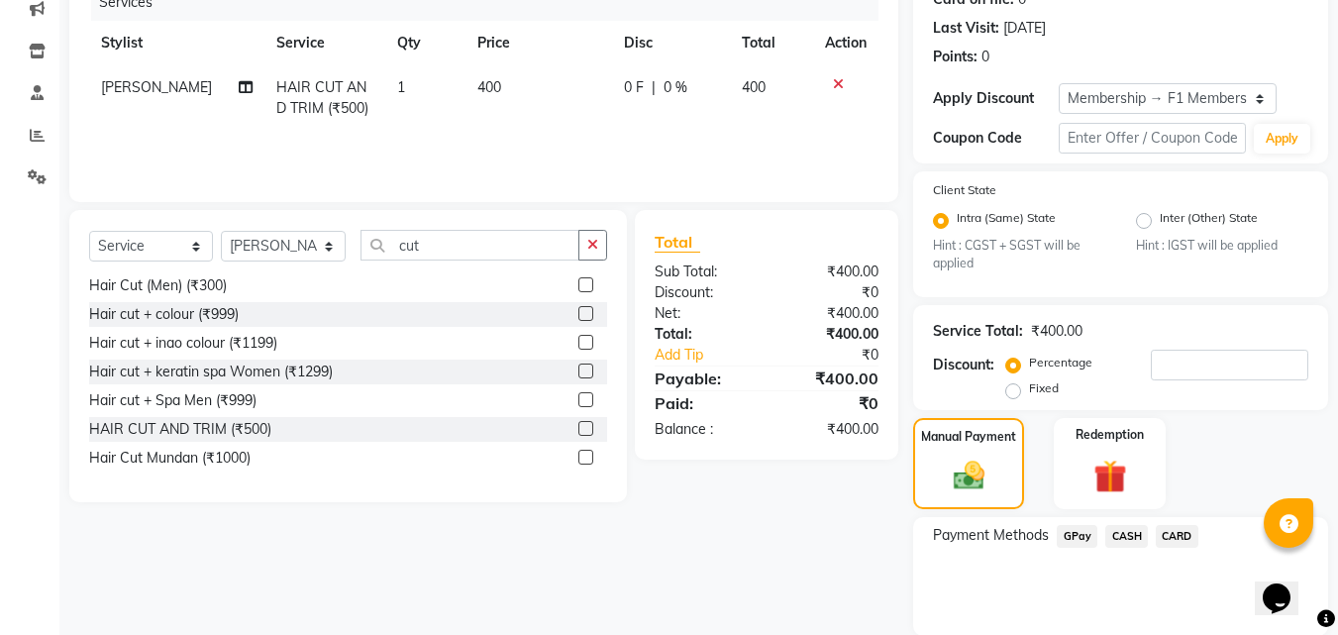
scroll to position [333, 0]
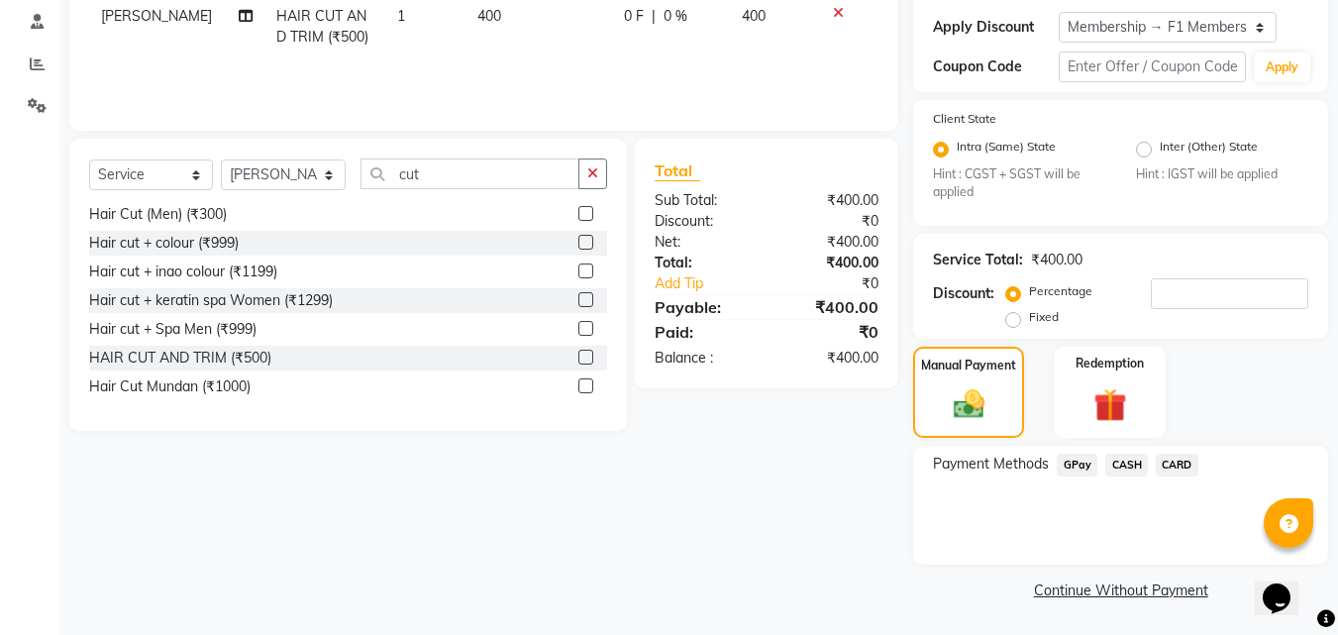
click at [1075, 471] on span "GPay" at bounding box center [1077, 465] width 41 height 23
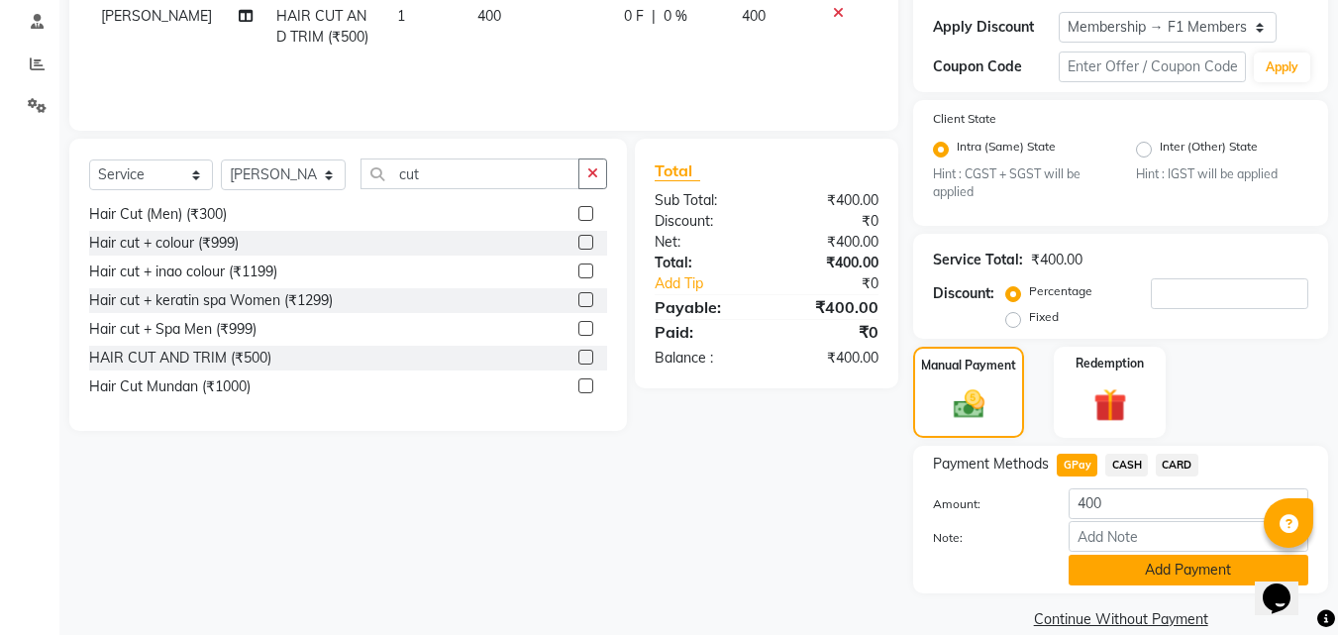
click at [1137, 566] on button "Add Payment" at bounding box center [1189, 570] width 240 height 31
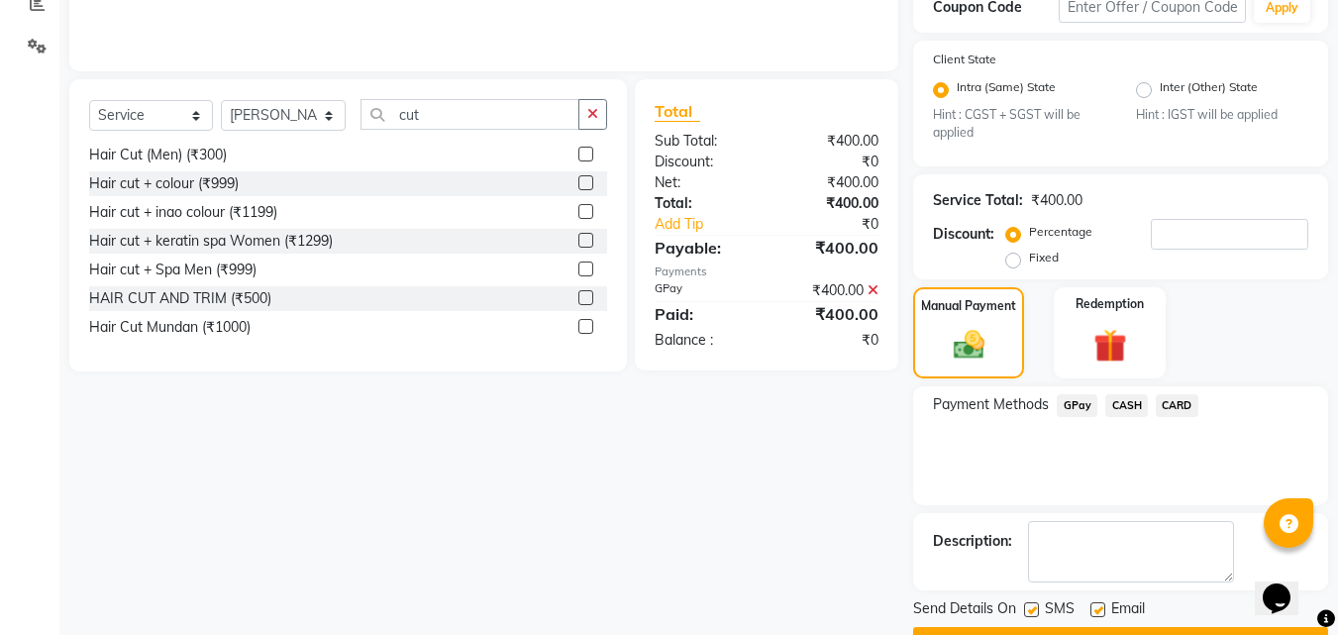
scroll to position [445, 0]
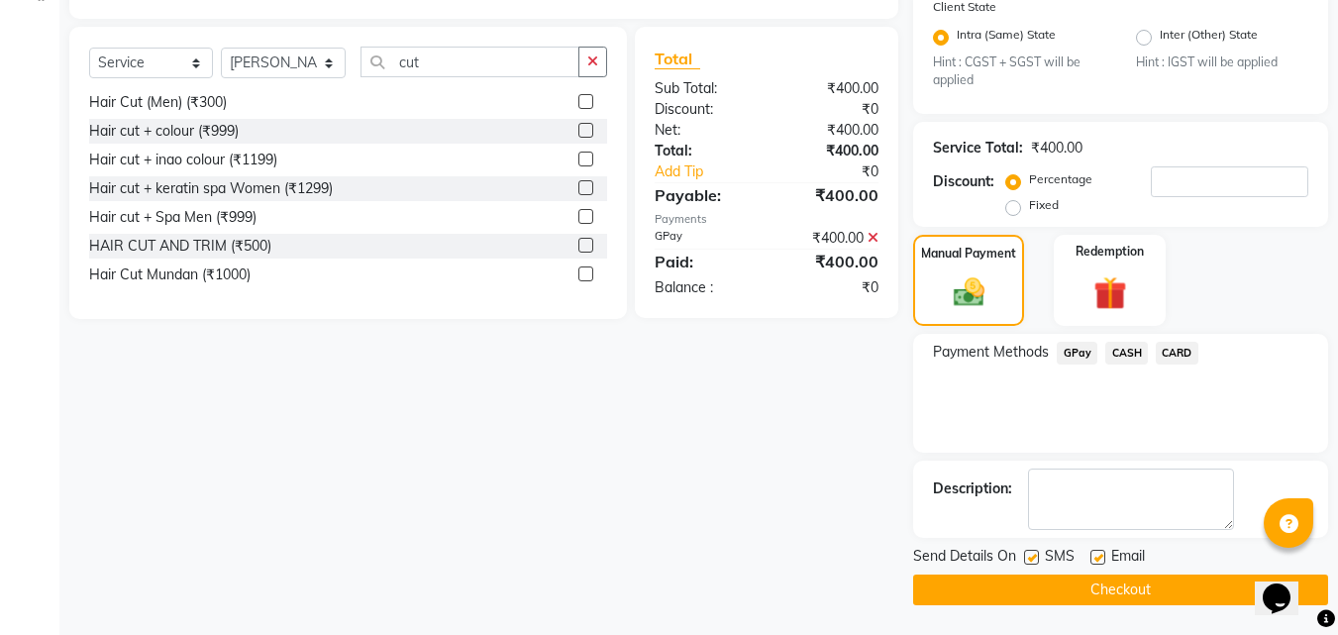
click at [1035, 560] on label at bounding box center [1031, 557] width 15 height 15
click at [1035, 560] on input "checkbox" at bounding box center [1030, 558] width 13 height 13
click at [1009, 584] on button "Checkout" at bounding box center [1120, 589] width 415 height 31
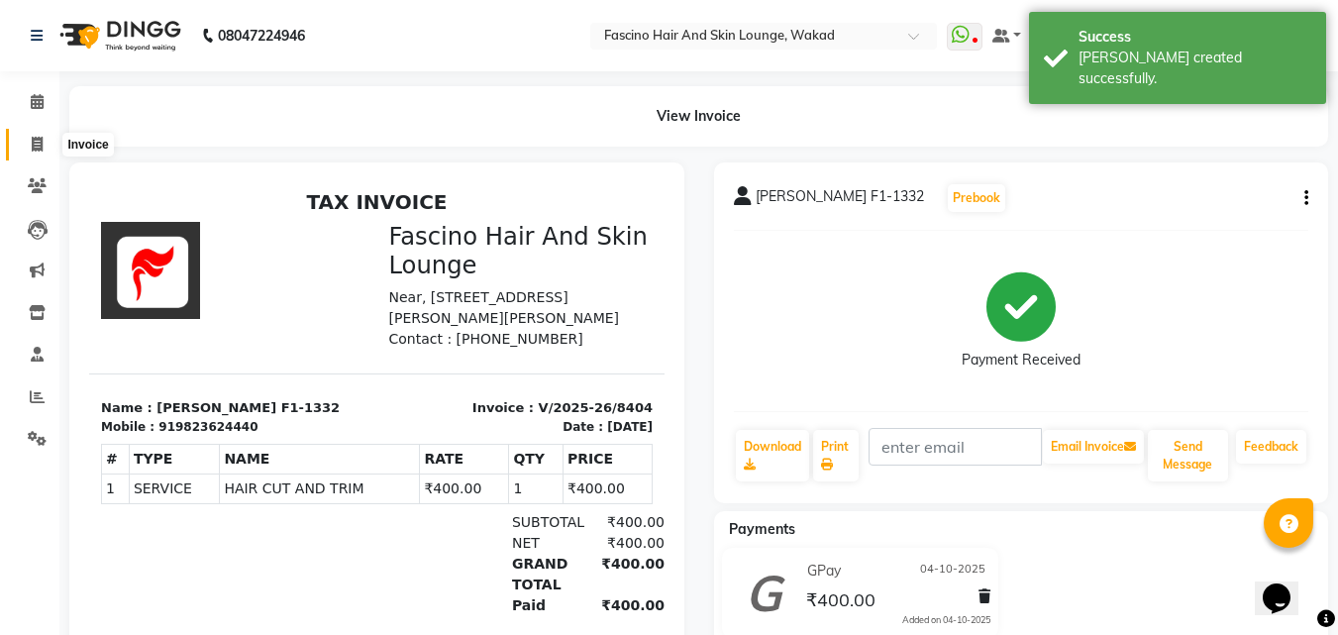
click at [32, 145] on icon at bounding box center [37, 144] width 11 height 15
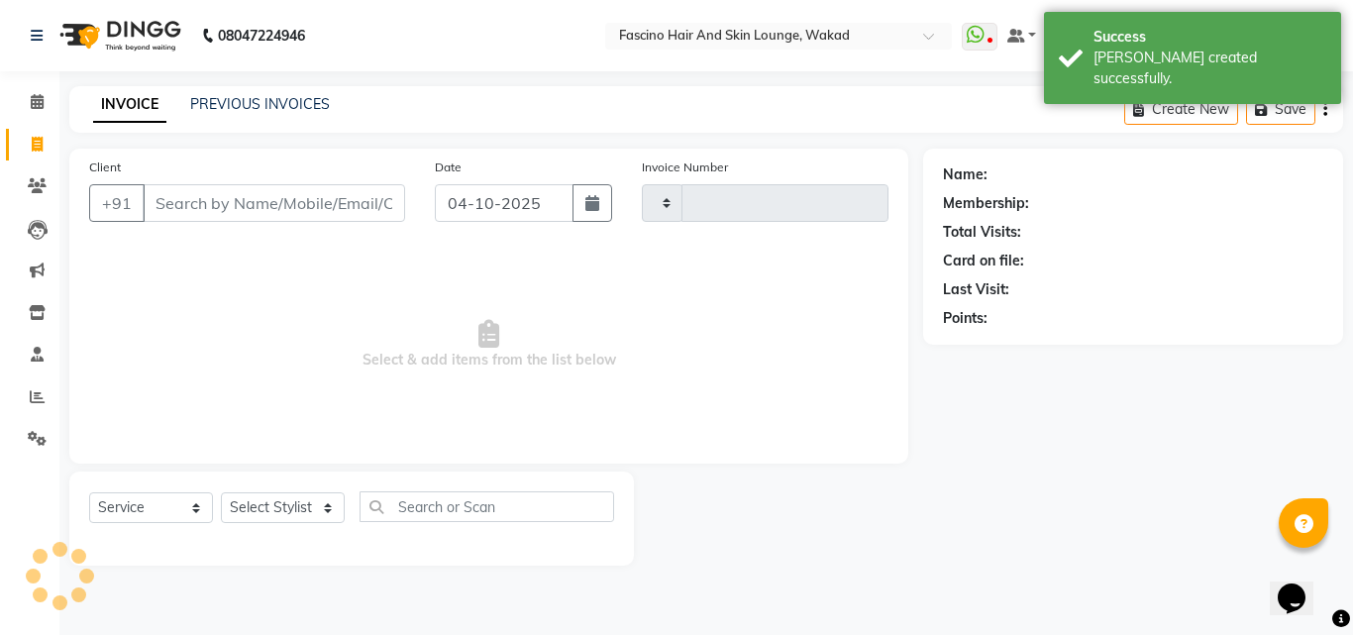
click at [162, 190] on input "Client" at bounding box center [274, 203] width 262 height 38
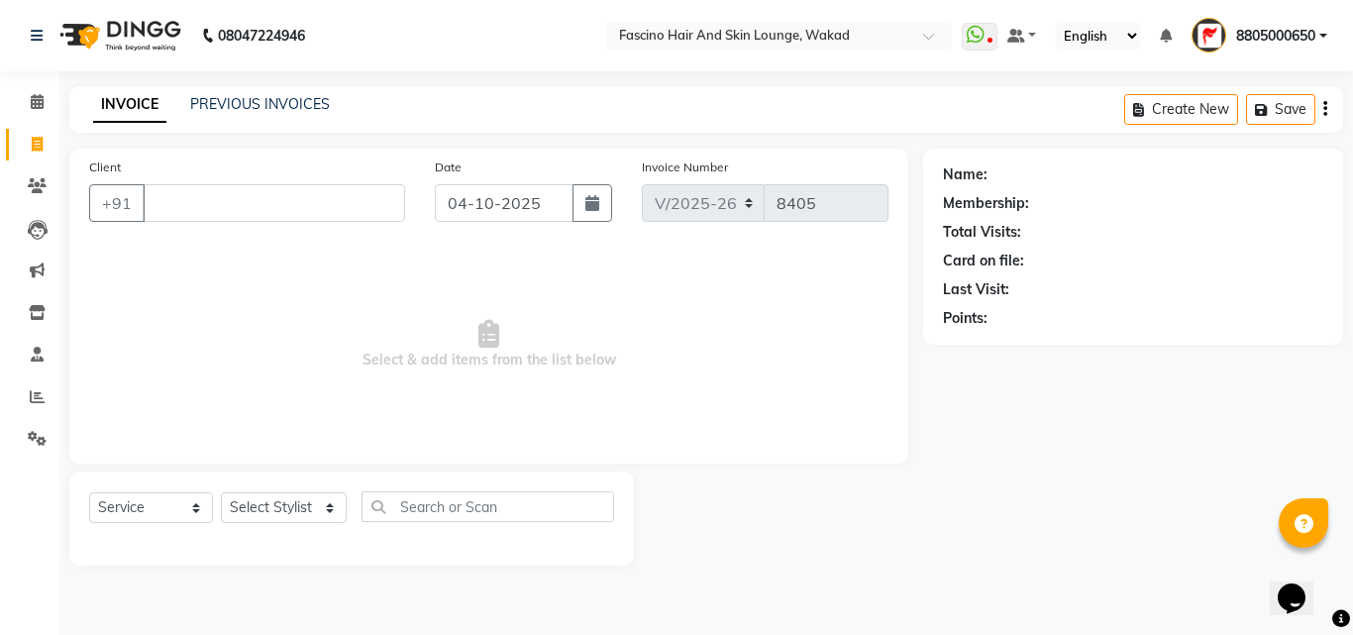
click at [164, 202] on input "Client" at bounding box center [274, 203] width 262 height 38
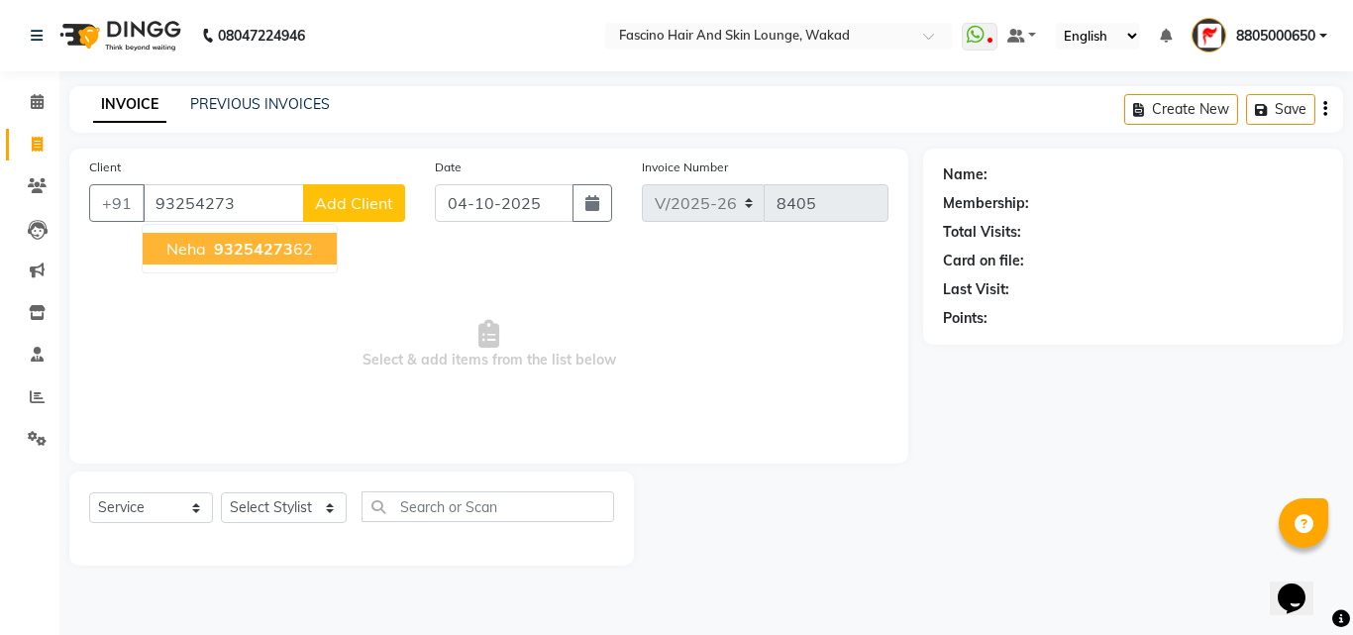
click at [210, 263] on button "neha 93254273 62" at bounding box center [240, 249] width 194 height 32
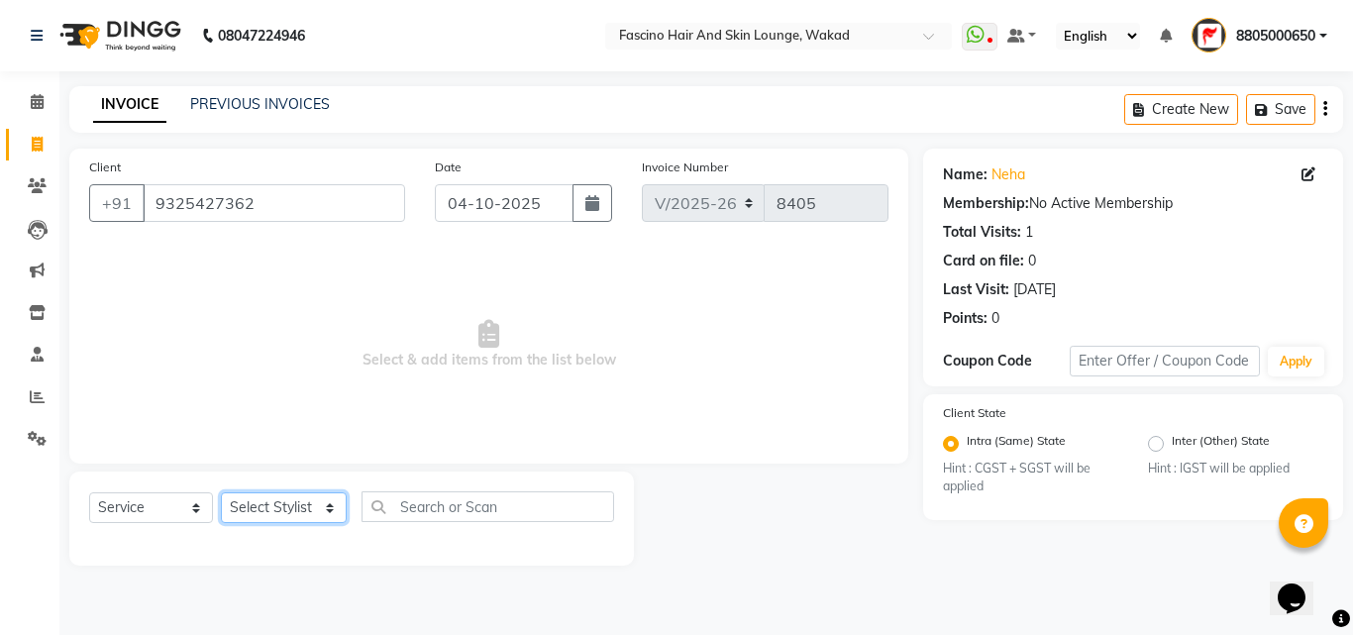
click at [311, 506] on select "Select Stylist 8805000650 Aarohi Chimu Ingale Deepak jh F1 Salon Ganesh F1 Gopa…" at bounding box center [284, 507] width 126 height 31
click at [221, 492] on select "Select Stylist 8805000650 Aarohi Chimu Ingale Deepak jh F1 Salon Ganesh F1 Gopa…" at bounding box center [284, 507] width 126 height 31
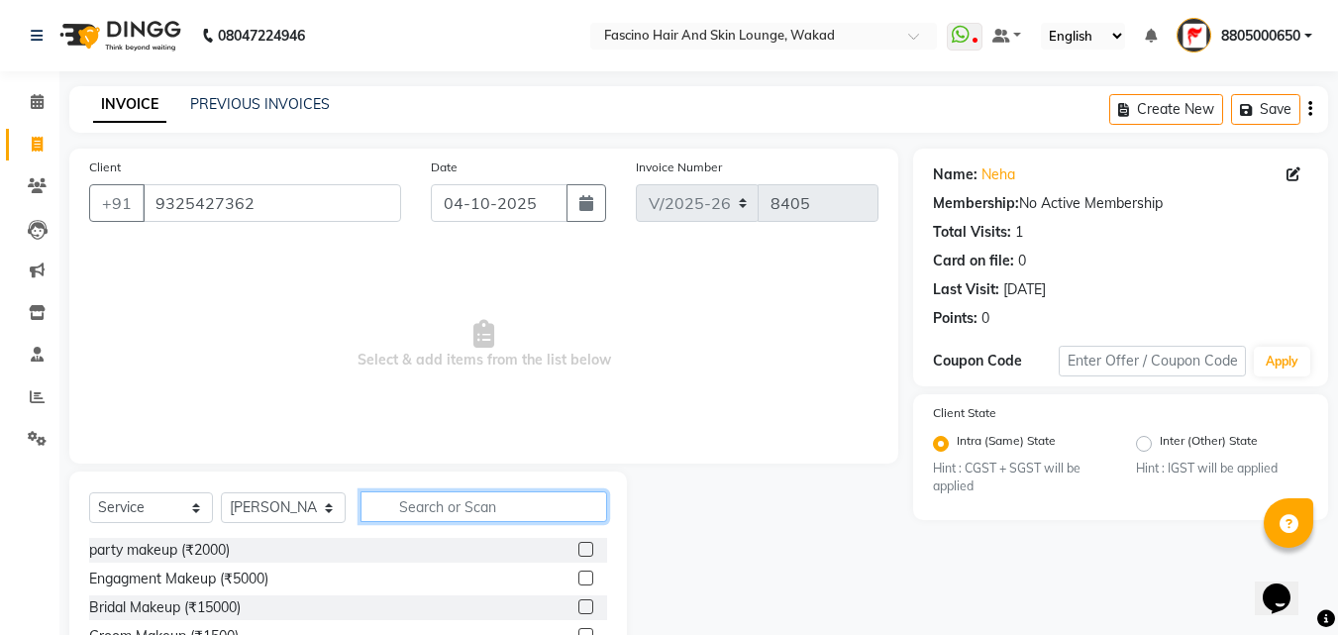
click at [437, 516] on input "text" at bounding box center [483, 506] width 247 height 31
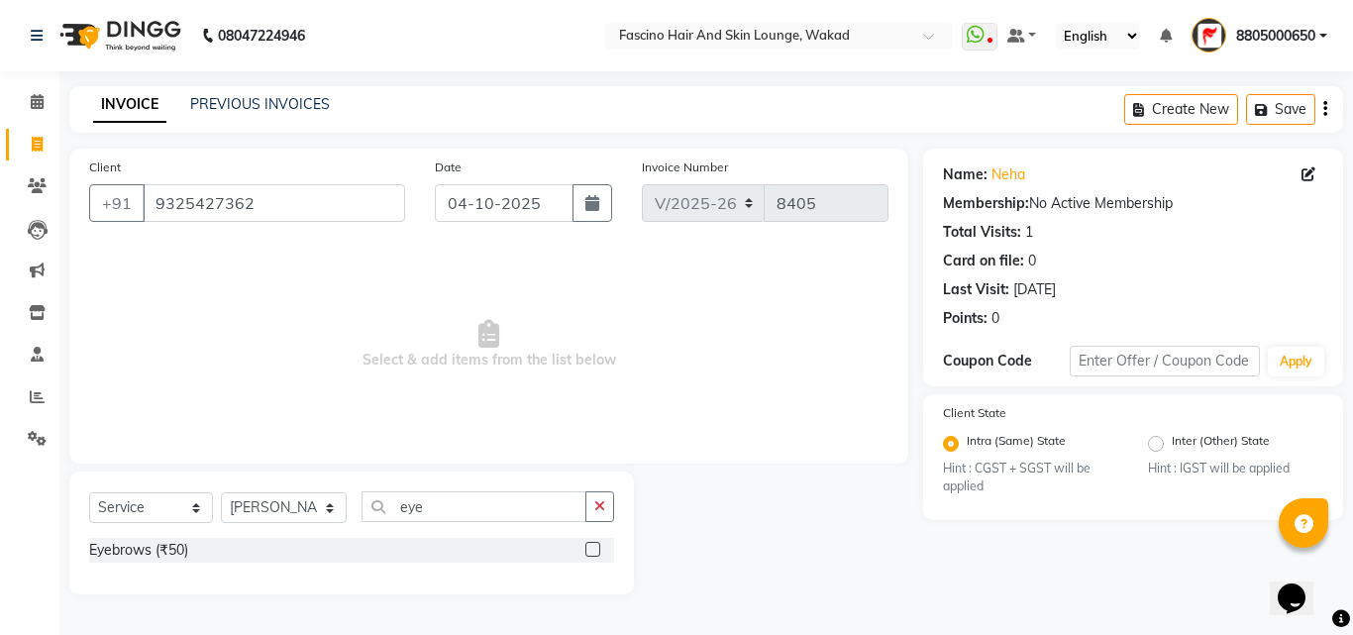
click at [596, 551] on label at bounding box center [592, 549] width 15 height 15
click at [596, 551] on input "checkbox" at bounding box center [591, 550] width 13 height 13
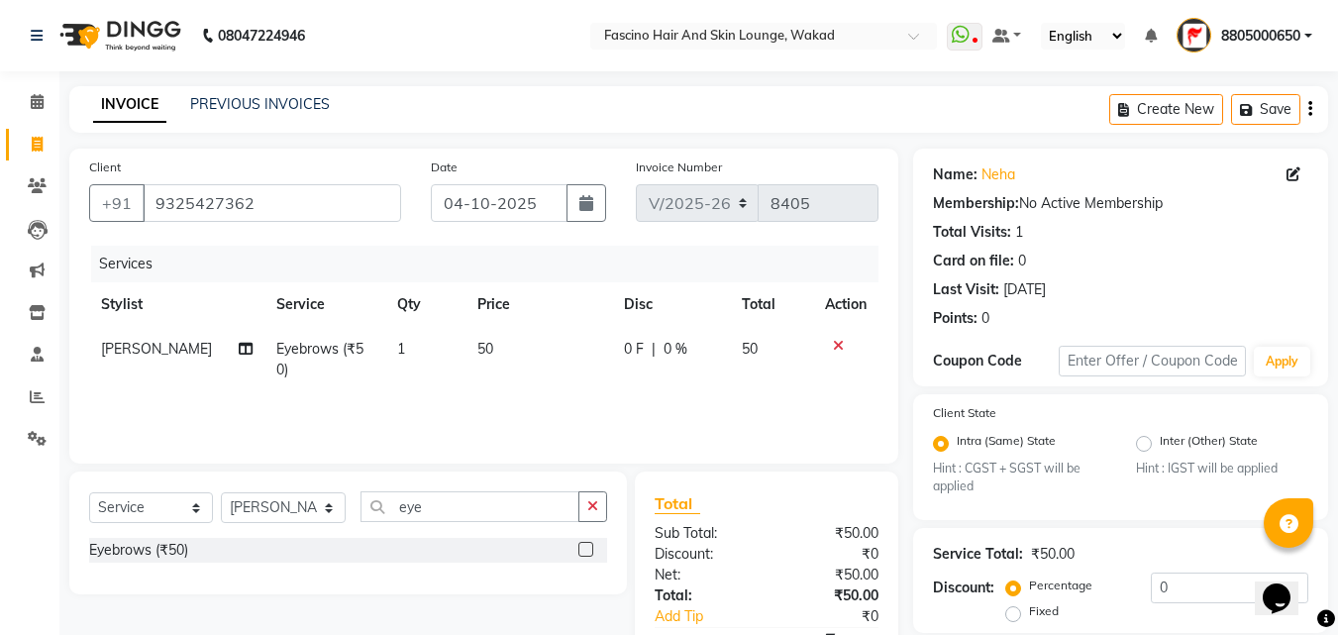
click at [548, 342] on td "50" at bounding box center [538, 359] width 147 height 65
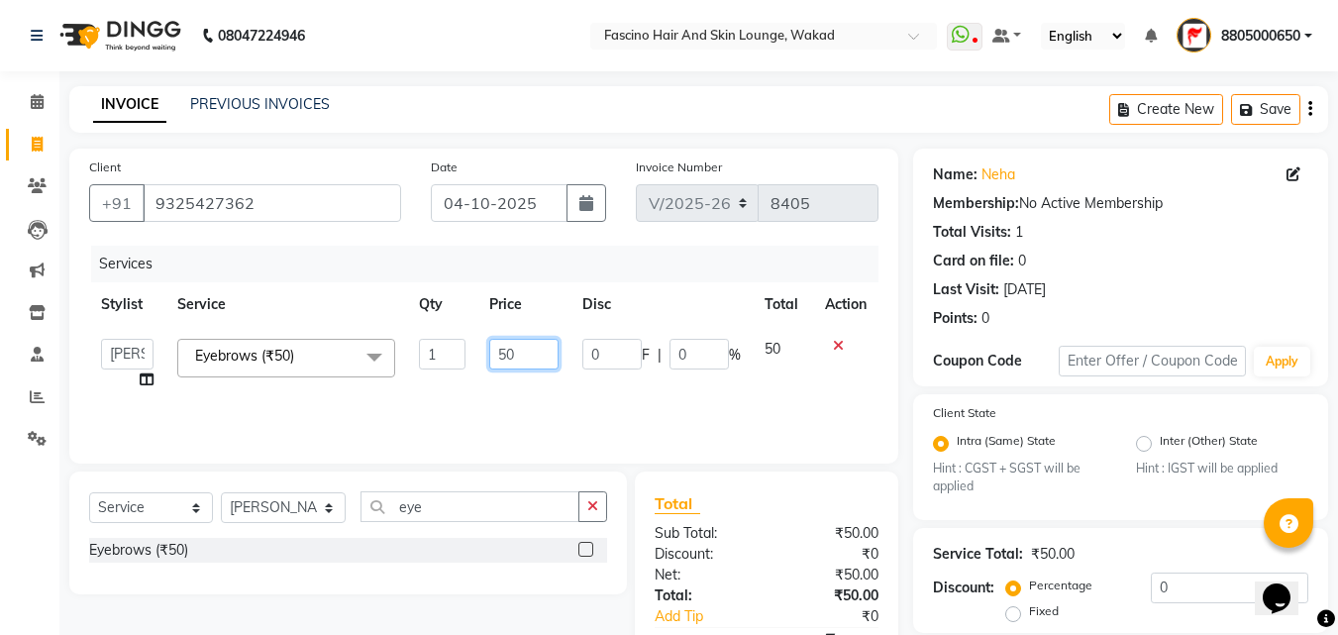
click at [548, 342] on input "50" at bounding box center [523, 354] width 68 height 31
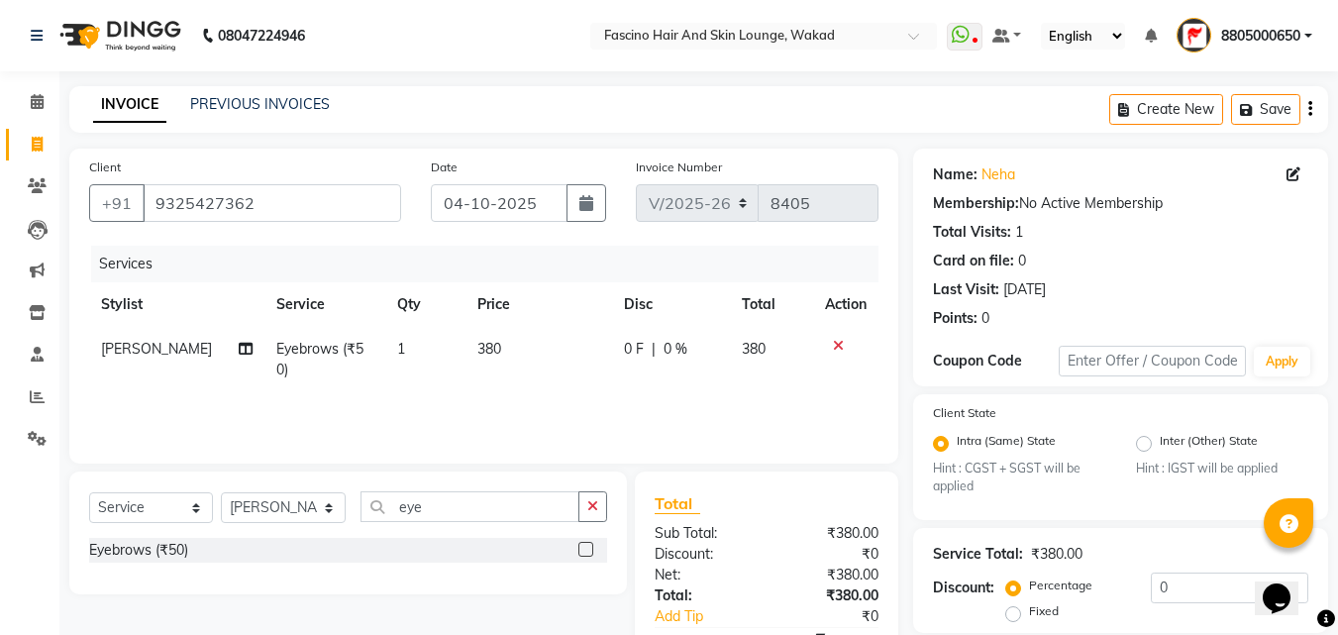
click at [559, 379] on div "Services Stylist Service Qty Price Disc Total Action Chimu Ingale Eyebrows (₹50…" at bounding box center [483, 345] width 789 height 198
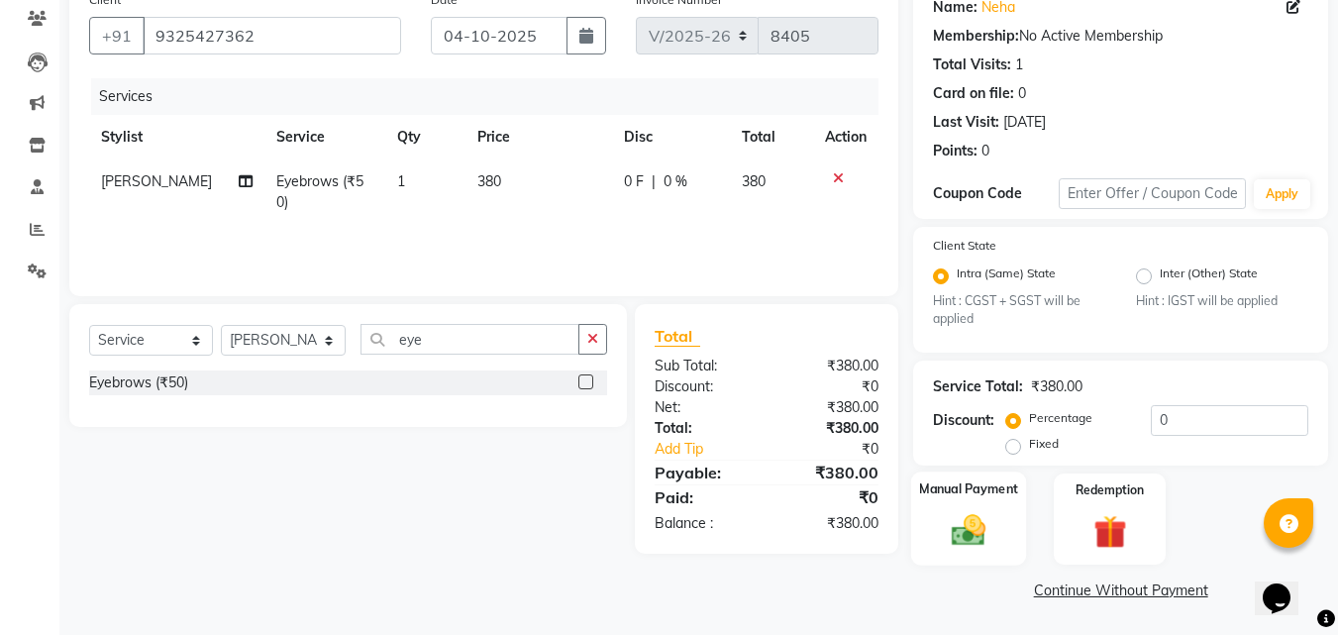
click at [978, 545] on img at bounding box center [968, 531] width 55 height 40
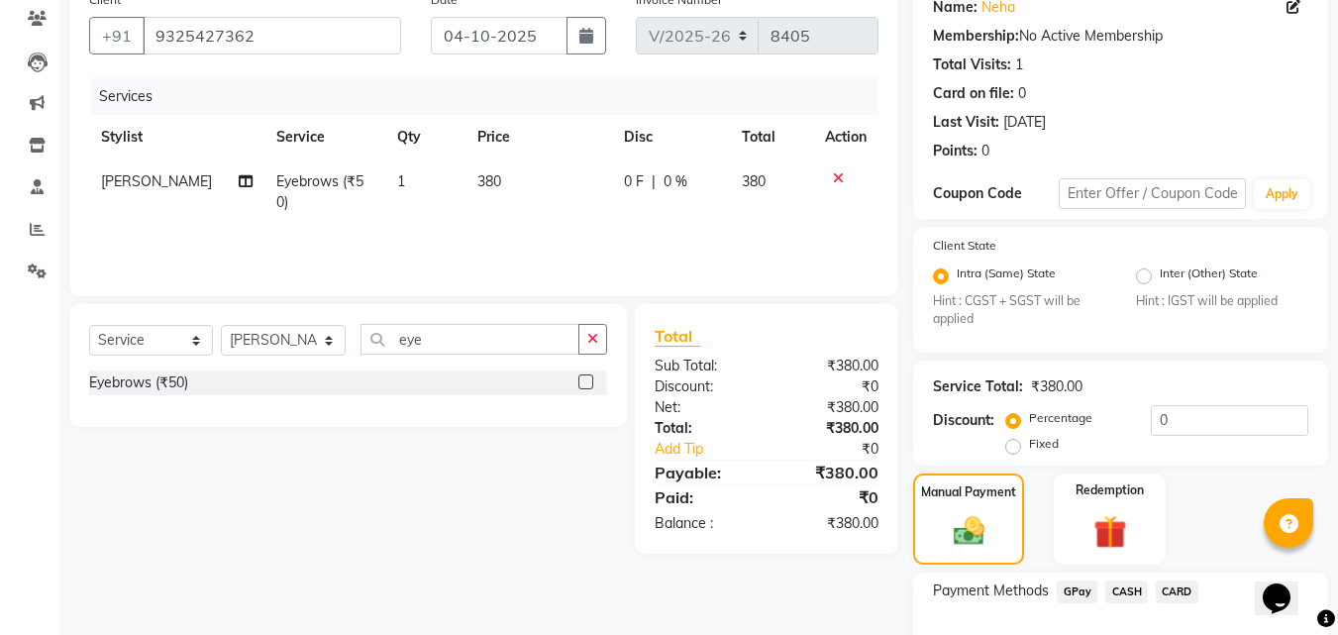
click at [1079, 592] on span "GPay" at bounding box center [1077, 591] width 41 height 23
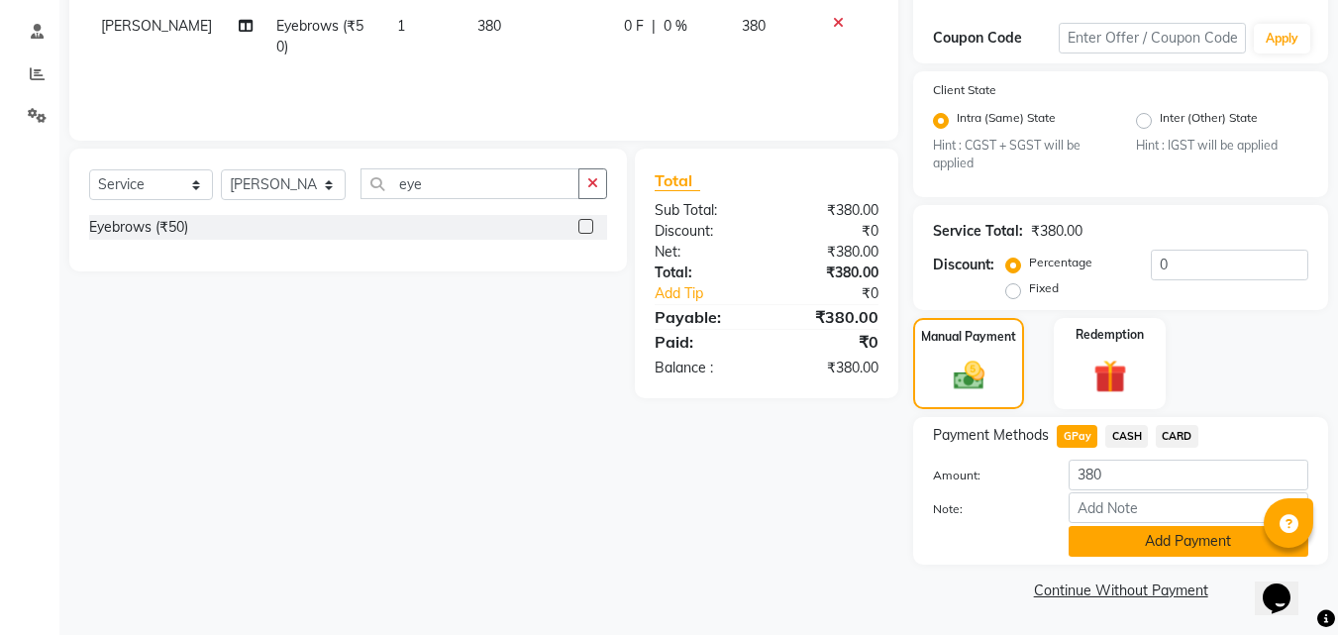
click at [1212, 537] on button "Add Payment" at bounding box center [1189, 541] width 240 height 31
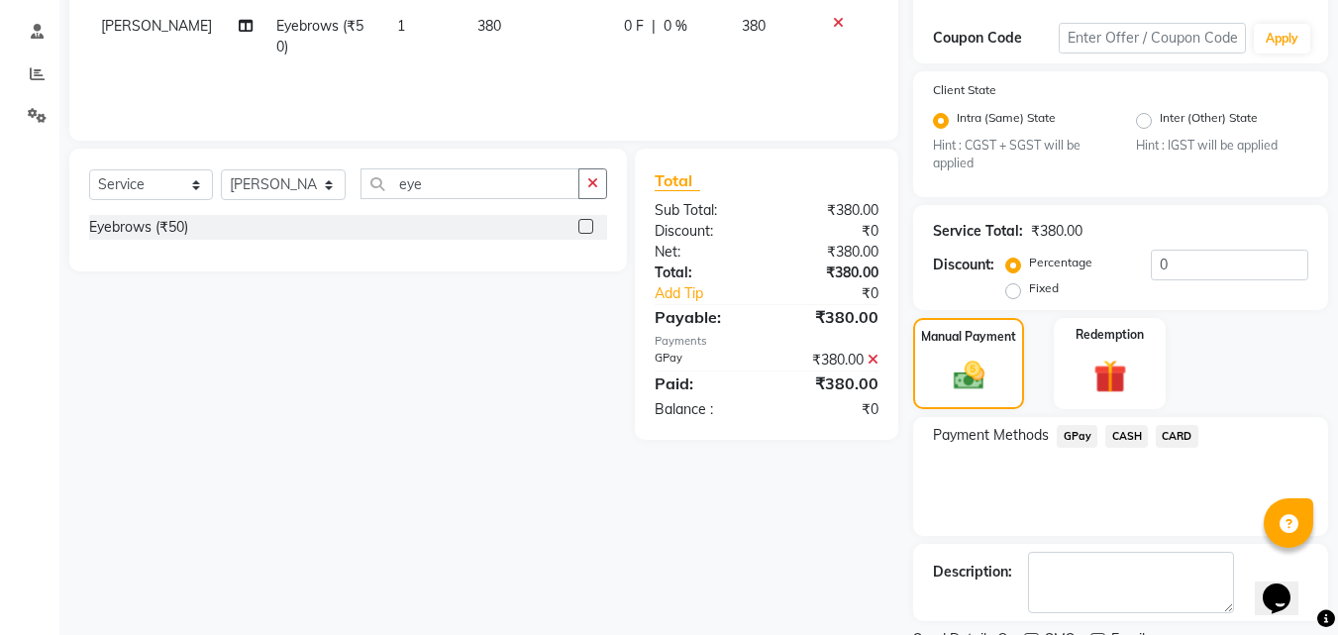
scroll to position [406, 0]
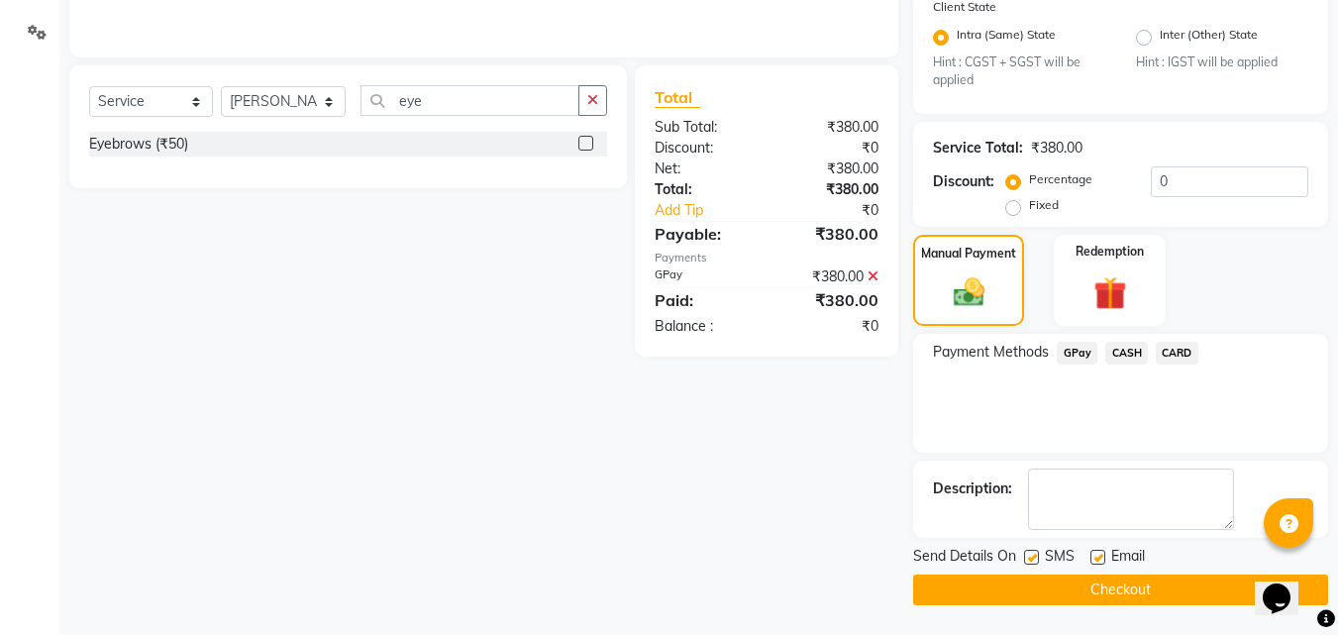
click at [1030, 556] on label at bounding box center [1031, 557] width 15 height 15
click at [1030, 556] on input "checkbox" at bounding box center [1030, 558] width 13 height 13
click at [971, 598] on button "Checkout" at bounding box center [1120, 589] width 415 height 31
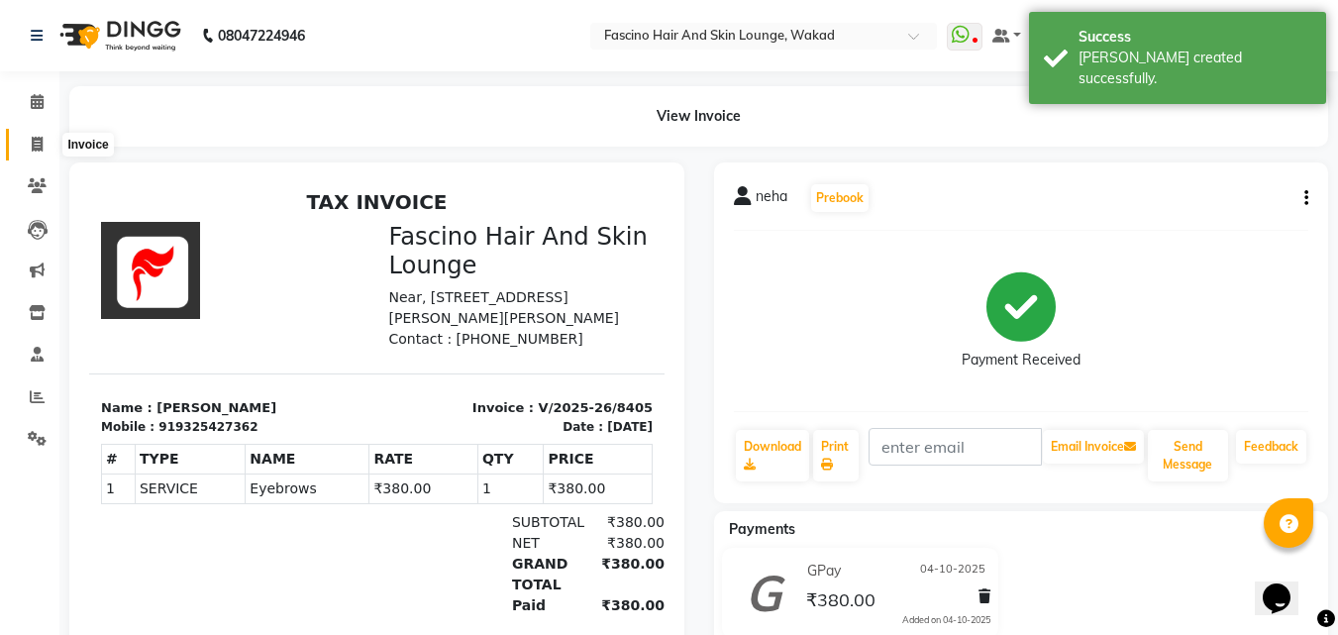
click at [34, 151] on icon at bounding box center [37, 144] width 11 height 15
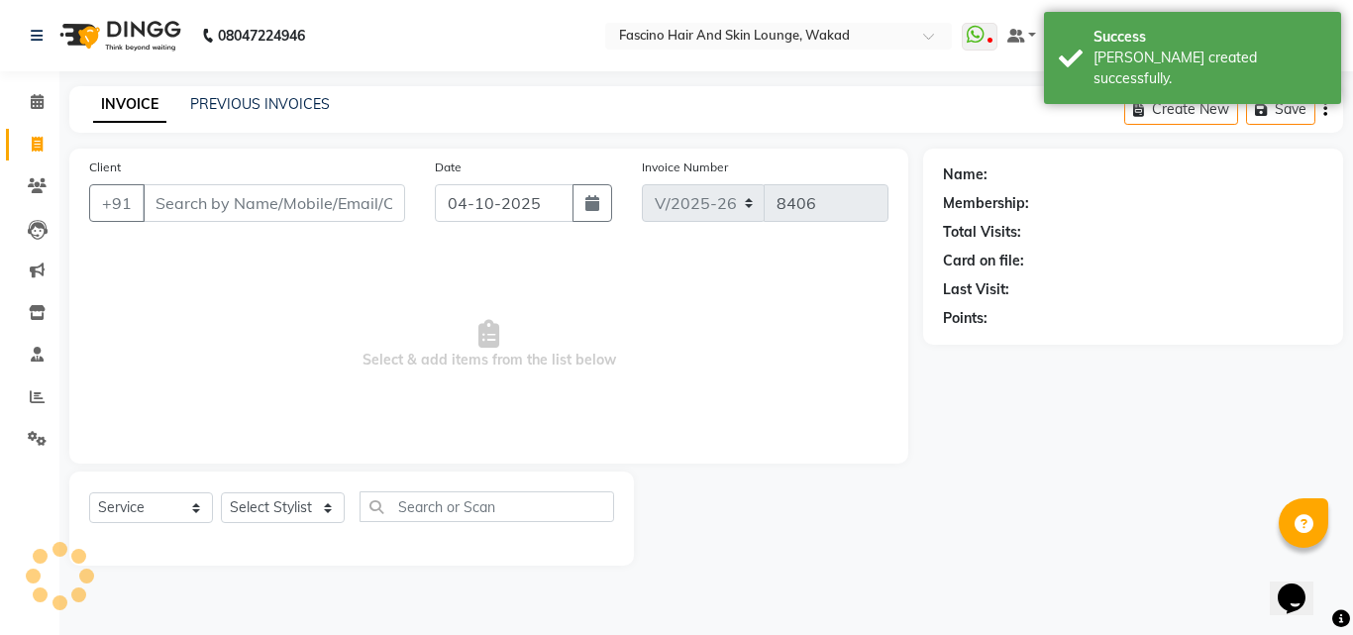
click at [187, 208] on input "Client" at bounding box center [274, 203] width 262 height 38
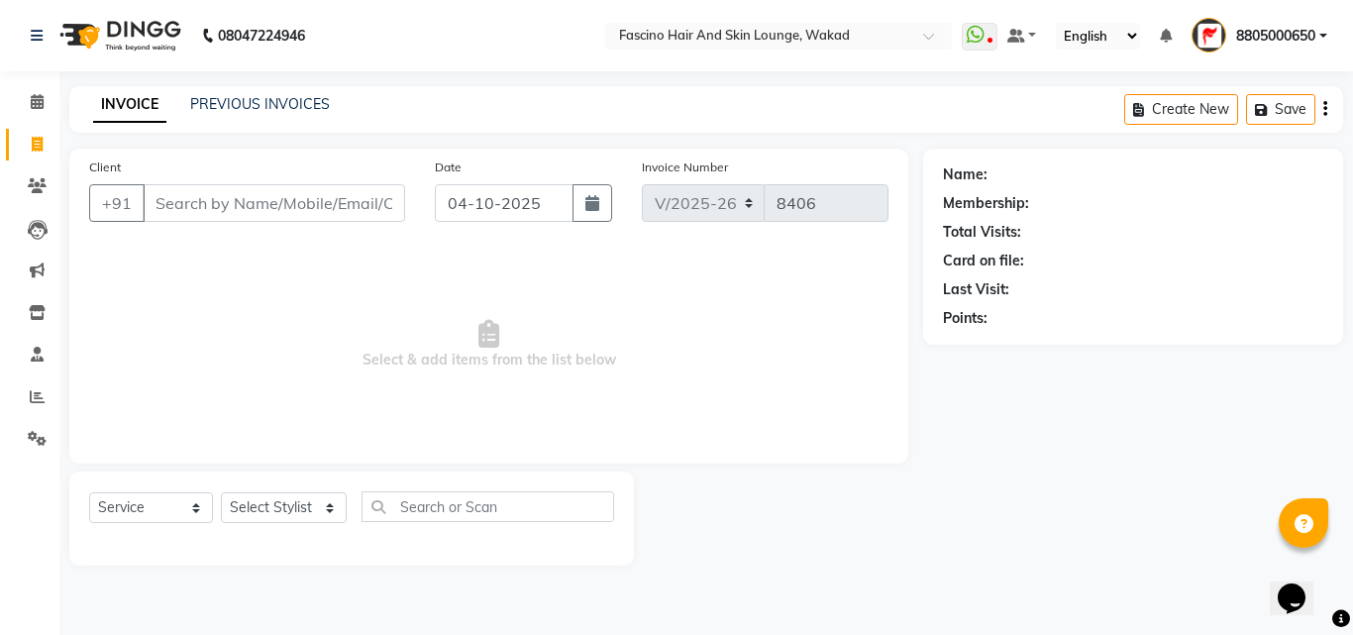
click at [191, 208] on input "Client" at bounding box center [274, 203] width 262 height 38
click at [236, 111] on link "PREVIOUS INVOICES" at bounding box center [260, 104] width 140 height 18
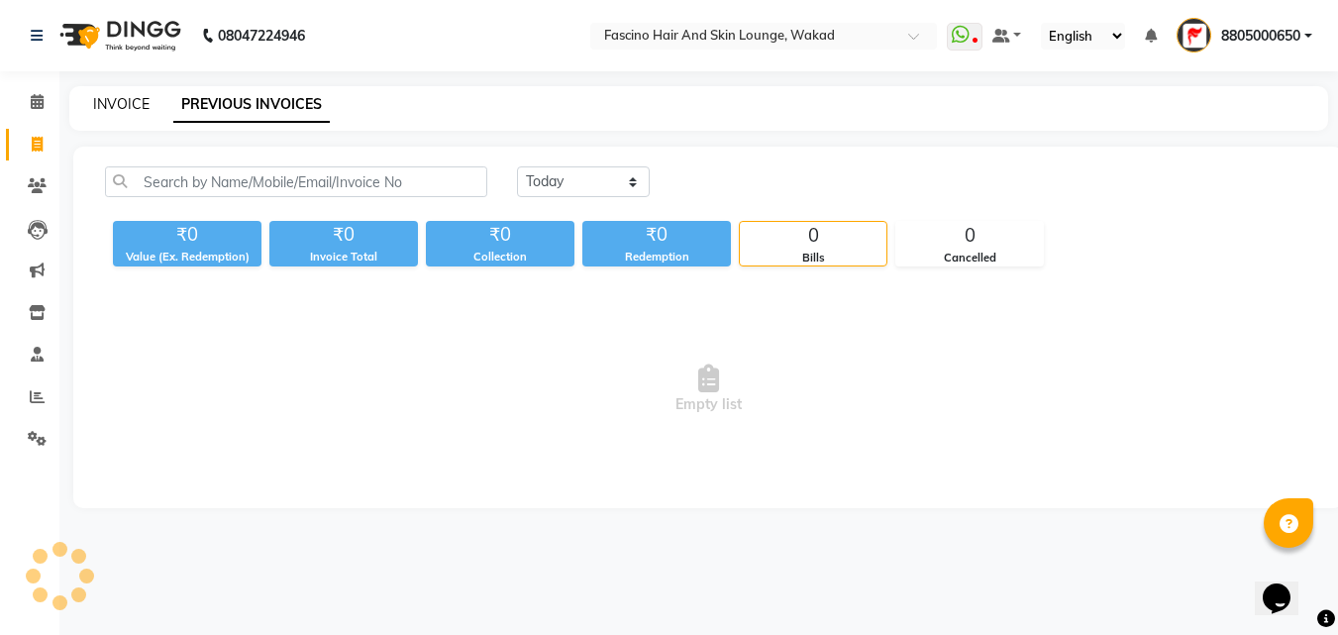
click at [115, 108] on link "INVOICE" at bounding box center [121, 104] width 56 height 18
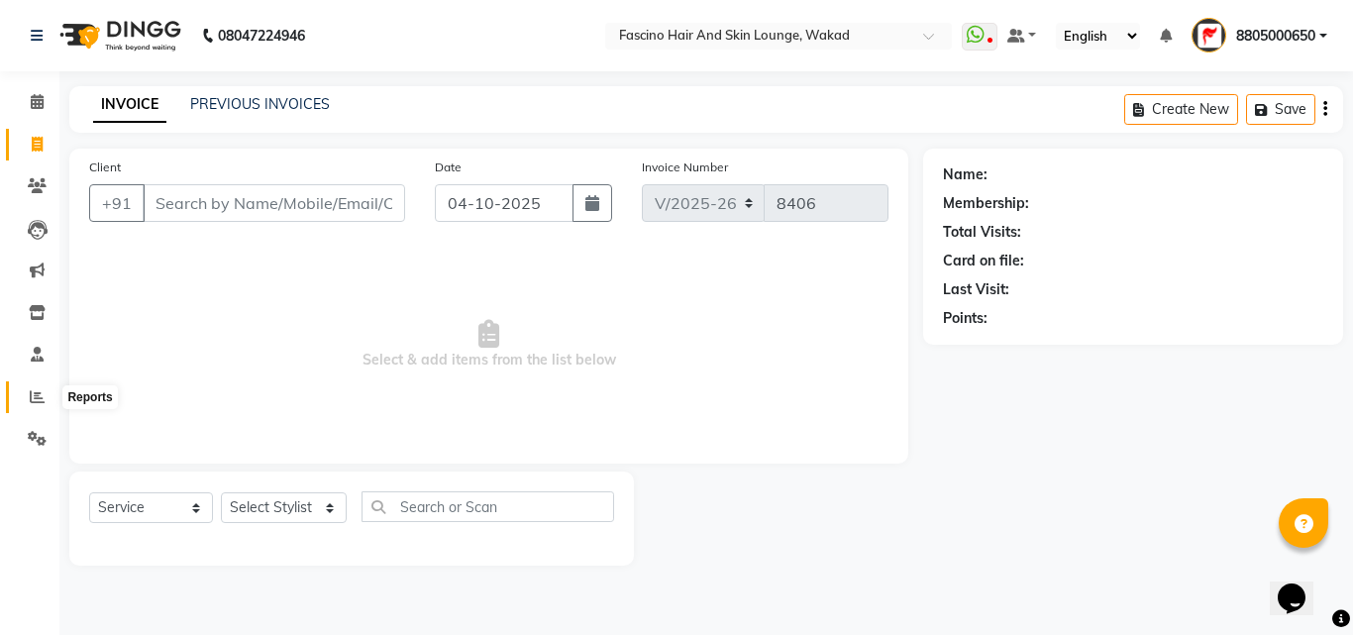
click at [36, 391] on icon at bounding box center [37, 396] width 15 height 15
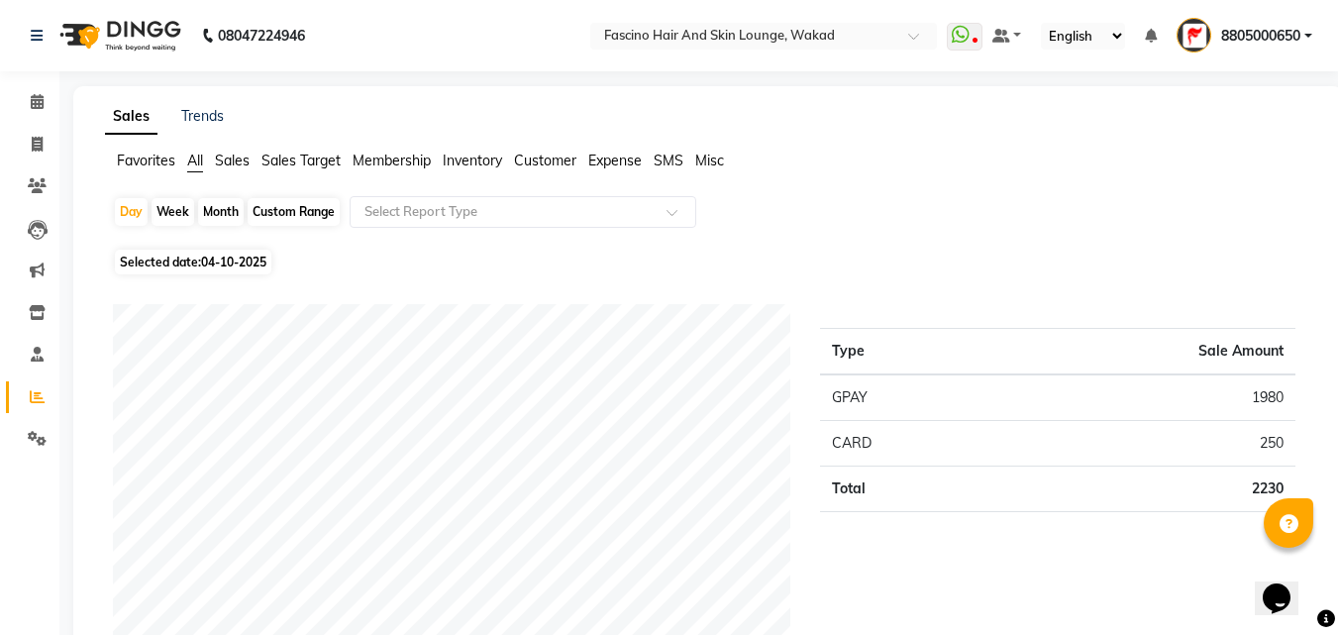
click at [215, 223] on div "Month" at bounding box center [221, 212] width 46 height 28
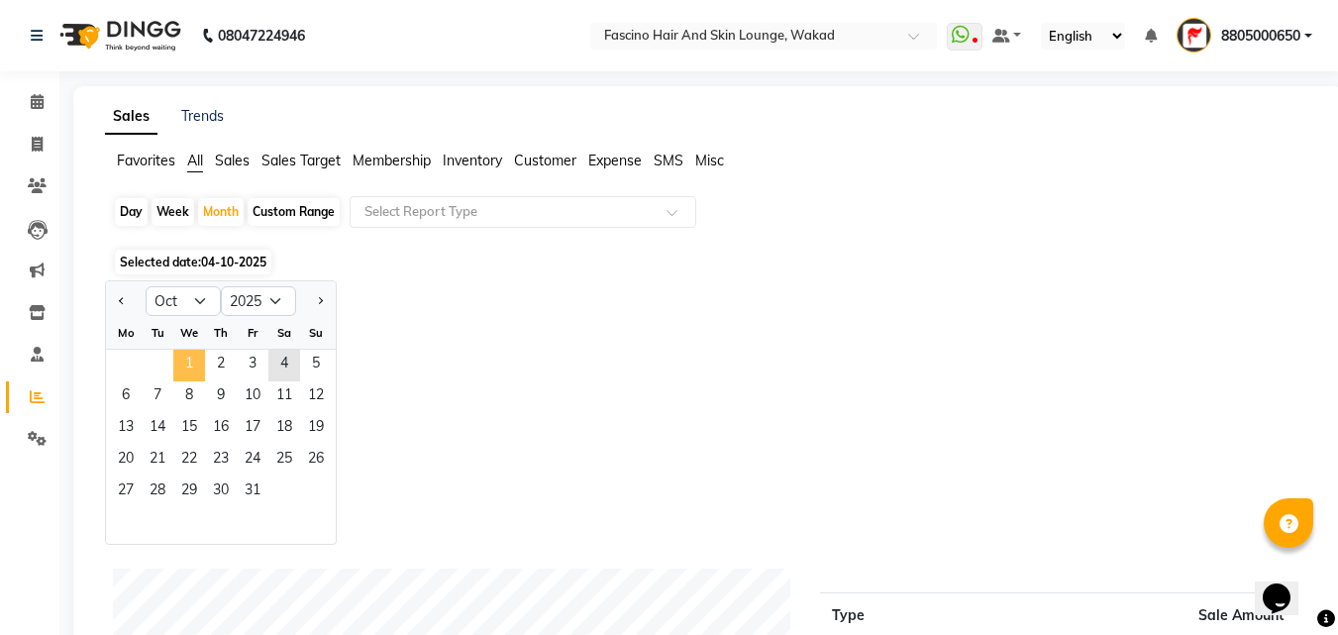
click at [184, 360] on span "1" at bounding box center [189, 366] width 32 height 32
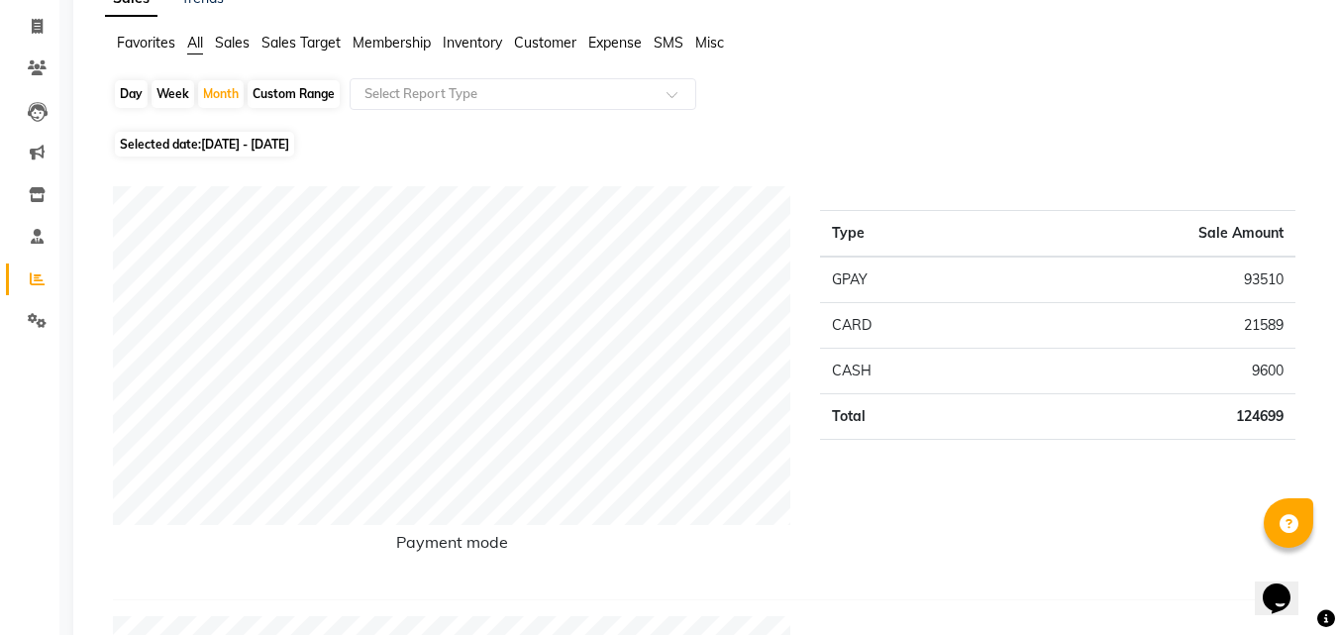
scroll to position [119, 0]
click at [36, 22] on icon at bounding box center [37, 25] width 11 height 15
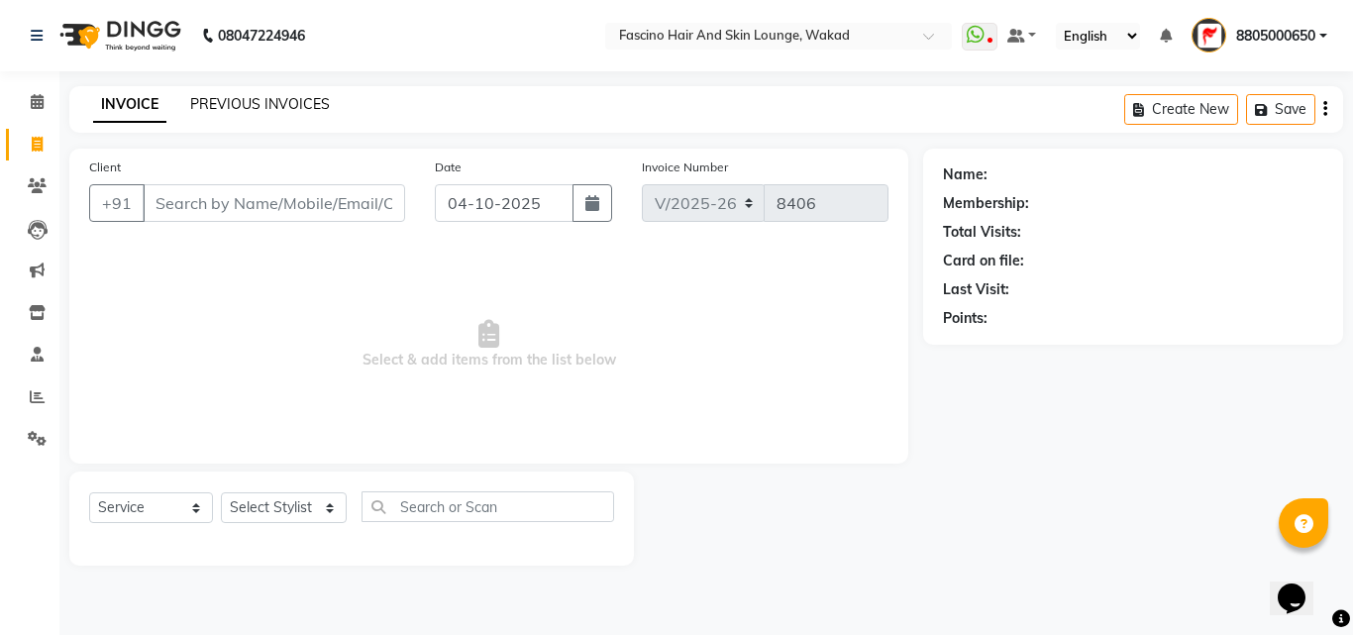
click at [233, 102] on link "PREVIOUS INVOICES" at bounding box center [260, 104] width 140 height 18
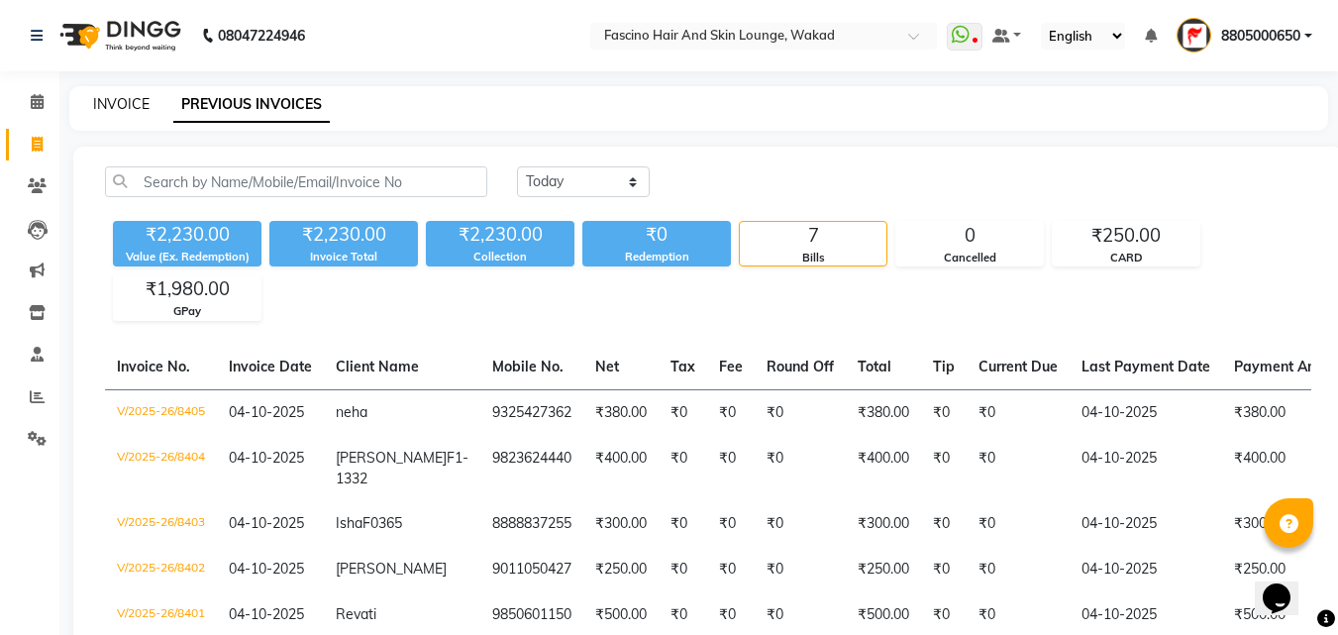
click at [114, 105] on link "INVOICE" at bounding box center [121, 104] width 56 height 18
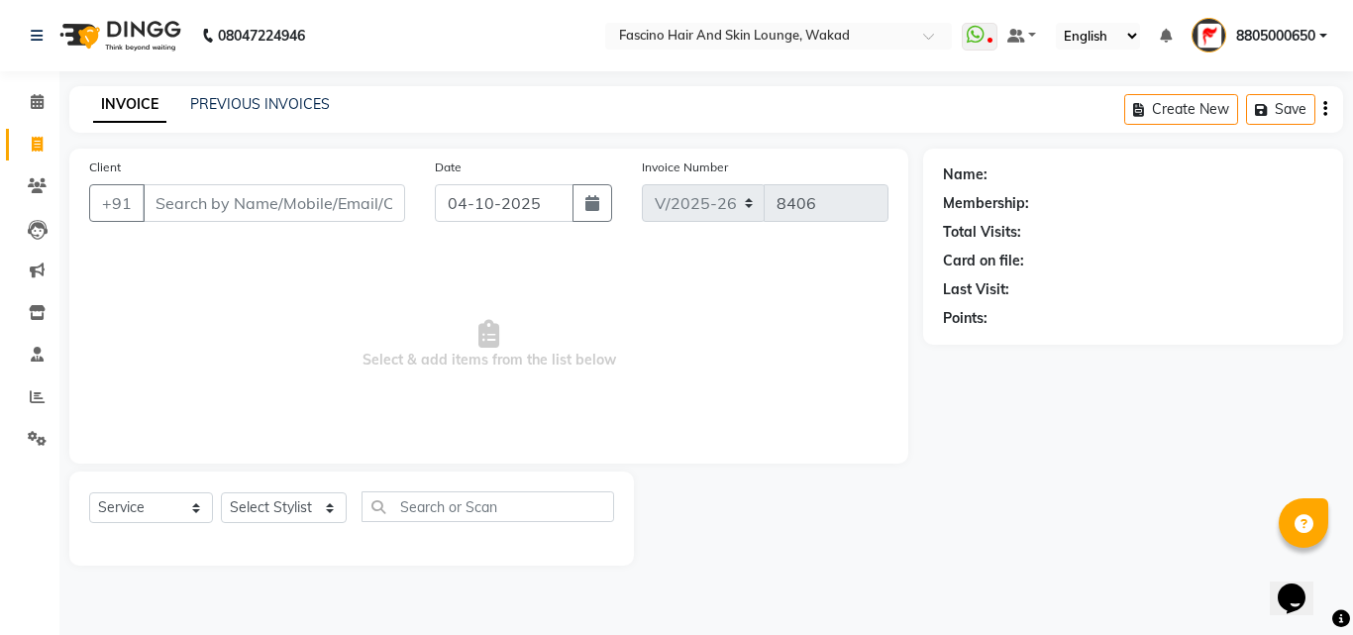
click at [237, 203] on input "Client" at bounding box center [274, 203] width 262 height 38
click at [222, 108] on link "PREVIOUS INVOICES" at bounding box center [260, 104] width 140 height 18
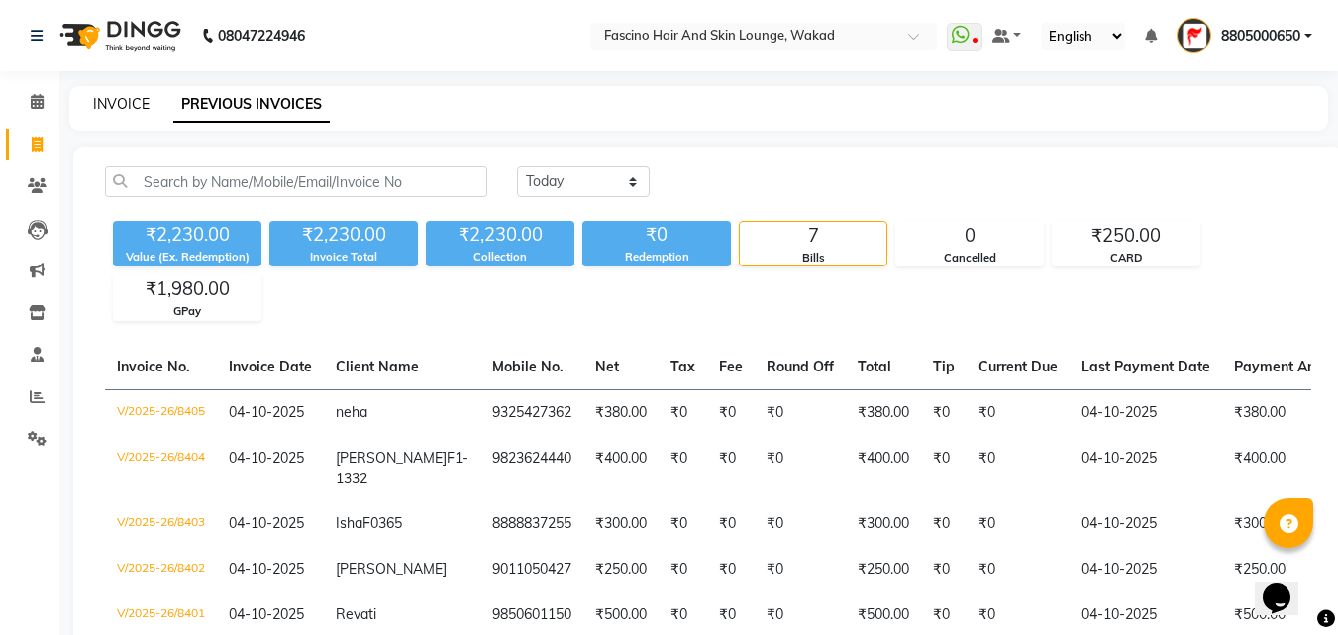
click at [120, 110] on link "INVOICE" at bounding box center [121, 104] width 56 height 18
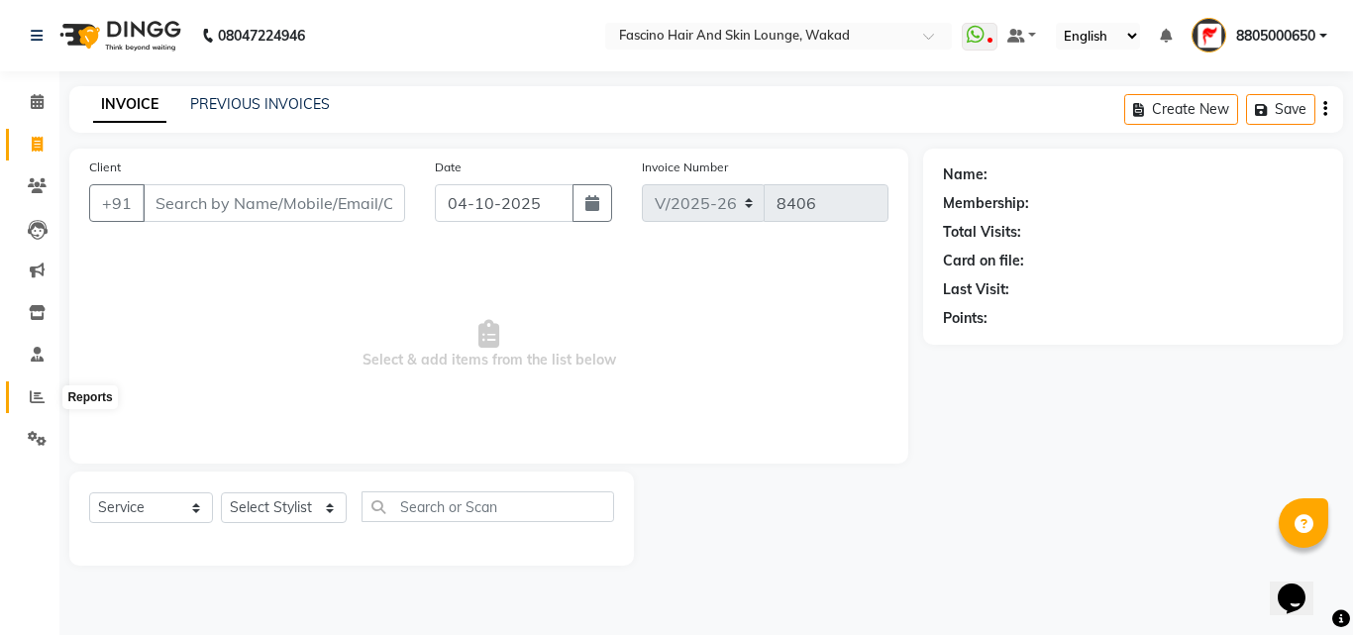
click at [32, 399] on icon at bounding box center [37, 396] width 15 height 15
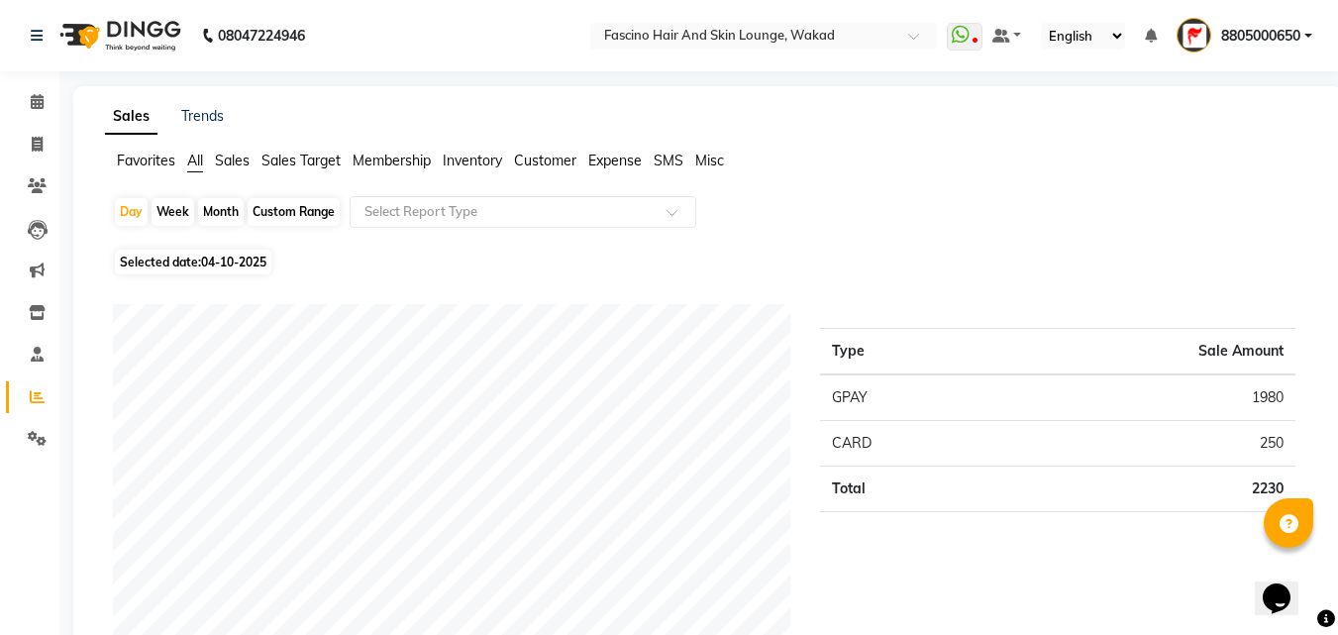
click at [220, 213] on div "Month" at bounding box center [221, 212] width 46 height 28
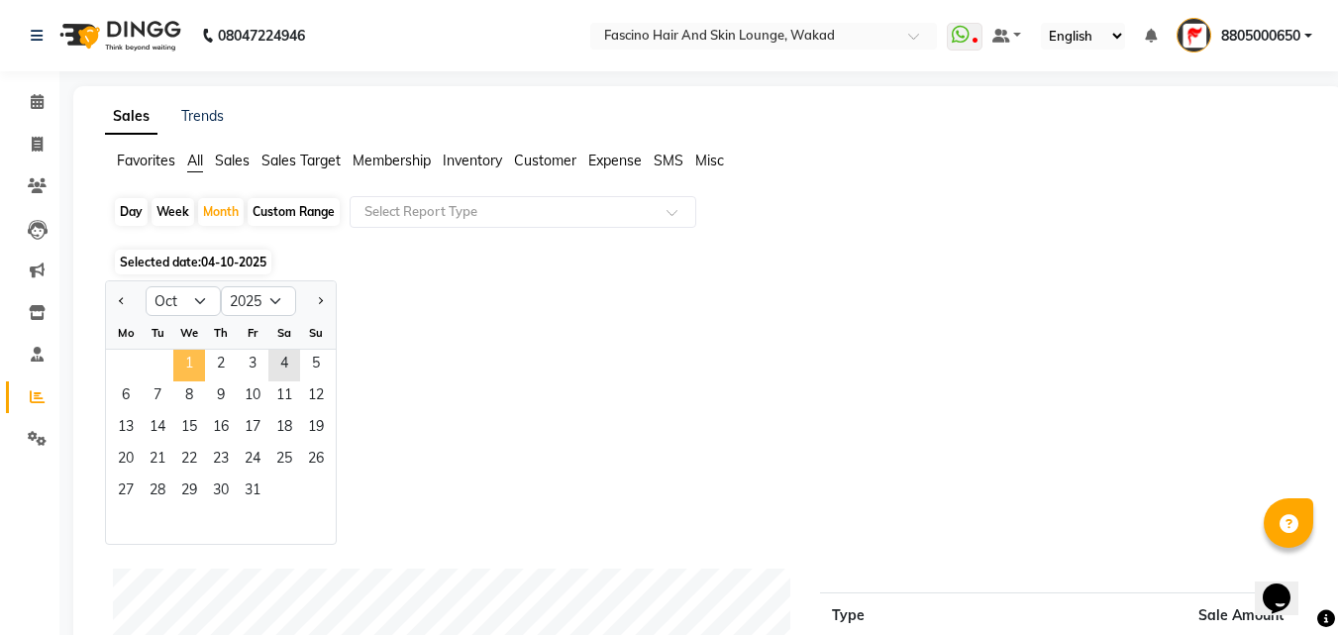
click at [179, 370] on span "1" at bounding box center [189, 366] width 32 height 32
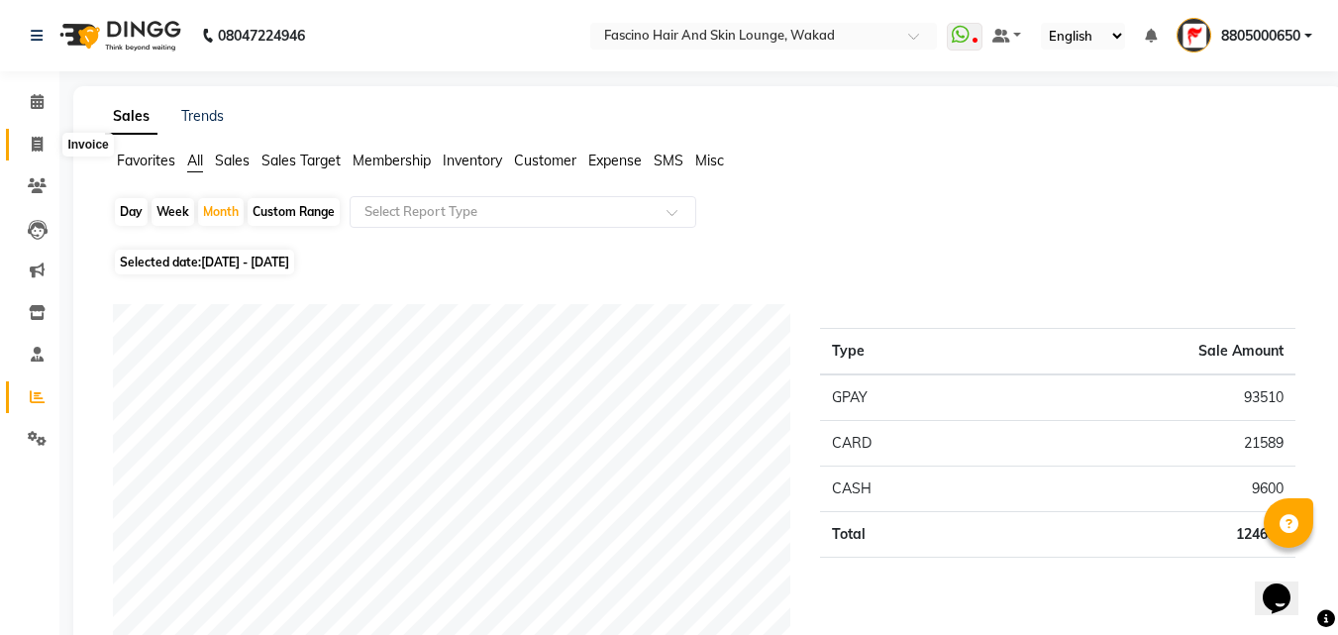
click at [41, 137] on icon at bounding box center [37, 144] width 11 height 15
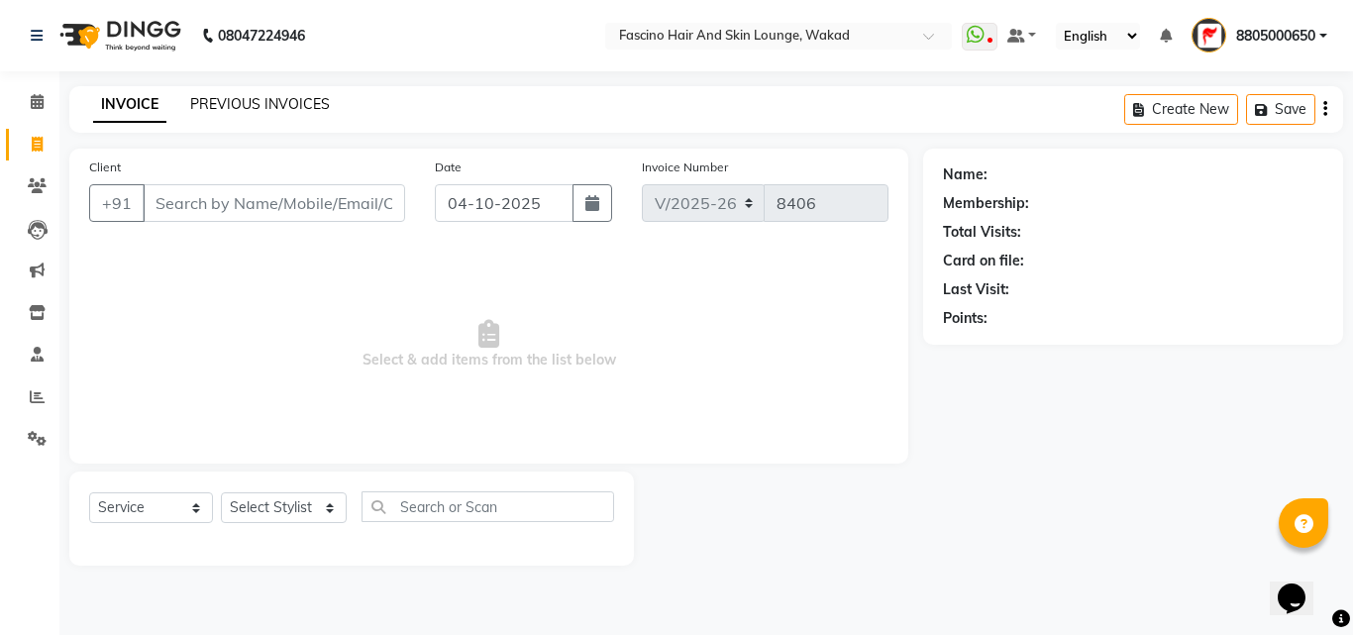
click at [220, 104] on link "PREVIOUS INVOICES" at bounding box center [260, 104] width 140 height 18
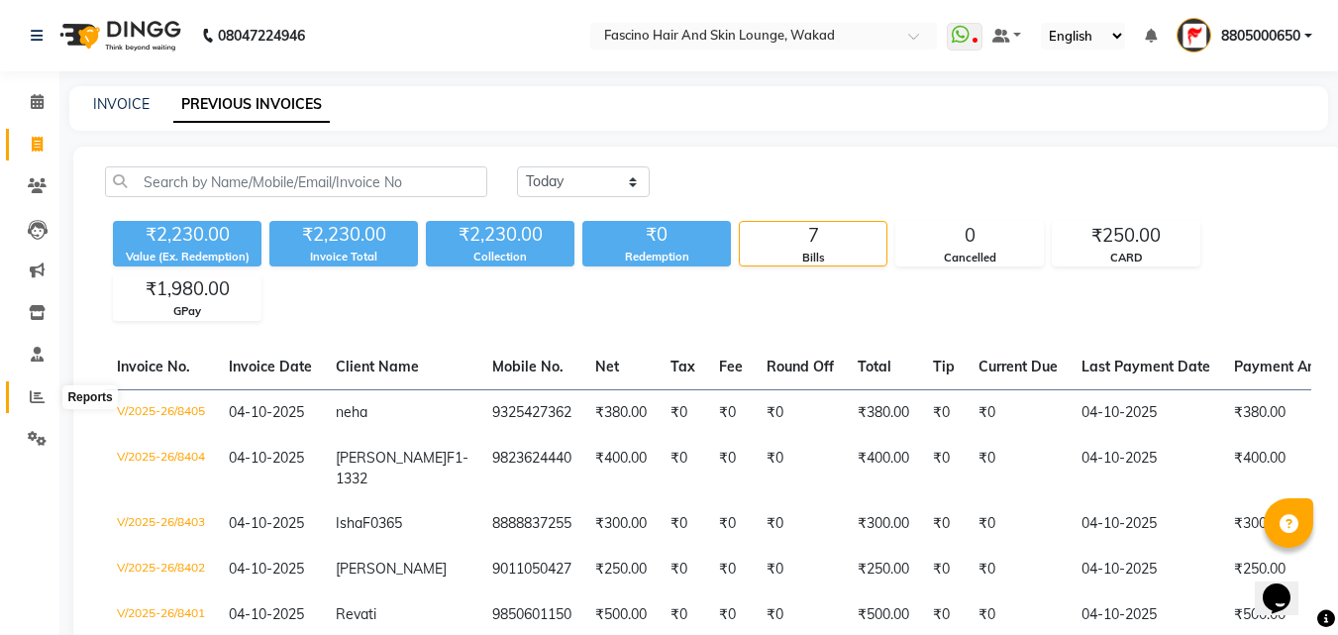
click at [39, 394] on icon at bounding box center [37, 396] width 15 height 15
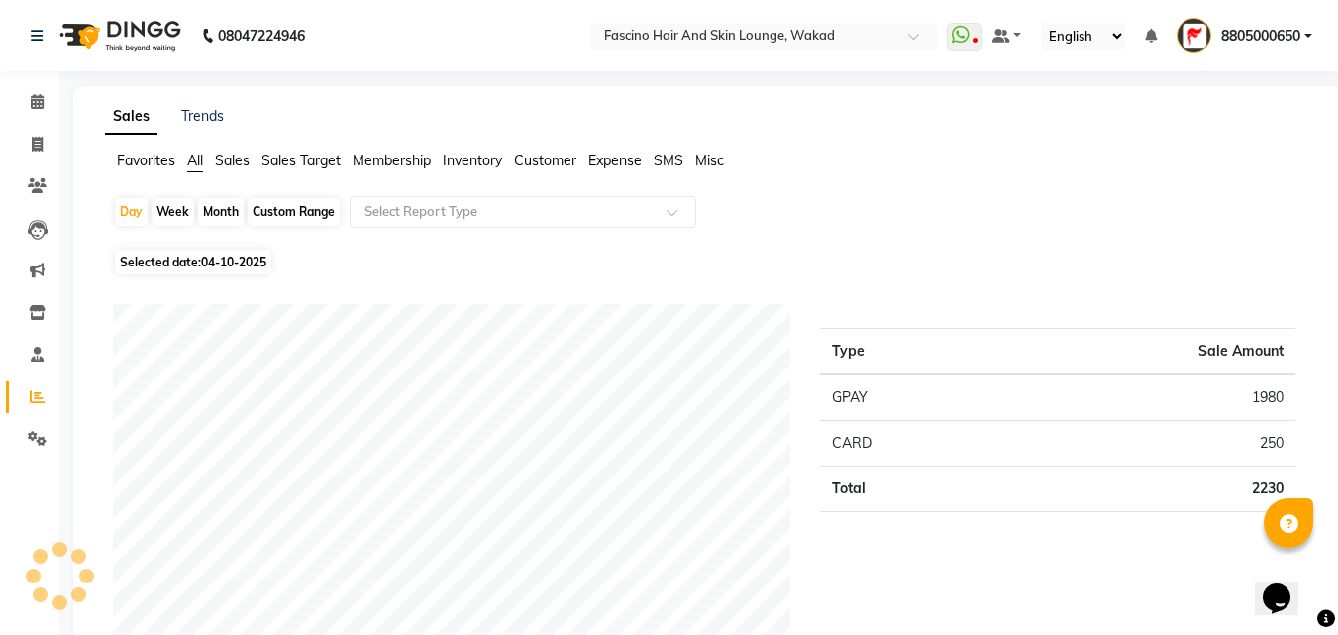
click at [221, 214] on div "Month" at bounding box center [221, 212] width 46 height 28
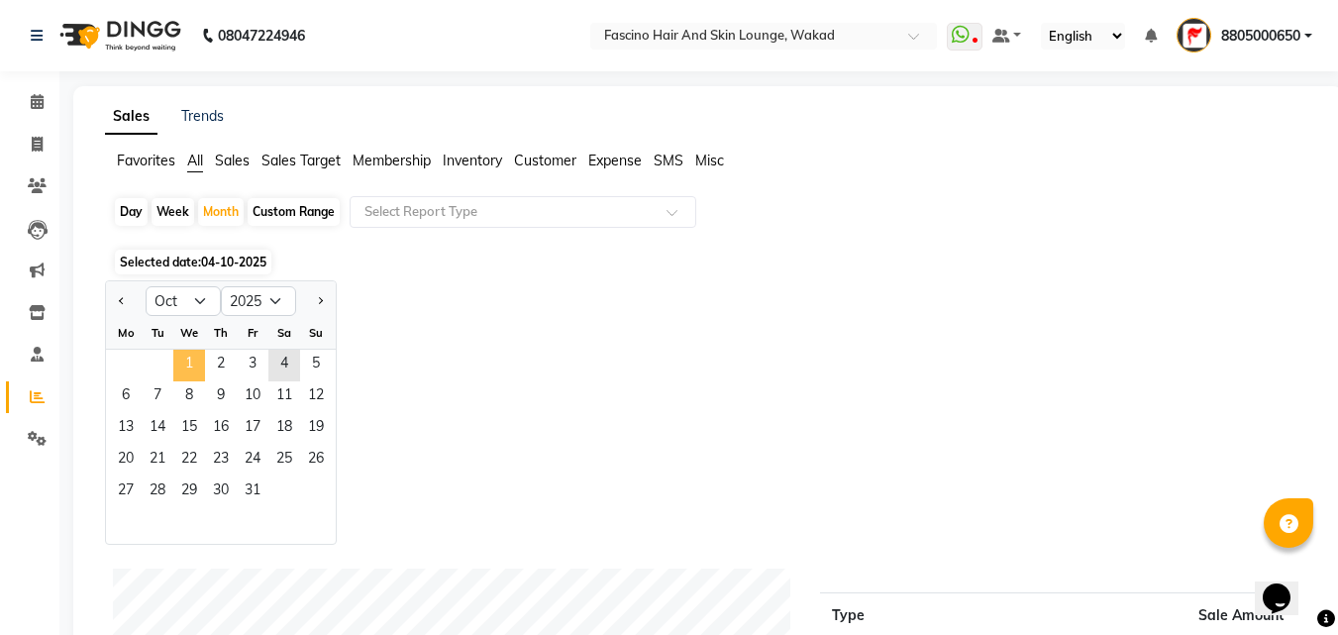
click at [186, 368] on span "1" at bounding box center [189, 366] width 32 height 32
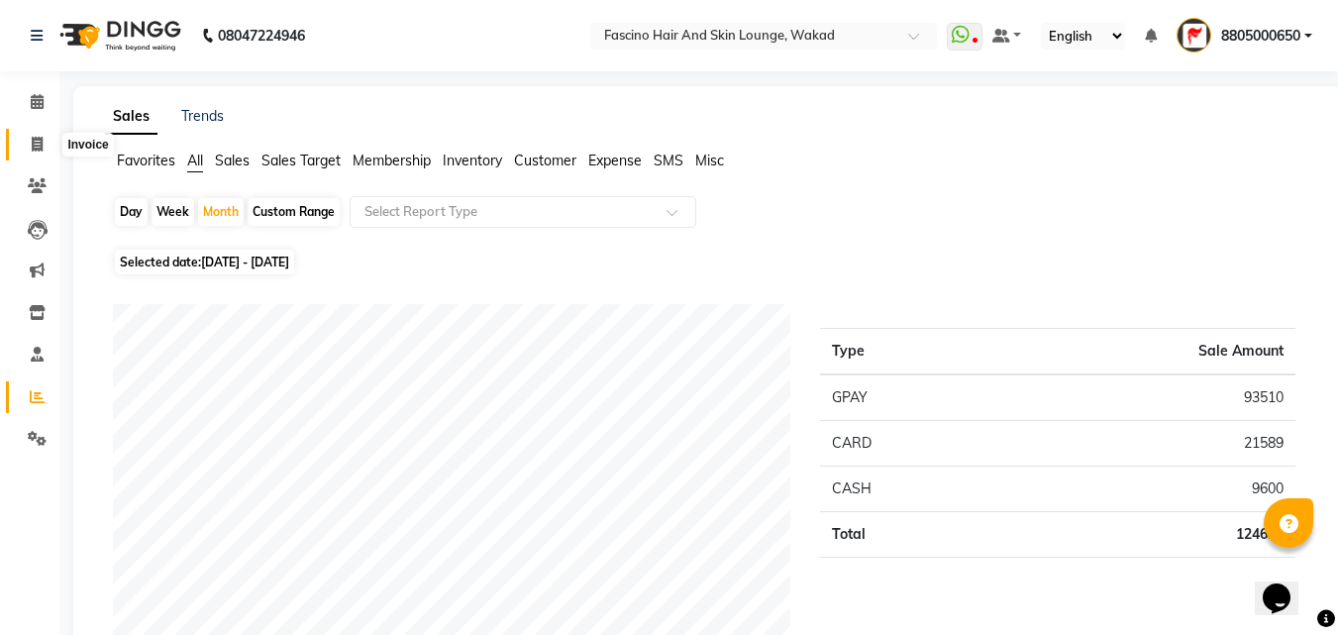
click at [39, 151] on icon at bounding box center [37, 144] width 11 height 15
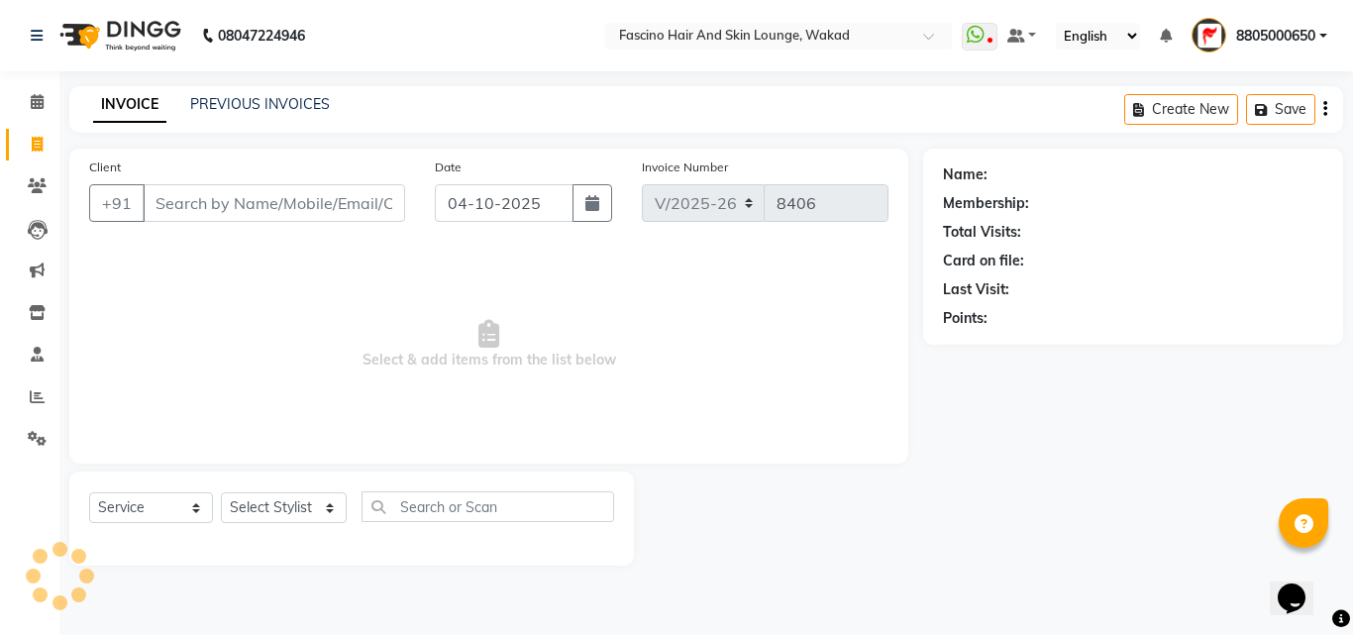
click at [186, 200] on input "Client" at bounding box center [274, 203] width 262 height 38
click at [193, 194] on input "Client" at bounding box center [274, 203] width 262 height 38
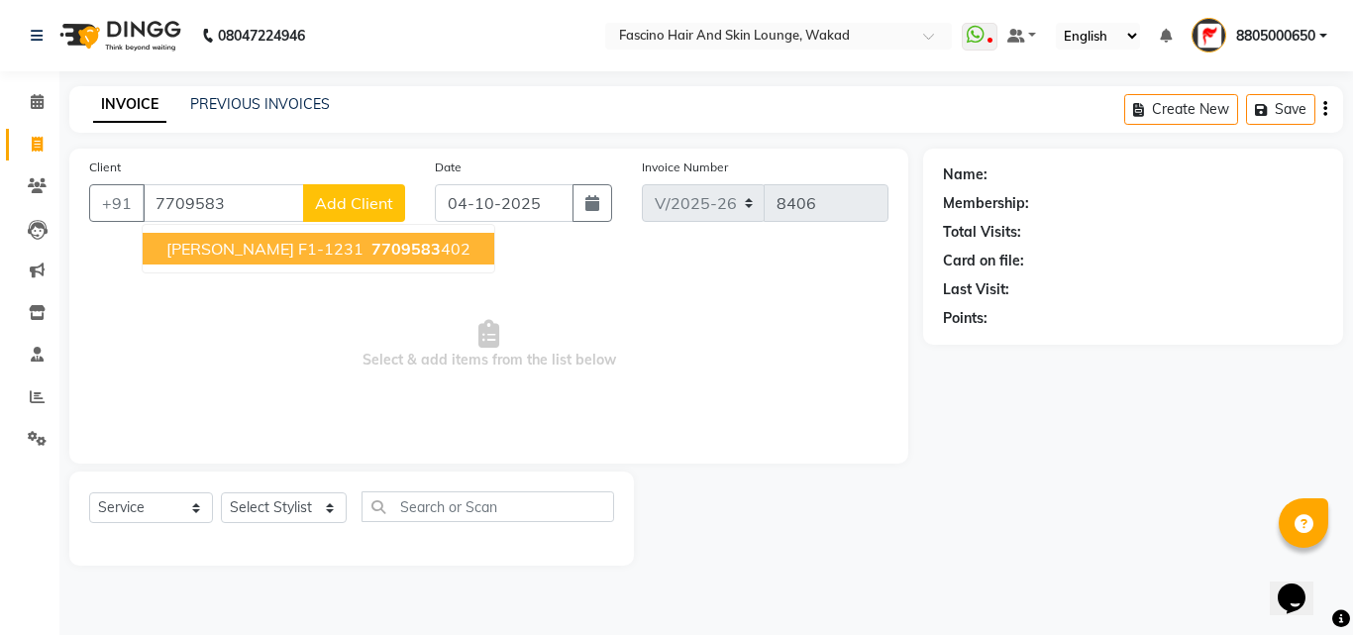
click at [192, 235] on button "Nikilesh F1-1231 7709583 402" at bounding box center [319, 249] width 352 height 32
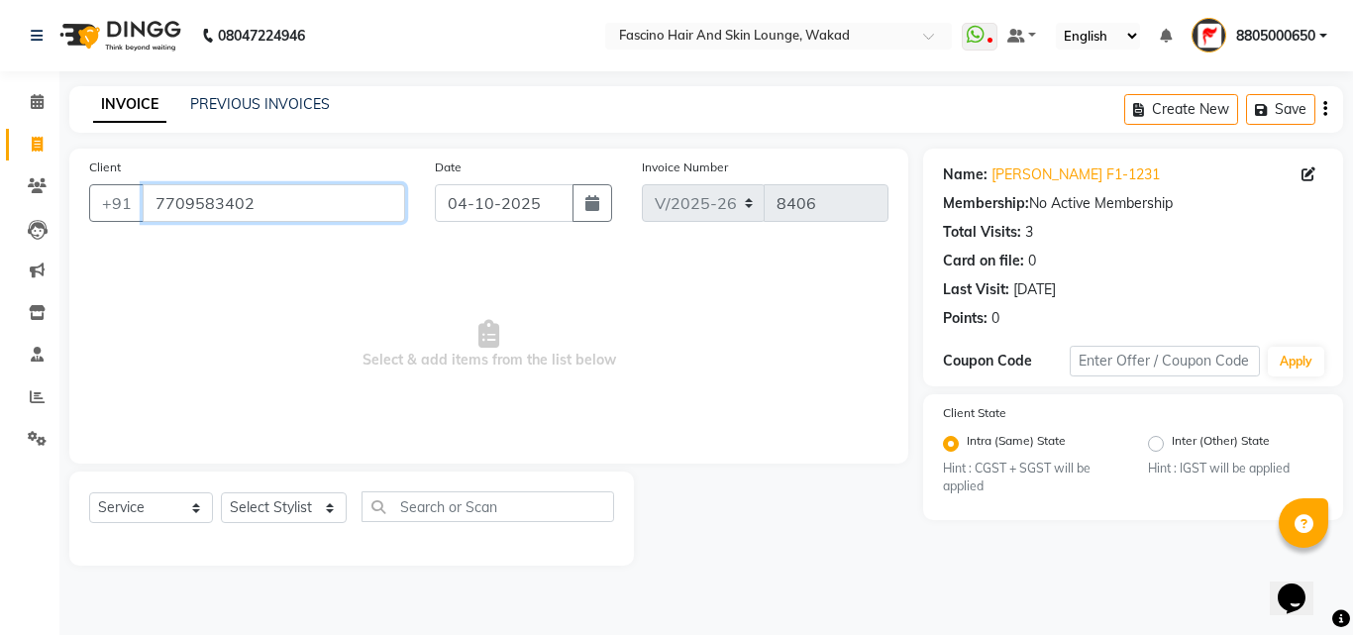
drag, startPoint x: 152, startPoint y: 207, endPoint x: 262, endPoint y: 208, distance: 110.9
click at [262, 208] on input "7709583402" at bounding box center [274, 203] width 262 height 38
click at [39, 182] on icon at bounding box center [37, 185] width 19 height 15
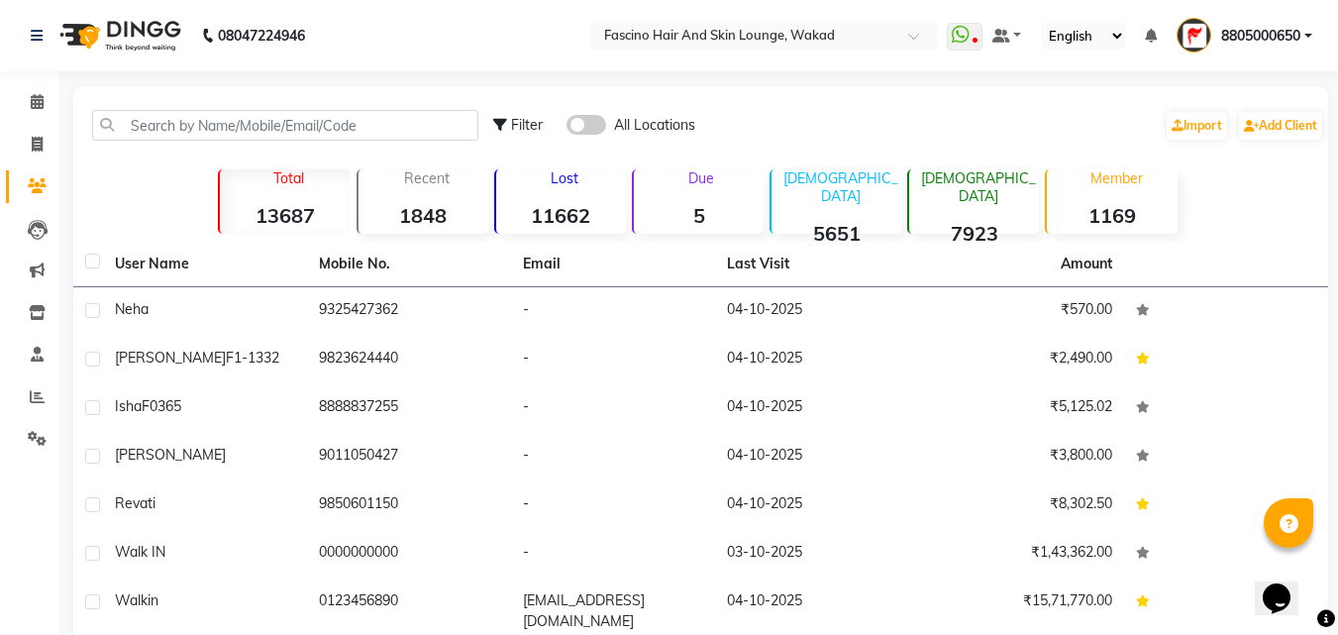
click at [586, 128] on span at bounding box center [586, 125] width 40 height 20
click at [566, 128] on input "checkbox" at bounding box center [566, 128] width 0 height 0
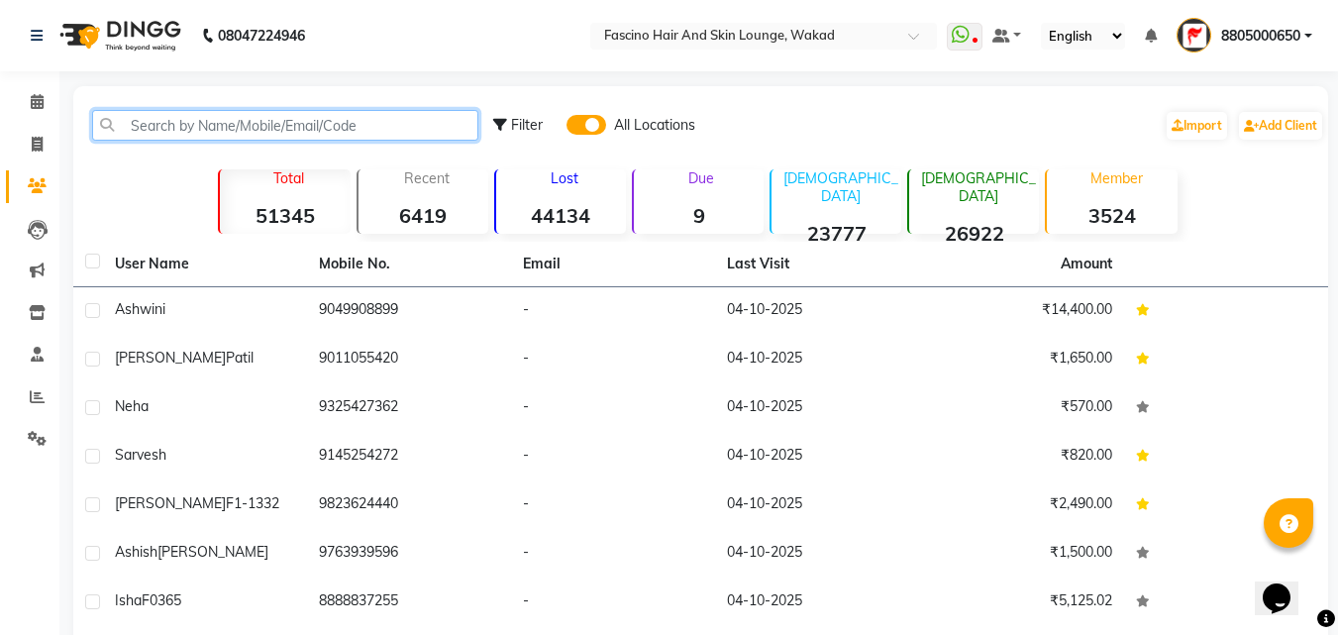
click at [424, 128] on input "text" at bounding box center [285, 125] width 386 height 31
paste input "7709583402"
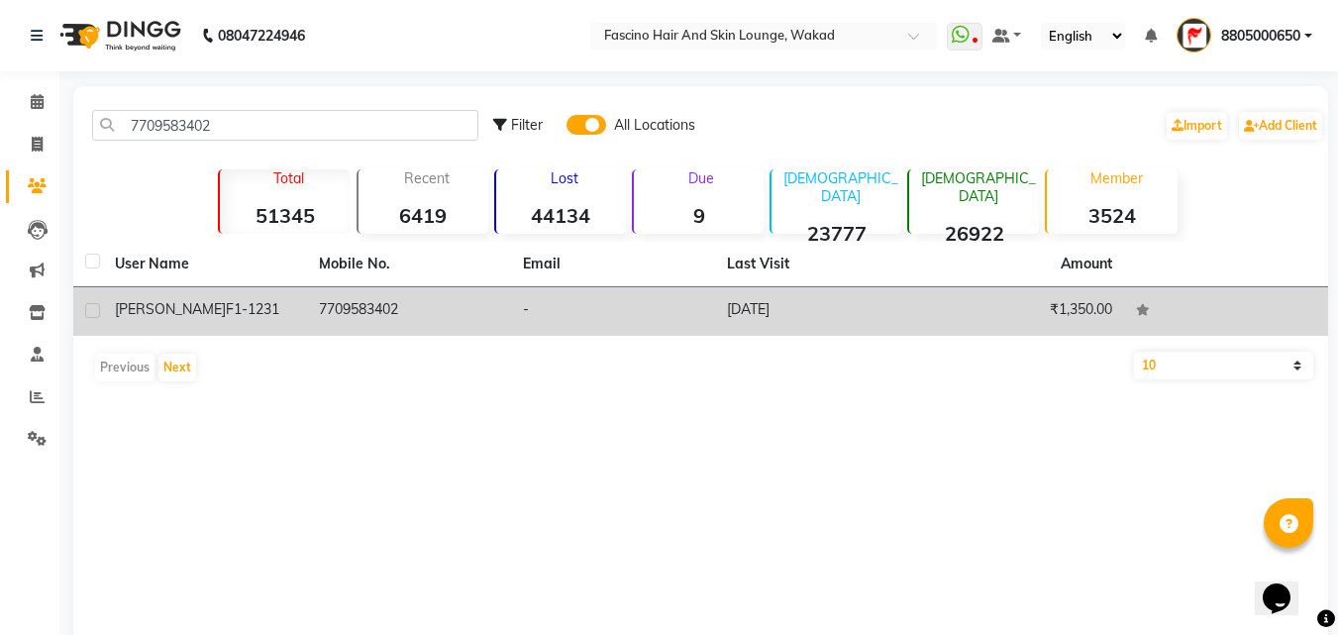
click at [347, 288] on td "7709583402" at bounding box center [409, 311] width 204 height 49
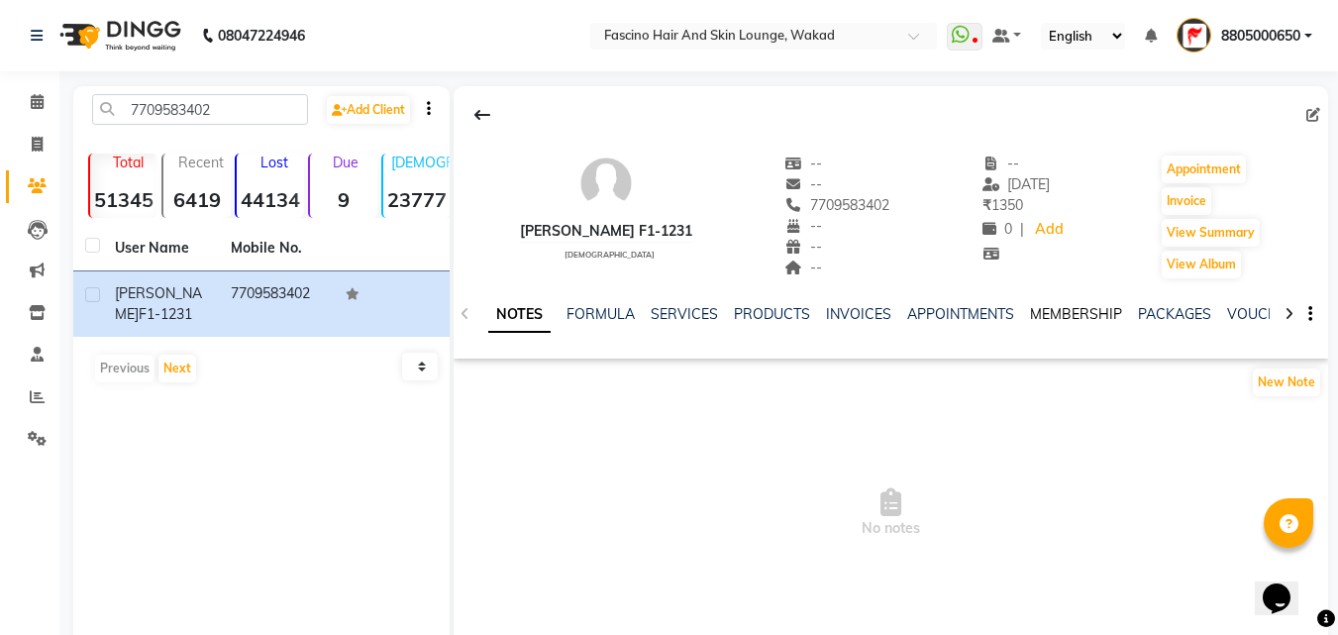
click at [1083, 312] on link "MEMBERSHIP" at bounding box center [1076, 314] width 92 height 18
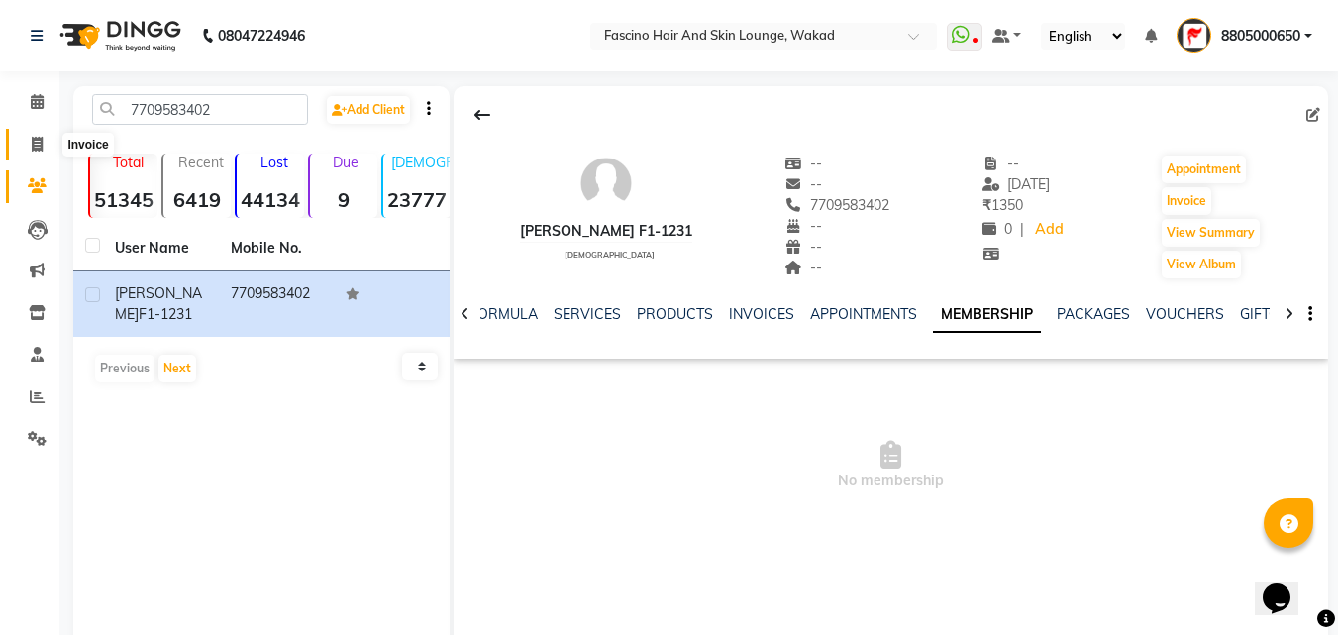
click at [32, 149] on icon at bounding box center [37, 144] width 11 height 15
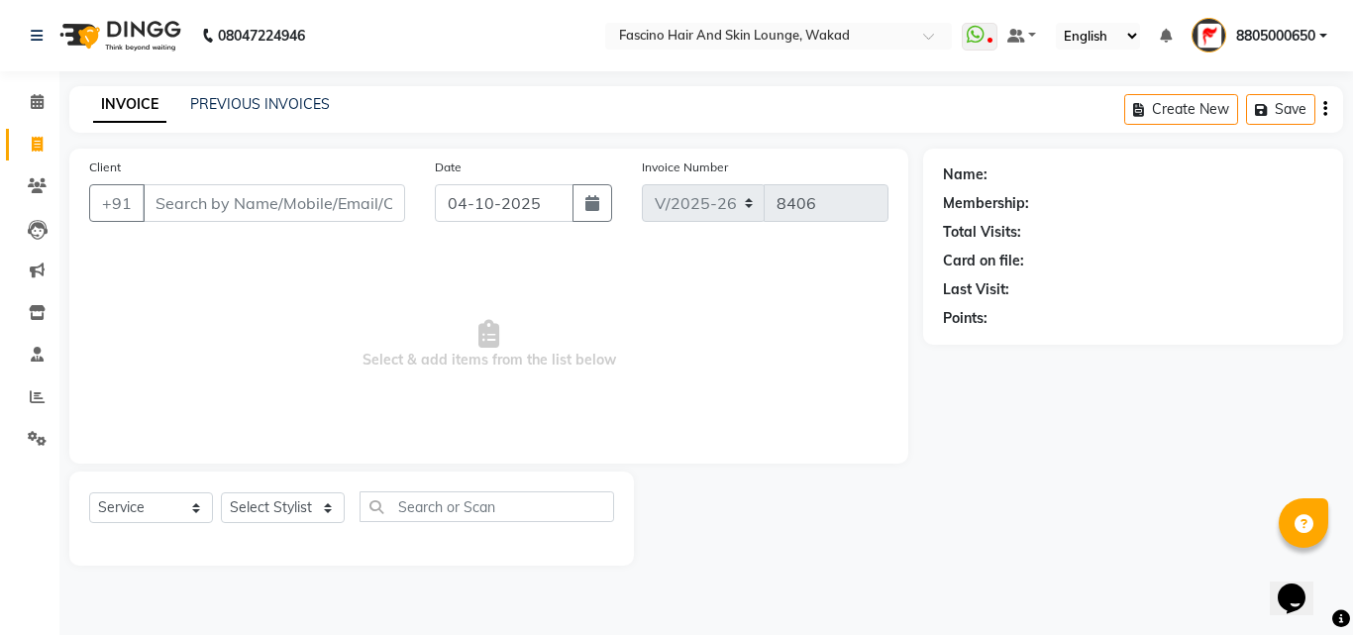
click at [249, 208] on input "Client" at bounding box center [274, 203] width 262 height 38
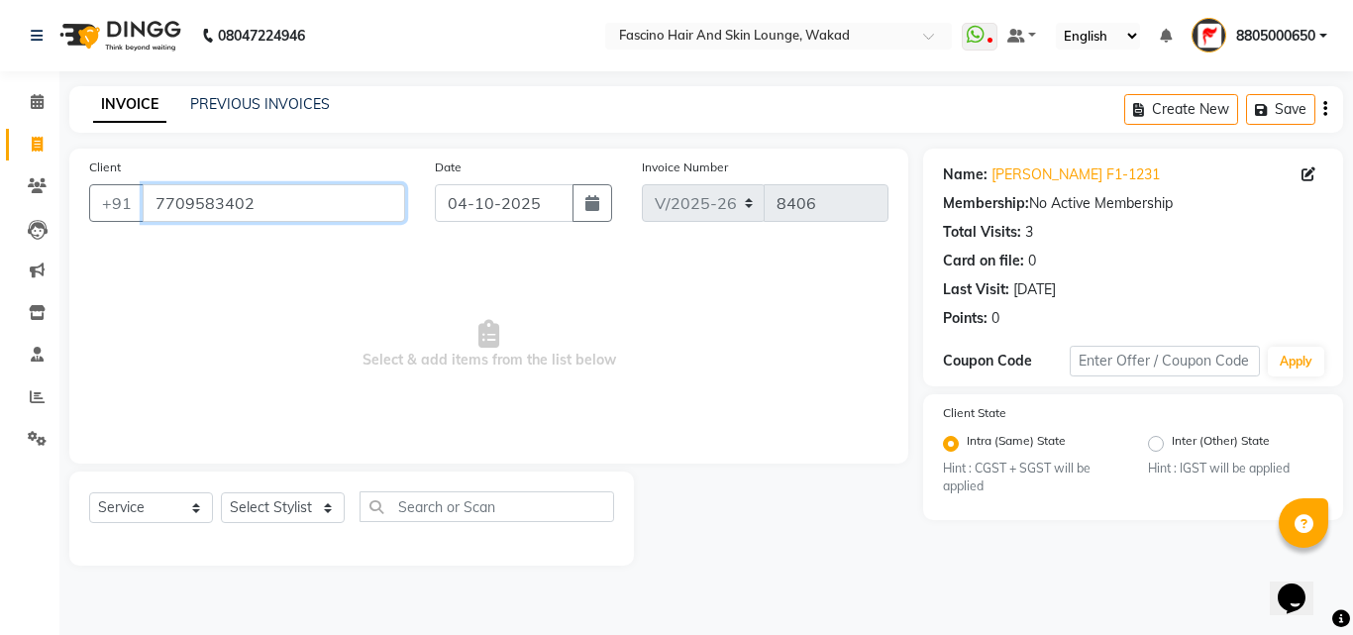
click at [266, 207] on input "7709583402" at bounding box center [274, 203] width 262 height 38
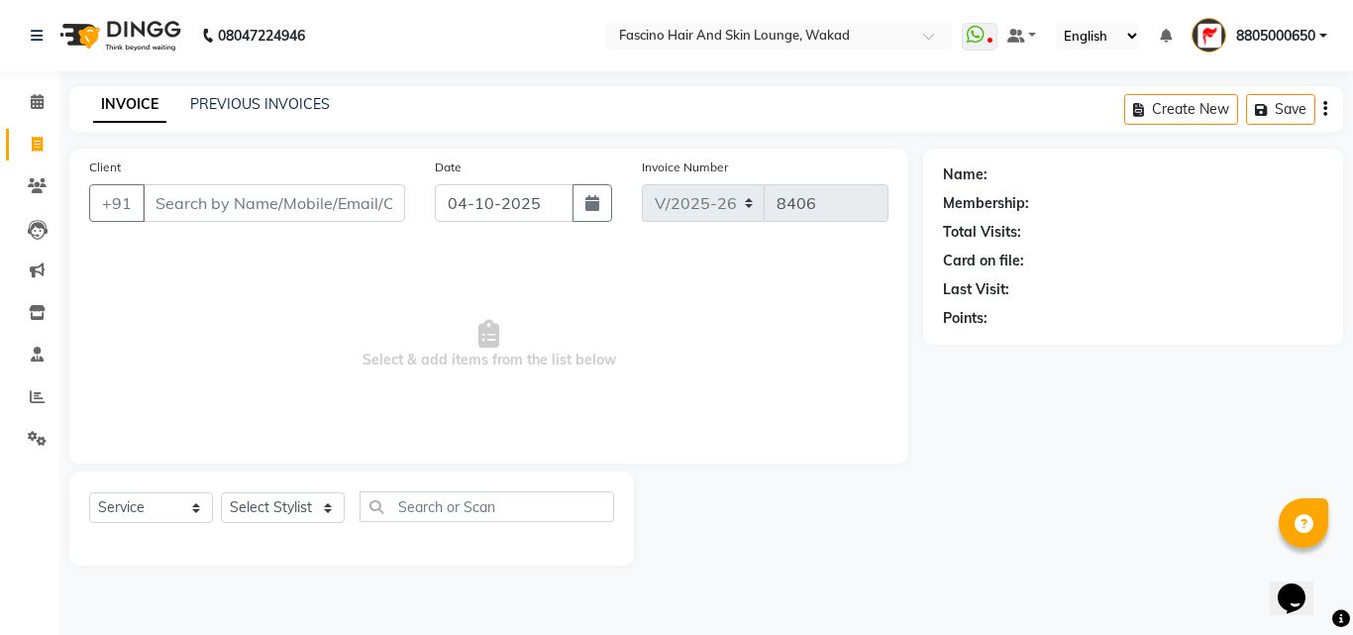
click at [214, 183] on div "Client +91" at bounding box center [247, 196] width 346 height 81
click at [215, 200] on input "Client" at bounding box center [274, 203] width 262 height 38
click at [212, 201] on input "Client" at bounding box center [274, 203] width 262 height 38
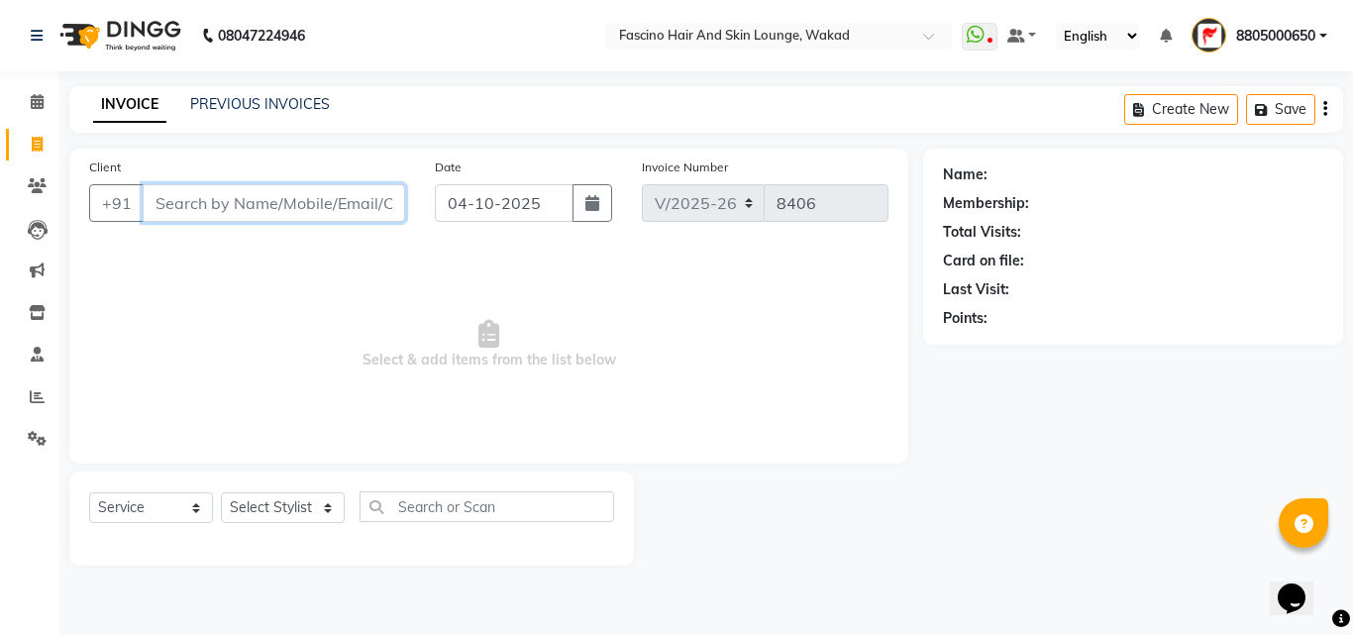
click at [174, 205] on input "Client" at bounding box center [274, 203] width 262 height 38
click at [173, 191] on input "Client" at bounding box center [274, 203] width 262 height 38
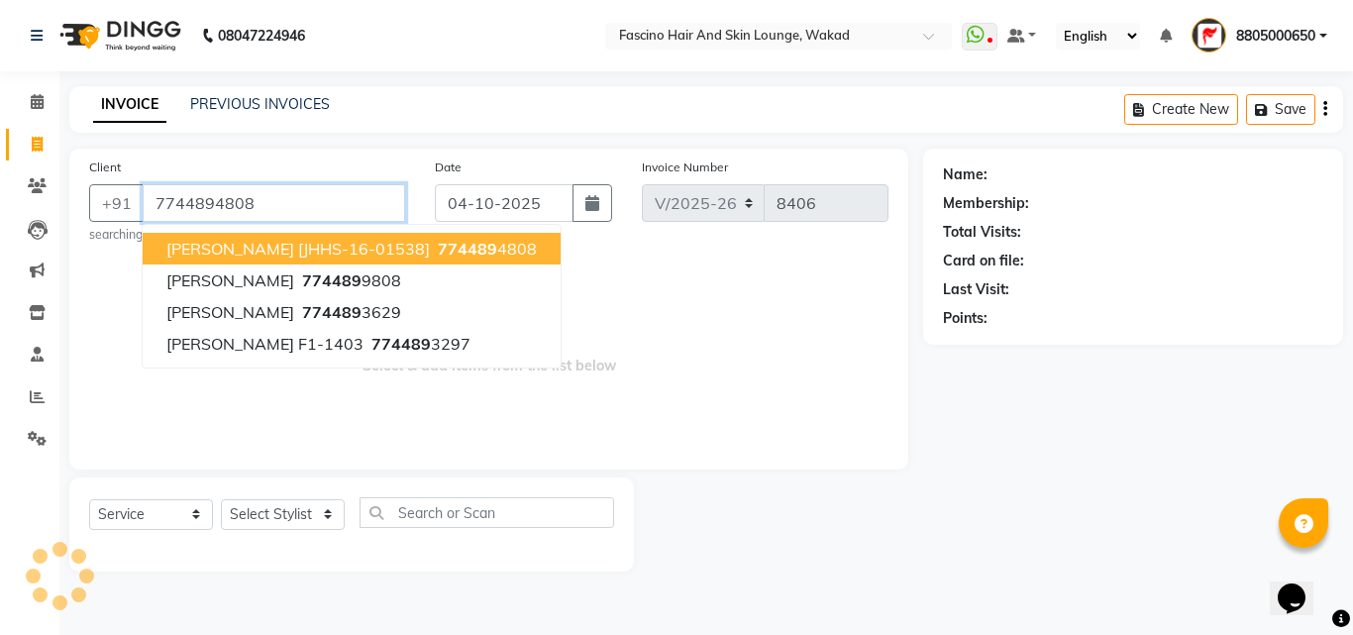
click at [213, 252] on span "Ameya [JHHS-16-01538]" at bounding box center [297, 249] width 263 height 20
